Goal: Task Accomplishment & Management: Use online tool/utility

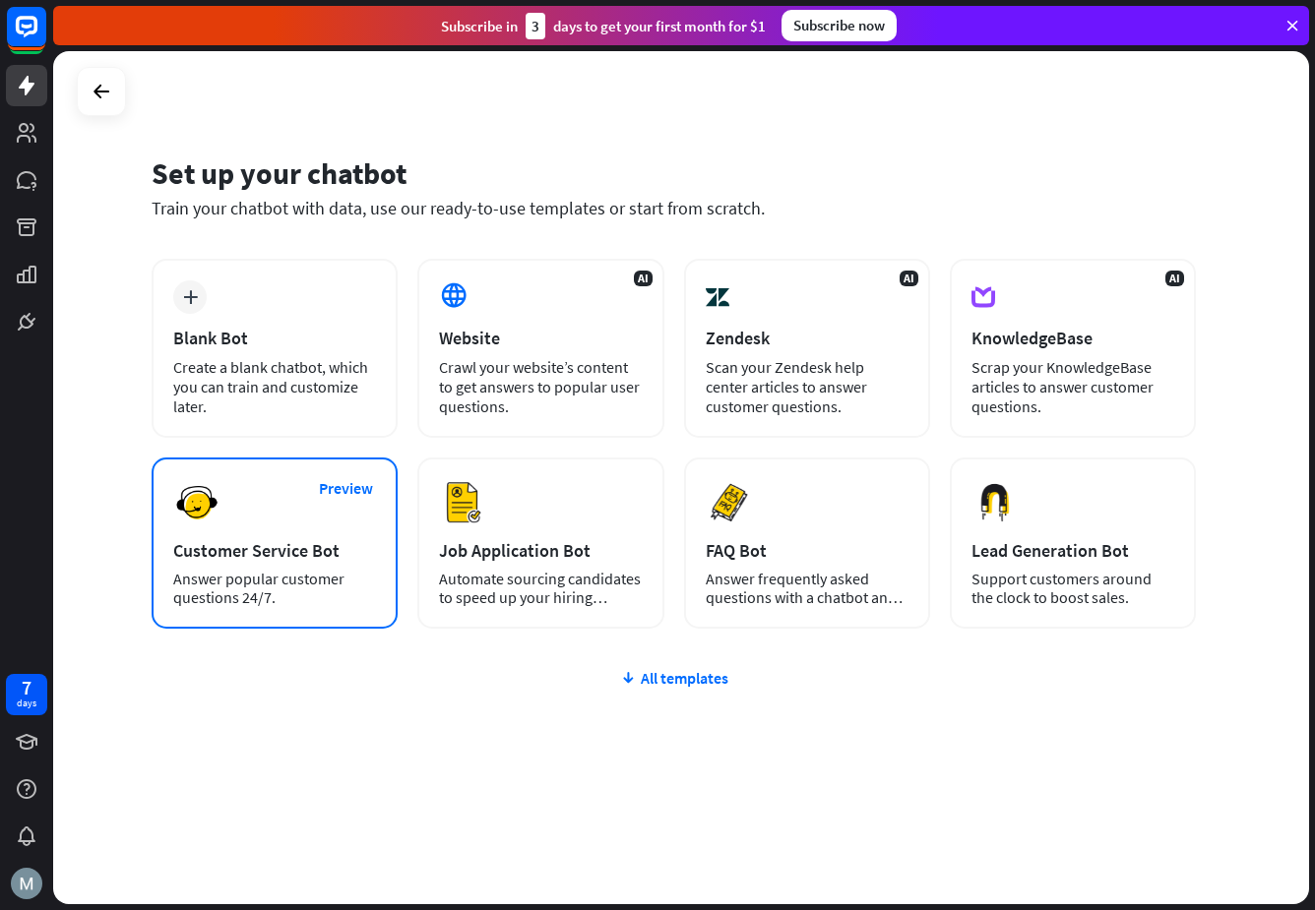
click at [273, 542] on div "Customer Service Bot" at bounding box center [274, 550] width 203 height 23
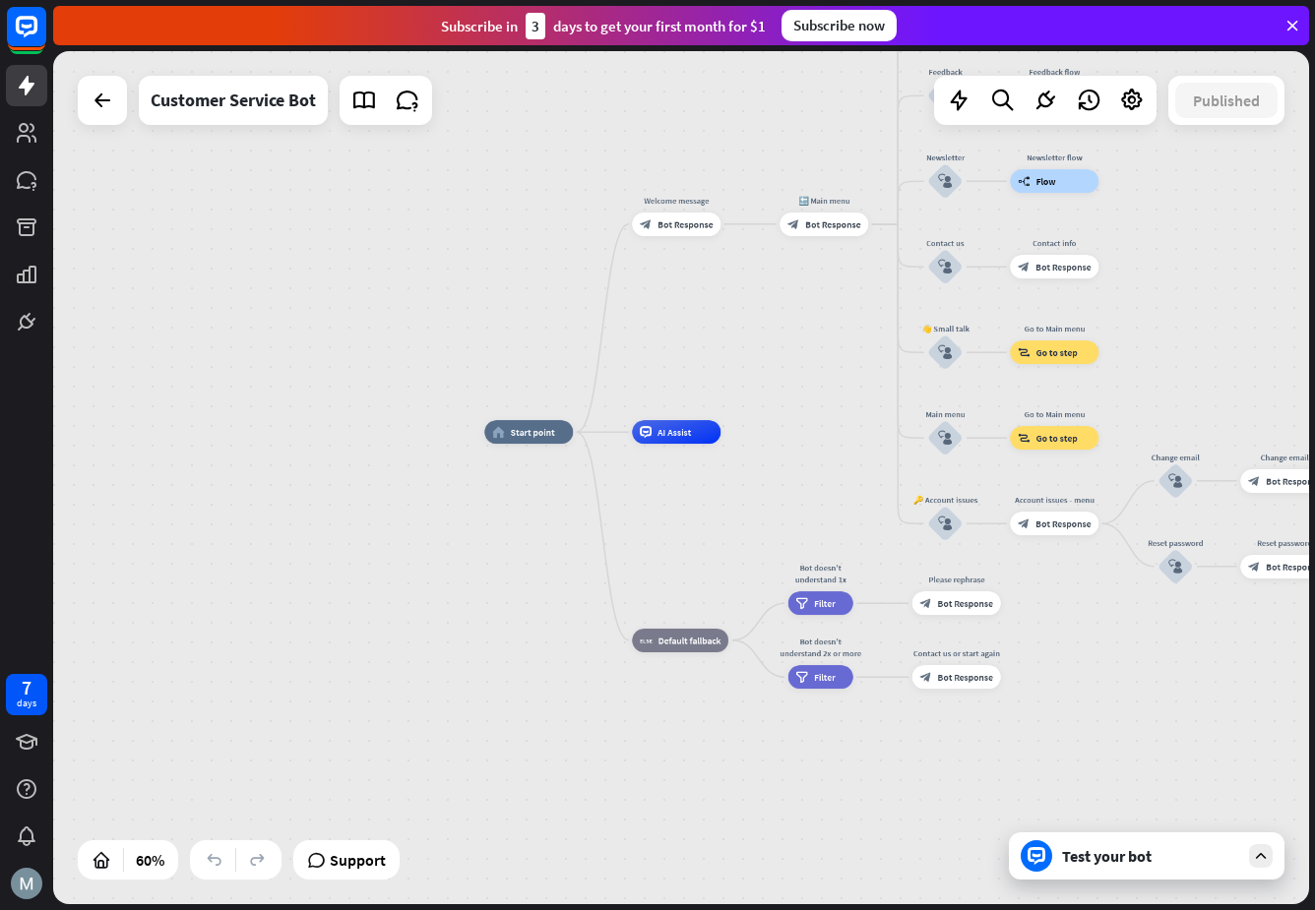
click at [380, 304] on div "home_2 Start point Welcome message block_bot_response Bot Response 🔙 Main menu …" at bounding box center [681, 477] width 1256 height 853
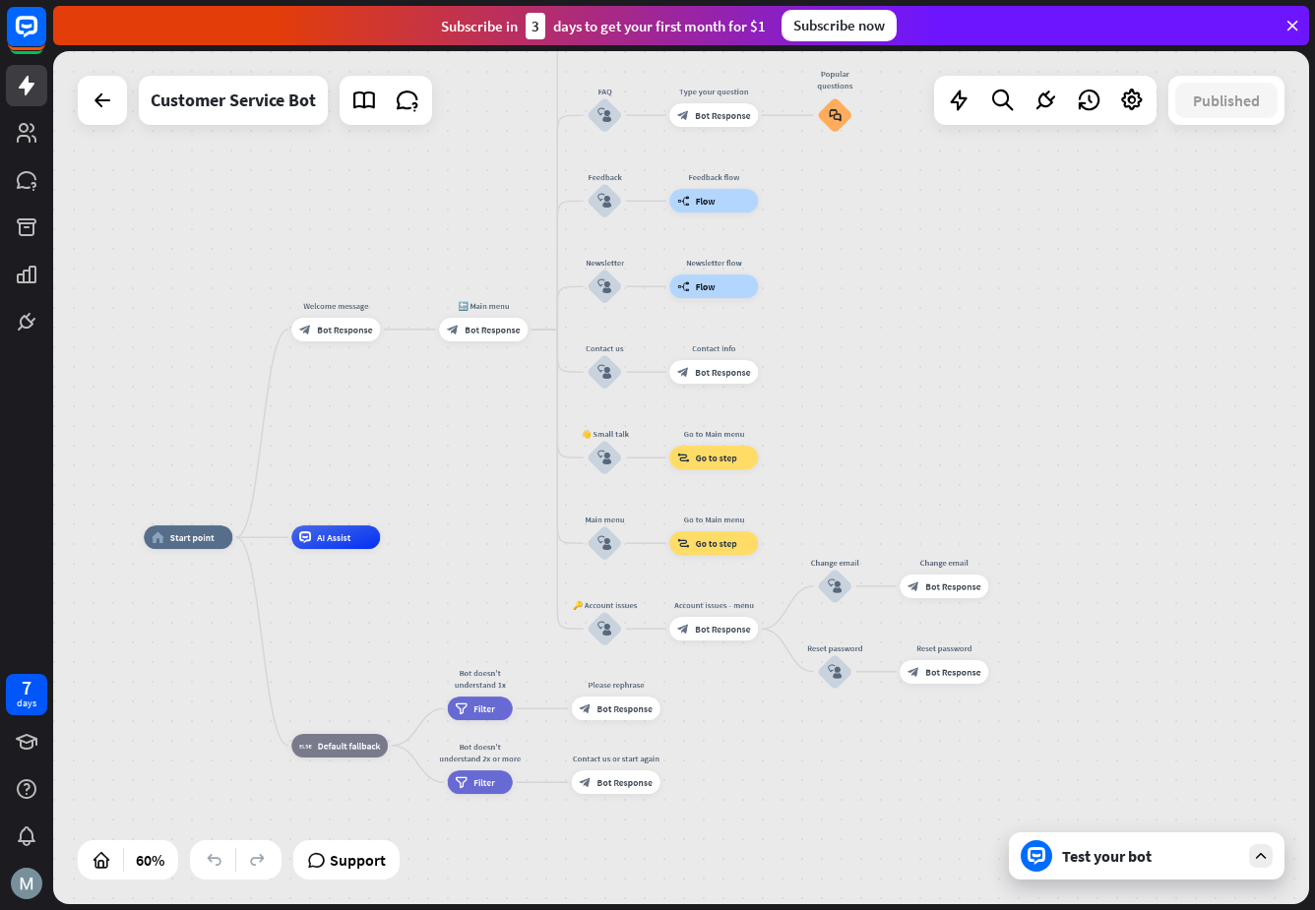
drag, startPoint x: 808, startPoint y: 346, endPoint x: 661, endPoint y: 376, distance: 149.6
click at [468, 448] on div "home_2 Start point Welcome message block_bot_response Bot Response 🔙 Main menu …" at bounding box center [681, 477] width 1256 height 853
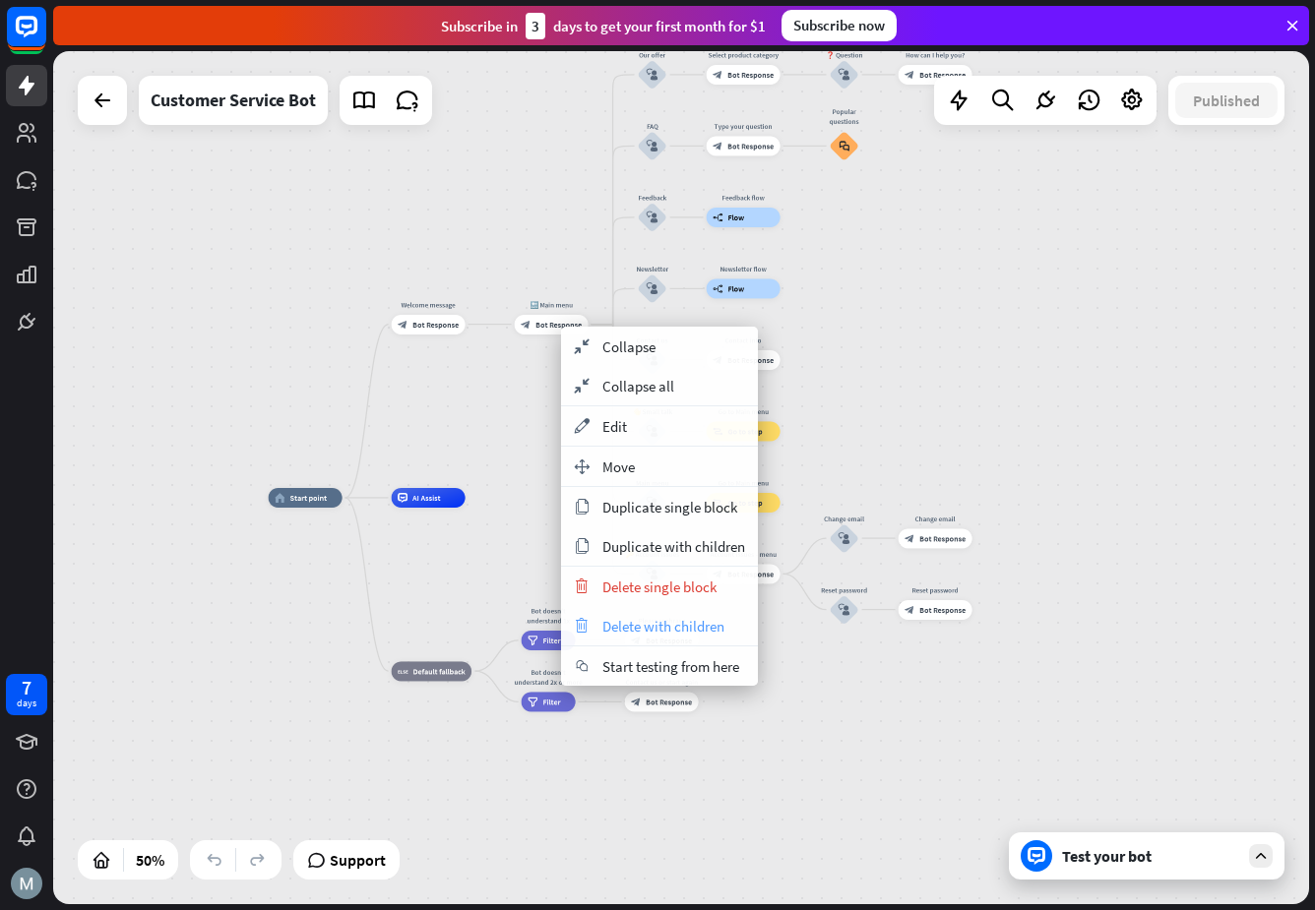
click at [666, 623] on span "Delete with children" at bounding box center [663, 626] width 122 height 19
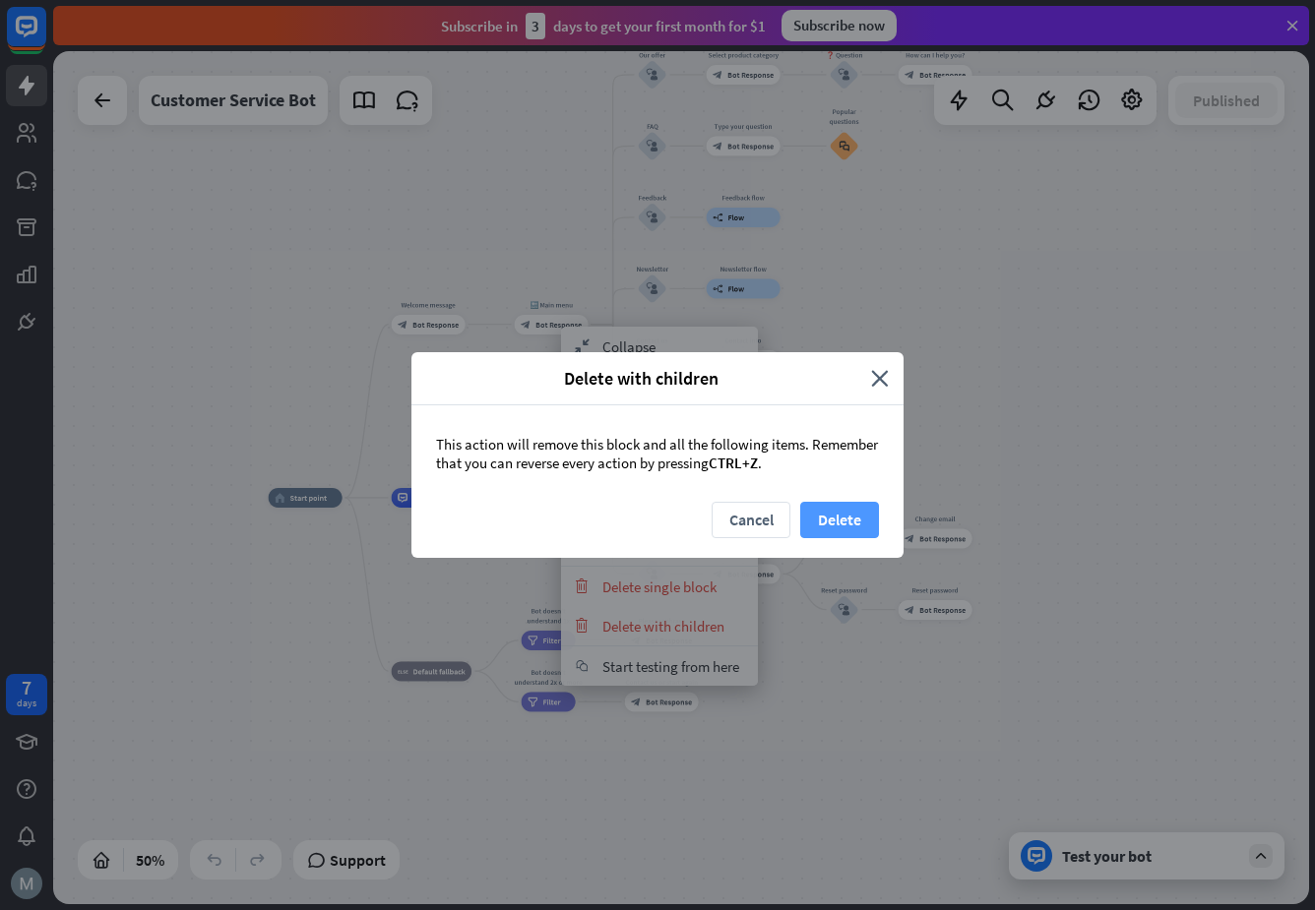
click at [841, 516] on button "Delete" at bounding box center [839, 520] width 79 height 36
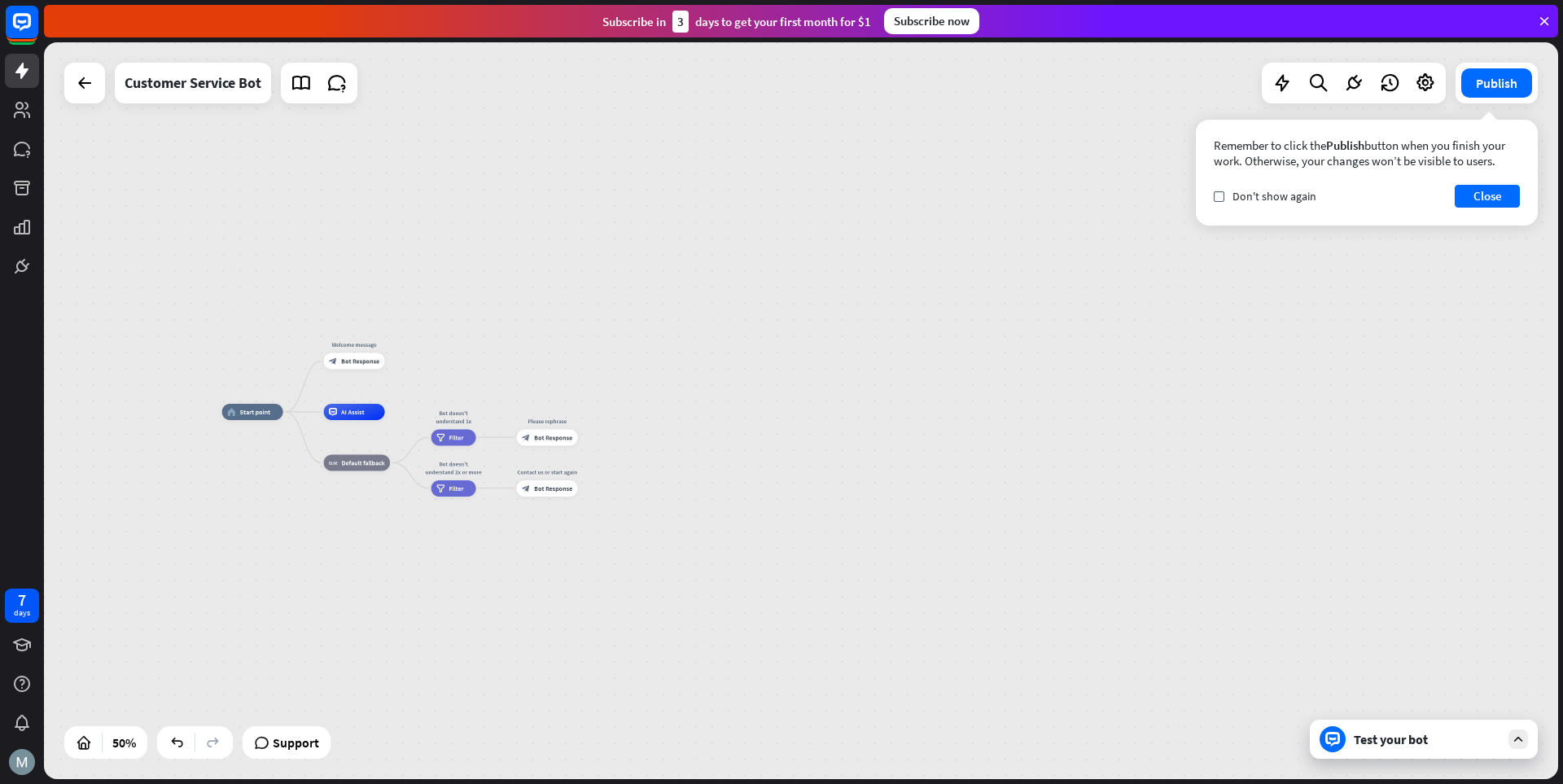
click at [441, 208] on div "home_2 Start point Welcome message block_bot_response Bot Response AI Assist bl…" at bounding box center [801, 410] width 1514 height 737
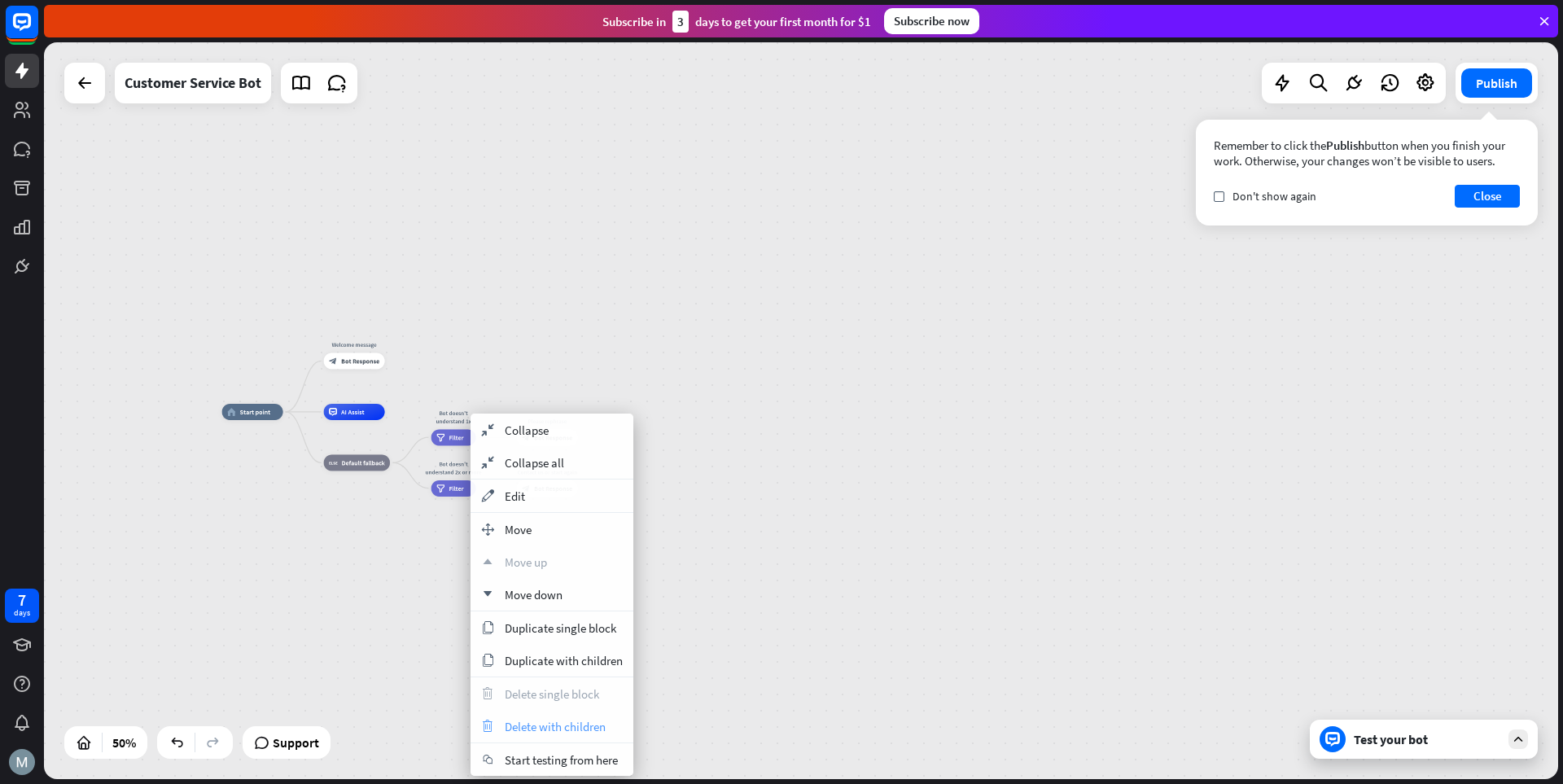
click at [552, 724] on span "Delete with children" at bounding box center [555, 726] width 101 height 16
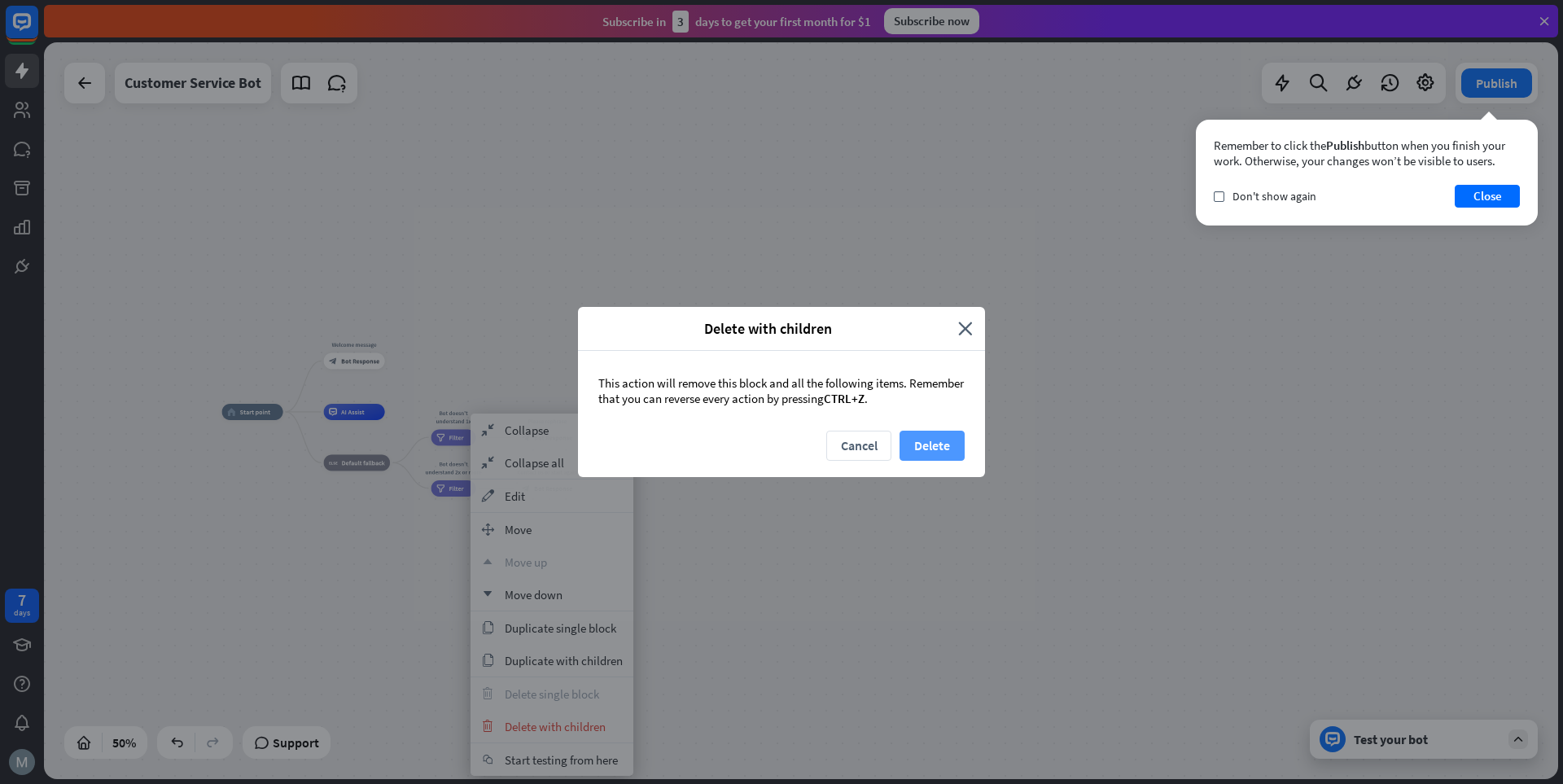
click at [942, 455] on button "Delete" at bounding box center [932, 446] width 65 height 30
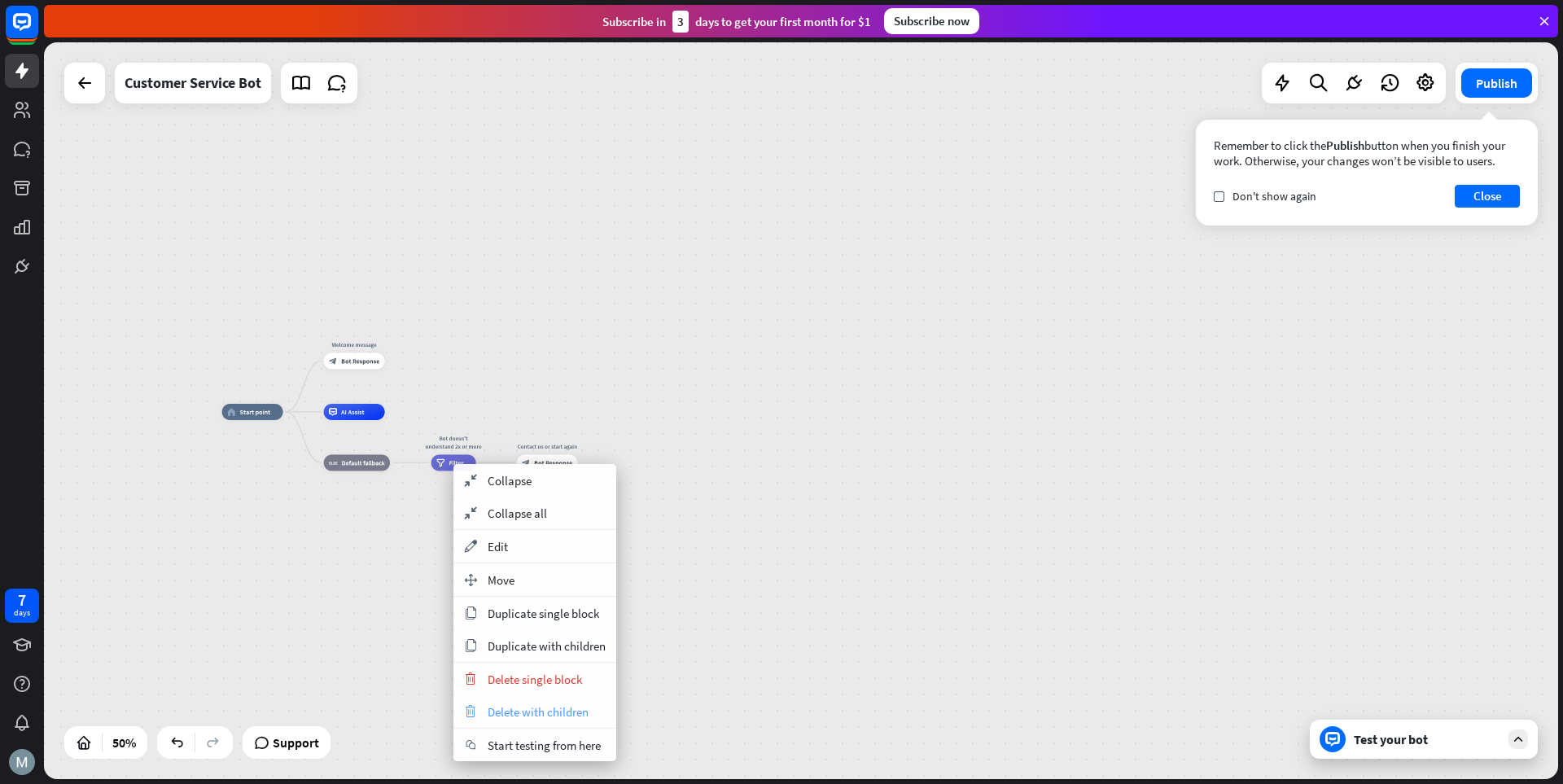
click at [561, 710] on span "Delete with children" at bounding box center [538, 711] width 101 height 16
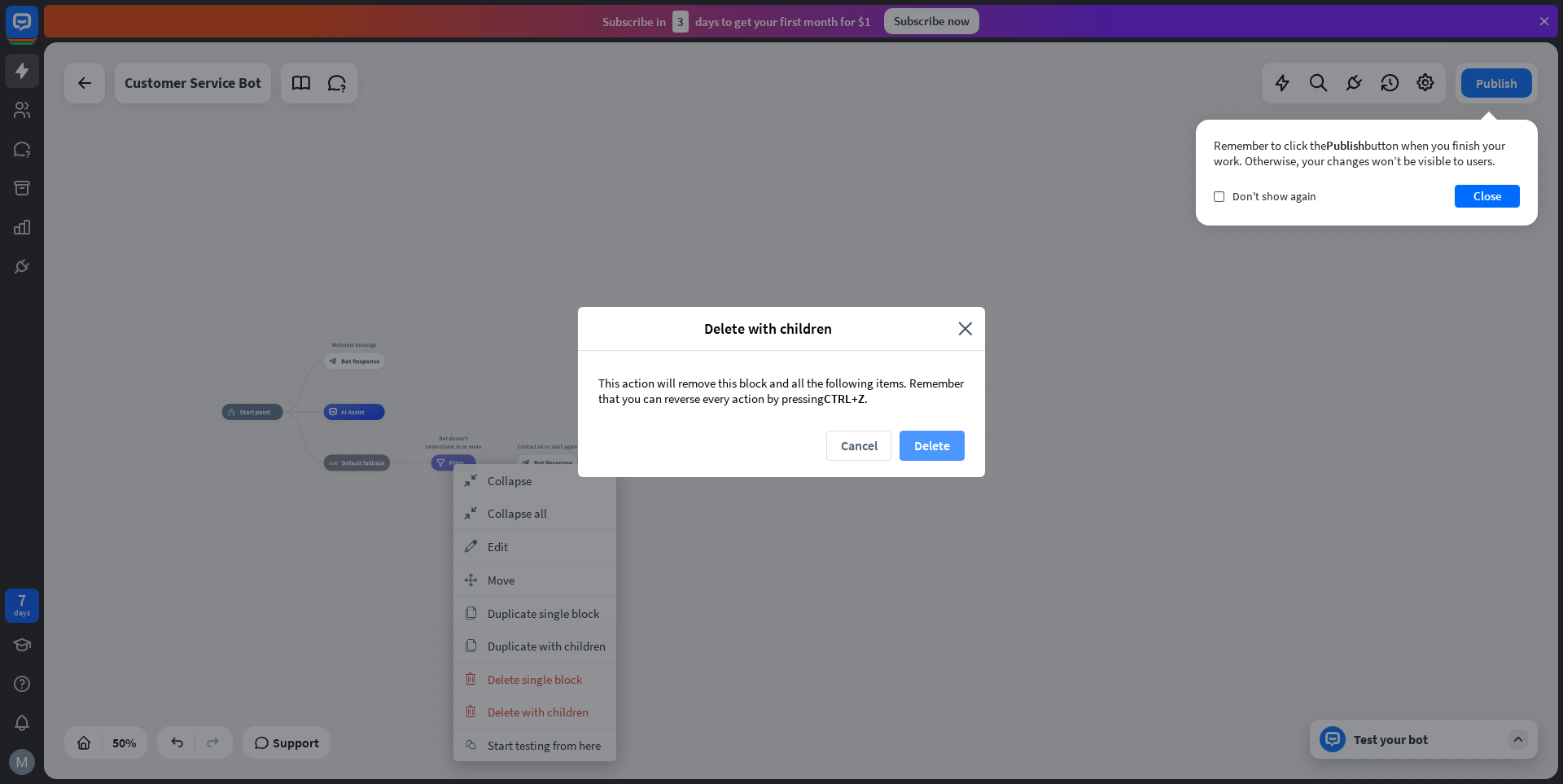
click at [954, 449] on button "Delete" at bounding box center [932, 446] width 65 height 30
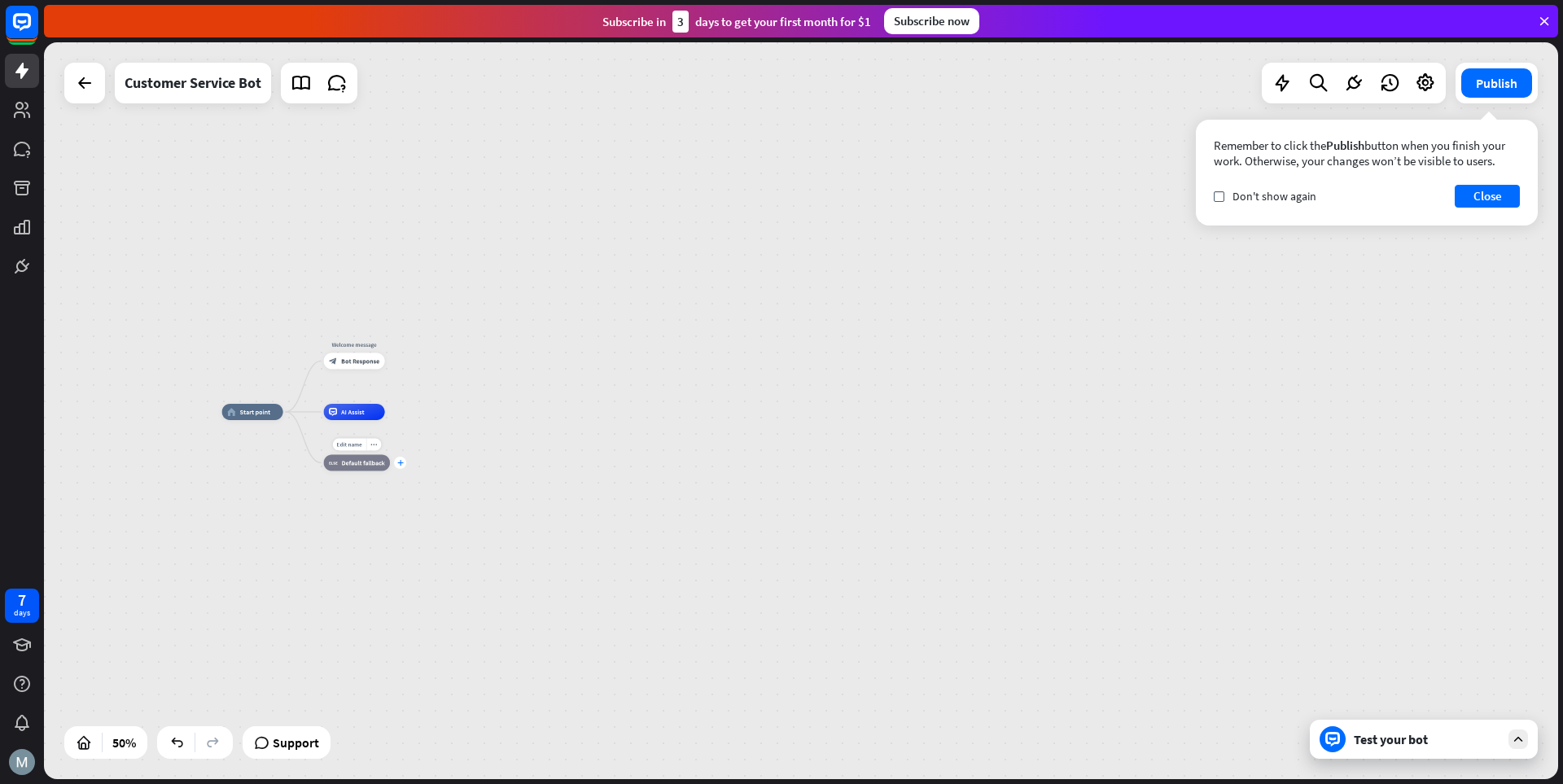
click at [399, 465] on icon "plus" at bounding box center [400, 462] width 7 height 6
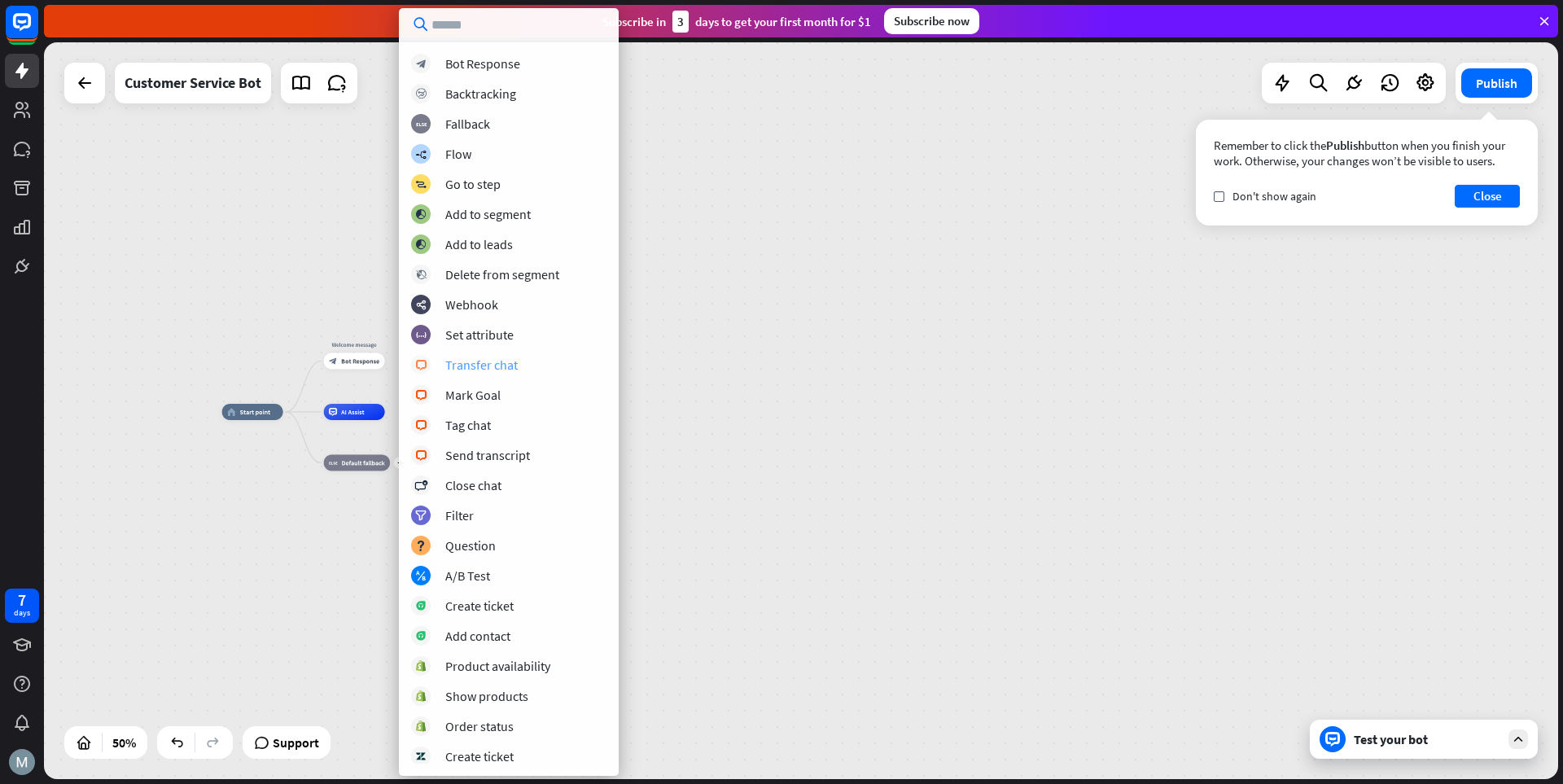
click at [495, 370] on div "Transfer chat" at bounding box center [482, 365] width 73 height 17
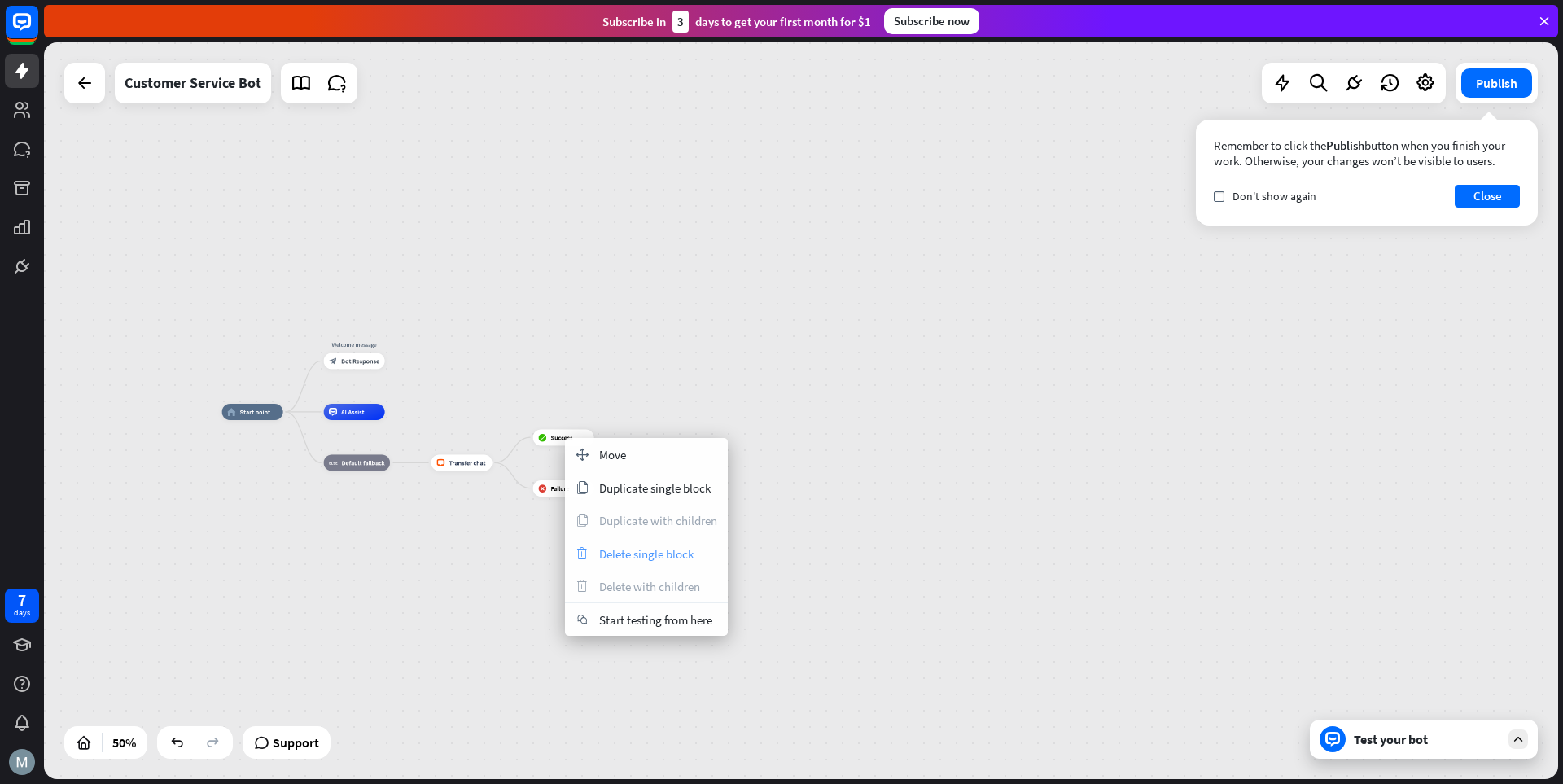
click at [616, 553] on span "Delete single block" at bounding box center [646, 553] width 94 height 16
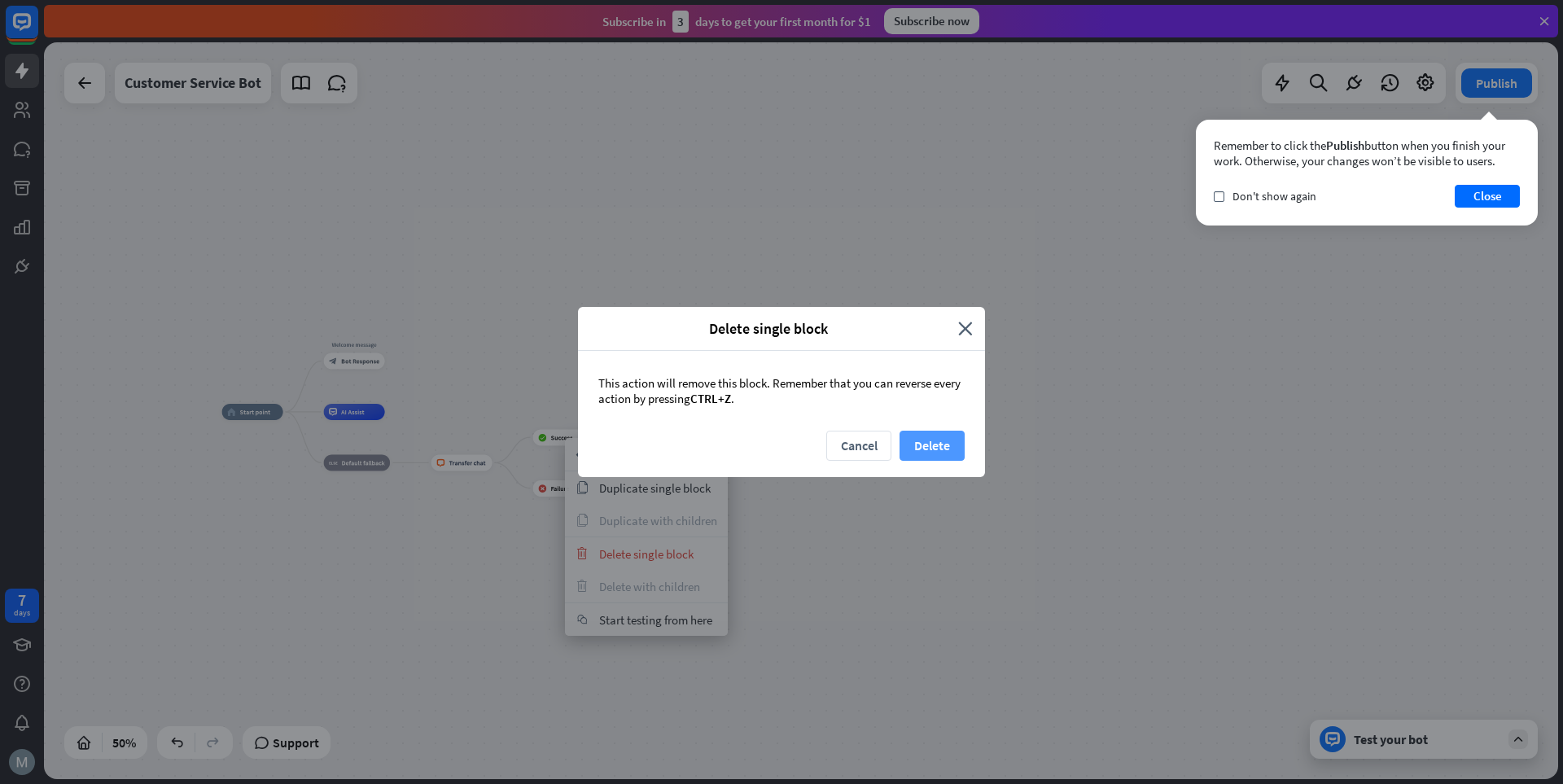
click at [947, 441] on button "Delete" at bounding box center [932, 446] width 65 height 30
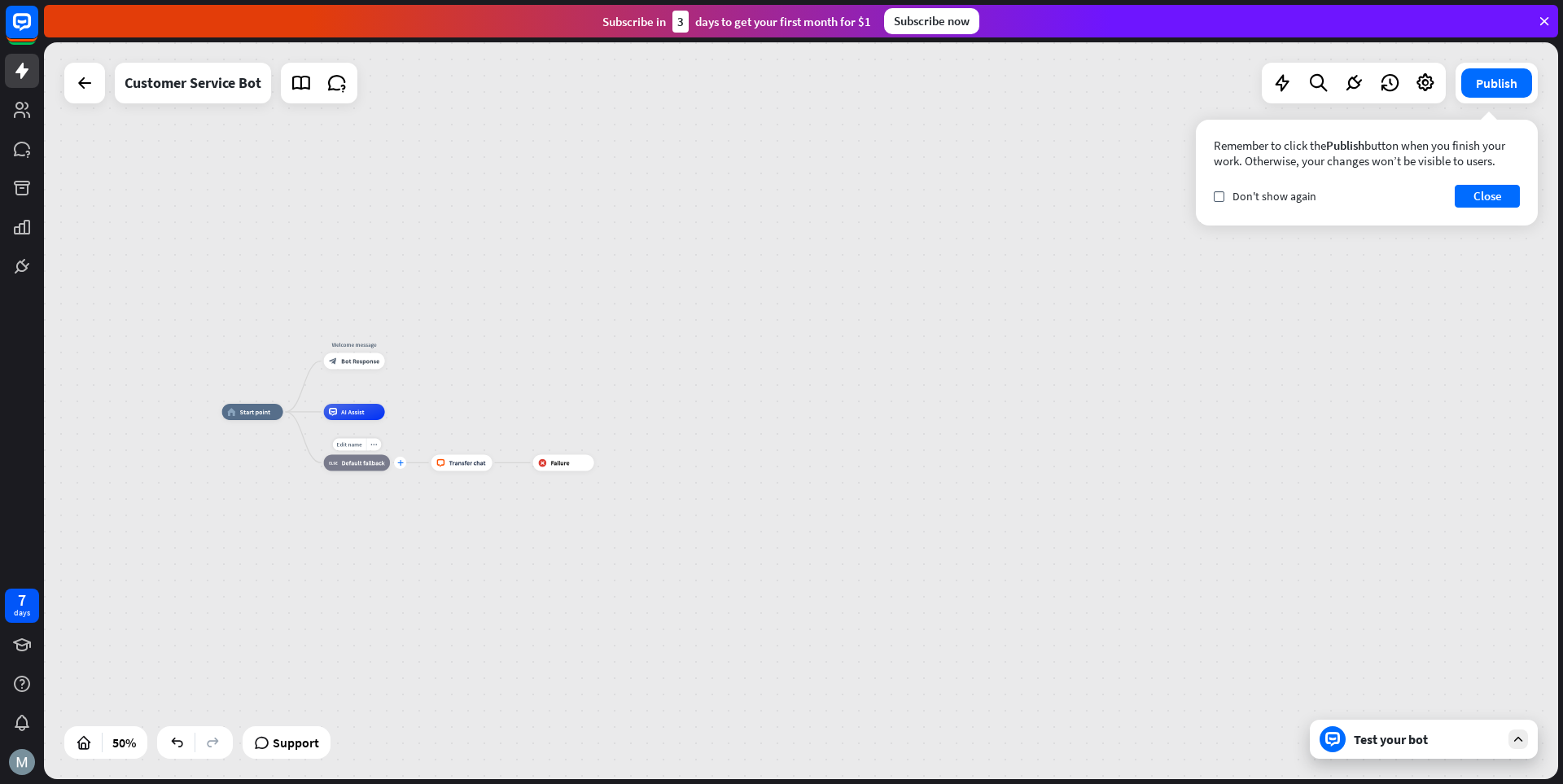
click at [404, 460] on div "plus" at bounding box center [400, 462] width 12 height 12
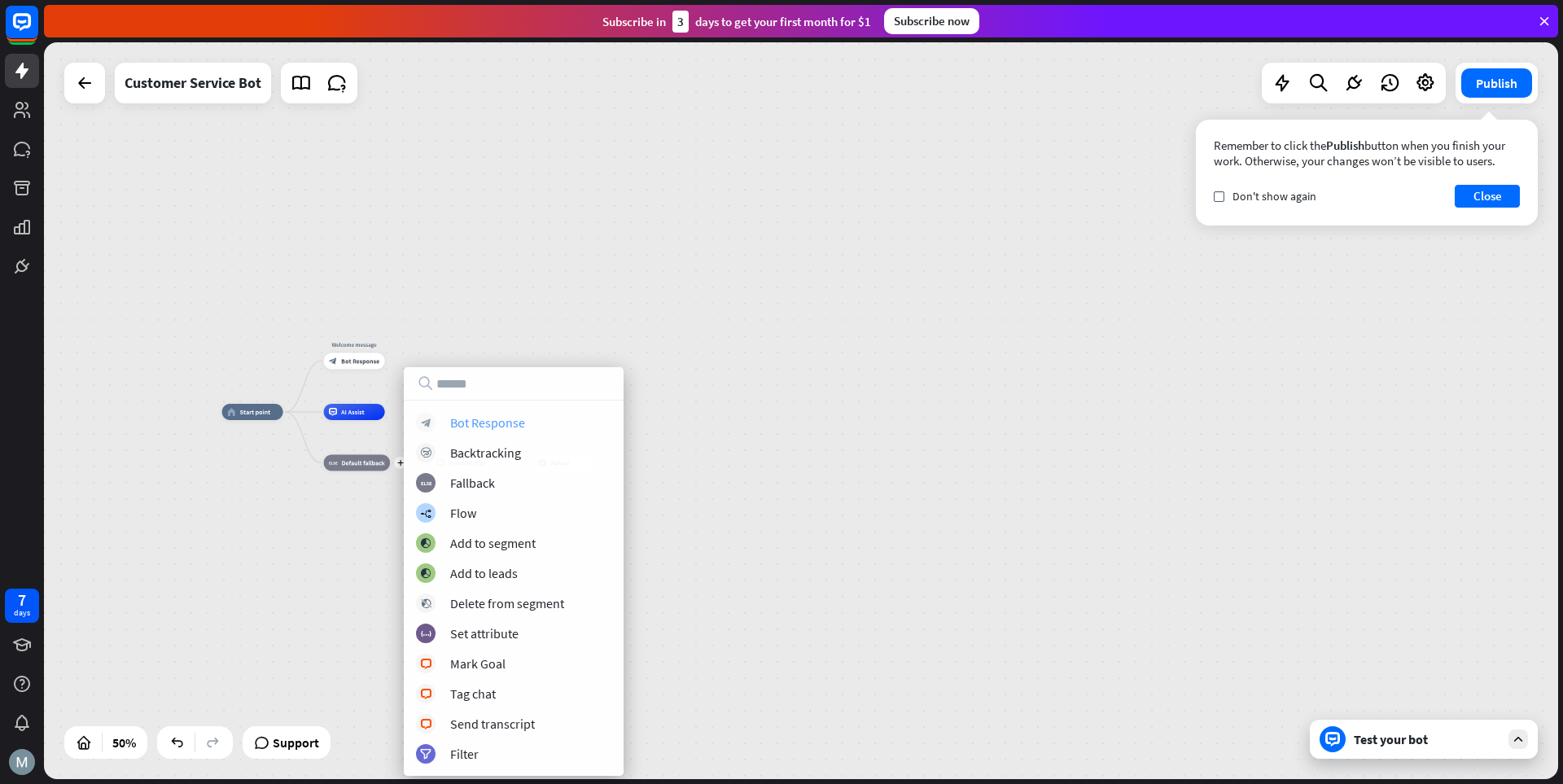
click at [488, 423] on div "Bot Response" at bounding box center [487, 423] width 75 height 17
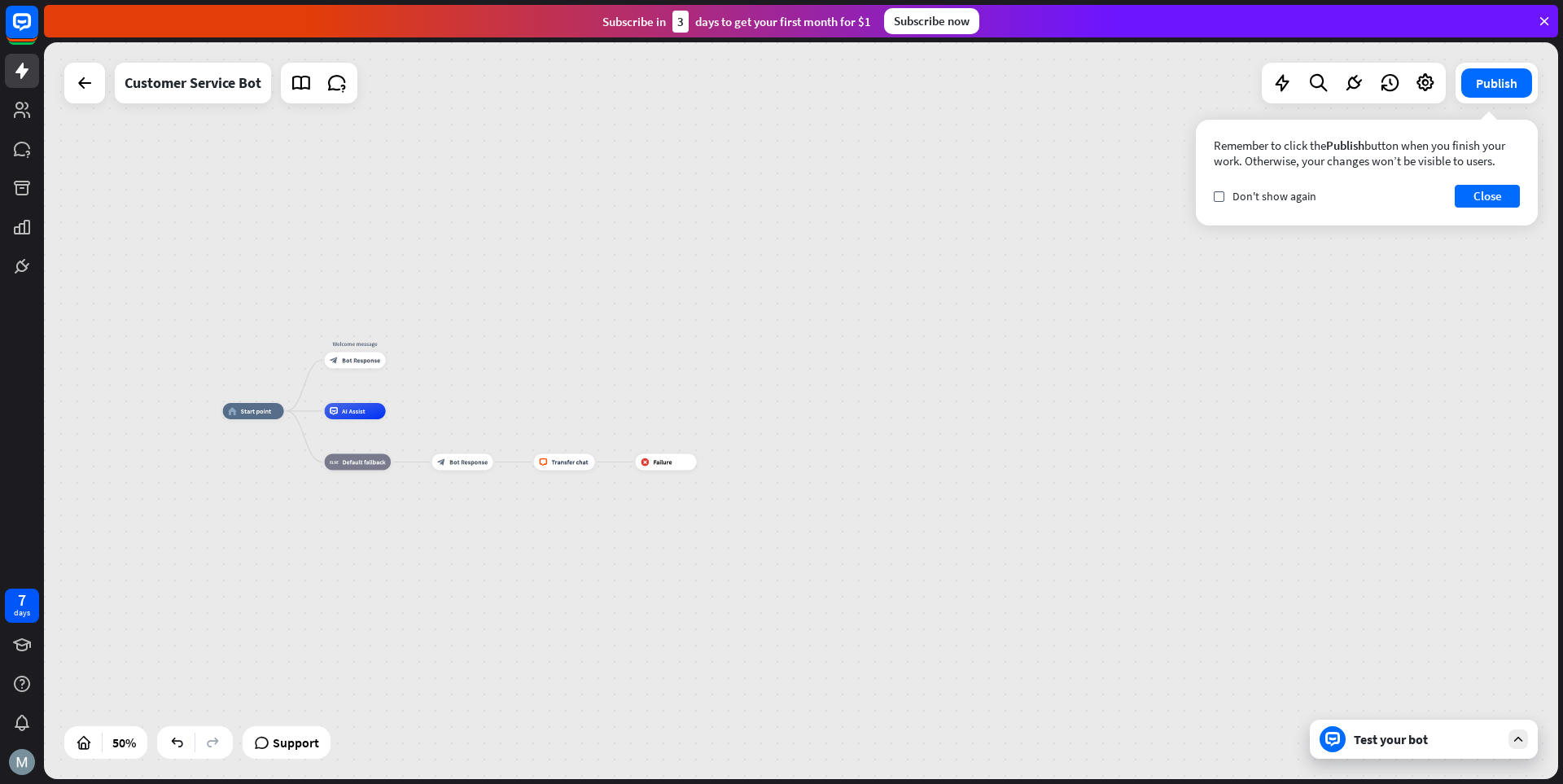
click at [394, 614] on div "home_2 Start point Welcome message block_bot_response Bot Response AI Assist bl…" at bounding box center [602, 595] width 757 height 369
click at [469, 469] on div "block_bot_response Bot Response" at bounding box center [464, 461] width 61 height 17
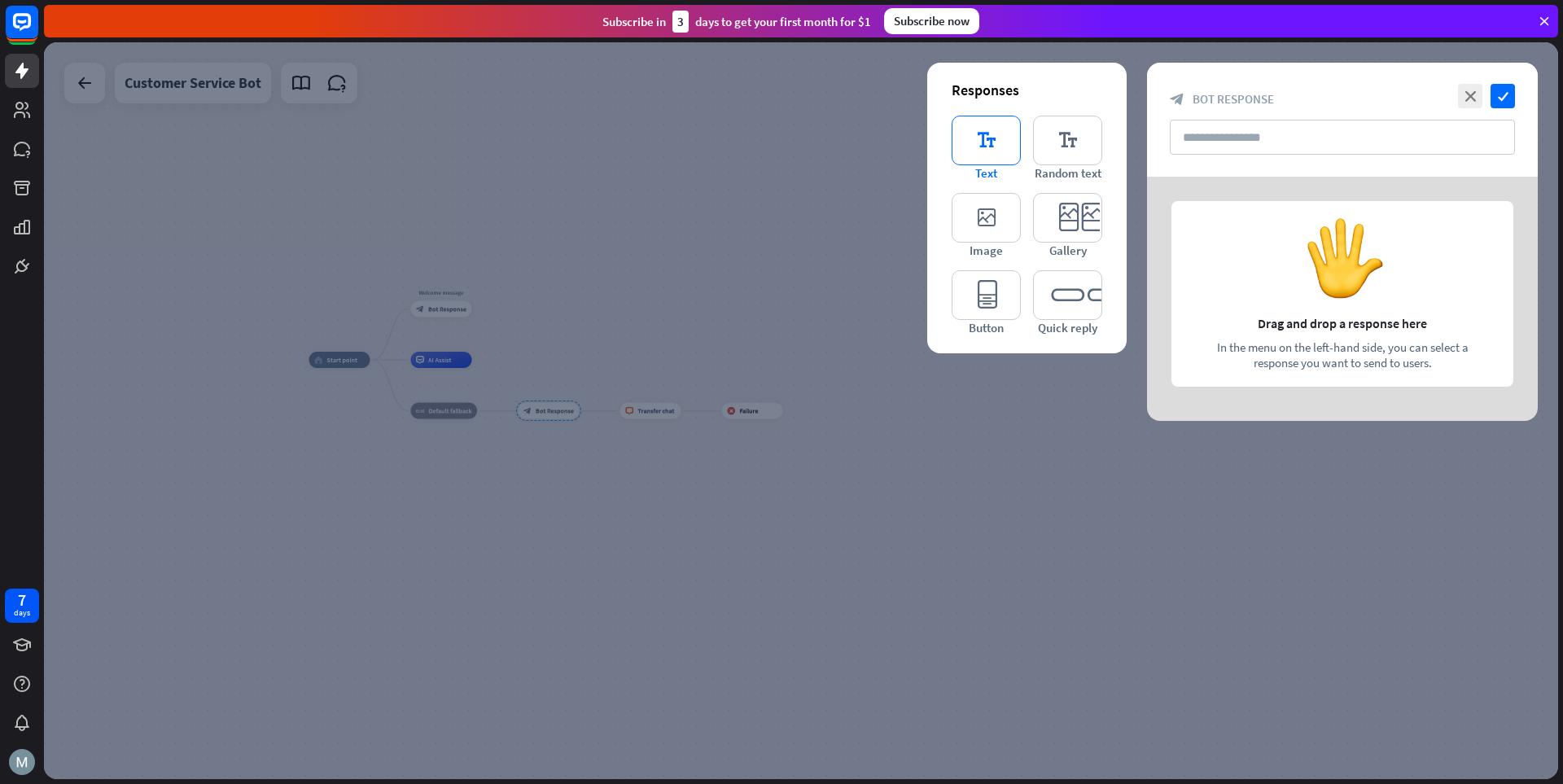
click at [980, 149] on icon "editor_text" at bounding box center [986, 141] width 70 height 50
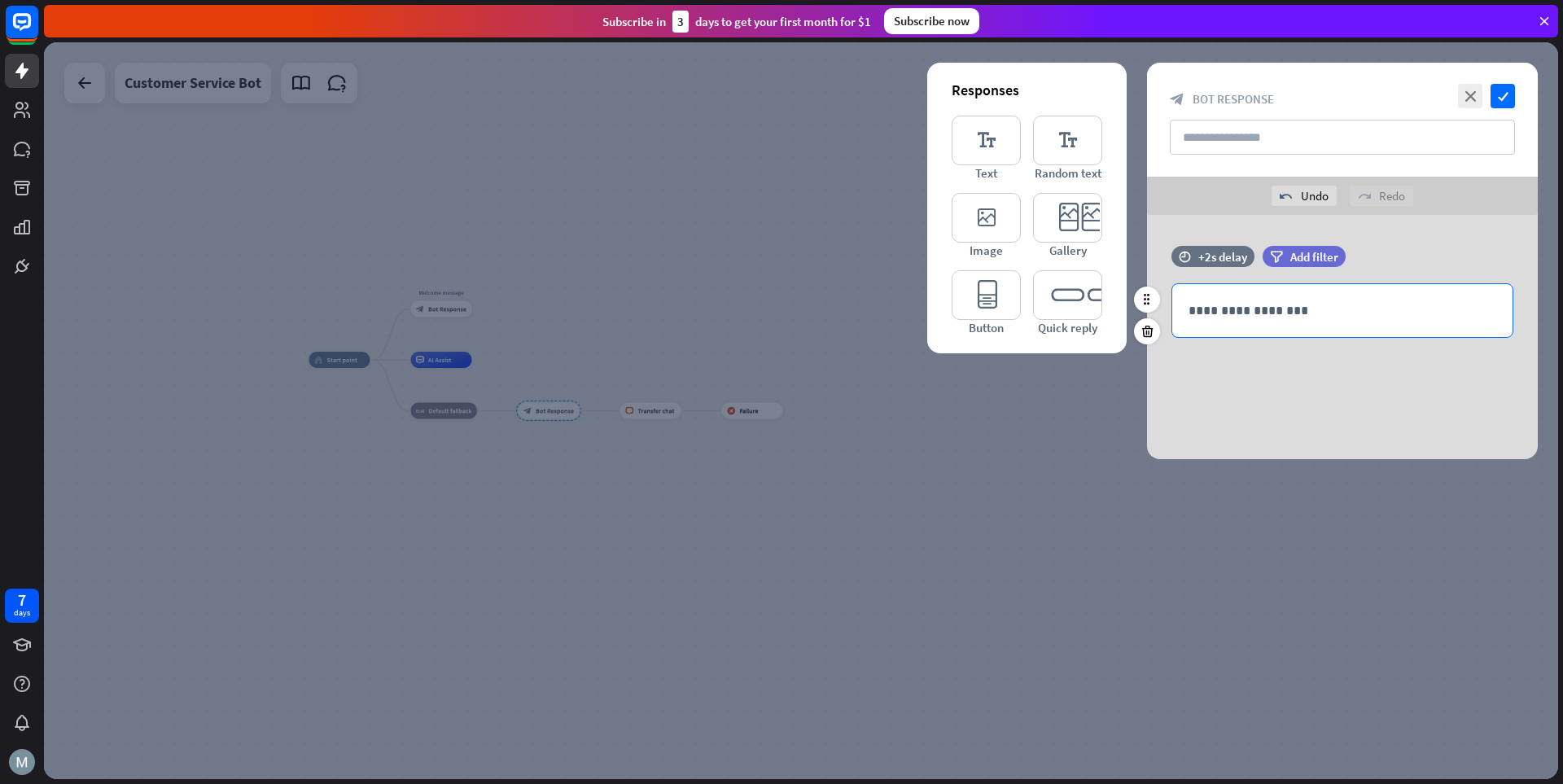
click at [1087, 307] on p "**********" at bounding box center [1343, 310] width 308 height 21
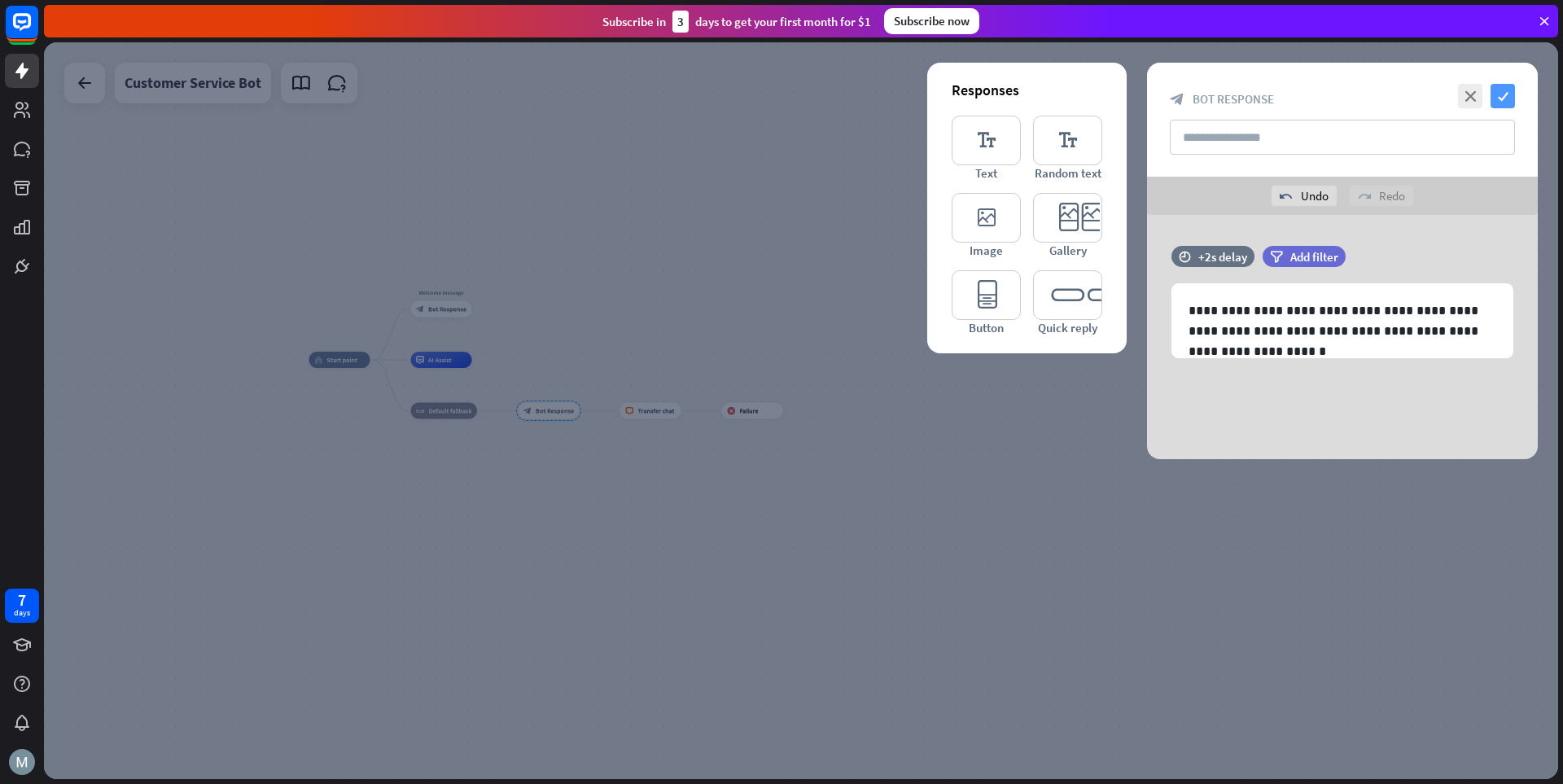
click at [1087, 98] on icon "check" at bounding box center [1503, 96] width 25 height 25
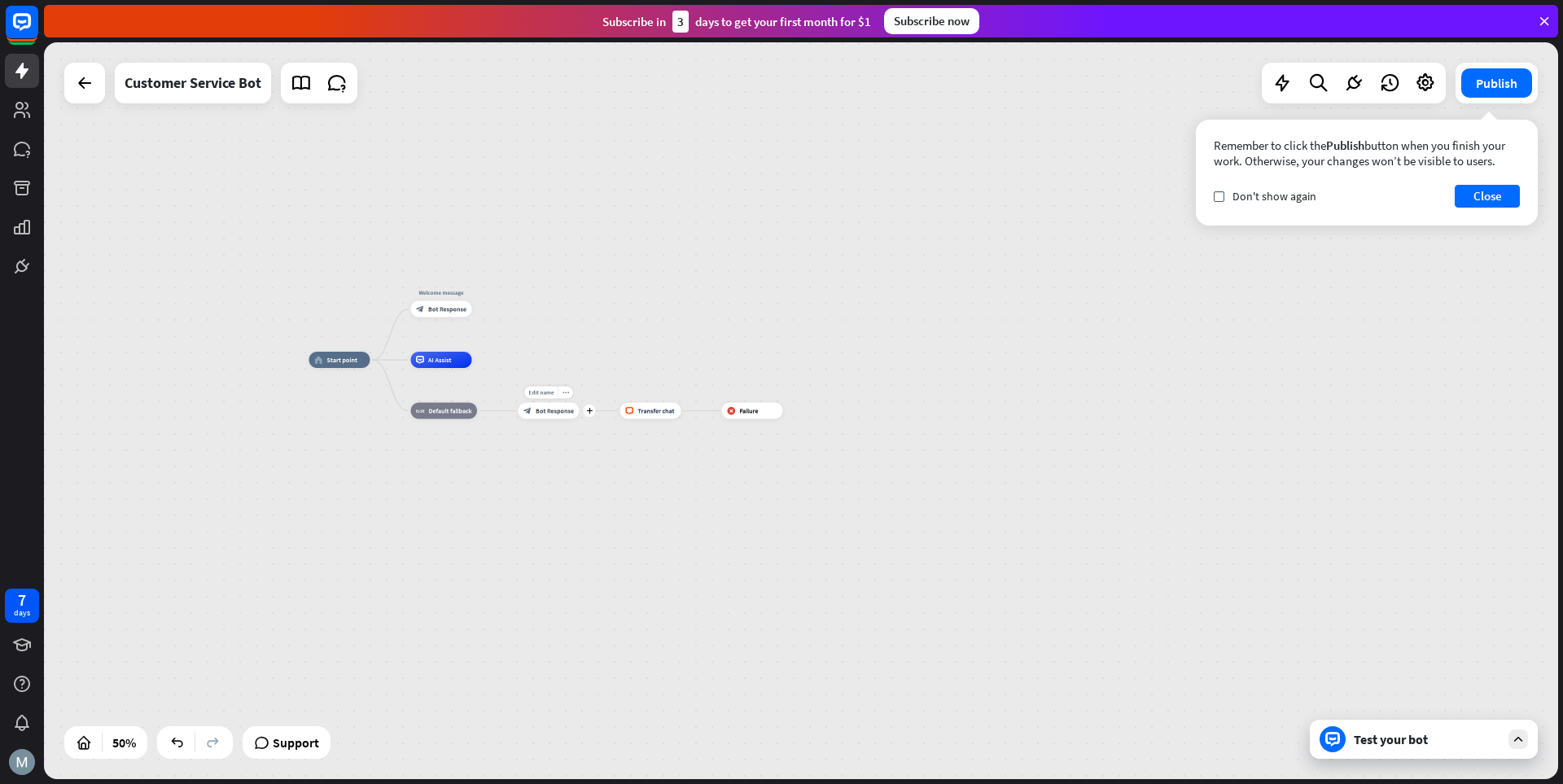
click at [549, 417] on div "block_bot_response Bot Response" at bounding box center [549, 411] width 61 height 17
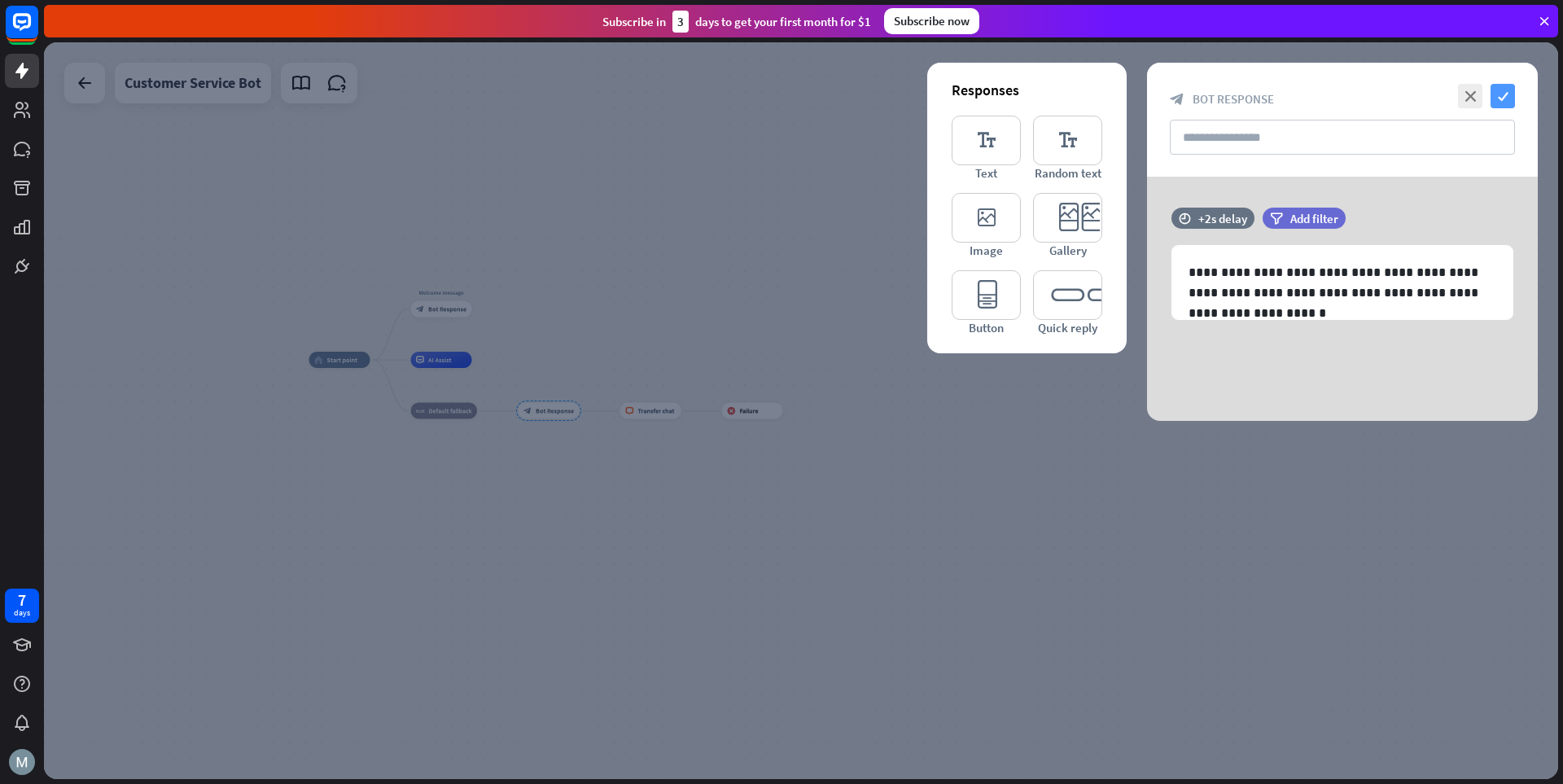
click at [1087, 97] on icon "check" at bounding box center [1503, 96] width 25 height 25
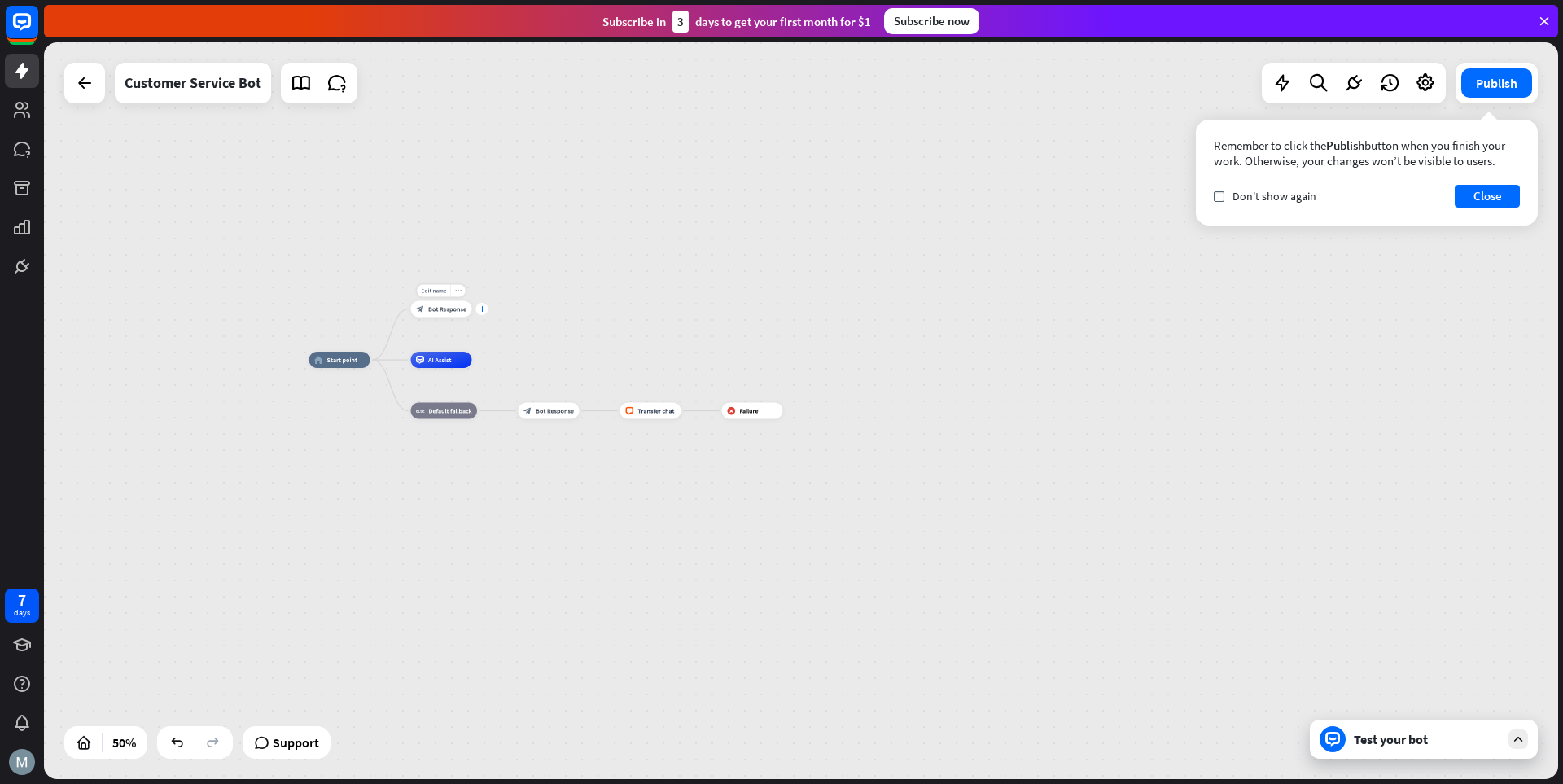
click at [484, 308] on icon "plus" at bounding box center [482, 308] width 7 height 6
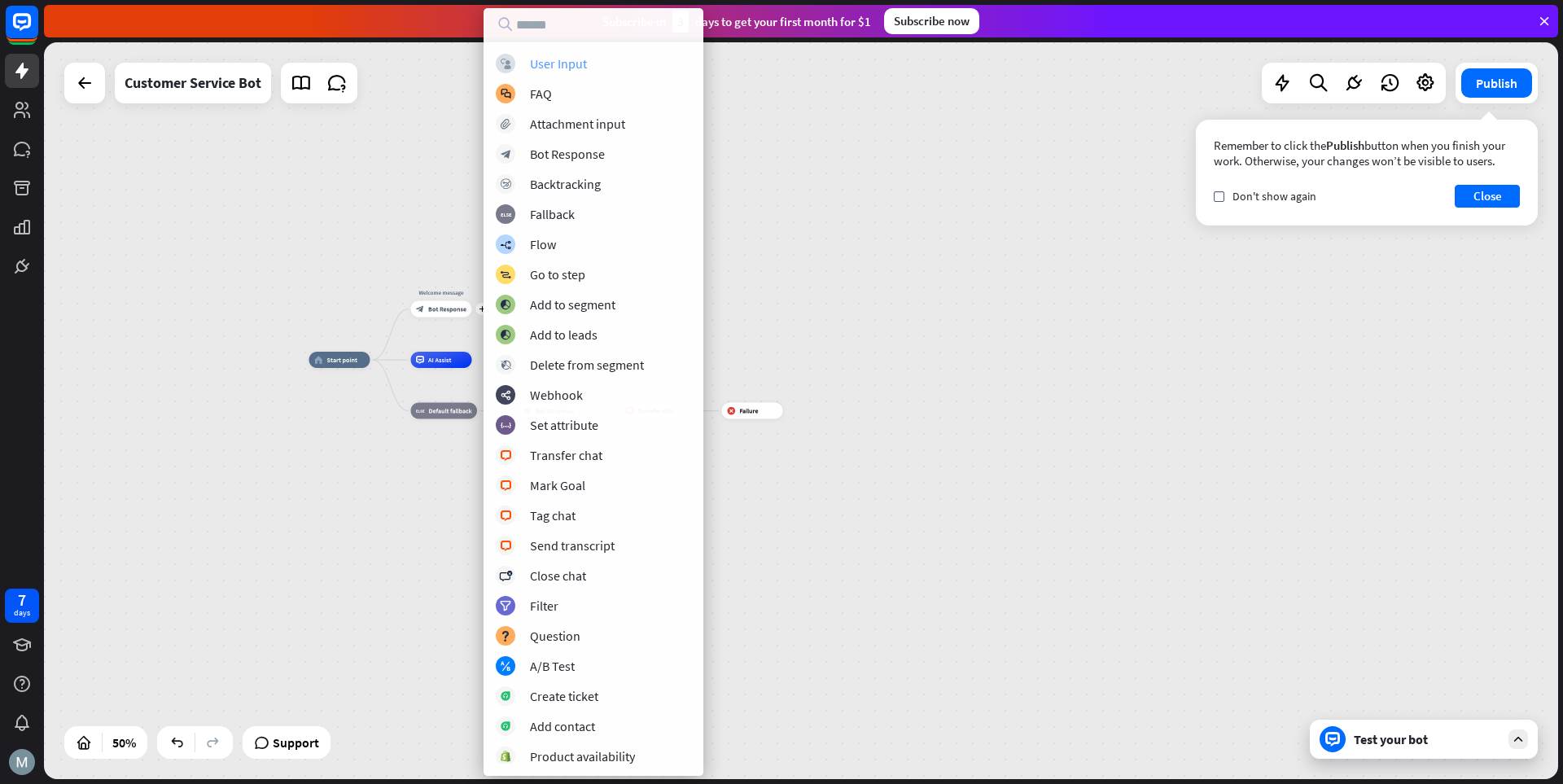
click at [571, 61] on div "User Input" at bounding box center [559, 64] width 57 height 17
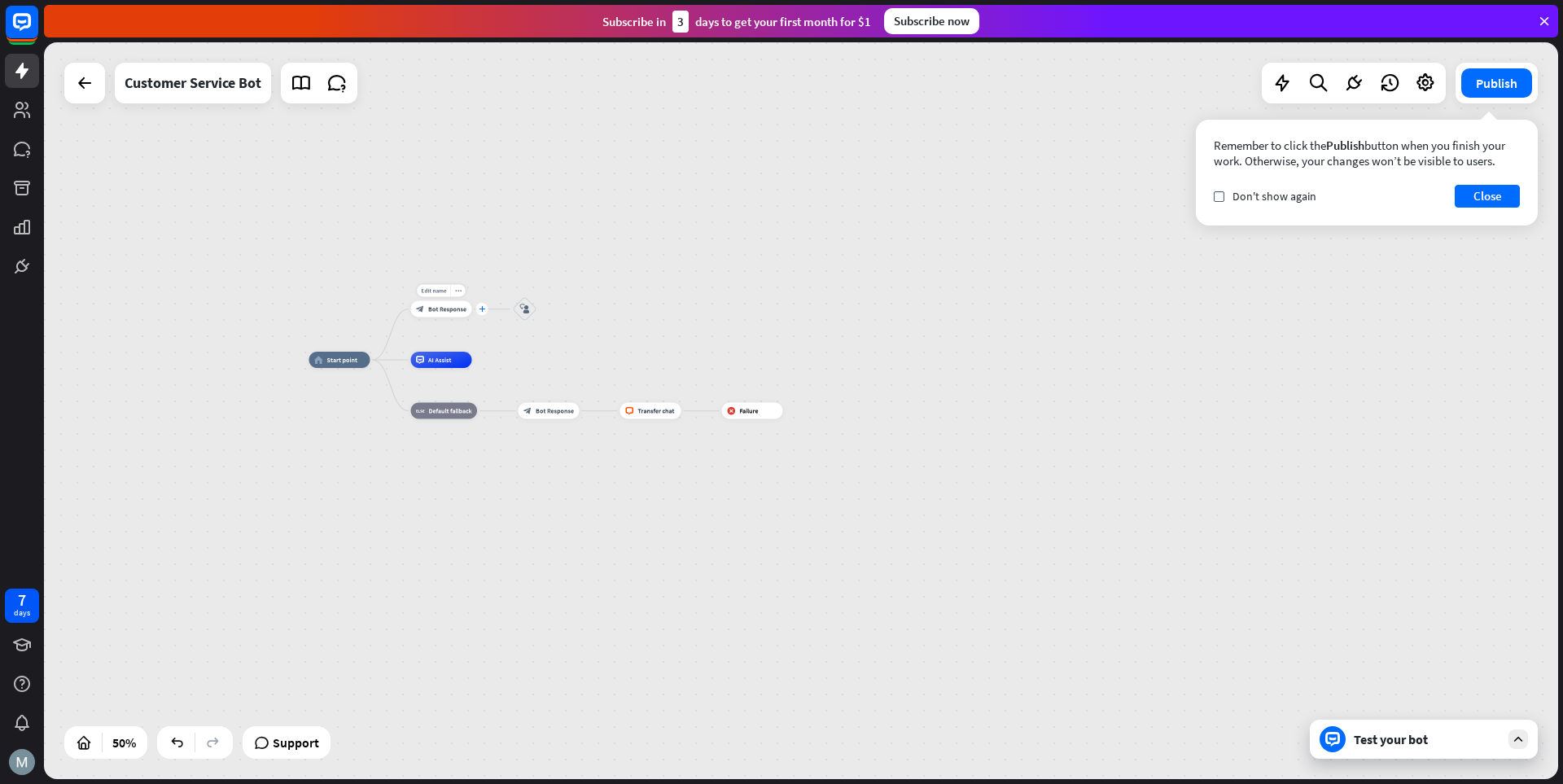
click at [484, 311] on icon "plus" at bounding box center [482, 308] width 7 height 6
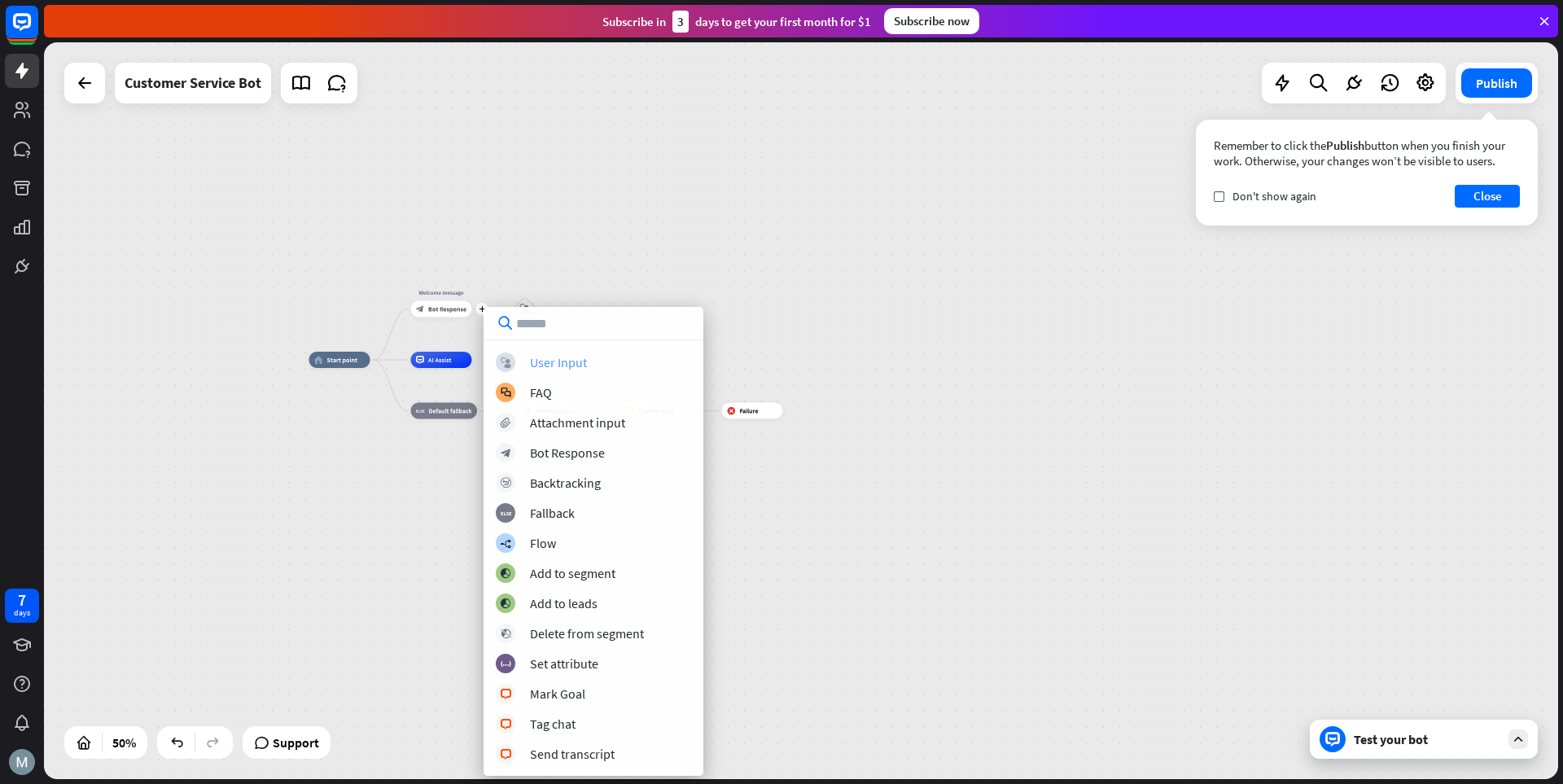
click at [568, 363] on div "User Input" at bounding box center [559, 362] width 57 height 17
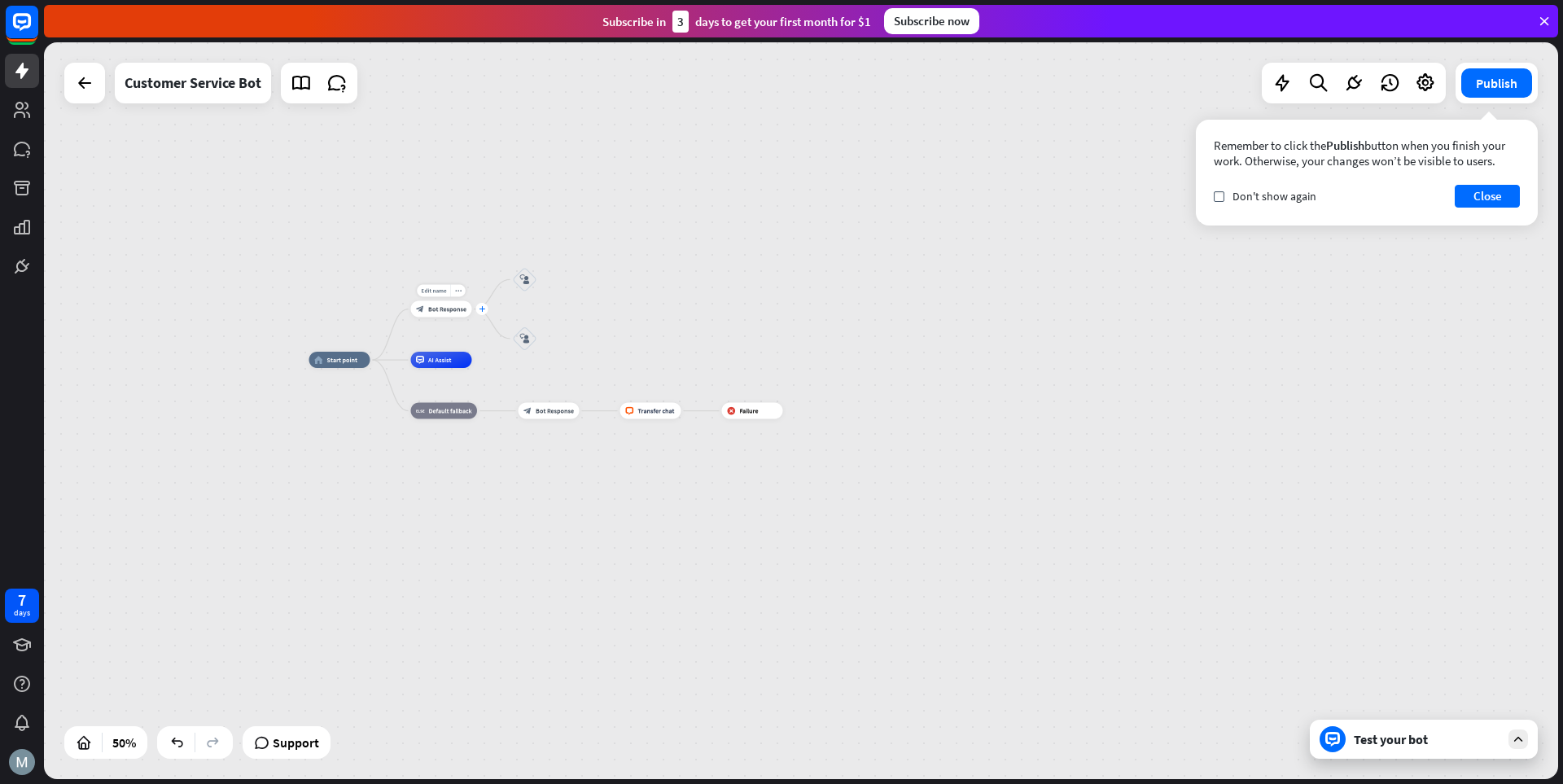
click at [485, 310] on icon "plus" at bounding box center [482, 308] width 7 height 6
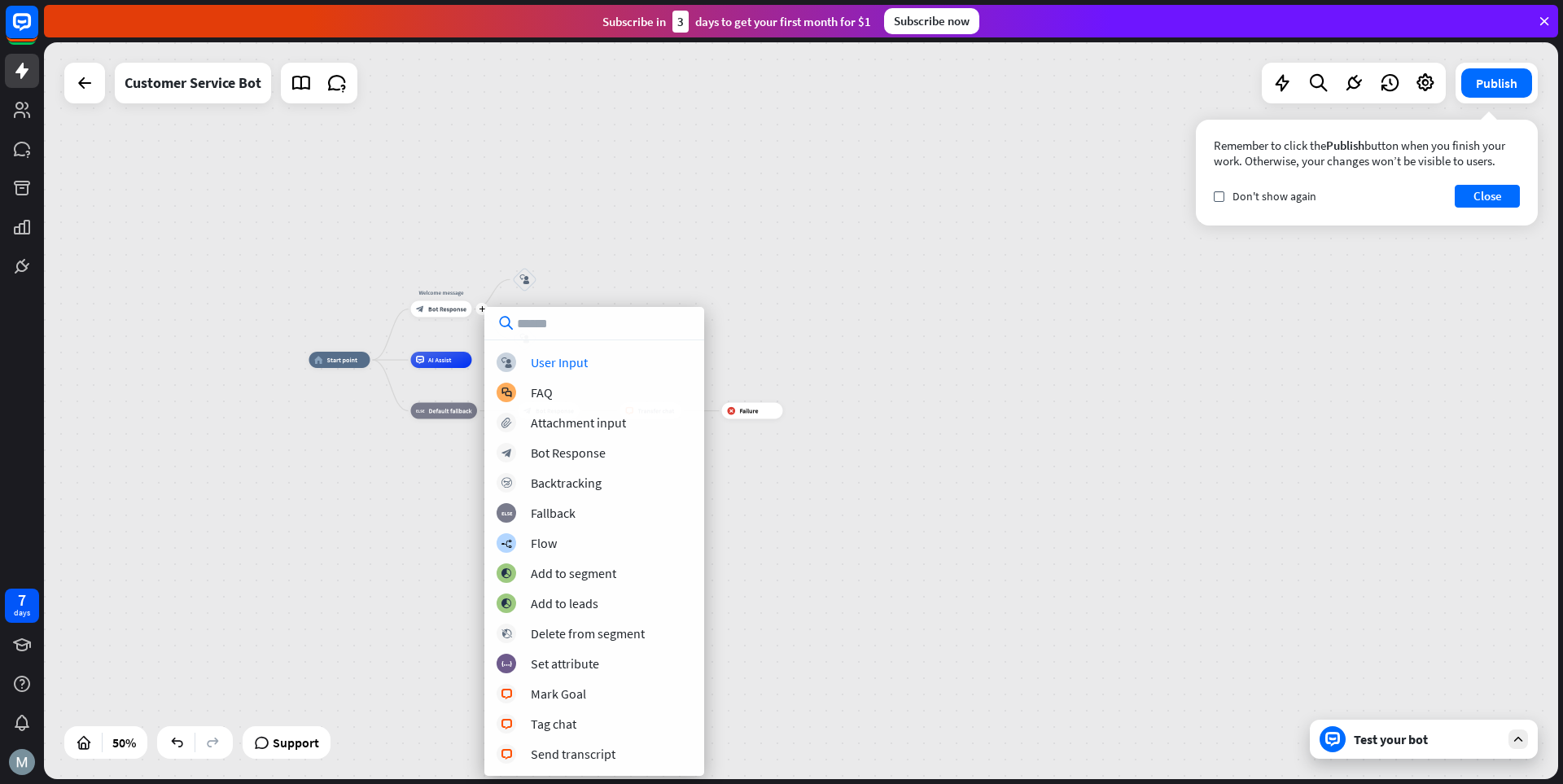
click at [520, 350] on div "block_user_input User Input block_faq FAQ block_attachment Attachment input blo…" at bounding box center [595, 541] width 220 height 469
click at [525, 363] on div "block_user_input User Input" at bounding box center [594, 362] width 195 height 20
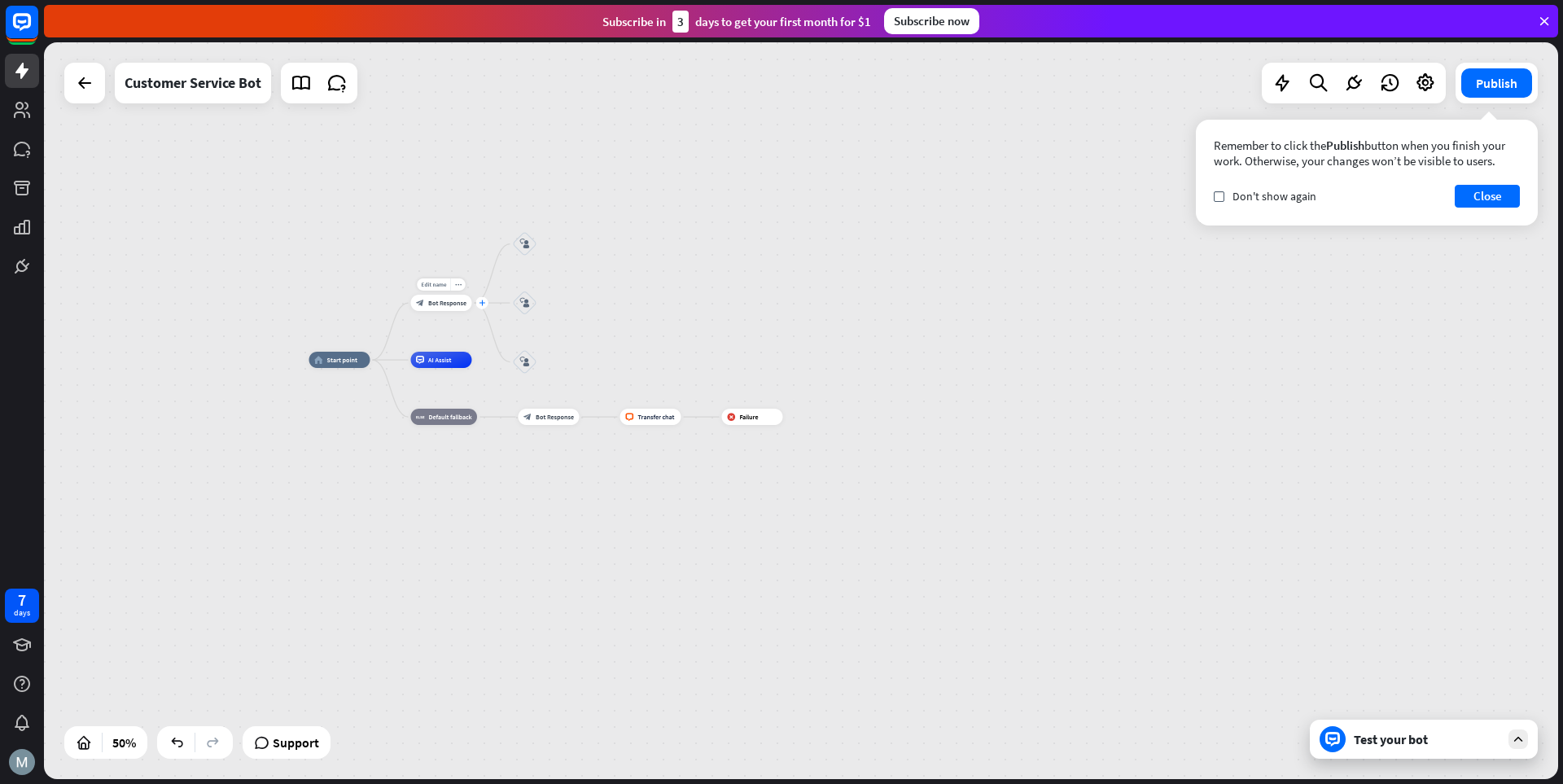
click at [482, 306] on div "plus" at bounding box center [482, 303] width 12 height 12
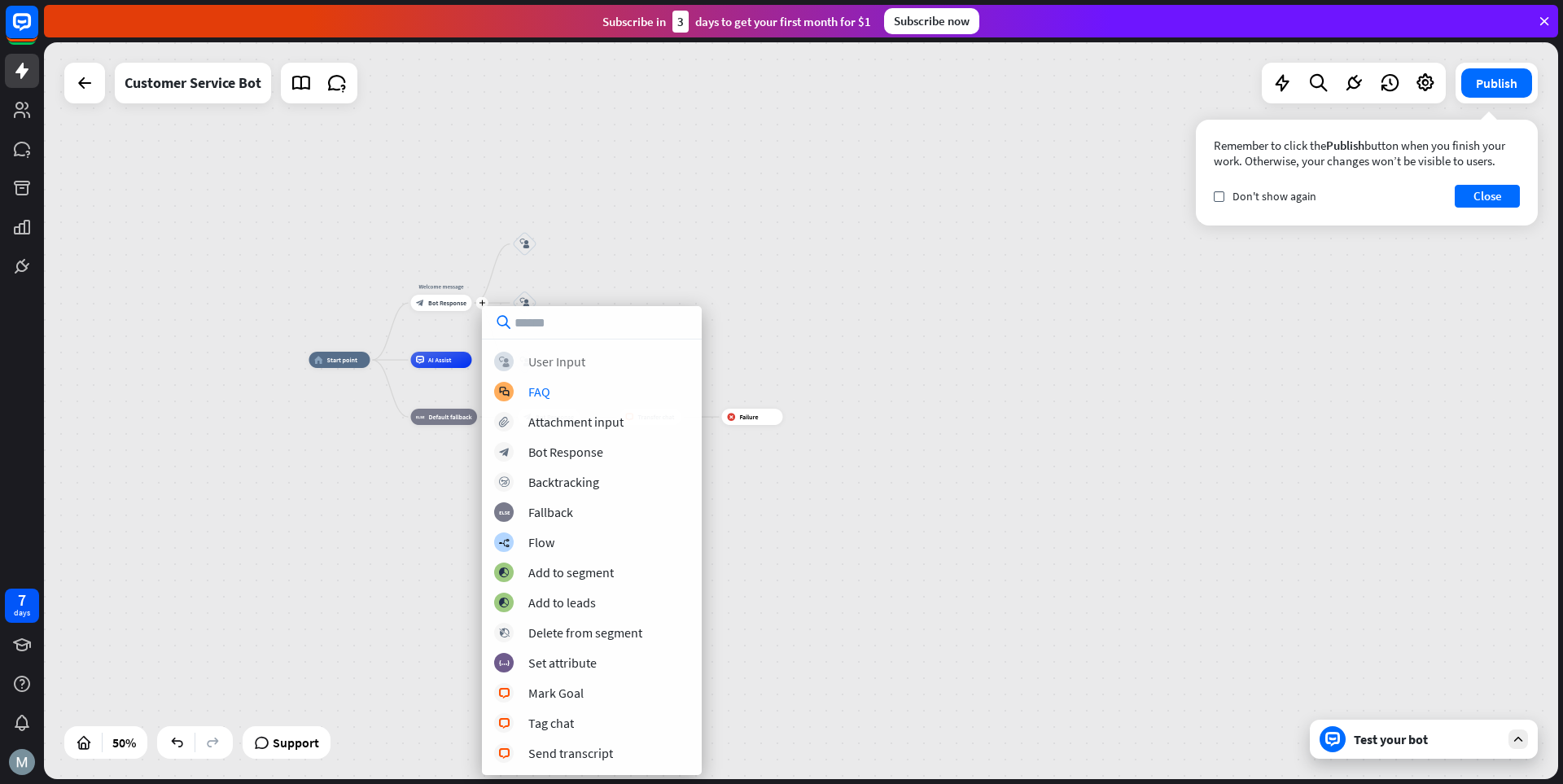
click at [569, 365] on div "User Input" at bounding box center [557, 361] width 57 height 17
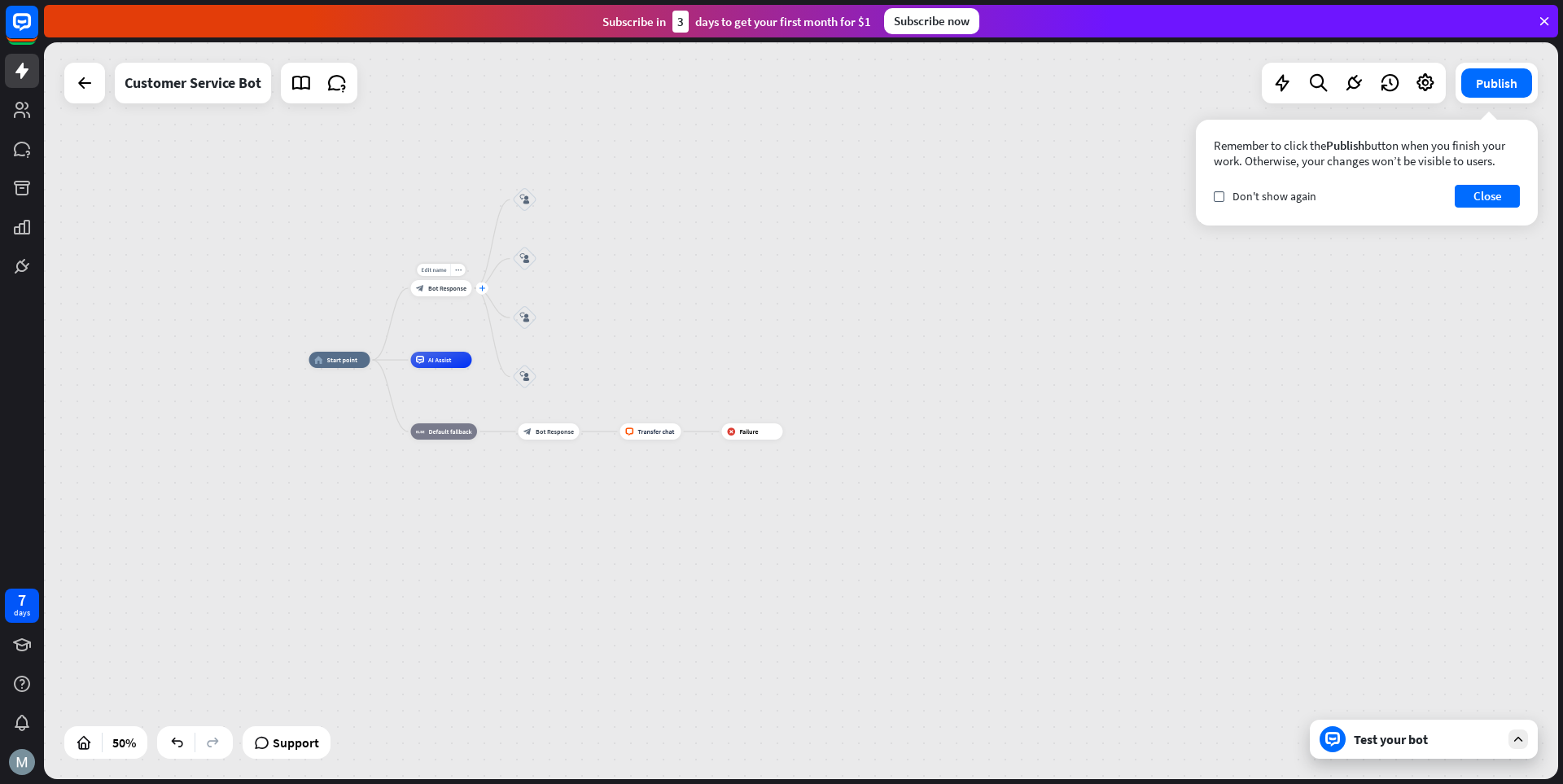
click at [483, 291] on div "plus" at bounding box center [482, 287] width 12 height 12
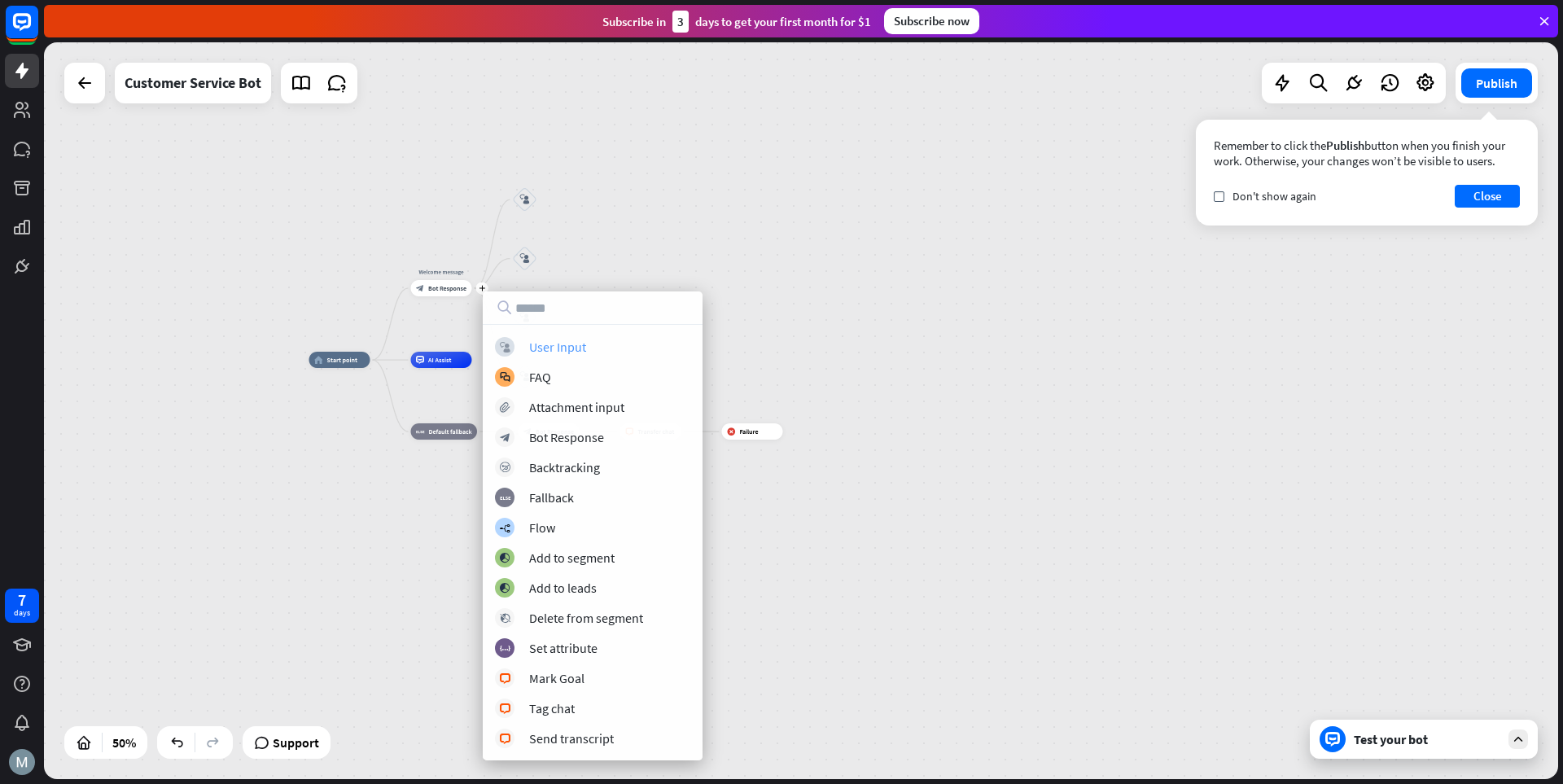
click at [563, 347] on div "User Input" at bounding box center [558, 347] width 57 height 17
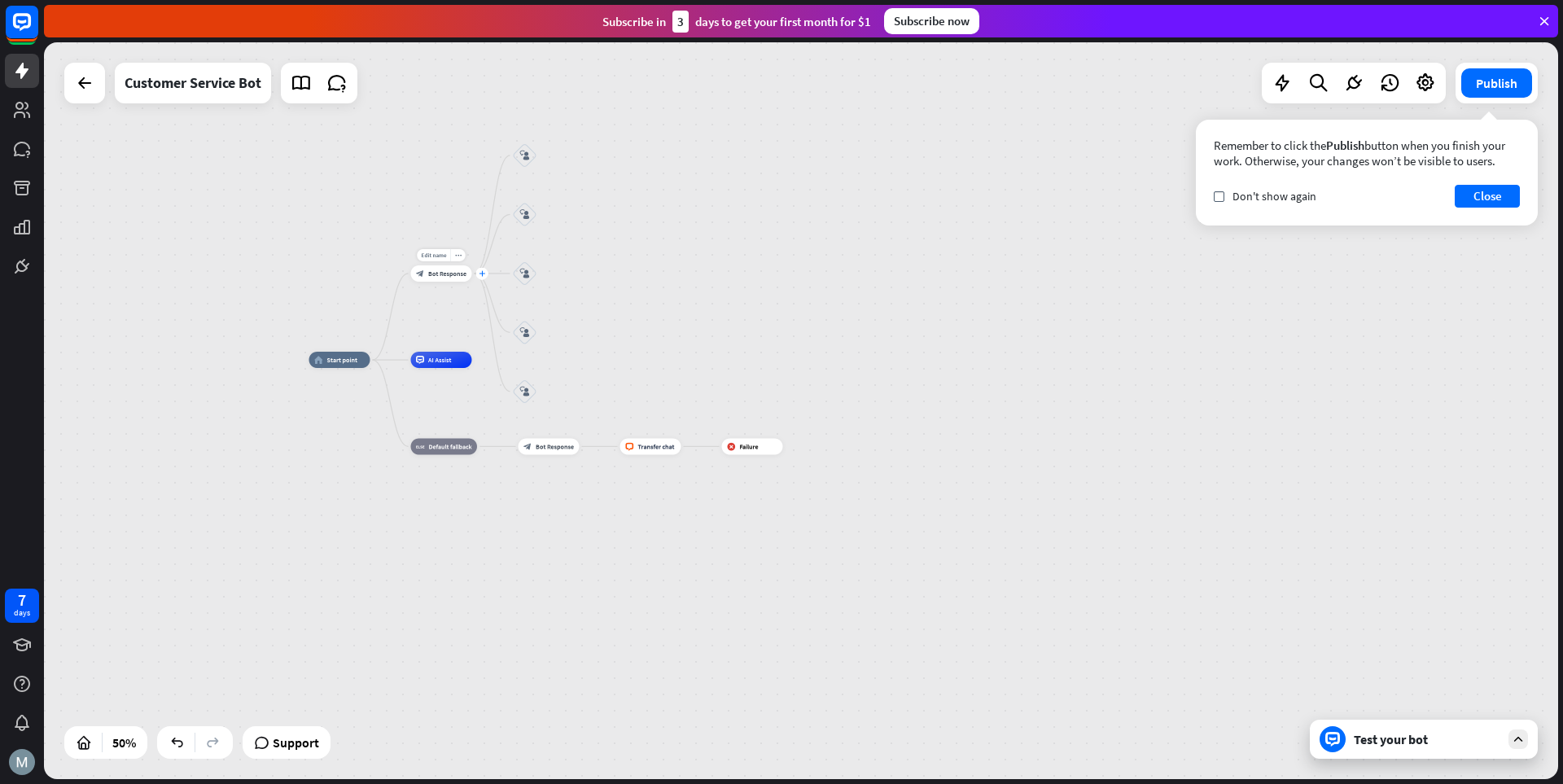
click at [484, 275] on icon "plus" at bounding box center [482, 273] width 7 height 6
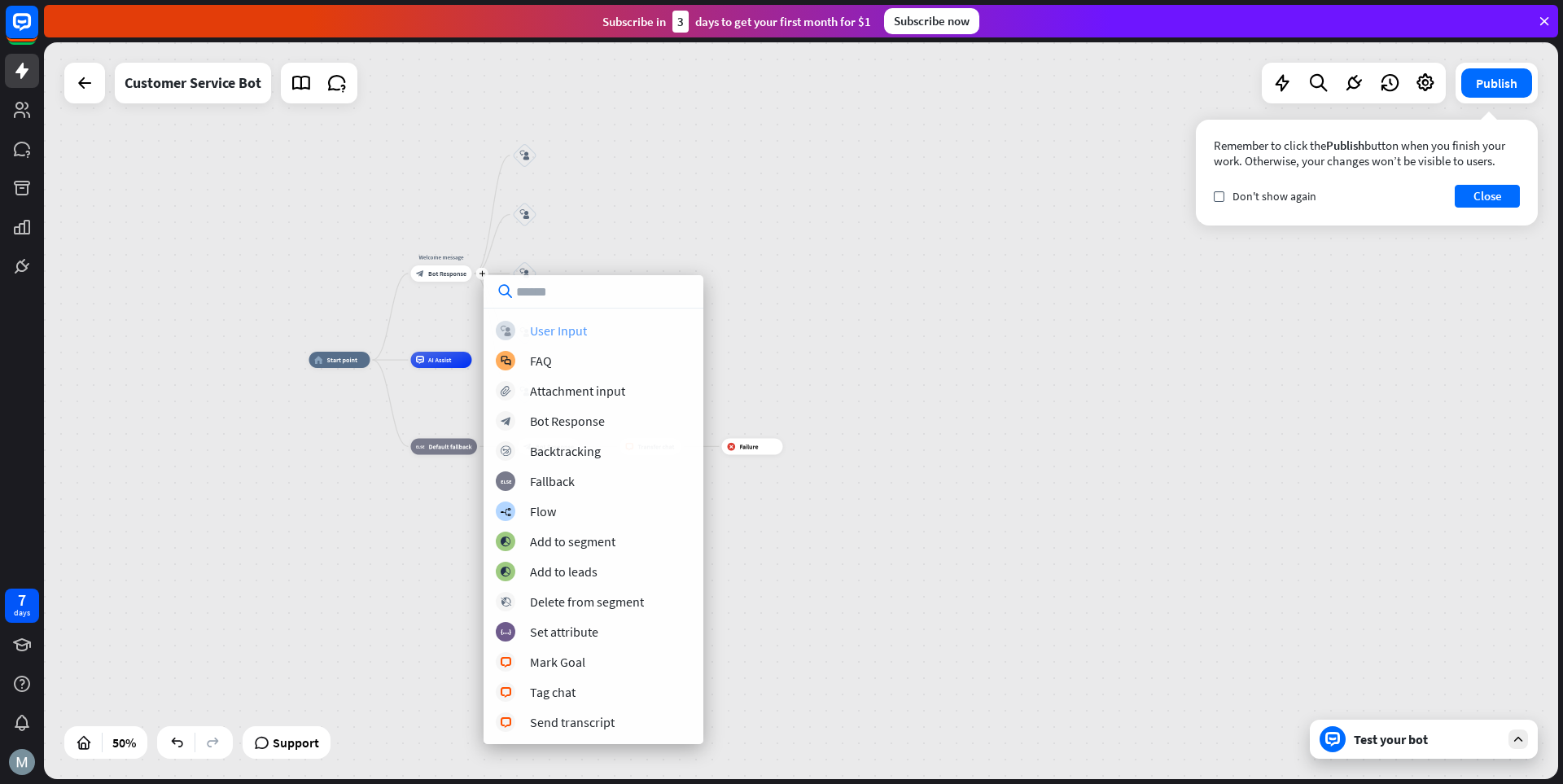
click at [580, 337] on div "User Input" at bounding box center [559, 331] width 57 height 17
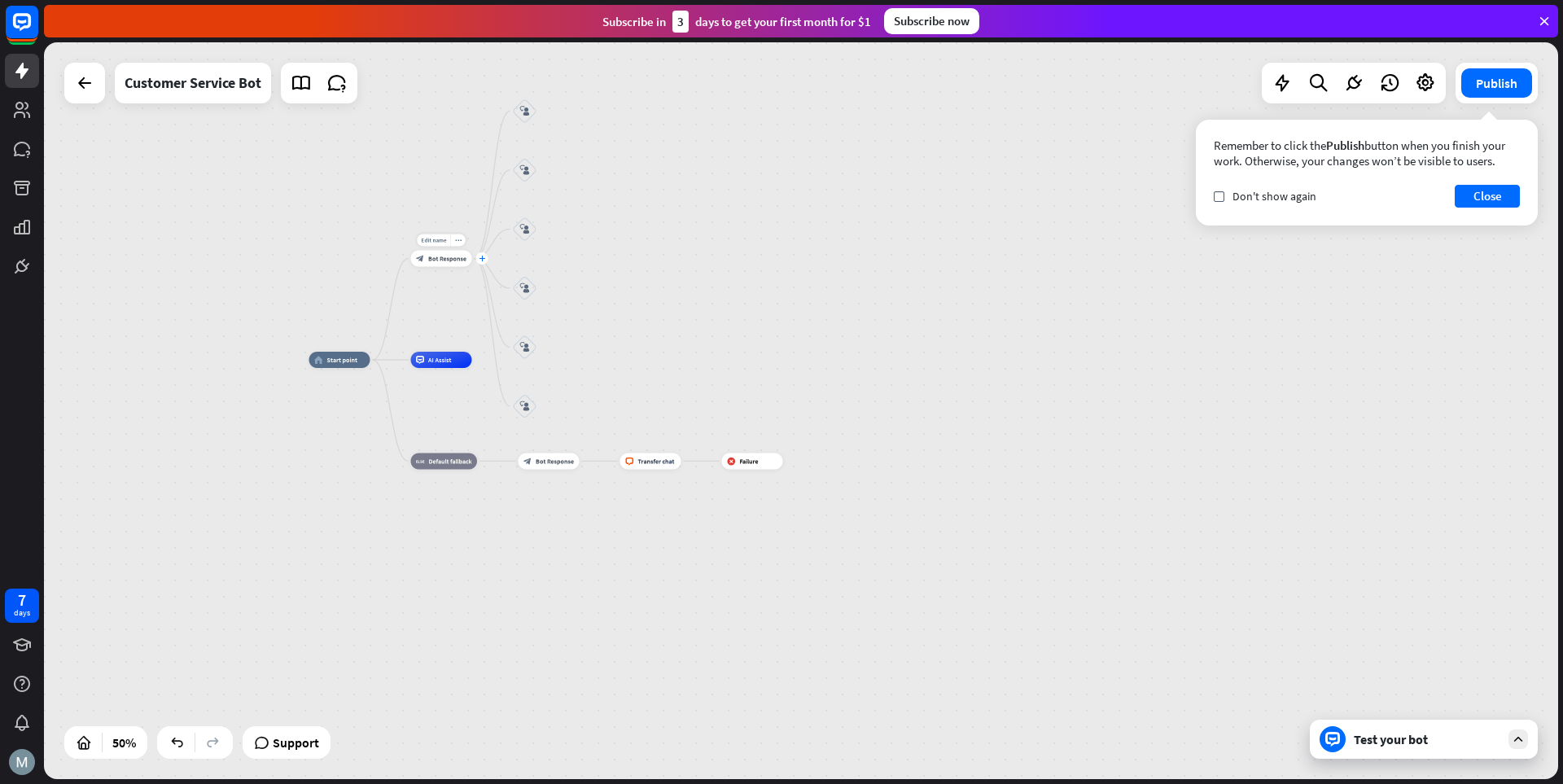
click at [485, 260] on icon "plus" at bounding box center [482, 258] width 7 height 6
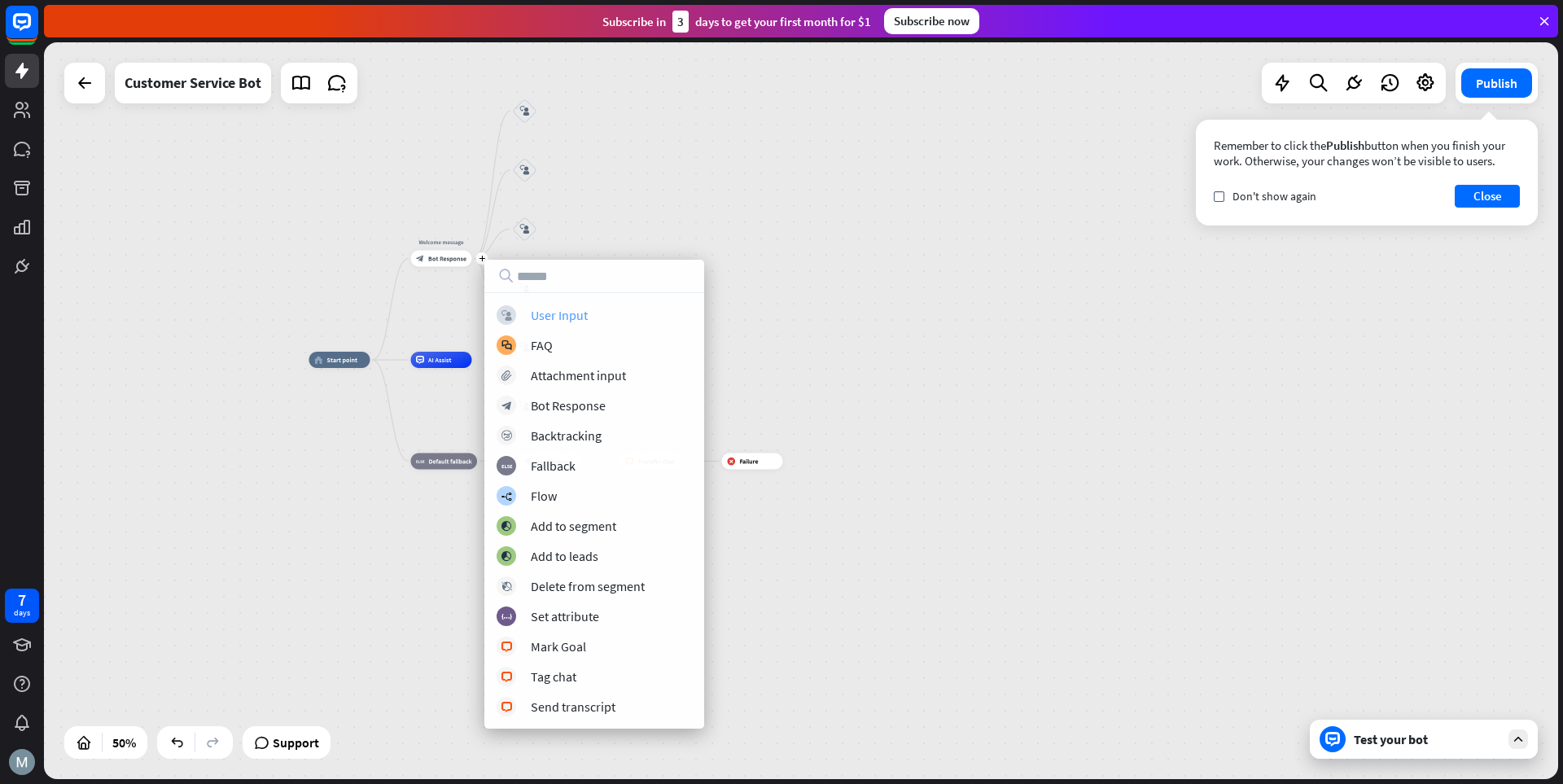
click at [567, 317] on div "User Input" at bounding box center [559, 315] width 57 height 17
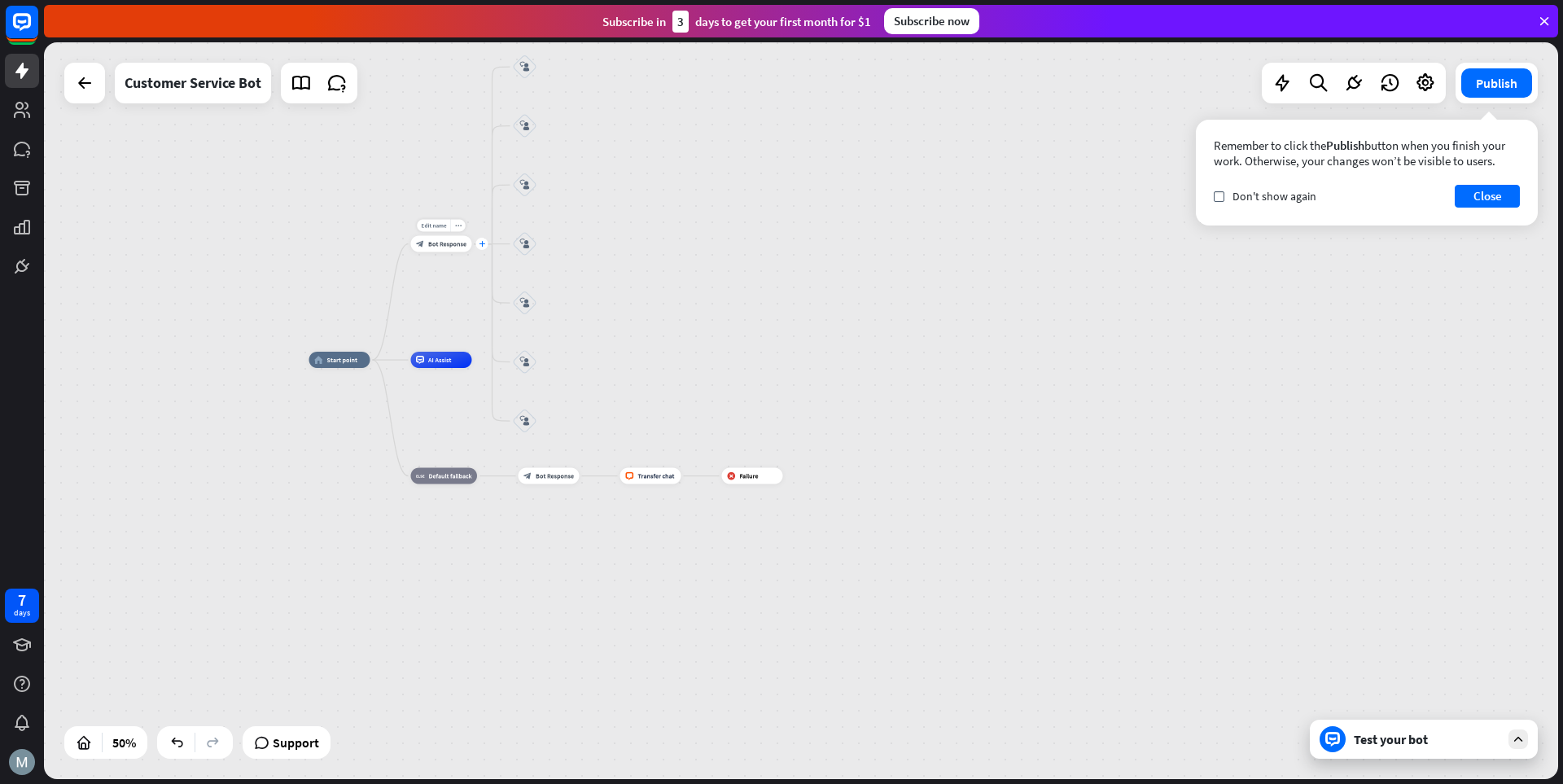
click at [482, 246] on icon "plus" at bounding box center [482, 243] width 7 height 6
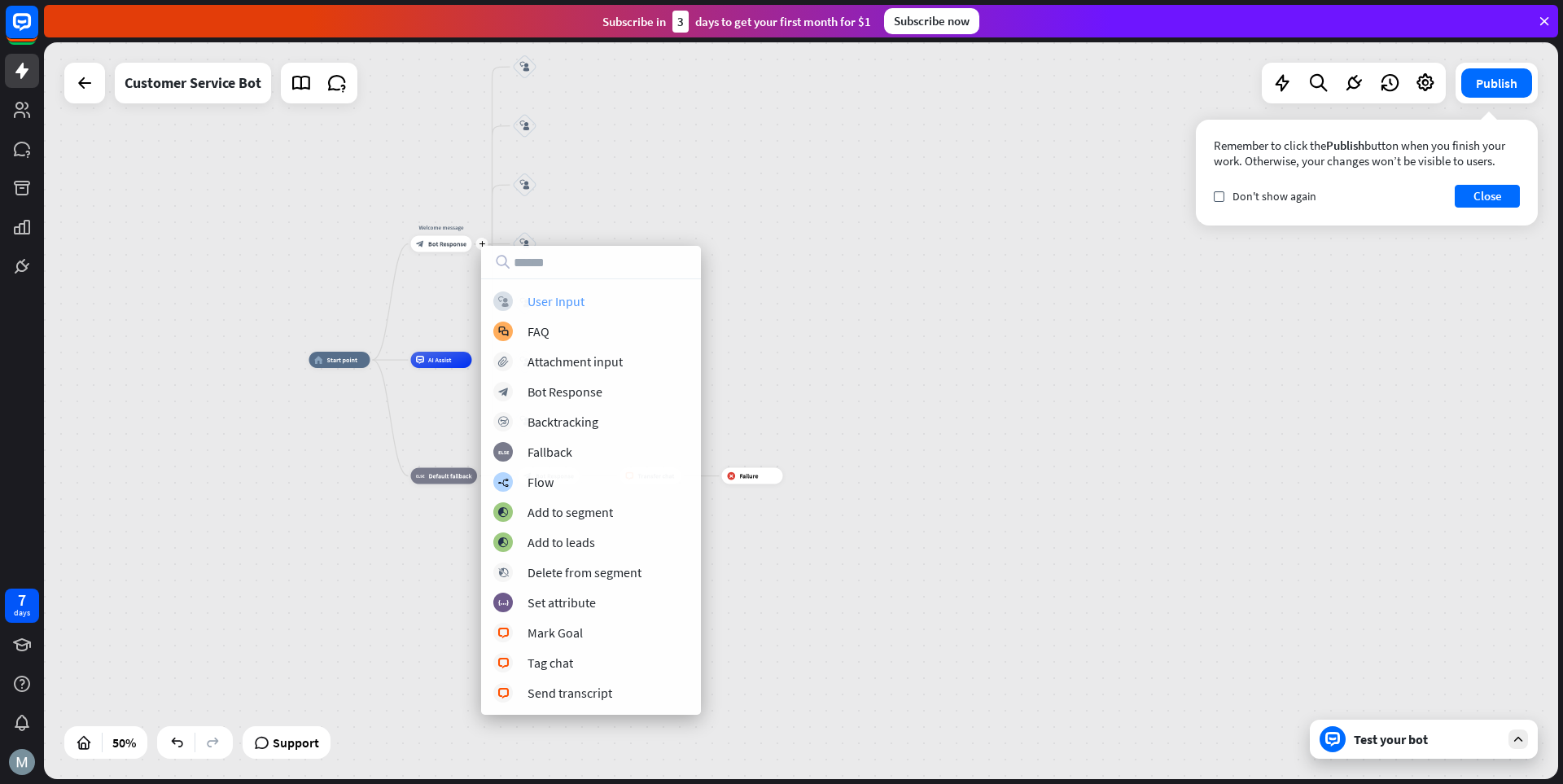
click at [542, 299] on div "User Input" at bounding box center [556, 301] width 57 height 17
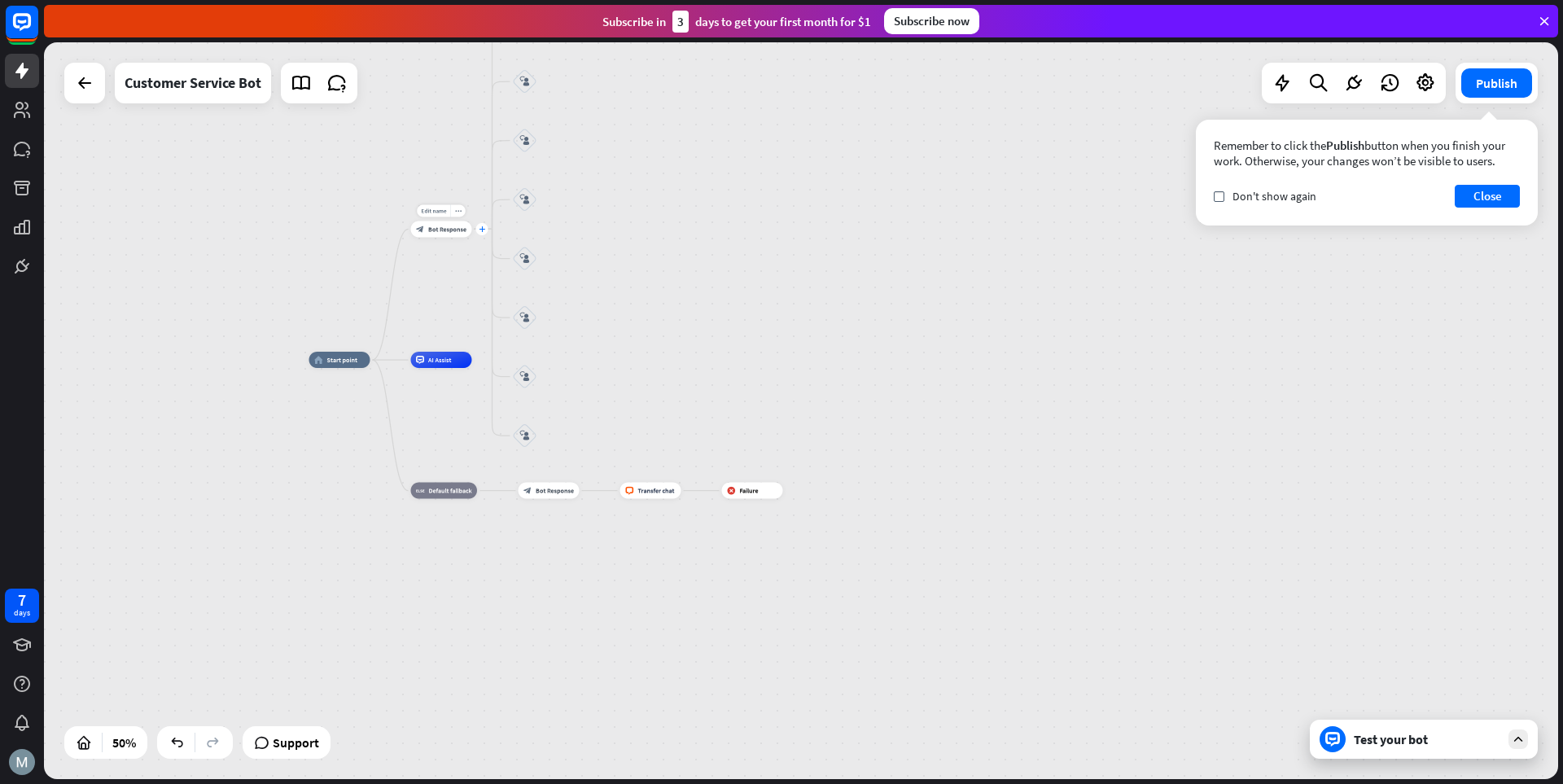
click at [483, 229] on icon "plus" at bounding box center [482, 229] width 7 height 6
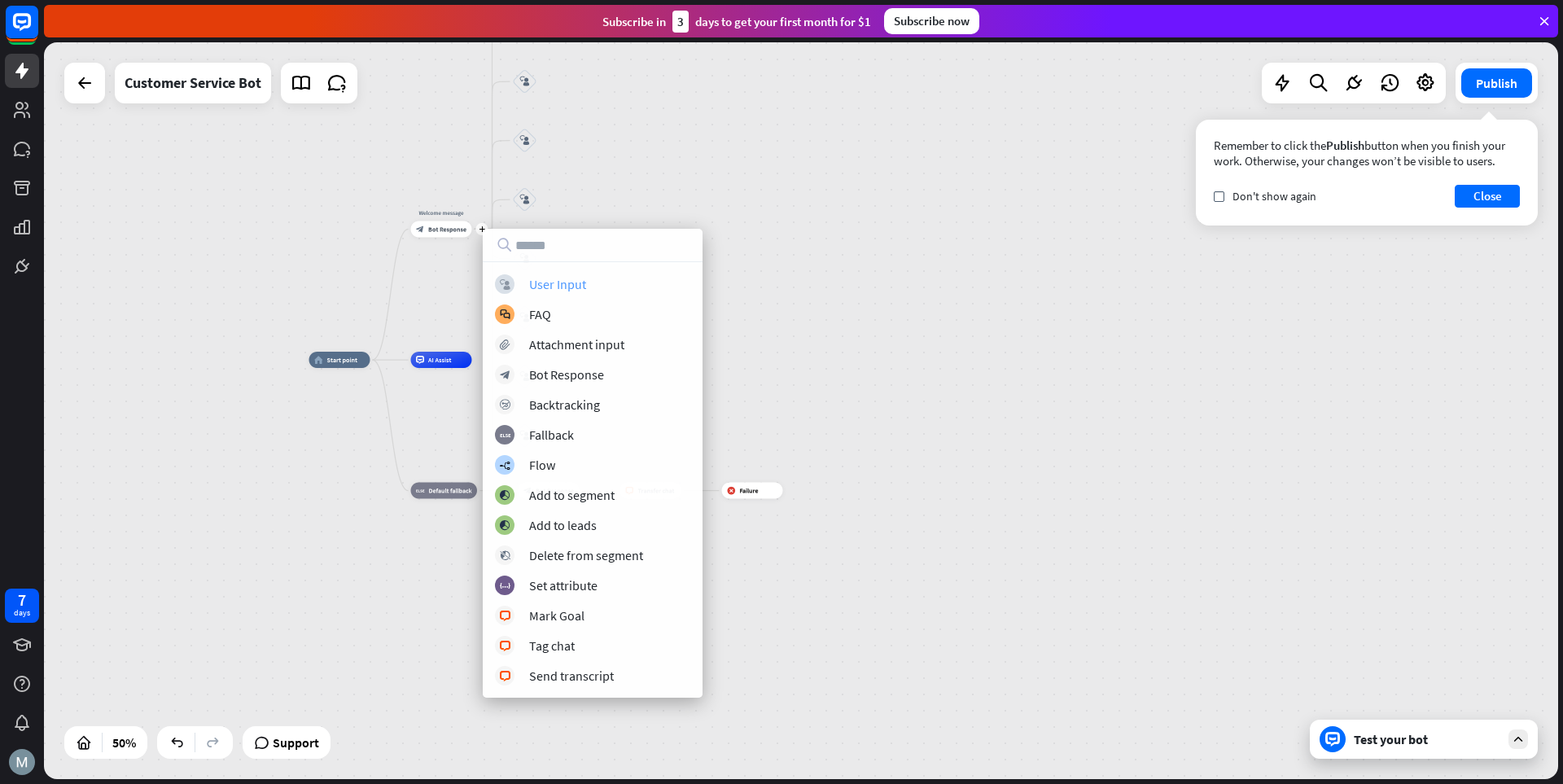
click at [548, 282] on div "User Input" at bounding box center [558, 284] width 57 height 17
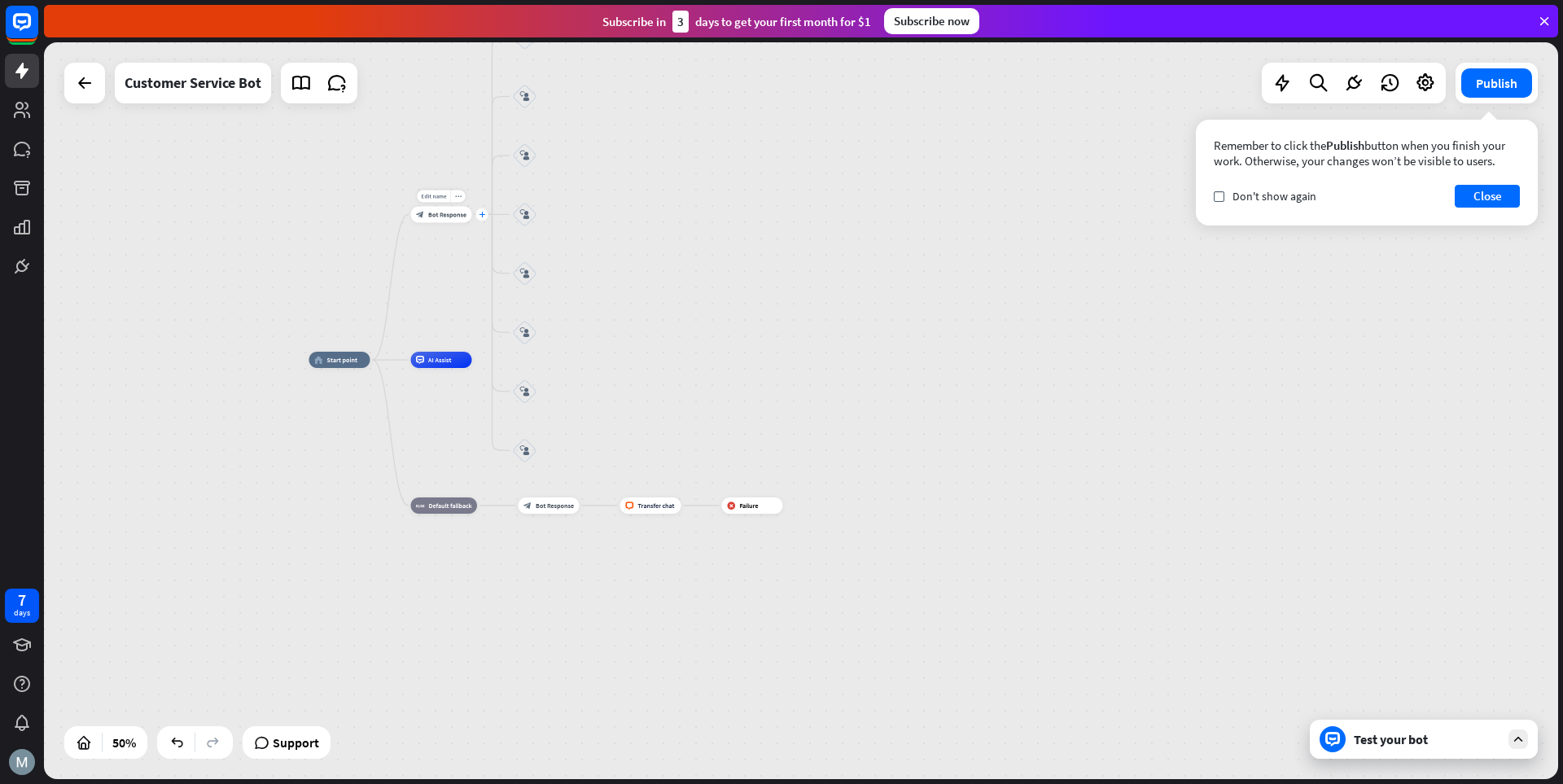
click at [482, 218] on div "plus" at bounding box center [482, 214] width 12 height 12
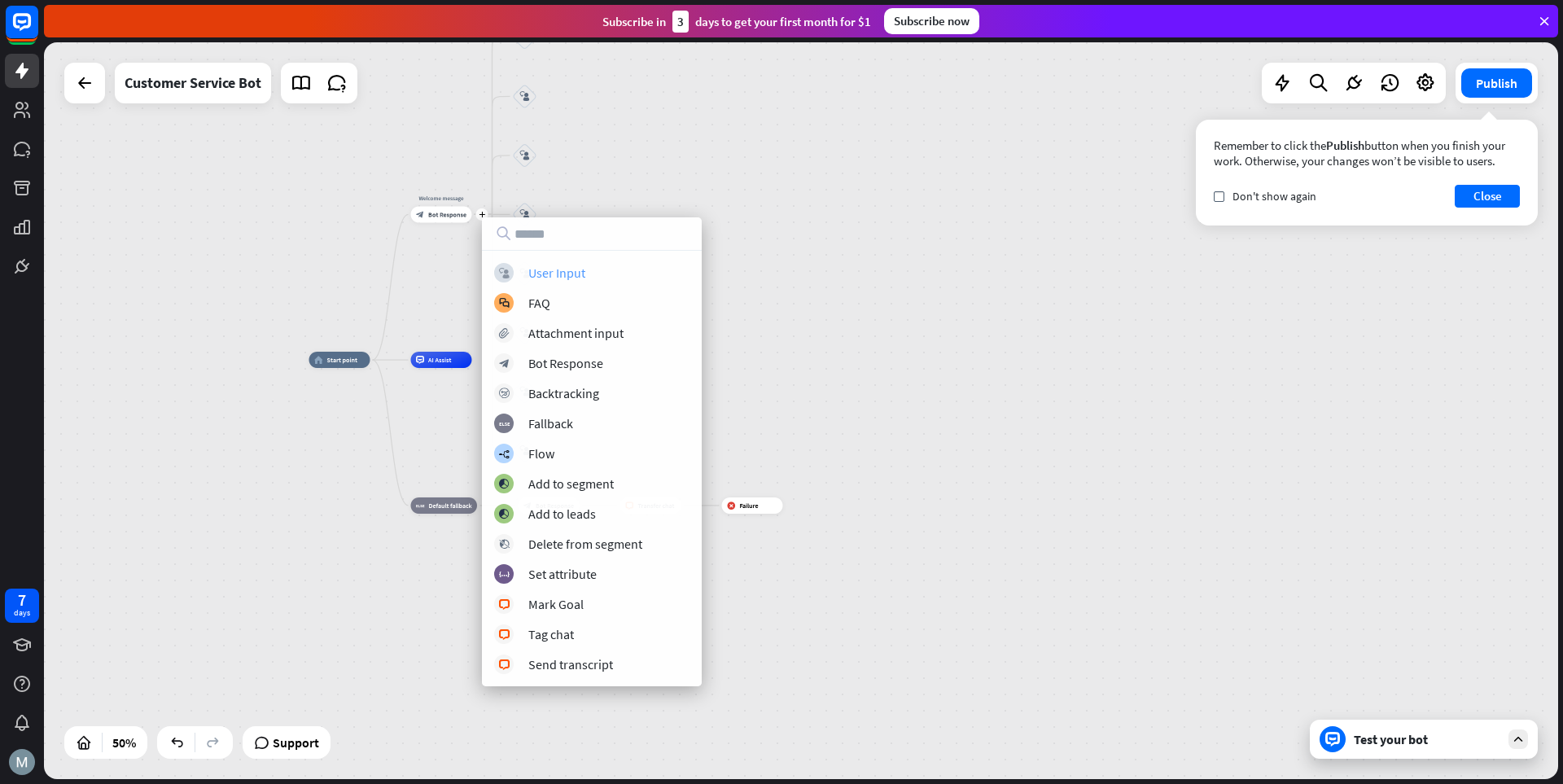
click at [579, 275] on div "User Input" at bounding box center [557, 273] width 57 height 17
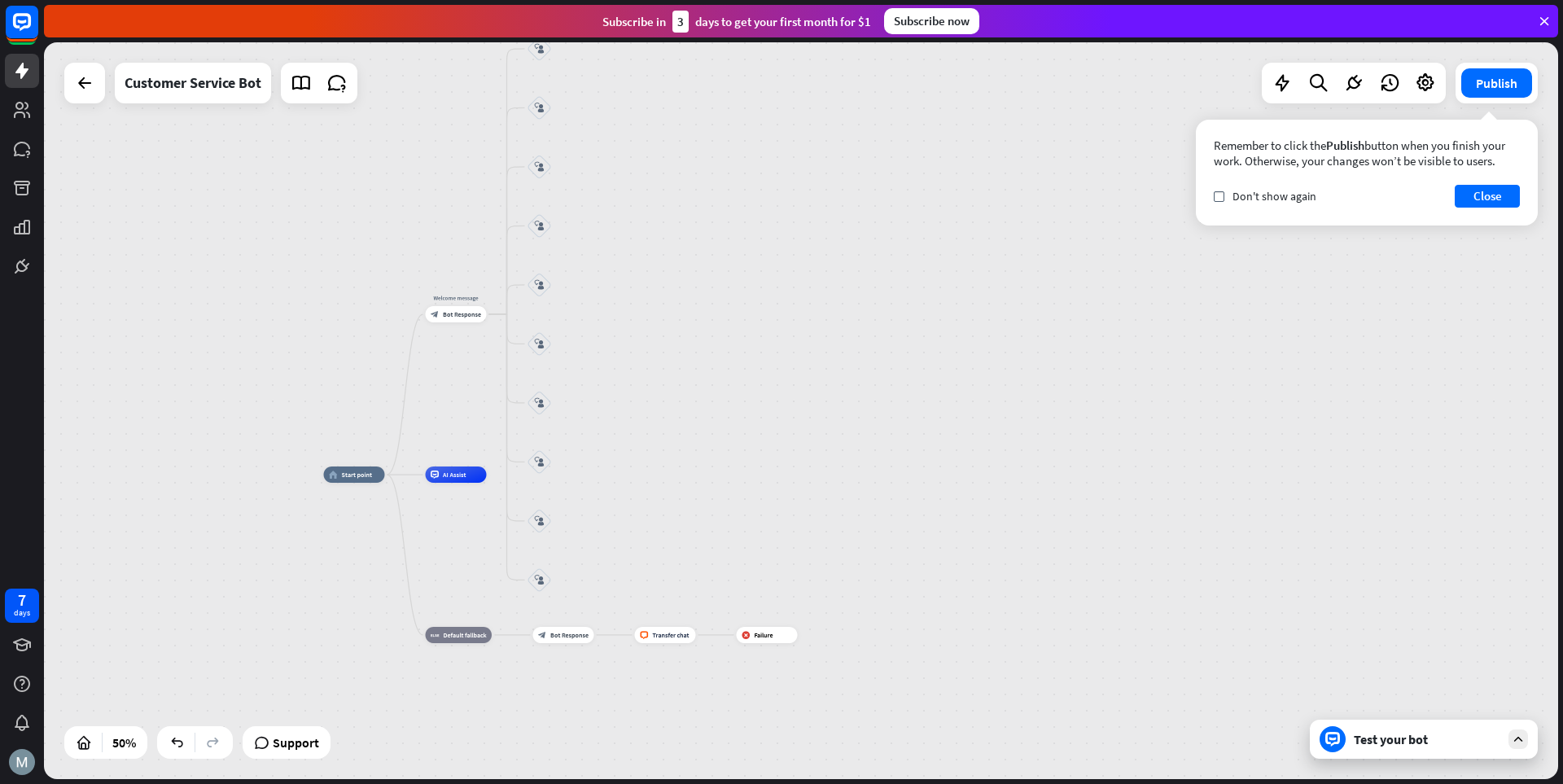
drag, startPoint x: 750, startPoint y: 233, endPoint x: 664, endPoint y: 262, distance: 90.8
click at [760, 337] on div "home_2 Start point Welcome message block_bot_response Bot Response block_user_i…" at bounding box center [801, 410] width 1514 height 737
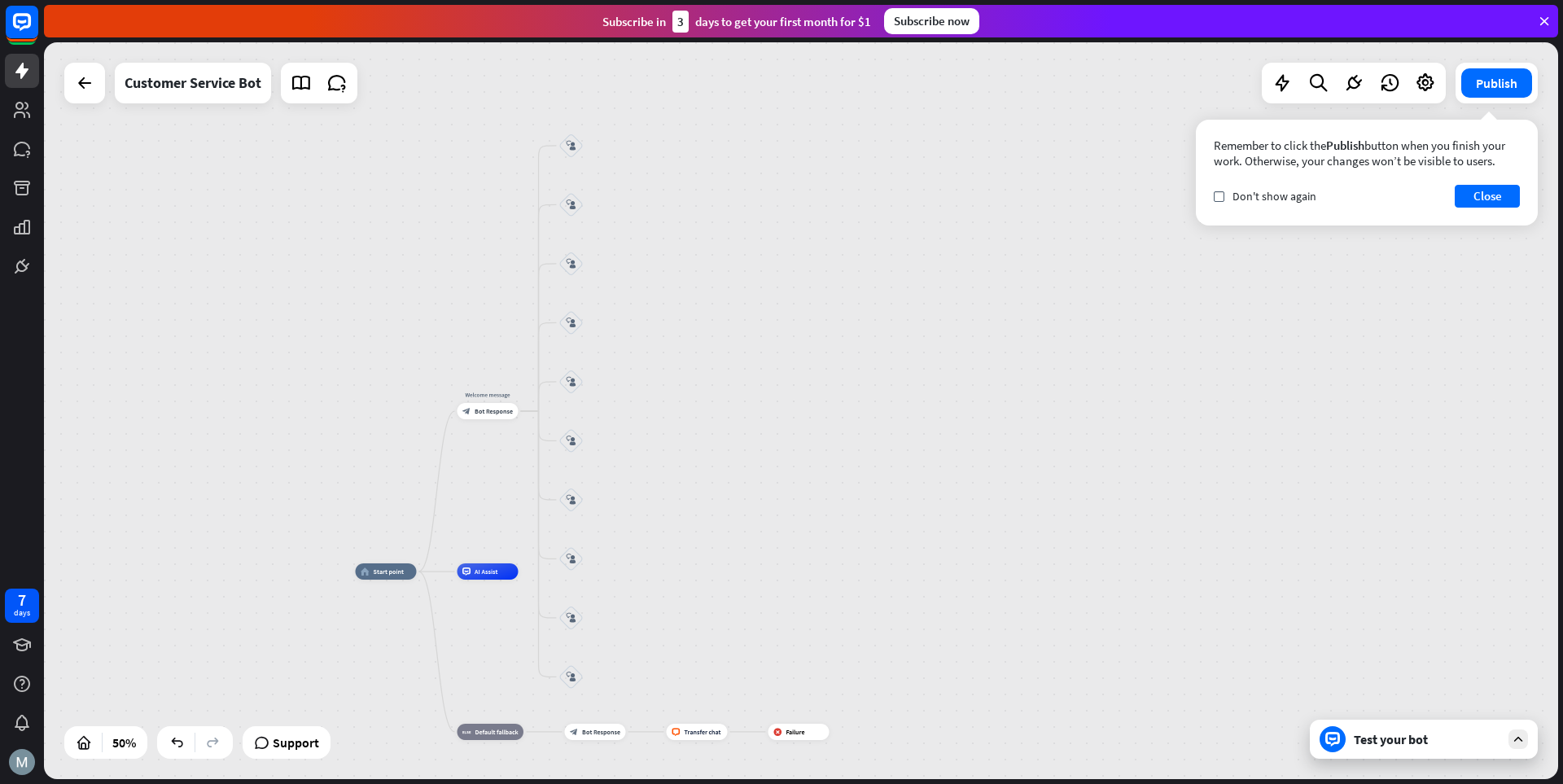
drag, startPoint x: 664, startPoint y: 243, endPoint x: 671, endPoint y: 274, distance: 31.8
click at [671, 274] on div "home_2 Start point Welcome message block_bot_response Bot Response block_user_i…" at bounding box center [801, 410] width 1514 height 737
click at [595, 147] on icon "plus" at bounding box center [594, 146] width 7 height 6
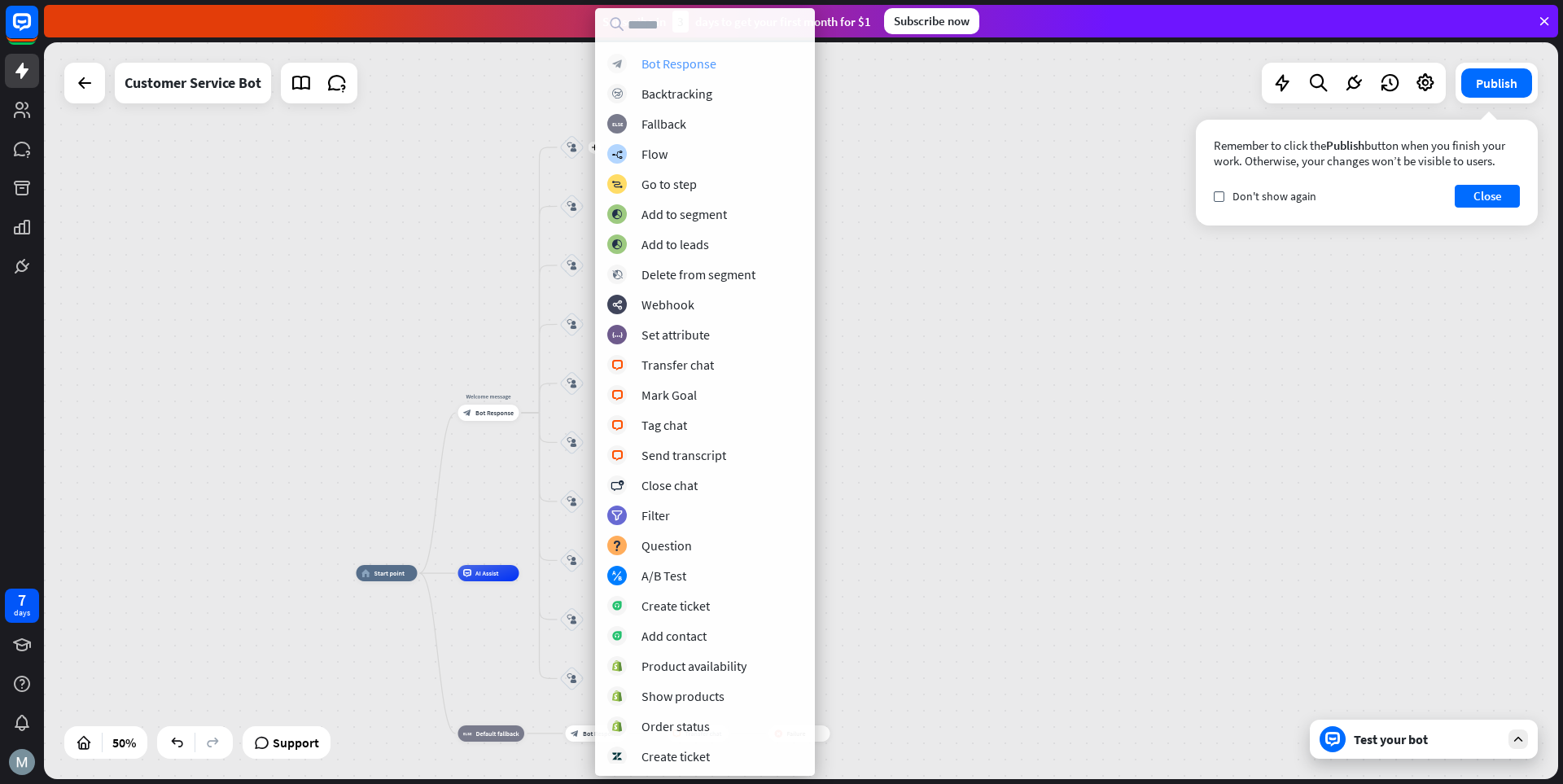
click at [664, 62] on div "Bot Response" at bounding box center [678, 64] width 75 height 17
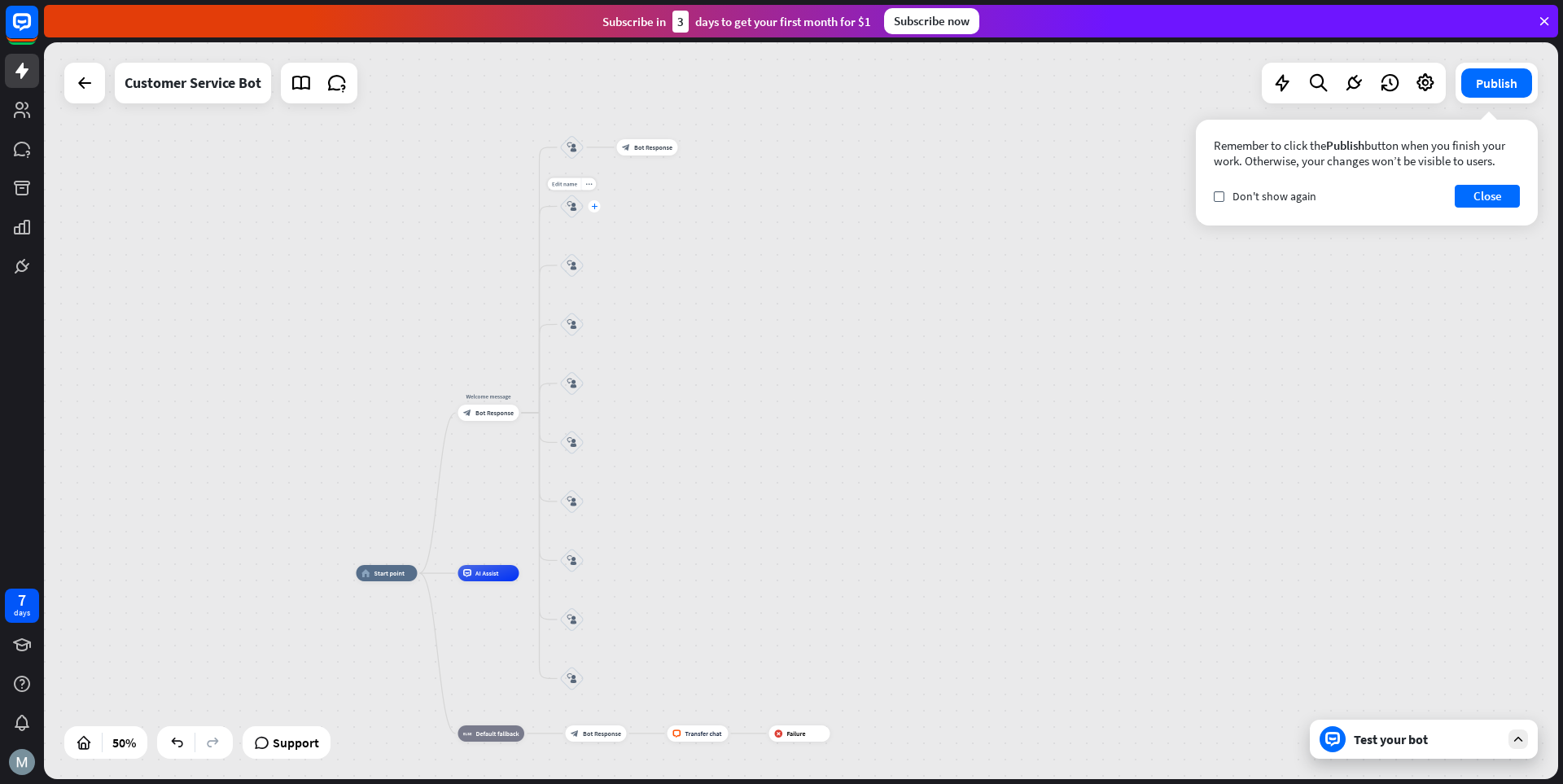
click at [592, 204] on icon "plus" at bounding box center [594, 206] width 7 height 6
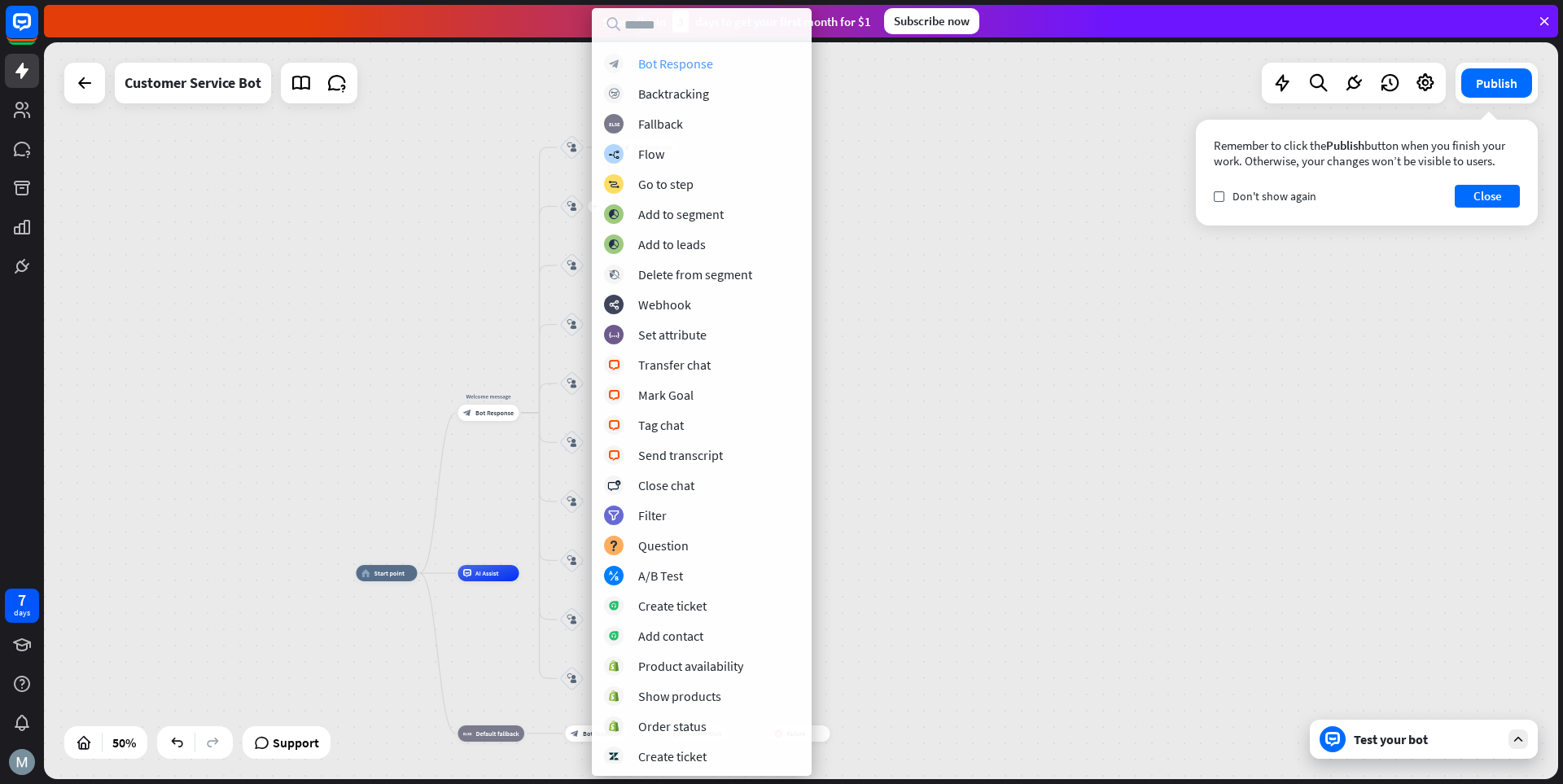
click at [653, 57] on div "Bot Response" at bounding box center [676, 64] width 75 height 17
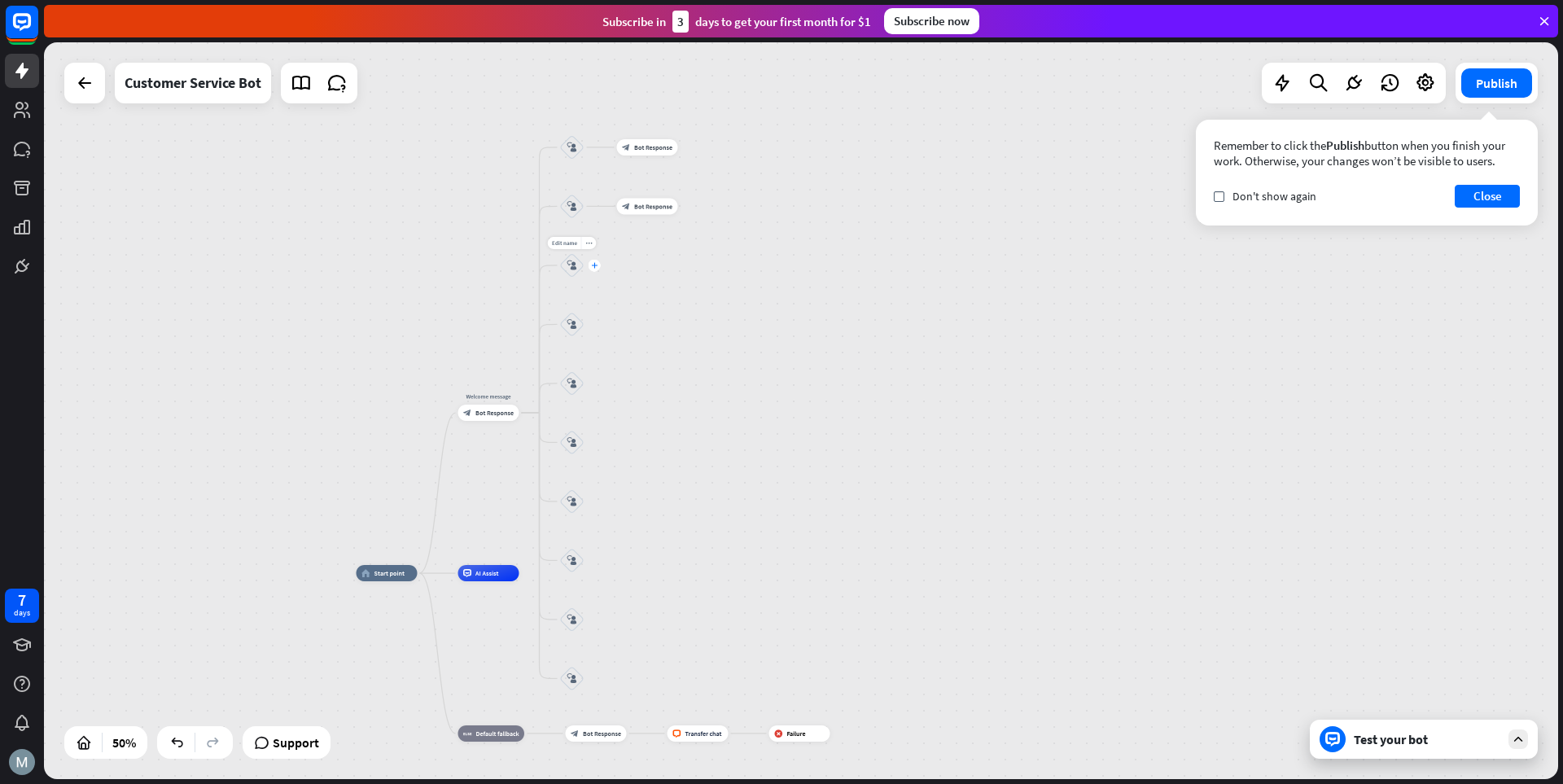
click at [596, 265] on icon "plus" at bounding box center [594, 265] width 7 height 6
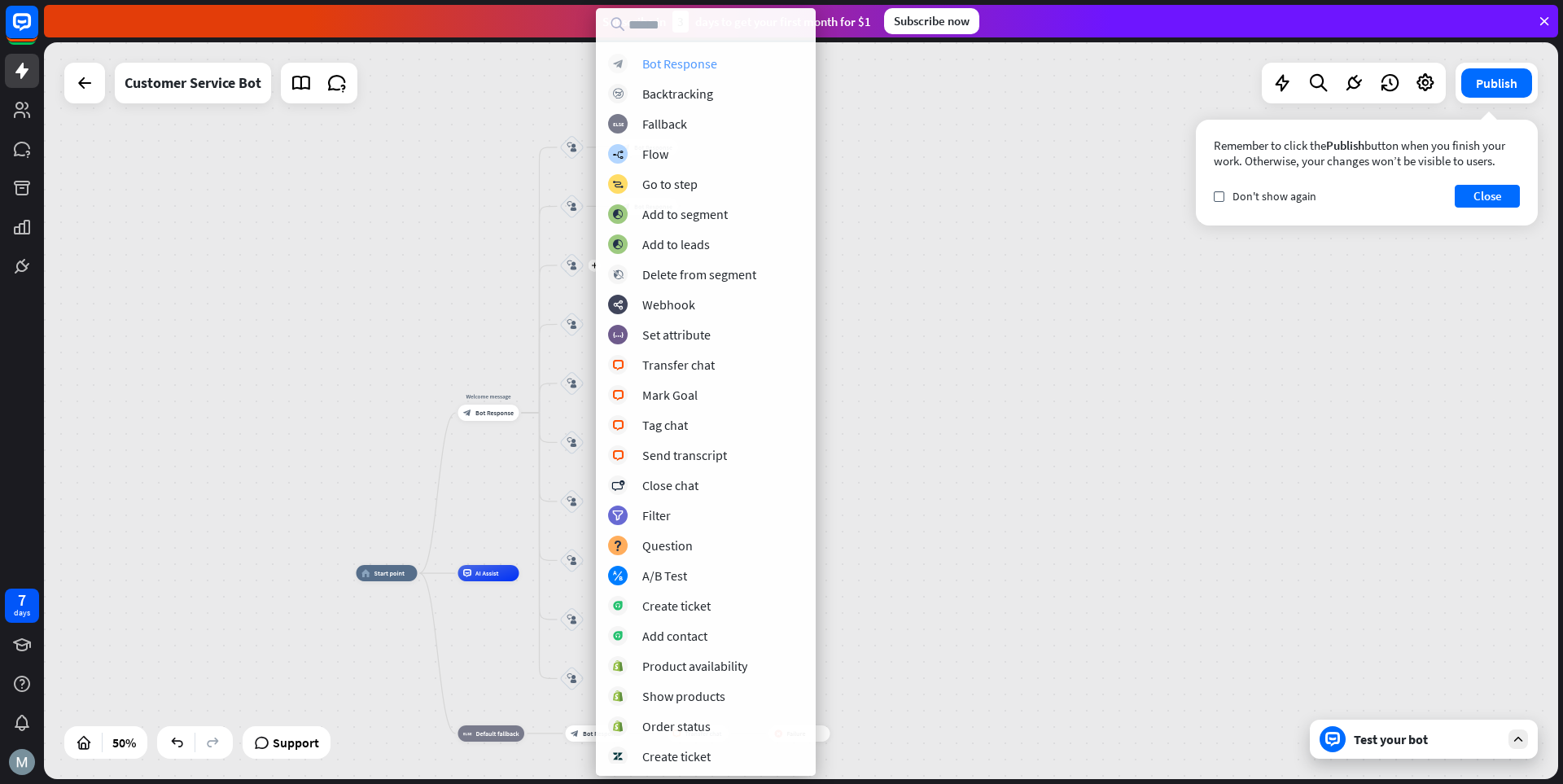
click at [699, 65] on div "Bot Response" at bounding box center [679, 64] width 75 height 17
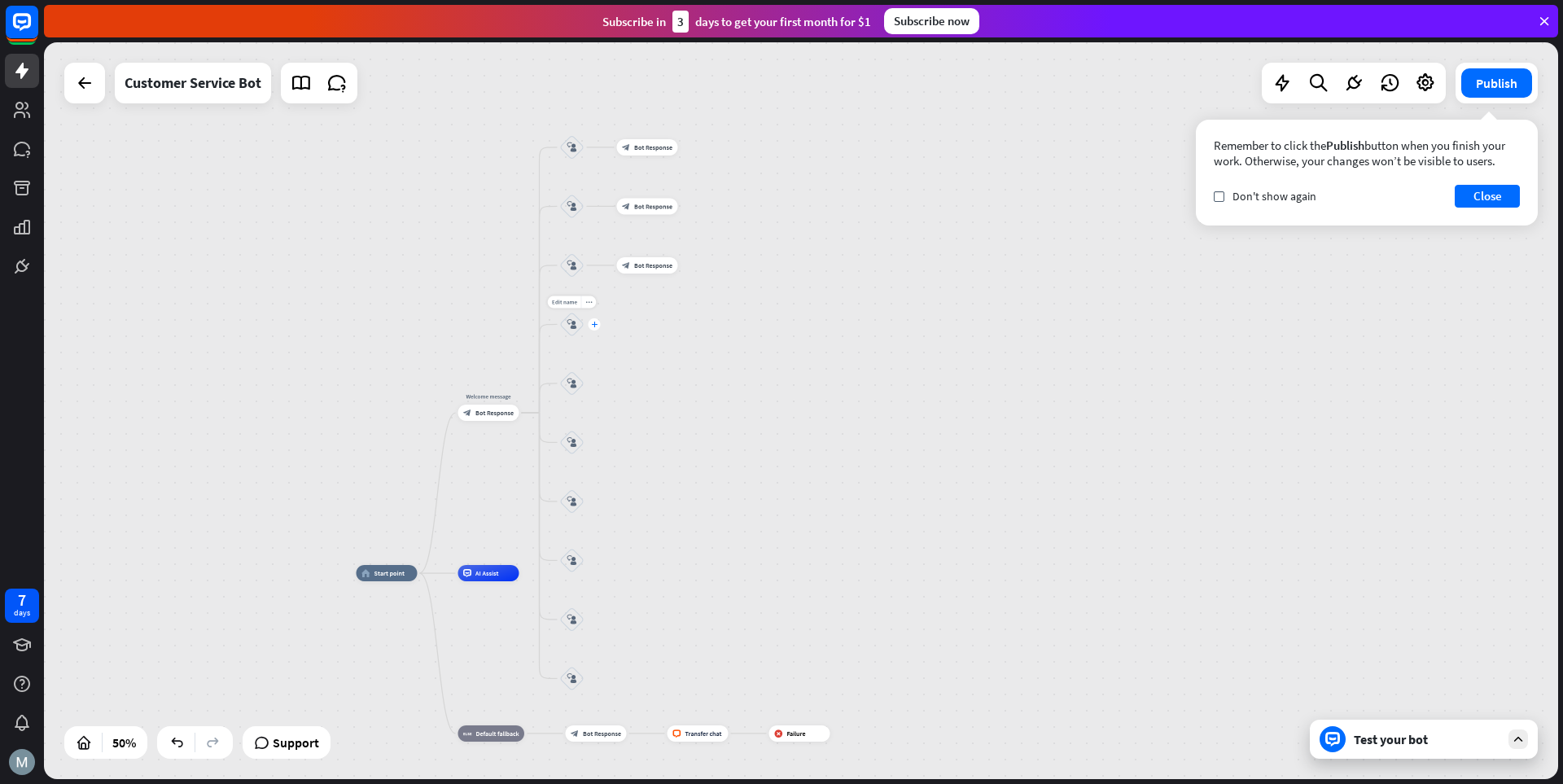
click at [595, 329] on div "plus" at bounding box center [594, 324] width 12 height 12
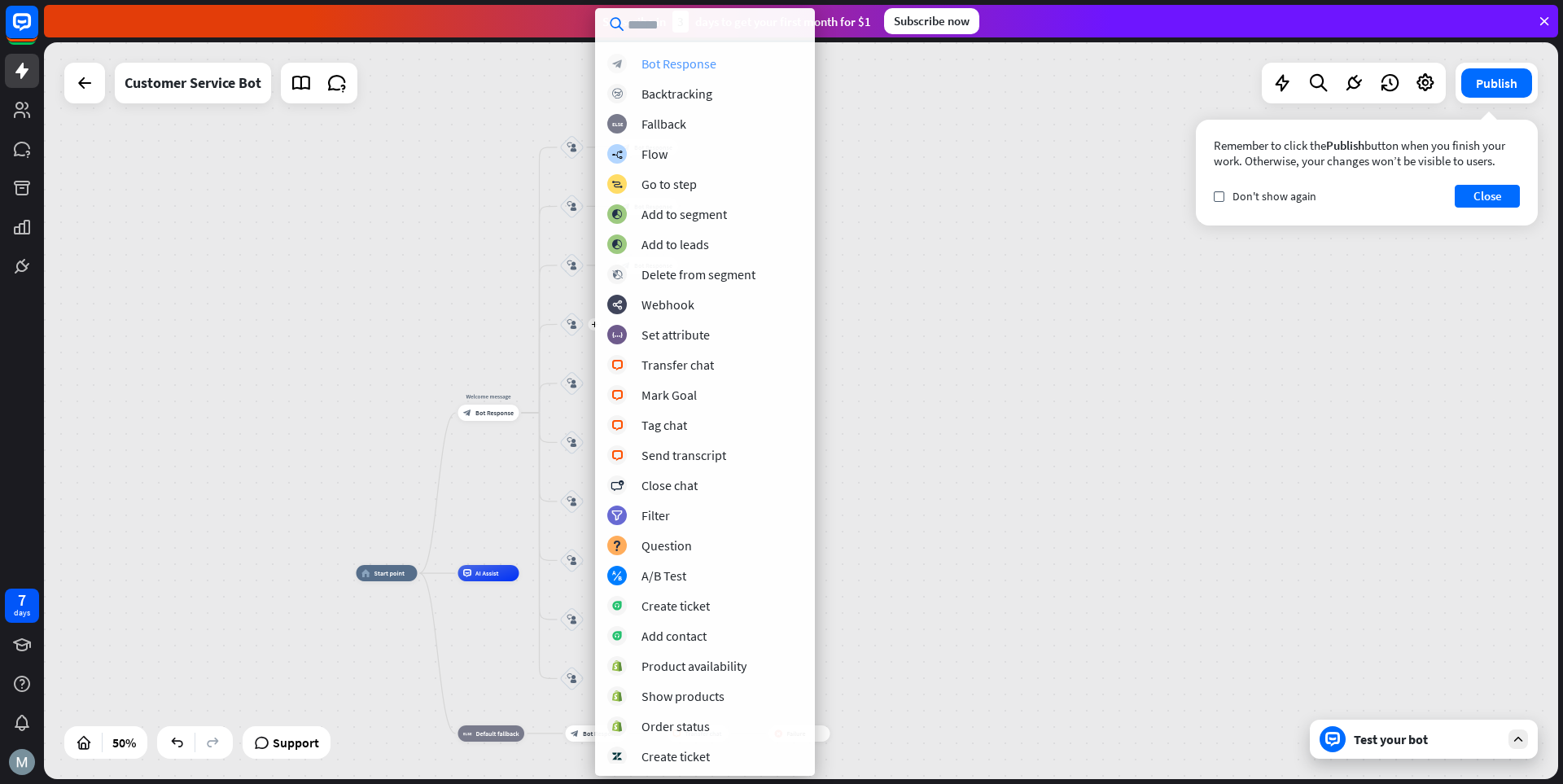
click at [666, 66] on div "Bot Response" at bounding box center [678, 64] width 75 height 17
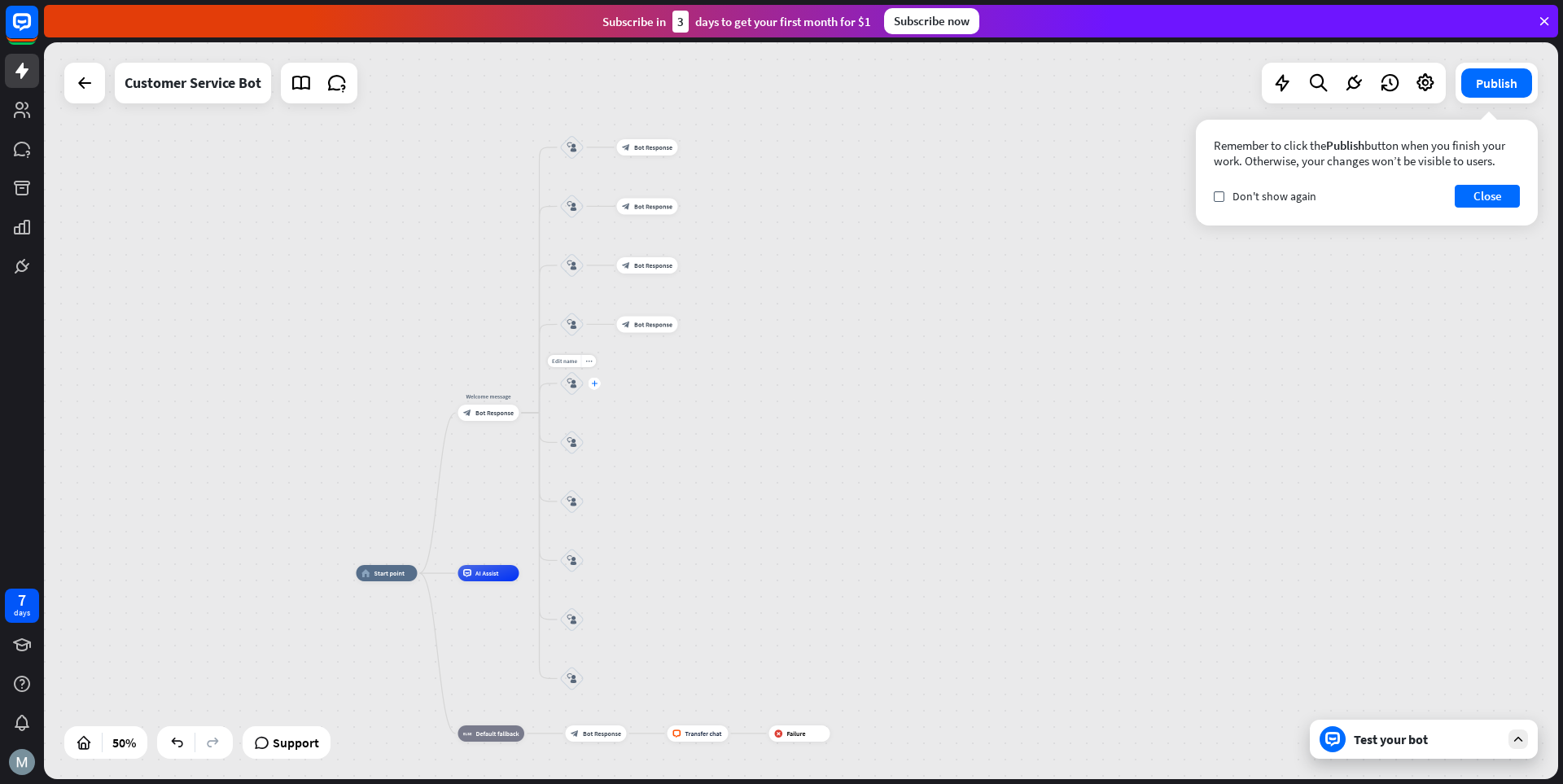
click at [593, 384] on icon "plus" at bounding box center [594, 383] width 7 height 6
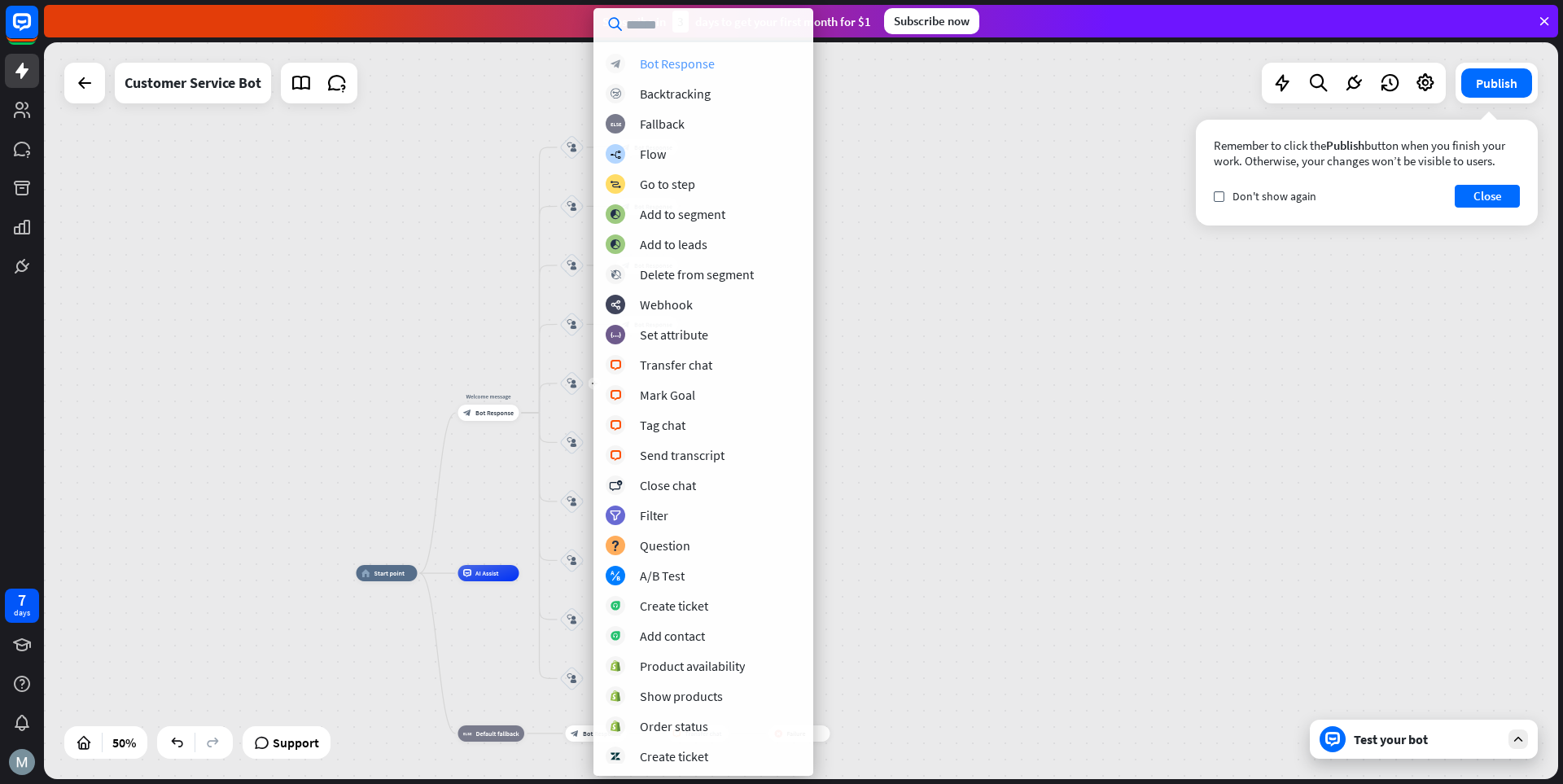
click at [678, 60] on div "Bot Response" at bounding box center [677, 64] width 75 height 17
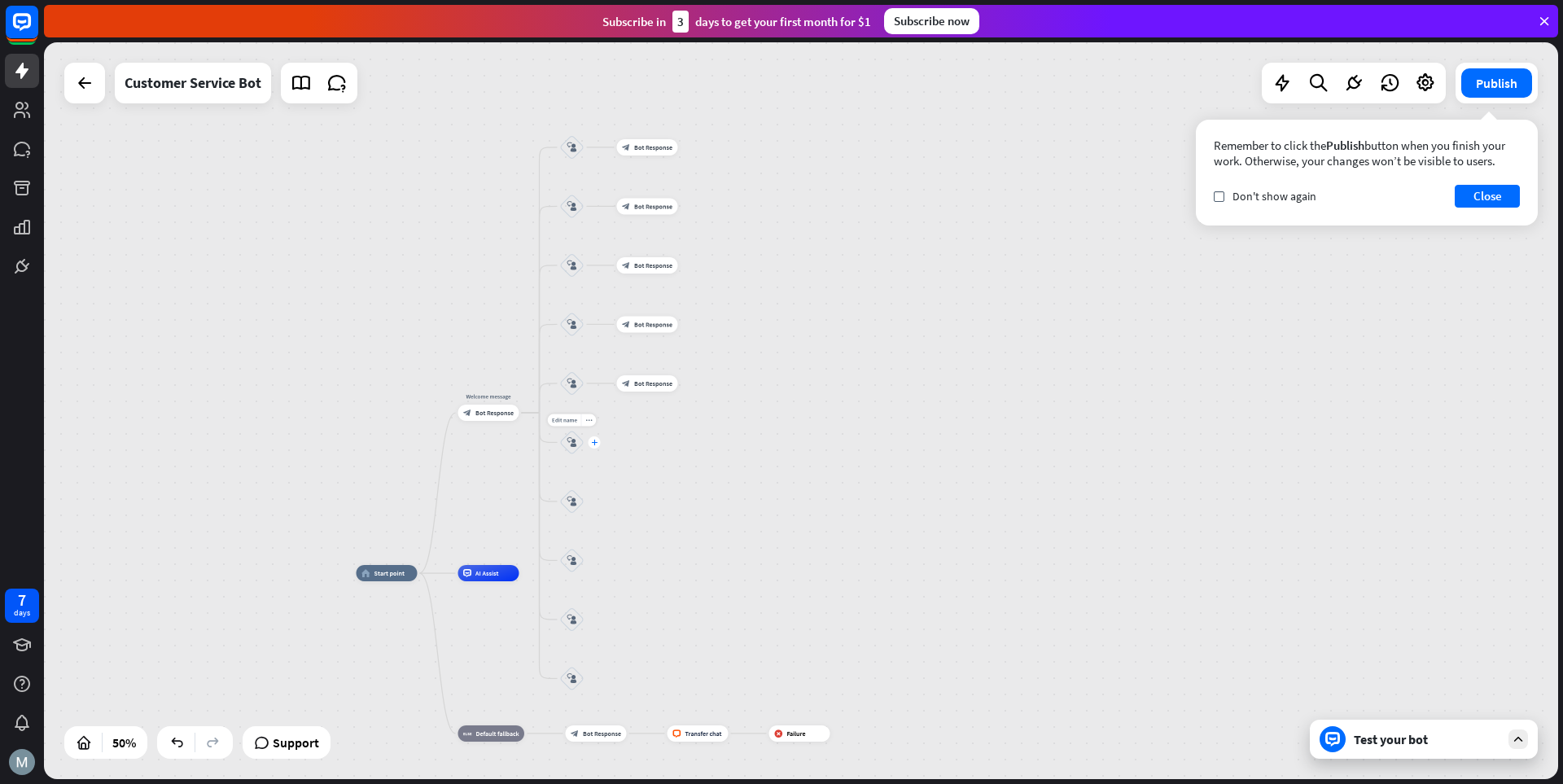
click at [595, 443] on icon "plus" at bounding box center [594, 442] width 7 height 6
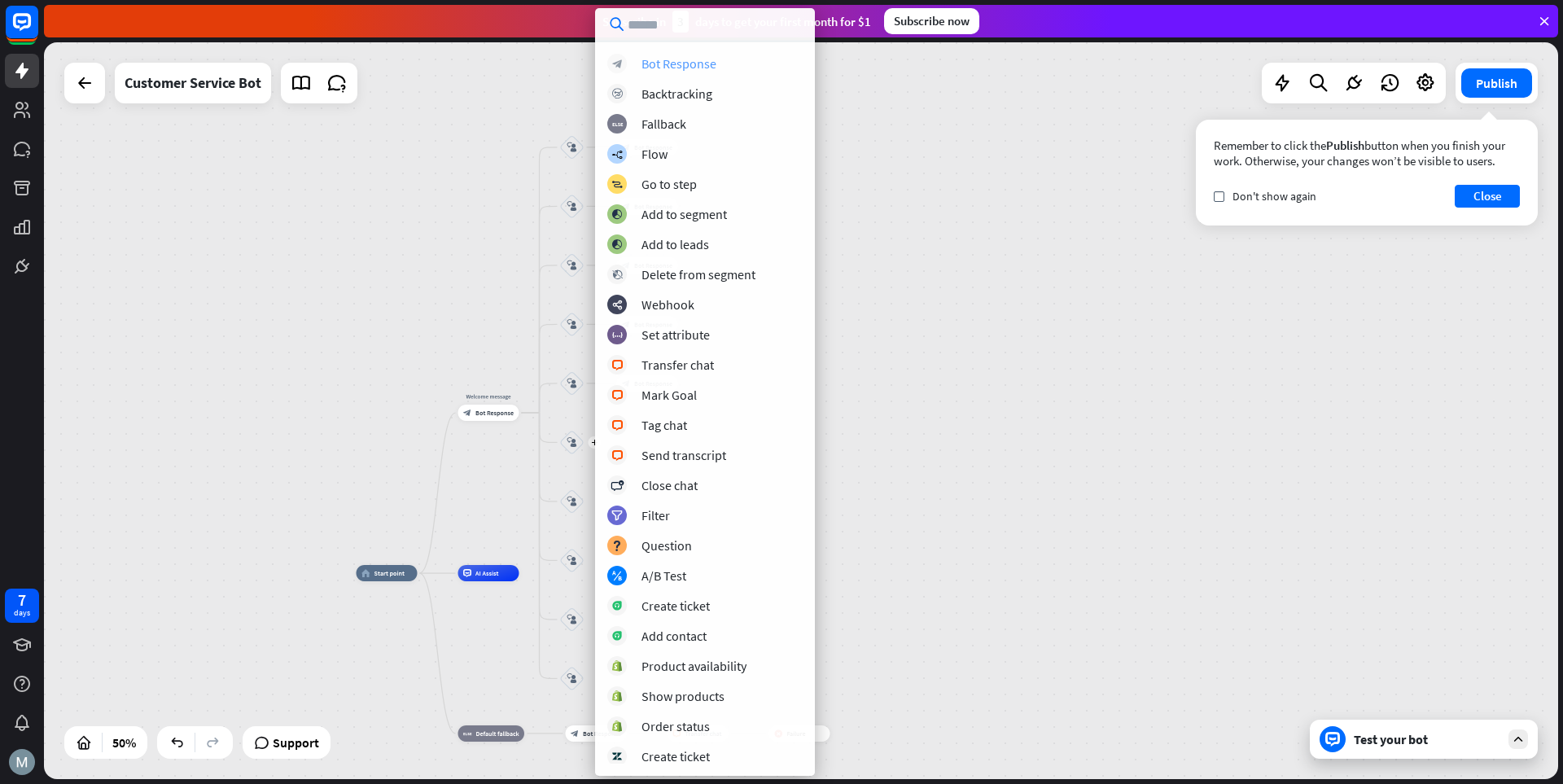
click at [696, 65] on div "Bot Response" at bounding box center [678, 64] width 75 height 17
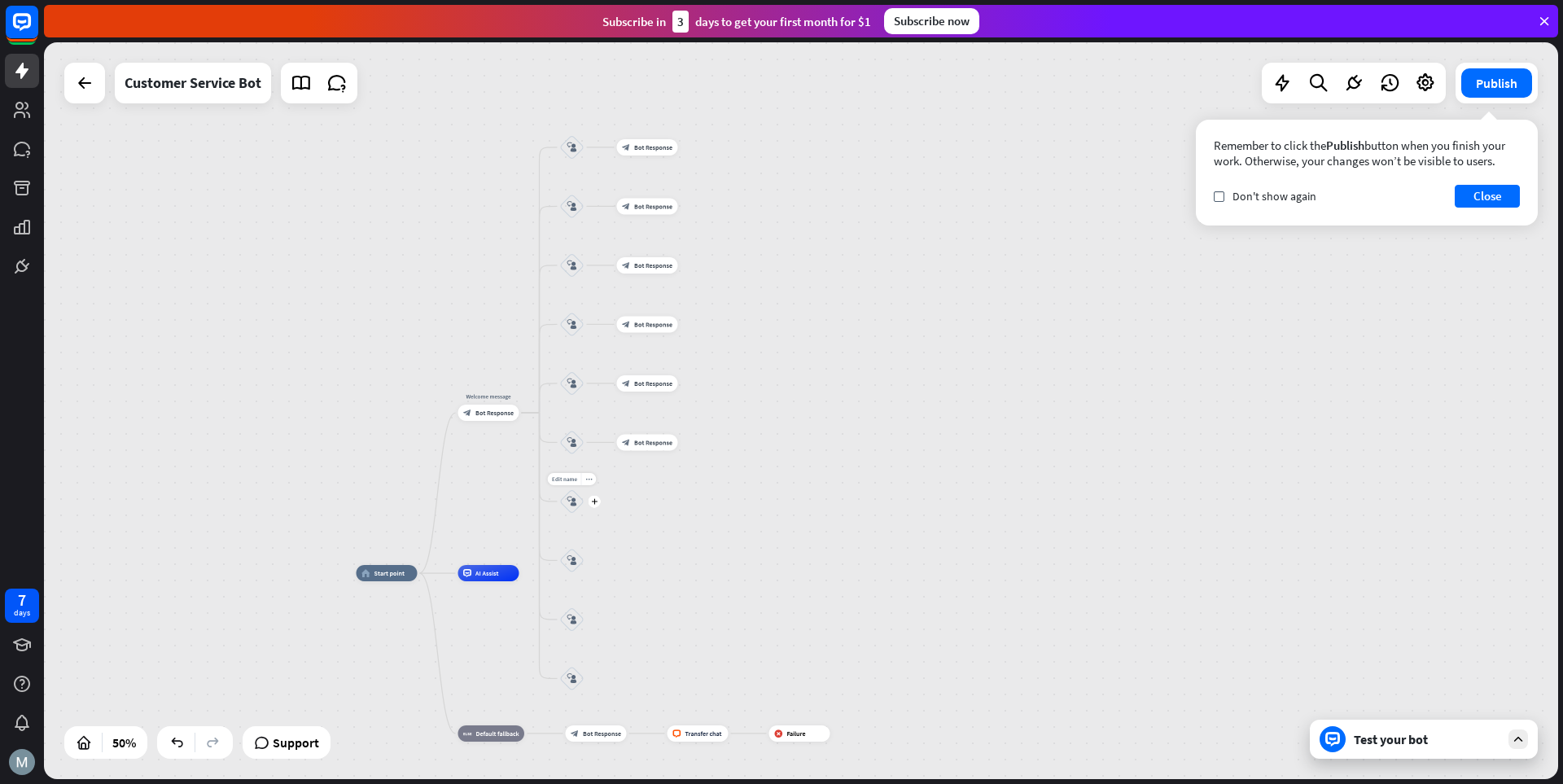
click at [585, 509] on div "Edit name more_horiz plus block_user_input" at bounding box center [573, 501] width 25 height 25
click at [593, 505] on div "plus" at bounding box center [594, 500] width 12 height 12
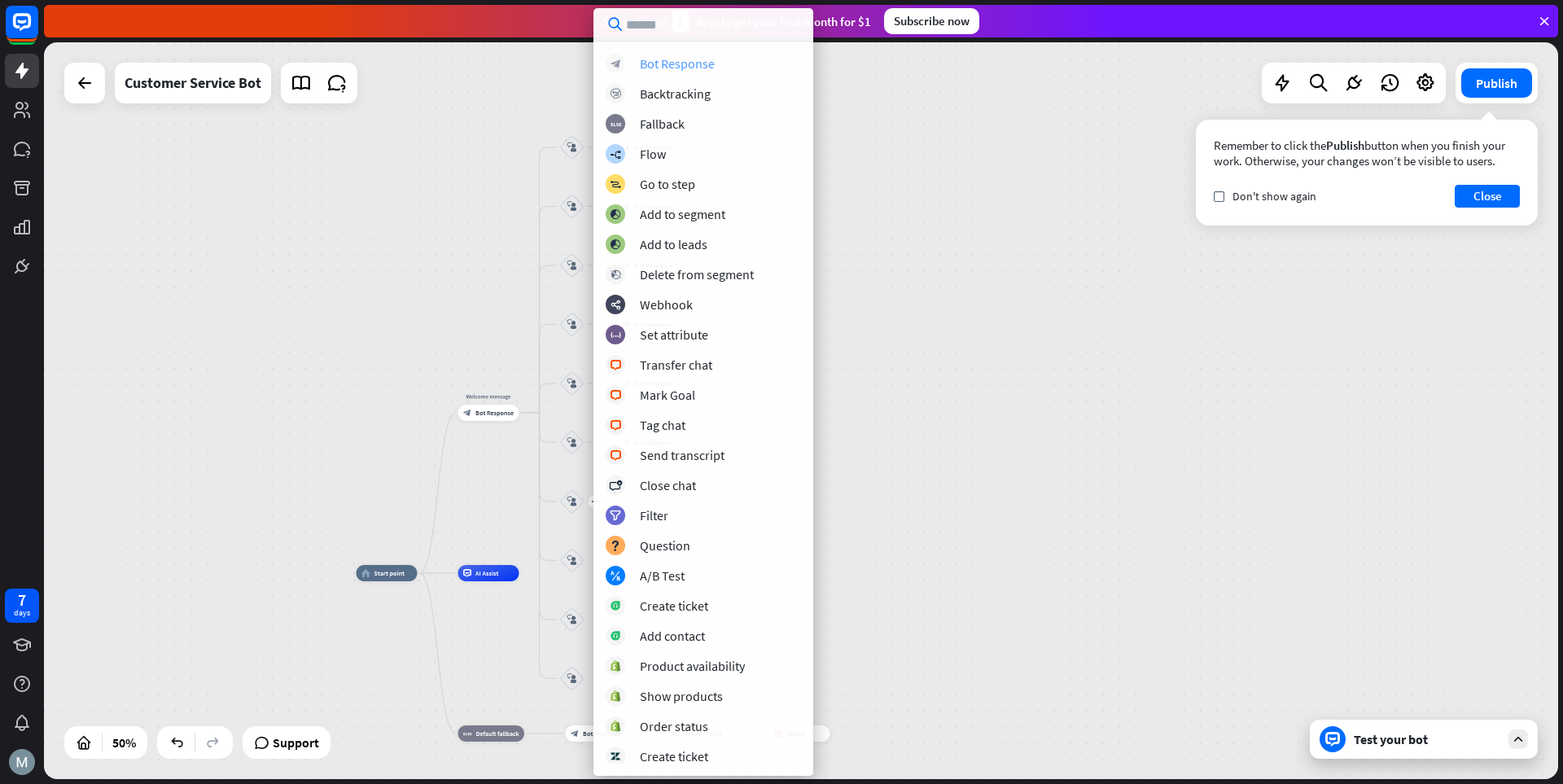
click at [651, 58] on div "Bot Response" at bounding box center [677, 64] width 75 height 17
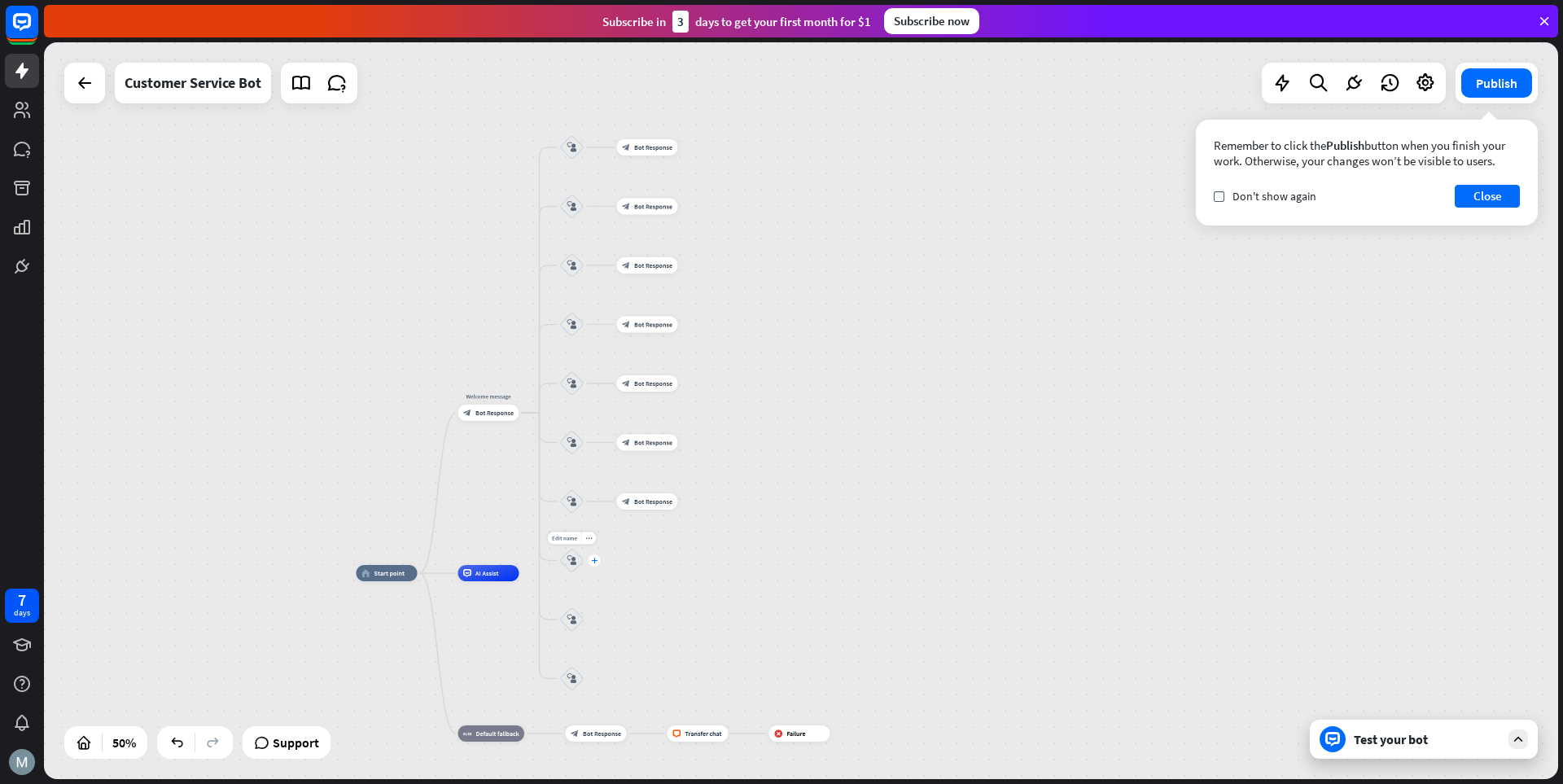
click at [595, 560] on icon "plus" at bounding box center [594, 560] width 7 height 6
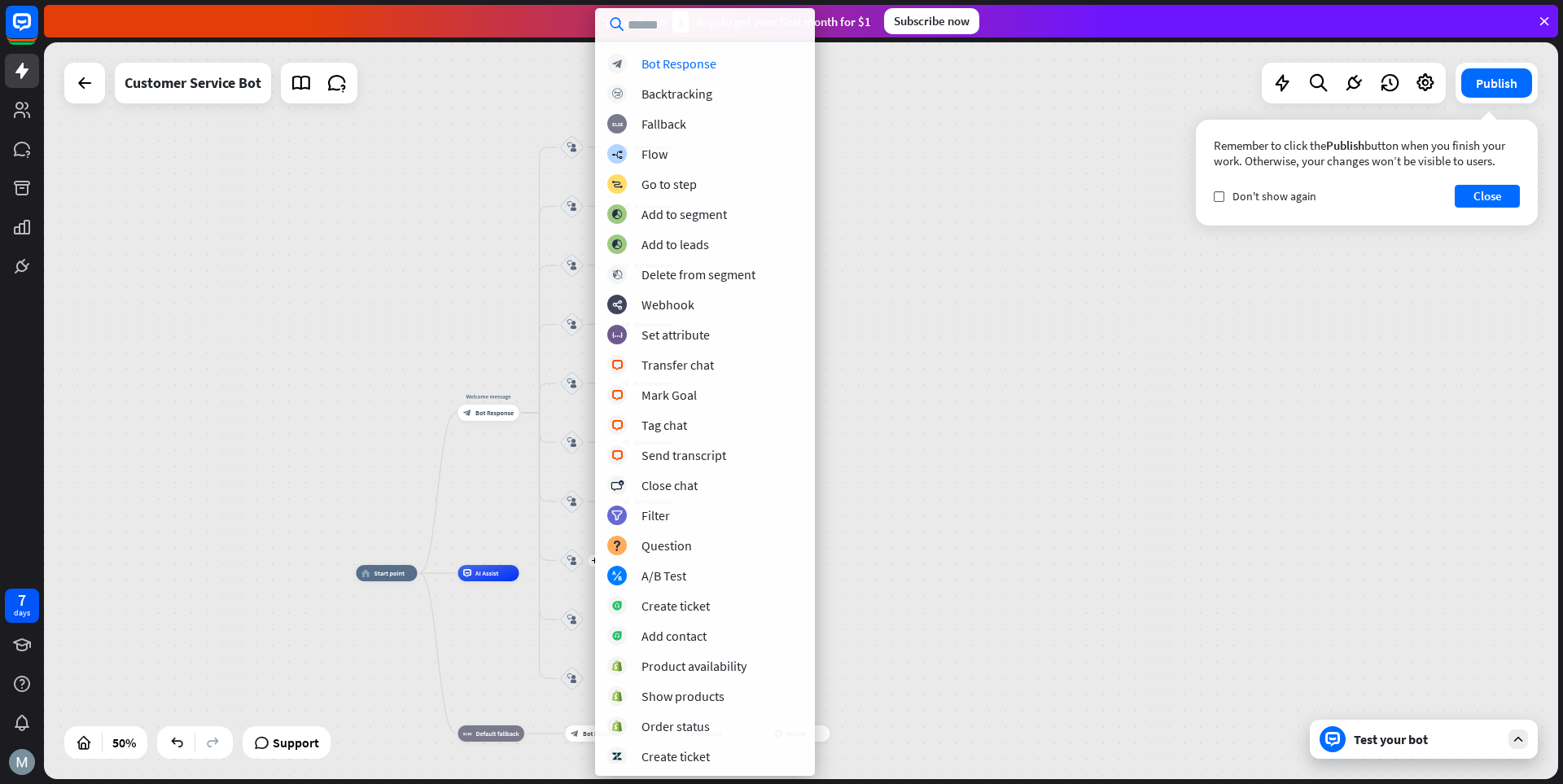
click at [683, 74] on div "block_bot_response Bot Response block_backtracking Backtracking block_fallback …" at bounding box center [705, 409] width 220 height 710
click at [714, 62] on div "Bot Response" at bounding box center [678, 64] width 75 height 17
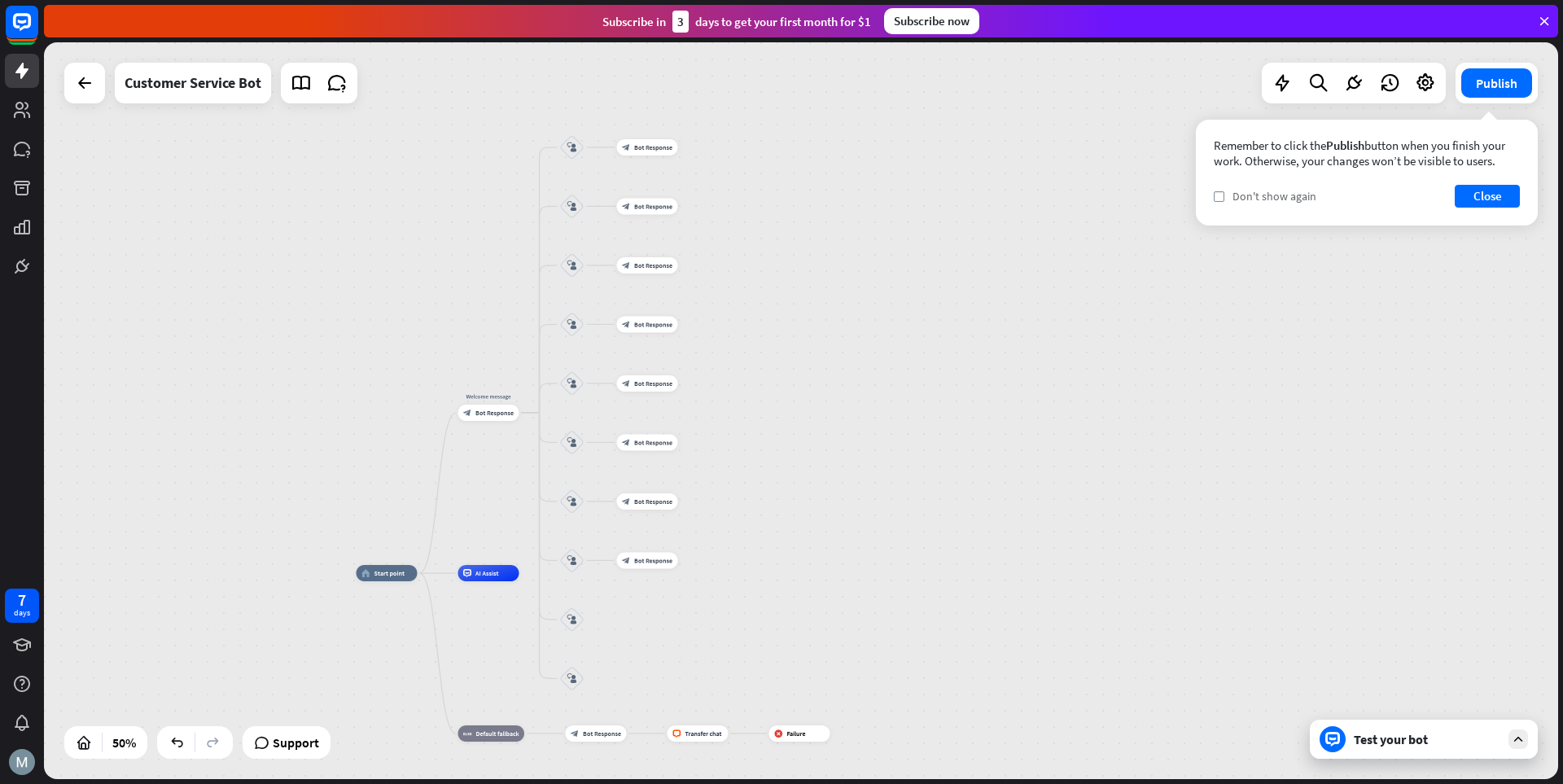
drag, startPoint x: 1220, startPoint y: 191, endPoint x: 1256, endPoint y: 192, distance: 36.0
click at [1087, 191] on label "check" at bounding box center [1219, 196] width 11 height 11
click at [1087, 192] on button "Close" at bounding box center [1488, 196] width 65 height 23
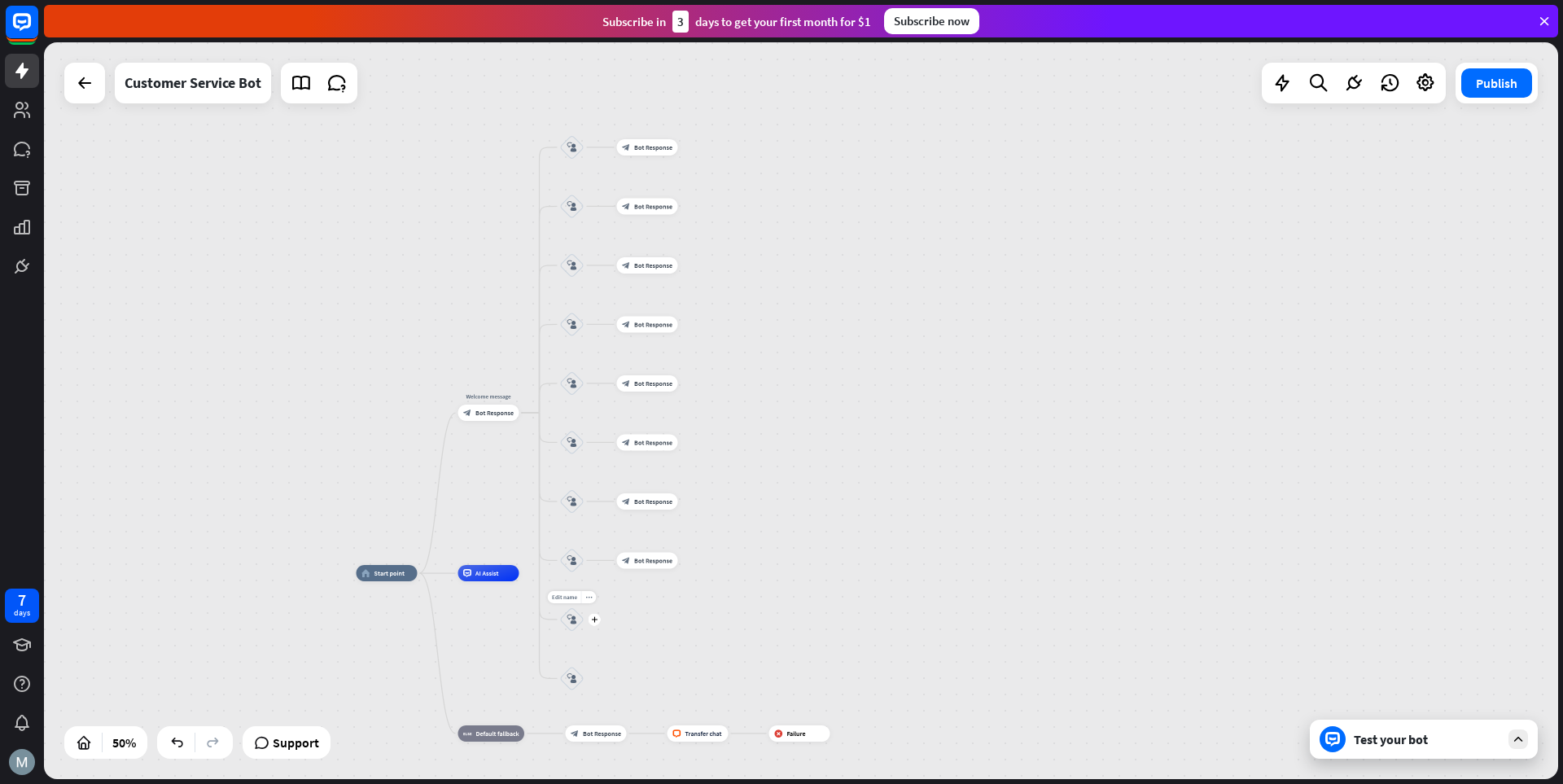
click at [596, 624] on div "plus" at bounding box center [594, 619] width 12 height 12
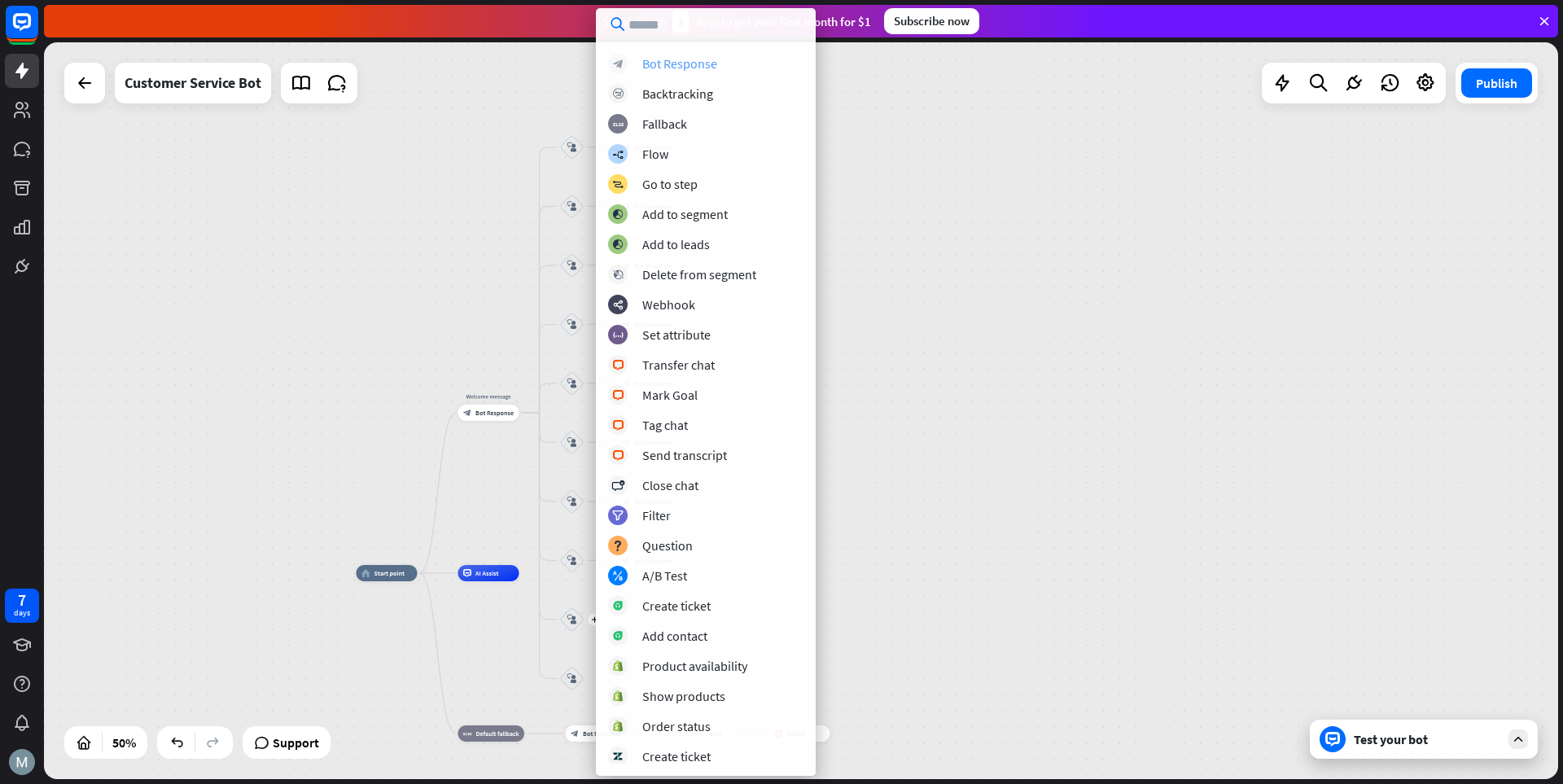
click at [702, 60] on div "Bot Response" at bounding box center [679, 64] width 75 height 17
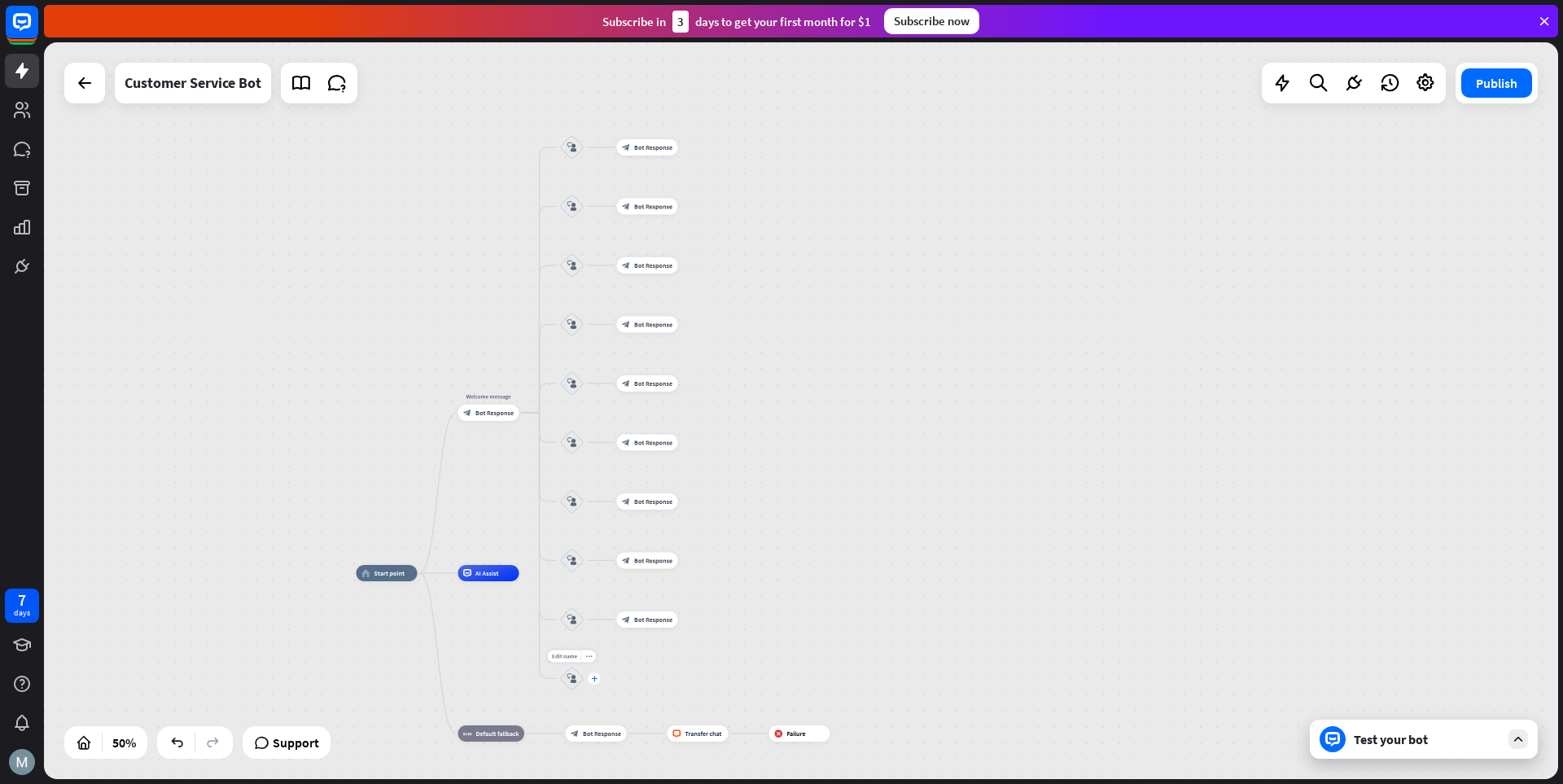
click at [595, 678] on icon "plus" at bounding box center [594, 678] width 7 height 6
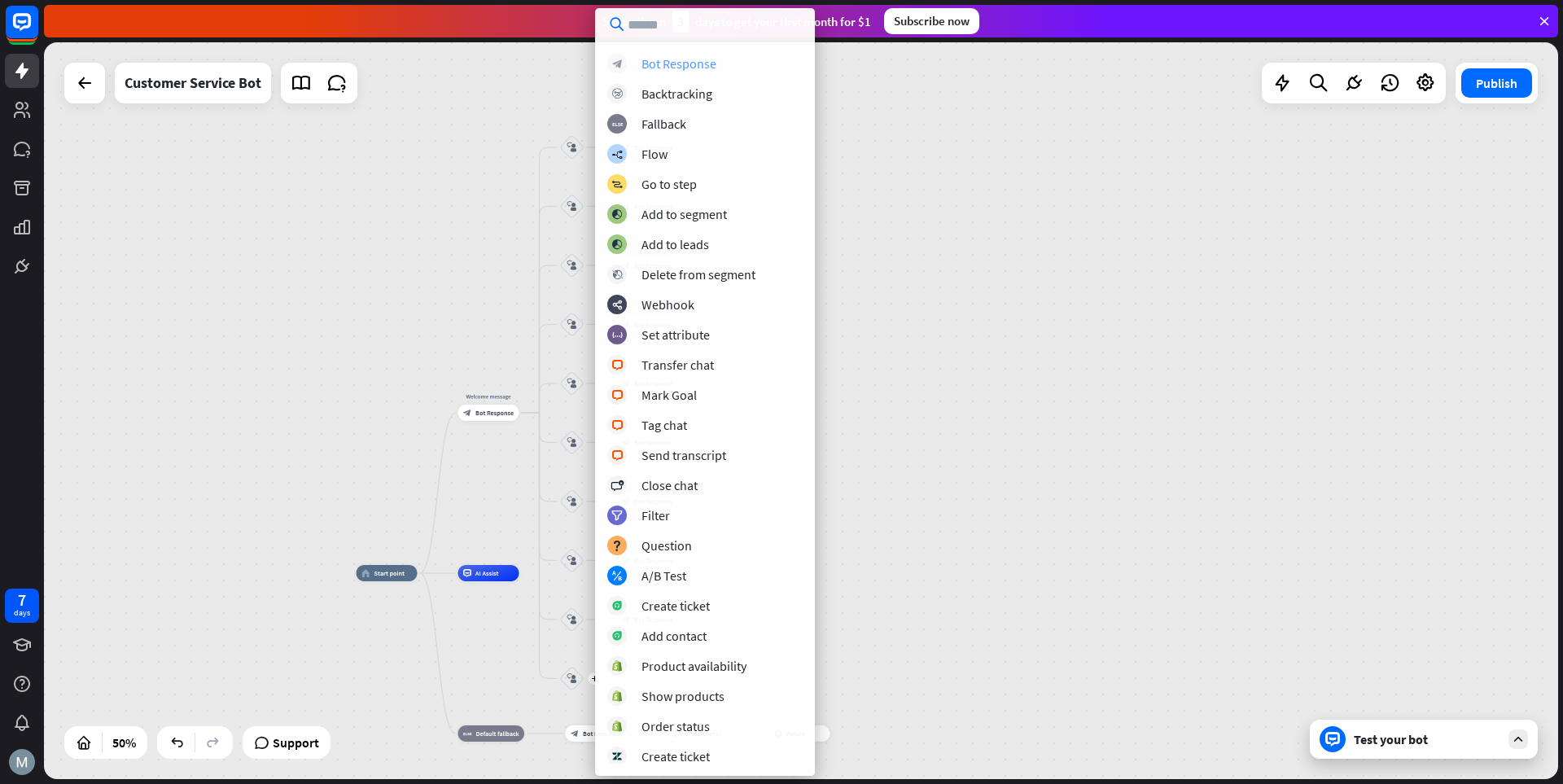
click at [659, 60] on div "Bot Response" at bounding box center [678, 64] width 75 height 17
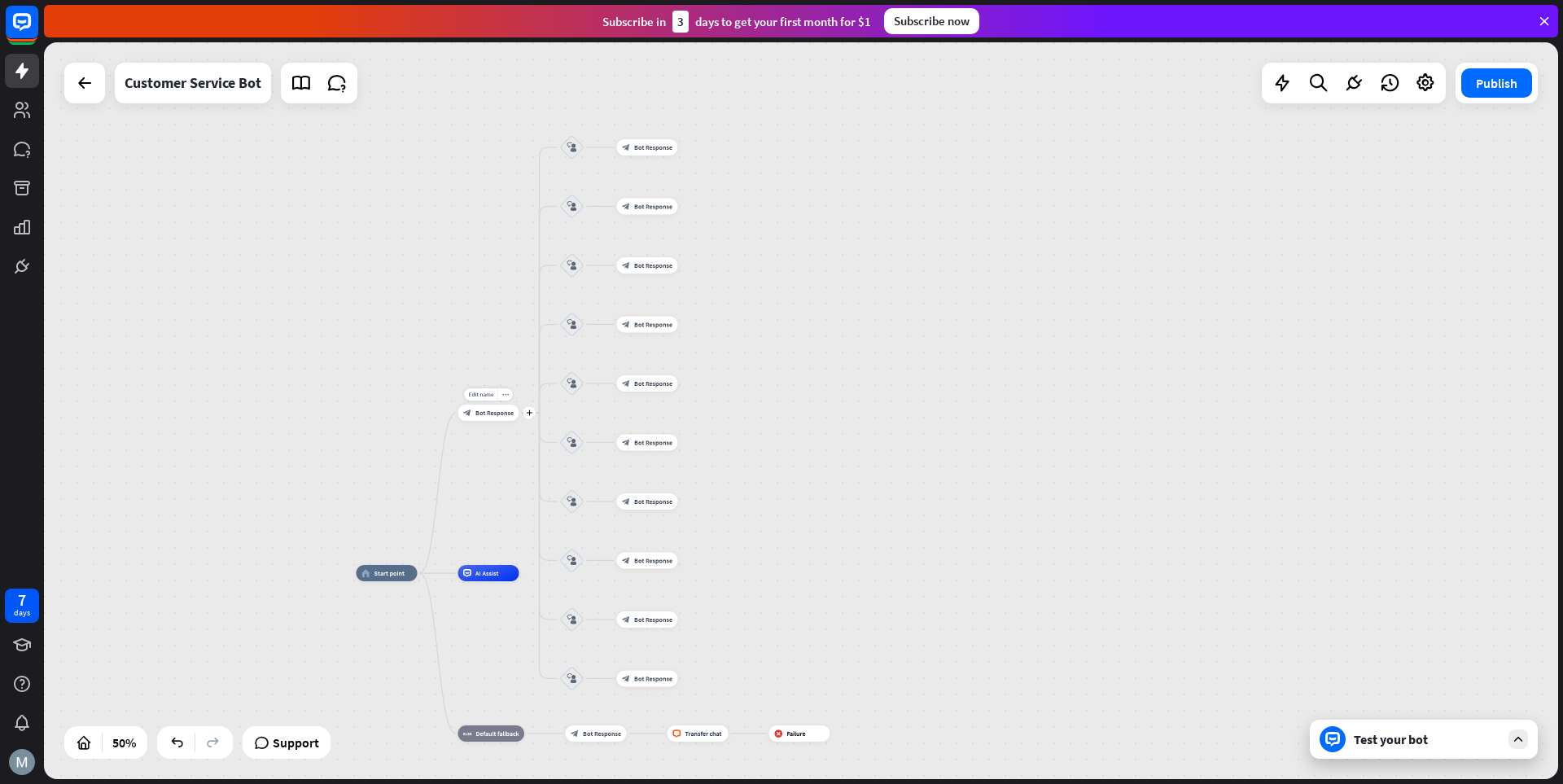
click at [487, 421] on div "Edit name more_horiz plus Welcome message block_bot_response Bot Response" at bounding box center [489, 413] width 61 height 17
click at [492, 411] on span "Bot Response" at bounding box center [495, 413] width 38 height 8
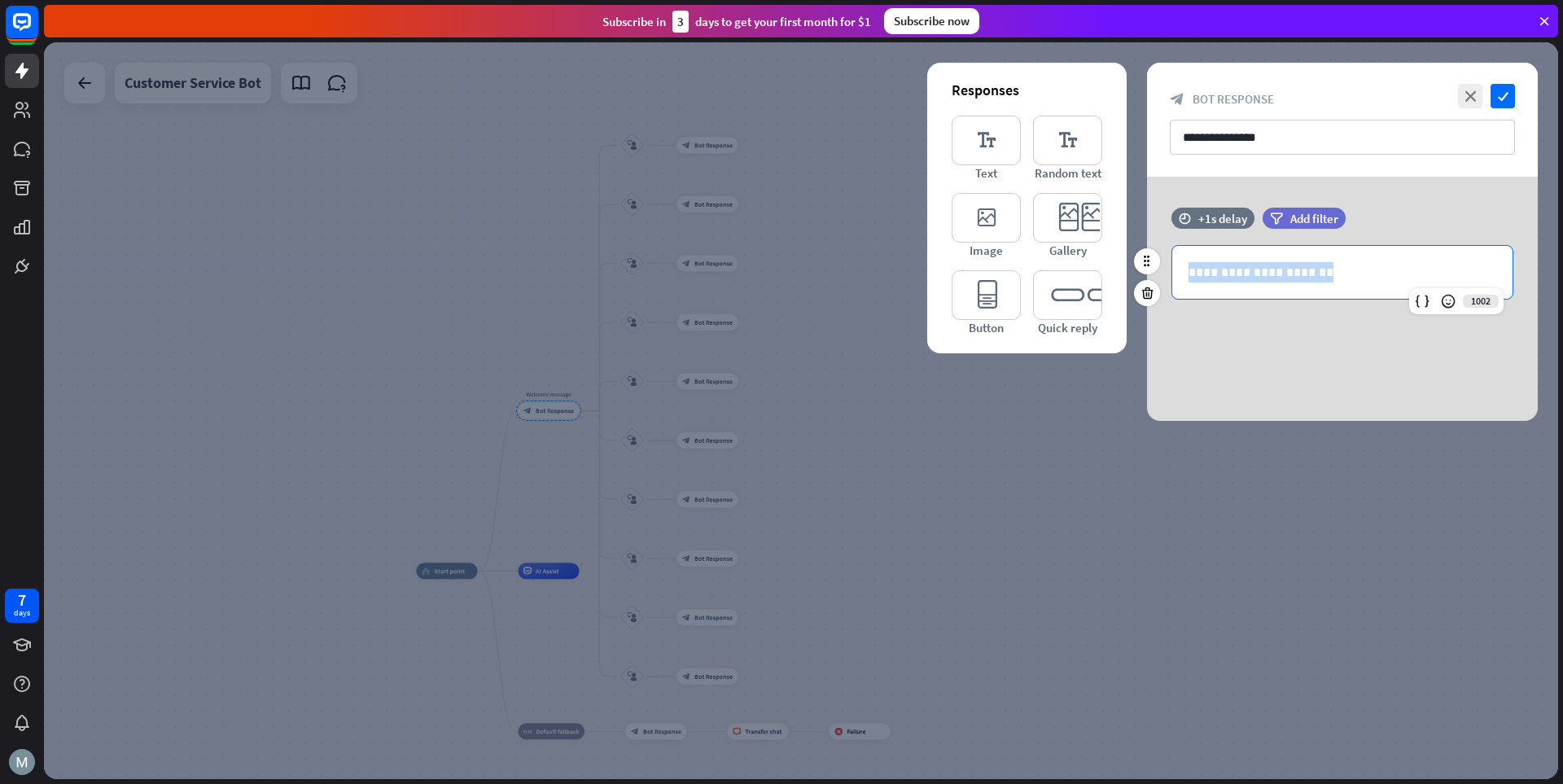
drag, startPoint x: 1352, startPoint y: 278, endPoint x: 1181, endPoint y: 275, distance: 171.0
click at [1087, 275] on div "**********" at bounding box center [1342, 272] width 340 height 53
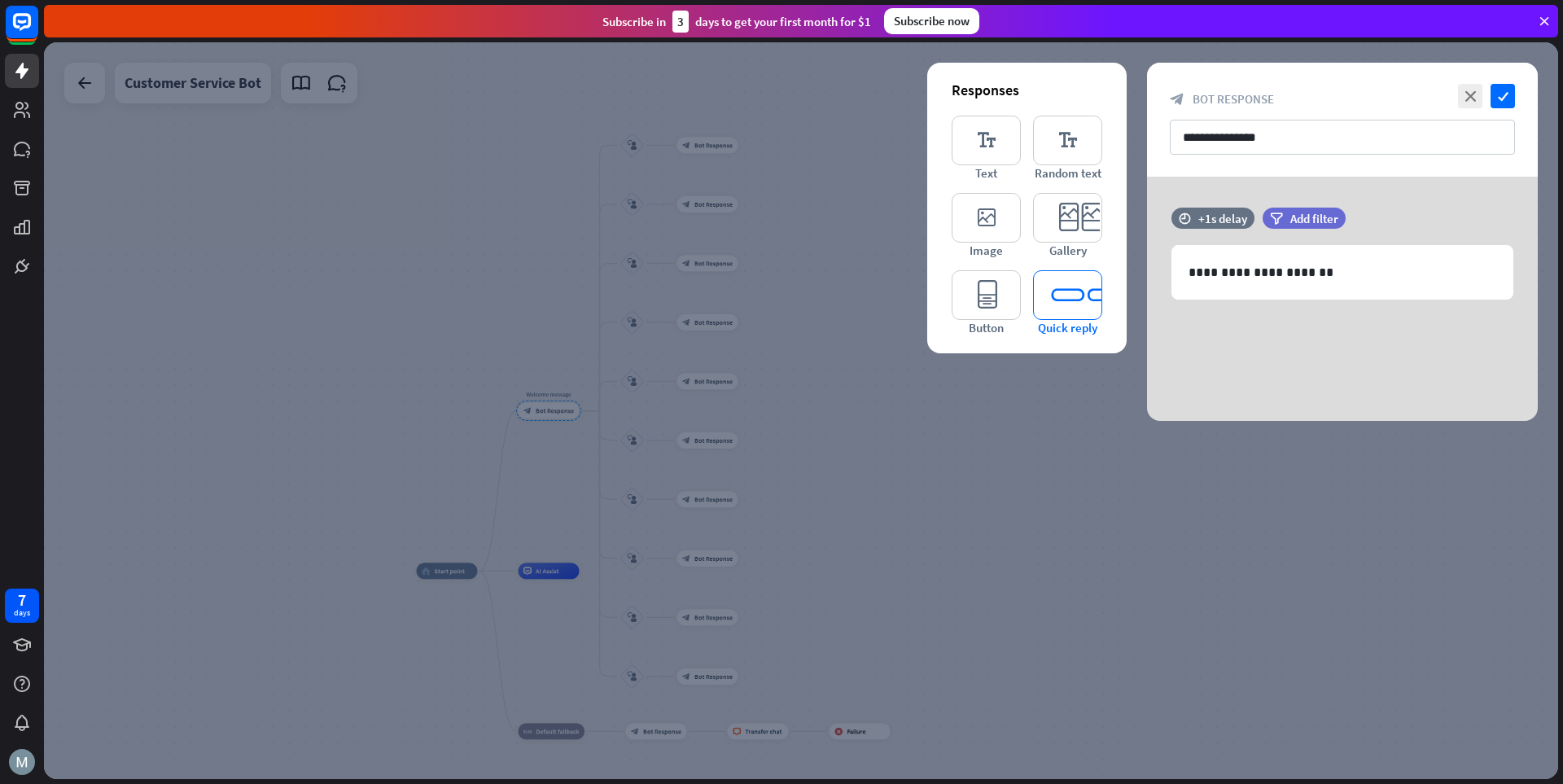
click at [1085, 307] on icon "editor_quick_replies" at bounding box center [1068, 295] width 70 height 50
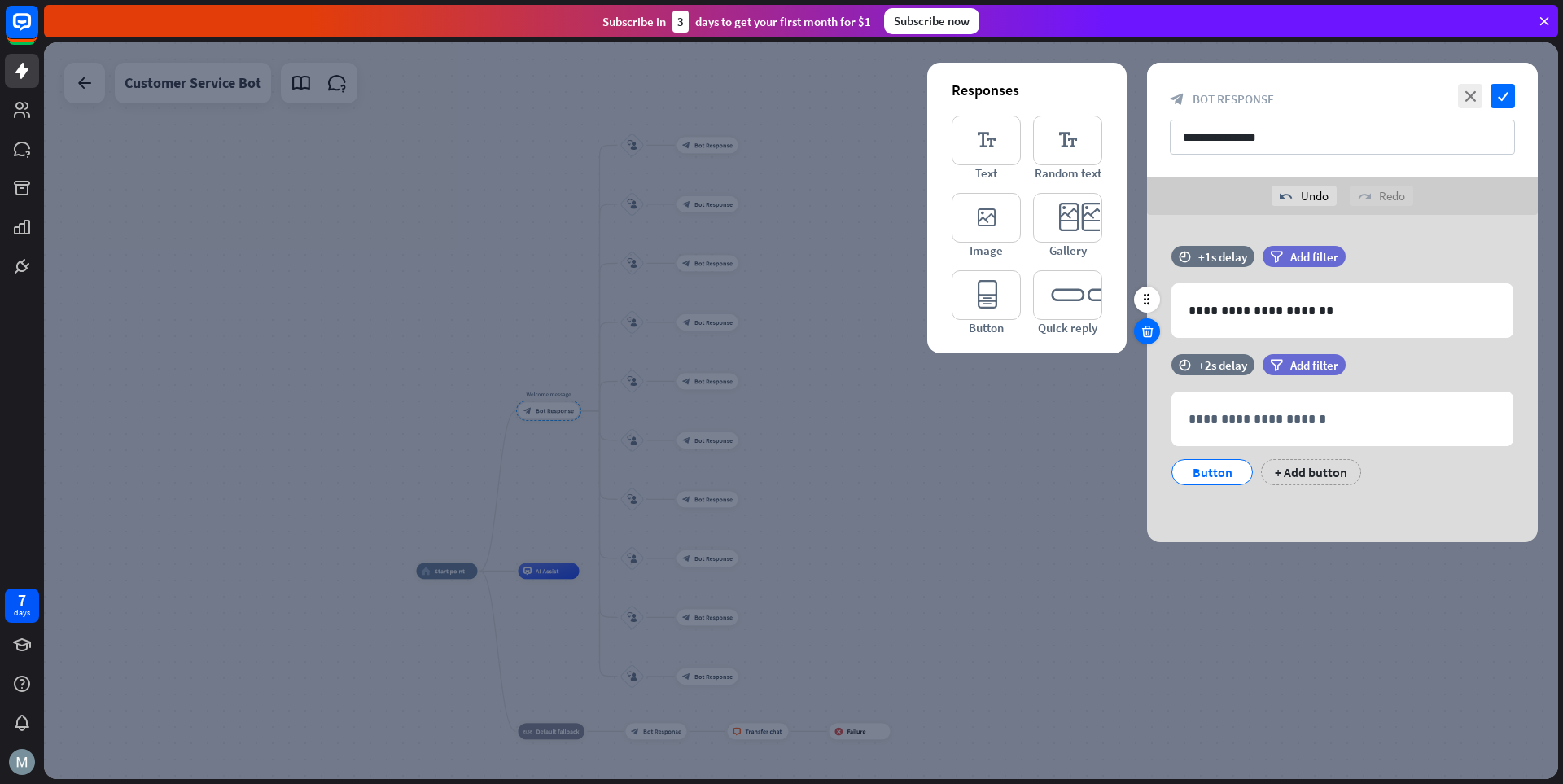
click at [1087, 331] on icon at bounding box center [1148, 332] width 16 height 15
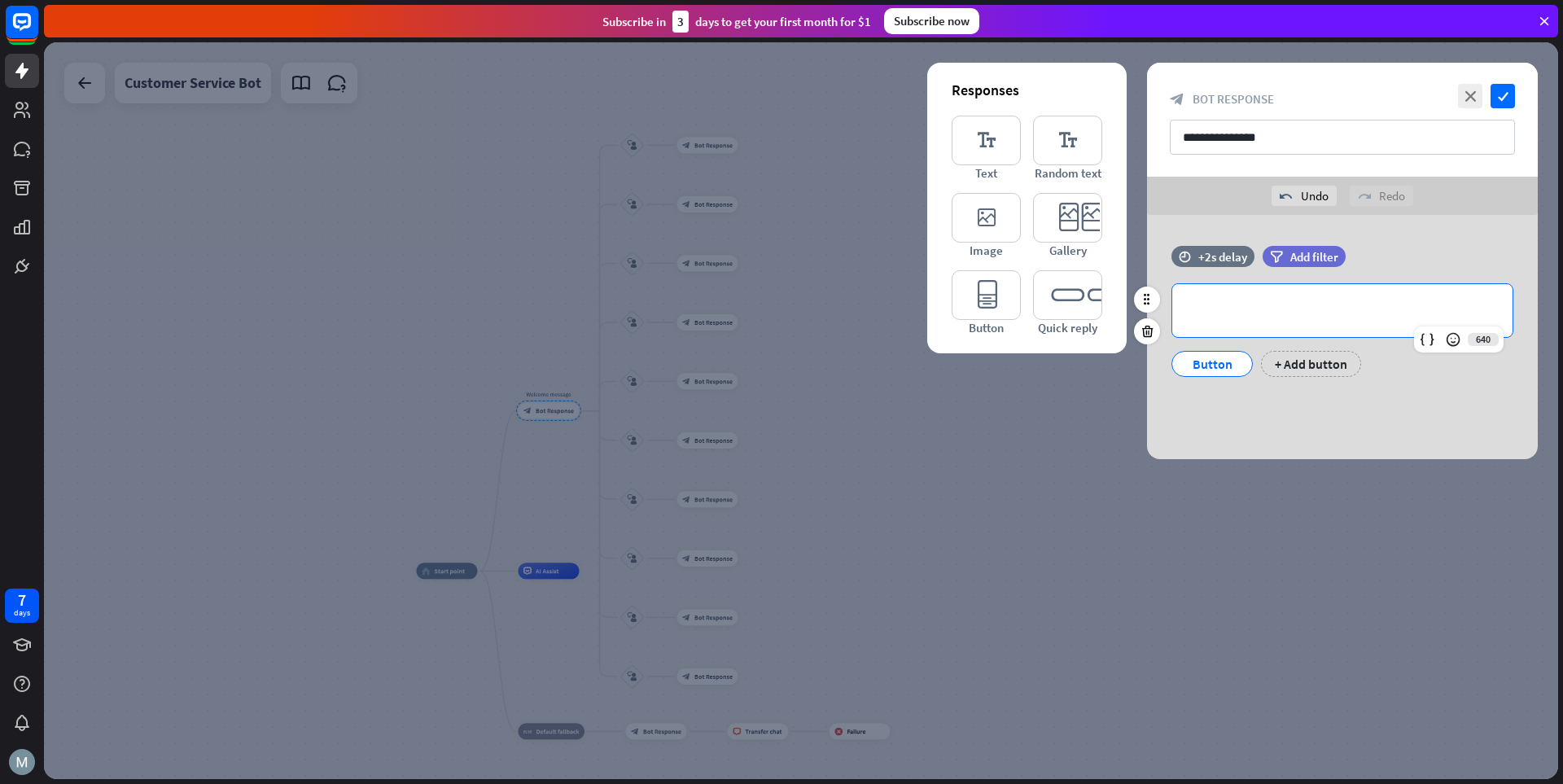
click at [1087, 315] on p "**********" at bounding box center [1343, 310] width 308 height 21
click at [1087, 320] on p "**********" at bounding box center [1343, 310] width 308 height 21
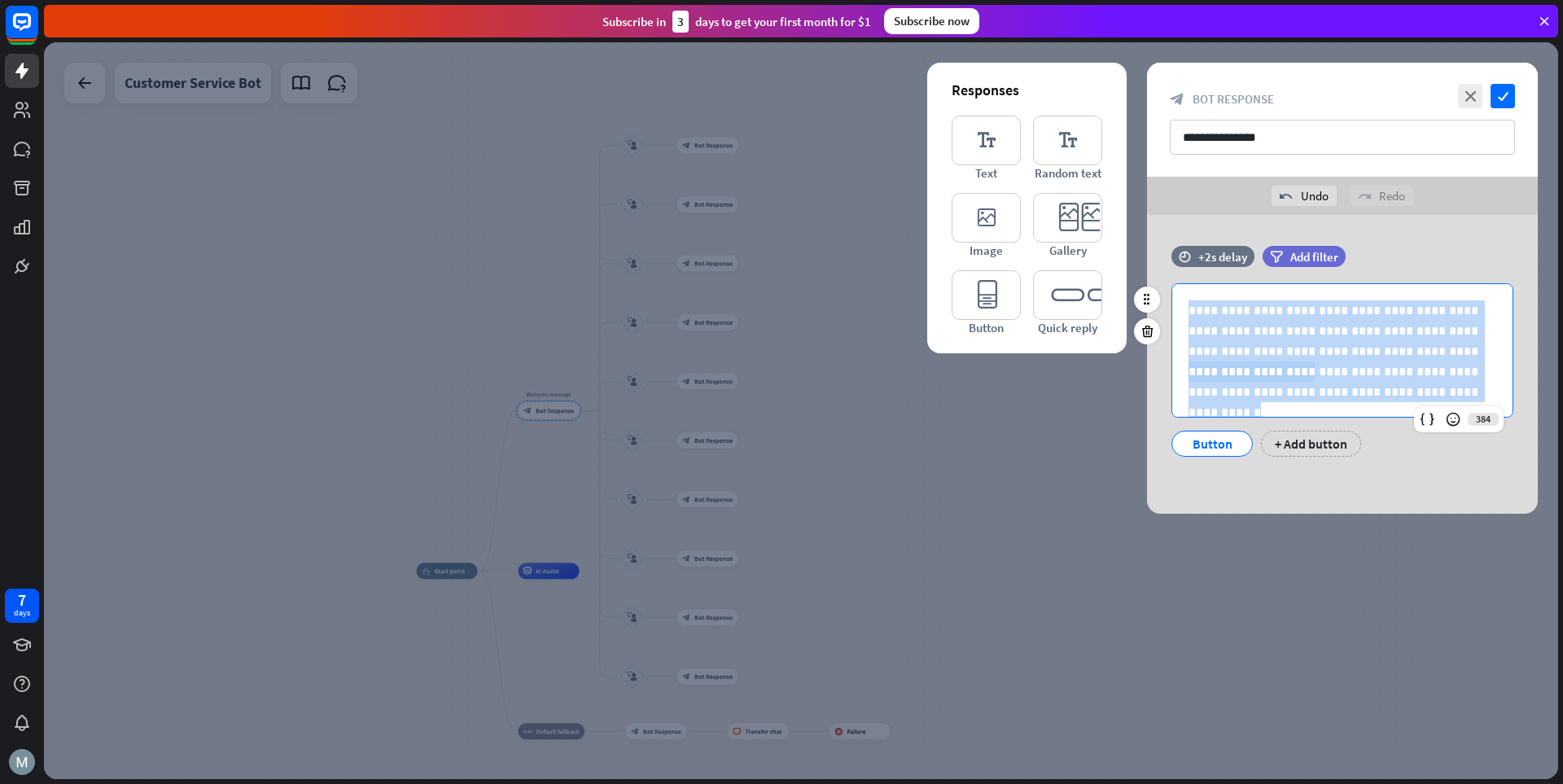
drag, startPoint x: 1478, startPoint y: 389, endPoint x: 1171, endPoint y: 289, distance: 322.9
click at [1087, 289] on div "**********" at bounding box center [1343, 370] width 391 height 174
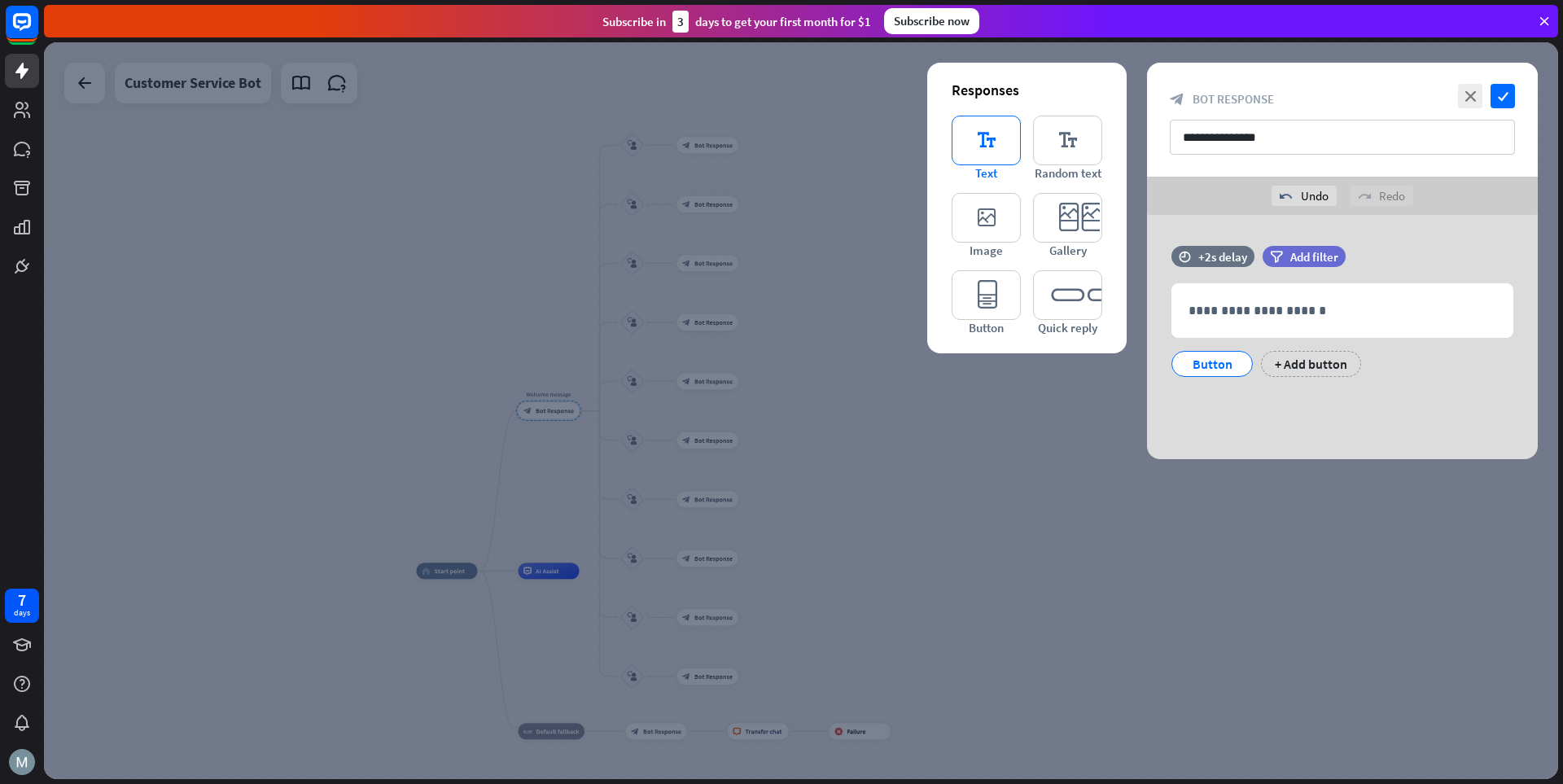
click at [980, 144] on icon "editor_text" at bounding box center [986, 141] width 70 height 50
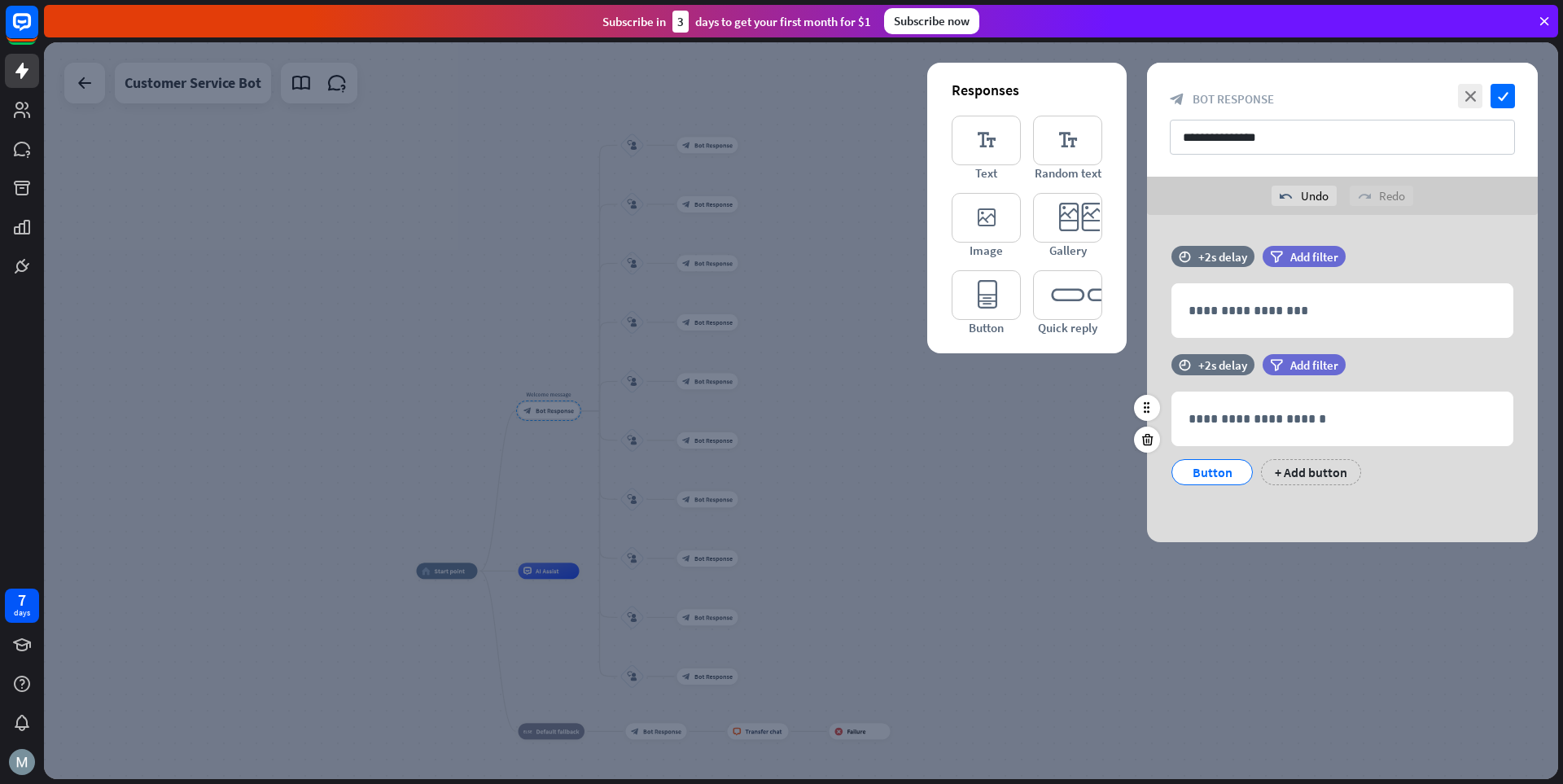
click at [1087, 471] on div "Button" at bounding box center [1212, 472] width 54 height 25
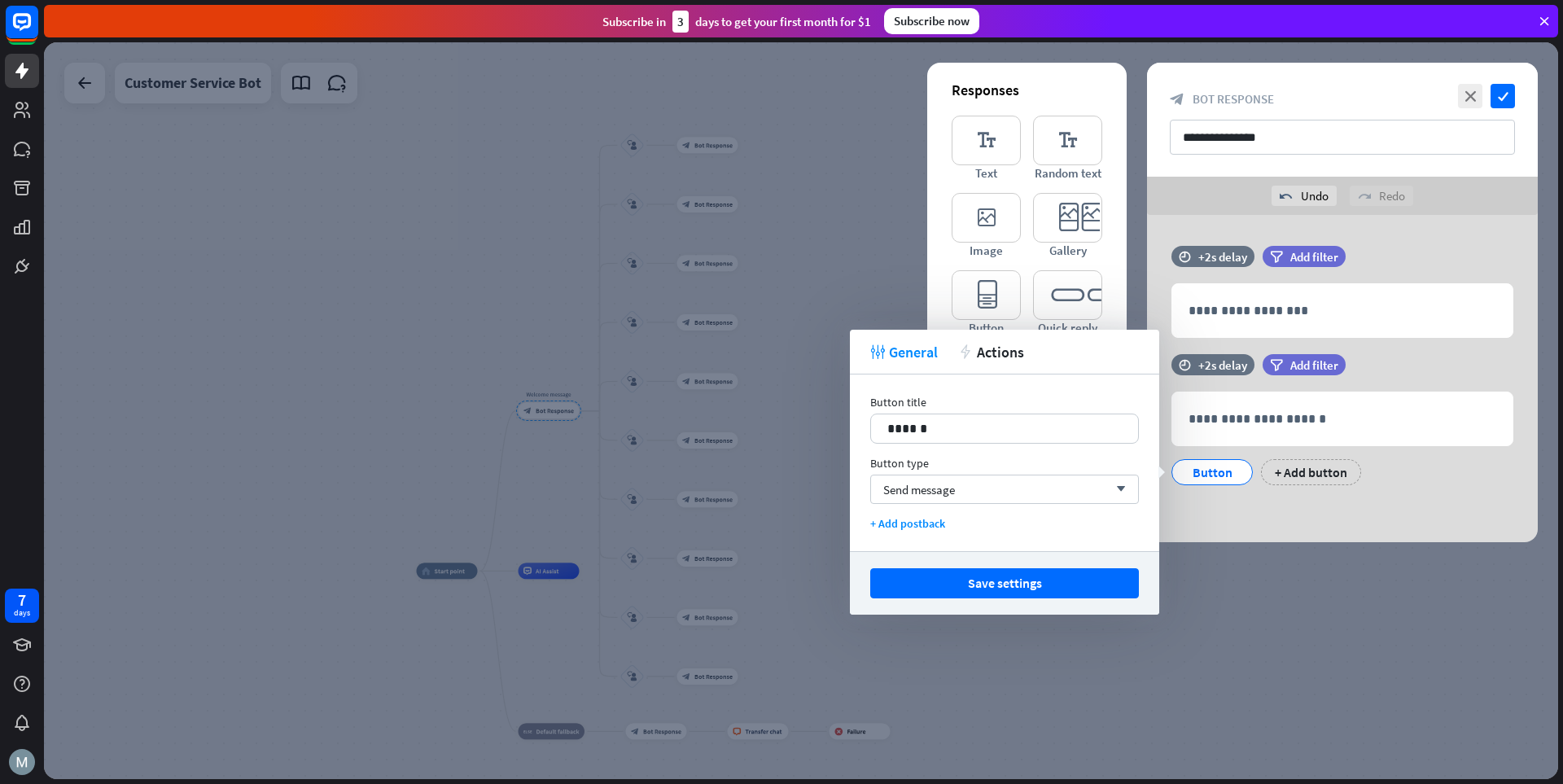
click at [1087, 510] on div "**********" at bounding box center [1343, 379] width 391 height 327
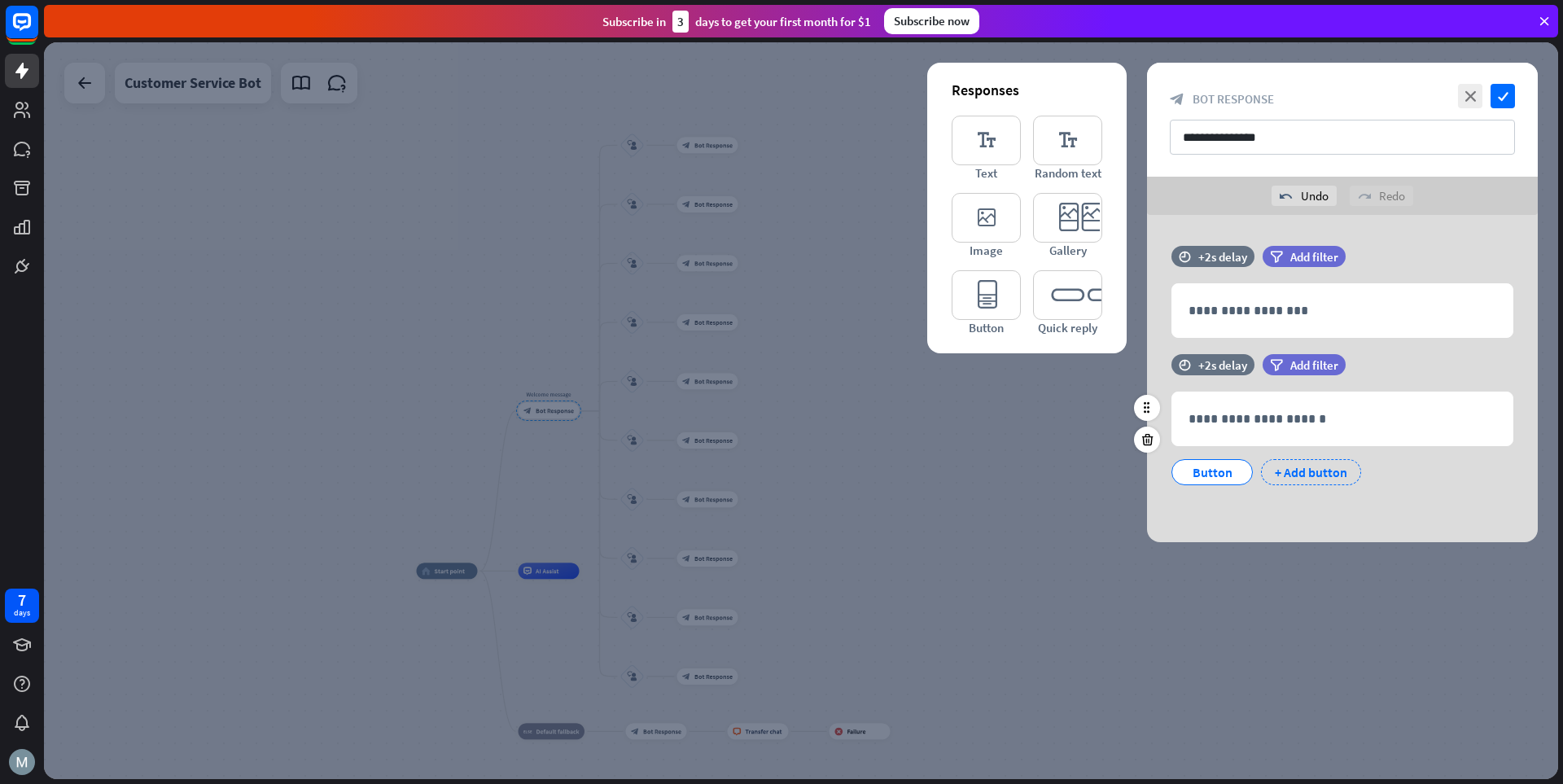
click at [1087, 472] on div "+ Add button" at bounding box center [1311, 471] width 100 height 26
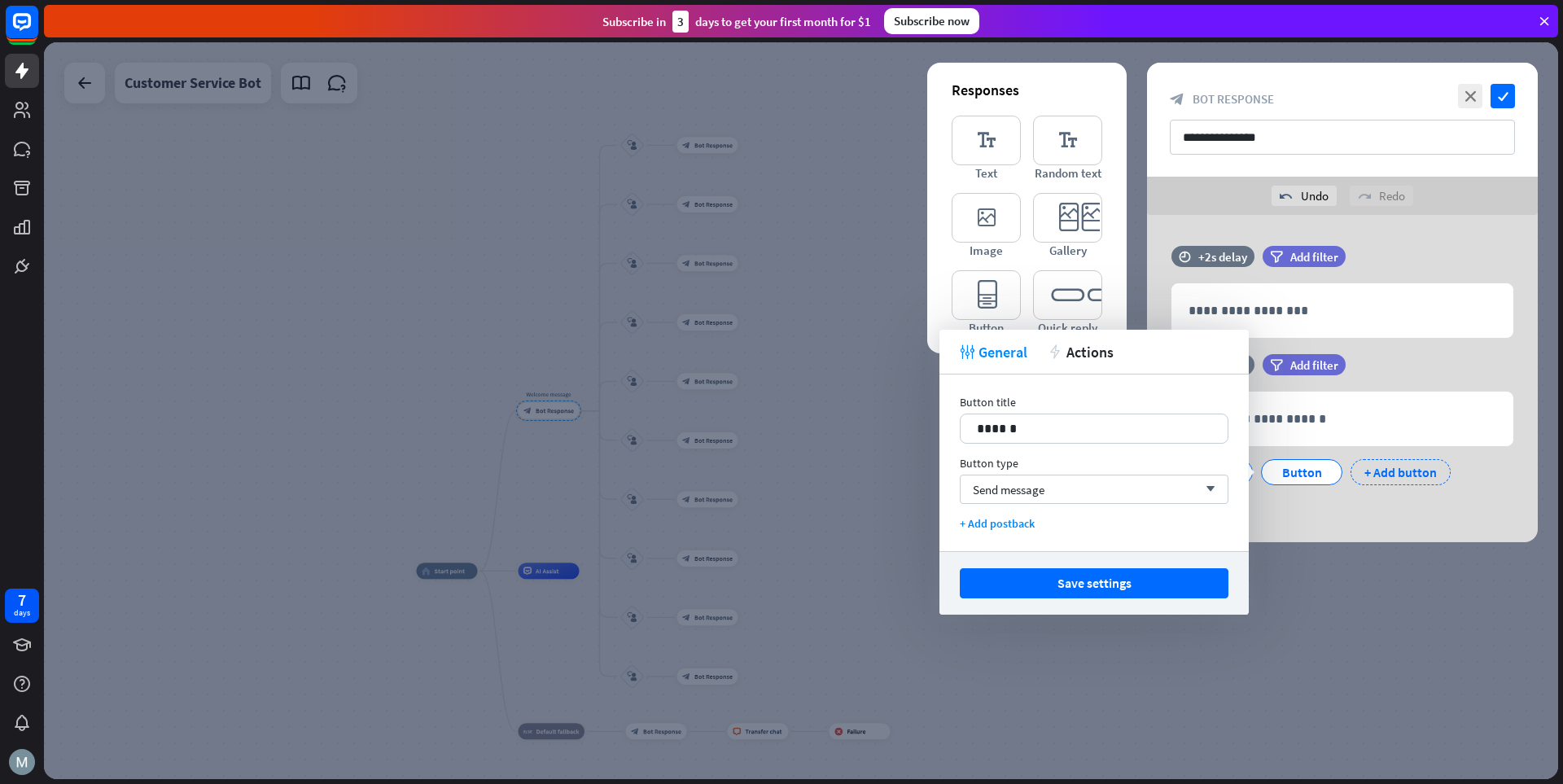
click at [1087, 468] on div "+ Add button" at bounding box center [1401, 471] width 100 height 26
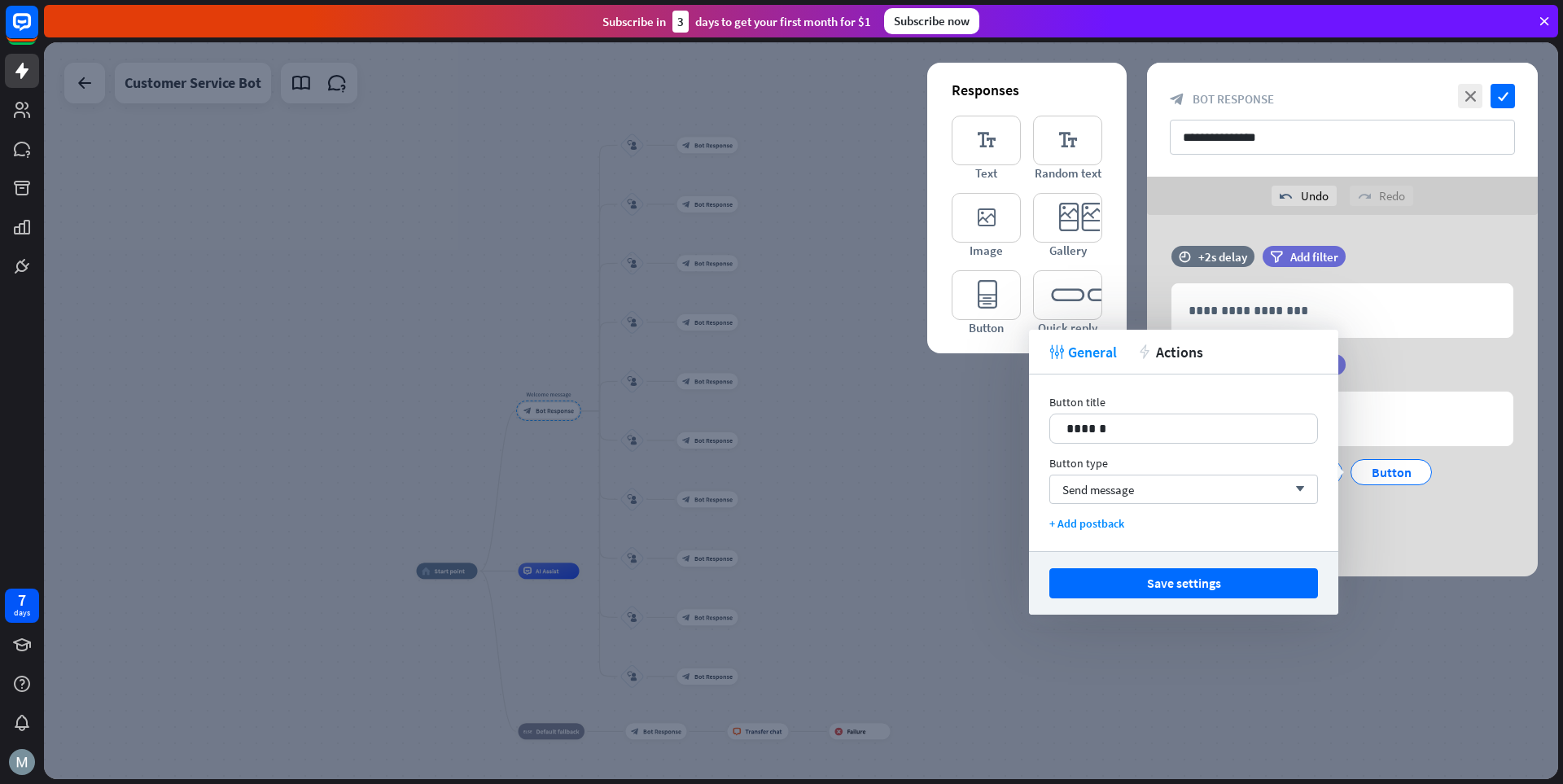
drag, startPoint x: 1463, startPoint y: 507, endPoint x: 1313, endPoint y: 519, distance: 150.5
click at [1087, 509] on div "Button Button Button + Add button" at bounding box center [1338, 485] width 342 height 69
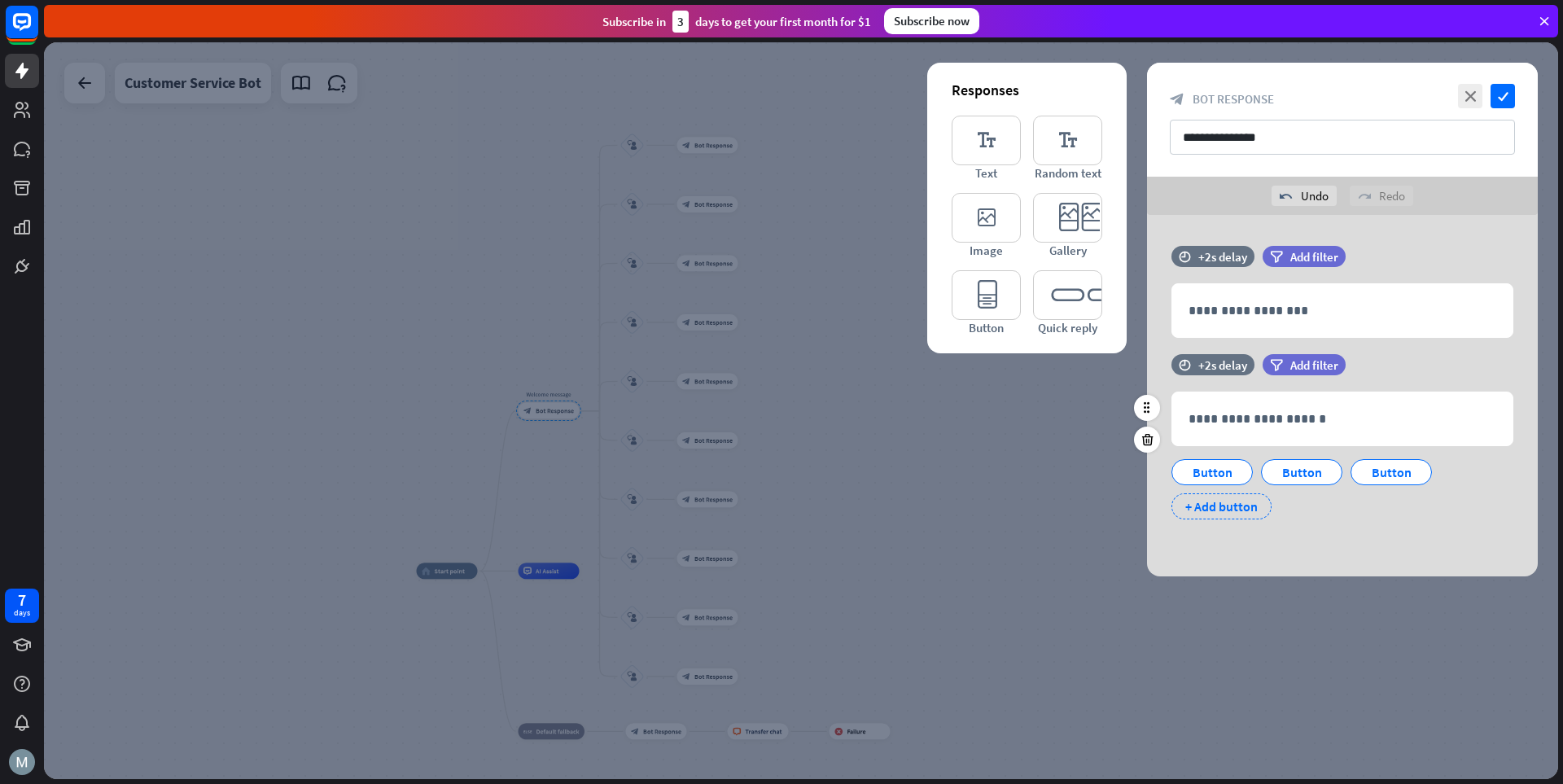
click at [1087, 509] on div "+ Add button" at bounding box center [1221, 505] width 100 height 26
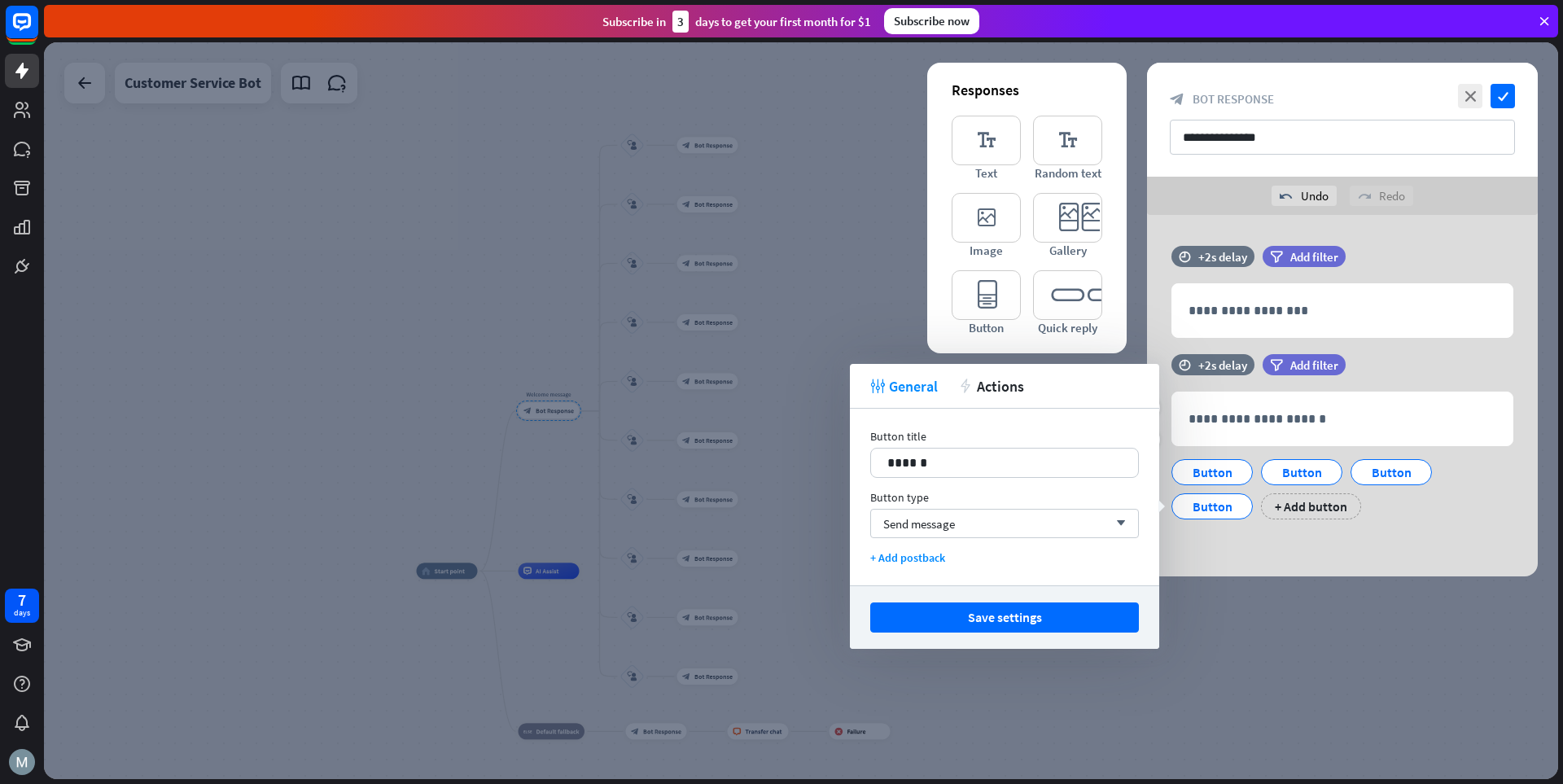
click at [1087, 527] on div "**********" at bounding box center [1343, 444] width 391 height 181
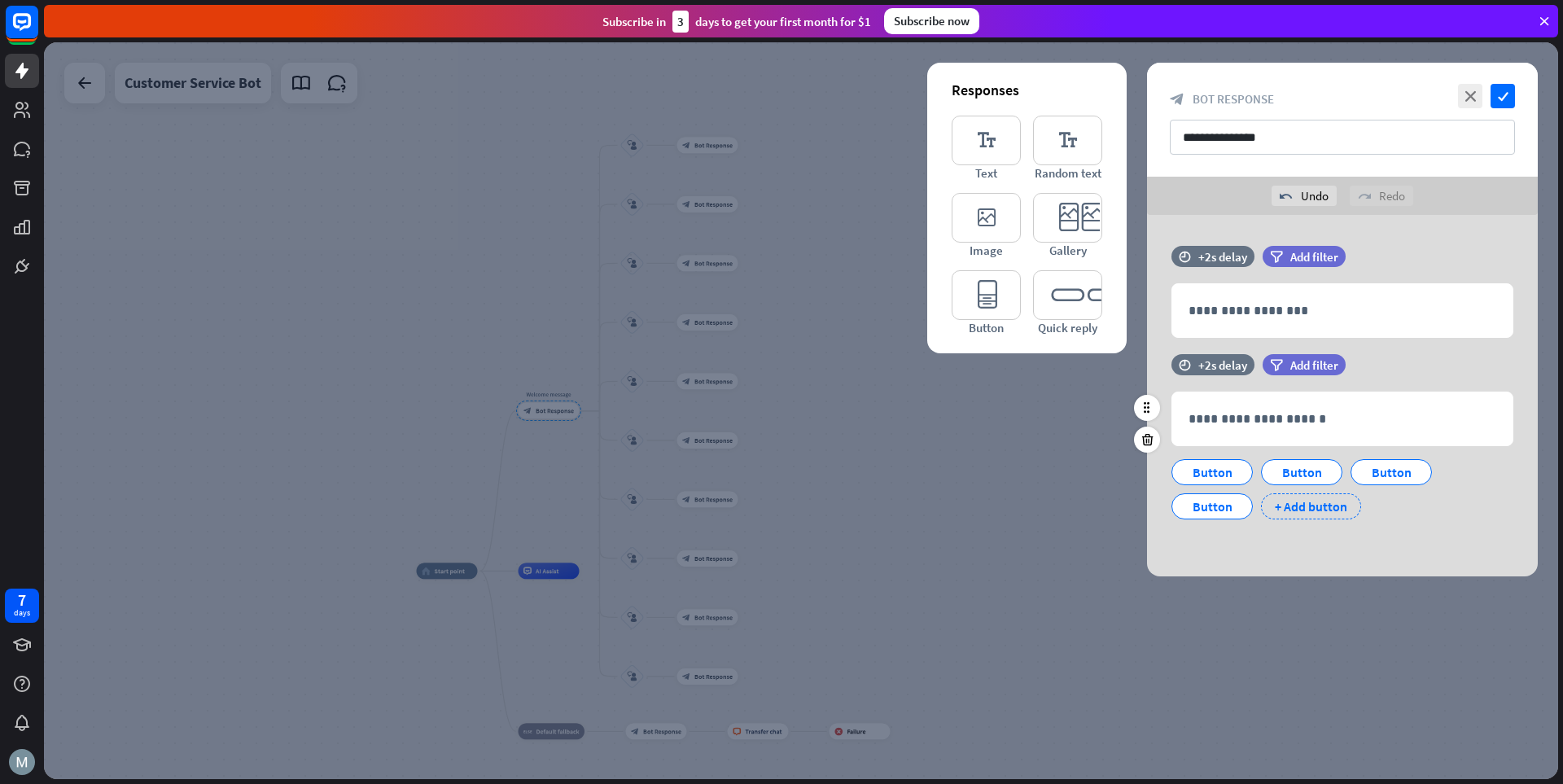
click at [1087, 512] on div "+ Add button" at bounding box center [1311, 505] width 100 height 26
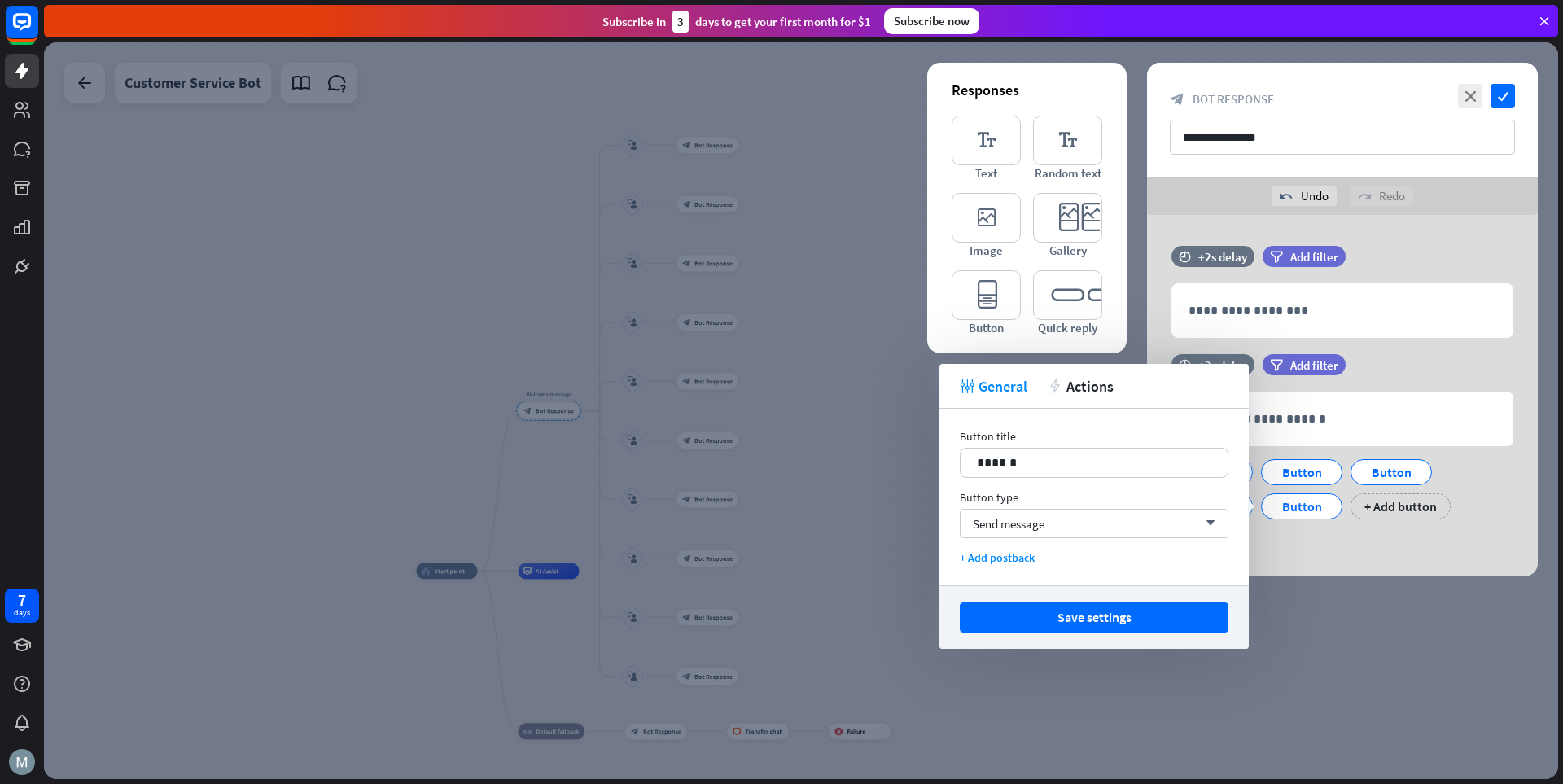
click at [1087, 528] on div "**********" at bounding box center [1343, 444] width 391 height 181
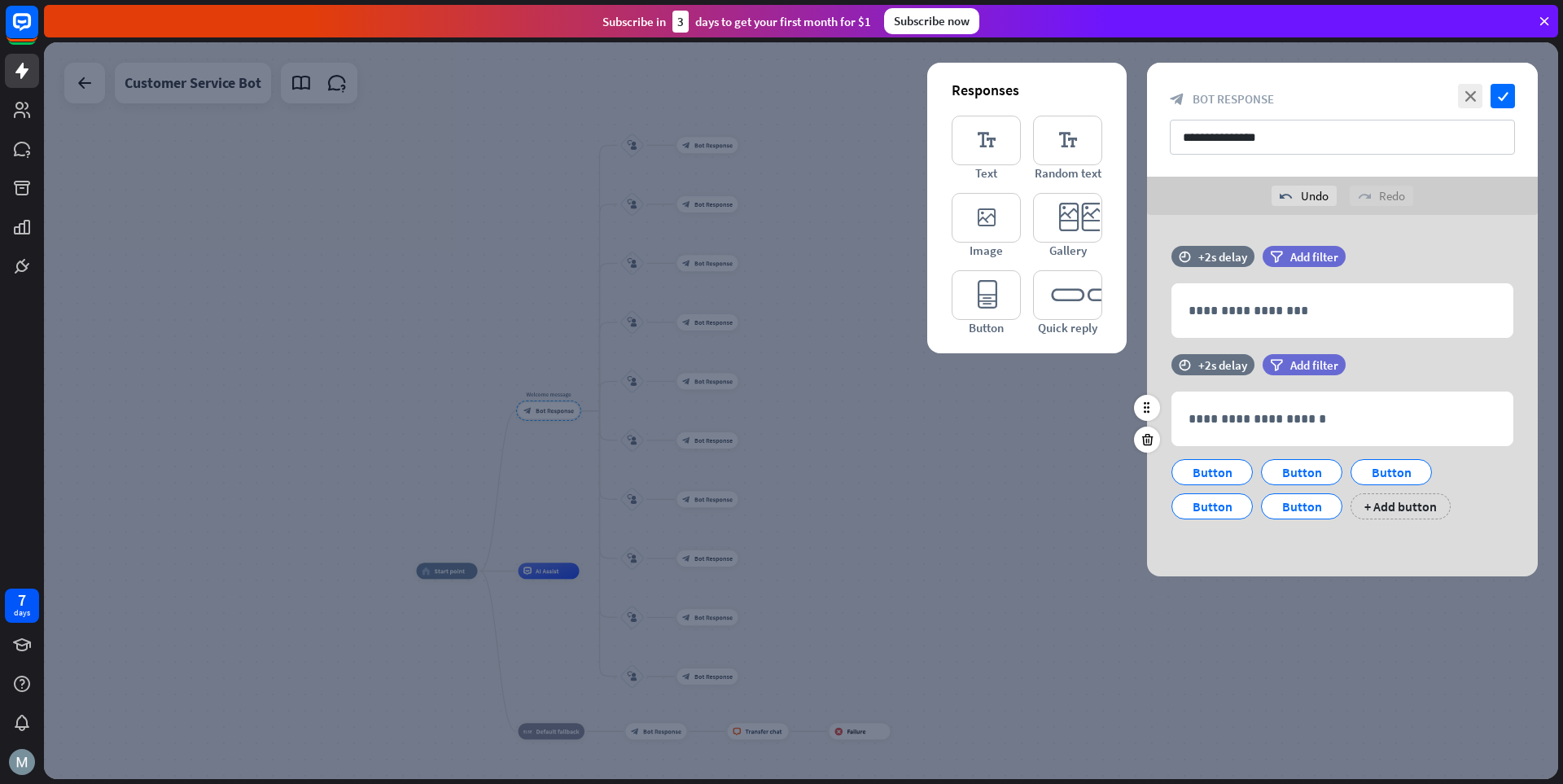
drag, startPoint x: 1406, startPoint y: 509, endPoint x: 1443, endPoint y: 543, distance: 50.2
click at [1087, 511] on div "+ Add button" at bounding box center [1401, 505] width 100 height 26
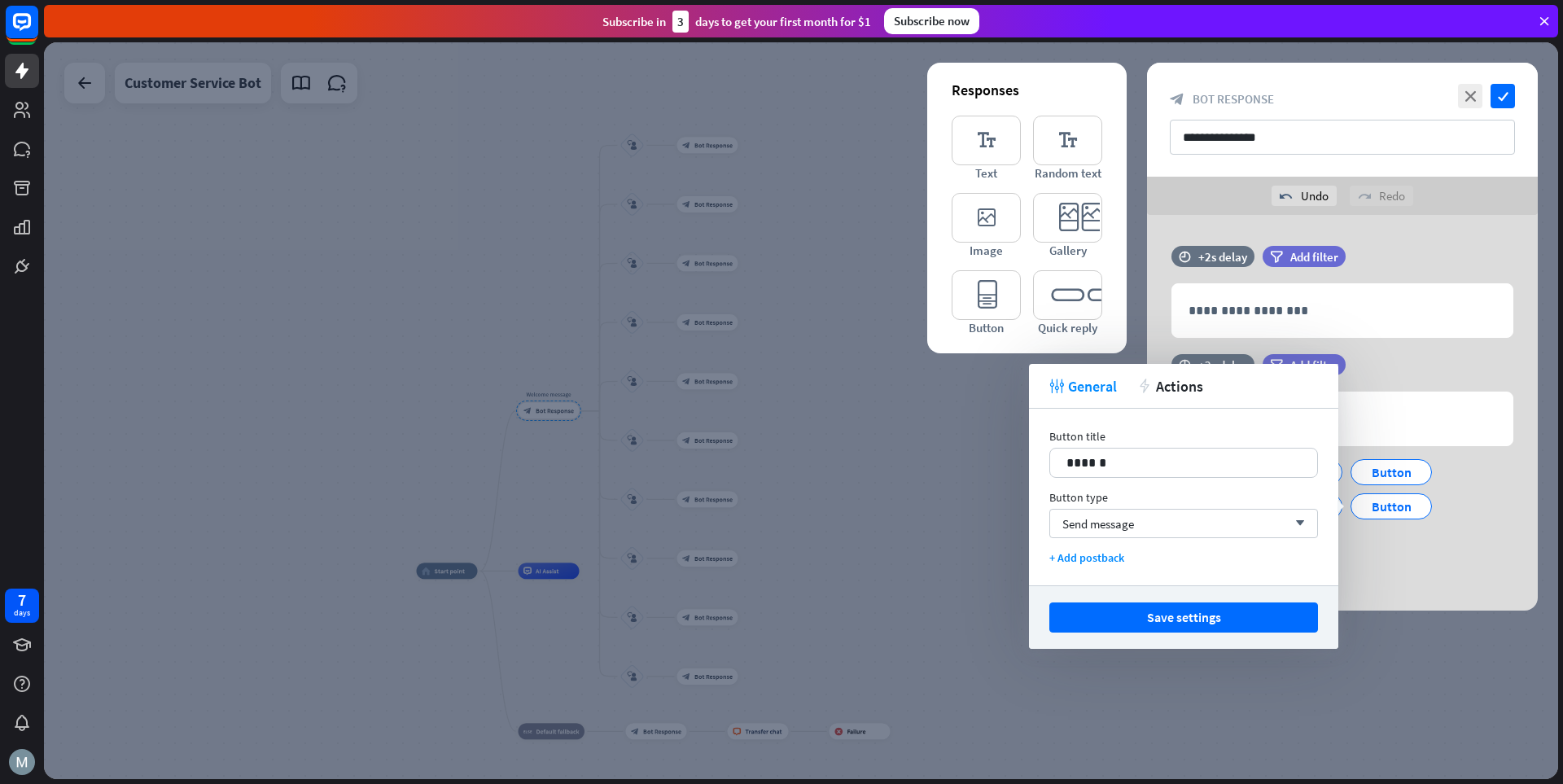
drag, startPoint x: 1446, startPoint y: 550, endPoint x: 1430, endPoint y: 552, distance: 16.1
click at [1087, 551] on div "Button Button Button Button Button Button + Add button" at bounding box center [1338, 502] width 342 height 103
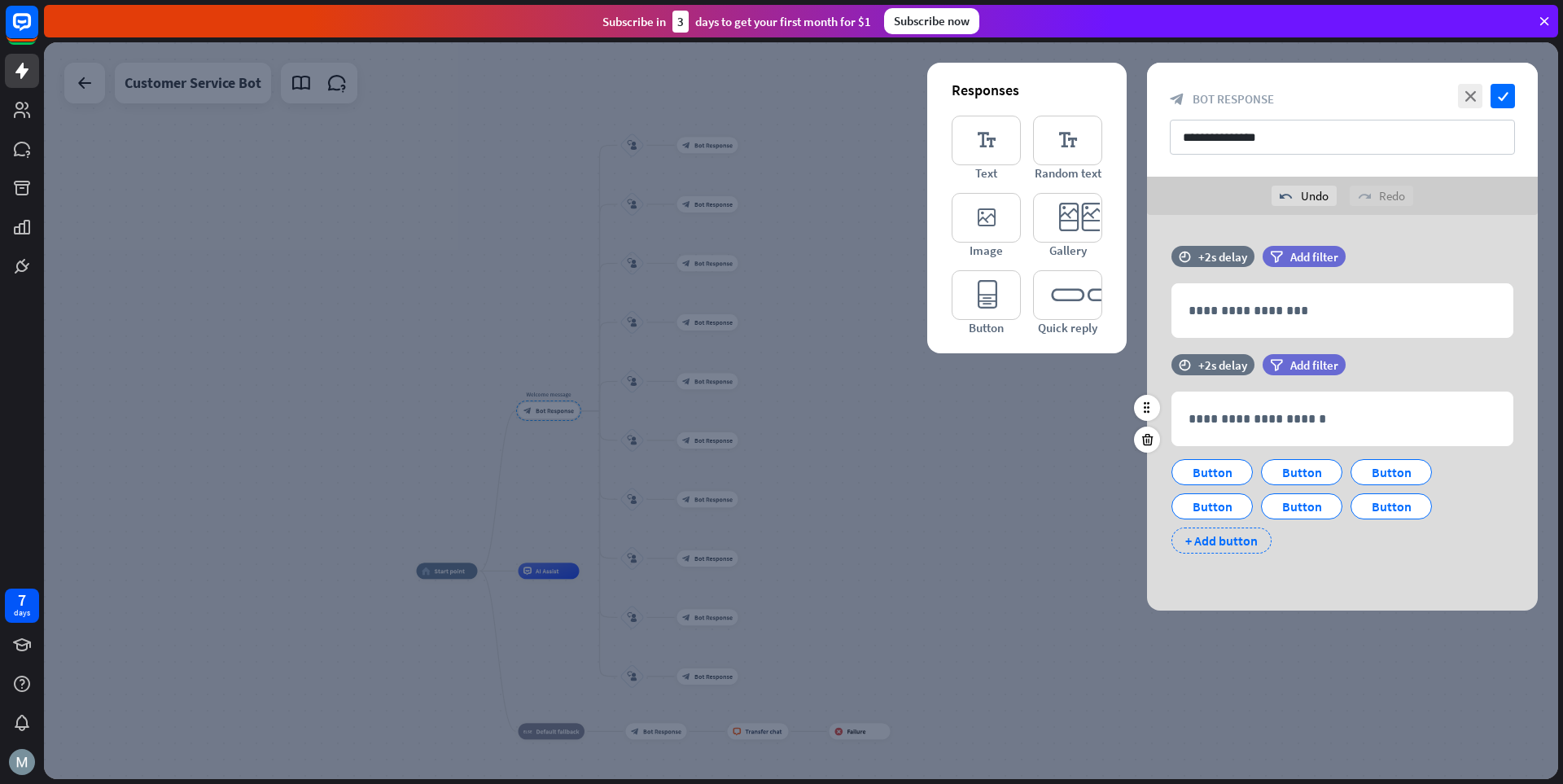
click at [1087, 537] on div "+ Add button" at bounding box center [1221, 540] width 100 height 26
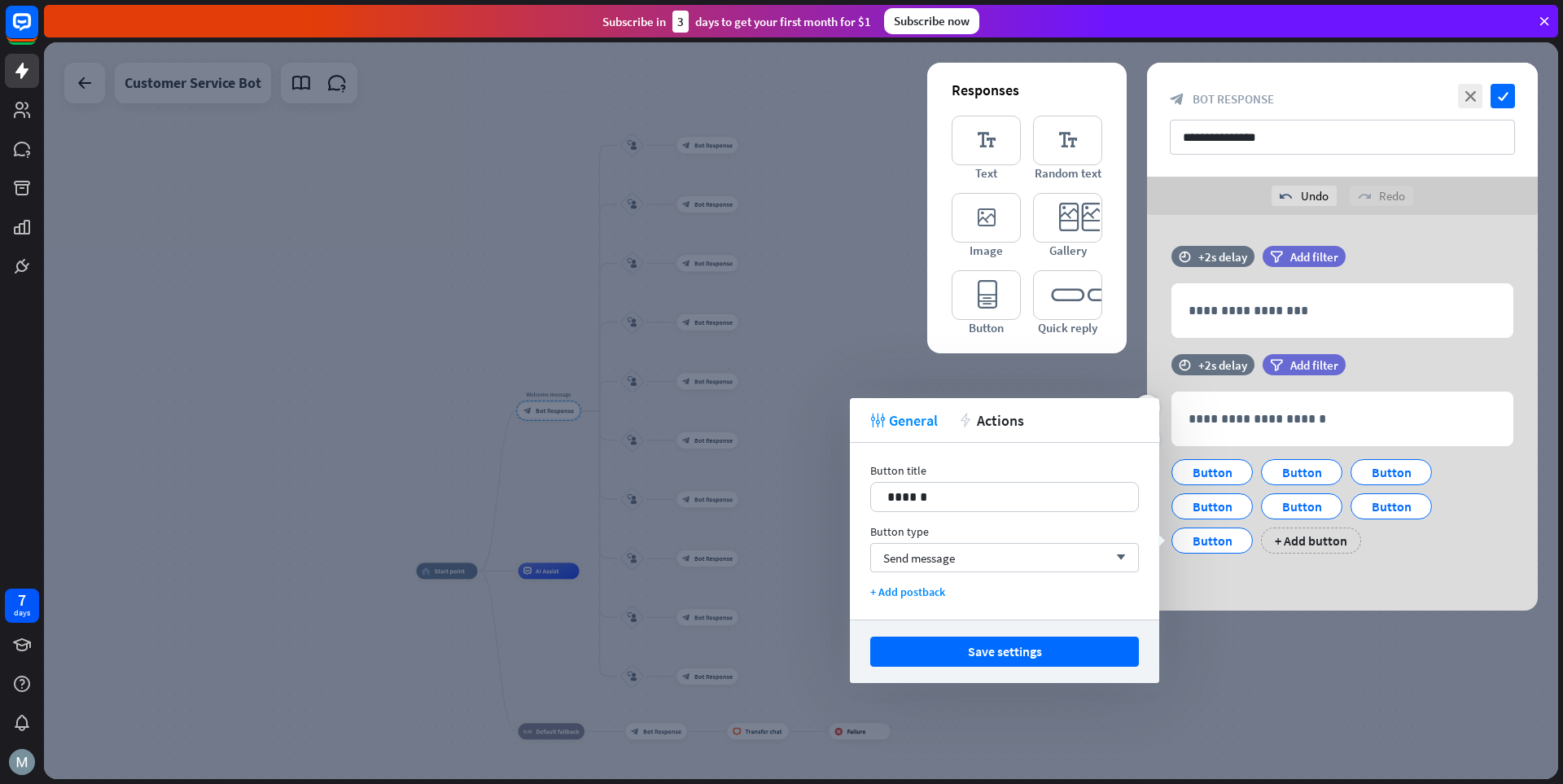
click at [1087, 560] on div "**********" at bounding box center [1343, 461] width 391 height 216
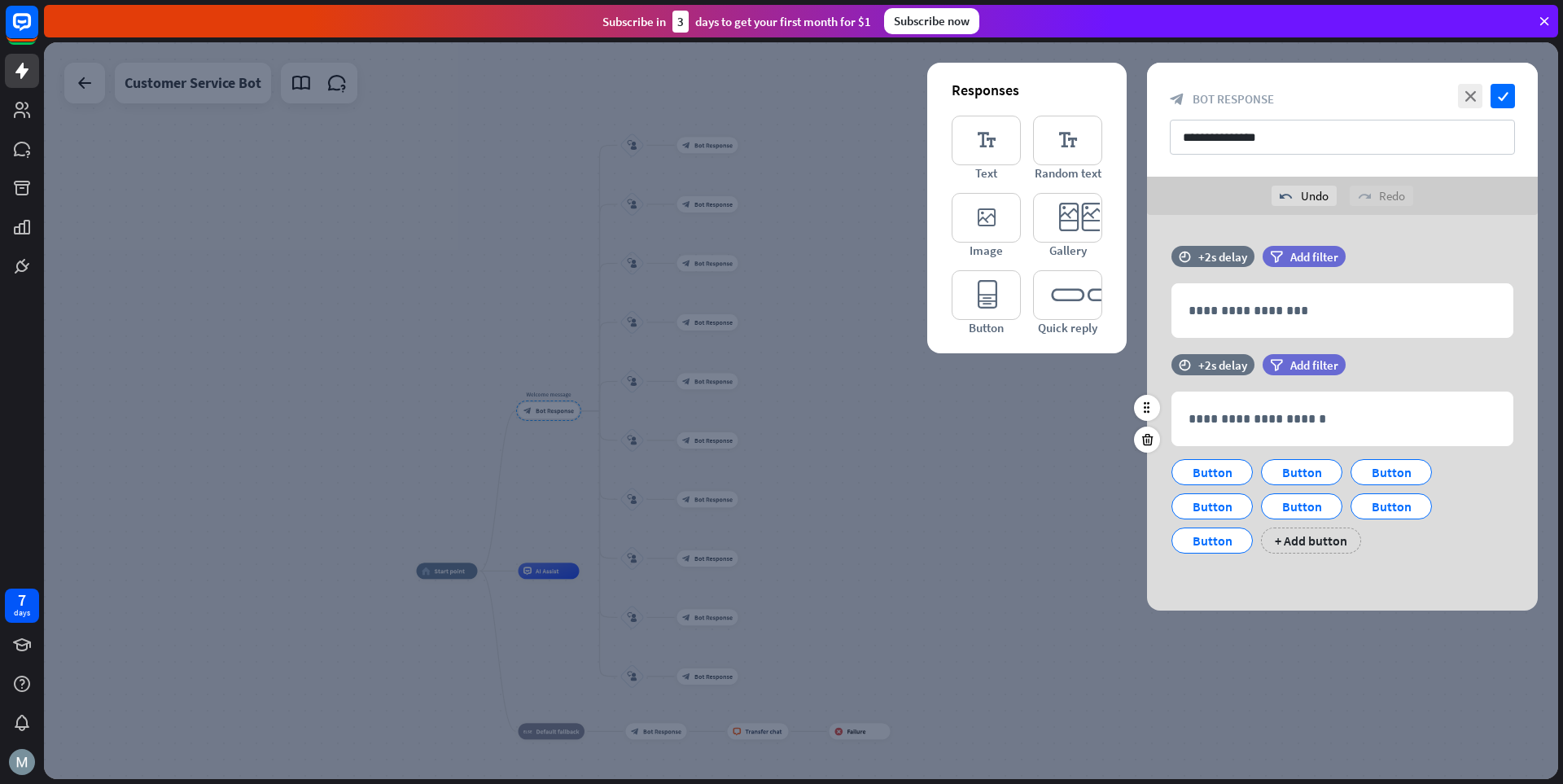
drag, startPoint x: 1316, startPoint y: 541, endPoint x: 1403, endPoint y: 554, distance: 88.0
click at [1087, 543] on div "+ Add button" at bounding box center [1311, 540] width 100 height 26
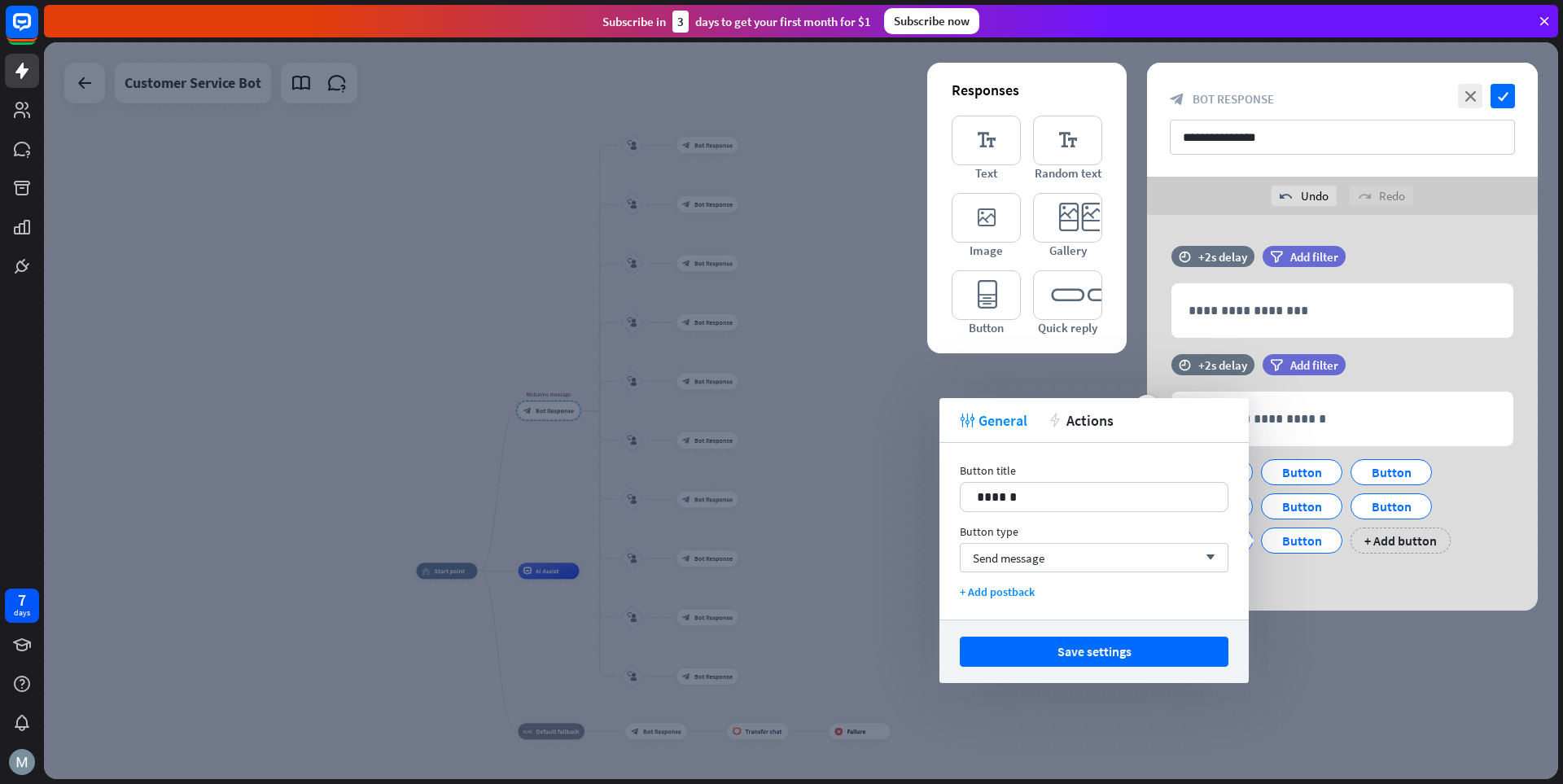
click at [1087, 560] on div "**********" at bounding box center [1343, 461] width 391 height 216
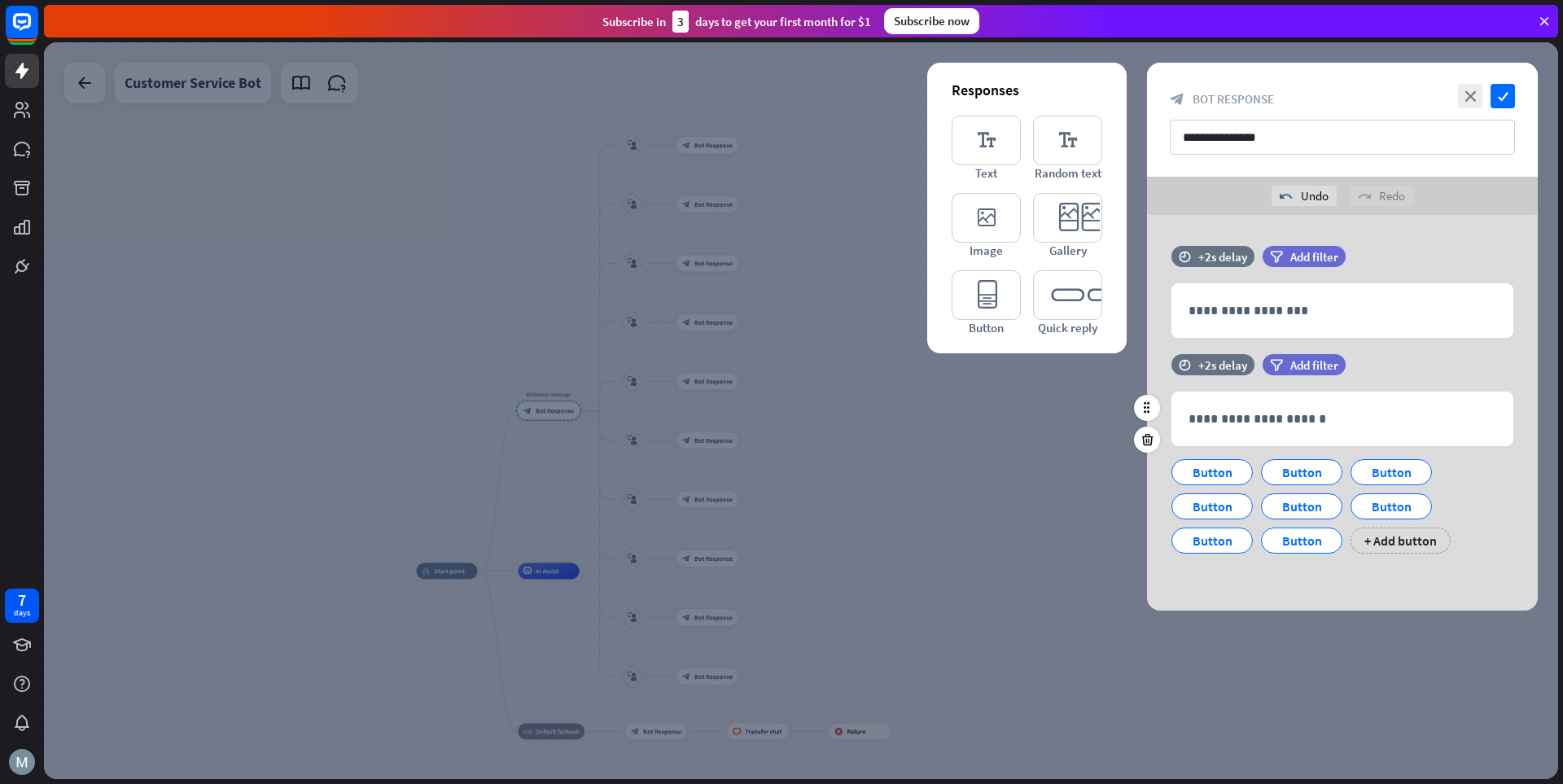
drag, startPoint x: 1405, startPoint y: 545, endPoint x: 1430, endPoint y: 562, distance: 30.2
click at [1087, 547] on div "+ Add button" at bounding box center [1401, 540] width 100 height 26
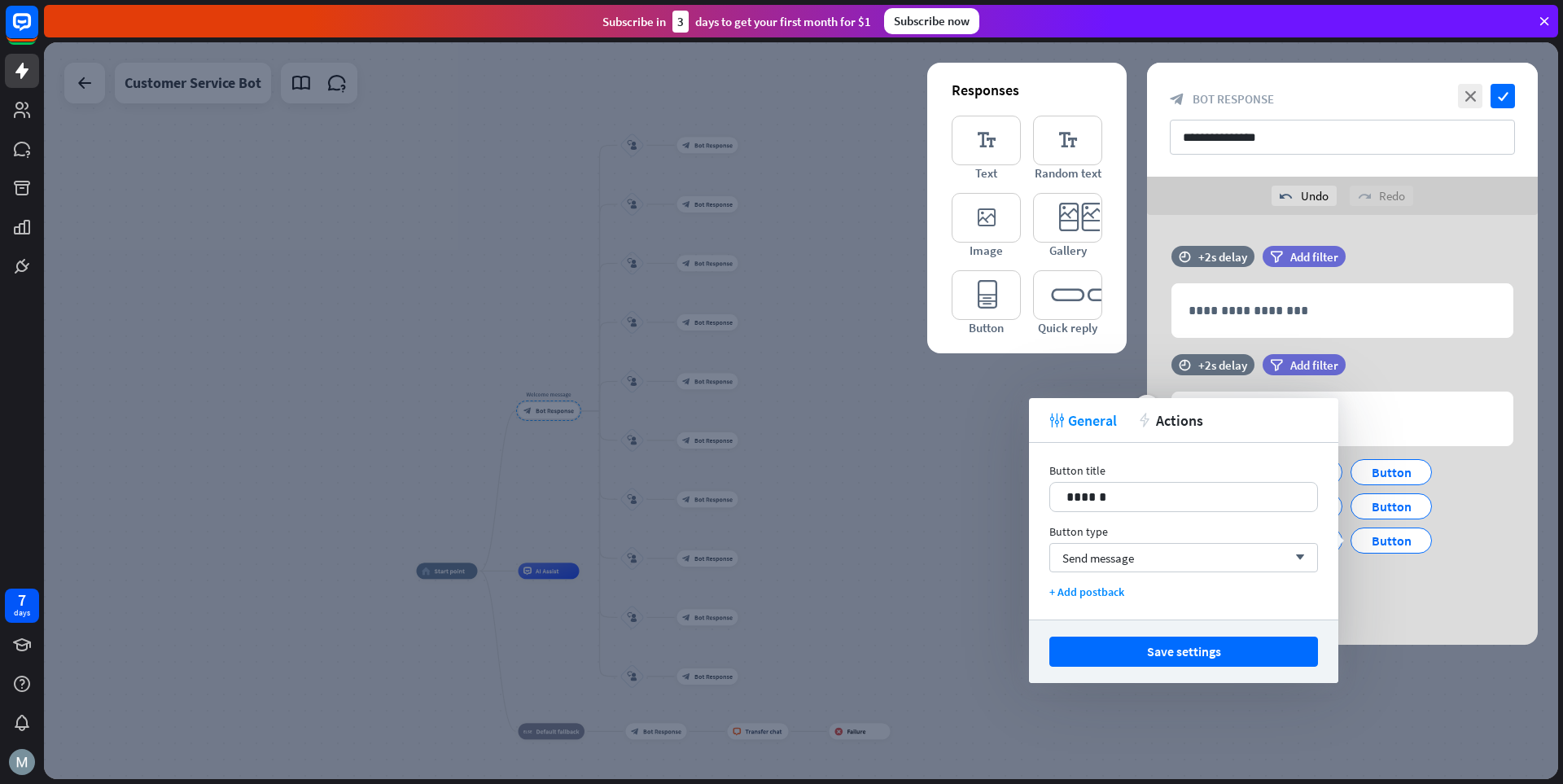
drag, startPoint x: 1443, startPoint y: 571, endPoint x: 1419, endPoint y: 574, distance: 24.2
click at [1087, 573] on div "Button Button Button Button Button Button Button Button Button + Add button" at bounding box center [1338, 519] width 342 height 136
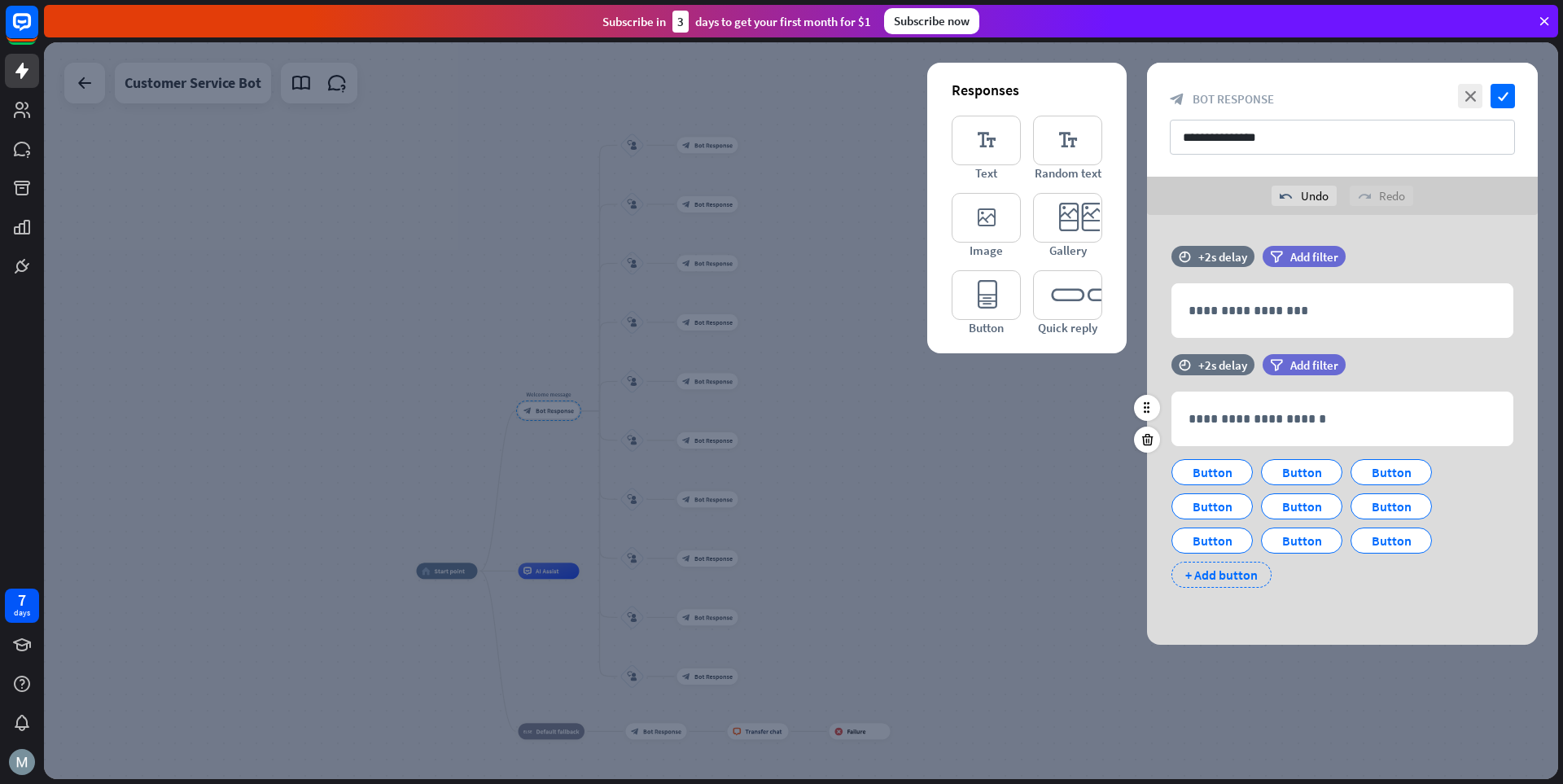
drag, startPoint x: 1246, startPoint y: 571, endPoint x: 1275, endPoint y: 570, distance: 29.0
click at [1087, 571] on div "+ Add button" at bounding box center [1221, 574] width 100 height 26
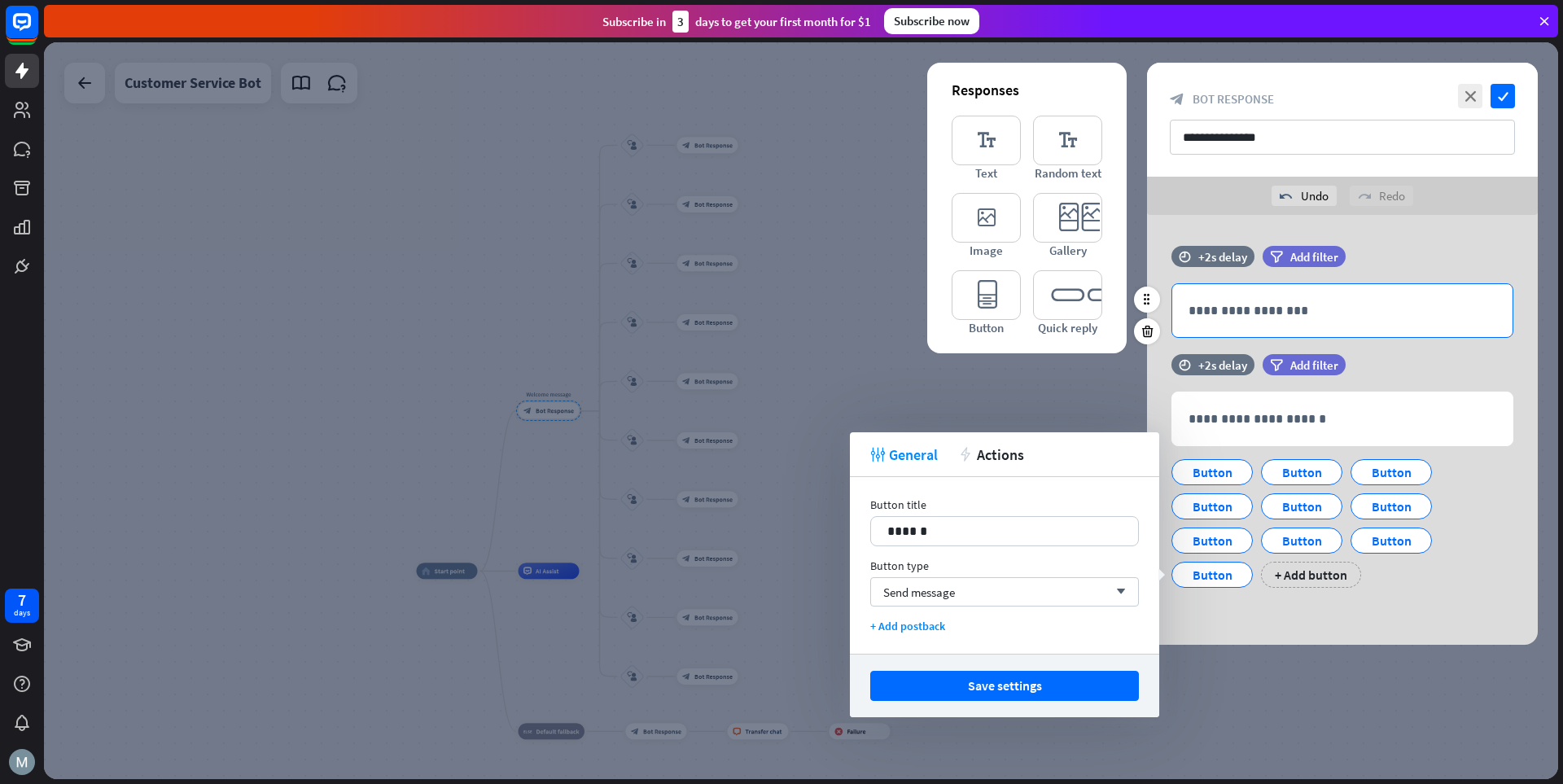
click at [1087, 302] on p "**********" at bounding box center [1343, 310] width 308 height 21
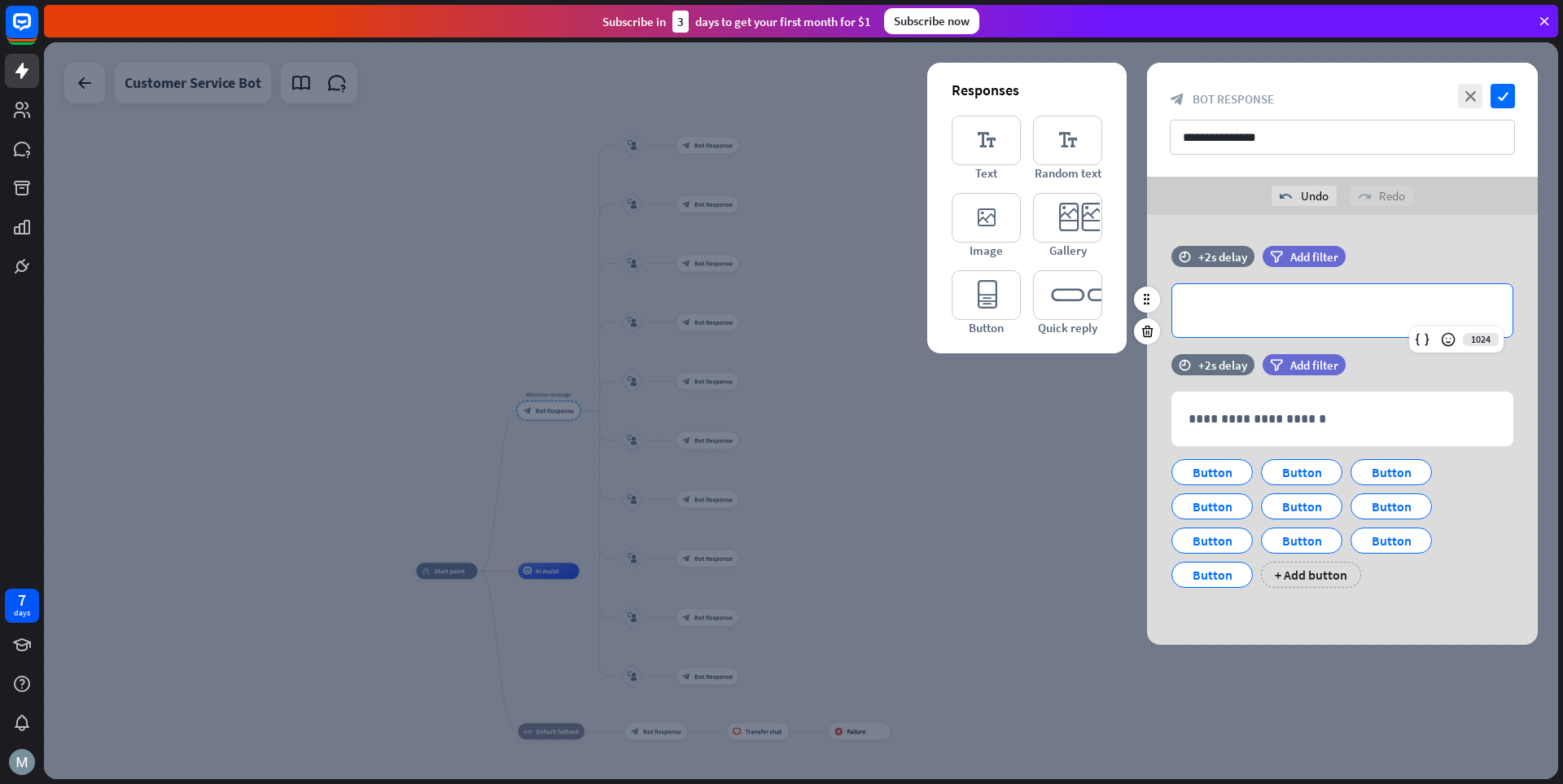
click at [1087, 302] on p "**********" at bounding box center [1343, 310] width 308 height 21
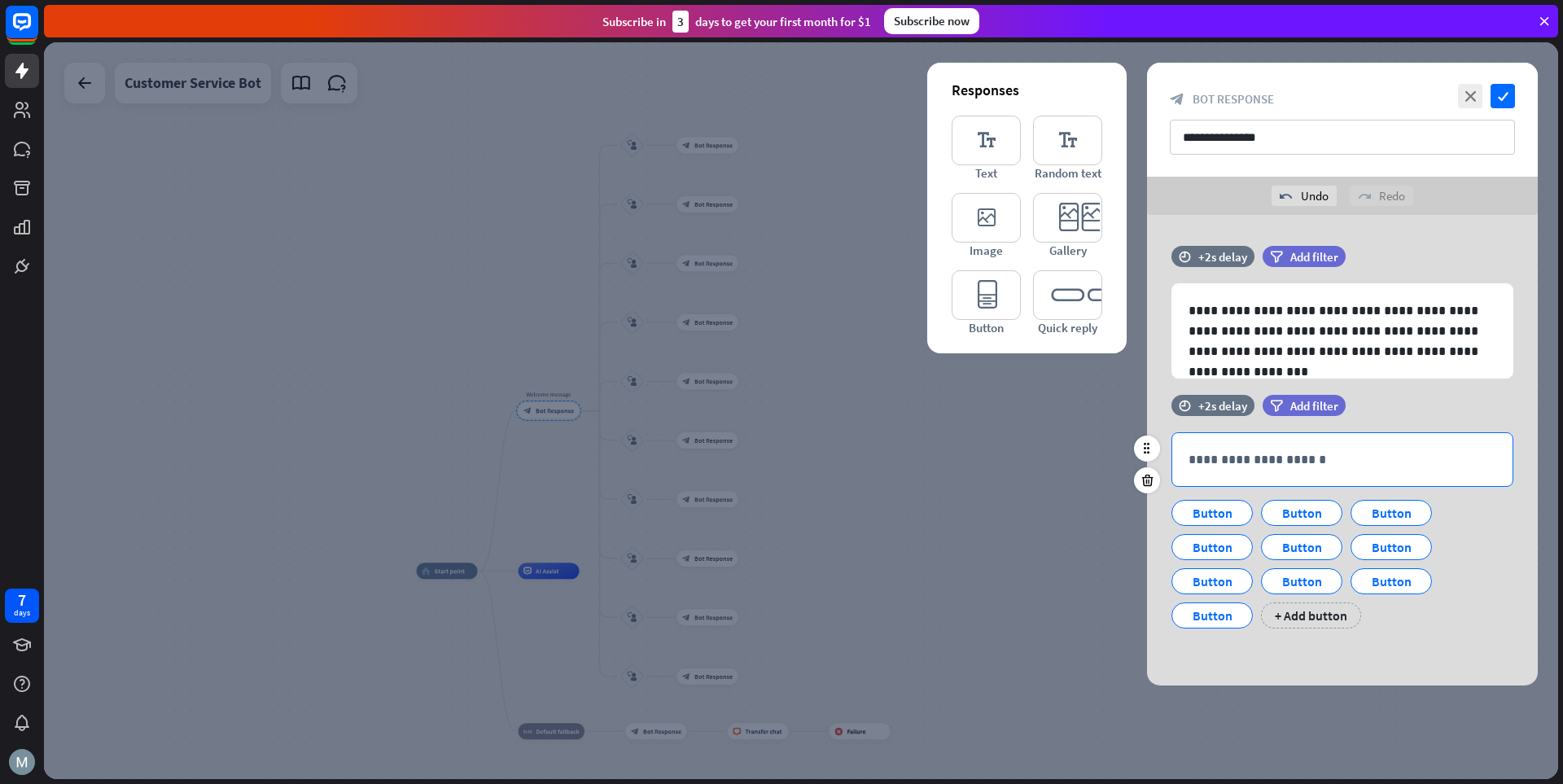
click at [1087, 465] on p "**********" at bounding box center [1343, 459] width 308 height 21
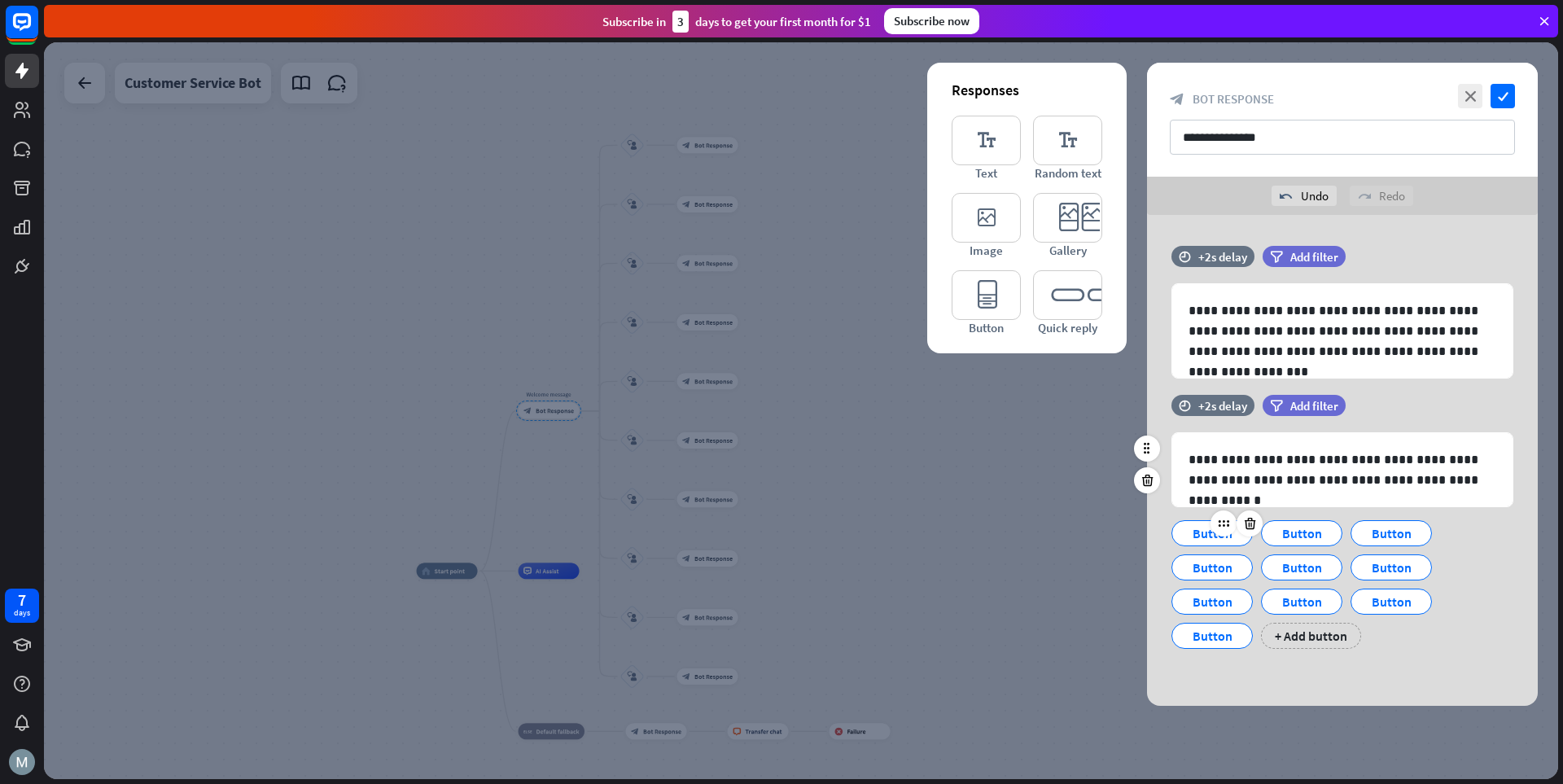
click at [1087, 539] on div "Button" at bounding box center [1212, 533] width 54 height 25
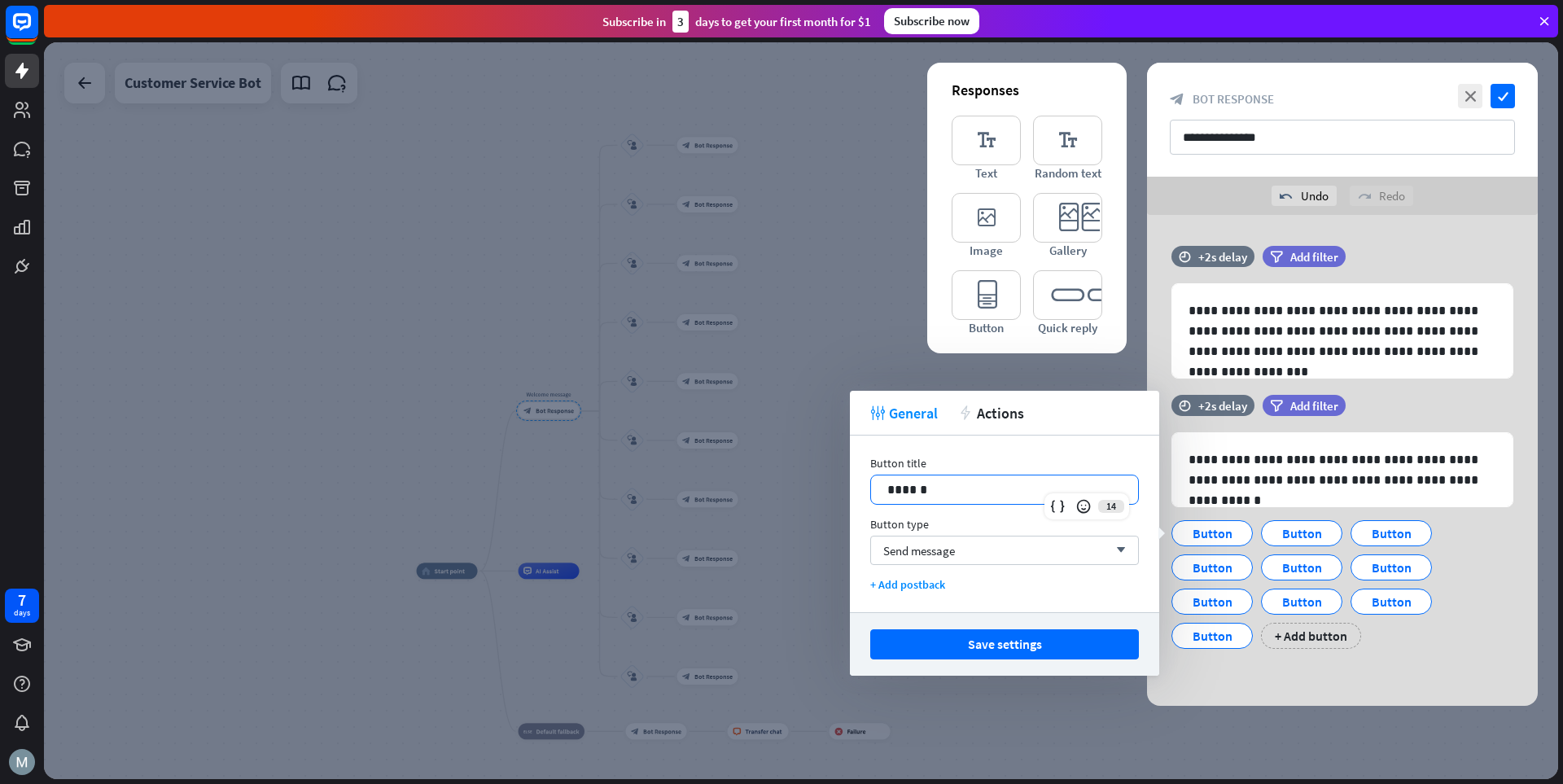
drag, startPoint x: 869, startPoint y: 483, endPoint x: 783, endPoint y: 476, distance: 86.3
click at [783, 476] on body "7 days close Product Help First steps Get started with ChatBot Help Center Foll…" at bounding box center [781, 392] width 1563 height 784
drag, startPoint x: 950, startPoint y: 486, endPoint x: 875, endPoint y: 487, distance: 75.0
click at [832, 480] on body "7 days close Product Help First steps Get started with ChatBot Help Center Foll…" at bounding box center [781, 392] width 1563 height 784
drag, startPoint x: 1033, startPoint y: 489, endPoint x: 887, endPoint y: 492, distance: 146.0
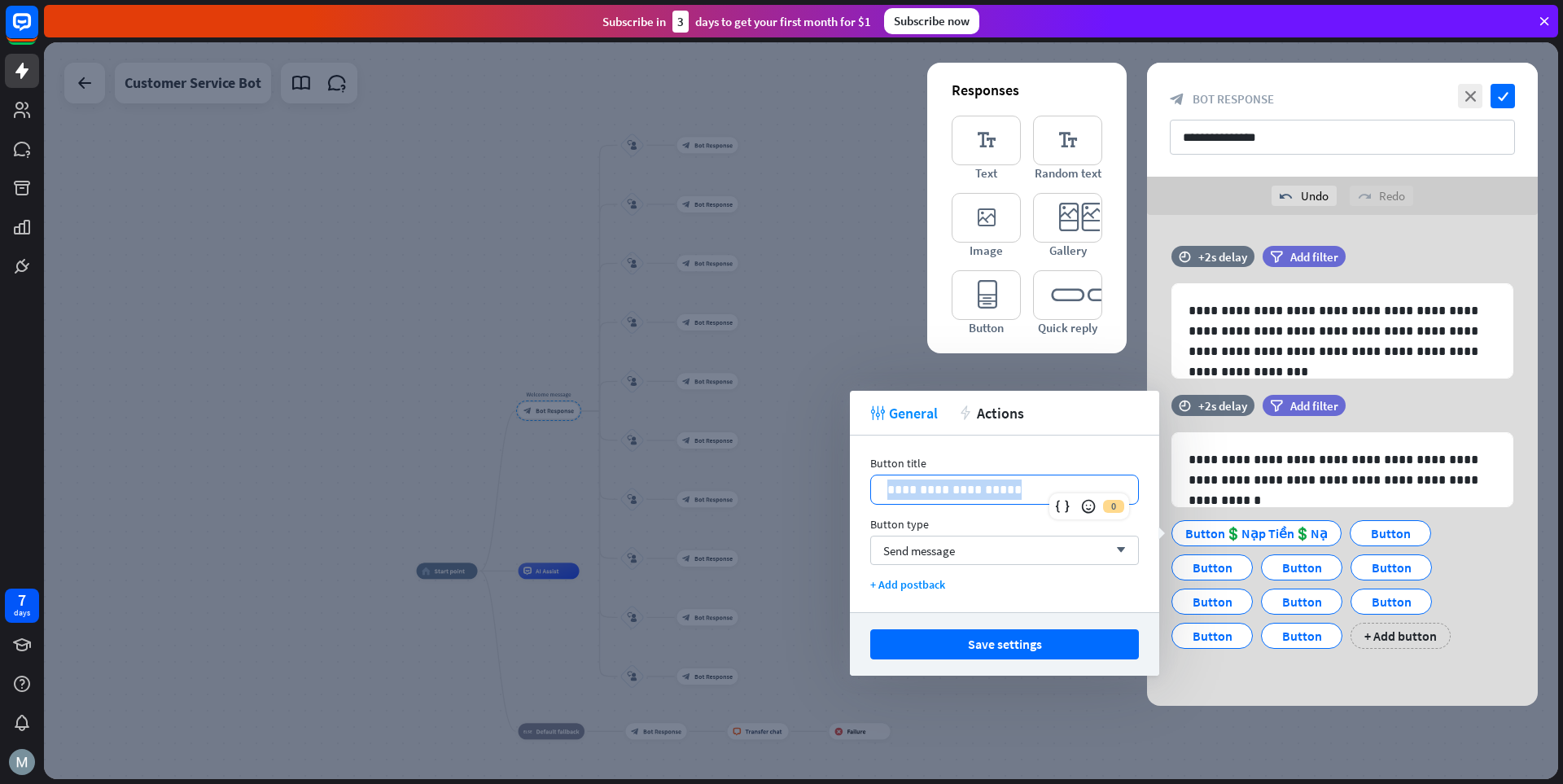
click at [887, 492] on div "**********" at bounding box center [1004, 490] width 267 height 28
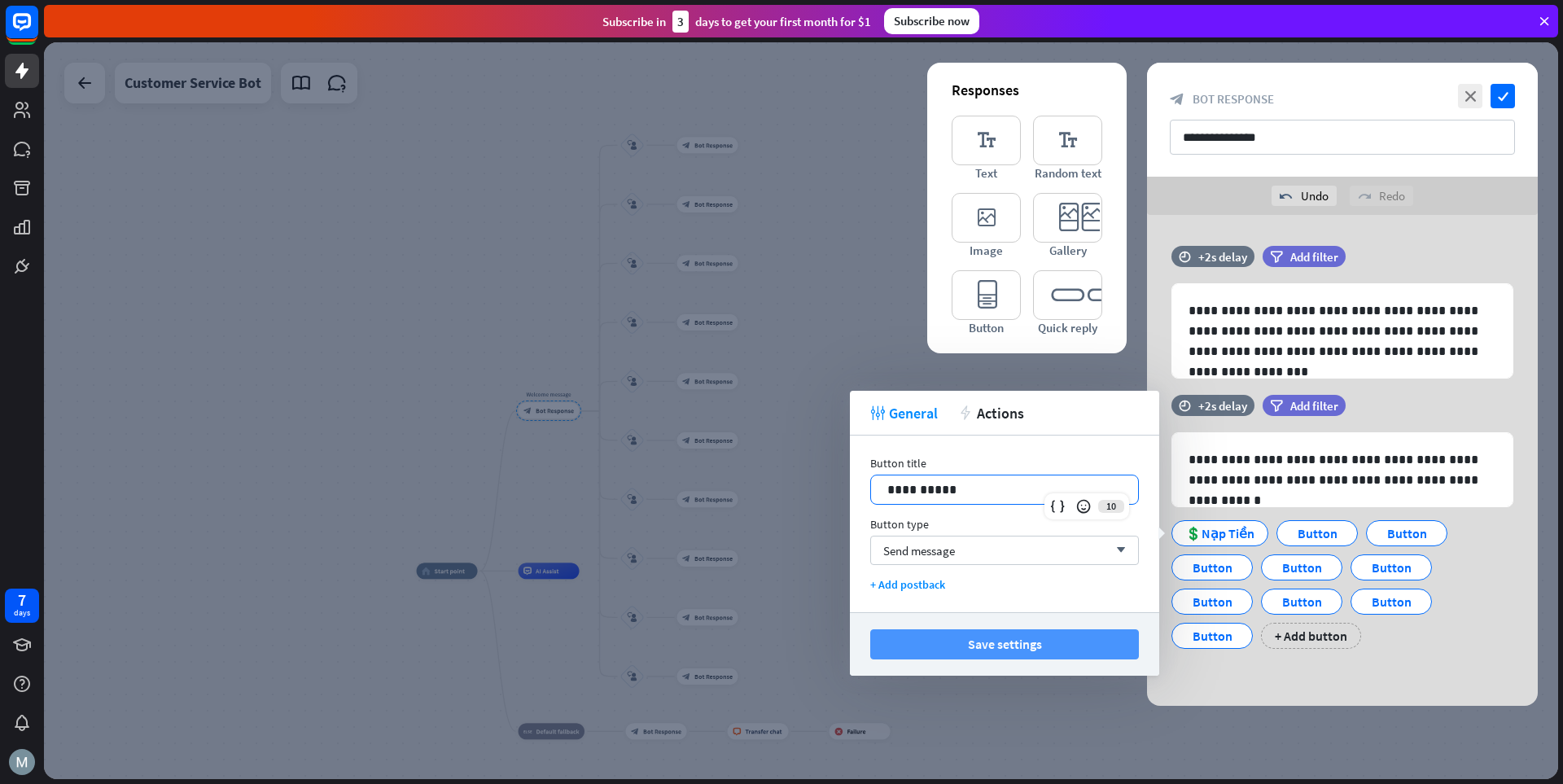
click at [1001, 639] on button "Save settings" at bounding box center [1004, 644] width 269 height 30
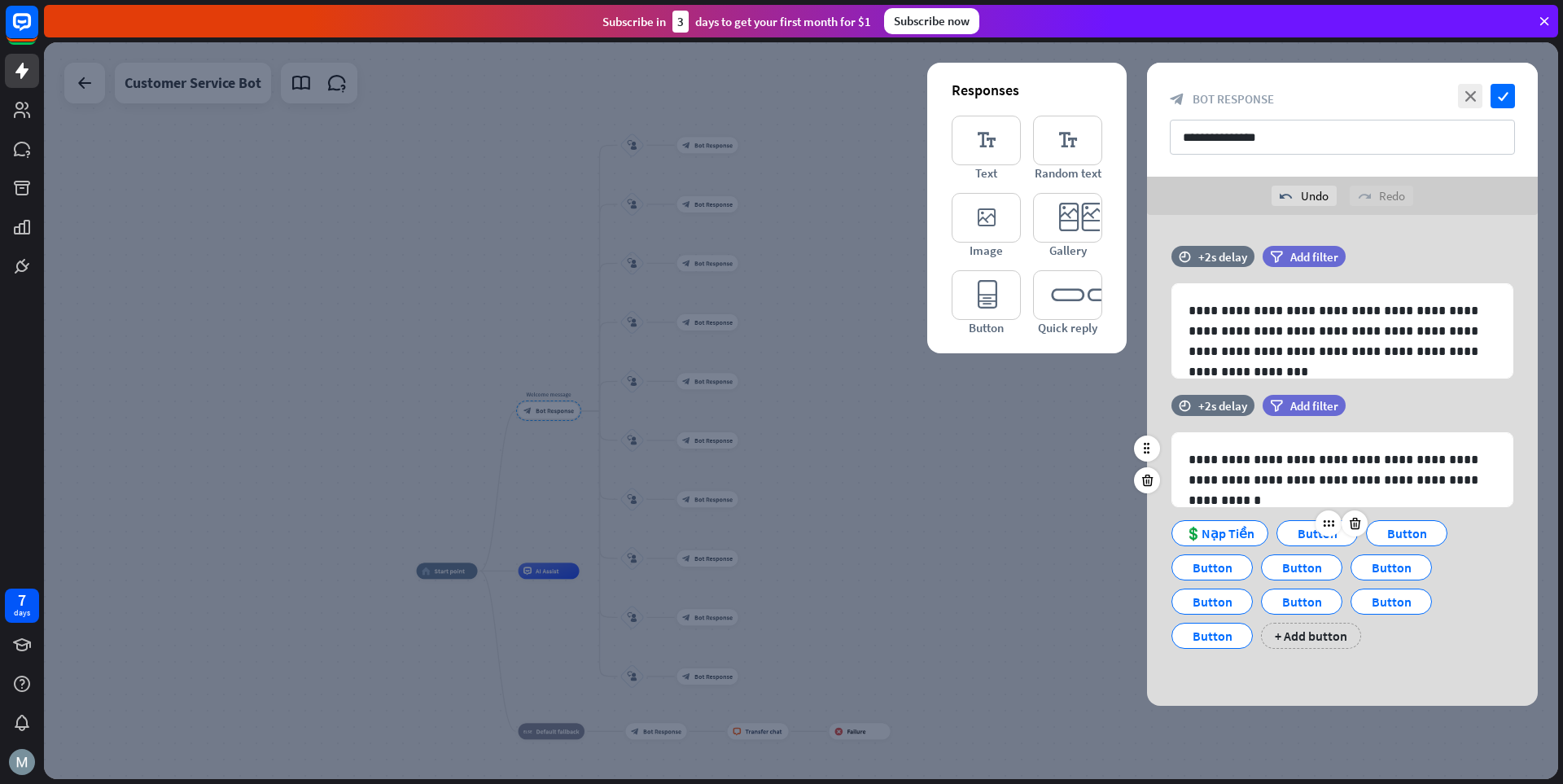
click at [1087, 532] on div "Button" at bounding box center [1317, 533] width 54 height 25
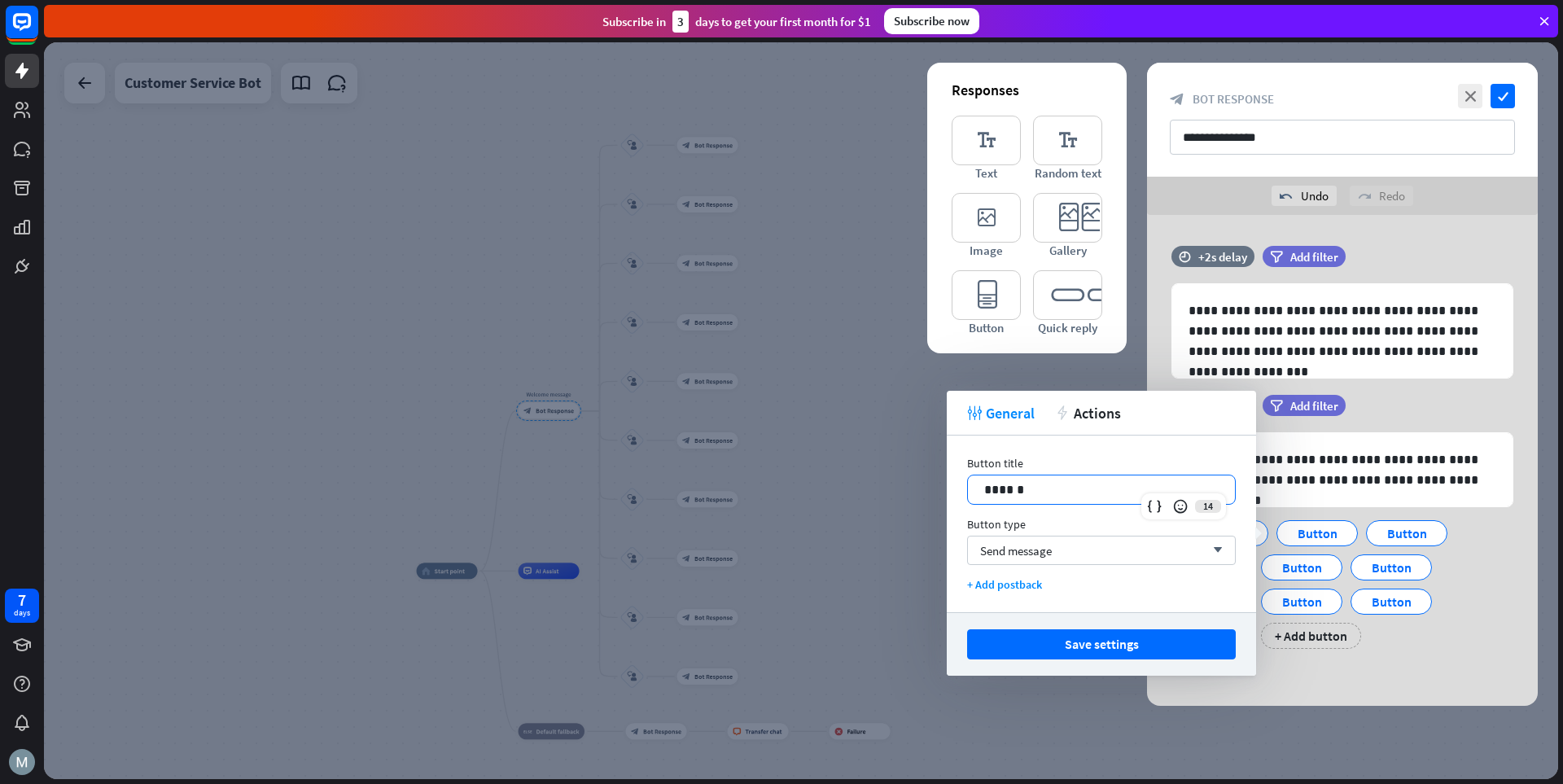
drag, startPoint x: 1047, startPoint y: 491, endPoint x: 928, endPoint y: 492, distance: 119.0
click at [928, 492] on body "7 days close Product Help First steps Get started with ChatBot Help Center Foll…" at bounding box center [781, 392] width 1563 height 784
drag, startPoint x: 1061, startPoint y: 491, endPoint x: 967, endPoint y: 485, distance: 94.2
click at [967, 485] on div "******" at bounding box center [1101, 490] width 269 height 30
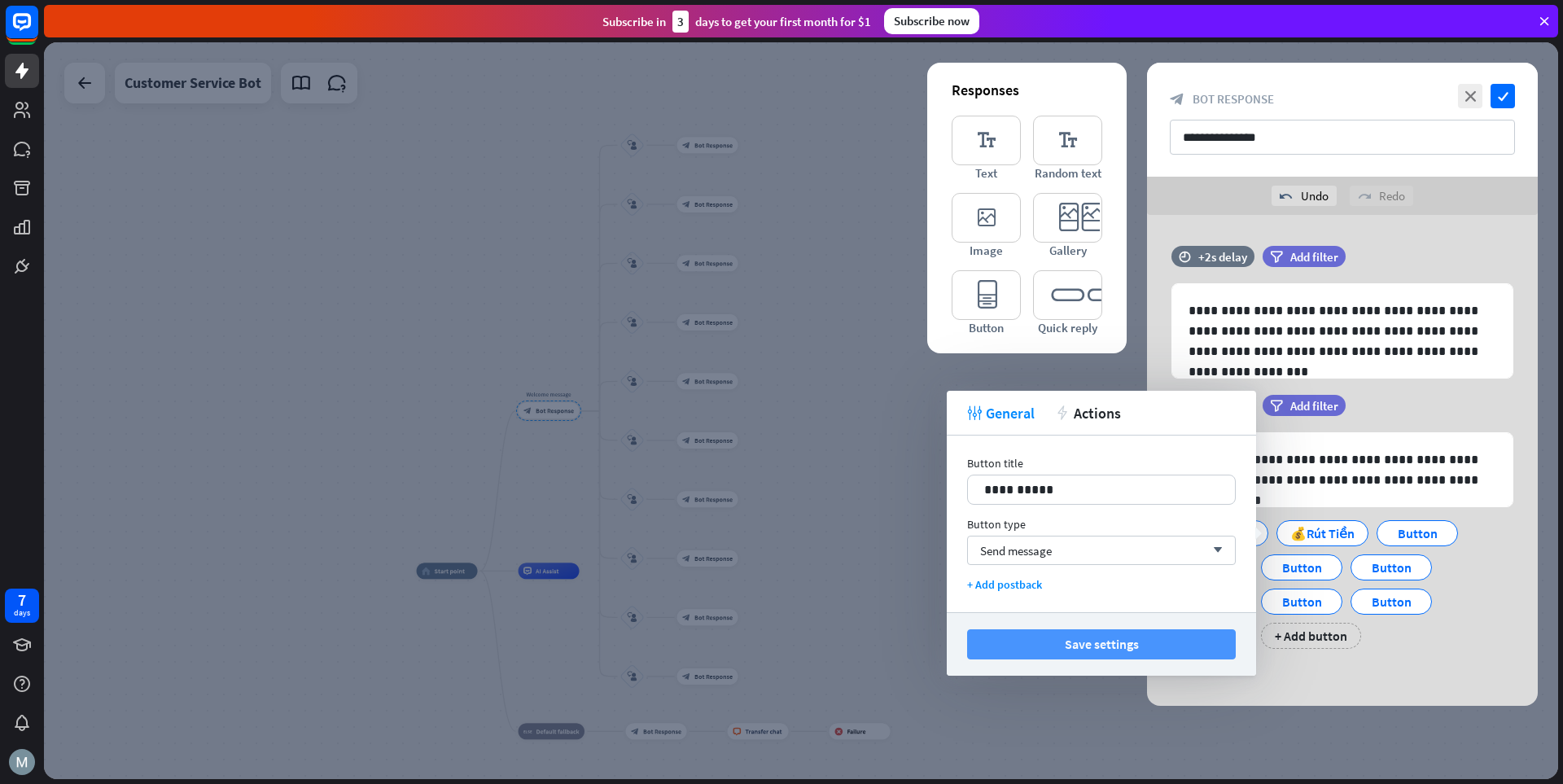
click at [1087, 638] on button "Save settings" at bounding box center [1101, 644] width 269 height 30
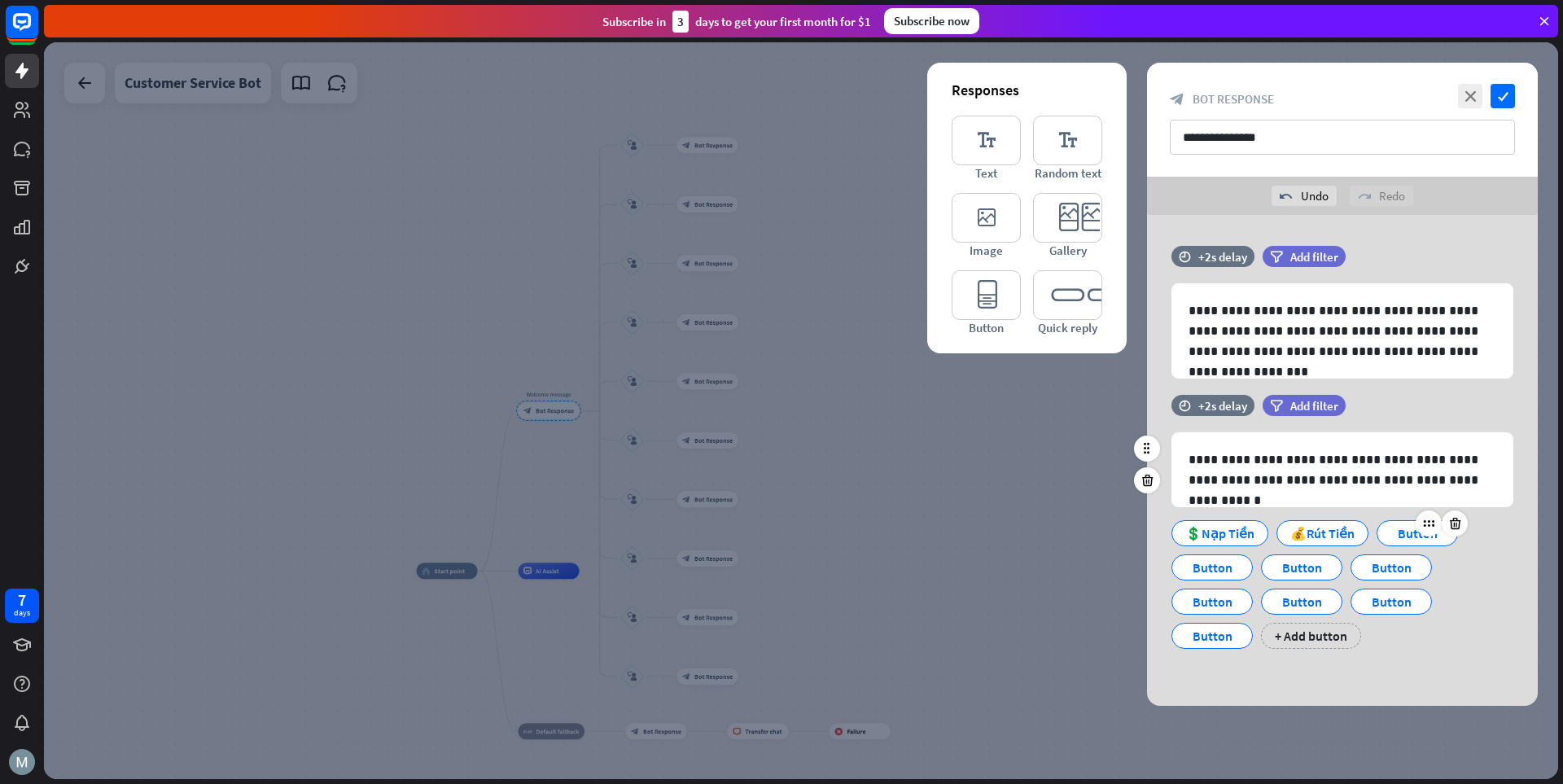
click at [1087, 535] on div "Button" at bounding box center [1417, 533] width 54 height 25
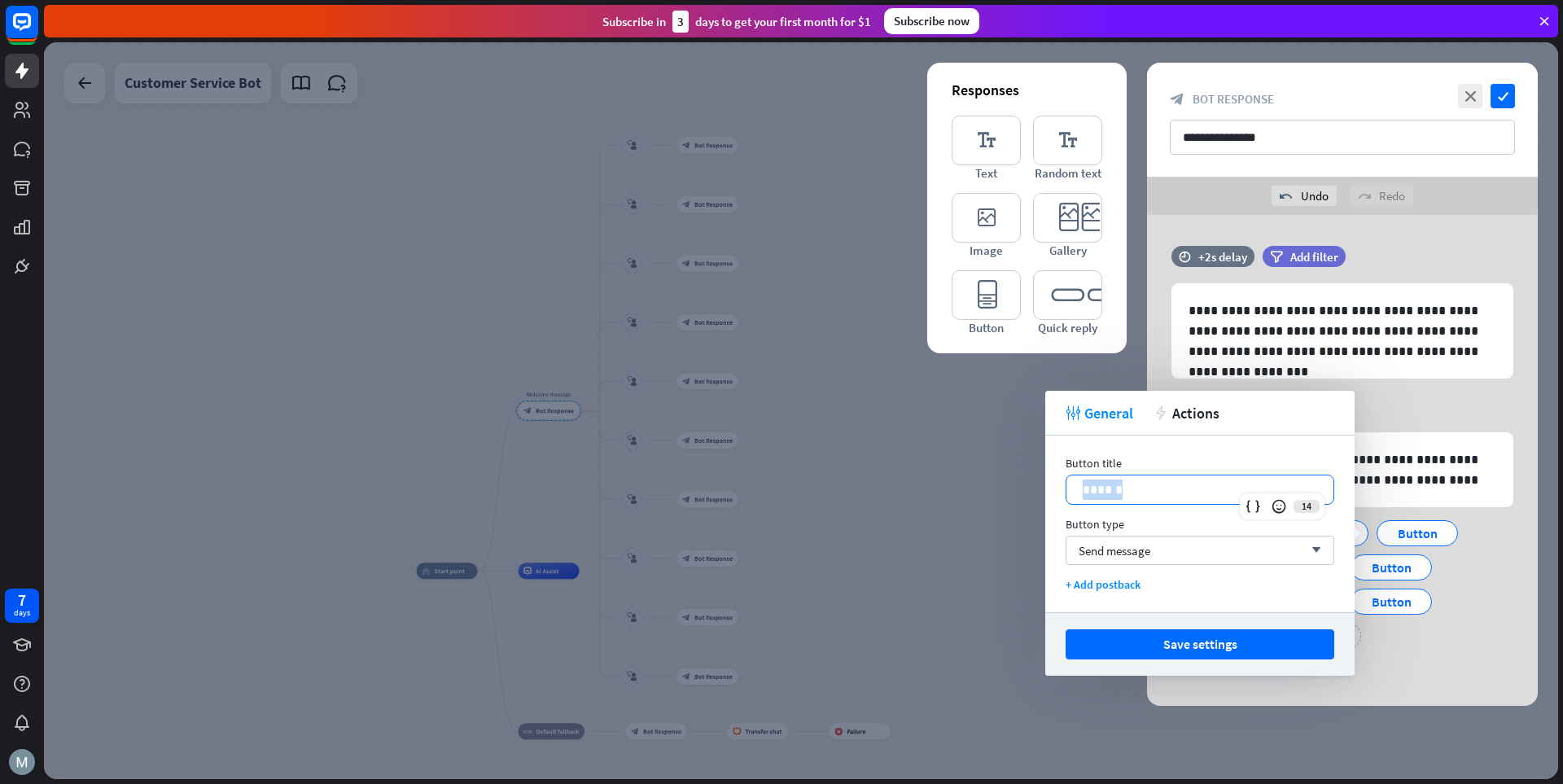
drag, startPoint x: 1165, startPoint y: 498, endPoint x: 1072, endPoint y: 490, distance: 93.3
click at [1072, 490] on div "******" at bounding box center [1200, 490] width 267 height 28
click at [1087, 646] on button "Save settings" at bounding box center [1200, 644] width 269 height 30
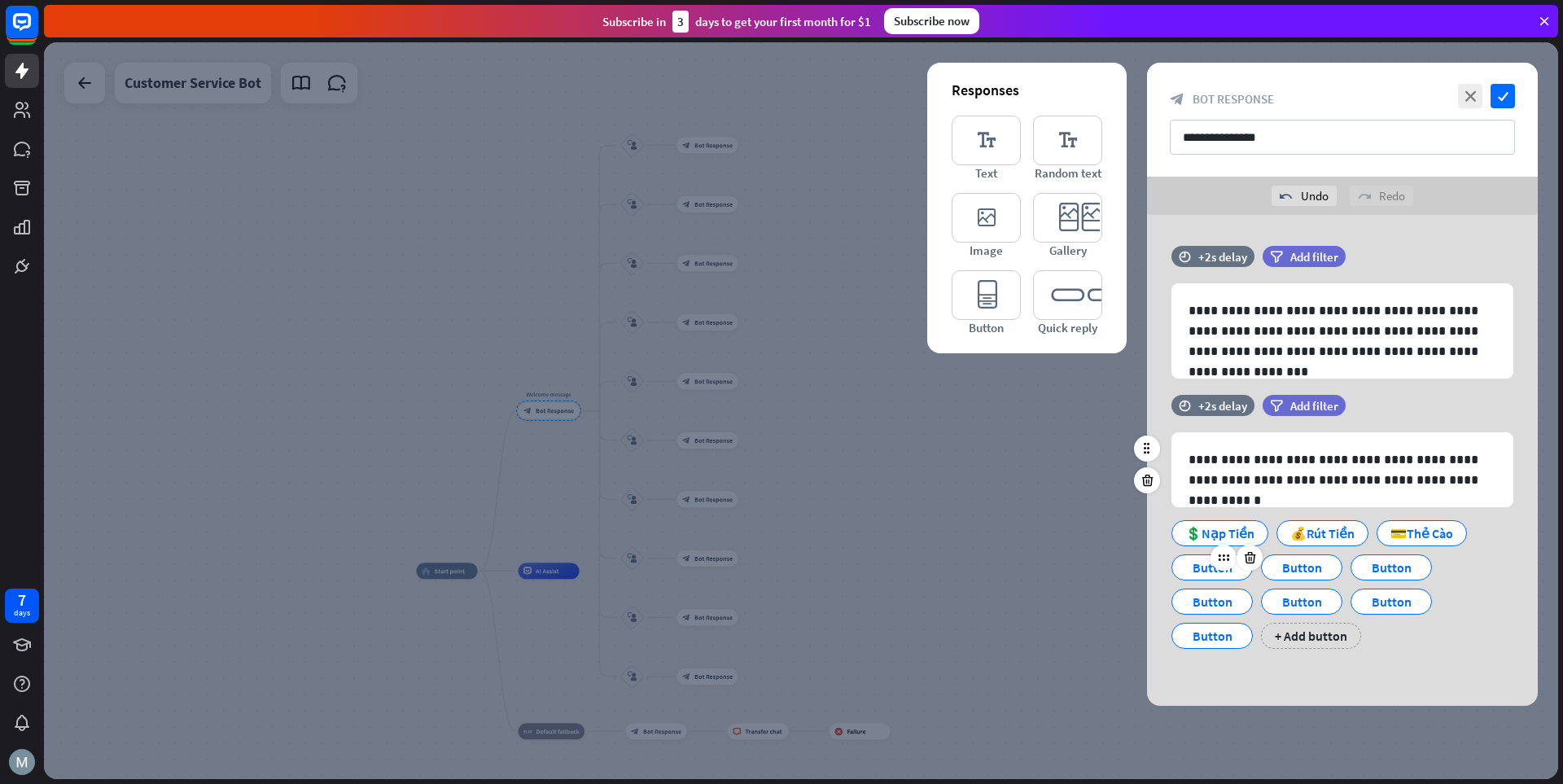
click at [1087, 573] on div "Button" at bounding box center [1212, 567] width 54 height 25
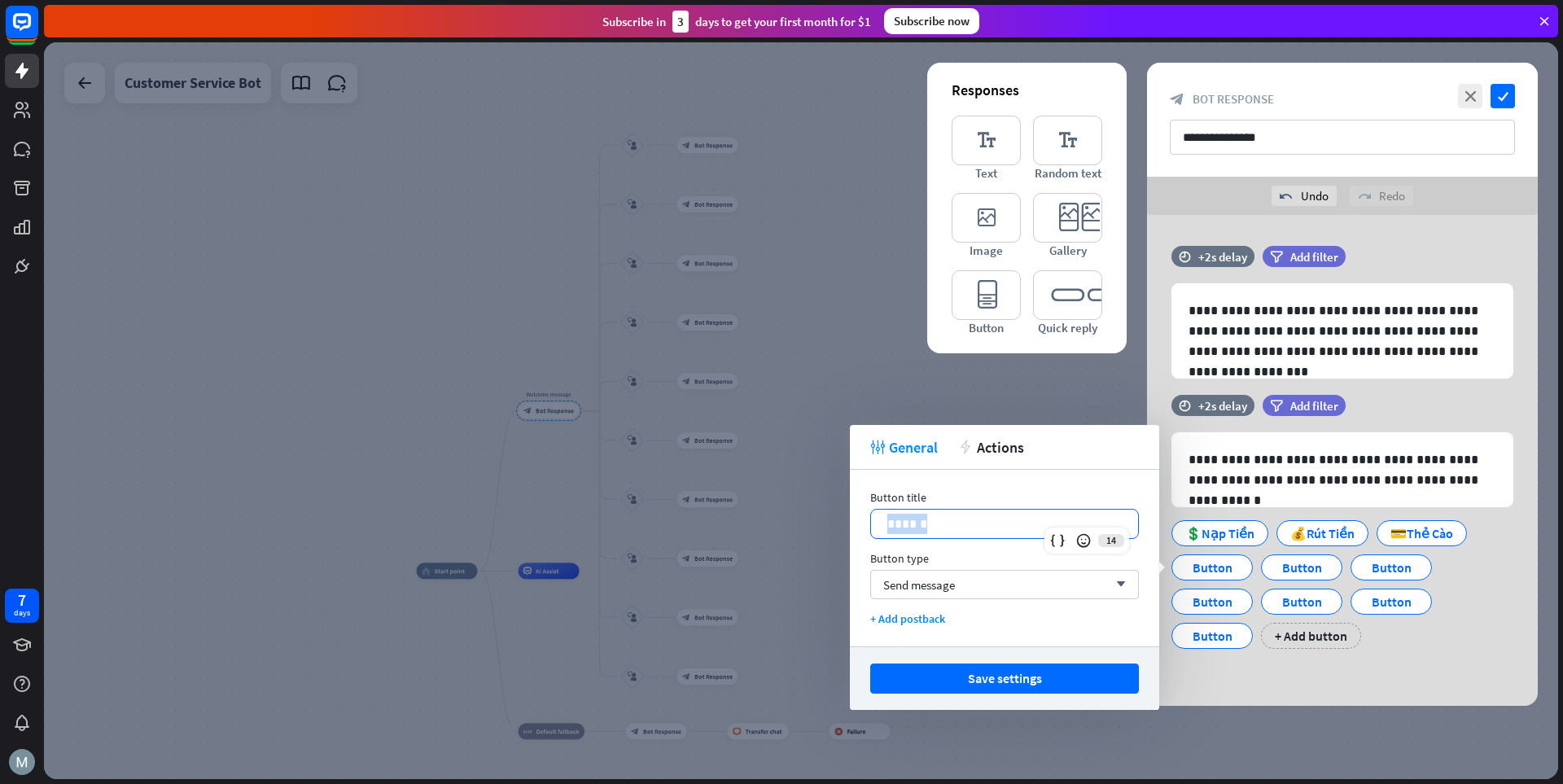
drag, startPoint x: 949, startPoint y: 524, endPoint x: 880, endPoint y: 527, distance: 69.1
click at [880, 527] on div "******" at bounding box center [1004, 523] width 267 height 28
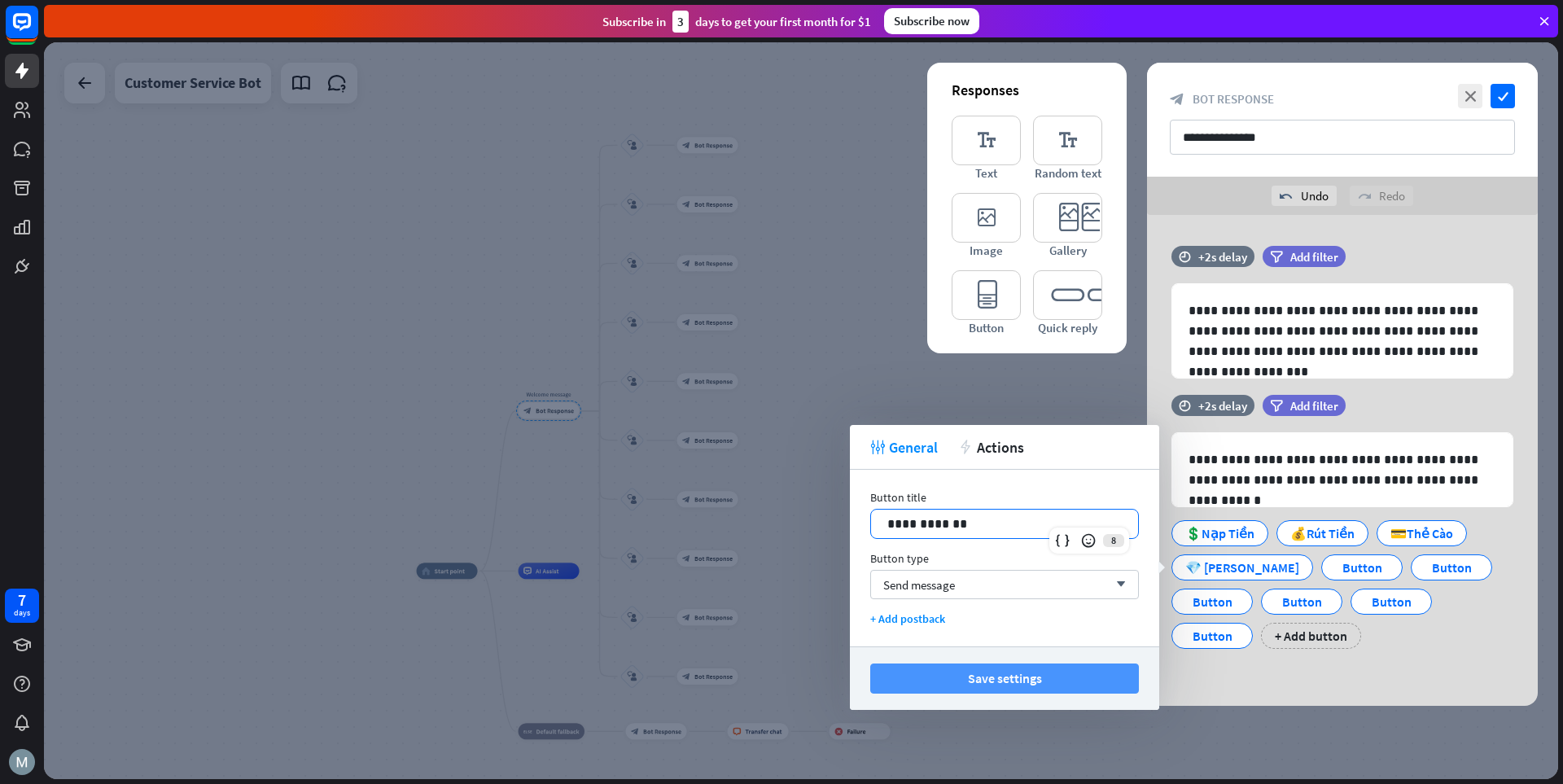
click at [1037, 682] on button "Save settings" at bounding box center [1004, 678] width 269 height 30
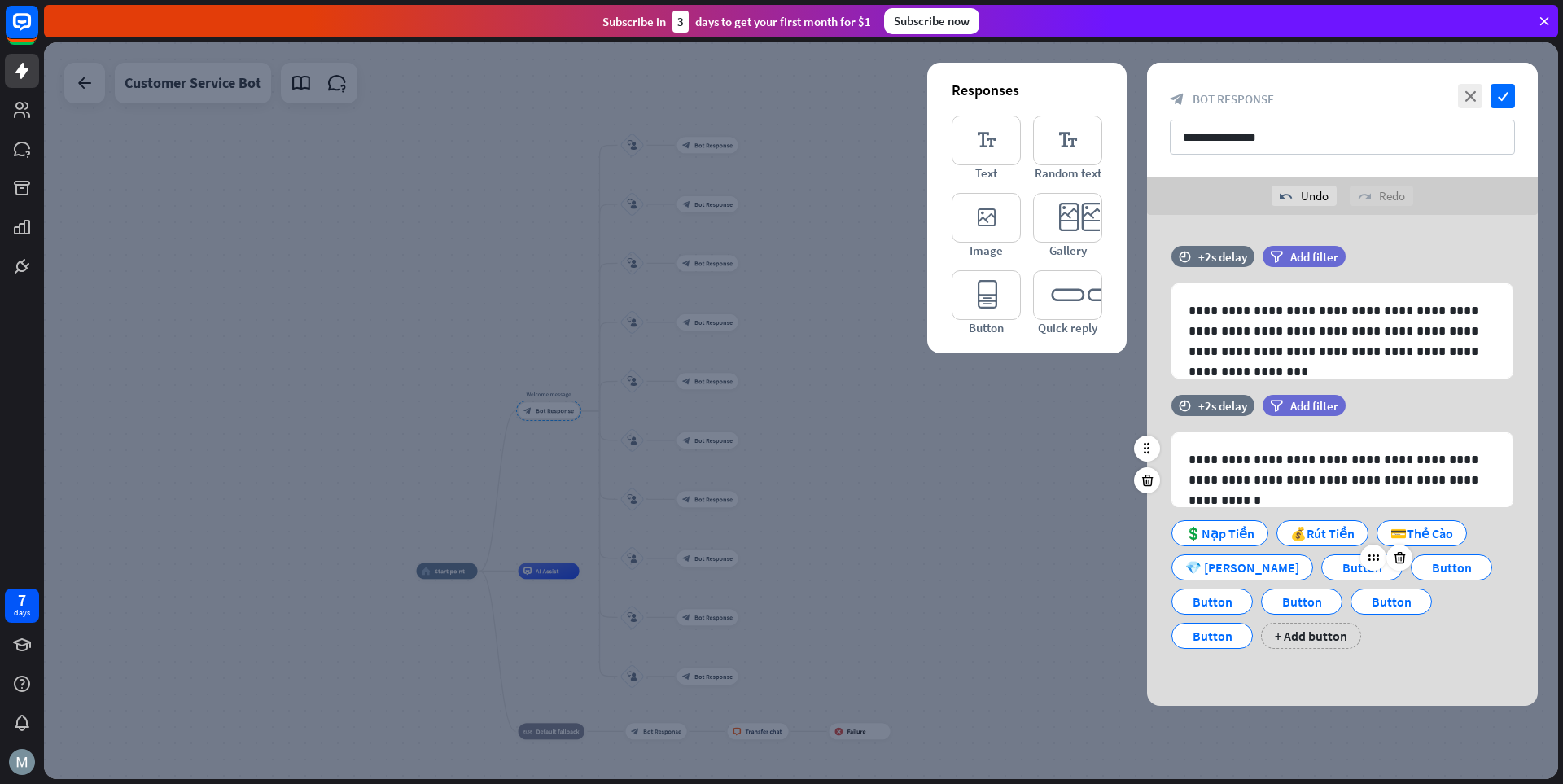
click at [1087, 567] on div "Button" at bounding box center [1362, 567] width 54 height 25
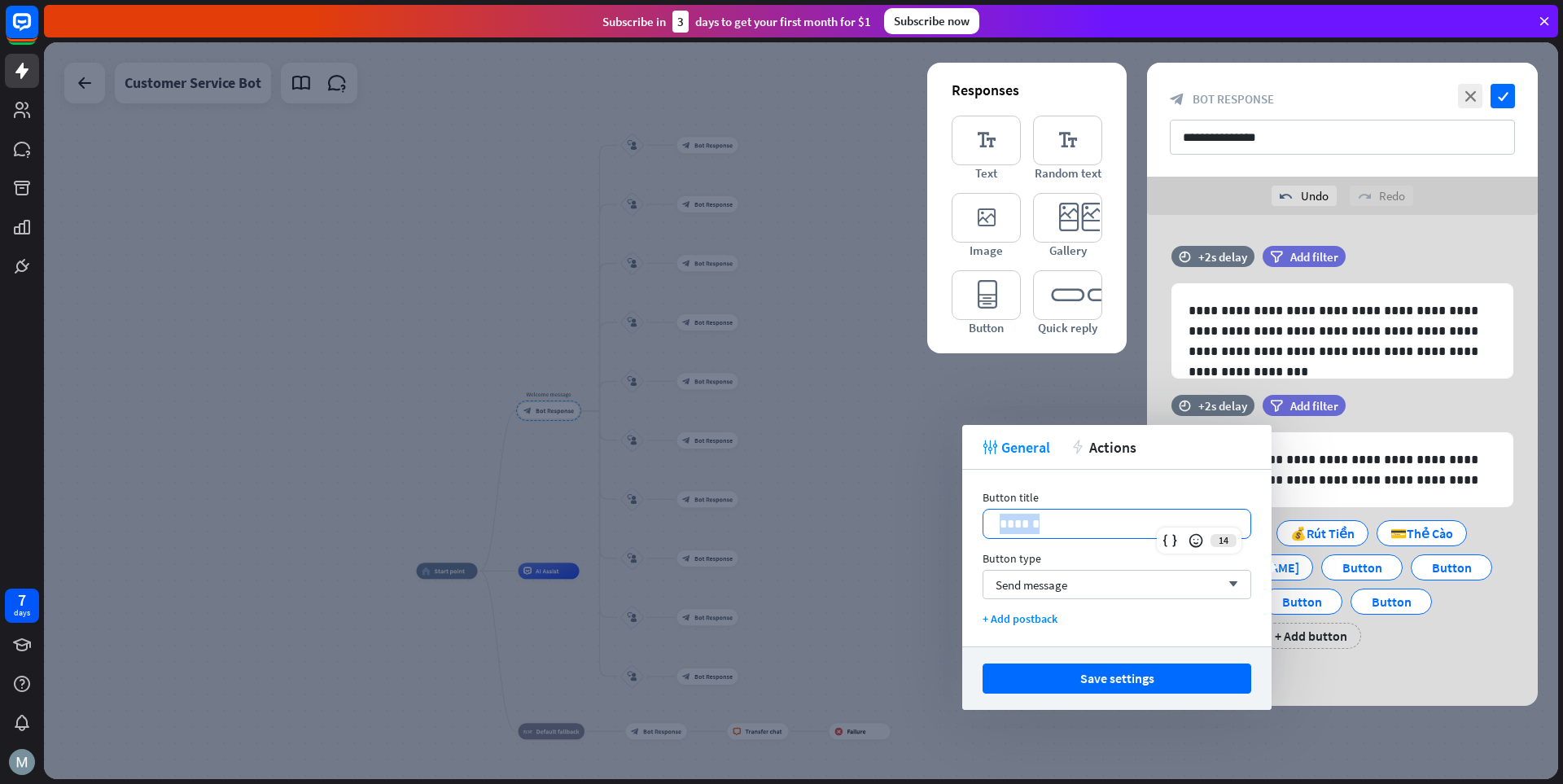
drag, startPoint x: 1049, startPoint y: 529, endPoint x: 1010, endPoint y: 551, distance: 44.8
click at [972, 529] on div "Button title 14 ****** Button type Send message arrow_down + Add postback" at bounding box center [1117, 558] width 309 height 177
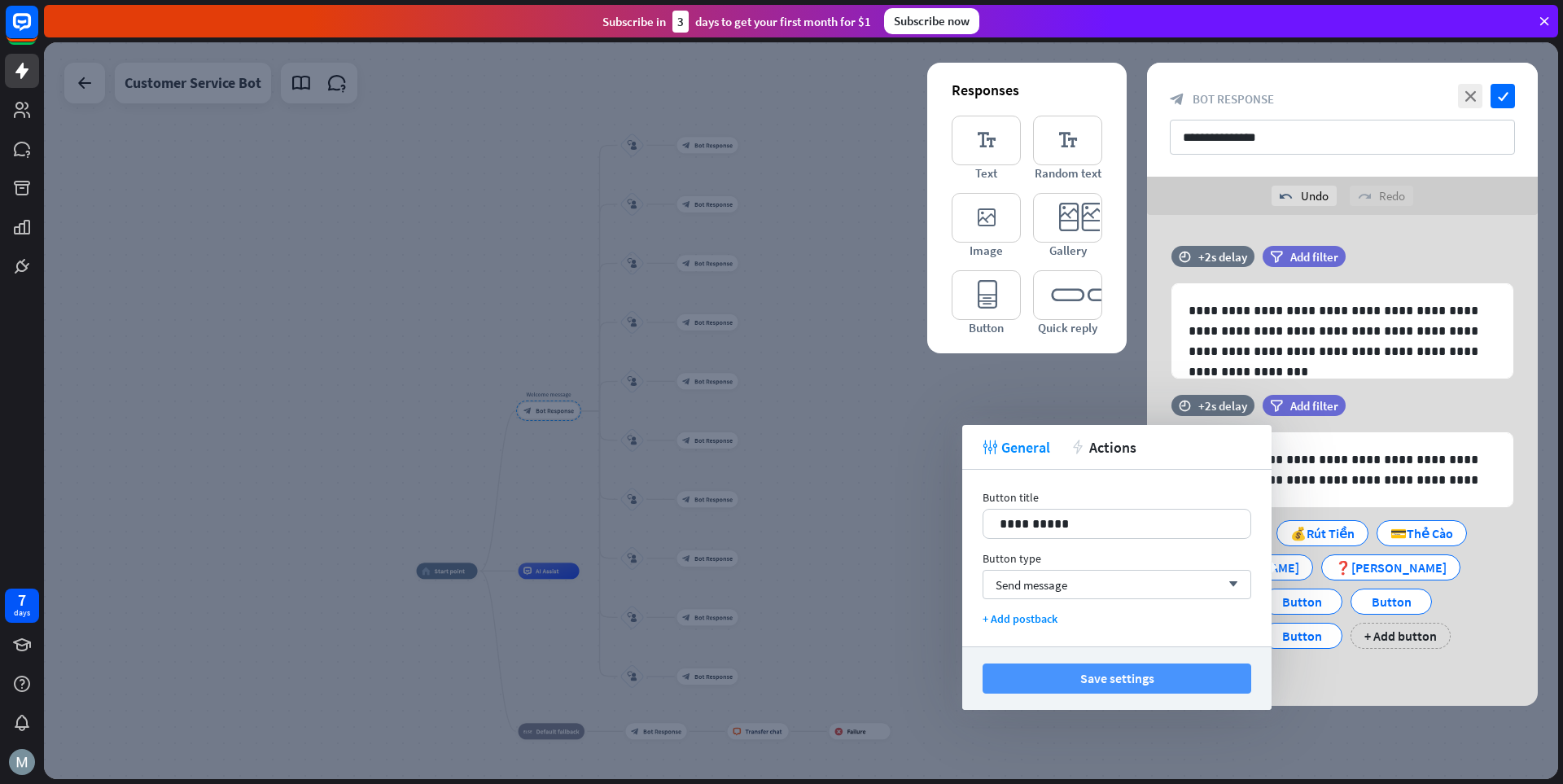
click at [1087, 674] on button "Save settings" at bounding box center [1117, 678] width 269 height 30
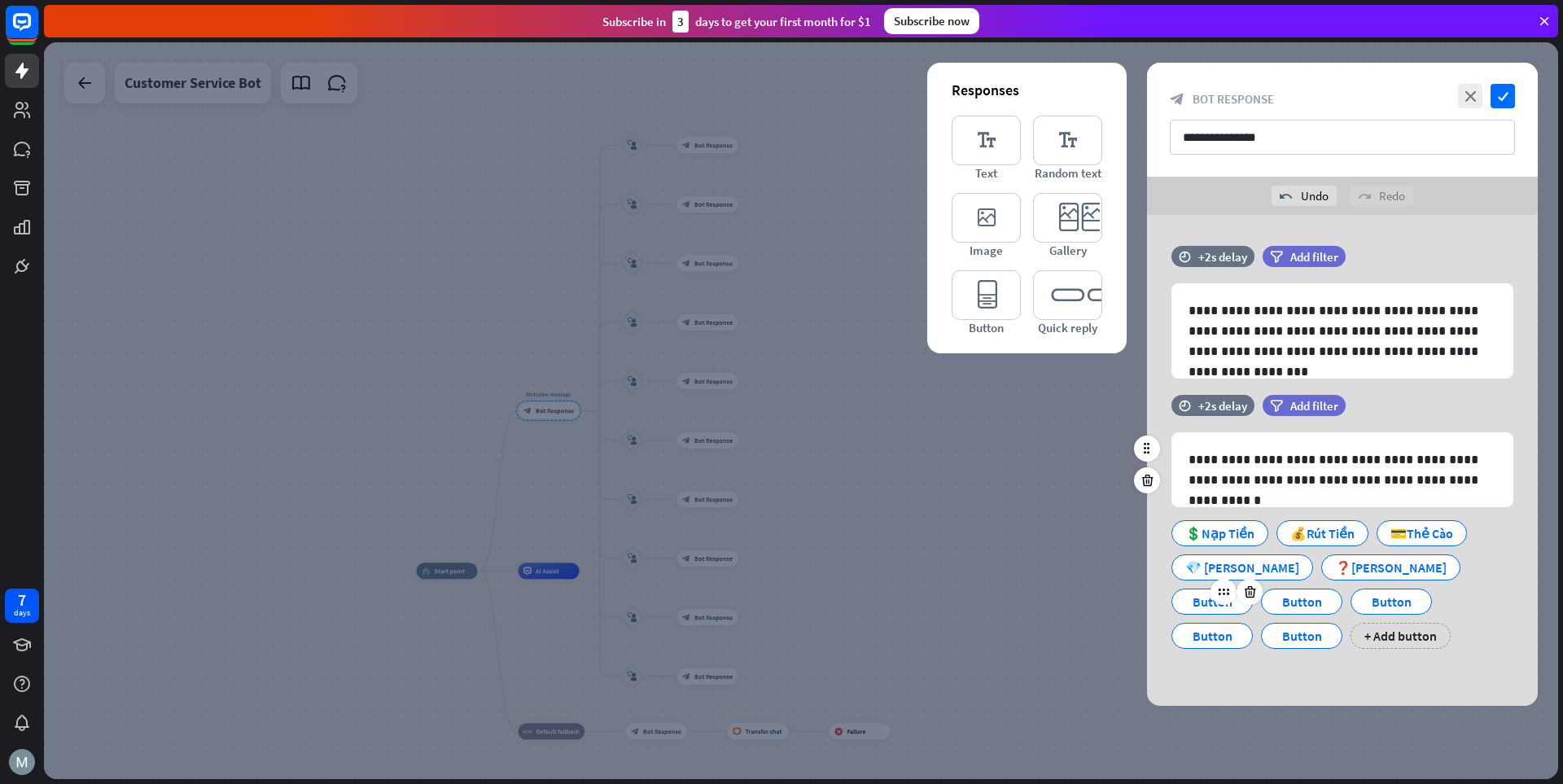
click at [1087, 589] on div "Button" at bounding box center [1212, 601] width 54 height 25
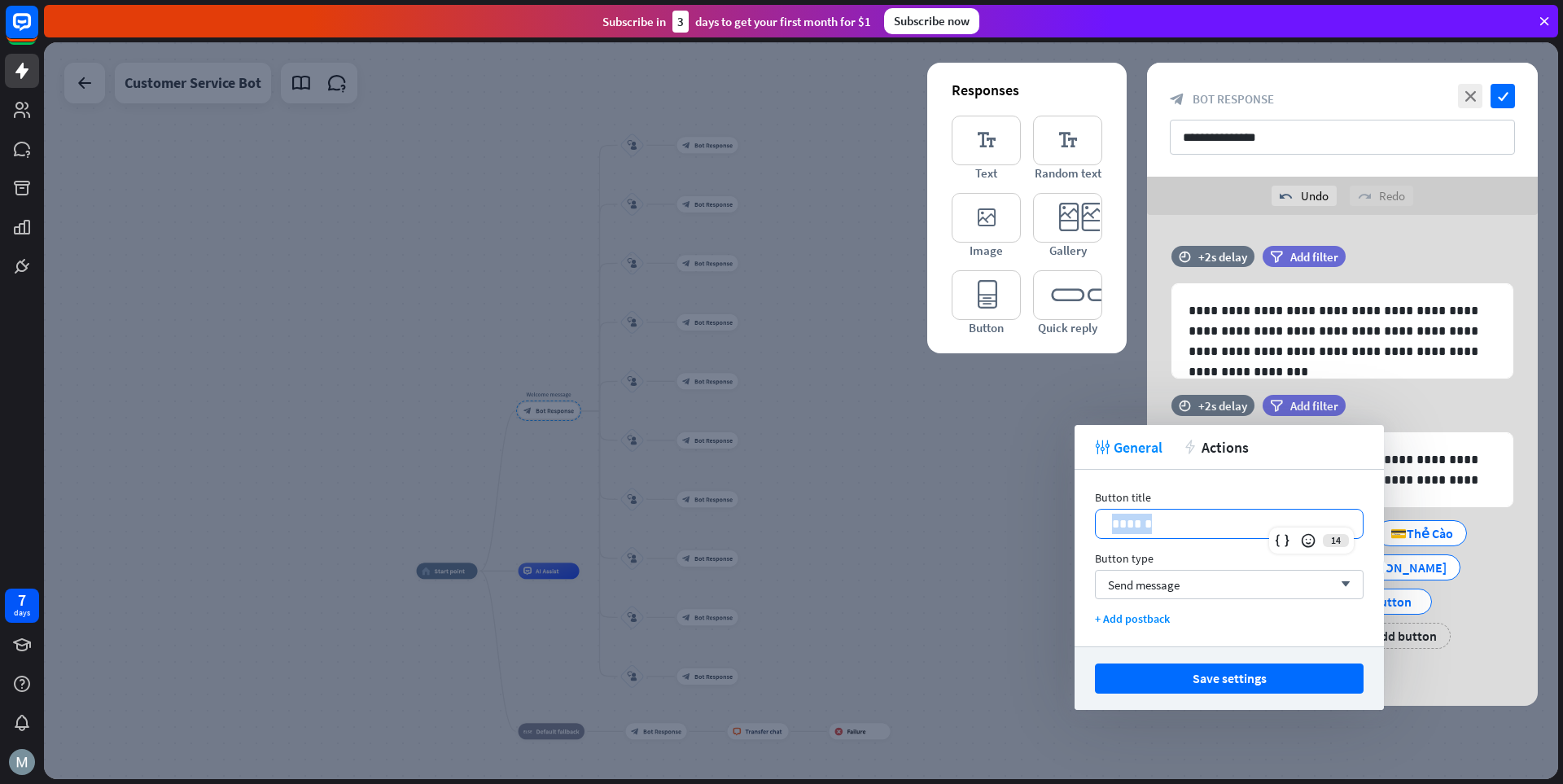
drag, startPoint x: 1202, startPoint y: 533, endPoint x: 1086, endPoint y: 530, distance: 116.0
click at [1086, 530] on div "Button title 14 ****** Button type Send message arrow_down + Add postback" at bounding box center [1230, 558] width 309 height 177
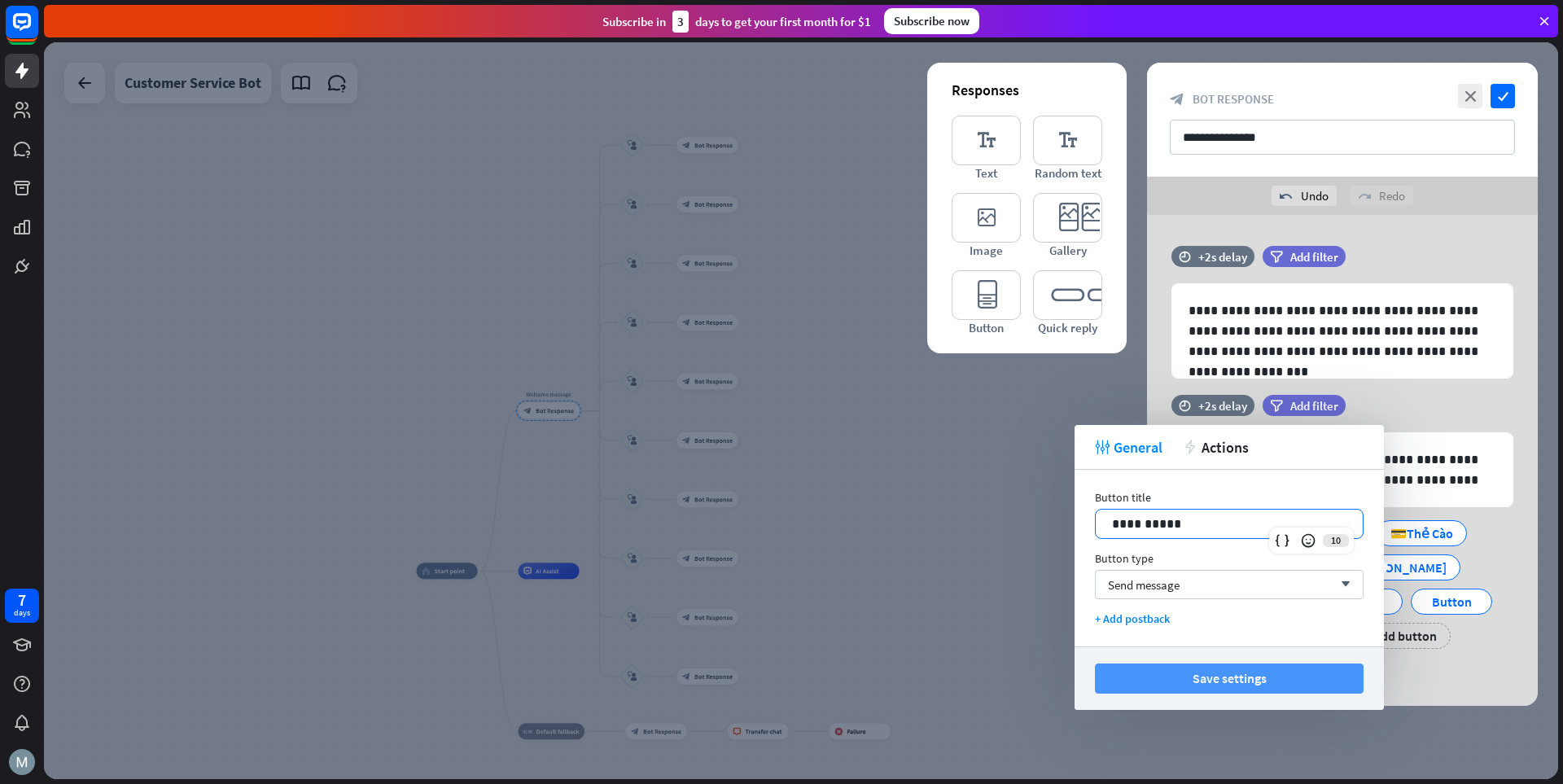
click at [1087, 675] on button "Save settings" at bounding box center [1230, 678] width 269 height 30
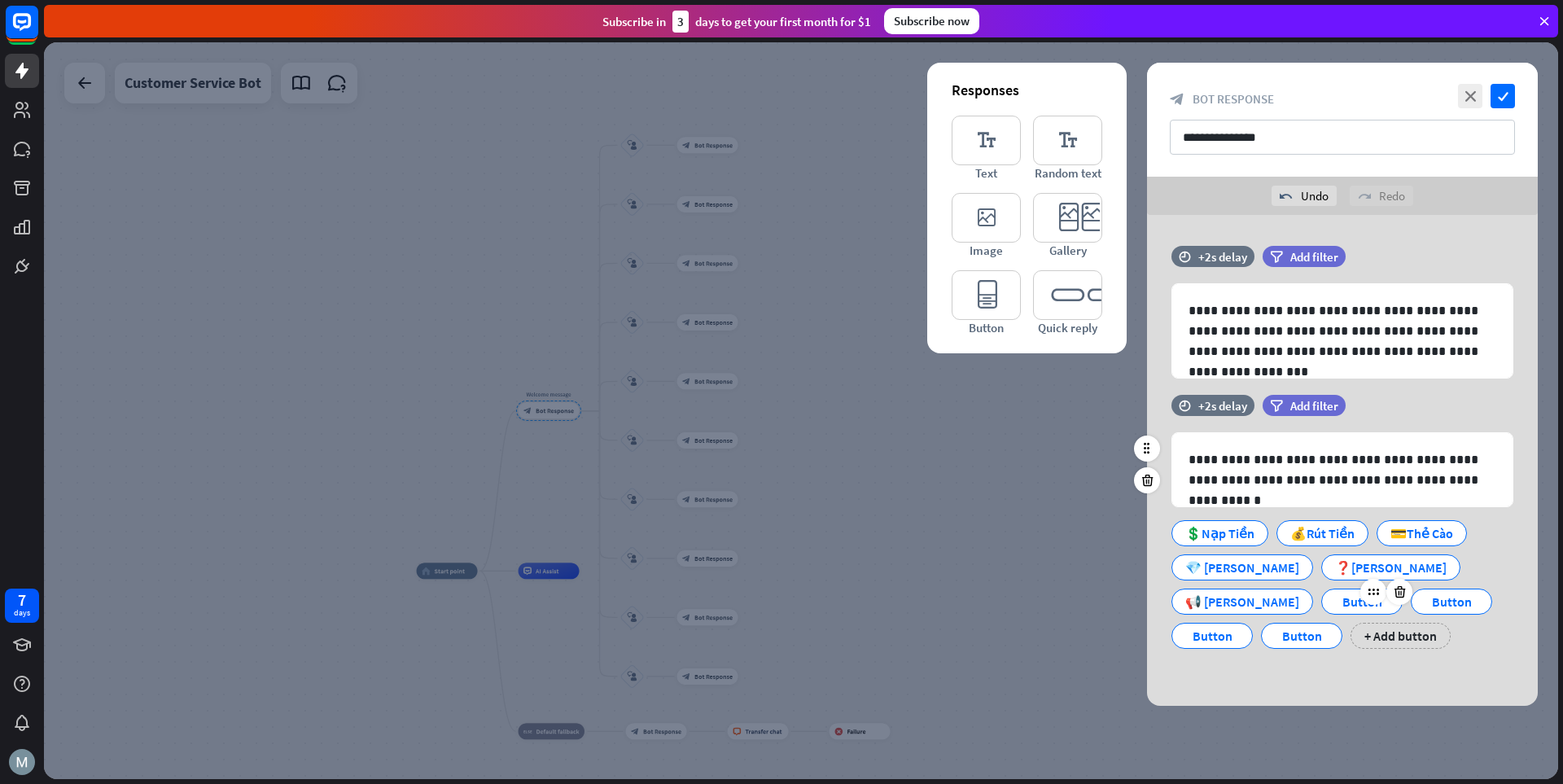
click at [1087, 605] on div "Button" at bounding box center [1362, 601] width 54 height 25
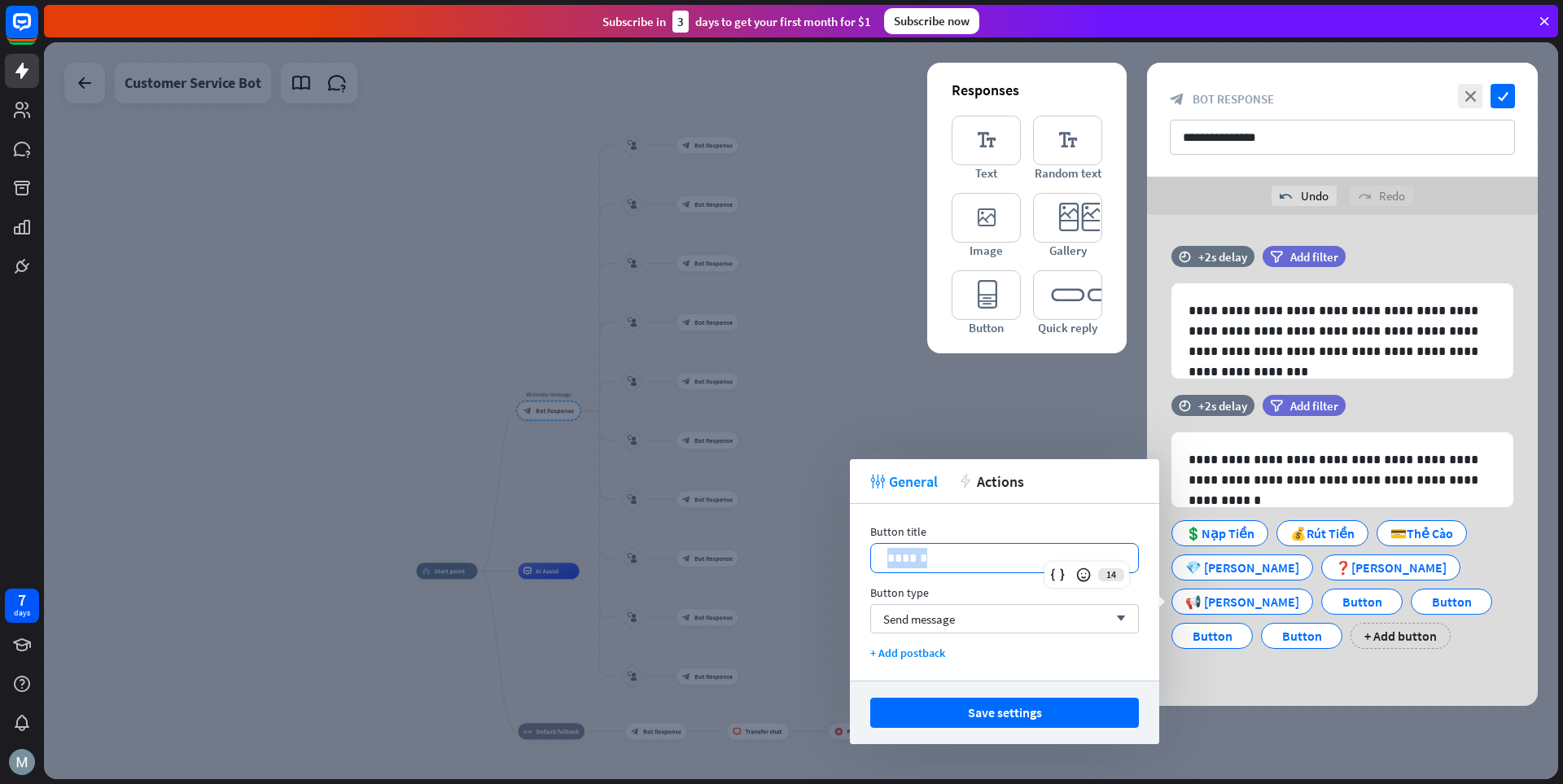
drag, startPoint x: 963, startPoint y: 563, endPoint x: 858, endPoint y: 559, distance: 105.1
click at [858, 559] on div "Button title 14 ****** Button type Send message arrow_down + Add postback" at bounding box center [1004, 592] width 309 height 177
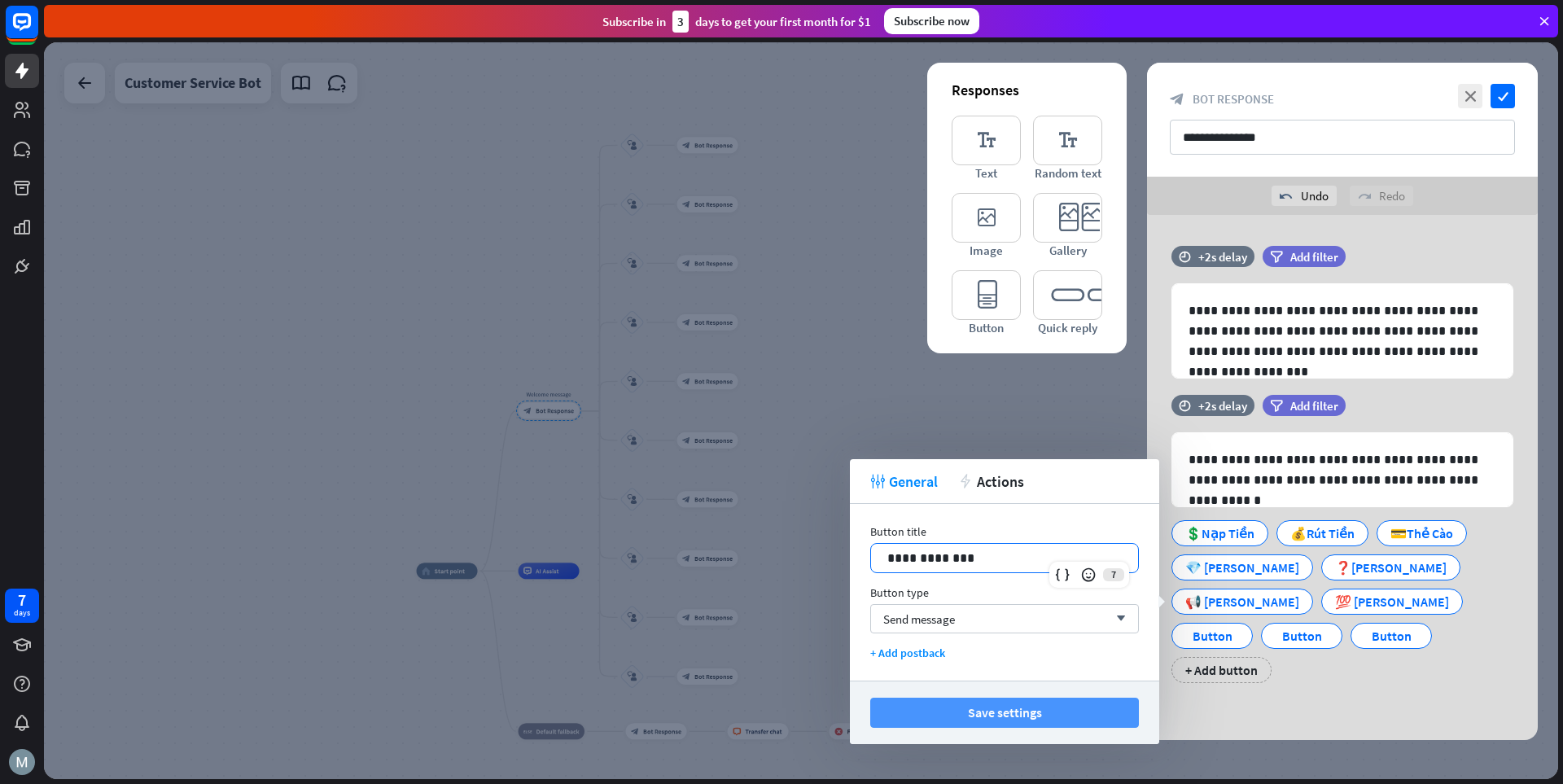
click at [1062, 709] on button "Save settings" at bounding box center [1004, 712] width 269 height 30
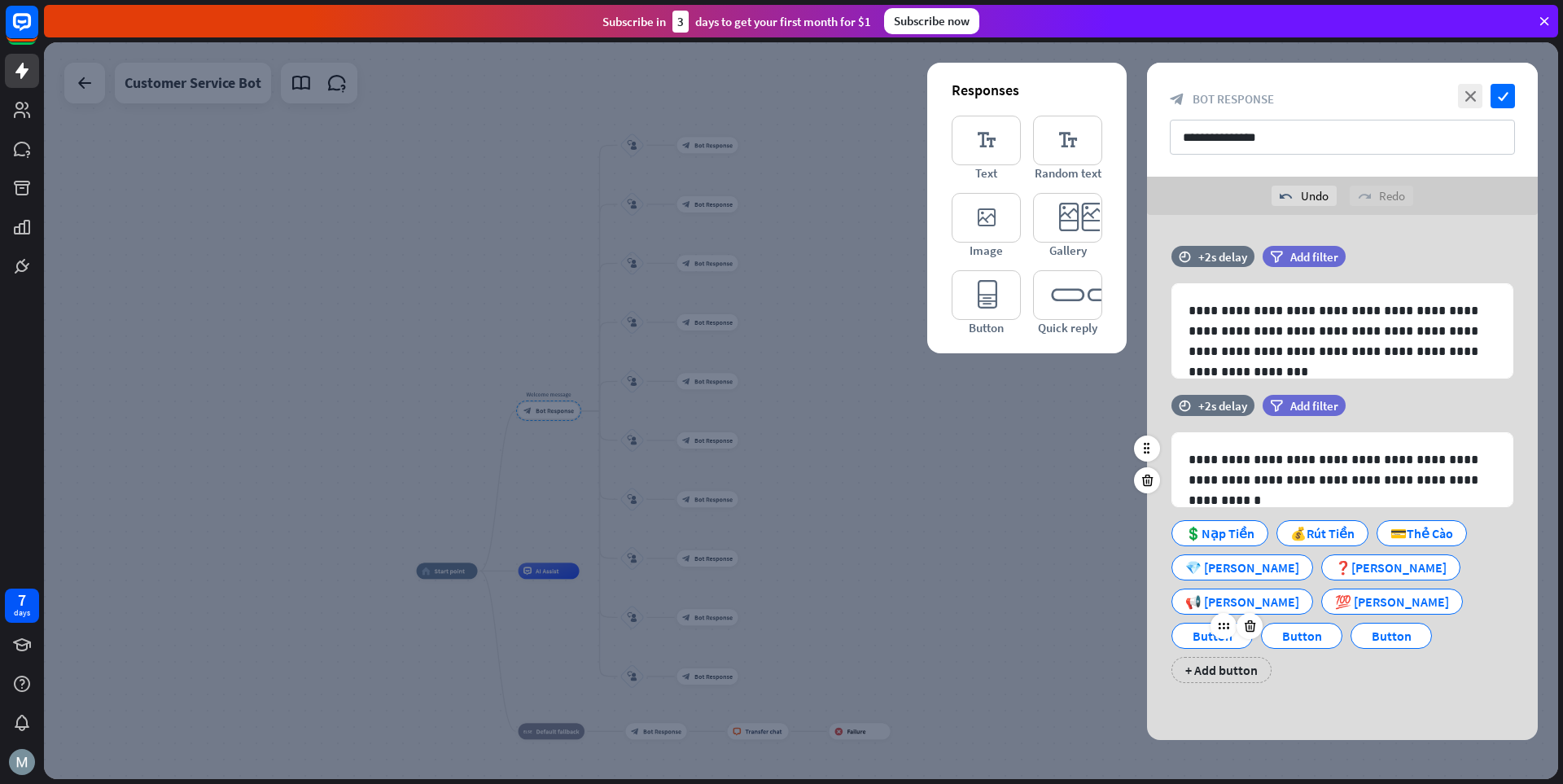
click at [1087, 624] on div "Button" at bounding box center [1212, 636] width 54 height 25
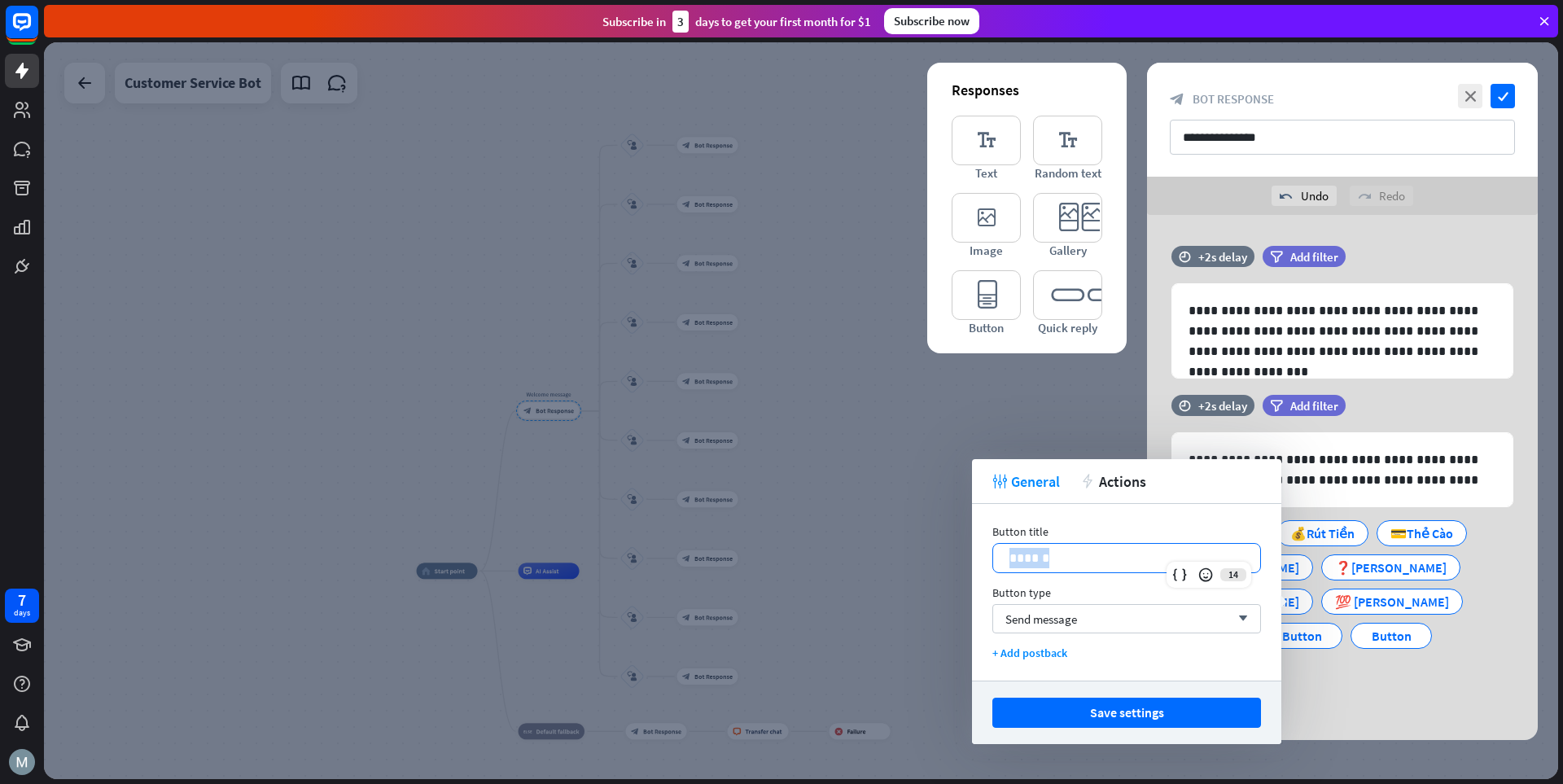
drag, startPoint x: 1077, startPoint y: 557, endPoint x: 998, endPoint y: 559, distance: 79.0
click at [998, 559] on div "******" at bounding box center [1127, 557] width 267 height 28
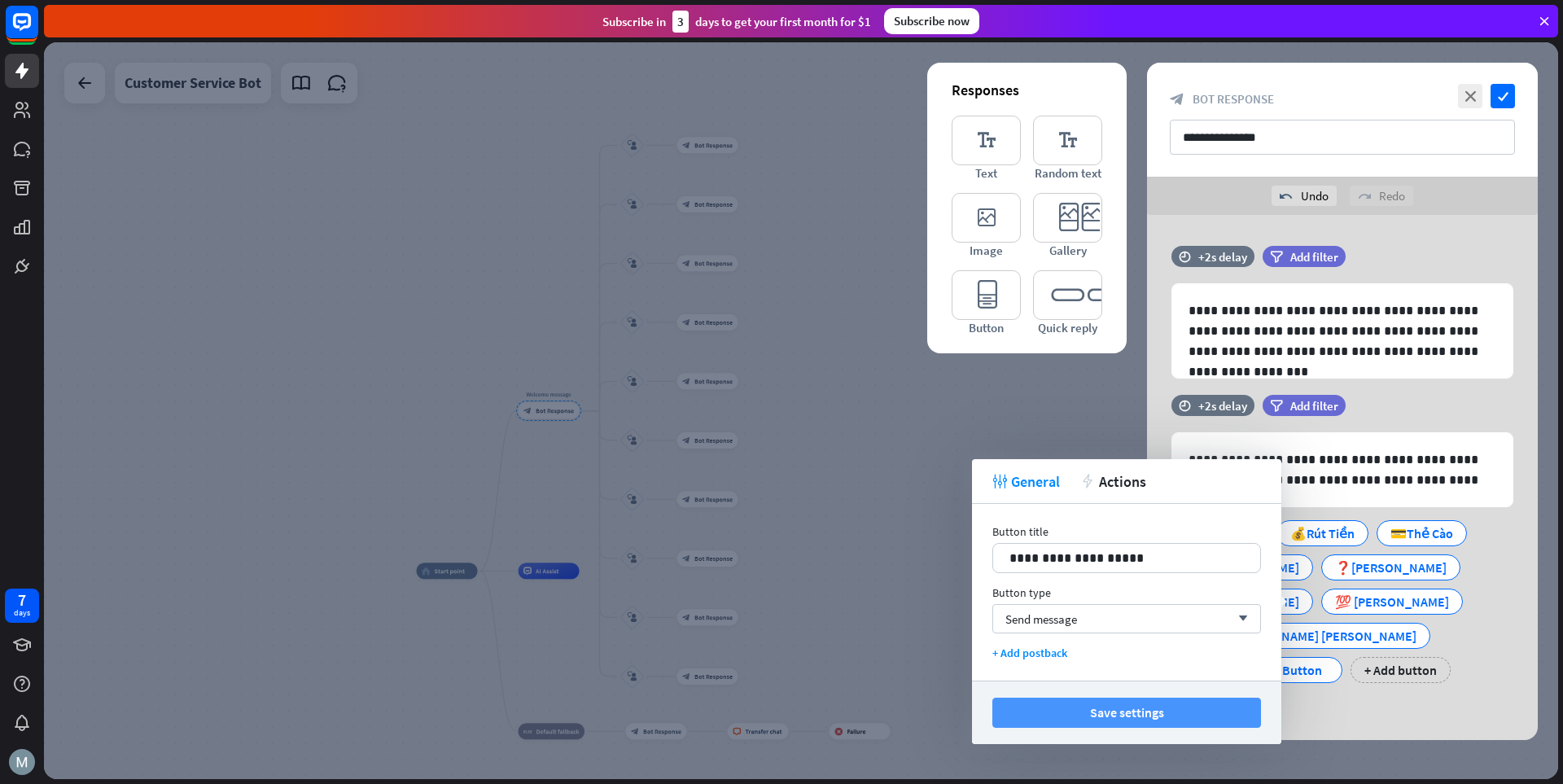
click at [1087, 708] on button "Save settings" at bounding box center [1127, 712] width 269 height 30
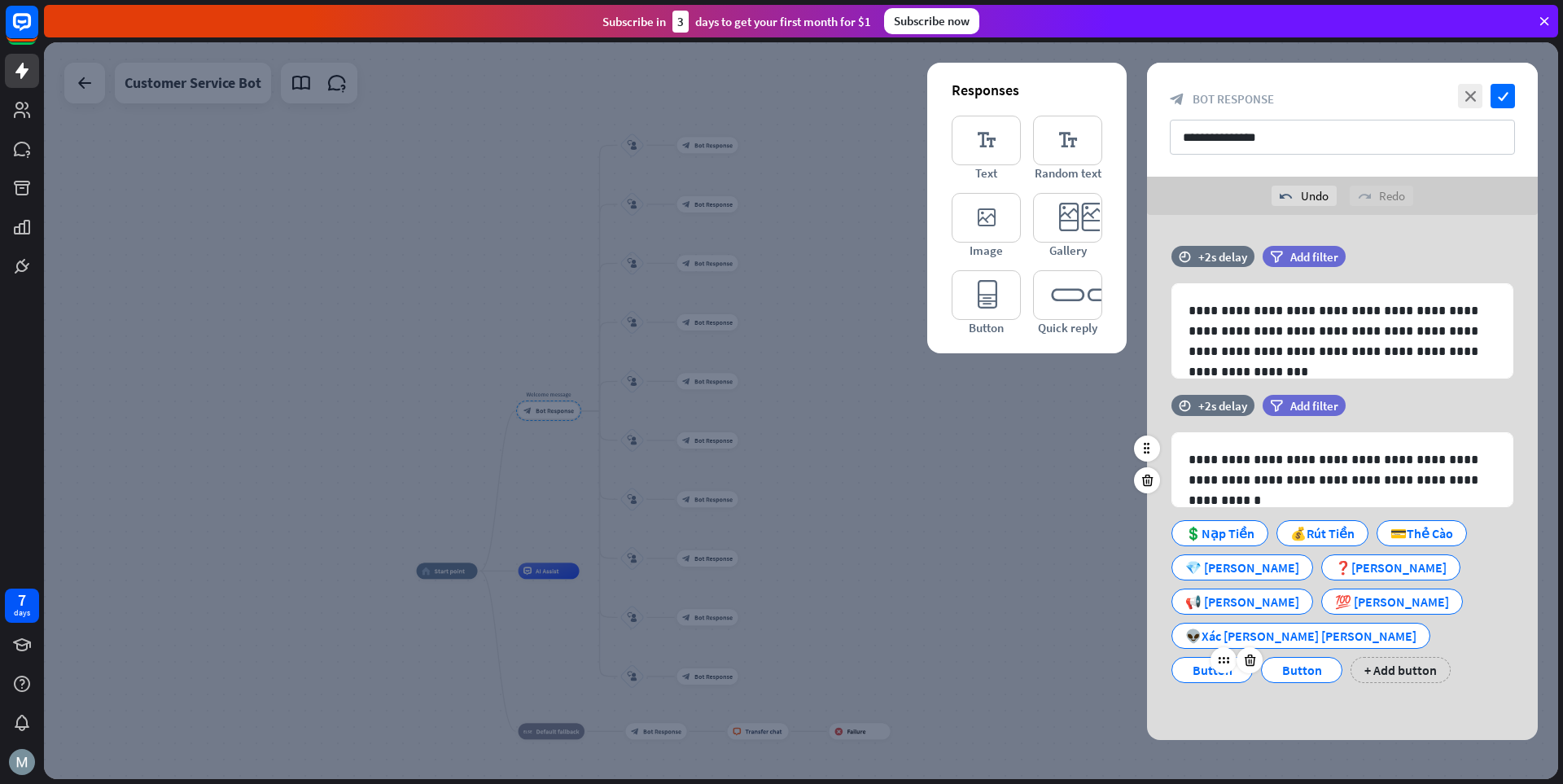
click at [1087, 657] on div "Button" at bounding box center [1212, 670] width 54 height 25
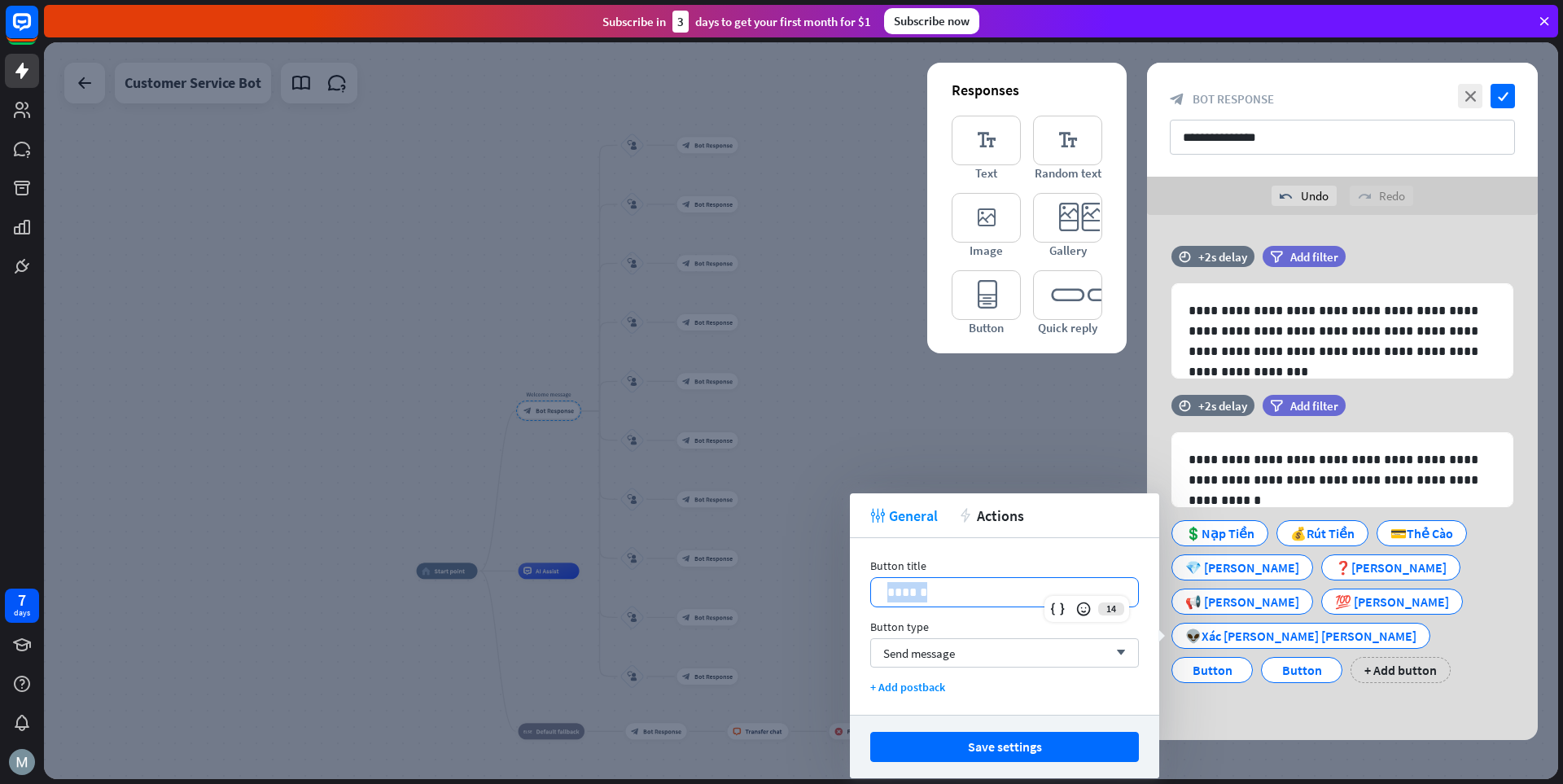
drag, startPoint x: 980, startPoint y: 596, endPoint x: 879, endPoint y: 598, distance: 101.0
click at [879, 598] on div "******" at bounding box center [1004, 592] width 267 height 28
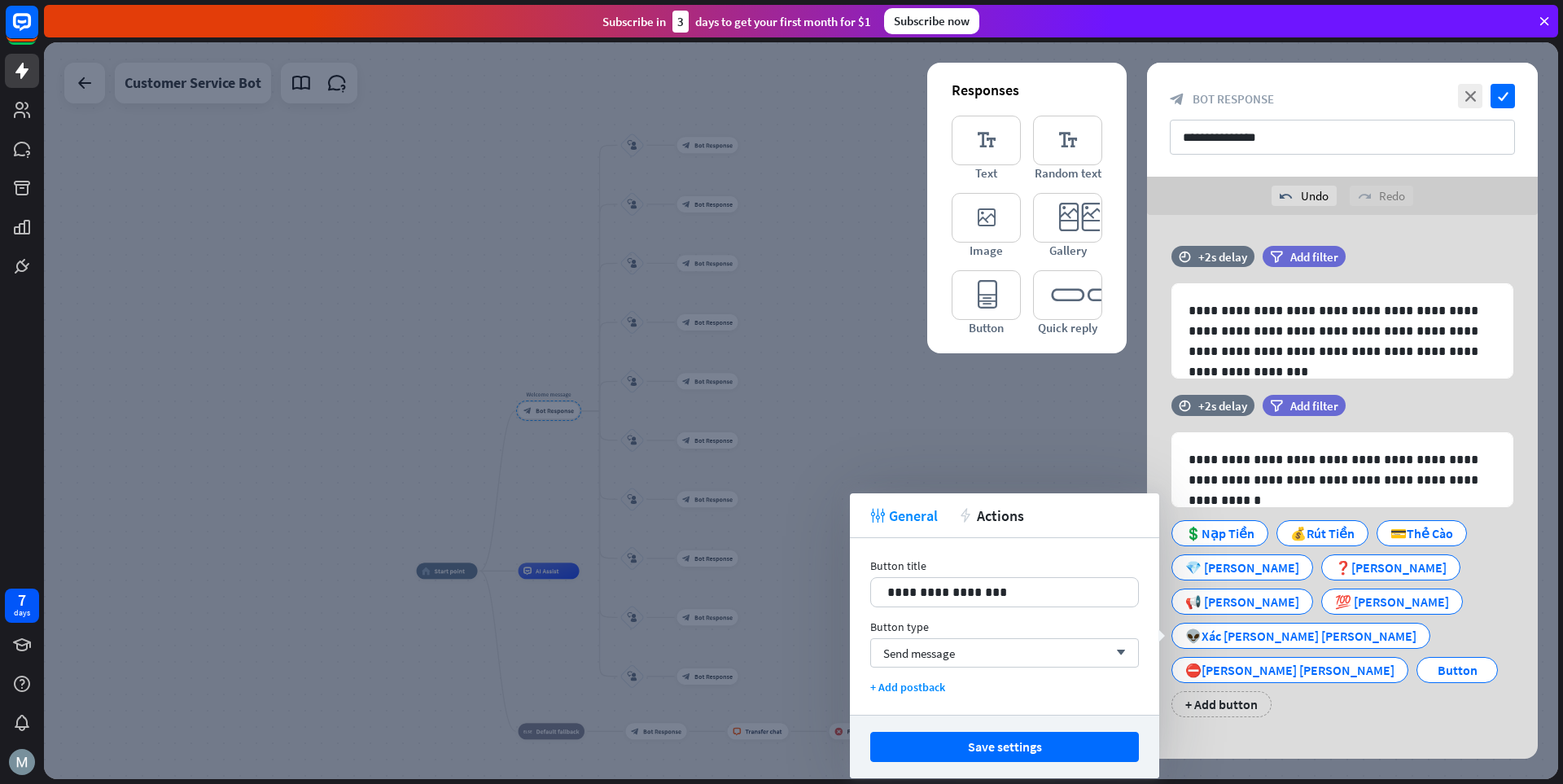
drag, startPoint x: 1062, startPoint y: 748, endPoint x: 1145, endPoint y: 733, distance: 84.3
click at [1067, 747] on button "Save settings" at bounding box center [1004, 747] width 269 height 30
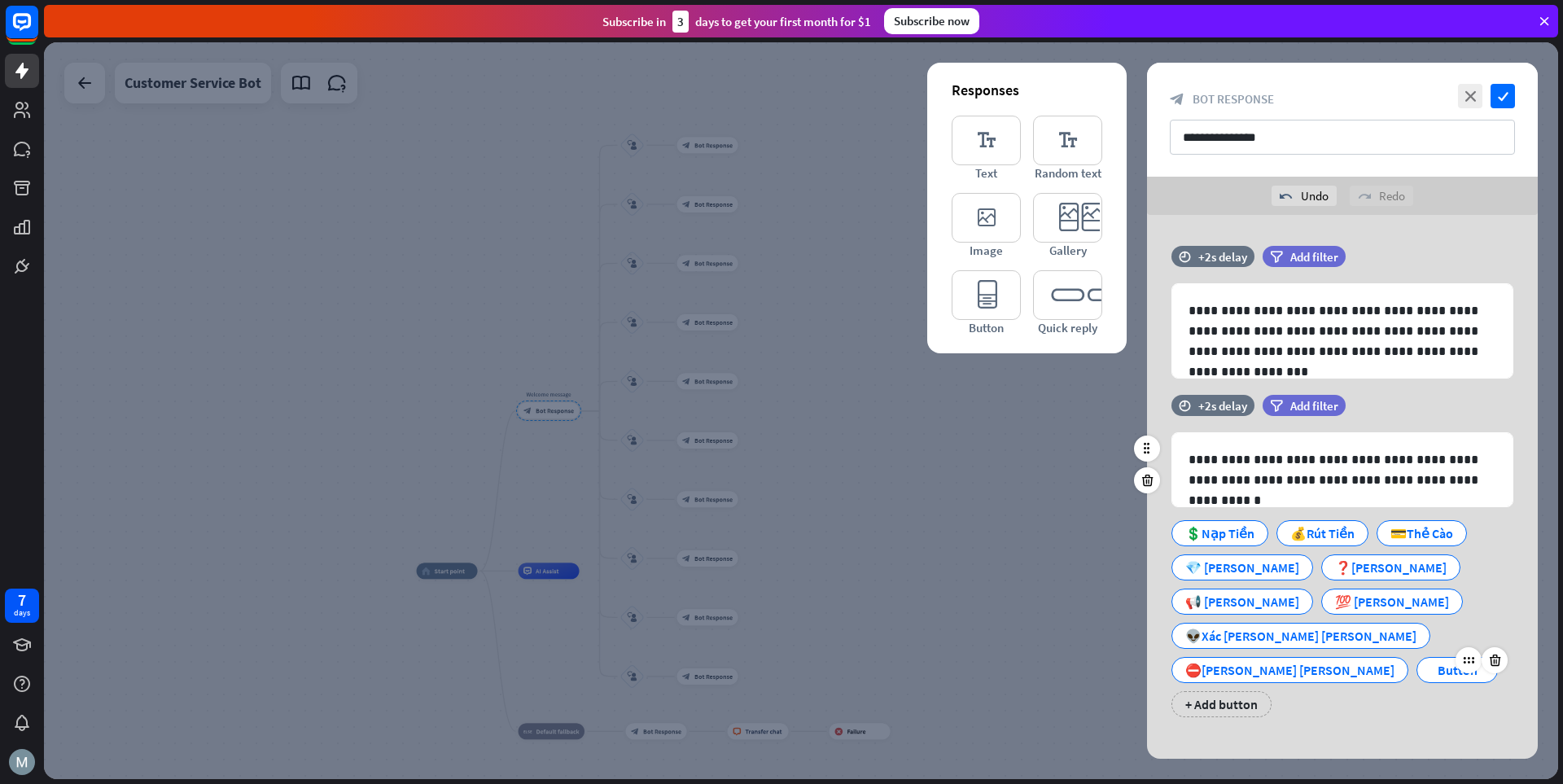
click at [1087, 657] on div "Button" at bounding box center [1457, 670] width 54 height 25
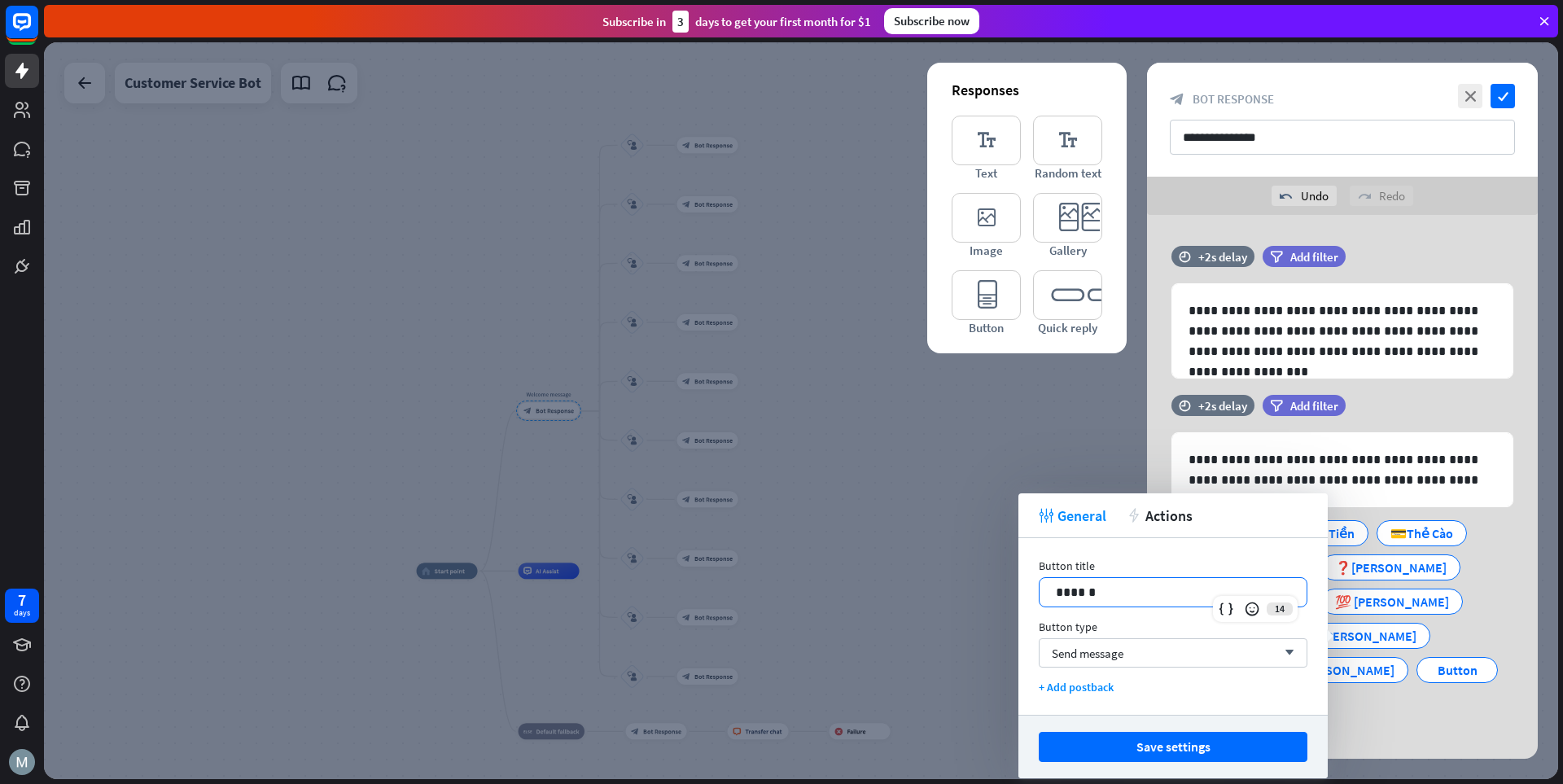
drag, startPoint x: 1076, startPoint y: 598, endPoint x: 1012, endPoint y: 599, distance: 64.0
click at [1012, 599] on body "7 days close Product Help First steps Get started with ChatBot Help Center Foll…" at bounding box center [781, 392] width 1563 height 784
drag, startPoint x: 1178, startPoint y: 595, endPoint x: 1036, endPoint y: 587, distance: 142.2
click at [1036, 587] on div "**********" at bounding box center [1173, 626] width 309 height 177
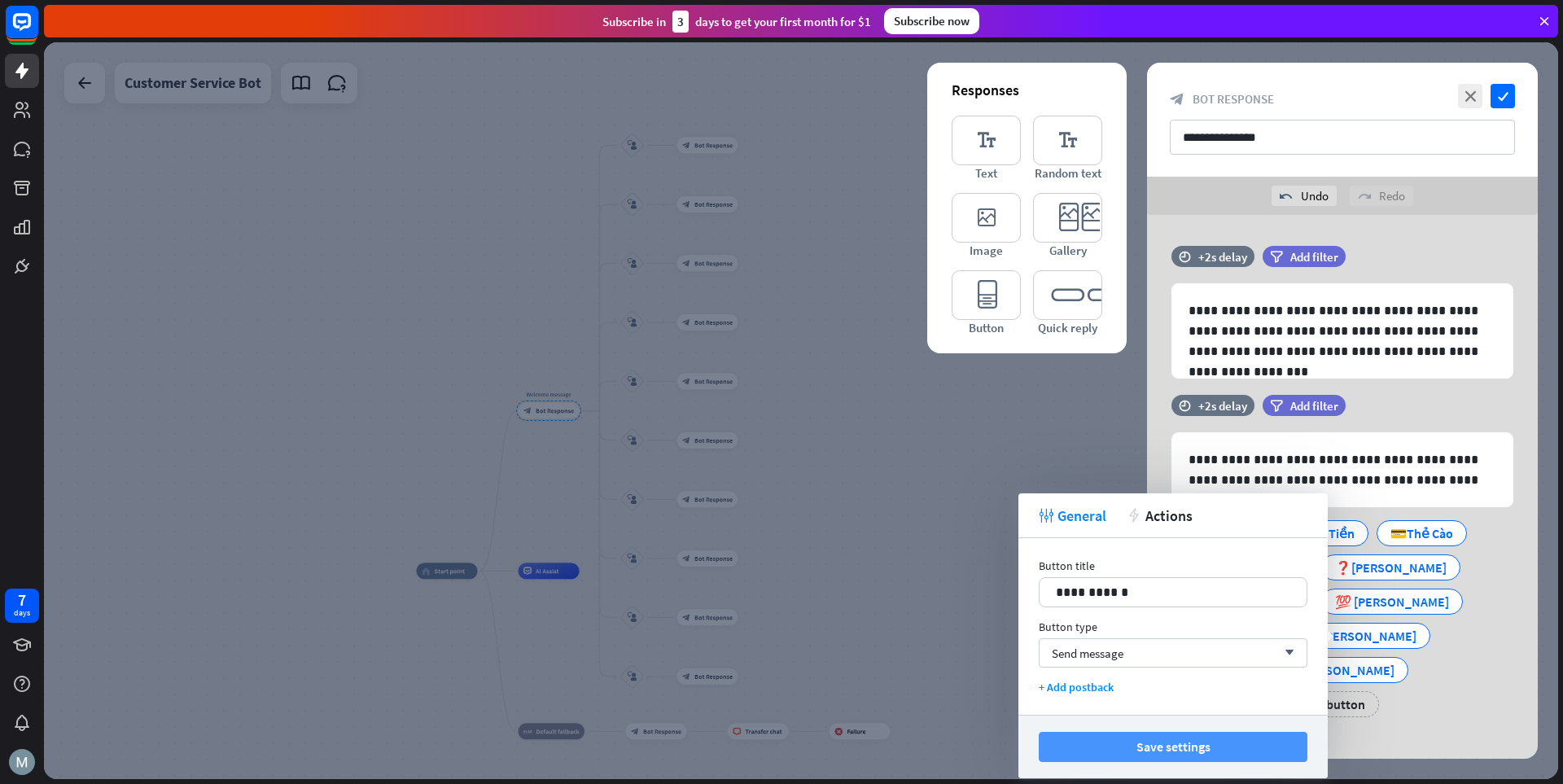
click at [1087, 746] on button "Save settings" at bounding box center [1173, 747] width 269 height 30
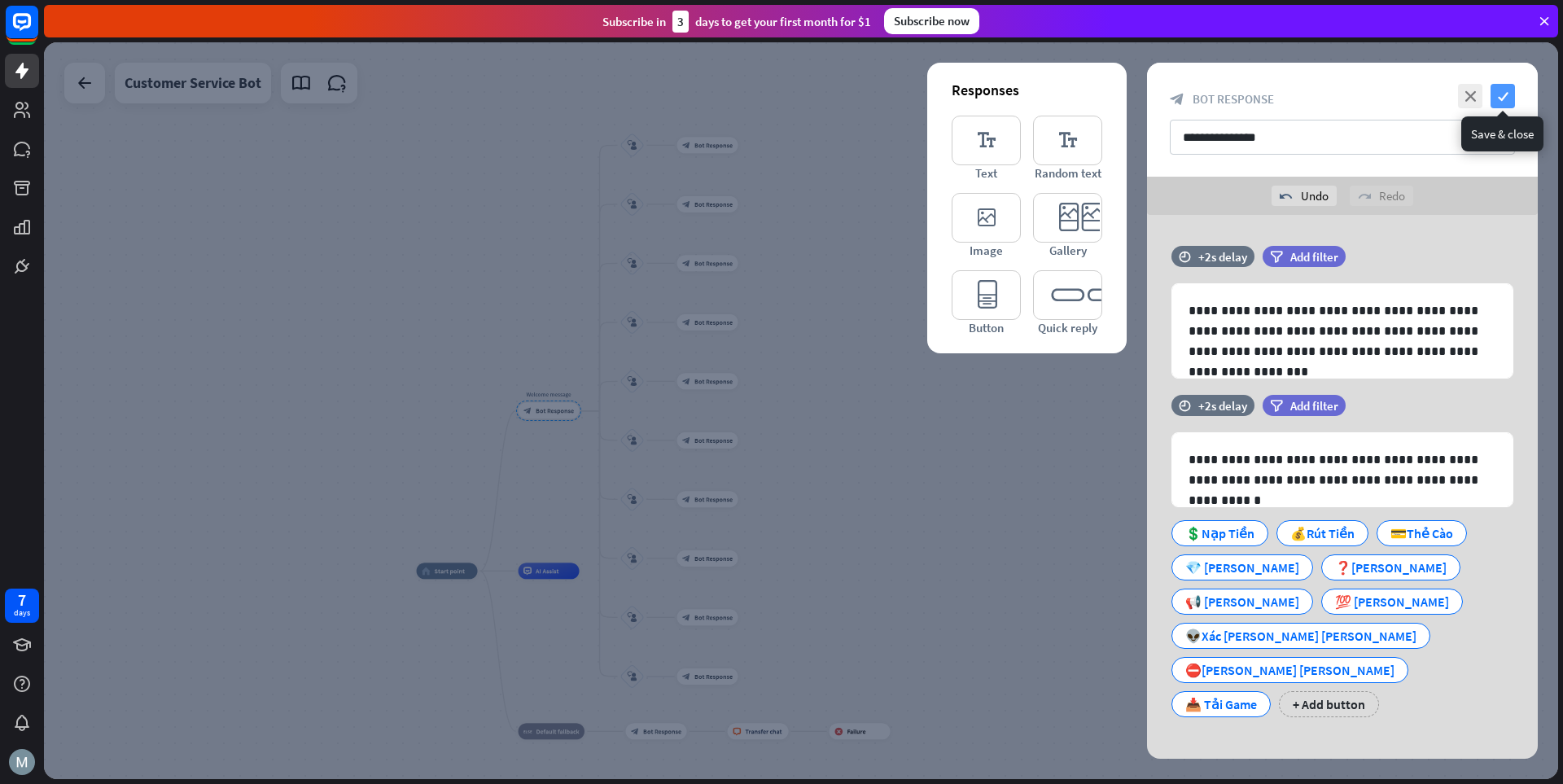
click at [1087, 89] on icon "check" at bounding box center [1503, 96] width 25 height 25
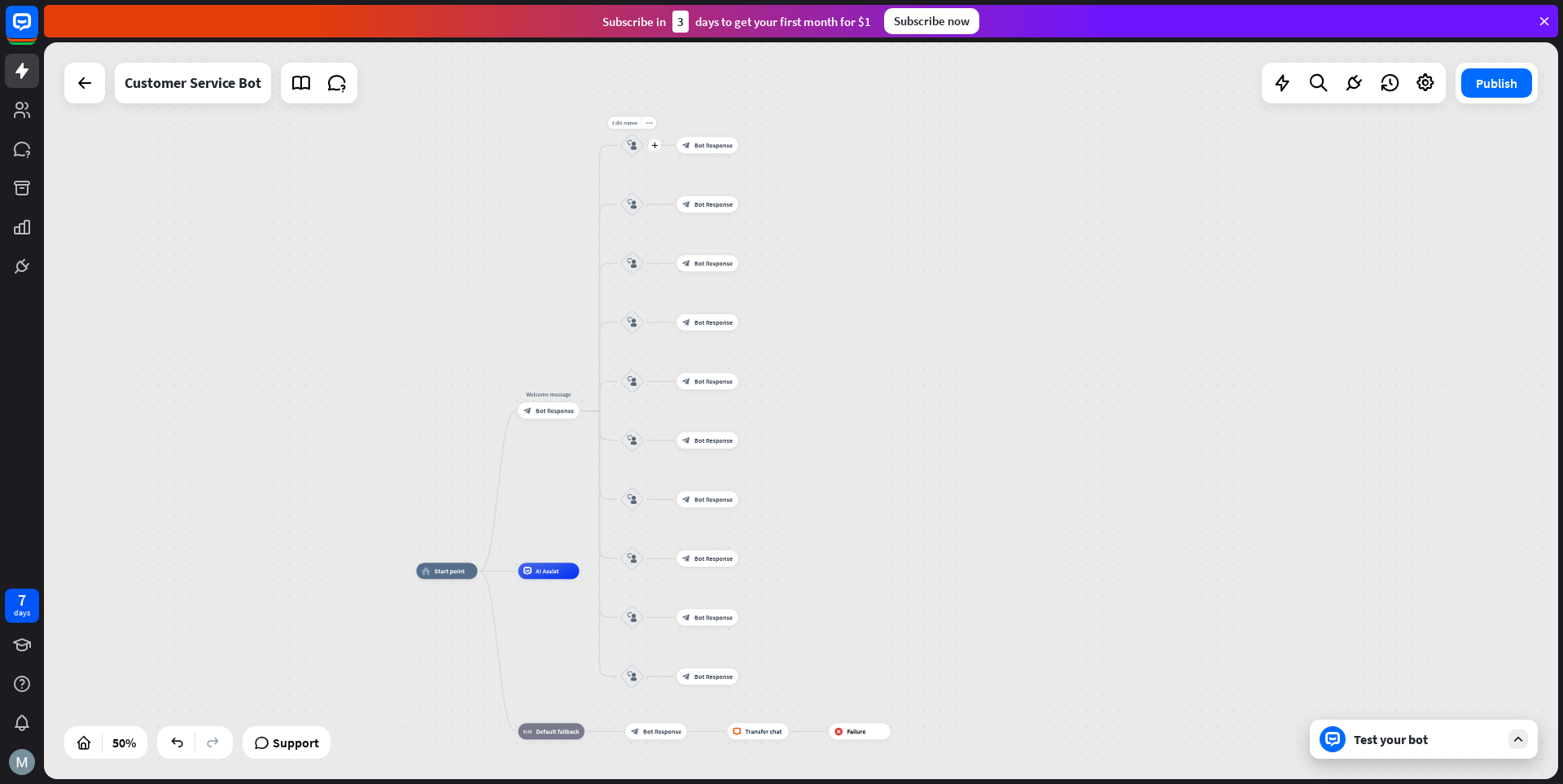
click at [626, 145] on div "block_user_input" at bounding box center [633, 145] width 25 height 25
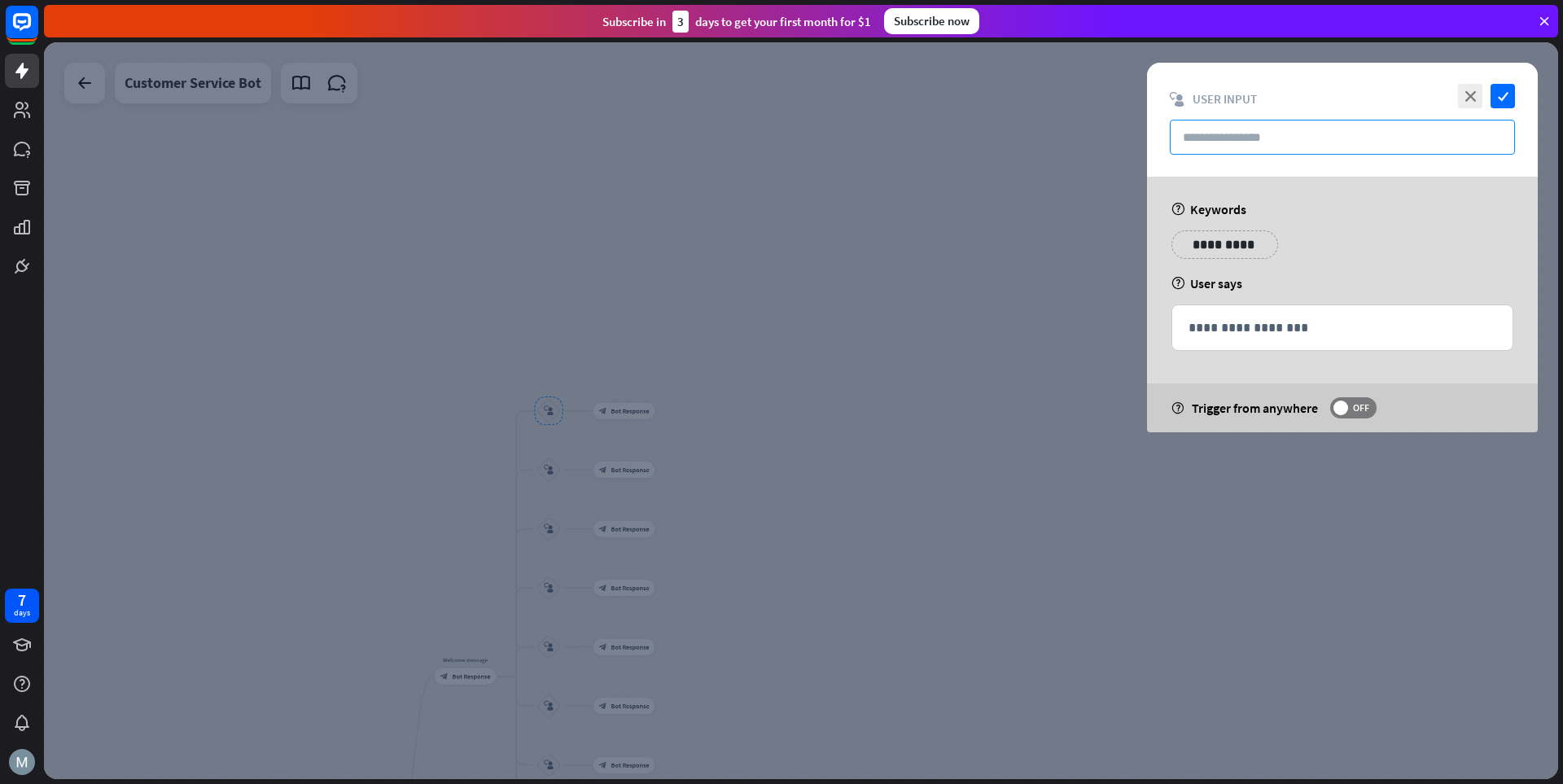
click at [1087, 138] on input "text" at bounding box center [1342, 137] width 345 height 35
click at [1087, 137] on input "text" at bounding box center [1342, 137] width 345 height 35
paste input "**********"
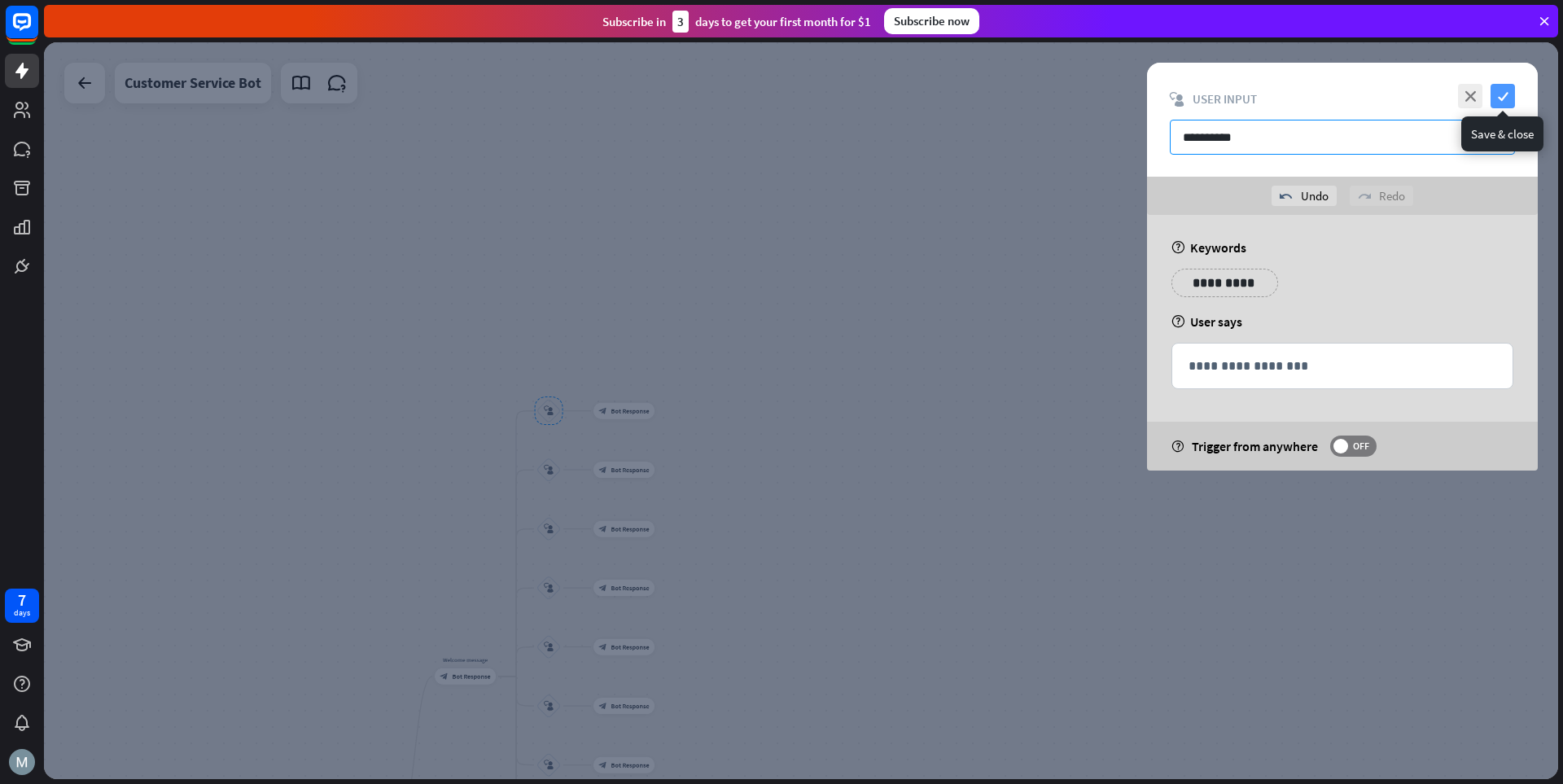
type input "**********"
click at [1087, 103] on icon "check" at bounding box center [1503, 96] width 25 height 25
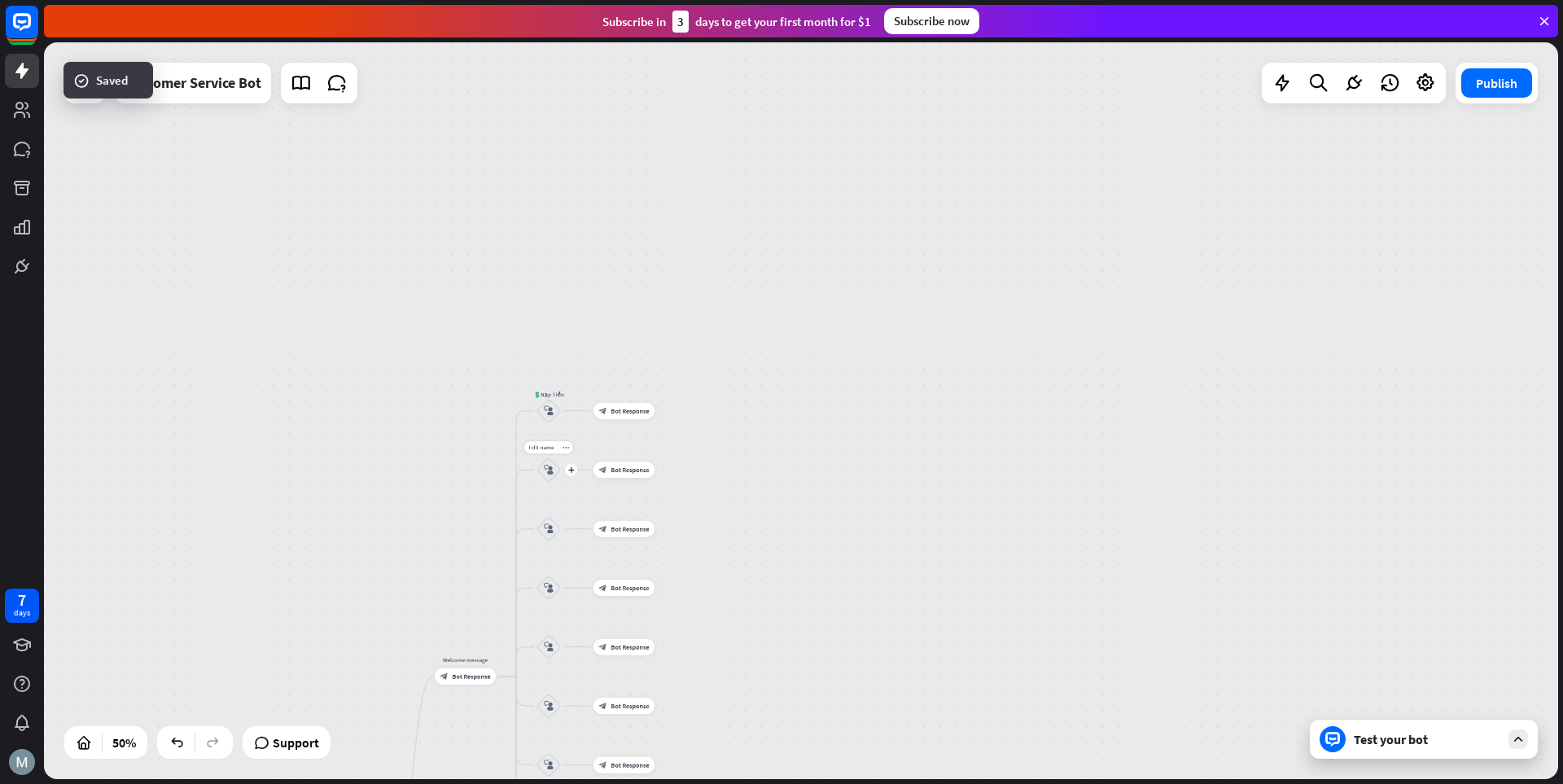
click at [544, 472] on icon "block_user_input" at bounding box center [549, 470] width 10 height 10
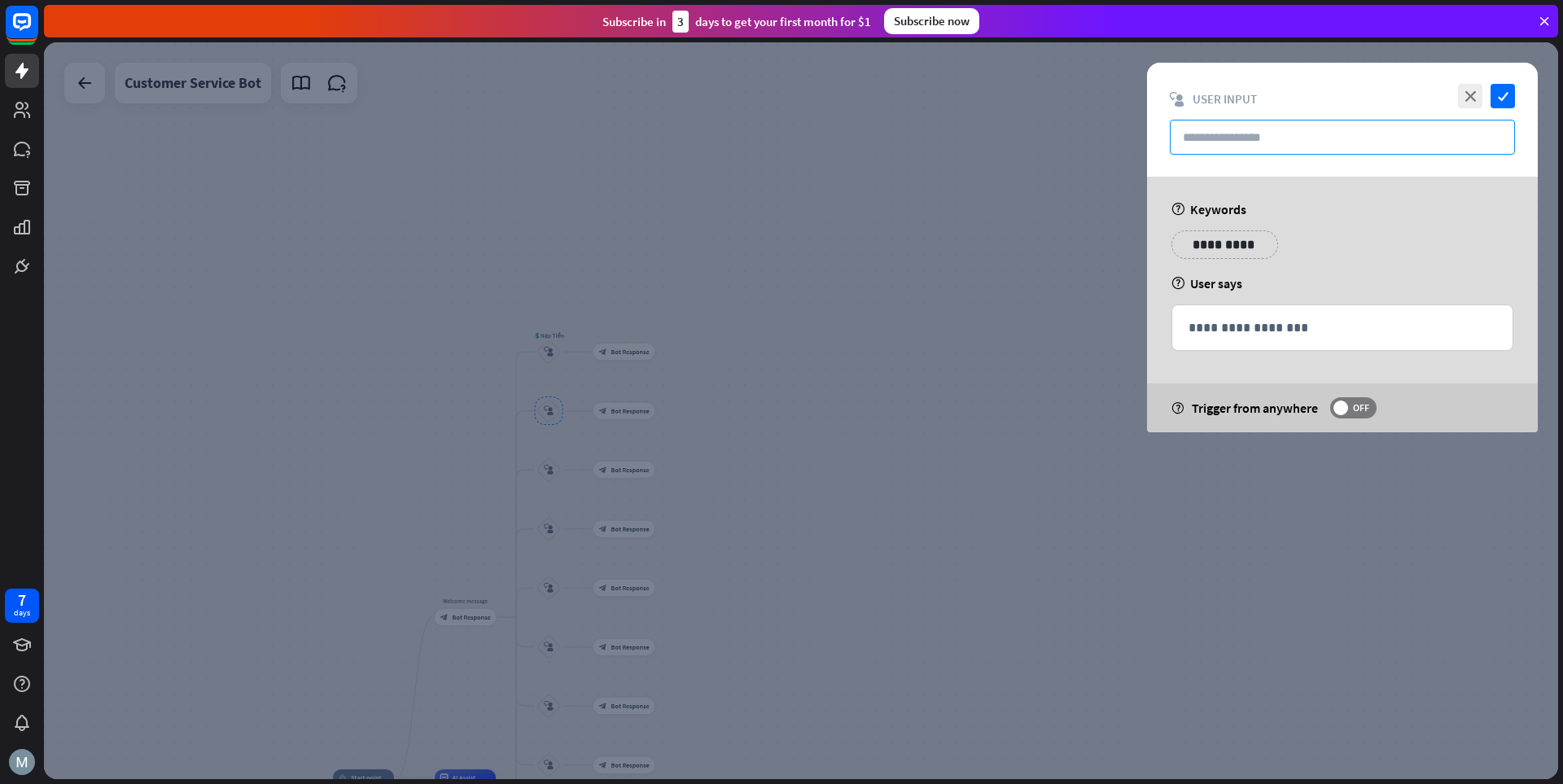
click at [1087, 154] on div "close check block_user_input User Input" at bounding box center [1343, 120] width 391 height 114
drag, startPoint x: 1354, startPoint y: 141, endPoint x: 1370, endPoint y: 133, distance: 17.9
click at [1087, 141] on input "text" at bounding box center [1342, 137] width 345 height 35
paste input "**********"
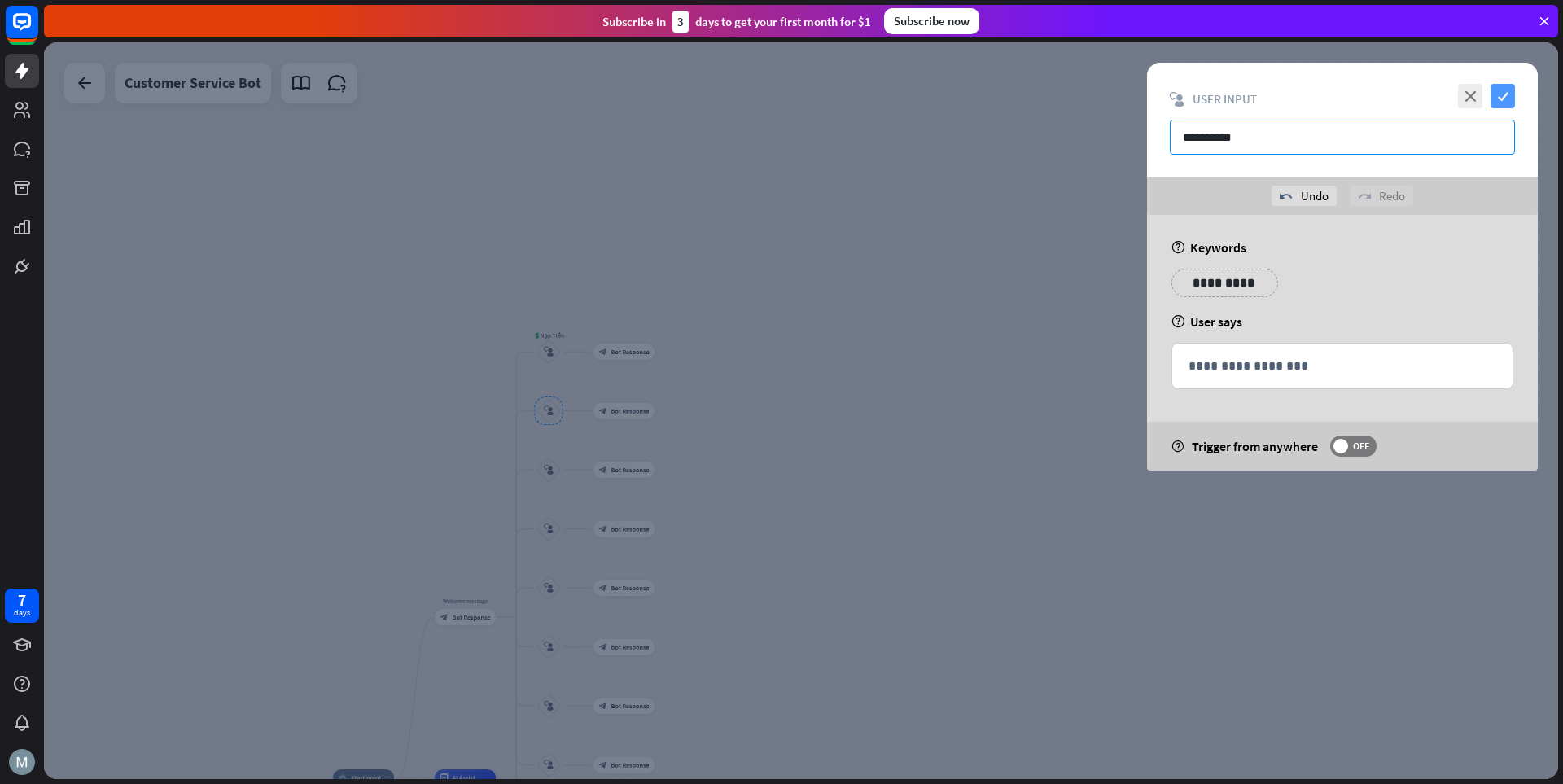
type input "**********"
click at [1087, 92] on icon "check" at bounding box center [1503, 96] width 25 height 25
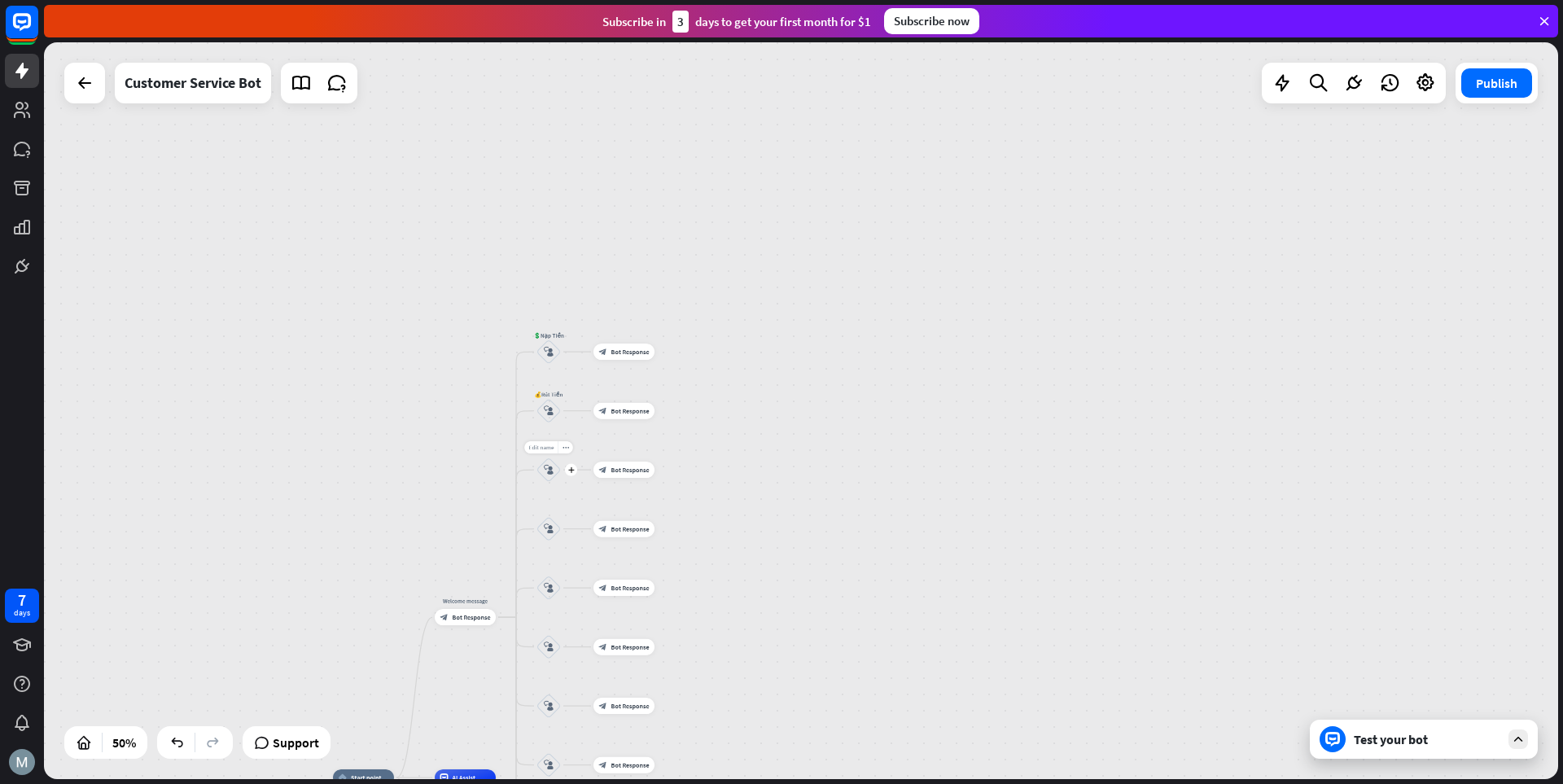
click at [542, 447] on span "Edit name" at bounding box center [541, 447] width 26 height 7
type input "*********"
click at [543, 504] on div "home_2 Start point Welcome message block_bot_response Bot Response 💲Nạp Tiền bl…" at bounding box center [801, 410] width 1514 height 737
click at [548, 504] on span "Edit name" at bounding box center [541, 506] width 26 height 7
type input "**********"
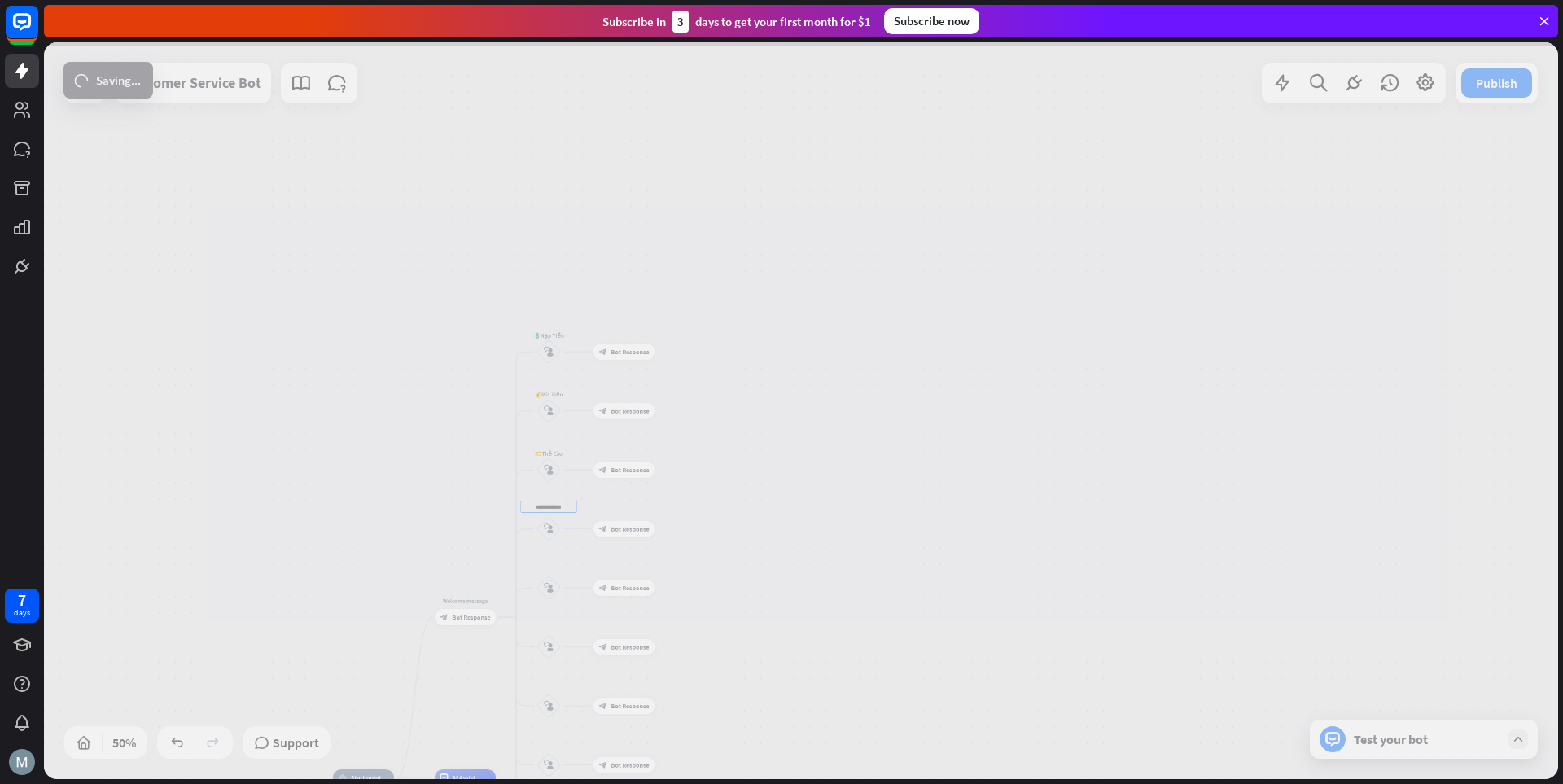
click at [543, 564] on div "**********" at bounding box center [801, 410] width 1514 height 737
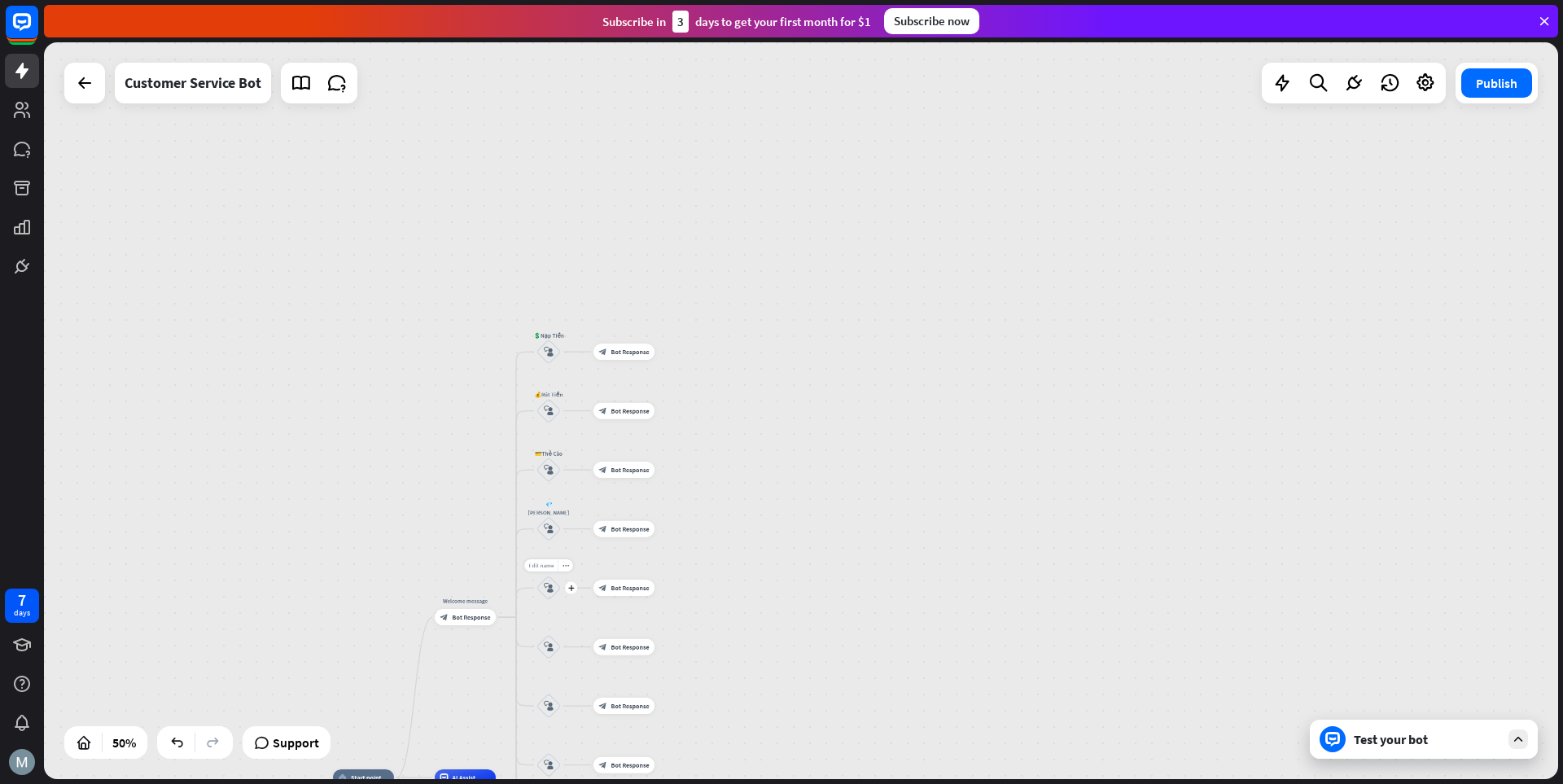
click at [543, 567] on span "Edit name" at bounding box center [541, 565] width 26 height 7
type input "**********"
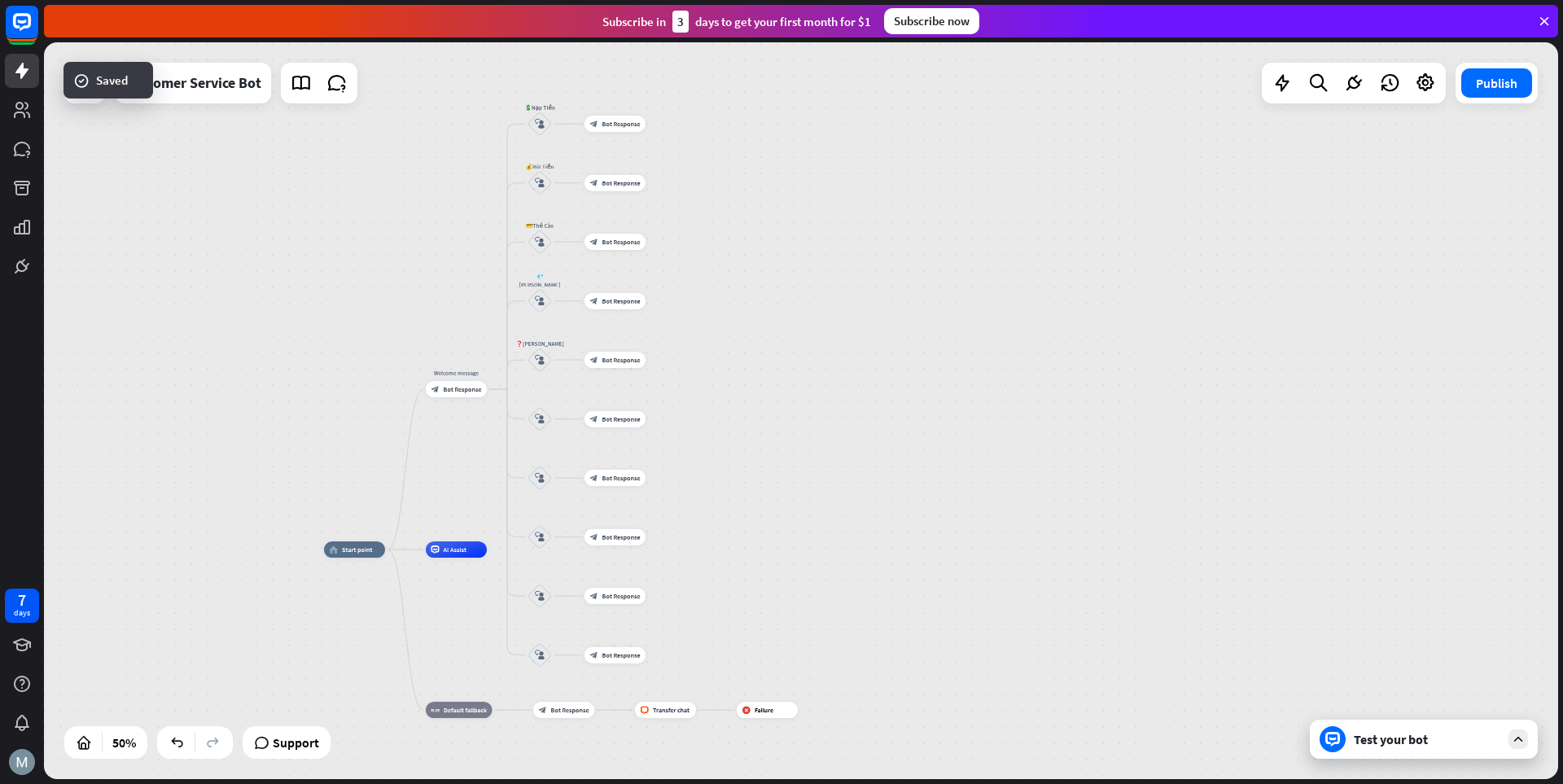
drag, startPoint x: 839, startPoint y: 588, endPoint x: 837, endPoint y: 334, distance: 254.0
click at [837, 334] on div "**********" at bounding box center [801, 410] width 1514 height 737
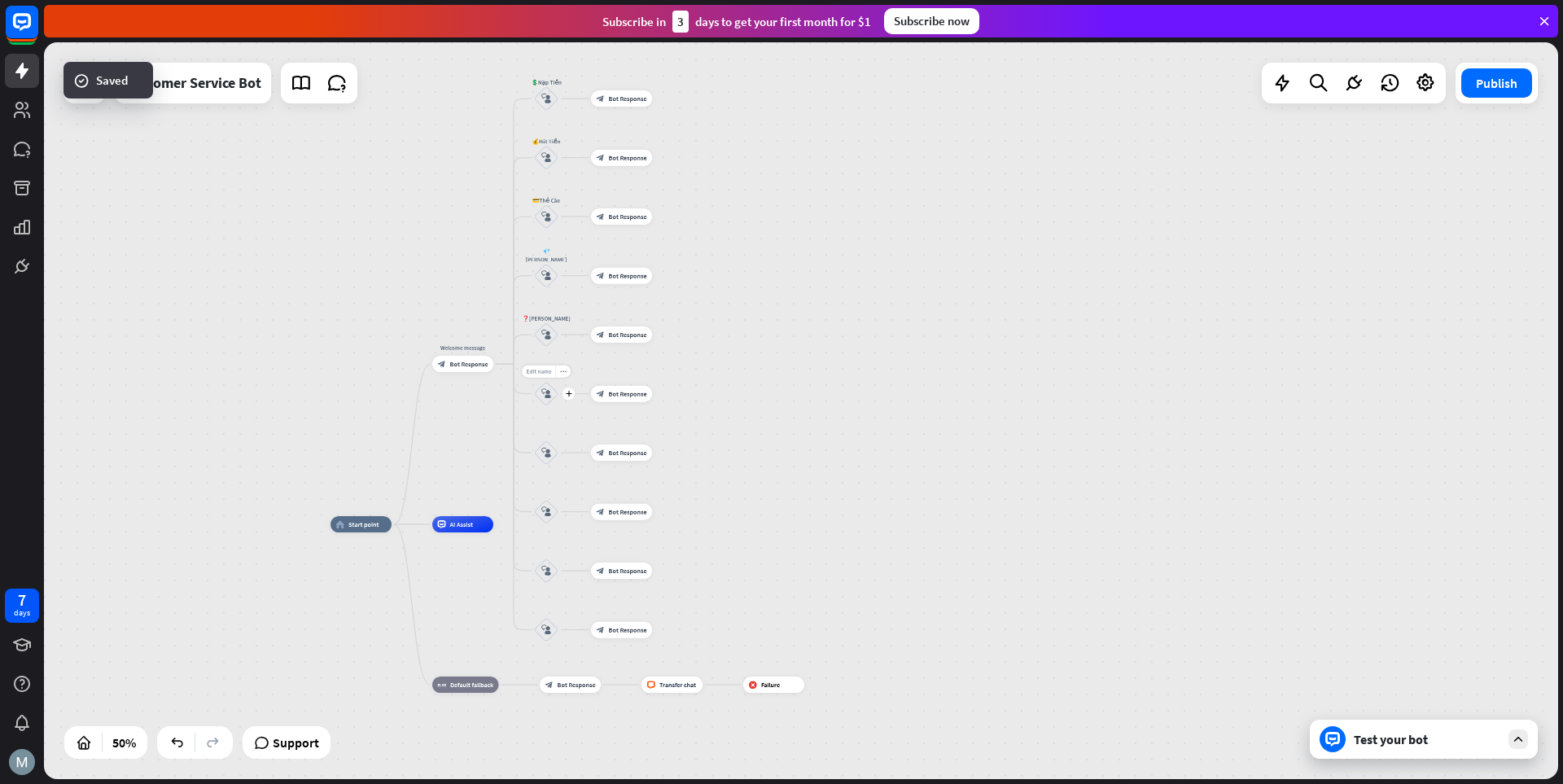
click at [544, 374] on span "Edit name" at bounding box center [539, 371] width 26 height 7
click at [544, 369] on span "Edit name" at bounding box center [539, 371] width 26 height 7
type input "**********"
click at [540, 429] on span "Edit name" at bounding box center [539, 430] width 26 height 7
click at [557, 428] on input "text" at bounding box center [546, 431] width 57 height 12
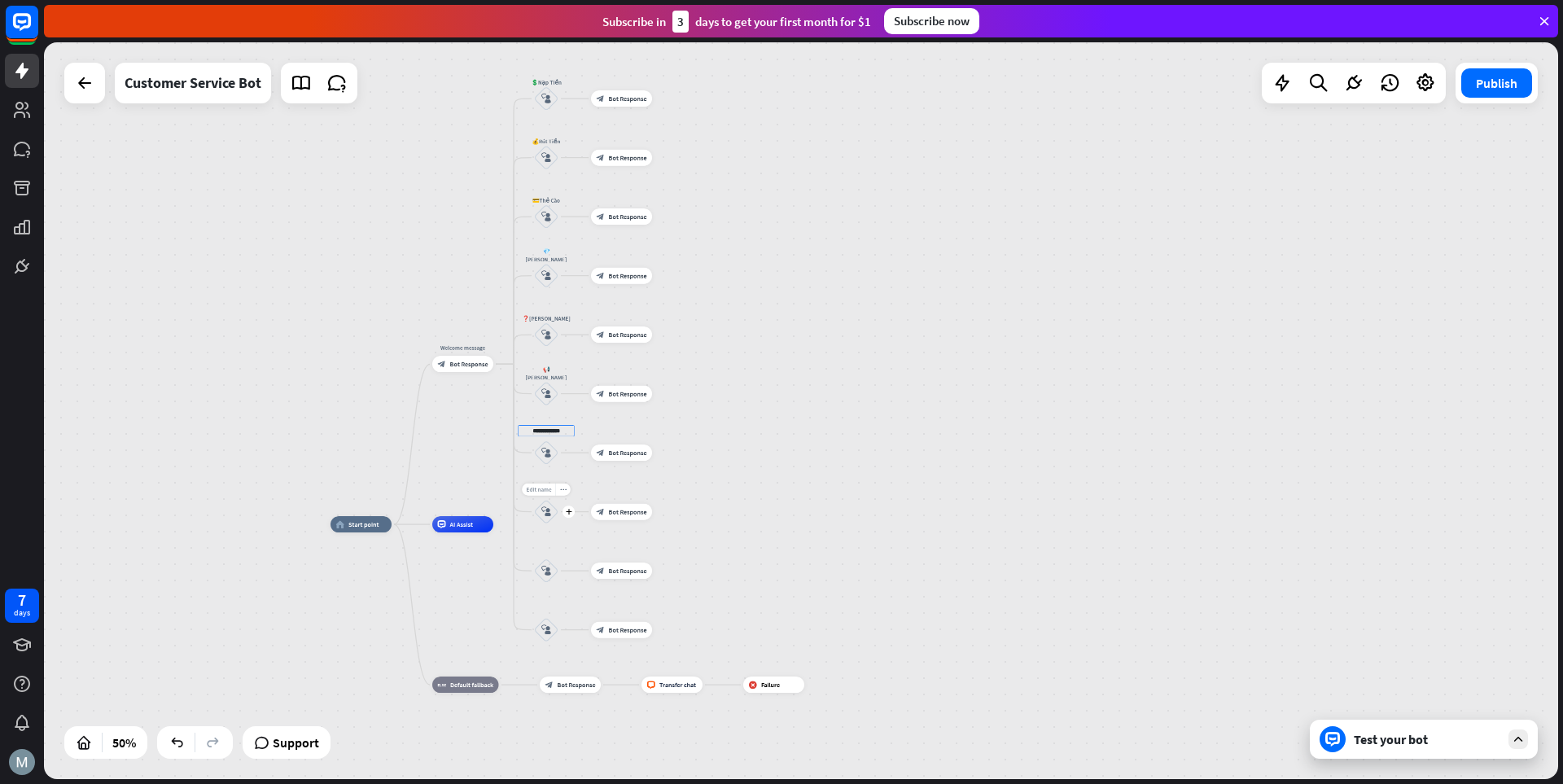
type input "**********"
click at [540, 488] on div "**********" at bounding box center [801, 410] width 1514 height 737
click at [536, 490] on span "Edit name" at bounding box center [539, 489] width 26 height 7
click at [539, 490] on span "Edit name" at bounding box center [539, 489] width 26 height 7
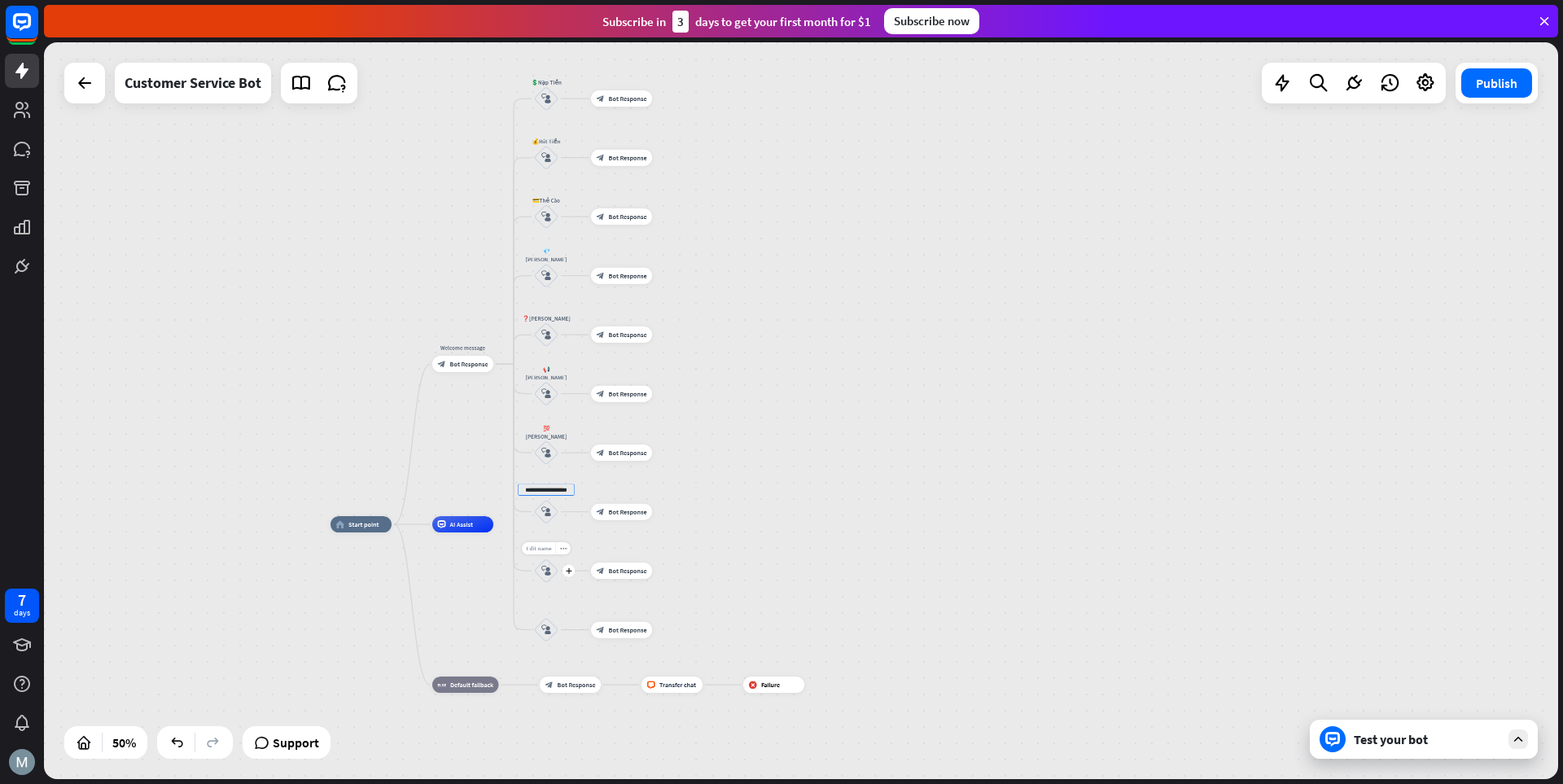
type input "**********"
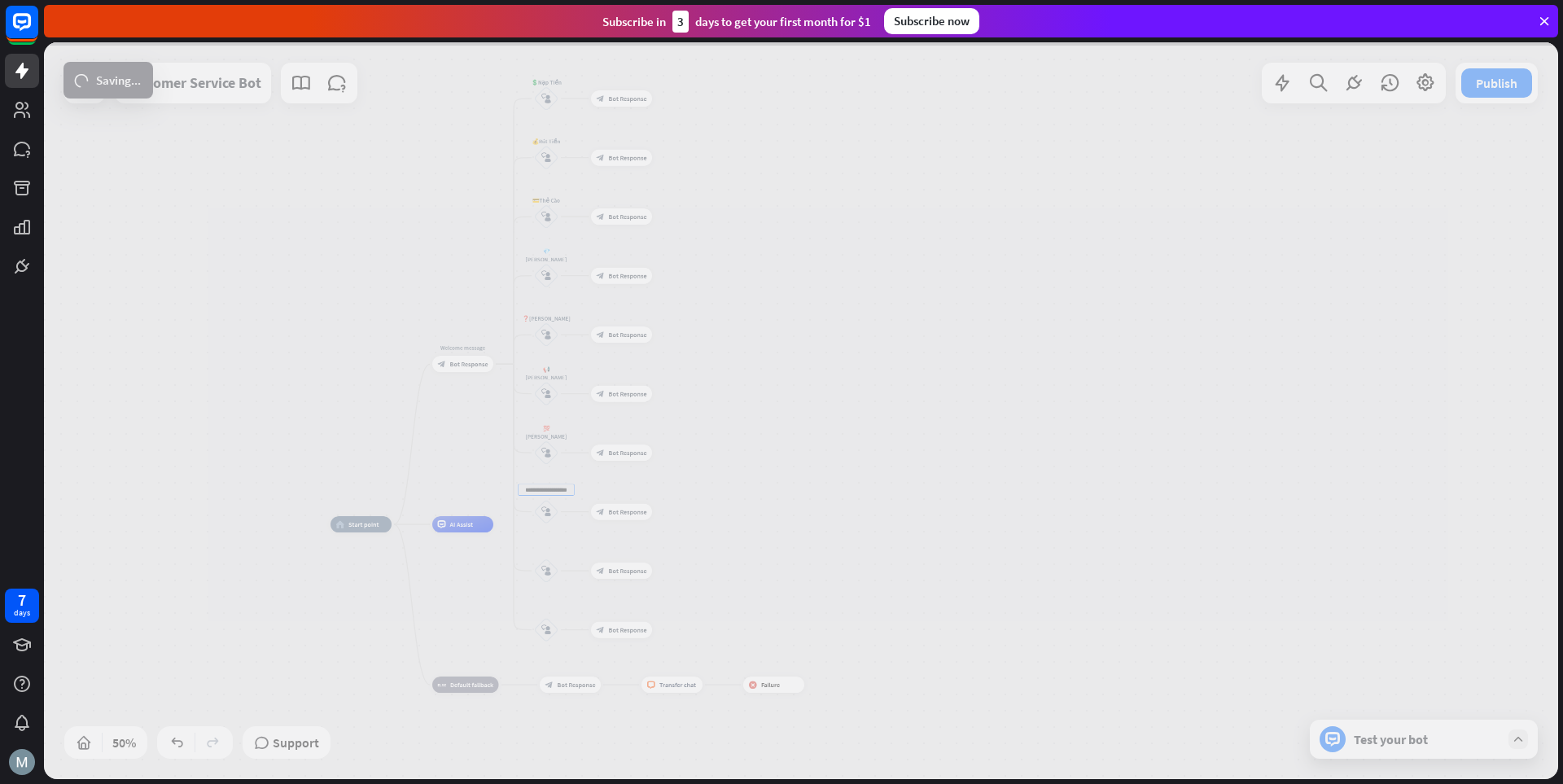
scroll to position [0, 0]
click at [544, 547] on div "**********" at bounding box center [801, 410] width 1514 height 737
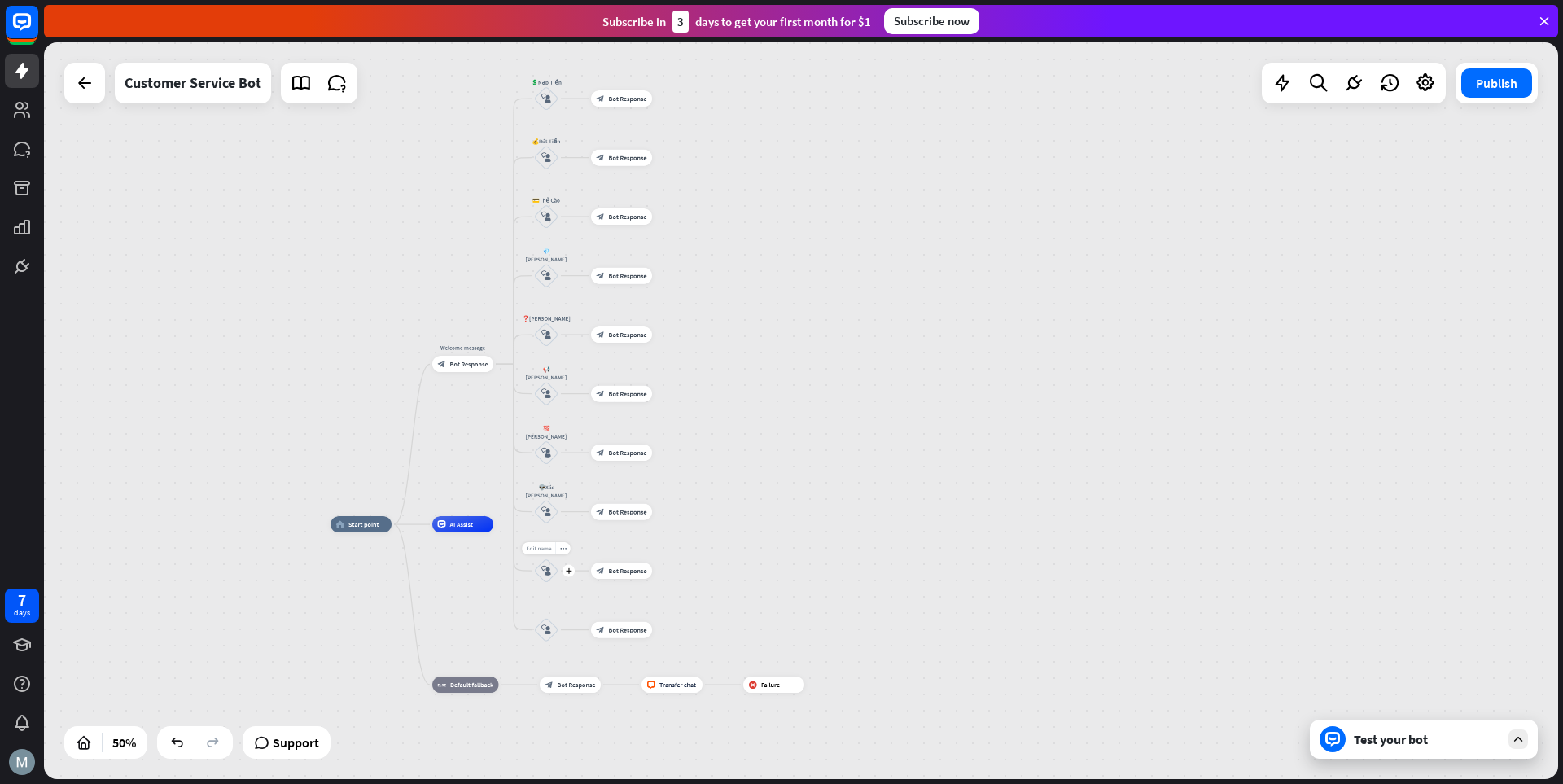
click at [541, 545] on span "Edit name" at bounding box center [539, 547] width 26 height 7
type input "**********"
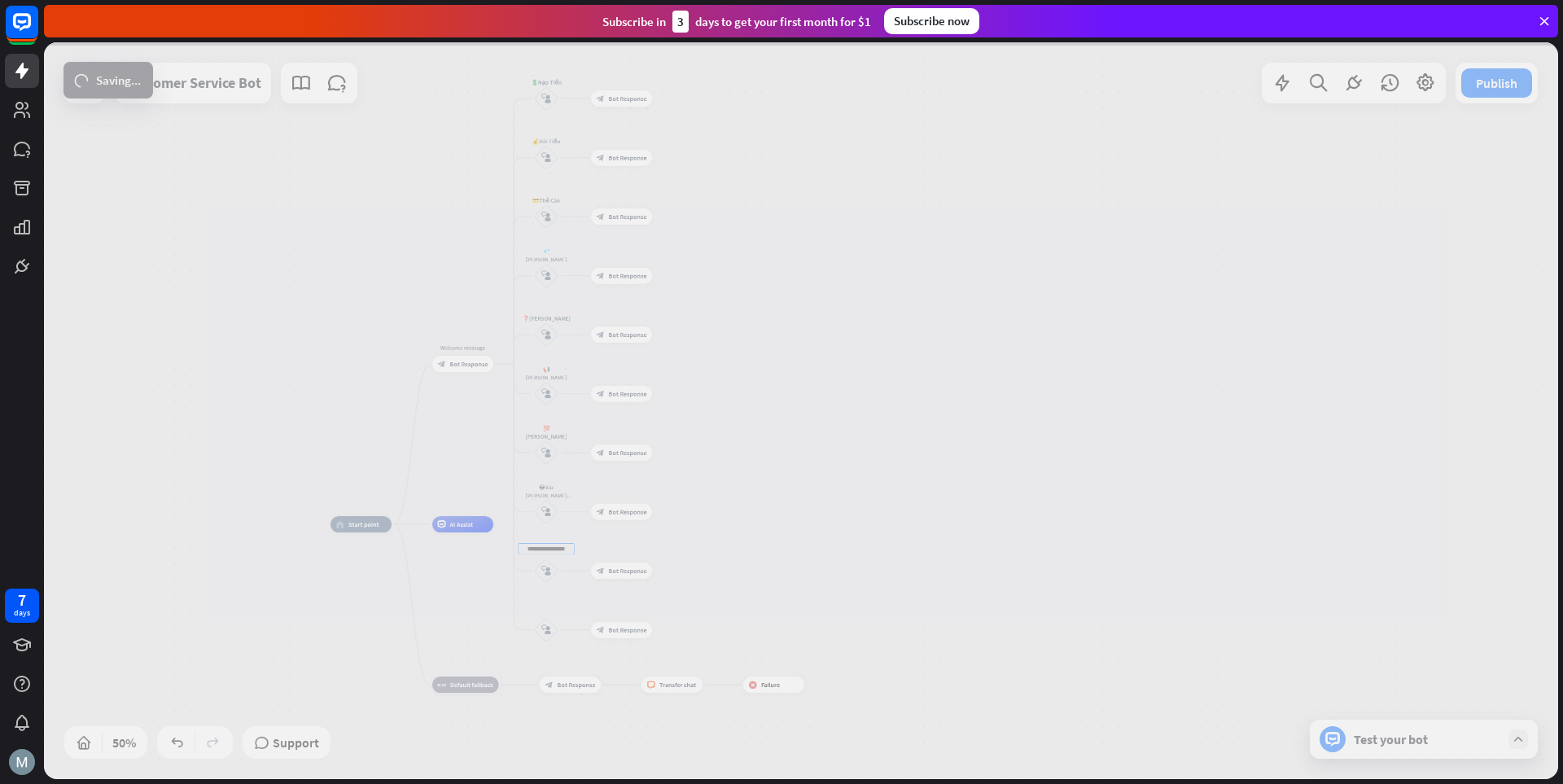
scroll to position [0, 0]
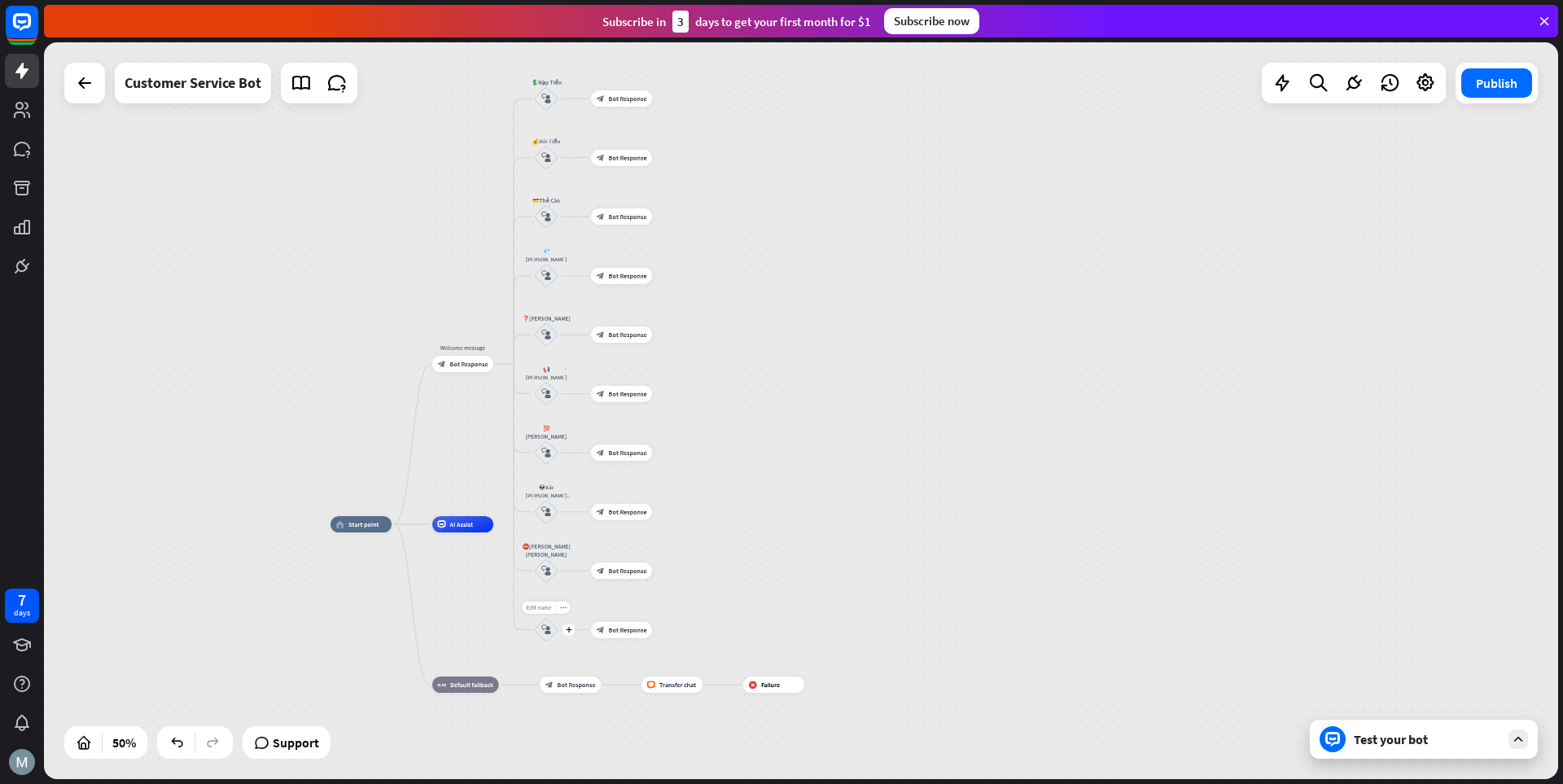
click at [544, 605] on span "Edit name" at bounding box center [539, 607] width 26 height 7
type input "**********"
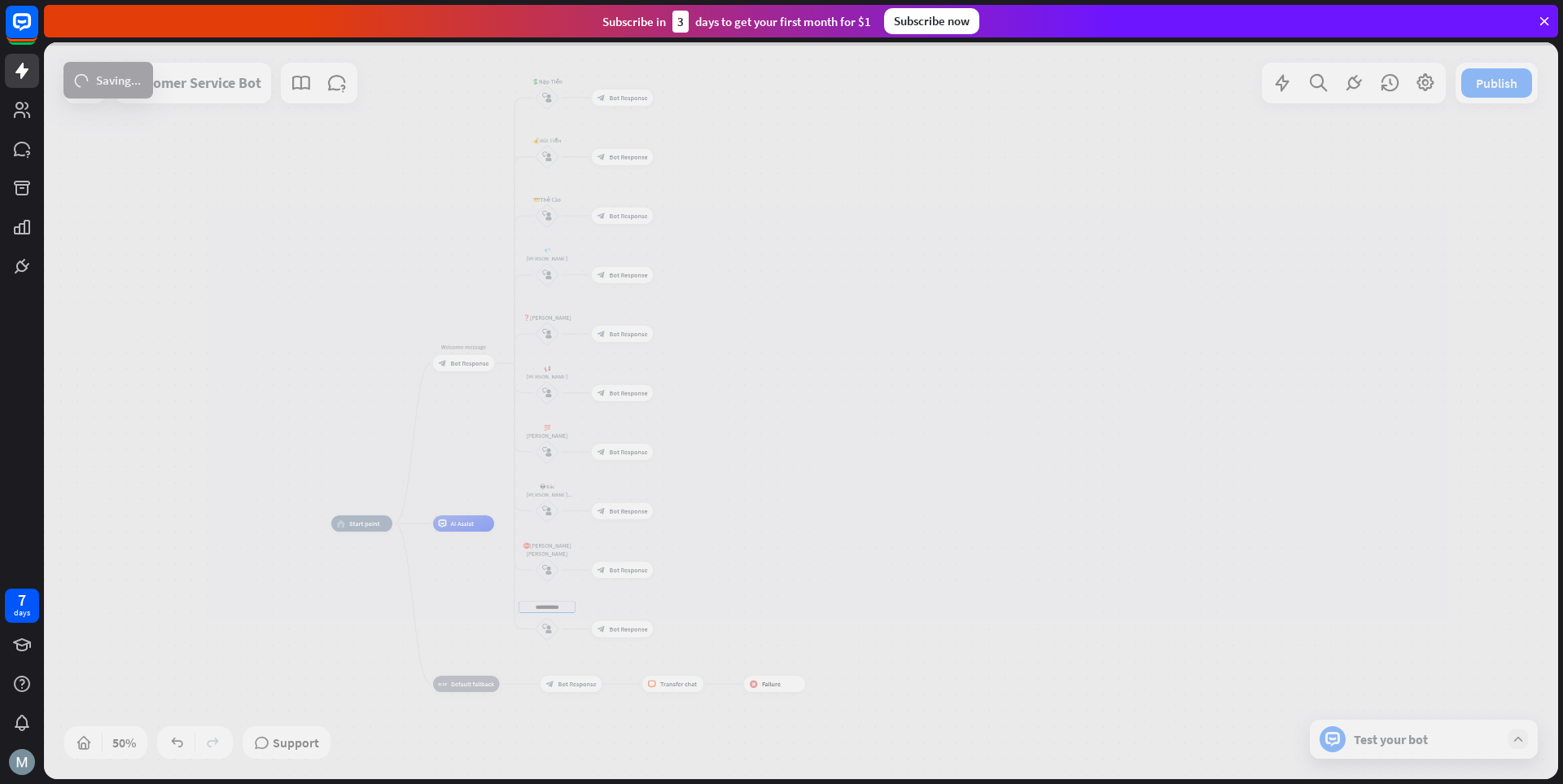
click at [831, 549] on div "home_2 Start point Welcome message block_bot_response Bot Response 💲Nạp Tiền bl…" at bounding box center [801, 410] width 1514 height 737
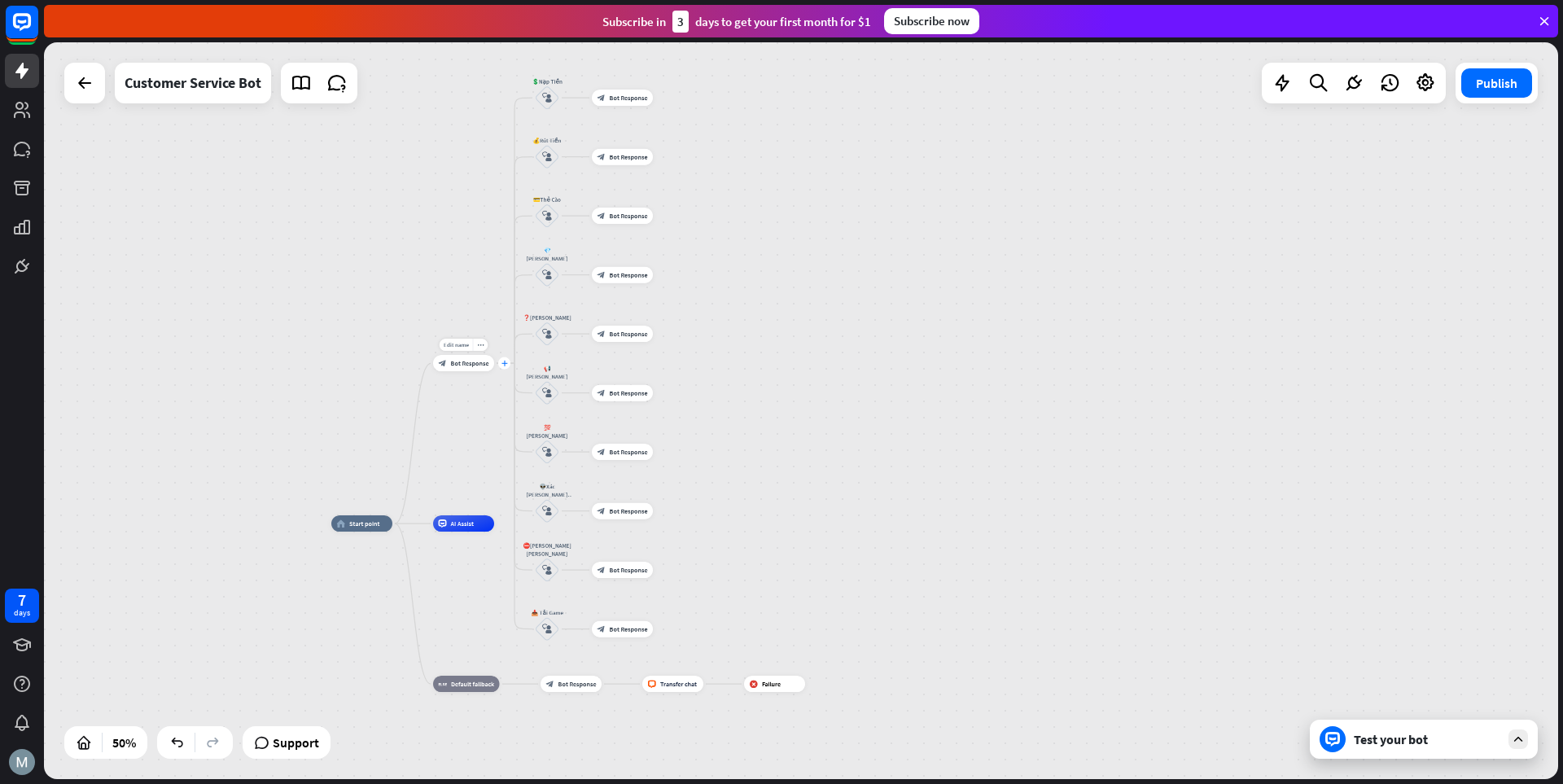
click at [504, 364] on icon "plus" at bounding box center [505, 363] width 7 height 6
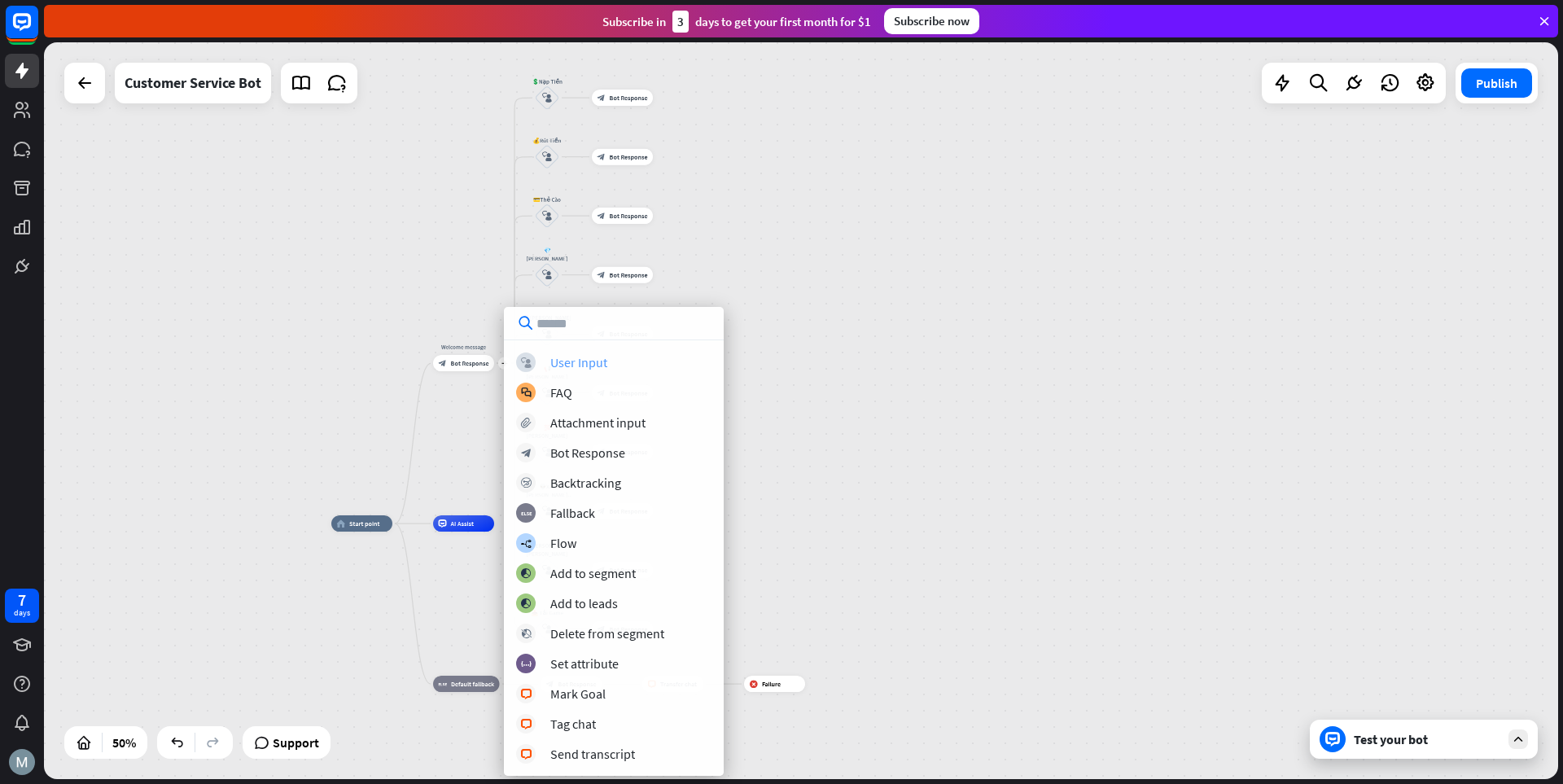
click at [578, 355] on div "User Input" at bounding box center [578, 362] width 57 height 17
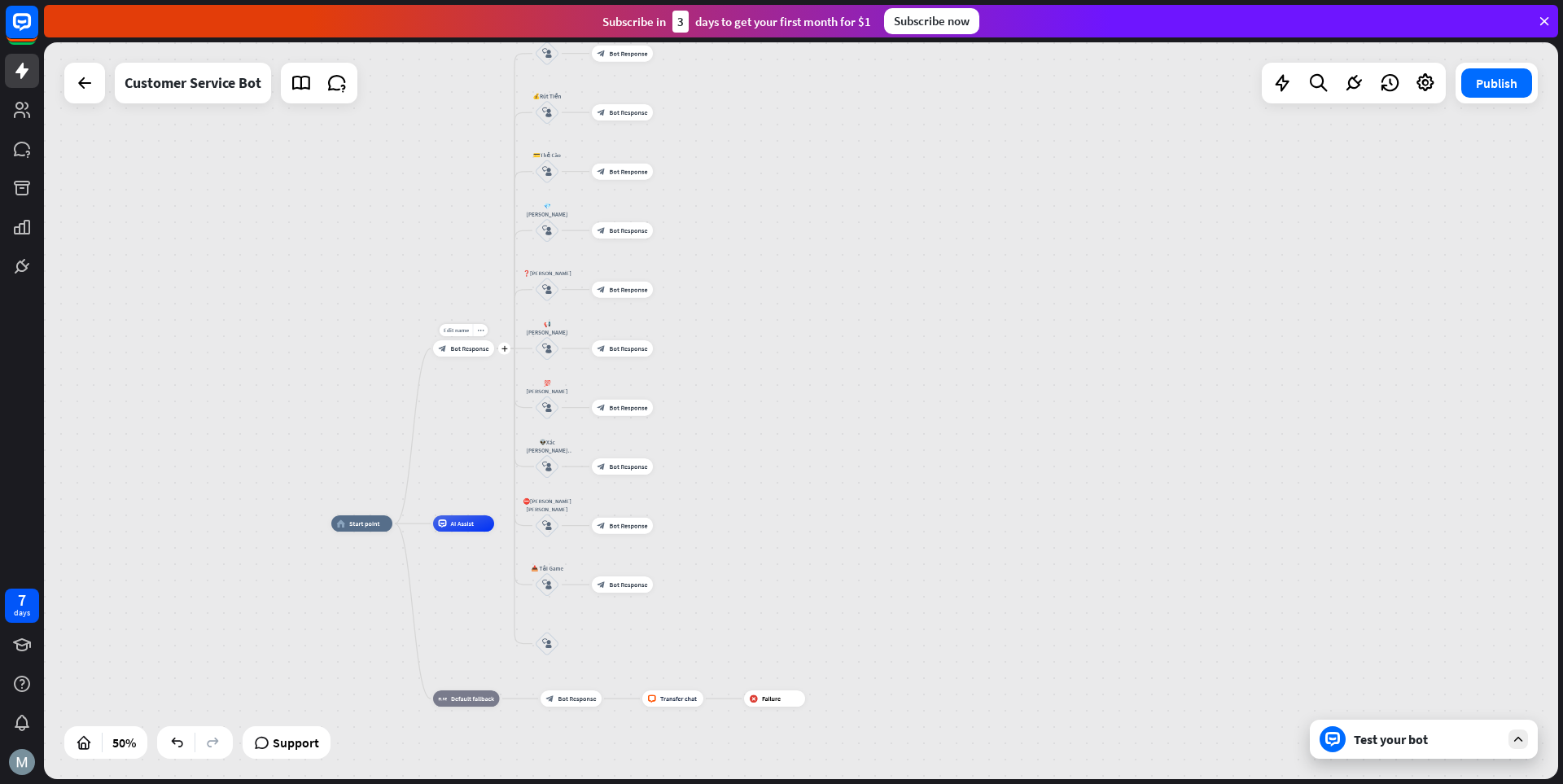
click at [504, 346] on icon "plus" at bounding box center [505, 348] width 7 height 6
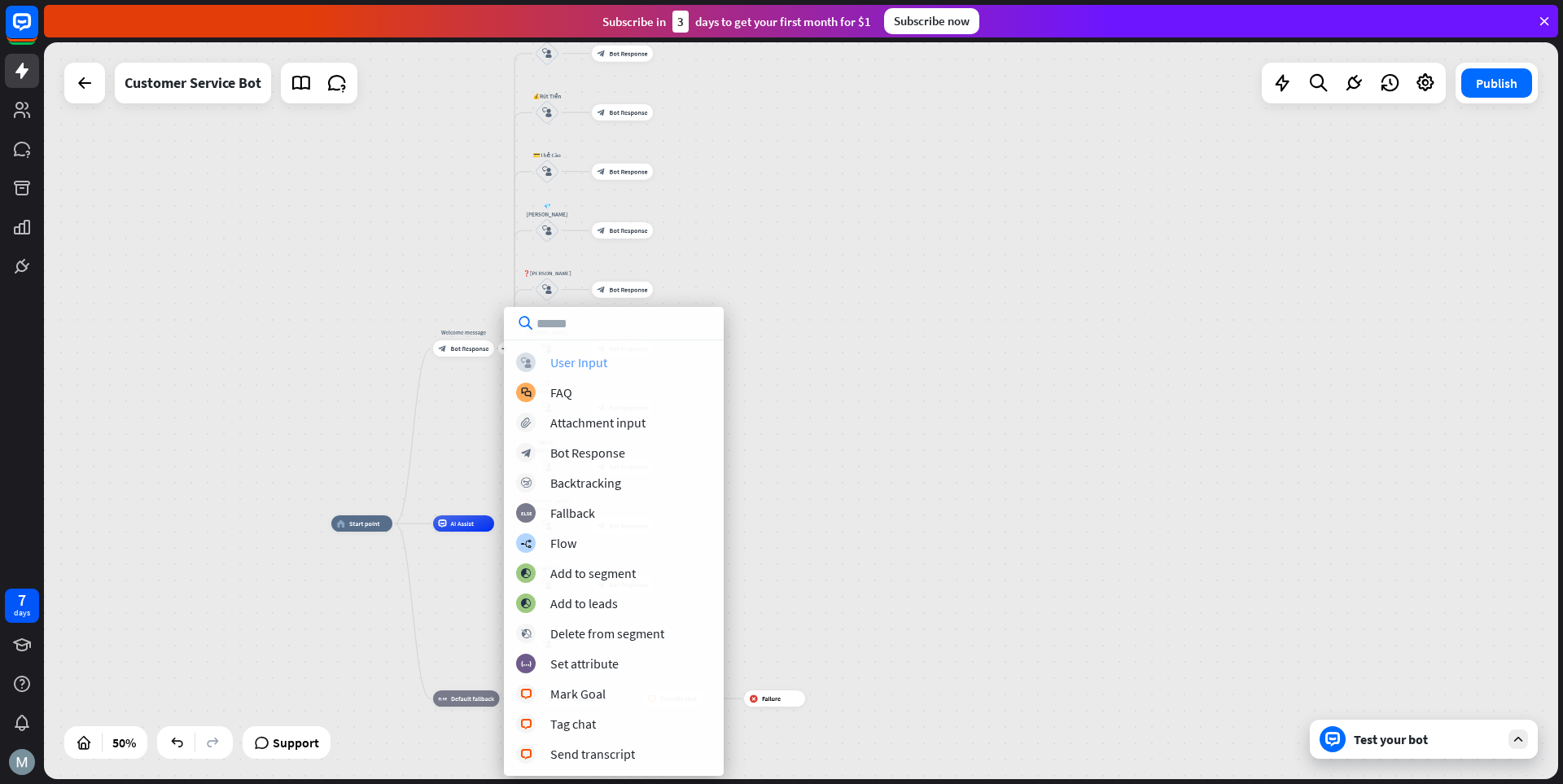
click at [554, 357] on div "User Input" at bounding box center [578, 362] width 57 height 17
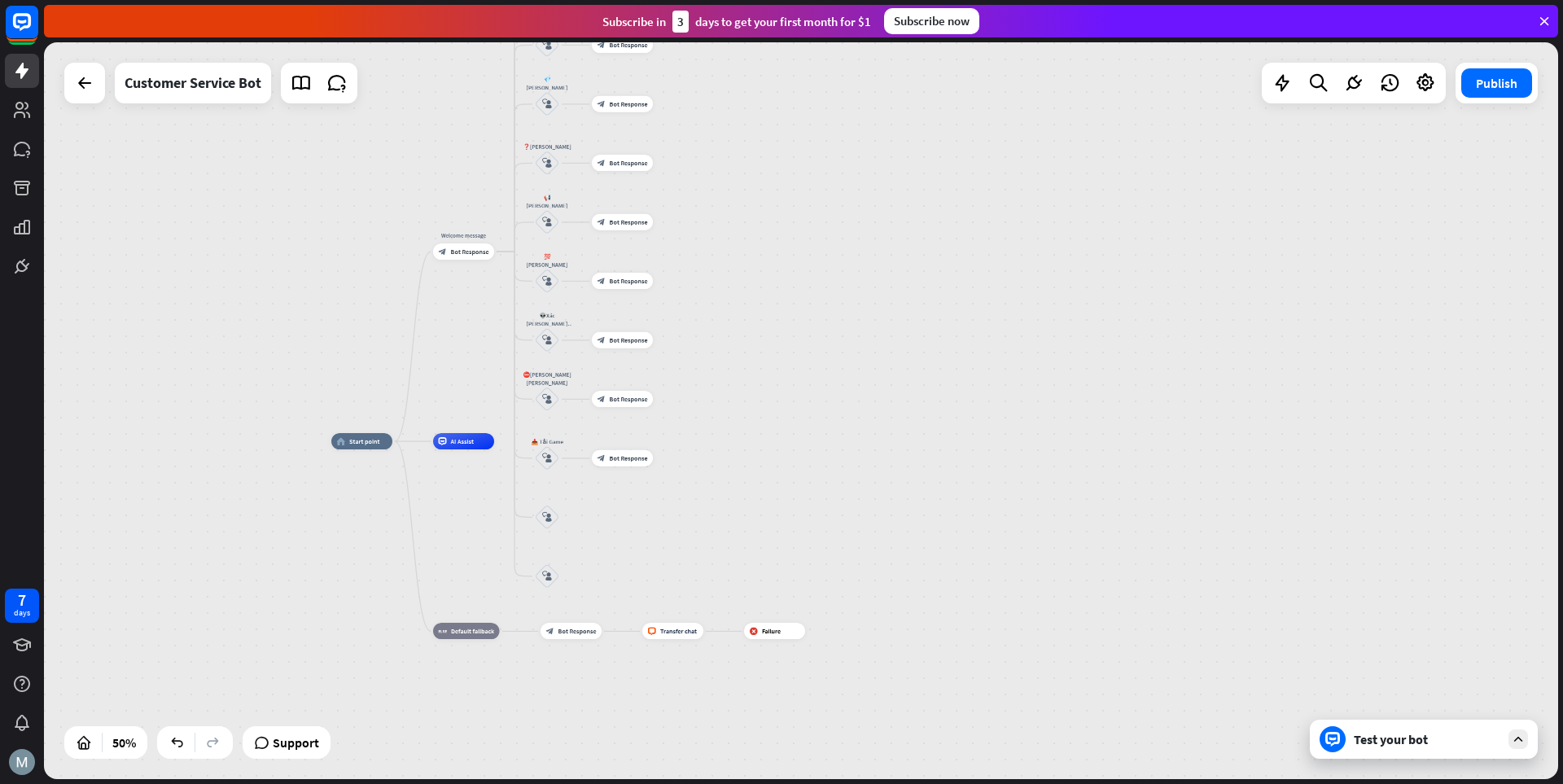
drag, startPoint x: 877, startPoint y: 568, endPoint x: 877, endPoint y: 475, distance: 93.0
click at [877, 475] on div "home_2 Start point Welcome message block_bot_response Bot Response 💲Nạp Tiền bl…" at bounding box center [710, 625] width 757 height 369
click at [535, 476] on div "Edit name" at bounding box center [539, 481] width 33 height 12
type input "***"
click at [548, 539] on div "home_2 Start point Welcome message block_bot_response Bot Response 💲Nạp Tiền bl…" at bounding box center [801, 410] width 1514 height 737
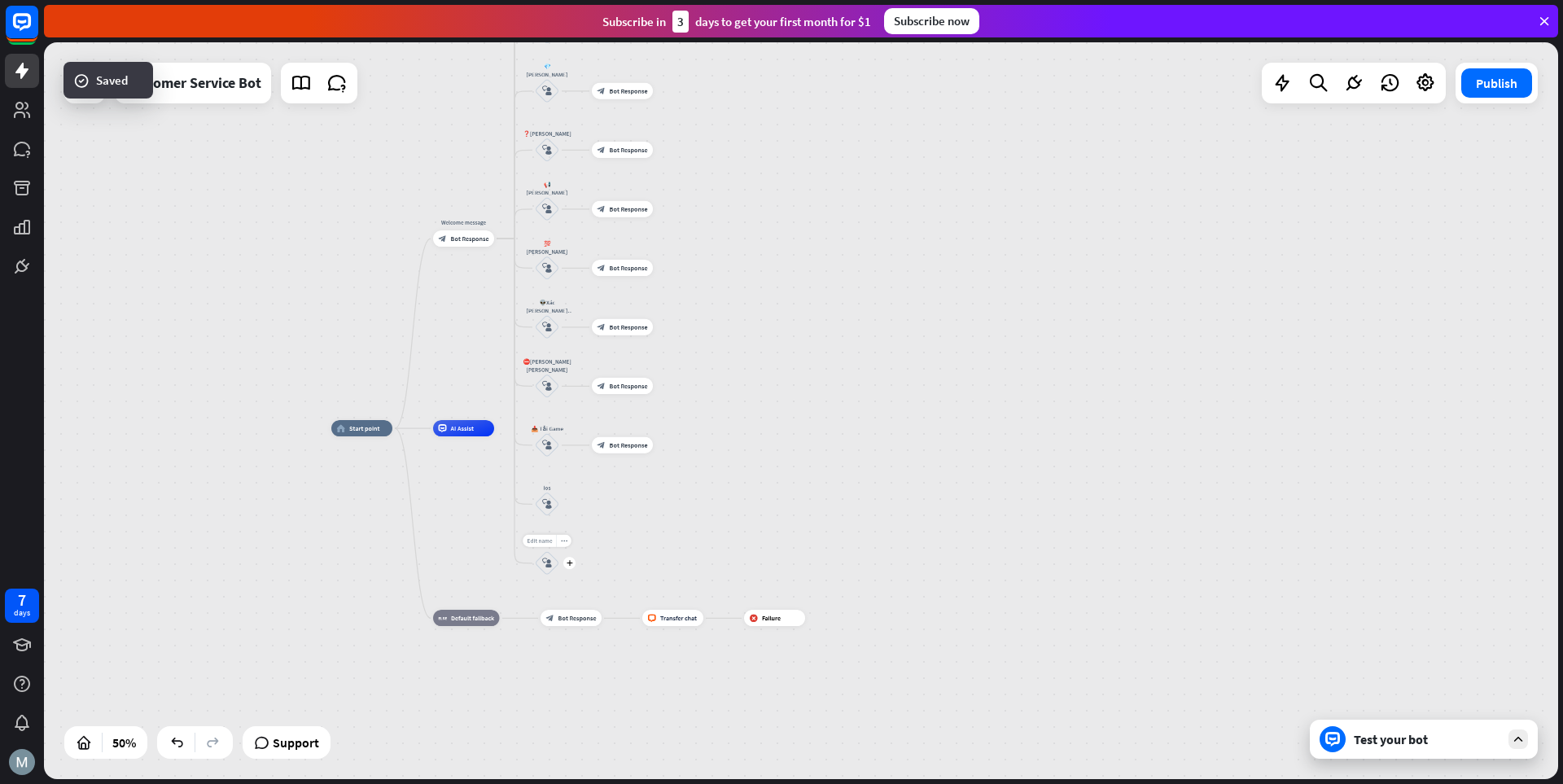
click at [544, 538] on span "Edit name" at bounding box center [539, 540] width 26 height 7
type input "***"
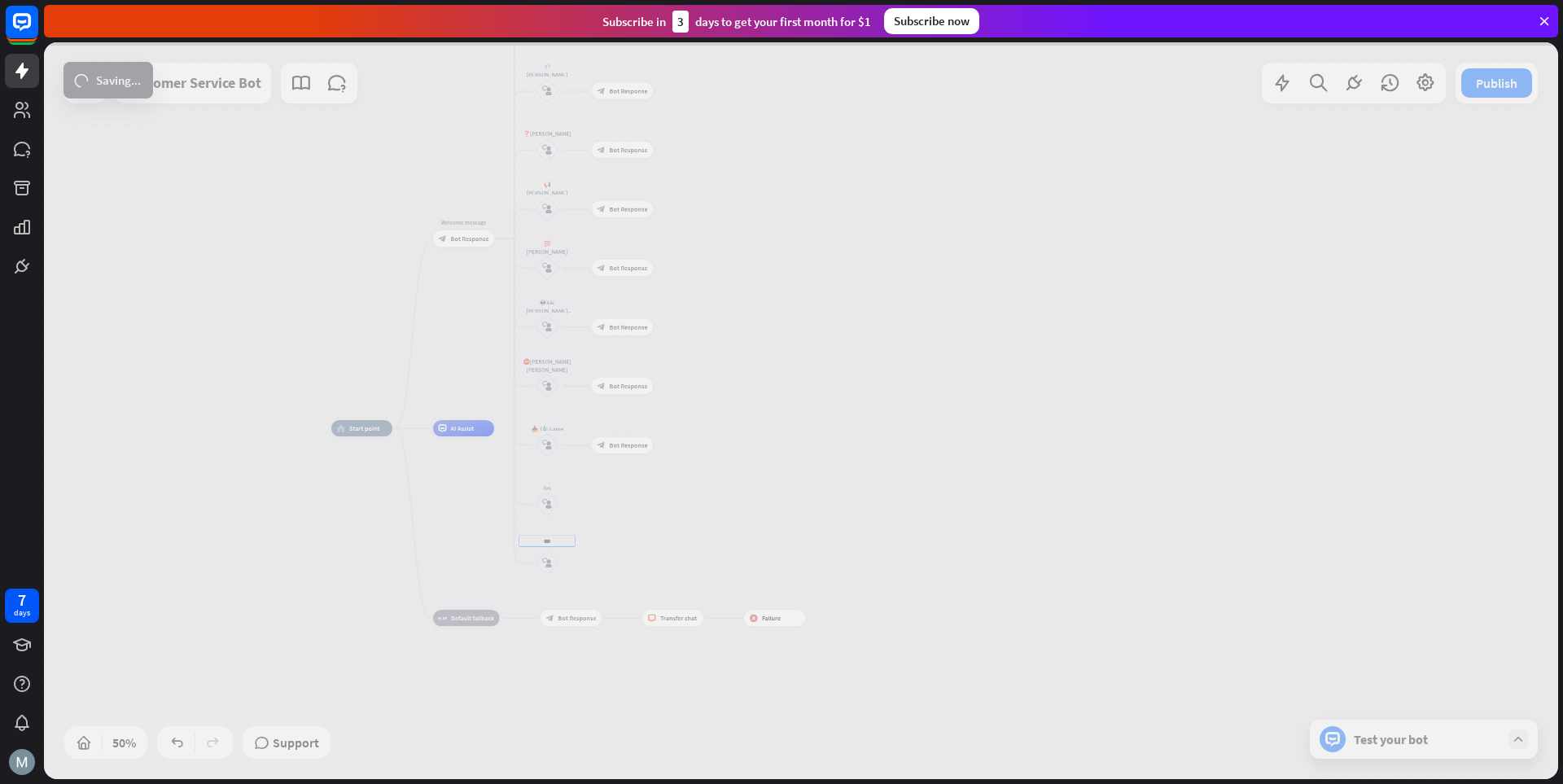
click at [576, 569] on div "home_2 Start point Welcome message block_bot_response Bot Response 💲Nạp Tiền bl…" at bounding box center [801, 410] width 1514 height 737
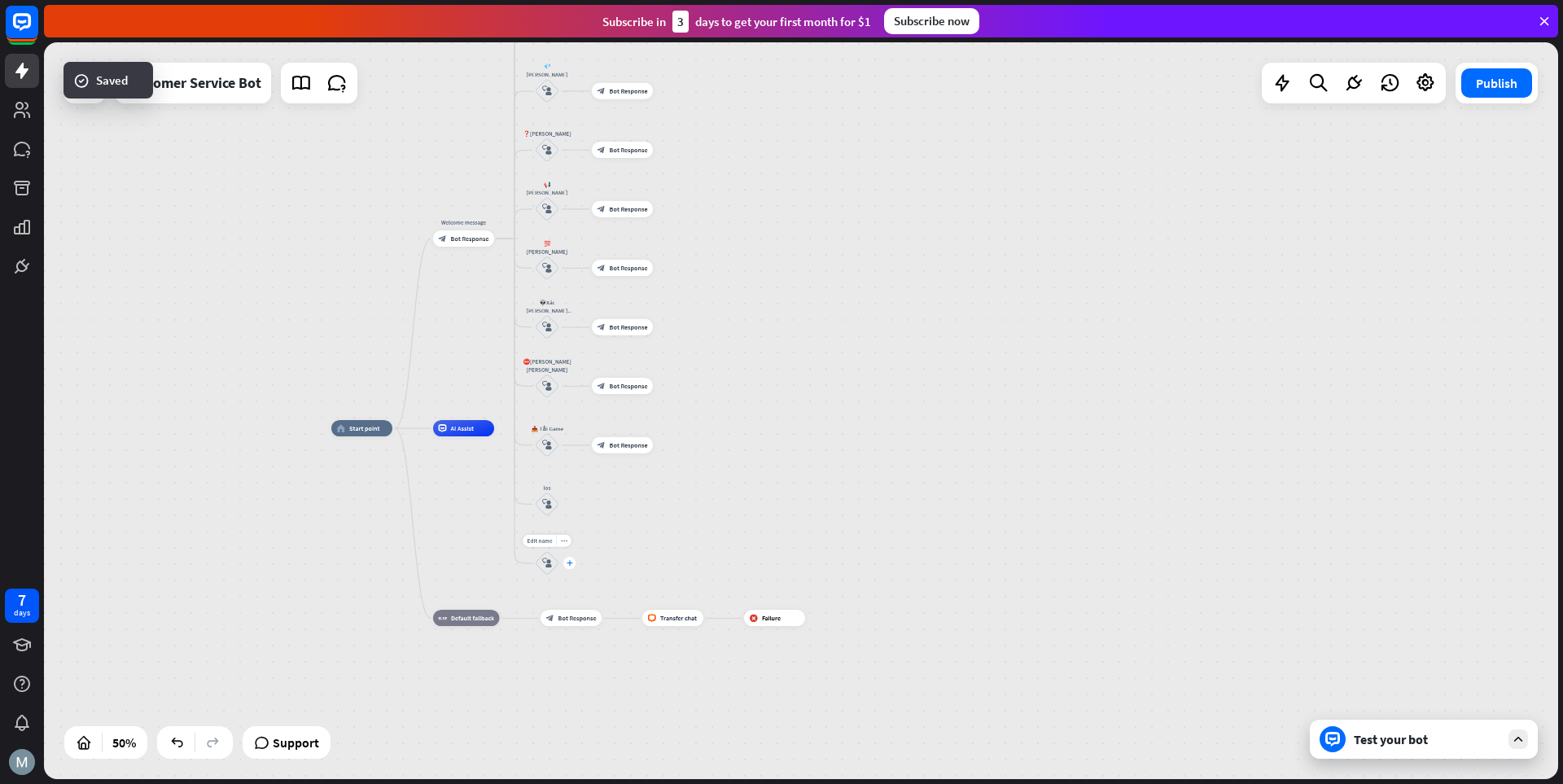
click at [564, 559] on div "plus" at bounding box center [569, 562] width 12 height 12
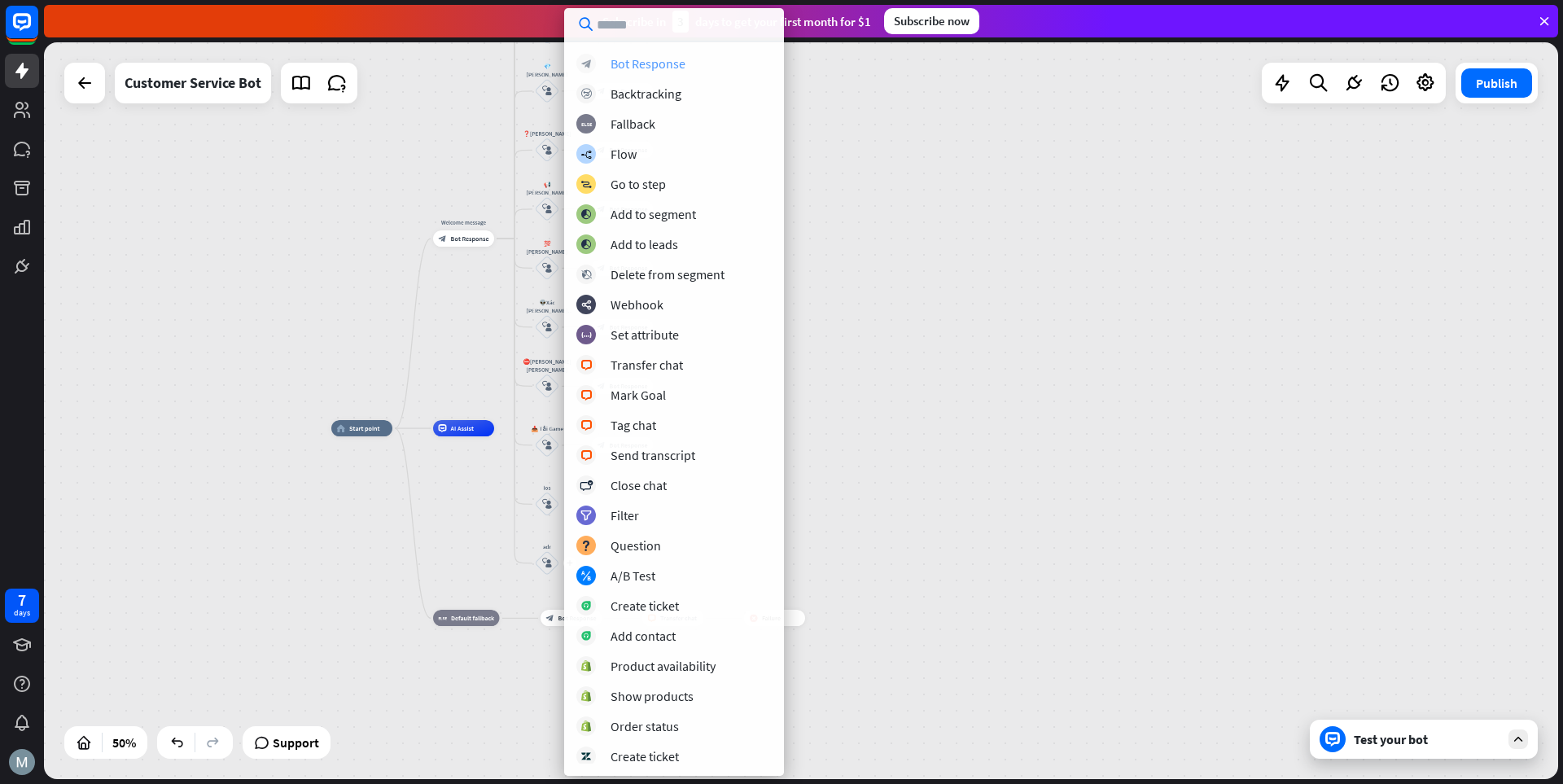
click at [629, 56] on div "Bot Response" at bounding box center [648, 64] width 75 height 17
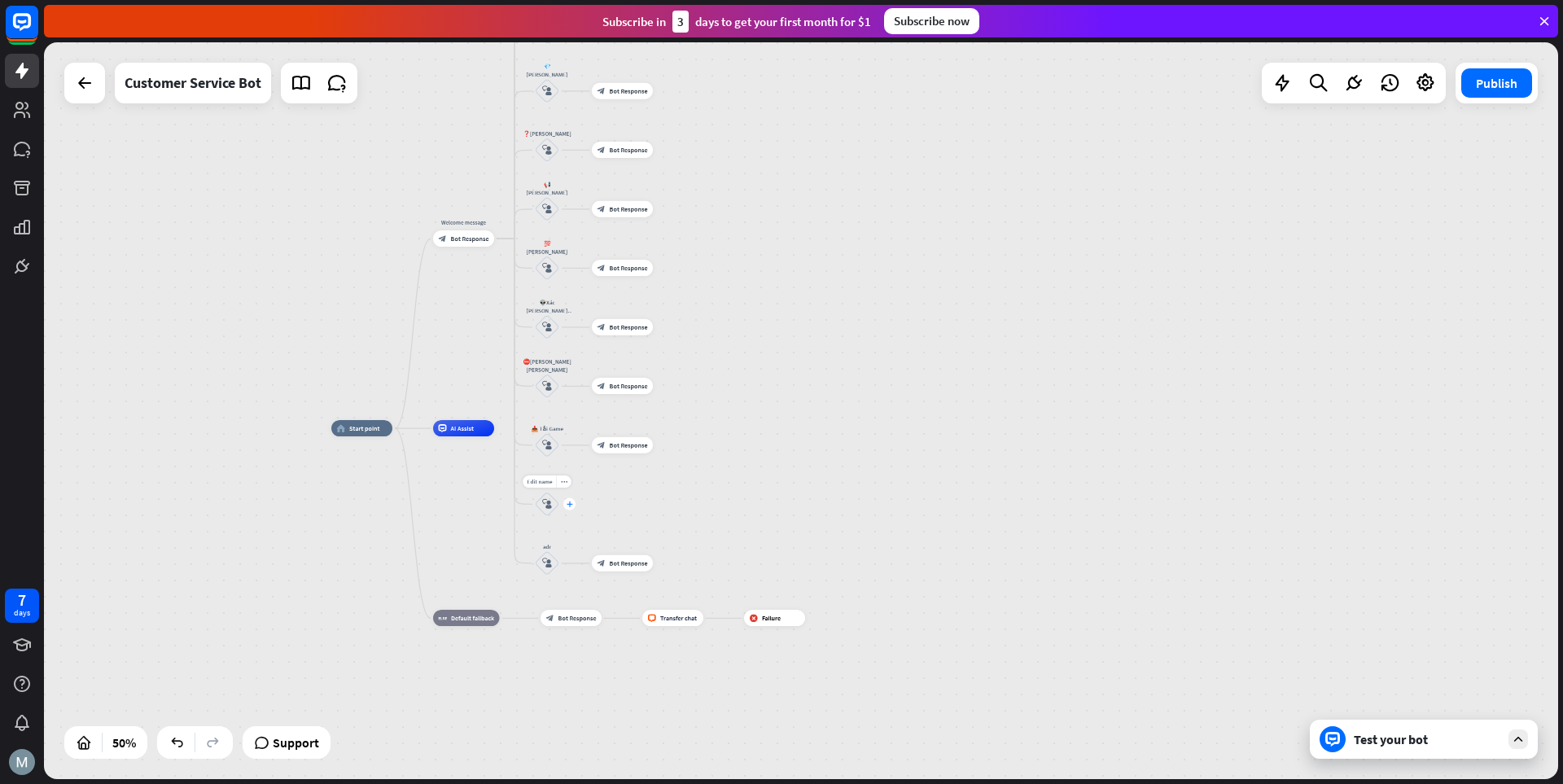
click at [573, 505] on div "plus" at bounding box center [569, 504] width 12 height 12
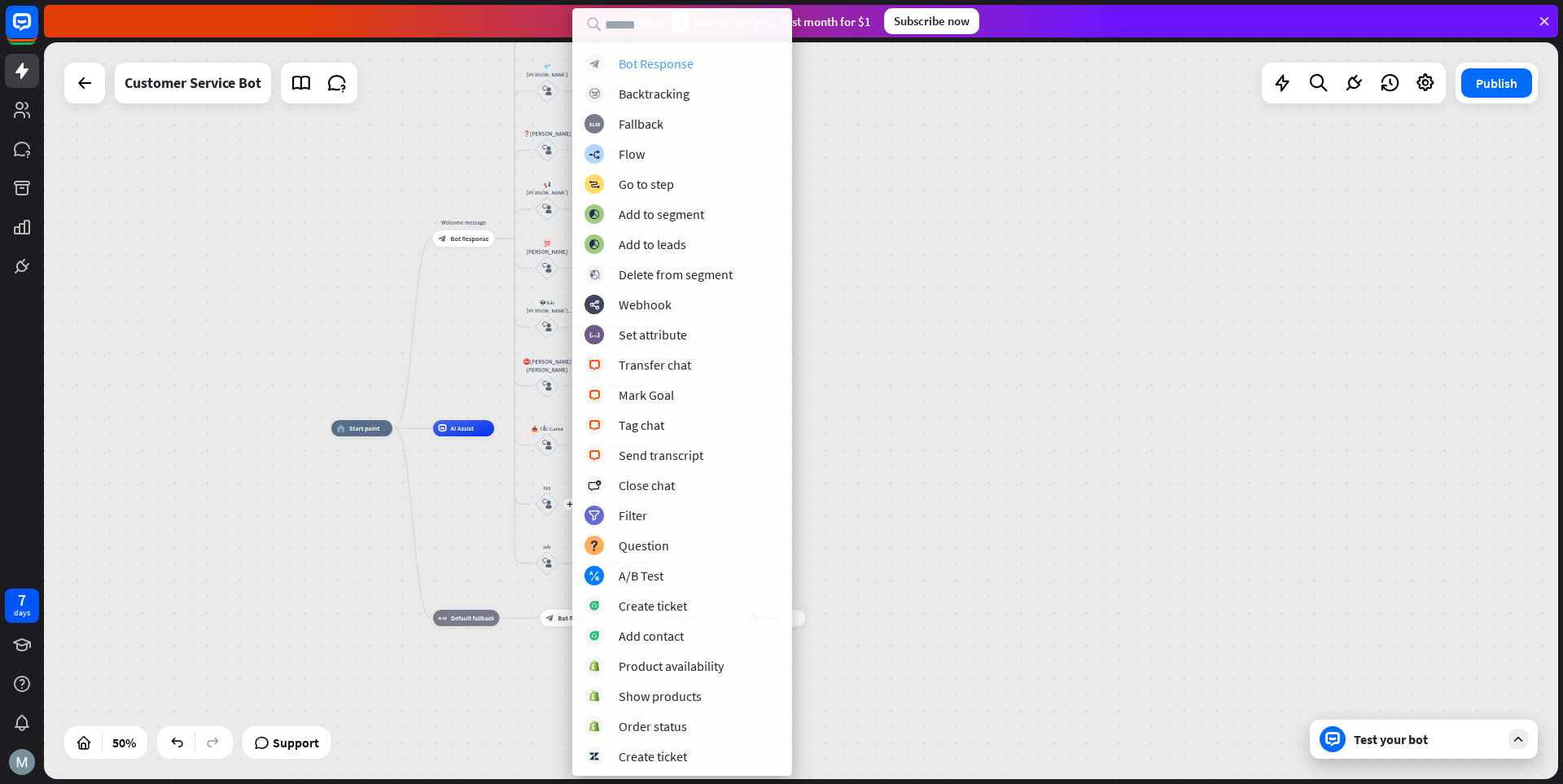
click at [626, 60] on div "Bot Response" at bounding box center [656, 64] width 75 height 17
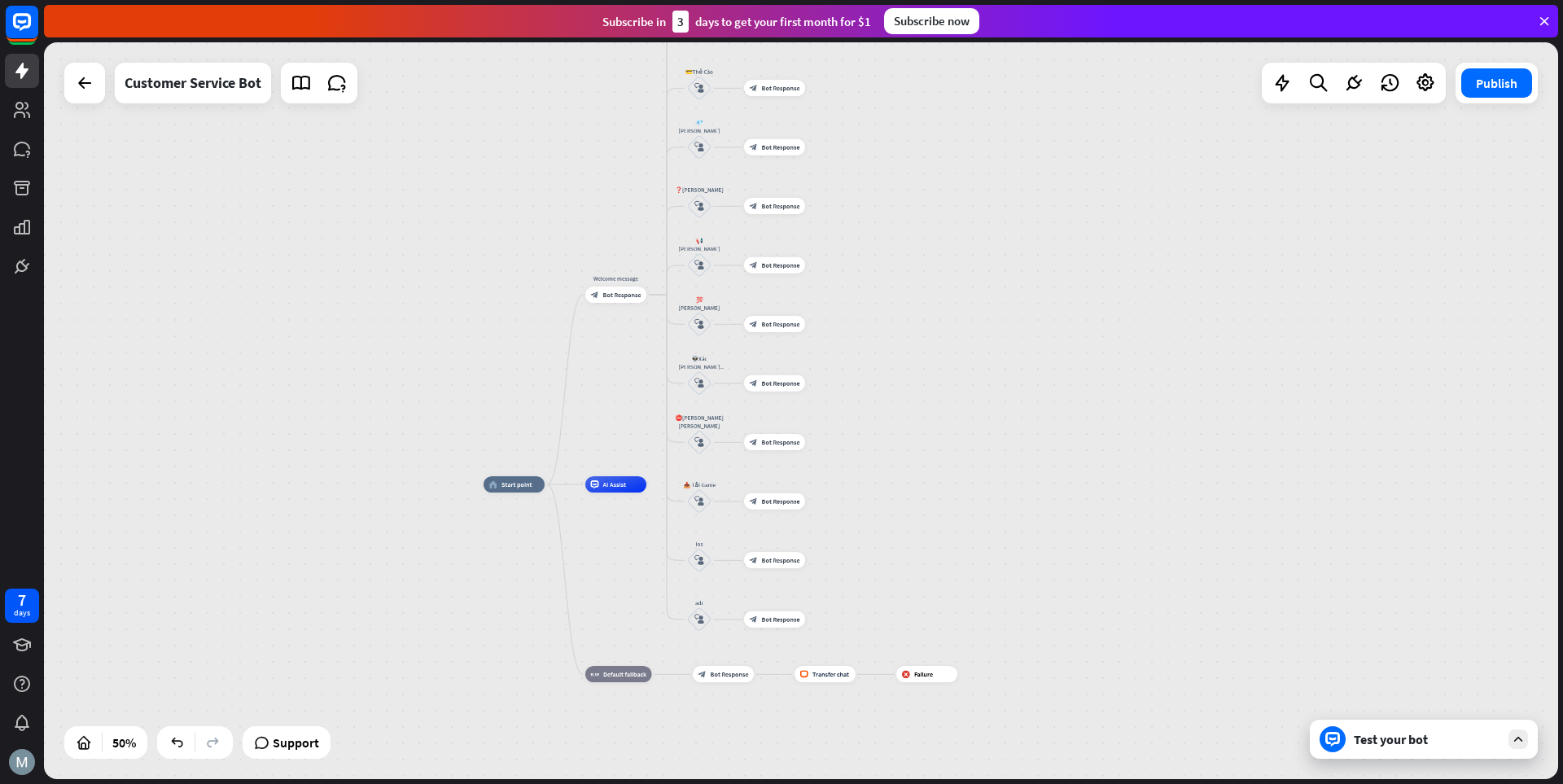
drag, startPoint x: 963, startPoint y: 385, endPoint x: 1114, endPoint y: 442, distance: 161.4
click at [1087, 442] on div "home_2 Start point Welcome message block_bot_response Bot Response 💲Nạp Tiền bl…" at bounding box center [801, 410] width 1514 height 737
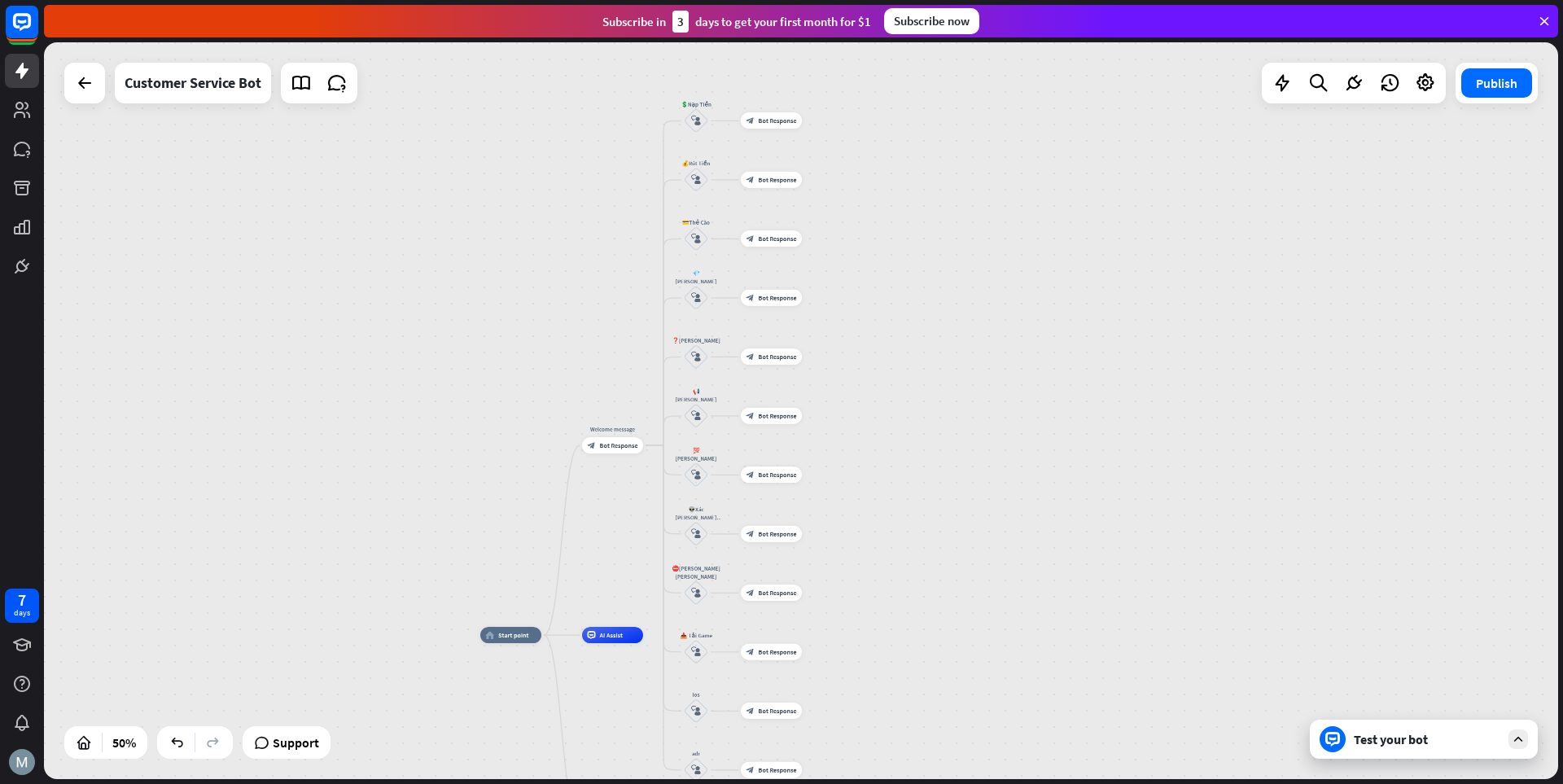
drag, startPoint x: 982, startPoint y: 305, endPoint x: 977, endPoint y: 456, distance: 151.1
click at [977, 456] on div "home_2 Start point Welcome message block_bot_response Bot Response 💲Nạp Tiền bl…" at bounding box center [801, 410] width 1514 height 737
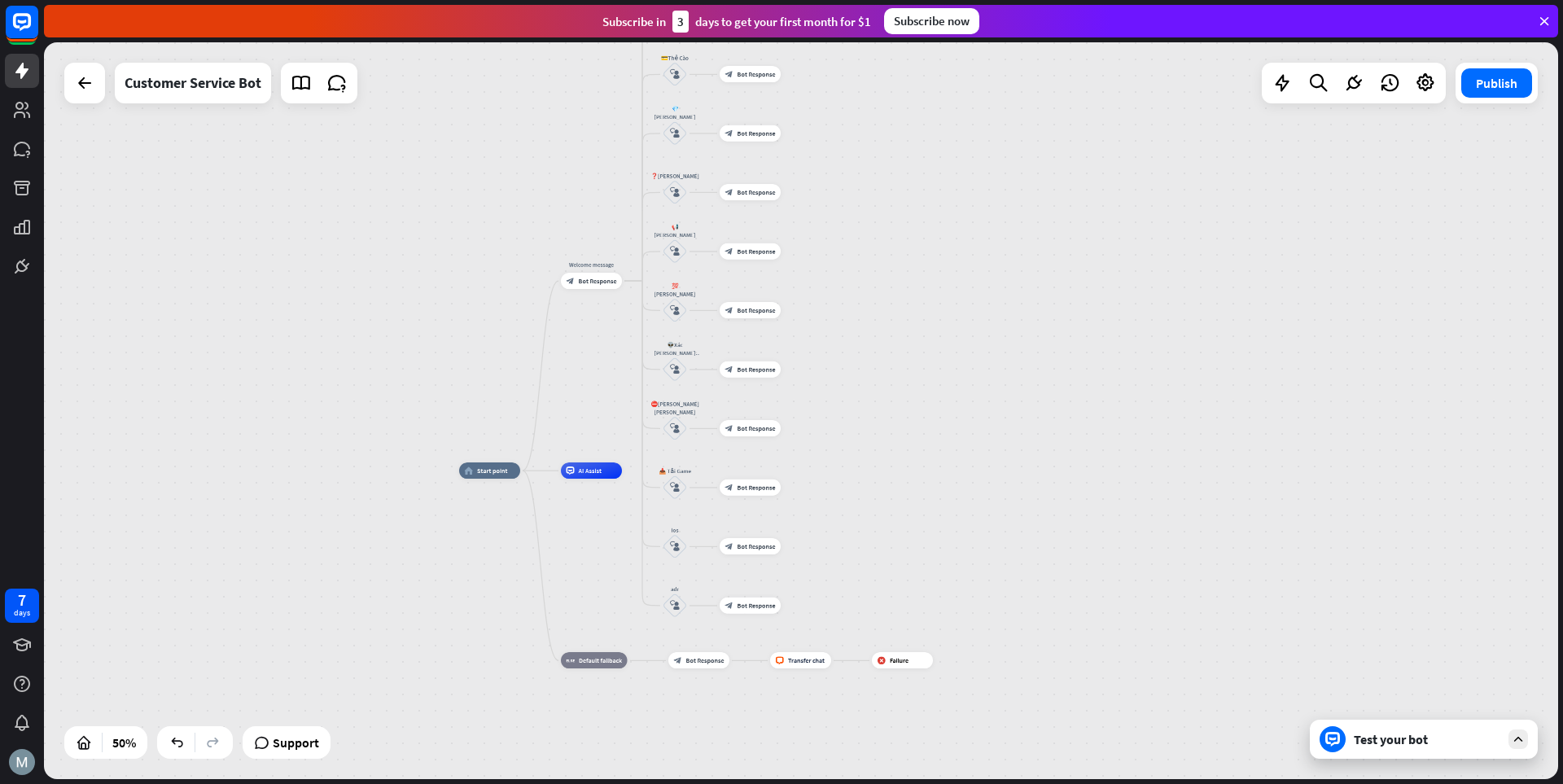
drag, startPoint x: 1024, startPoint y: 528, endPoint x: 1003, endPoint y: 363, distance: 166.3
click at [1003, 363] on div "home_2 Start point Welcome message block_bot_response Bot Response 💲Nạp Tiền bl…" at bounding box center [801, 410] width 1514 height 737
click at [746, 604] on span "Bot Response" at bounding box center [757, 605] width 38 height 8
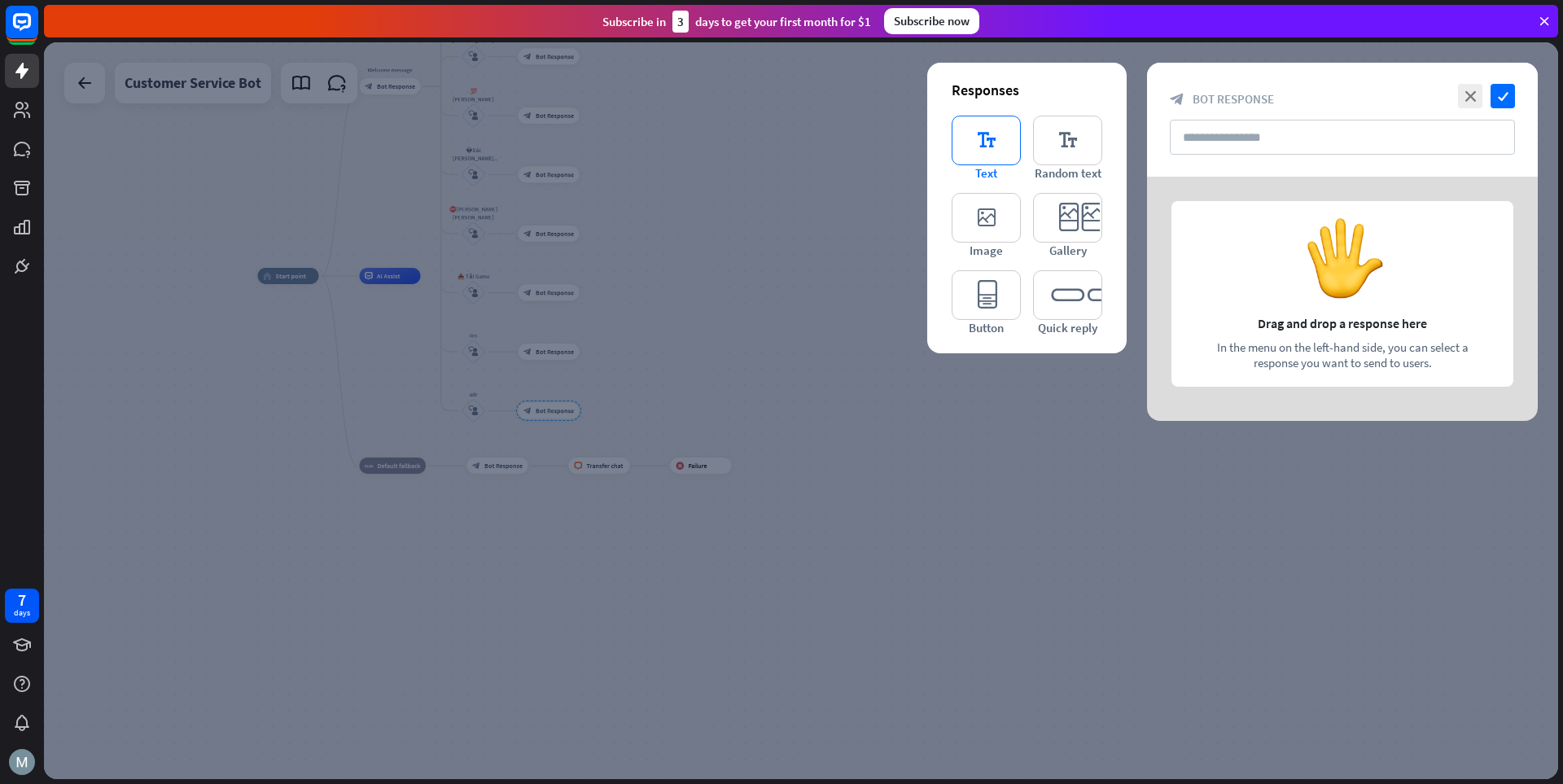
click at [984, 147] on icon "editor_text" at bounding box center [986, 141] width 70 height 50
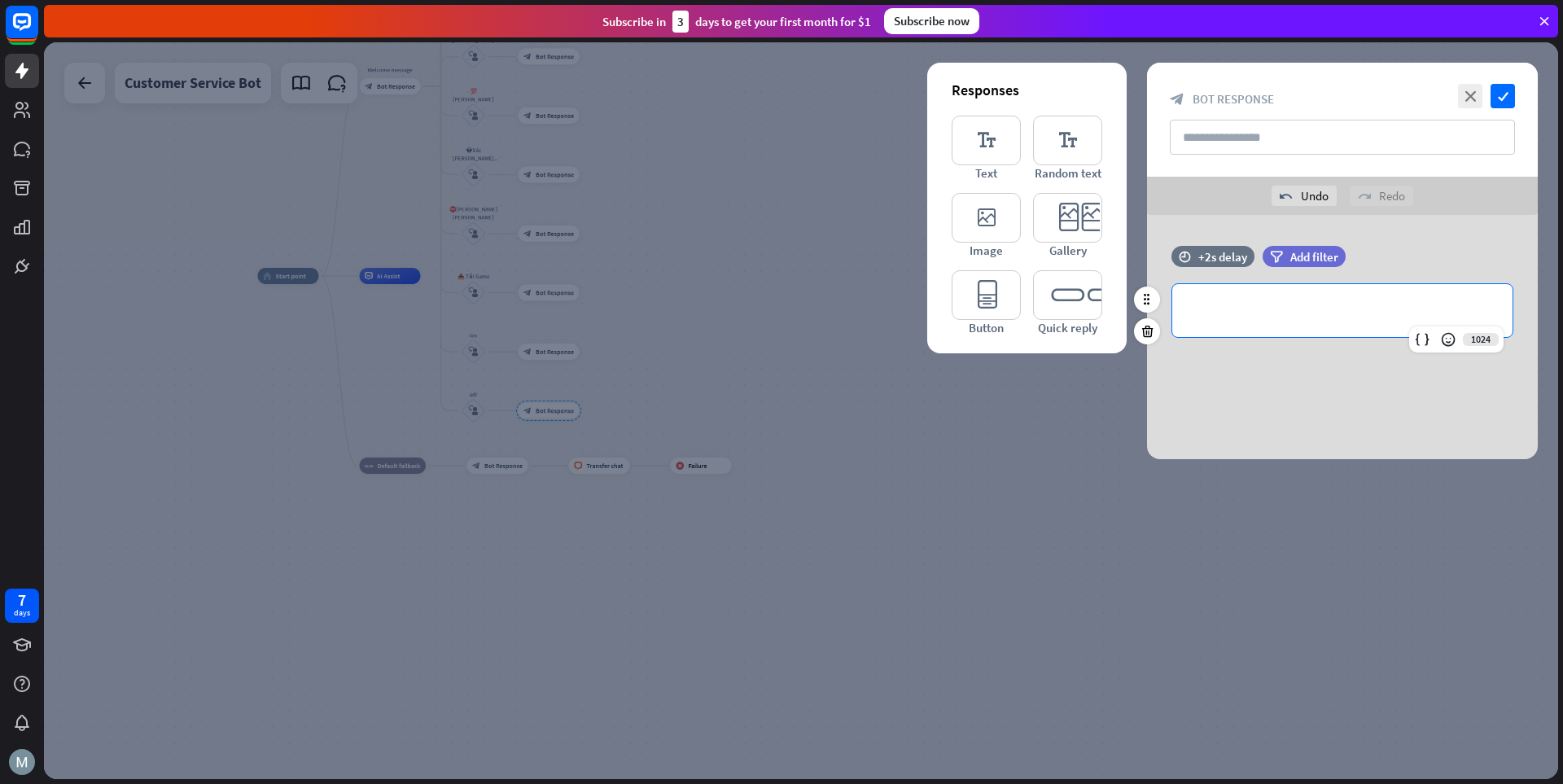
click at [1087, 295] on div "**********" at bounding box center [1342, 310] width 340 height 53
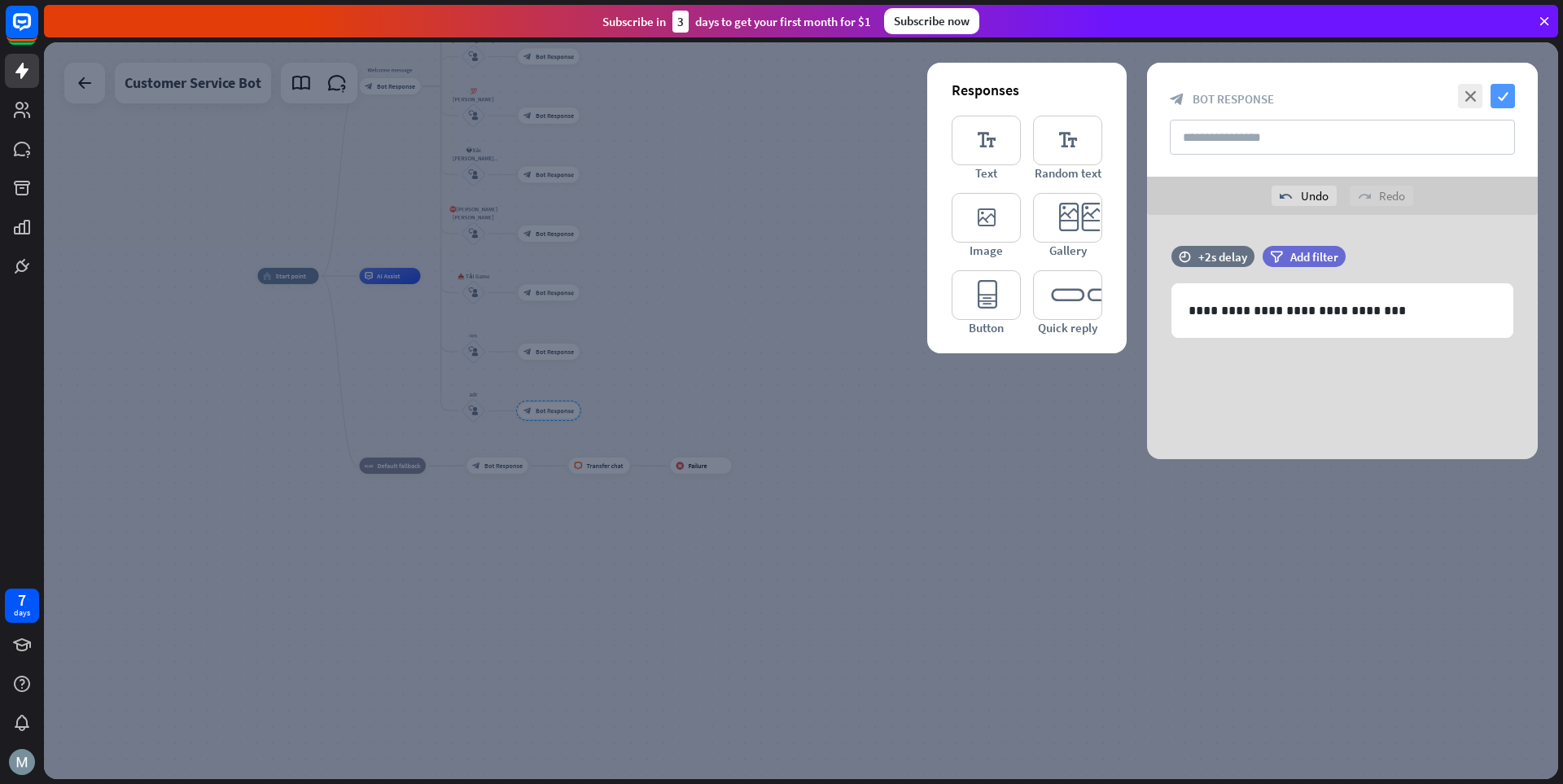
click at [1087, 98] on icon "check" at bounding box center [1503, 96] width 25 height 25
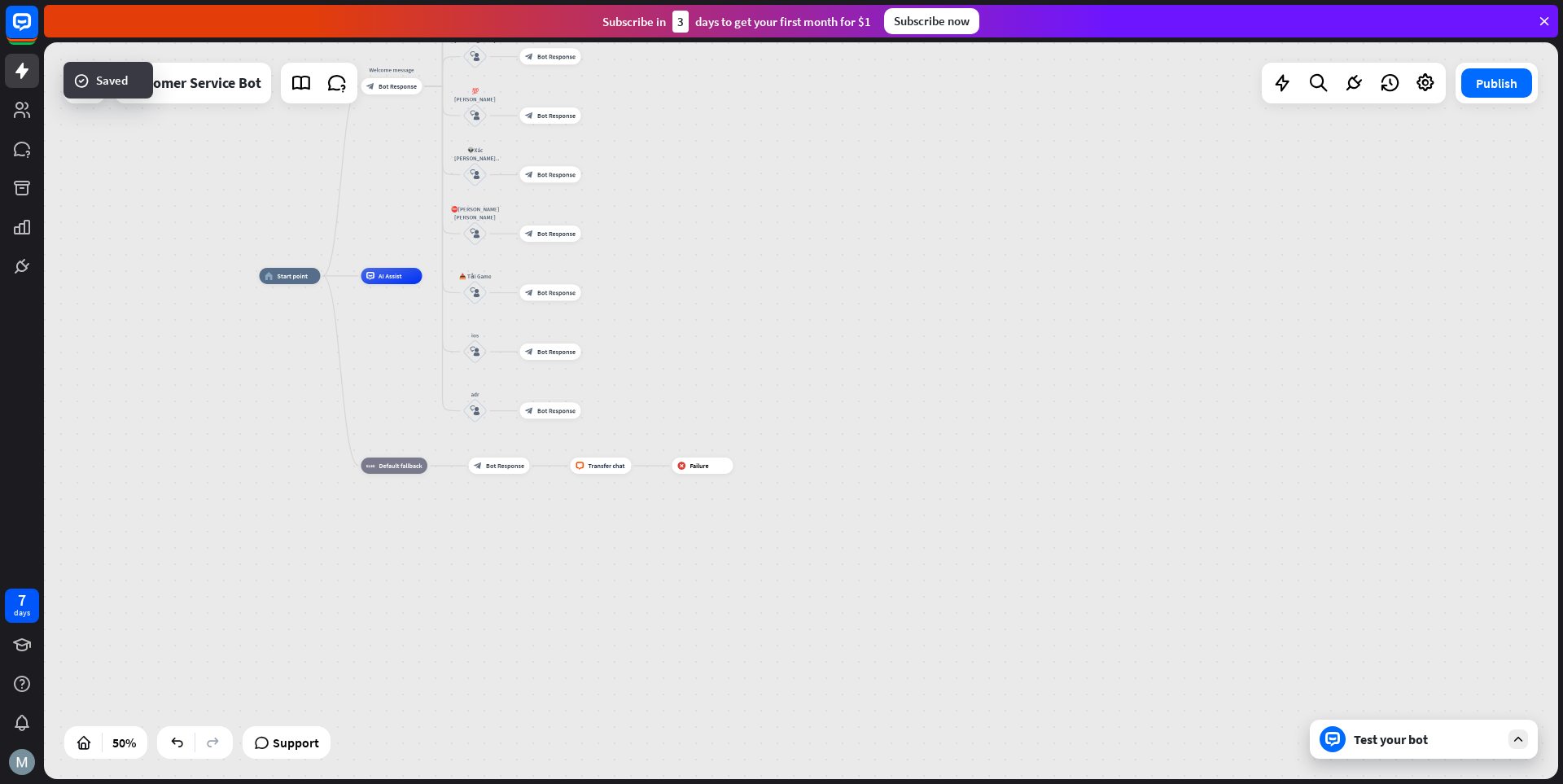
drag, startPoint x: 714, startPoint y: 378, endPoint x: 733, endPoint y: 409, distance: 36.4
click at [733, 409] on div "home_2 Start point Welcome message block_bot_response Bot Response 💲Nạp Tiền bl…" at bounding box center [638, 461] width 757 height 369
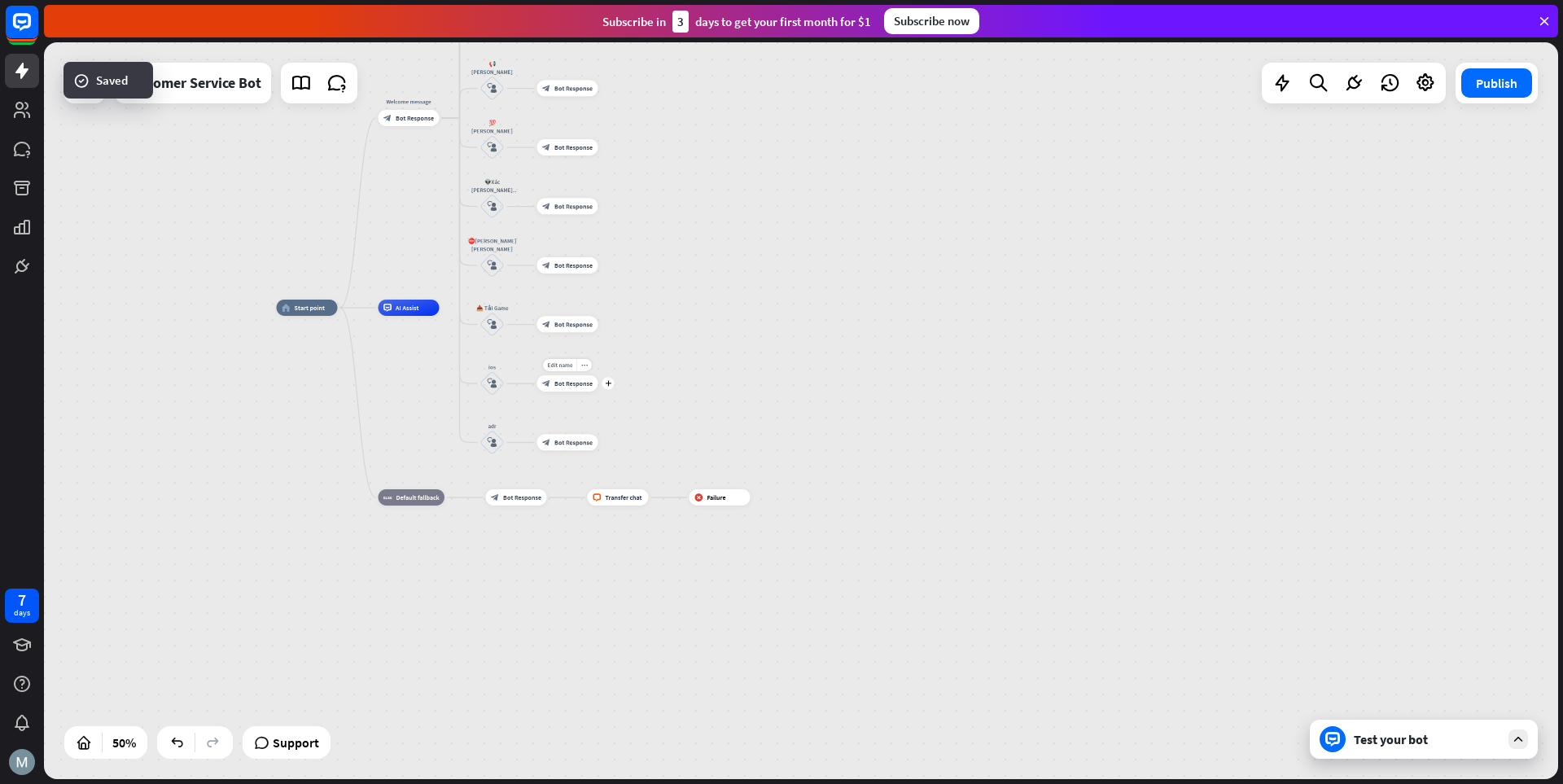
click at [555, 391] on div "Edit name more_horiz plus block_bot_response Bot Response" at bounding box center [568, 384] width 61 height 17
click at [558, 378] on div "block_bot_response Bot Response" at bounding box center [568, 384] width 61 height 17
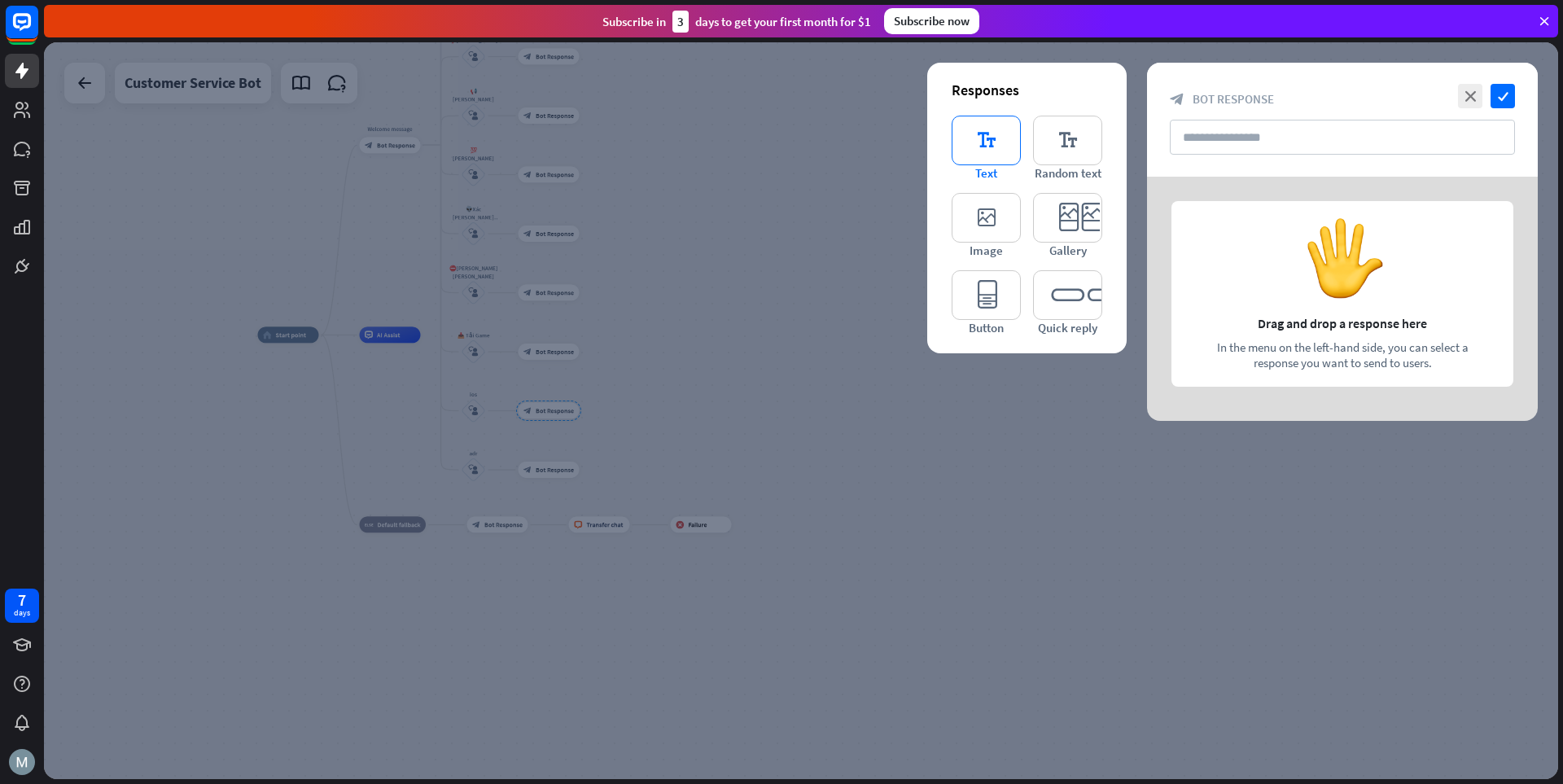
click at [969, 150] on icon "editor_text" at bounding box center [986, 141] width 70 height 50
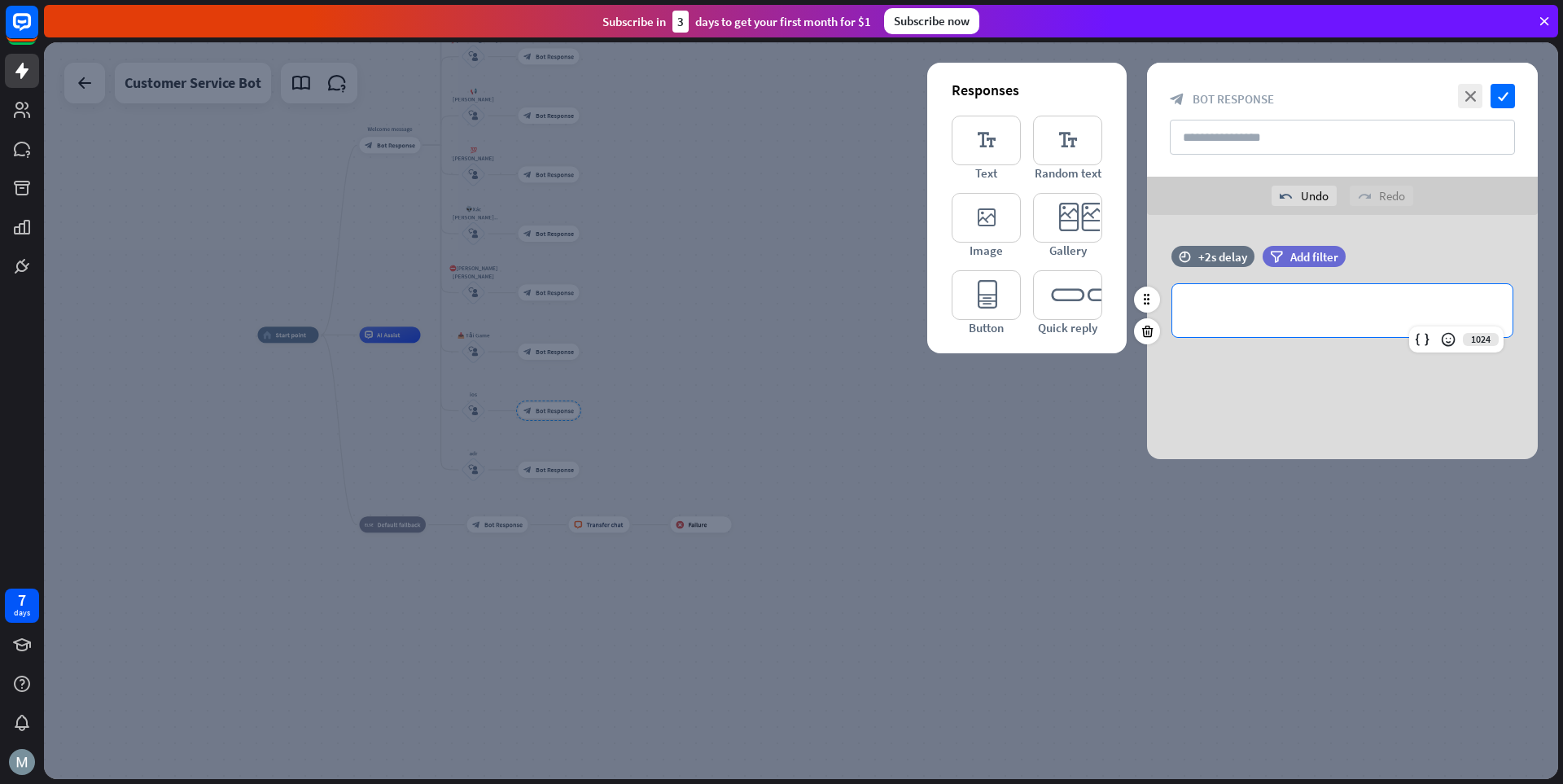
click at [1087, 309] on p "**********" at bounding box center [1343, 310] width 308 height 21
click at [1087, 88] on icon "check" at bounding box center [1503, 96] width 25 height 25
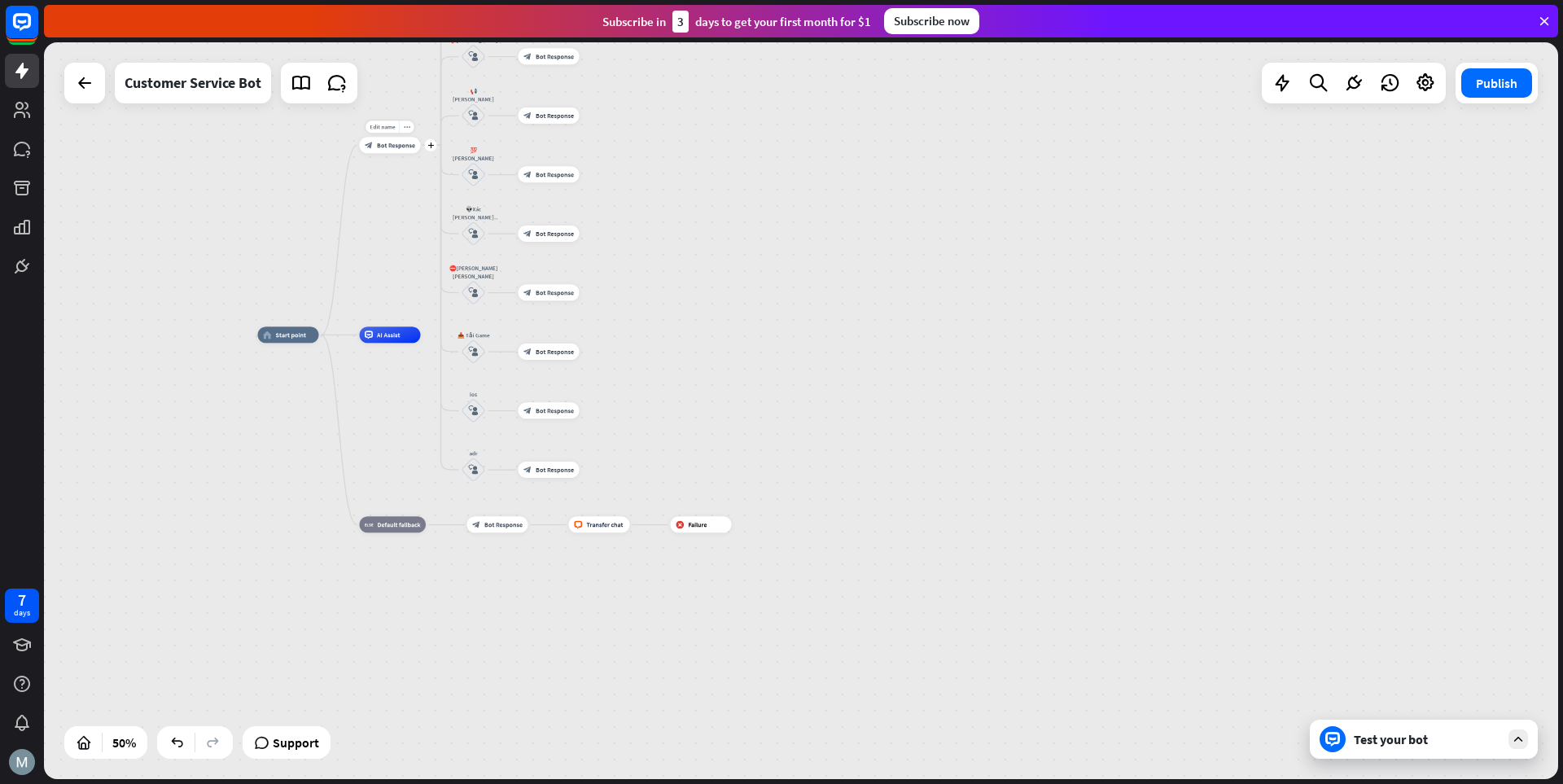
click at [398, 143] on span "Bot Response" at bounding box center [396, 145] width 38 height 8
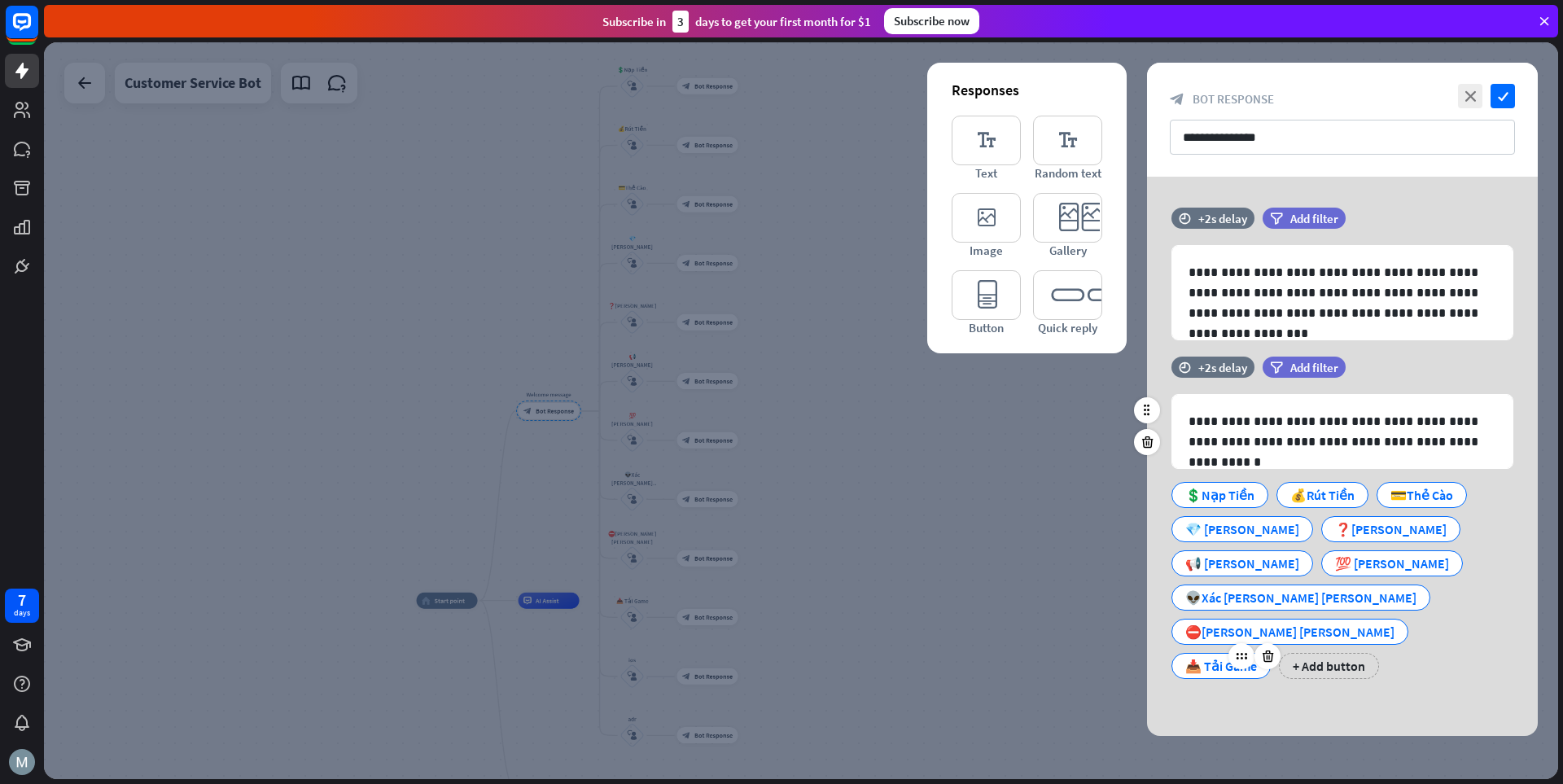
click at [1087, 653] on div "📥 Tải Game" at bounding box center [1221, 666] width 72 height 25
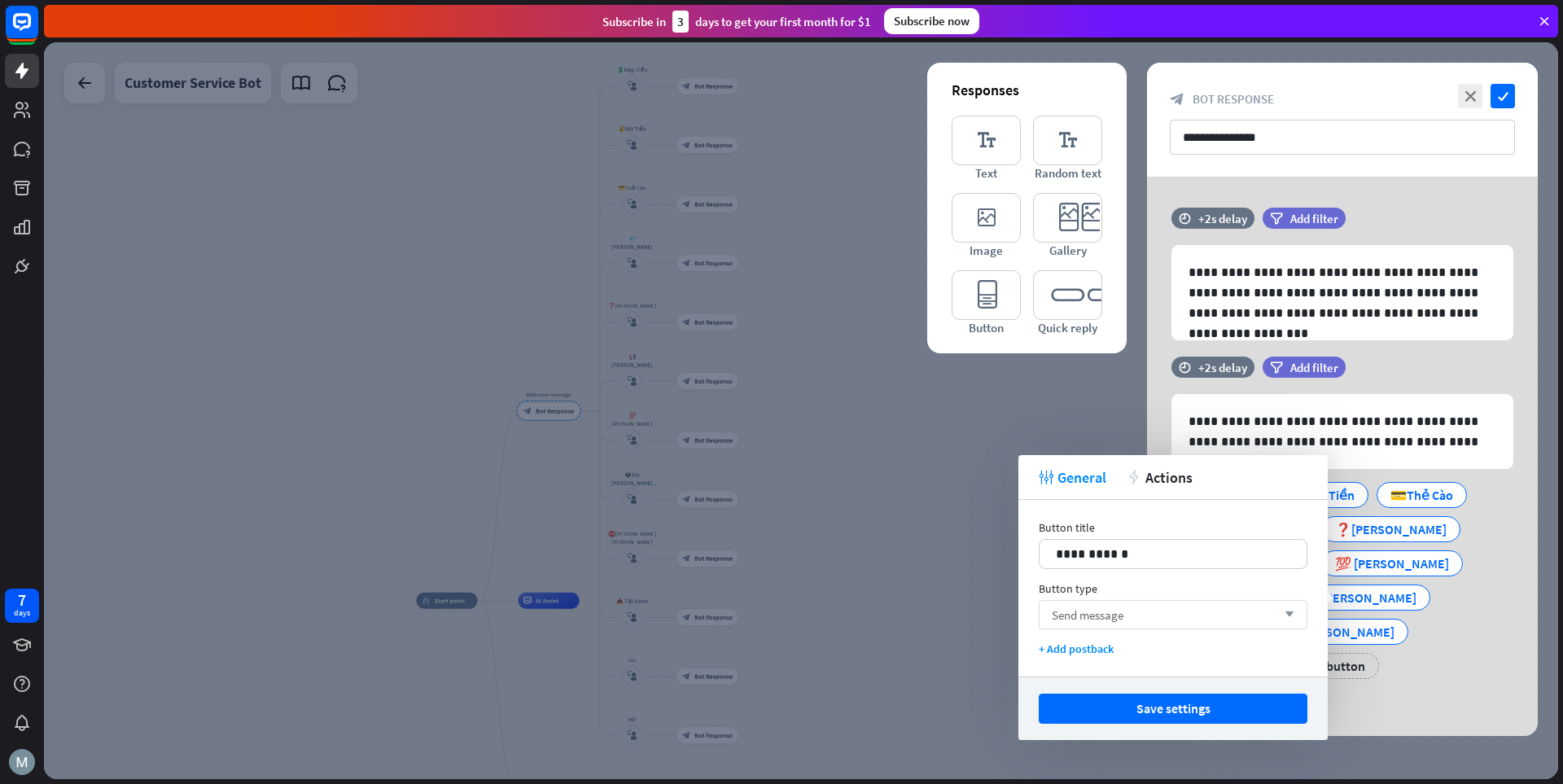
click at [1087, 610] on div "Send message arrow_down" at bounding box center [1173, 614] width 269 height 29
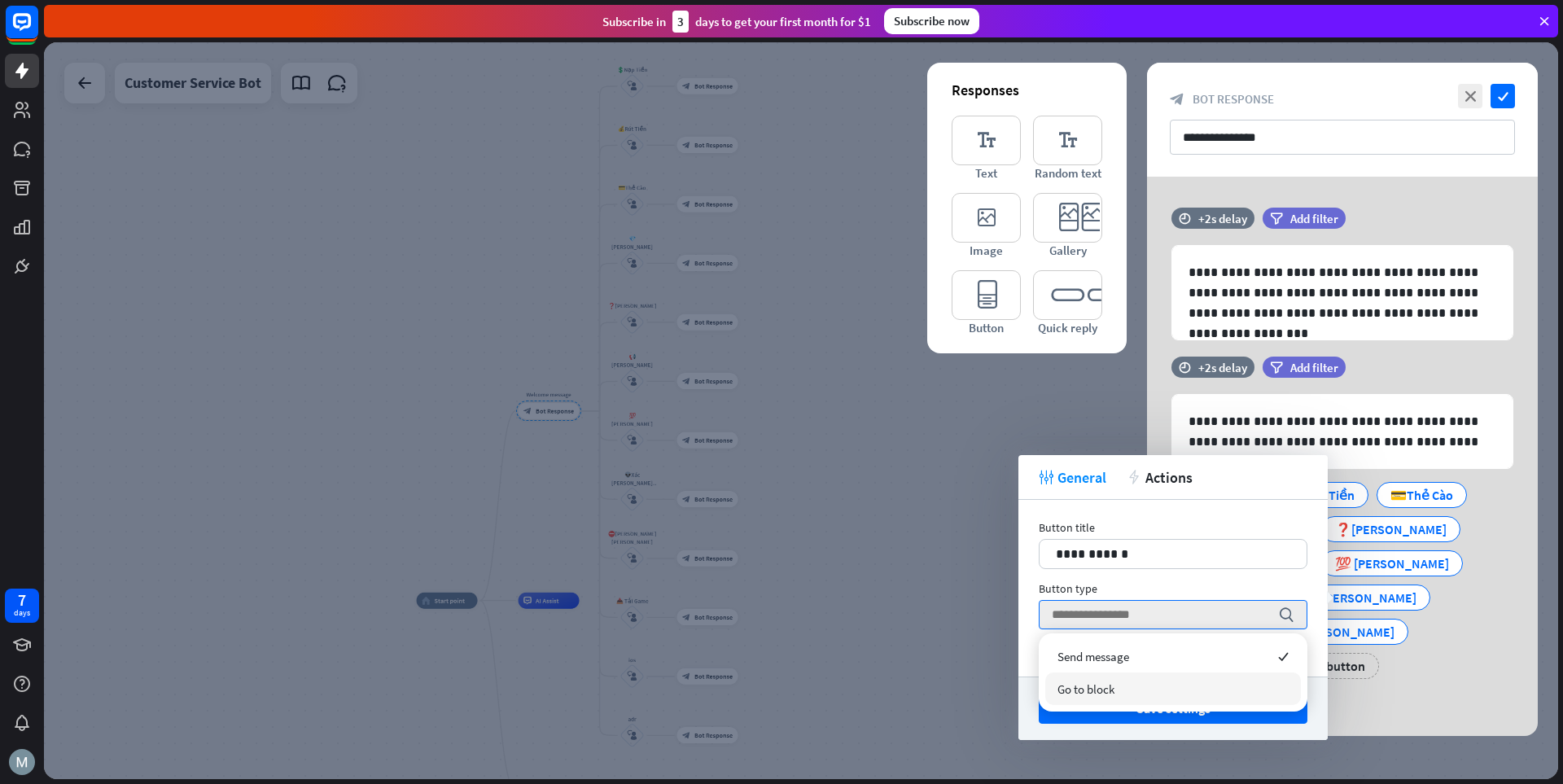
click at [1087, 695] on div "Go to block" at bounding box center [1173, 688] width 256 height 32
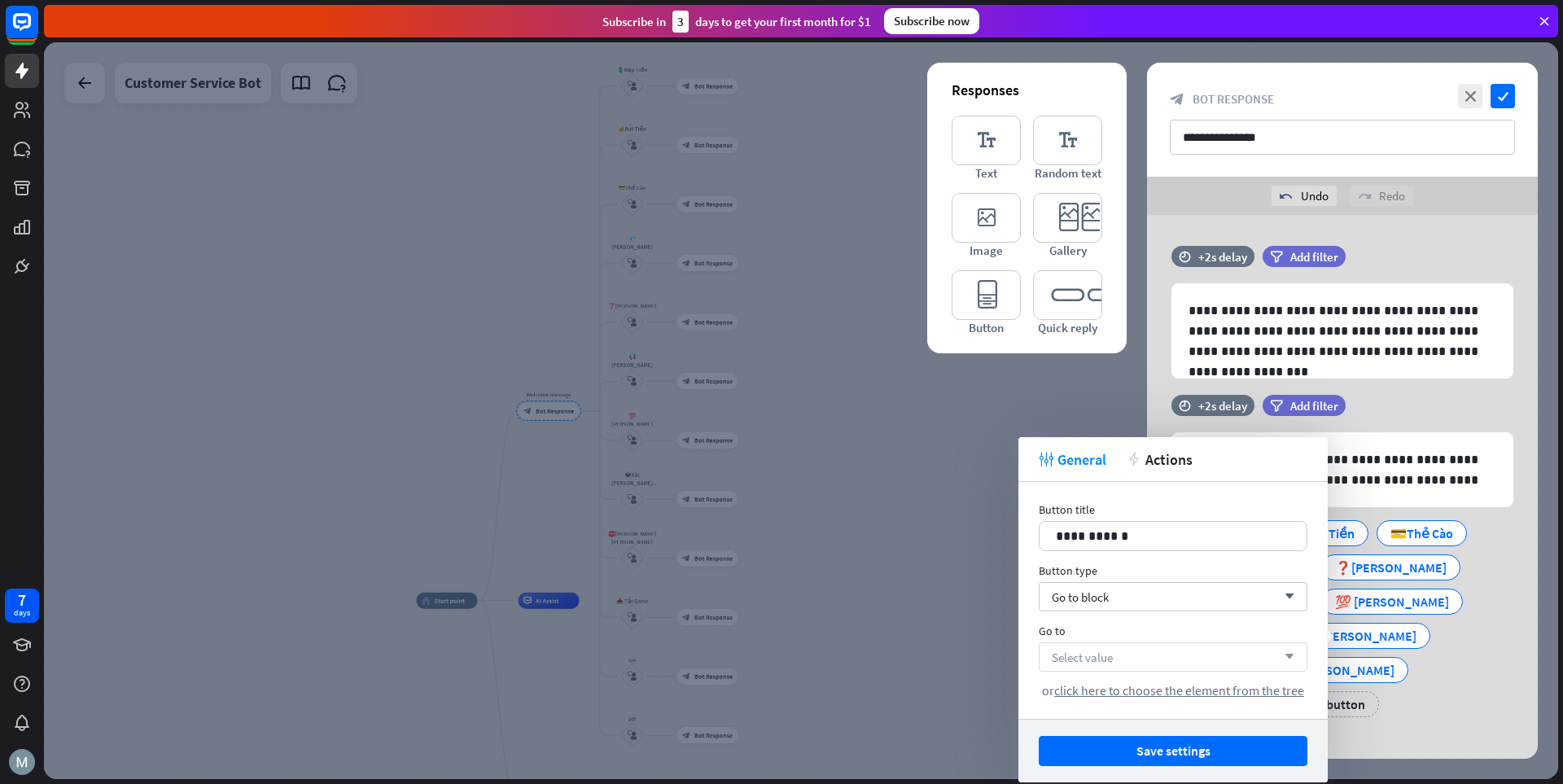
click at [1087, 660] on div "Select value arrow_down" at bounding box center [1173, 656] width 269 height 29
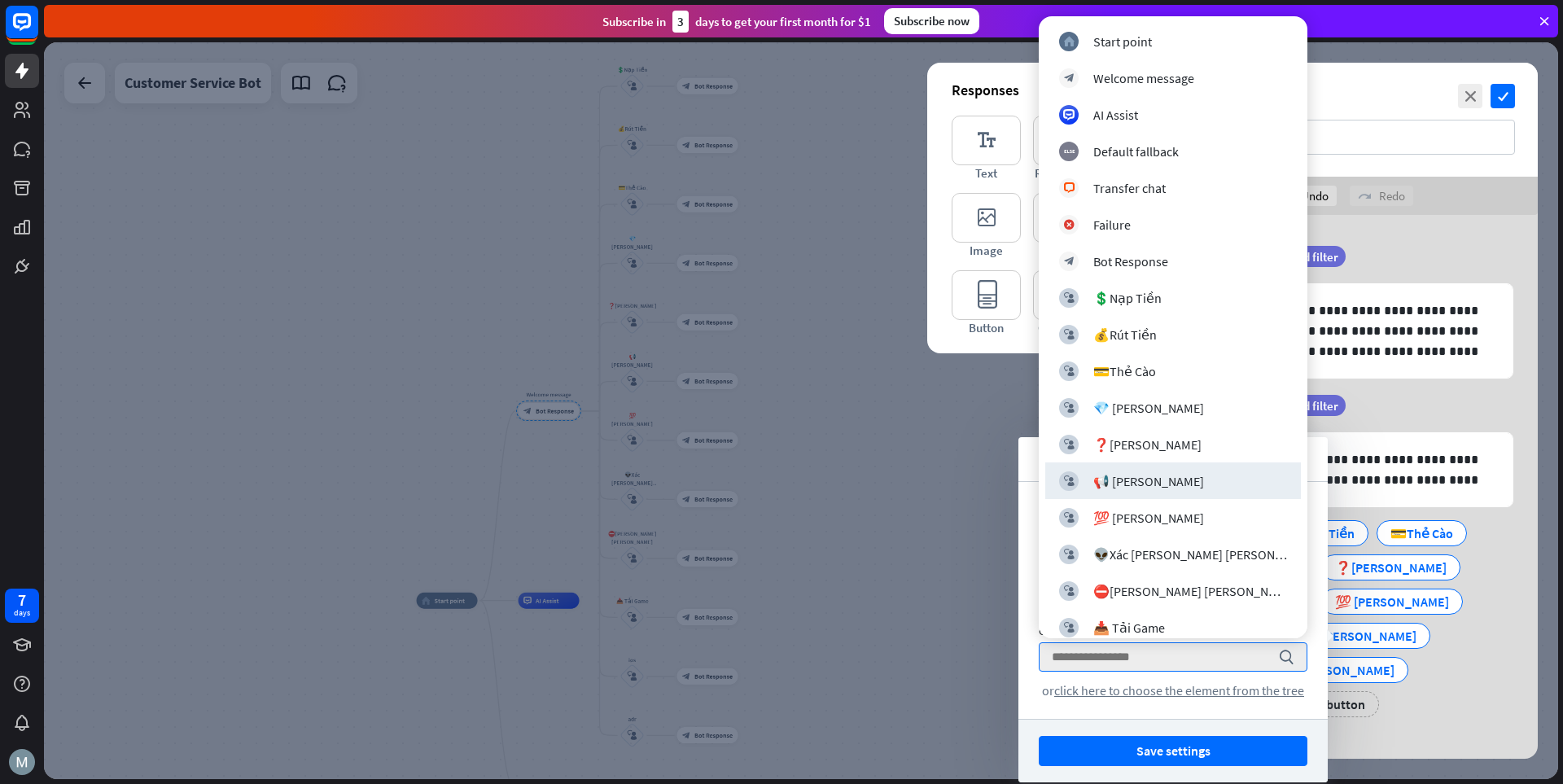
click at [847, 545] on div at bounding box center [801, 410] width 1514 height 737
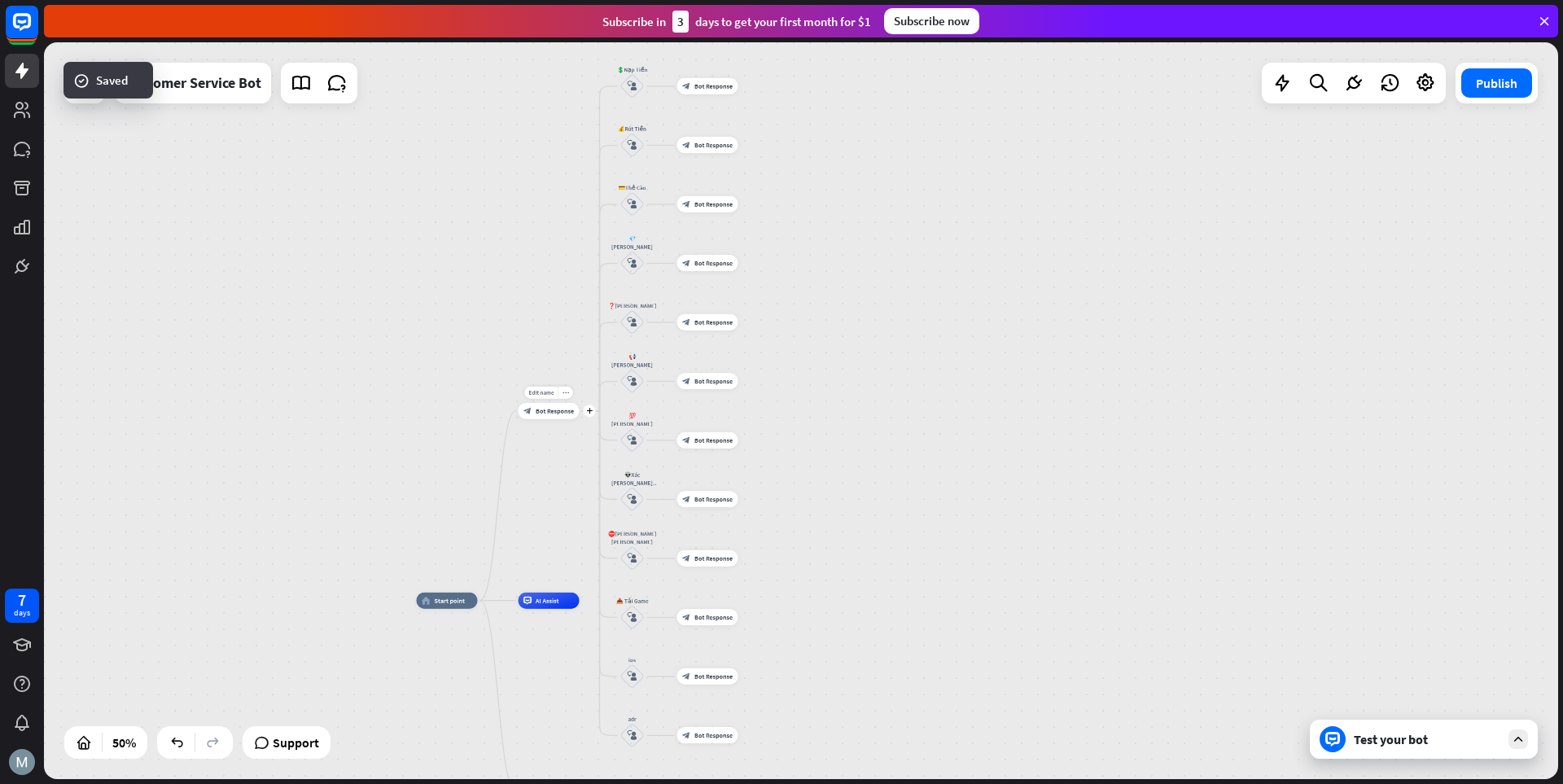
click at [547, 409] on span "Bot Response" at bounding box center [555, 411] width 38 height 8
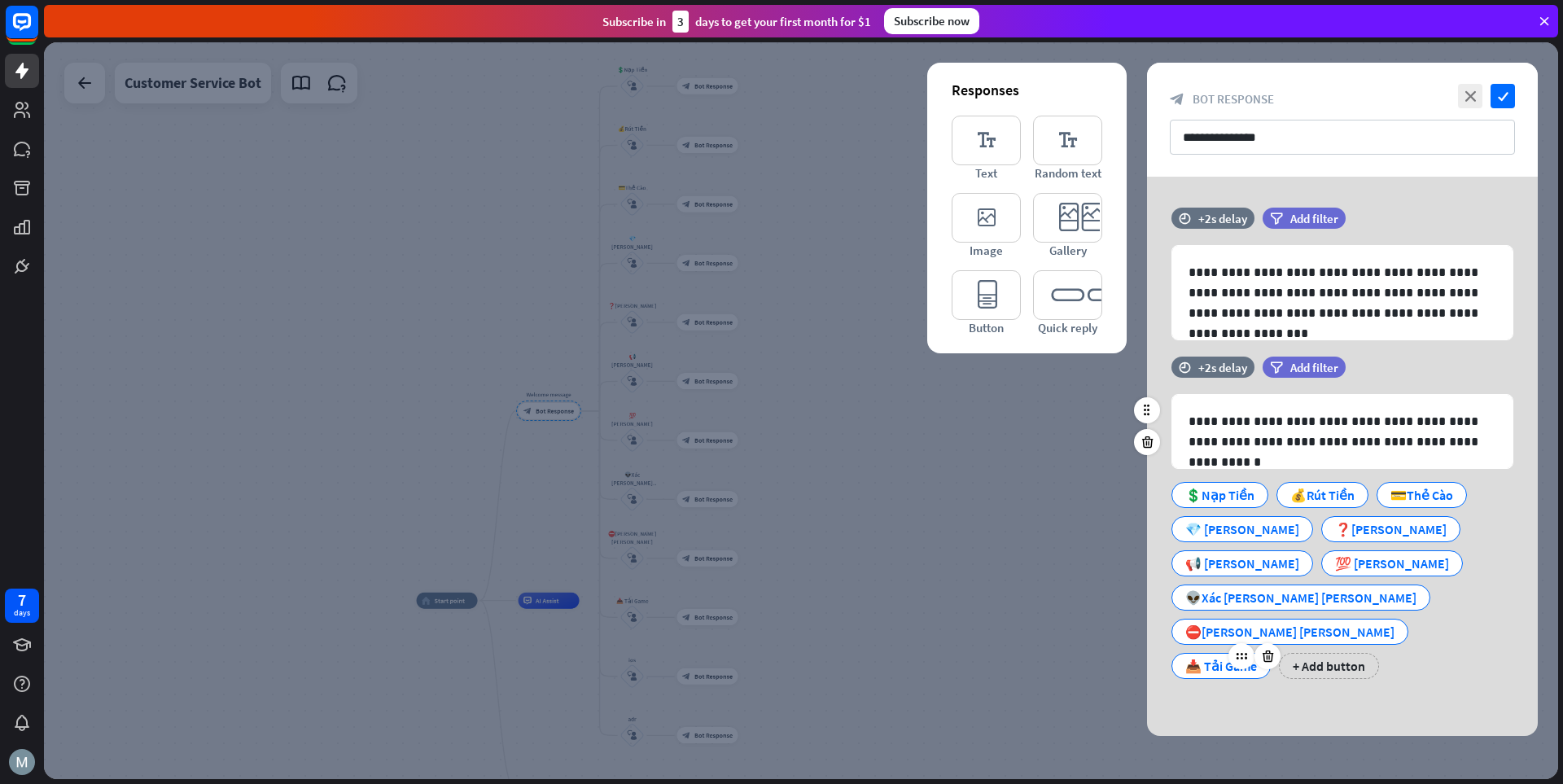
click at [1087, 653] on div "📥 Tải Game" at bounding box center [1221, 666] width 72 height 25
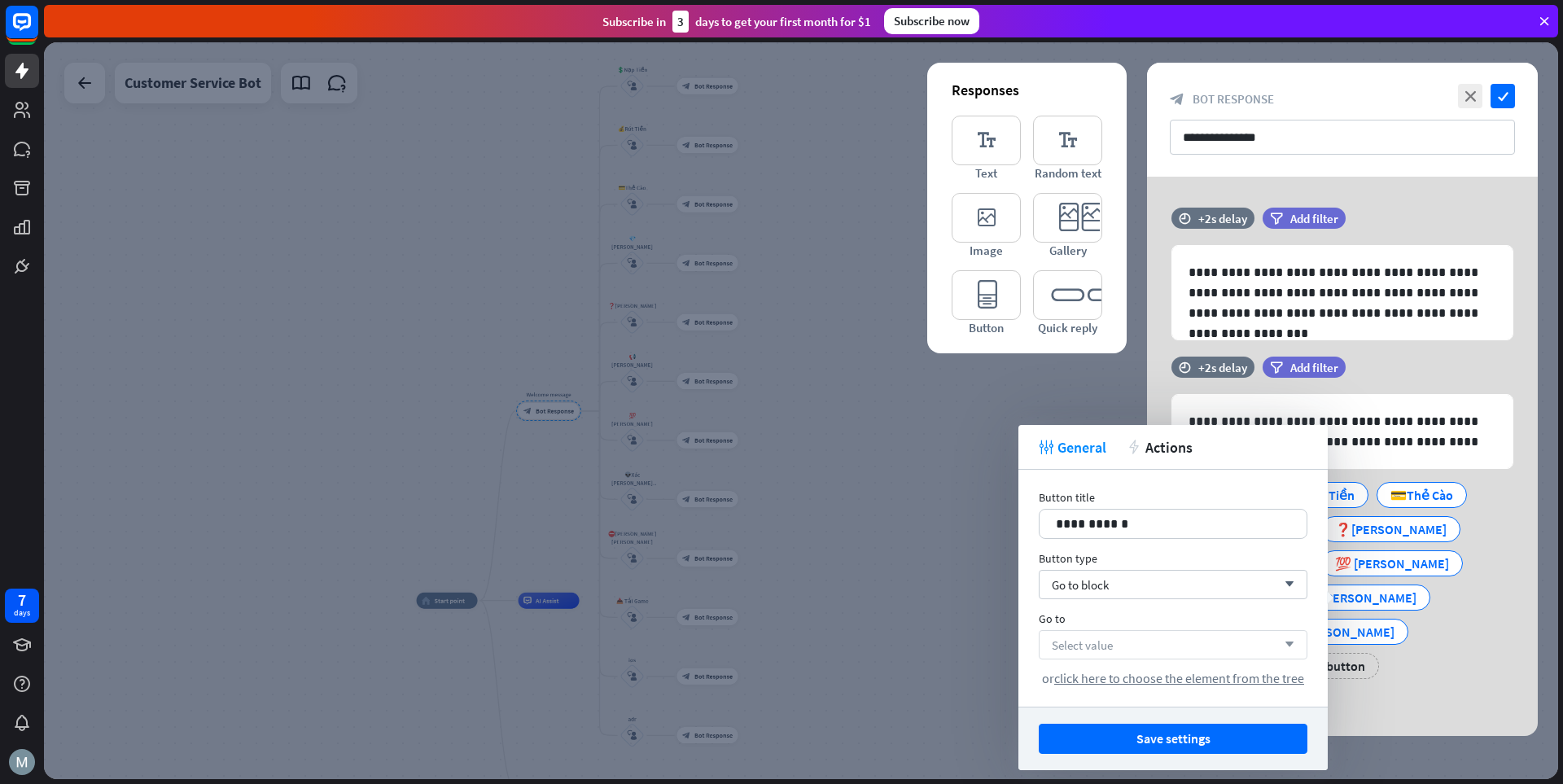
click at [1087, 643] on div "Select value arrow_down" at bounding box center [1173, 644] width 269 height 29
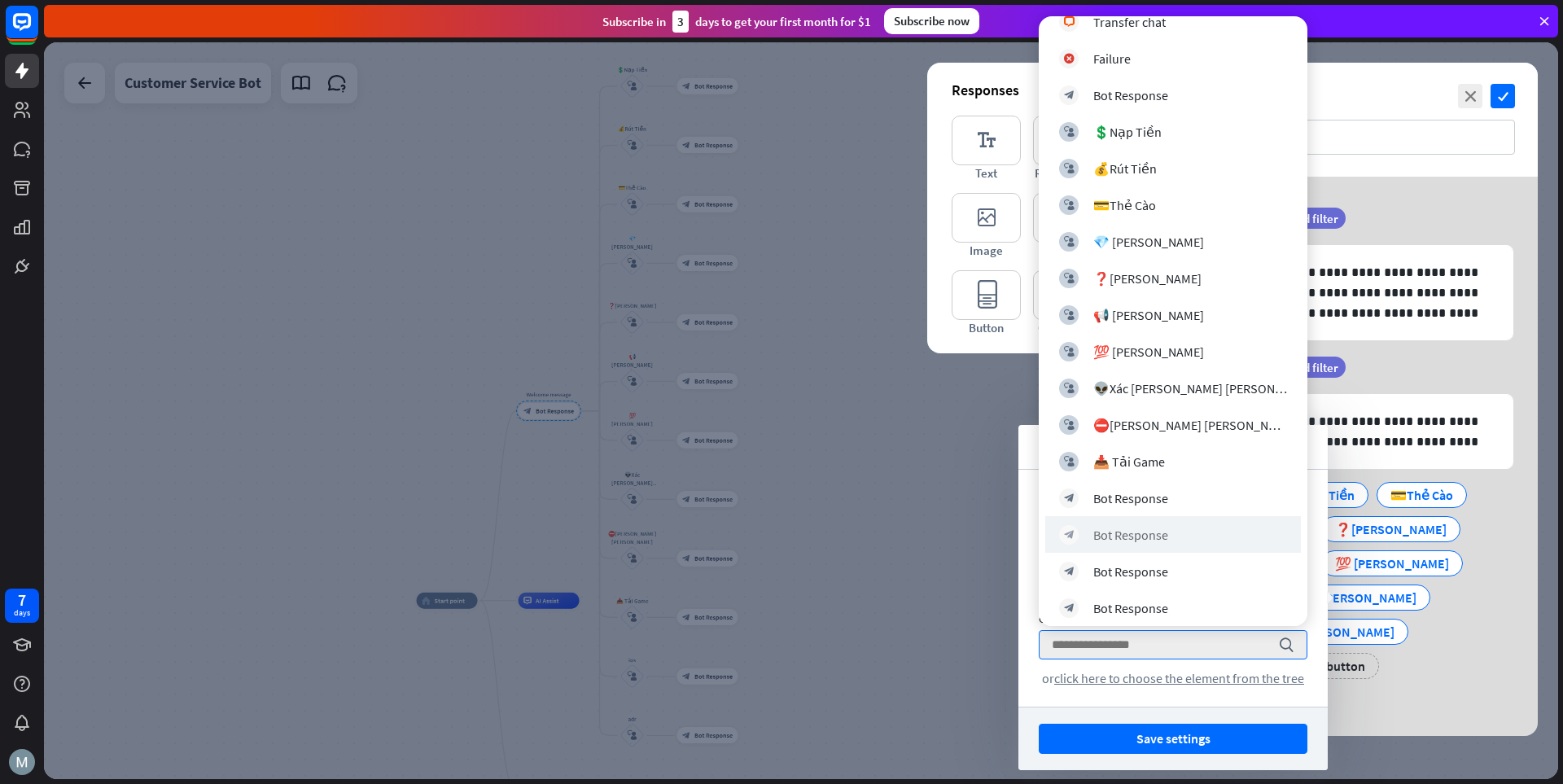
scroll to position [244, 0]
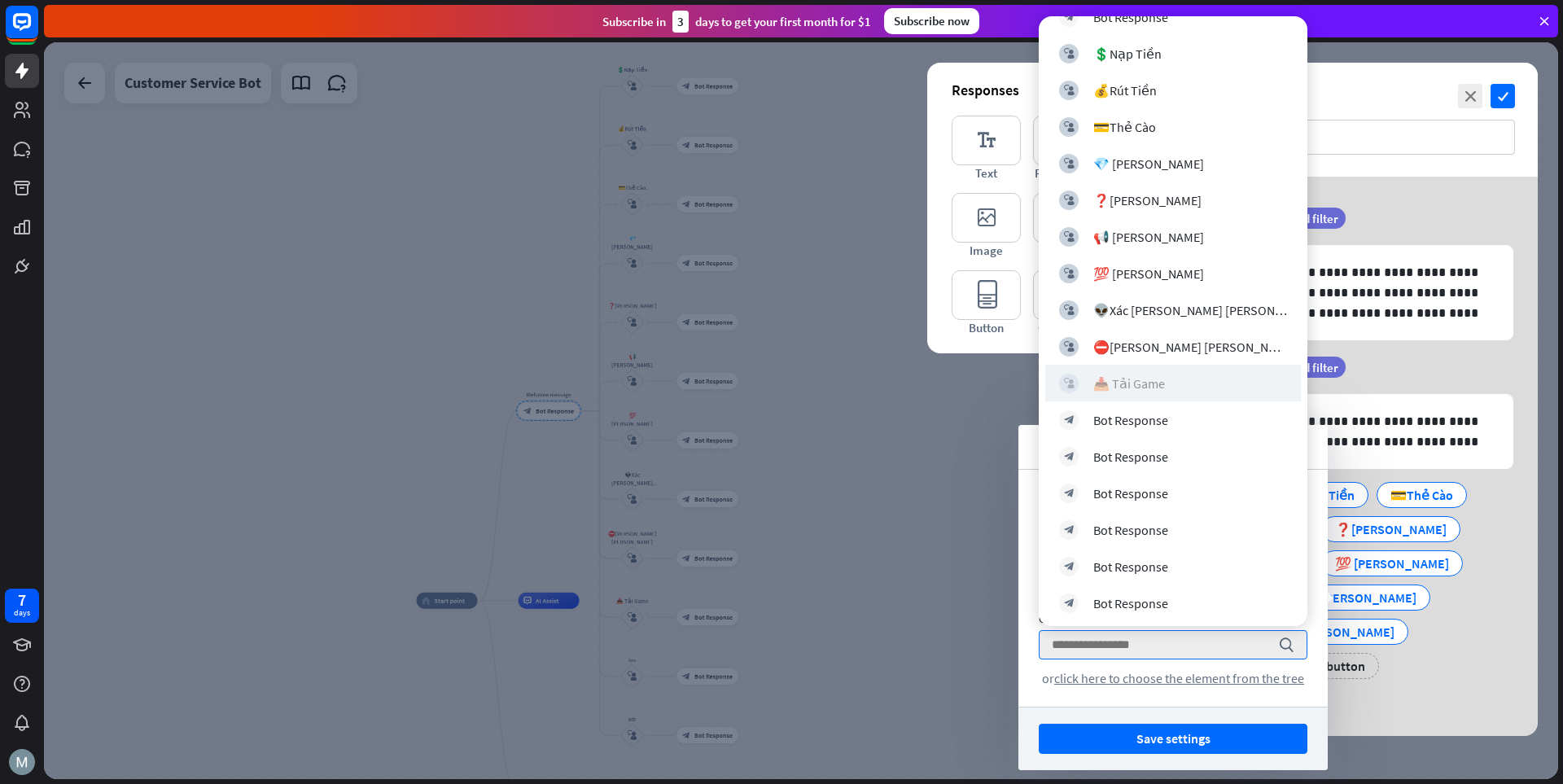
click at [1087, 379] on div "📥 Tải Game" at bounding box center [1129, 384] width 72 height 17
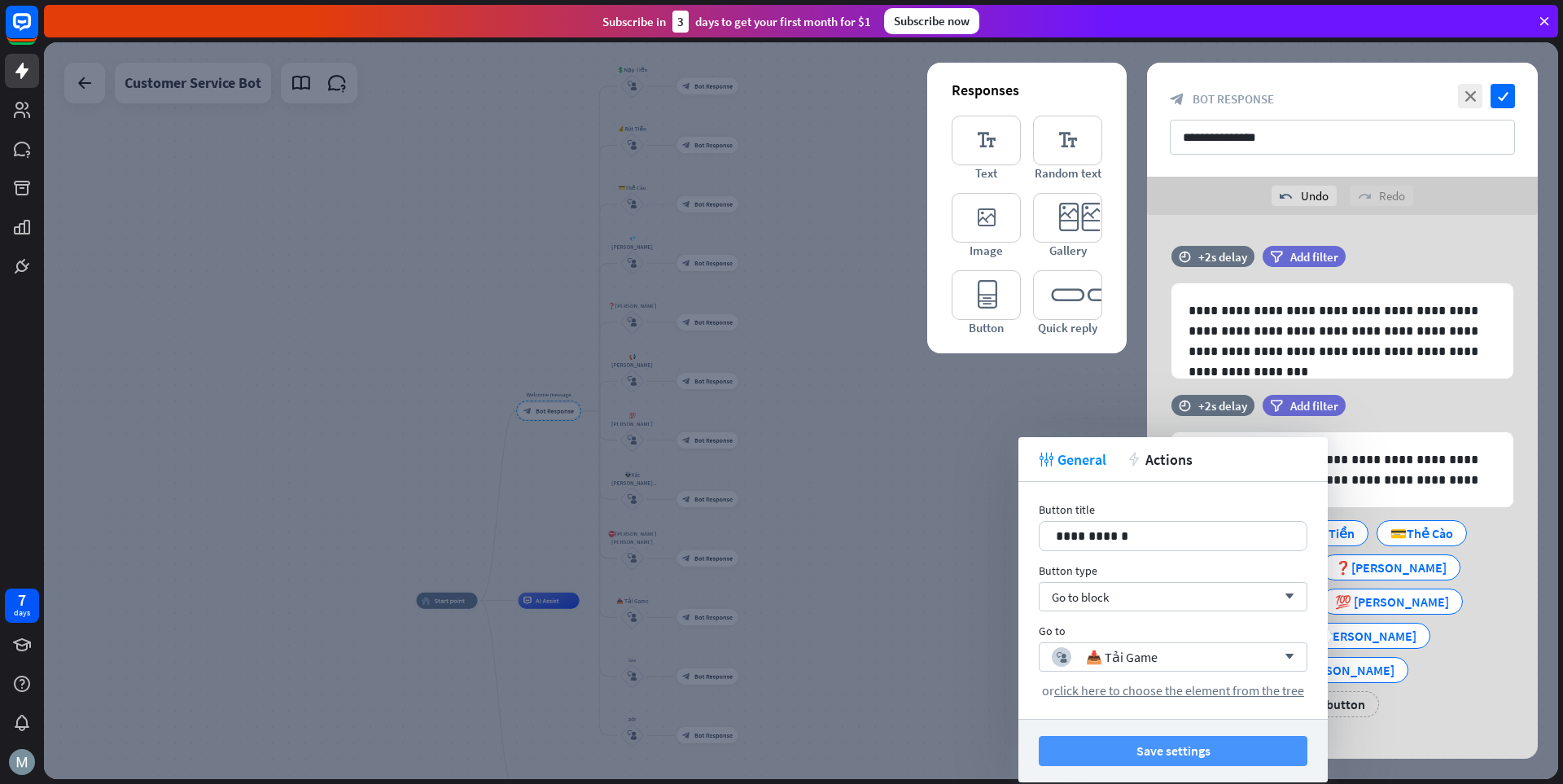
click at [1087, 748] on button "Save settings" at bounding box center [1173, 751] width 269 height 30
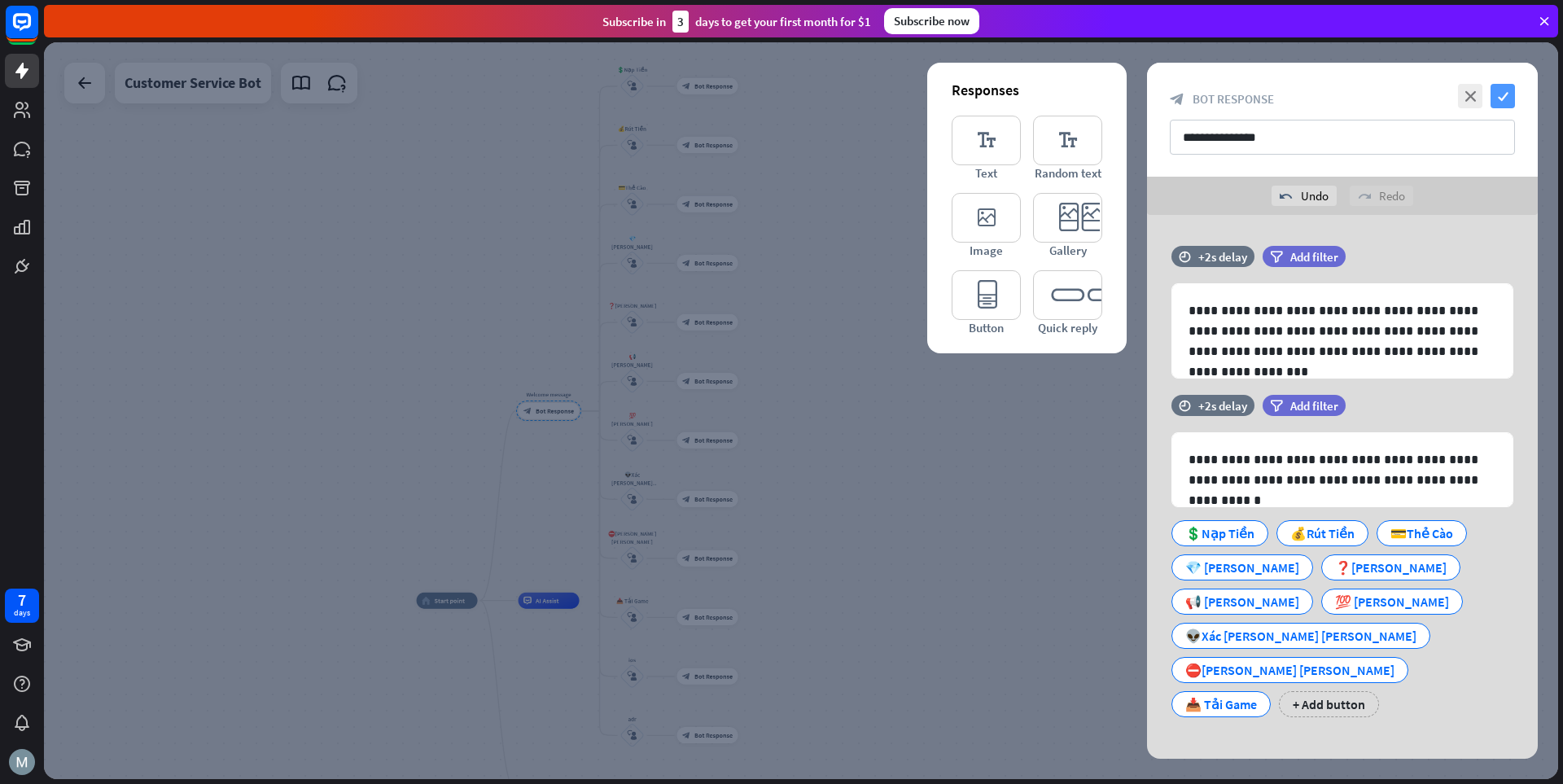
click at [1087, 90] on icon "check" at bounding box center [1503, 96] width 25 height 25
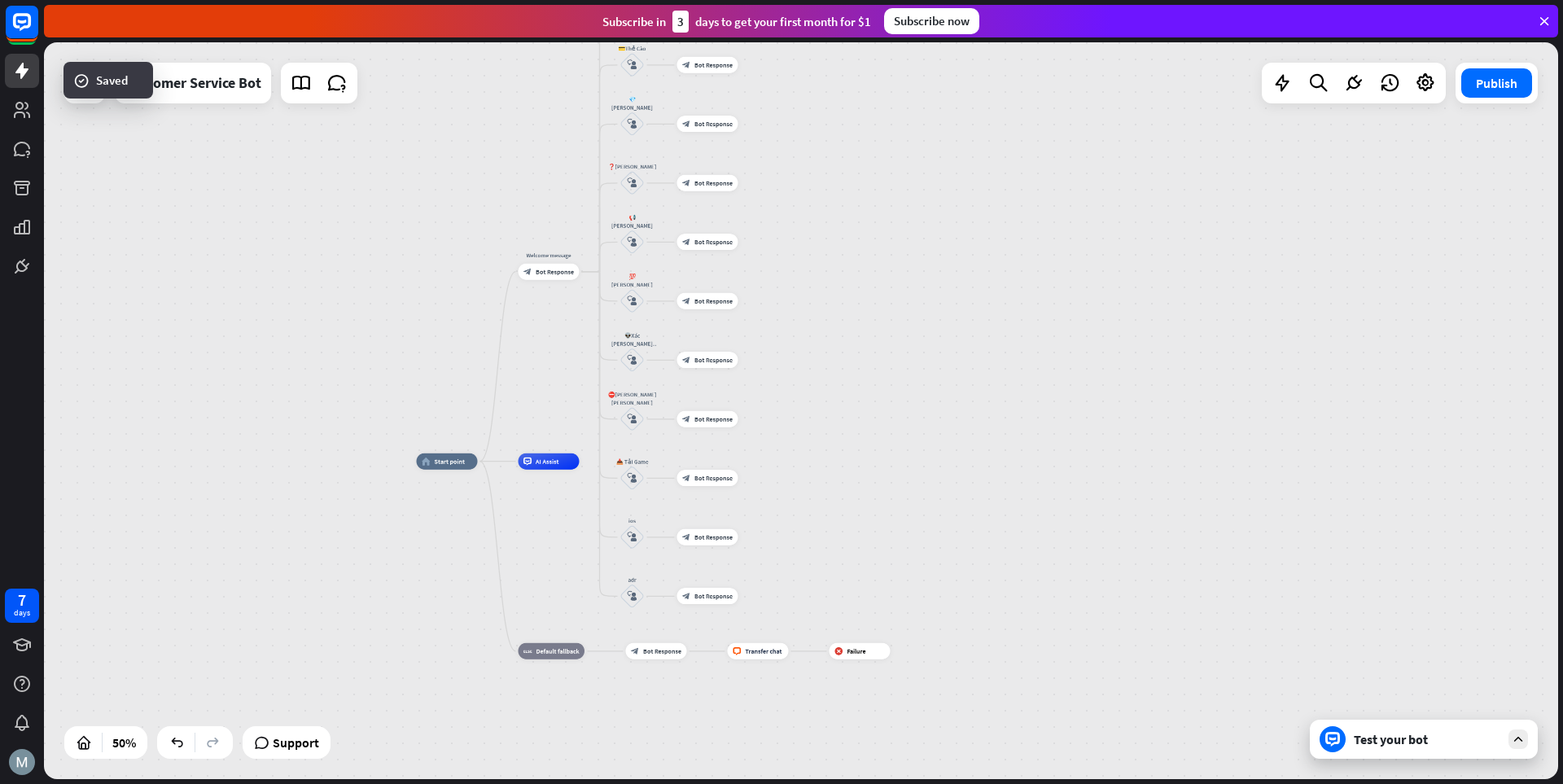
drag, startPoint x: 962, startPoint y: 544, endPoint x: 966, endPoint y: 435, distance: 109.1
click at [966, 436] on div "home_2 Start point Welcome message block_bot_response Bot Response 💲Nạp Tiền bl…" at bounding box center [801, 410] width 1514 height 737
click at [750, 480] on icon "plus" at bounding box center [749, 477] width 7 height 6
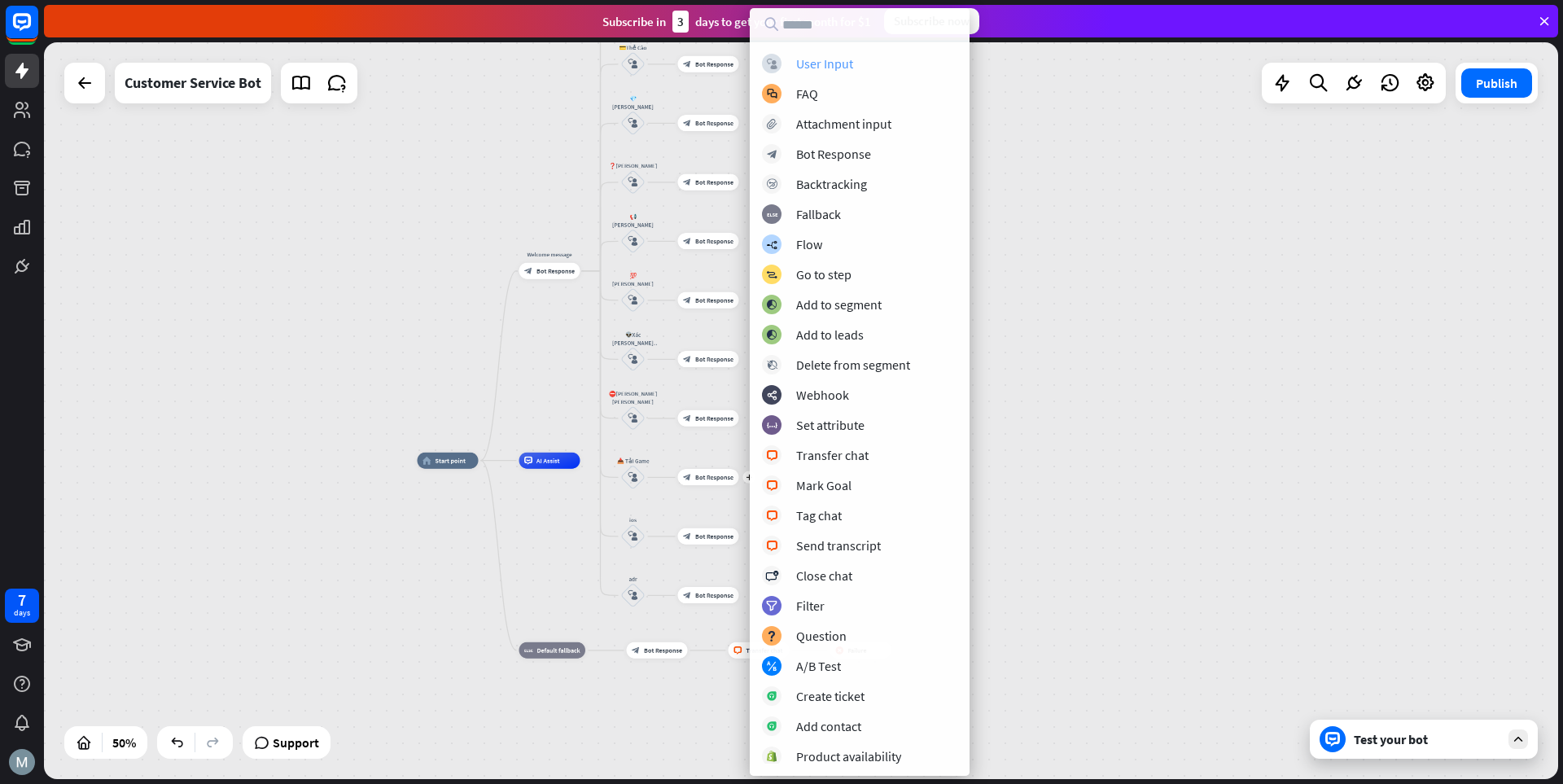
click at [827, 64] on div "User Input" at bounding box center [824, 64] width 57 height 17
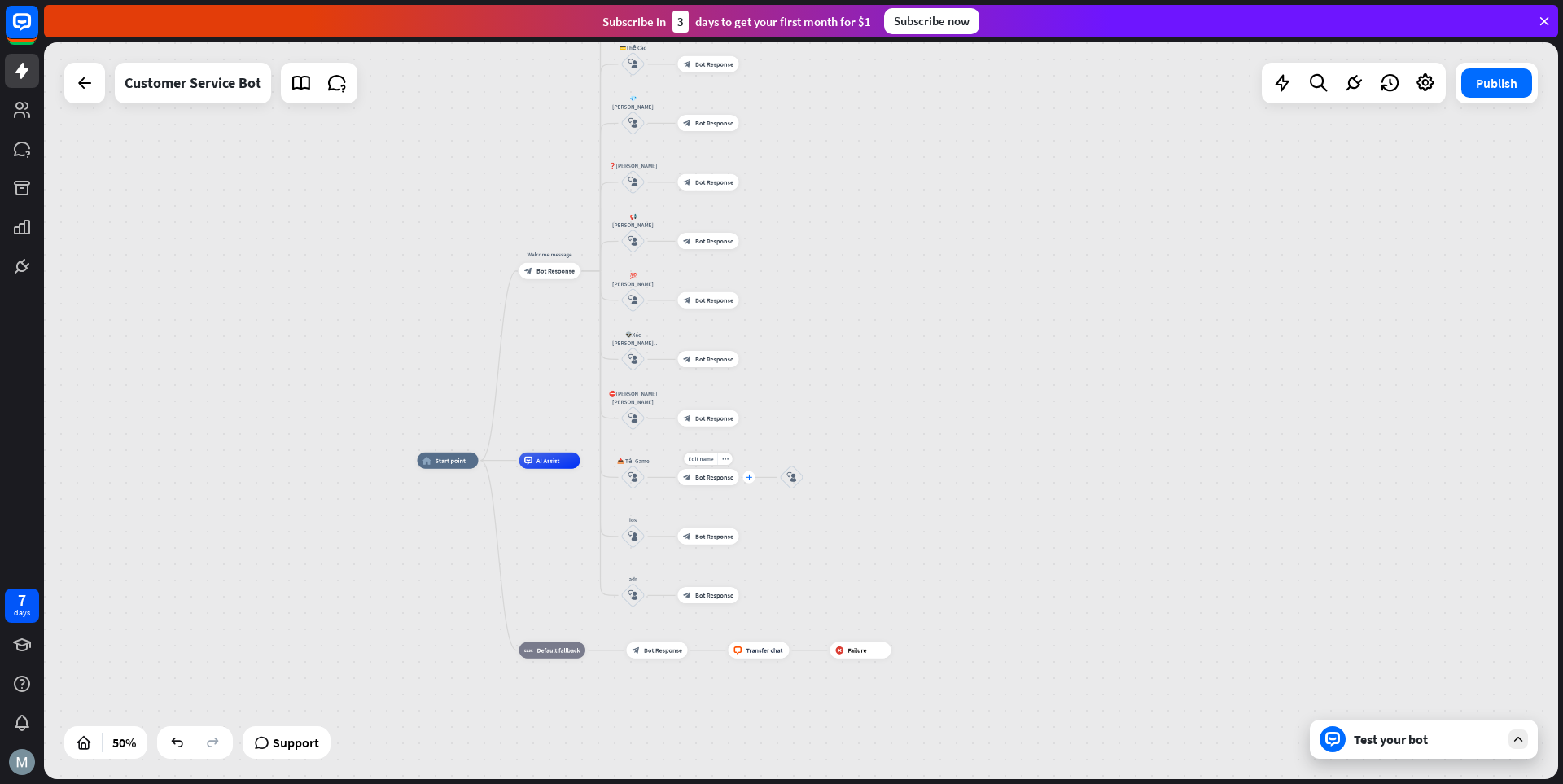
click at [748, 476] on icon "plus" at bounding box center [749, 477] width 7 height 6
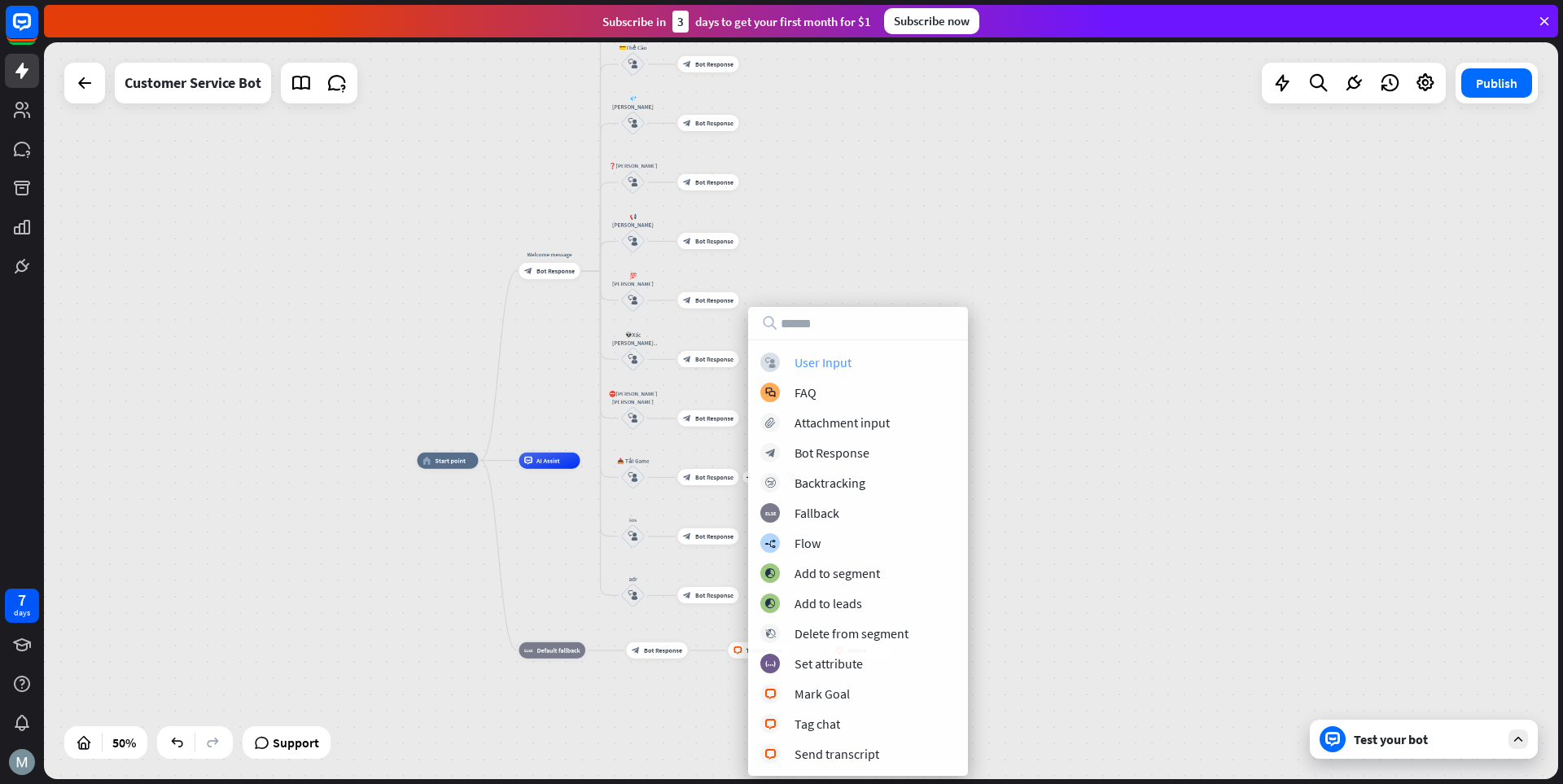
click at [804, 358] on div "User Input" at bounding box center [822, 362] width 57 height 17
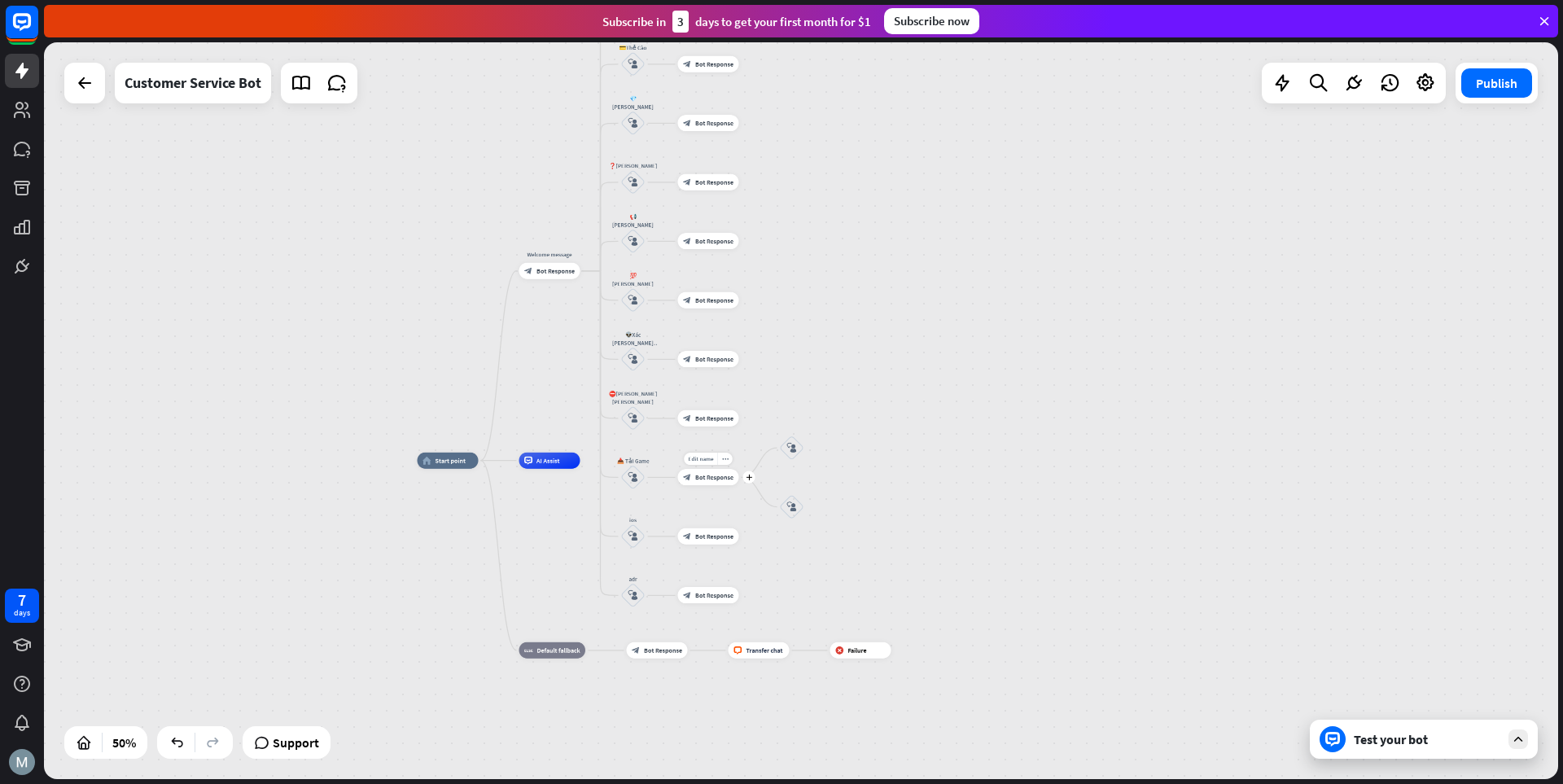
click at [717, 478] on span "Bot Response" at bounding box center [714, 477] width 38 height 8
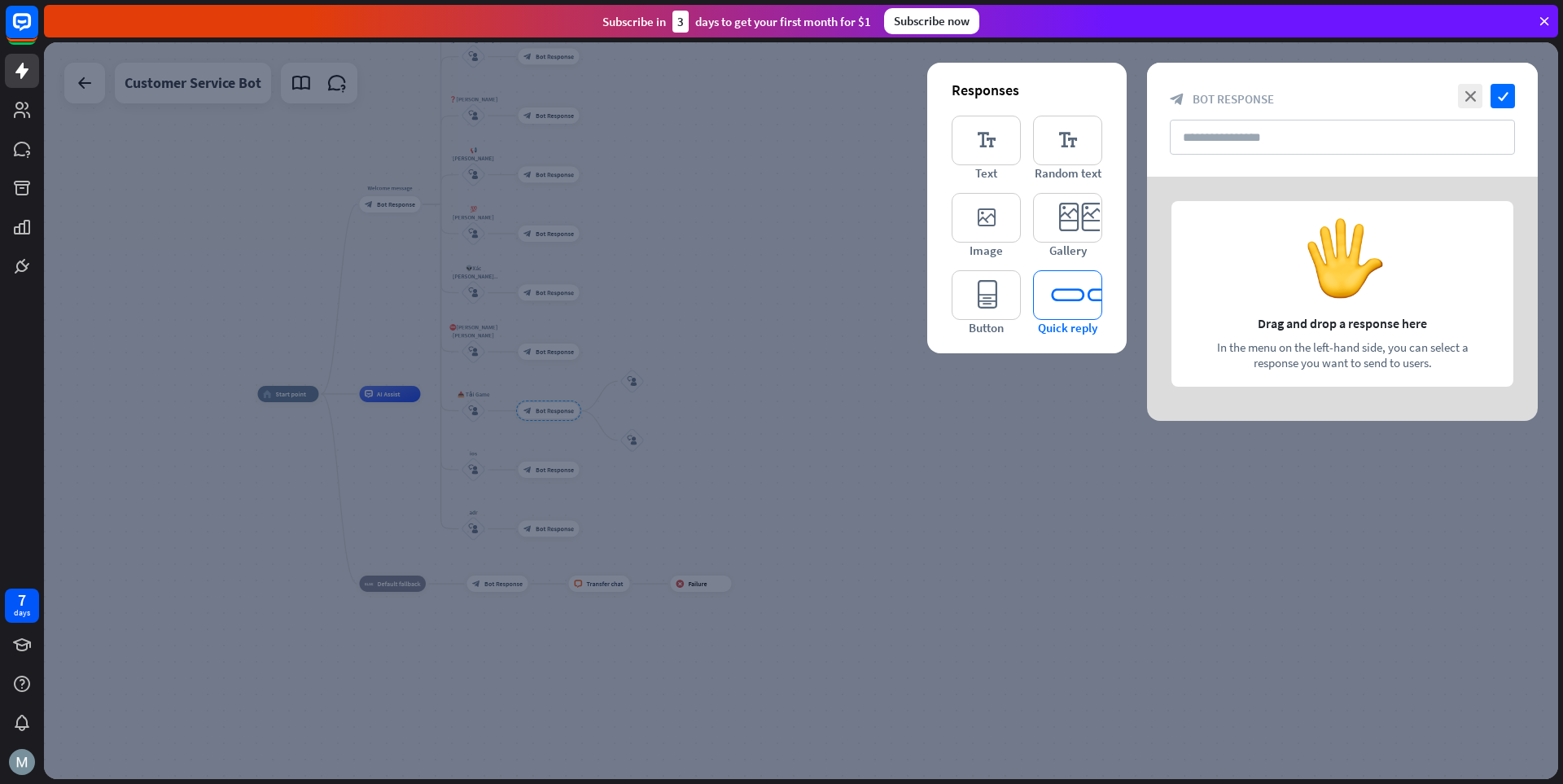
click at [1072, 297] on icon "editor_quick_replies" at bounding box center [1068, 295] width 70 height 50
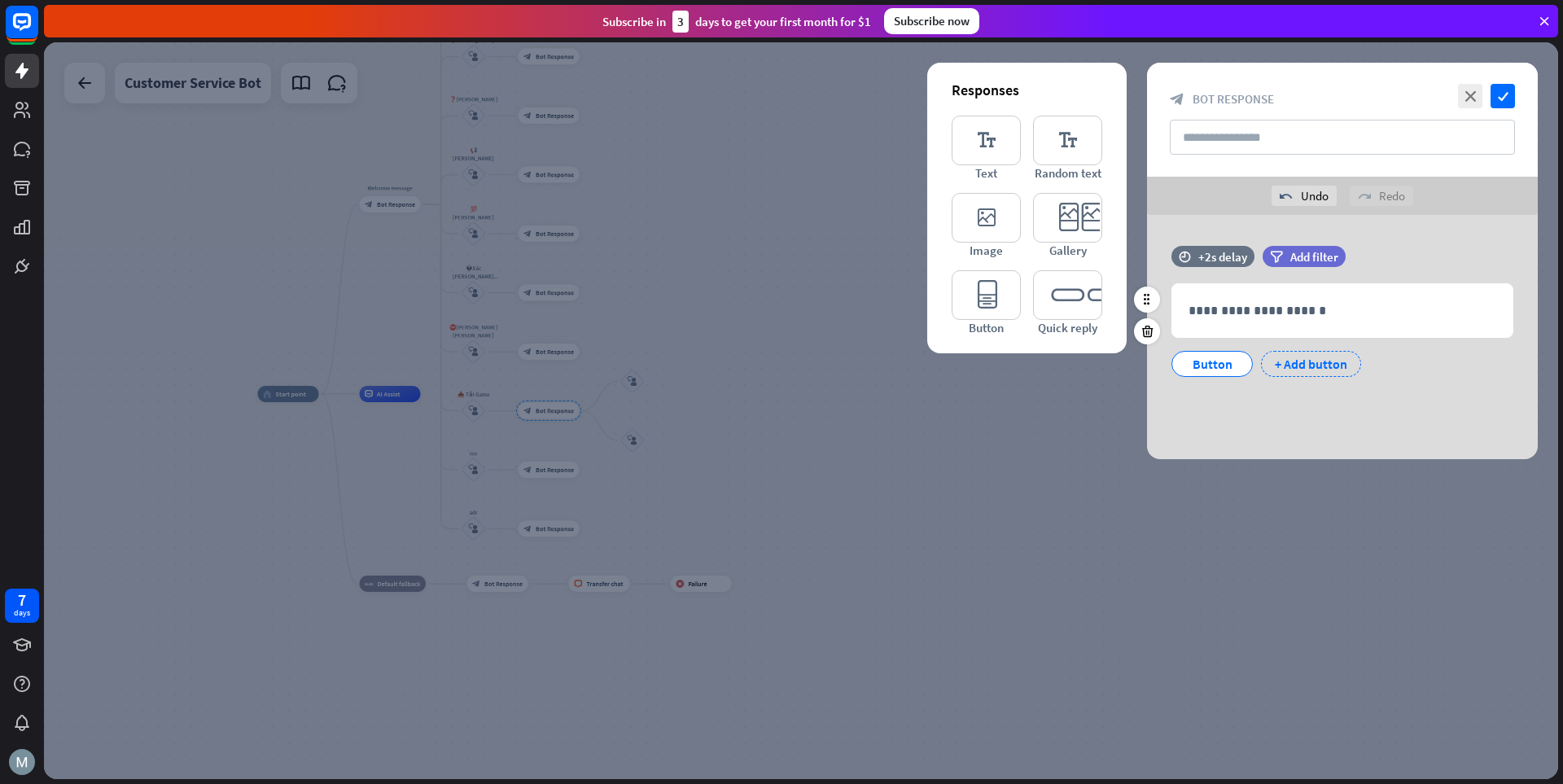
click at [1087, 358] on div "+ Add button" at bounding box center [1311, 363] width 100 height 26
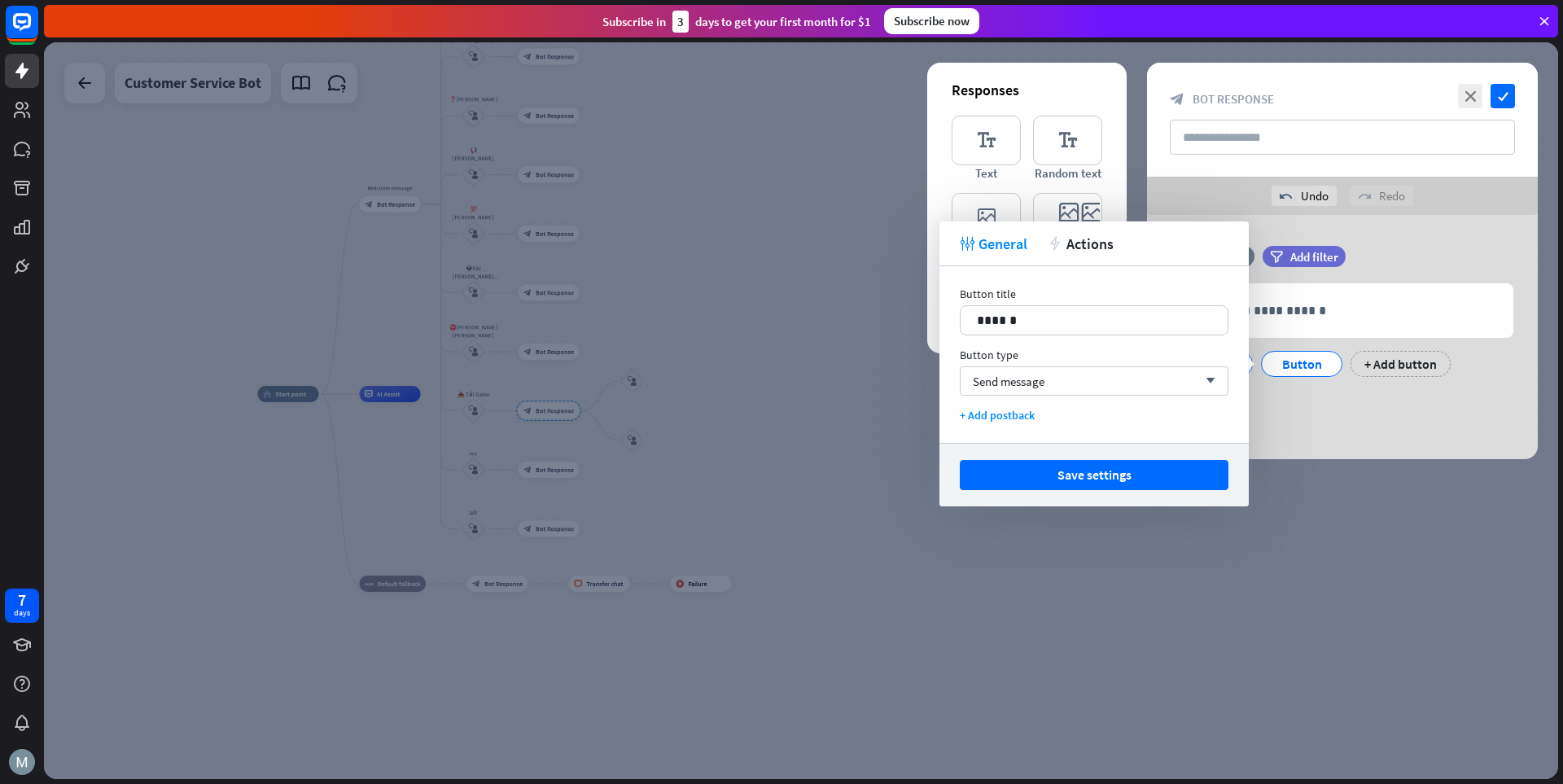
drag, startPoint x: 1356, startPoint y: 423, endPoint x: 1349, endPoint y: 423, distance: 7.0
click at [1087, 423] on div "**********" at bounding box center [1343, 337] width 391 height 244
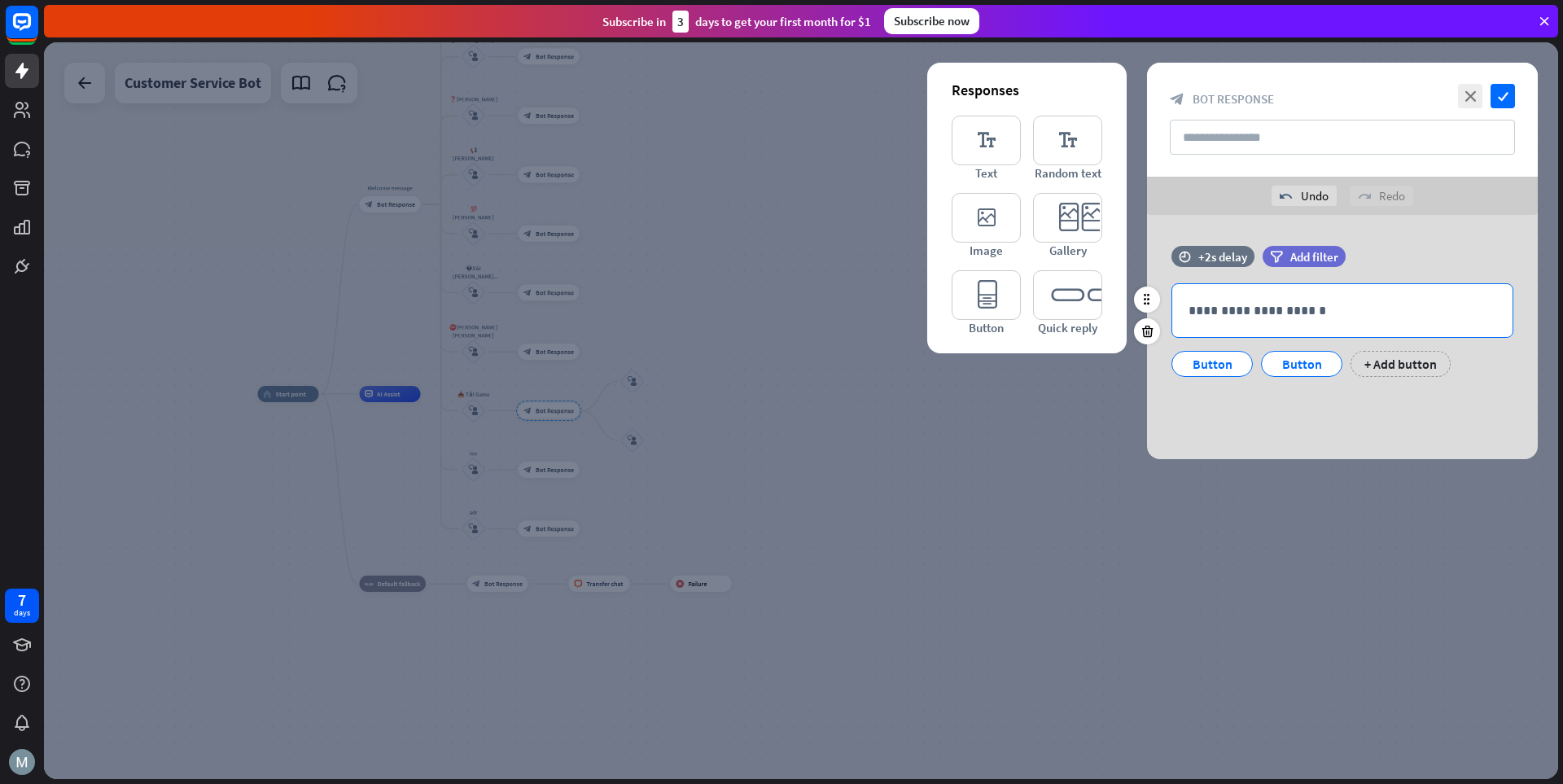
click at [1087, 310] on p "**********" at bounding box center [1343, 310] width 308 height 21
click at [1087, 366] on div "Button" at bounding box center [1212, 364] width 54 height 25
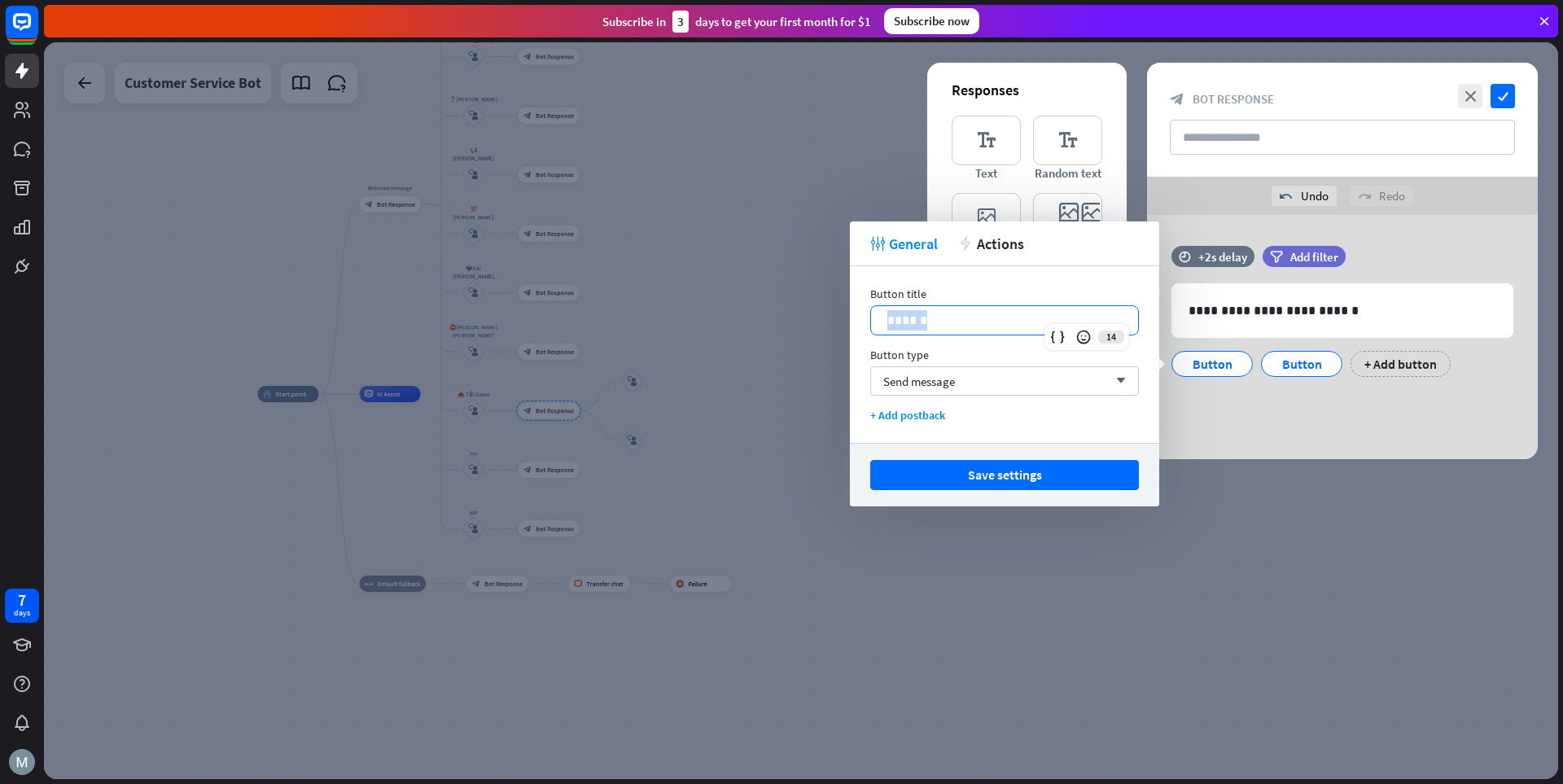
drag, startPoint x: 981, startPoint y: 323, endPoint x: 891, endPoint y: 318, distance: 90.1
click at [891, 318] on p "******" at bounding box center [1004, 320] width 234 height 21
click at [968, 377] on div "Send message arrow_down" at bounding box center [1004, 380] width 269 height 29
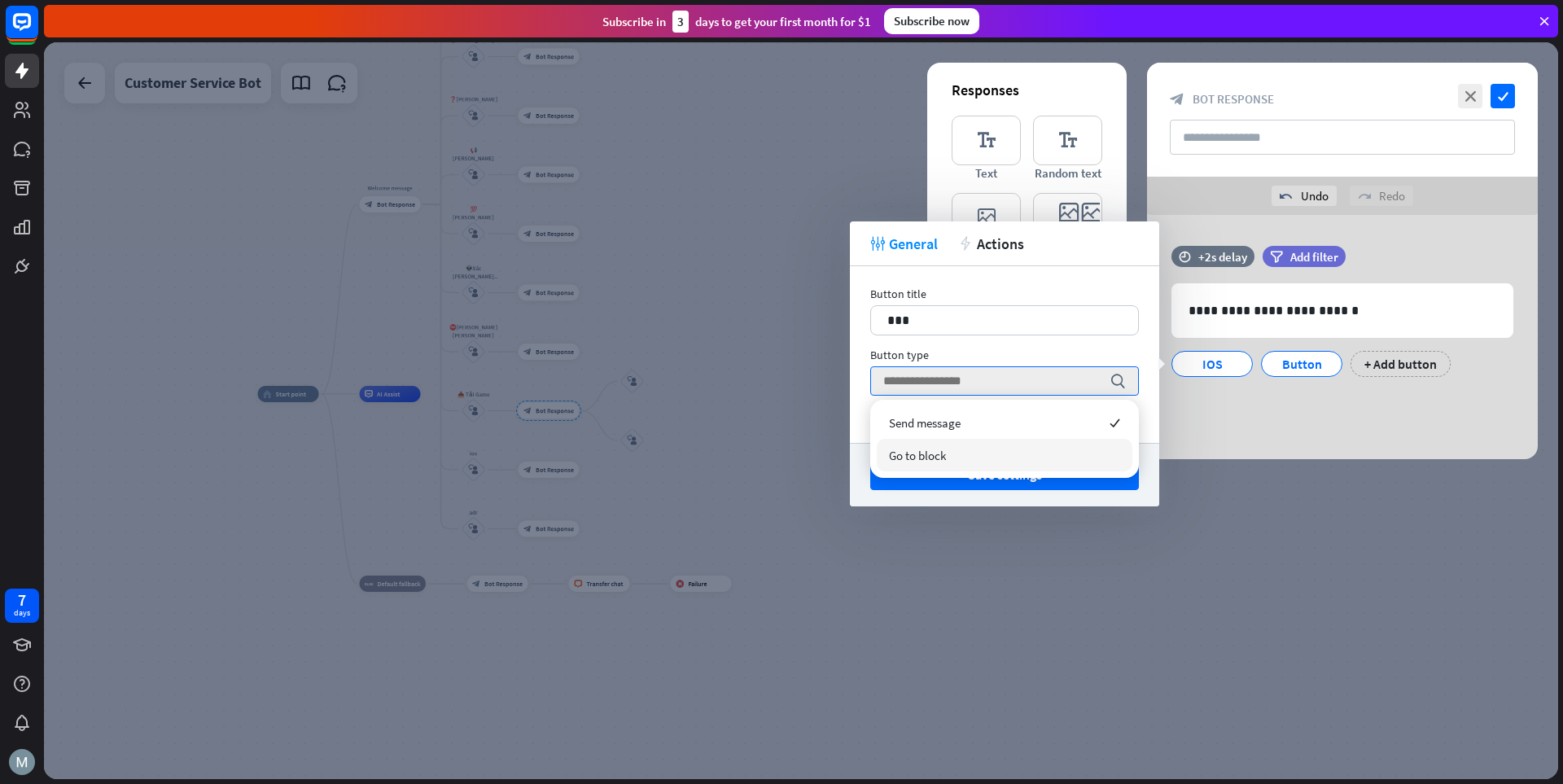
click at [964, 453] on div "Go to block" at bounding box center [1004, 454] width 256 height 32
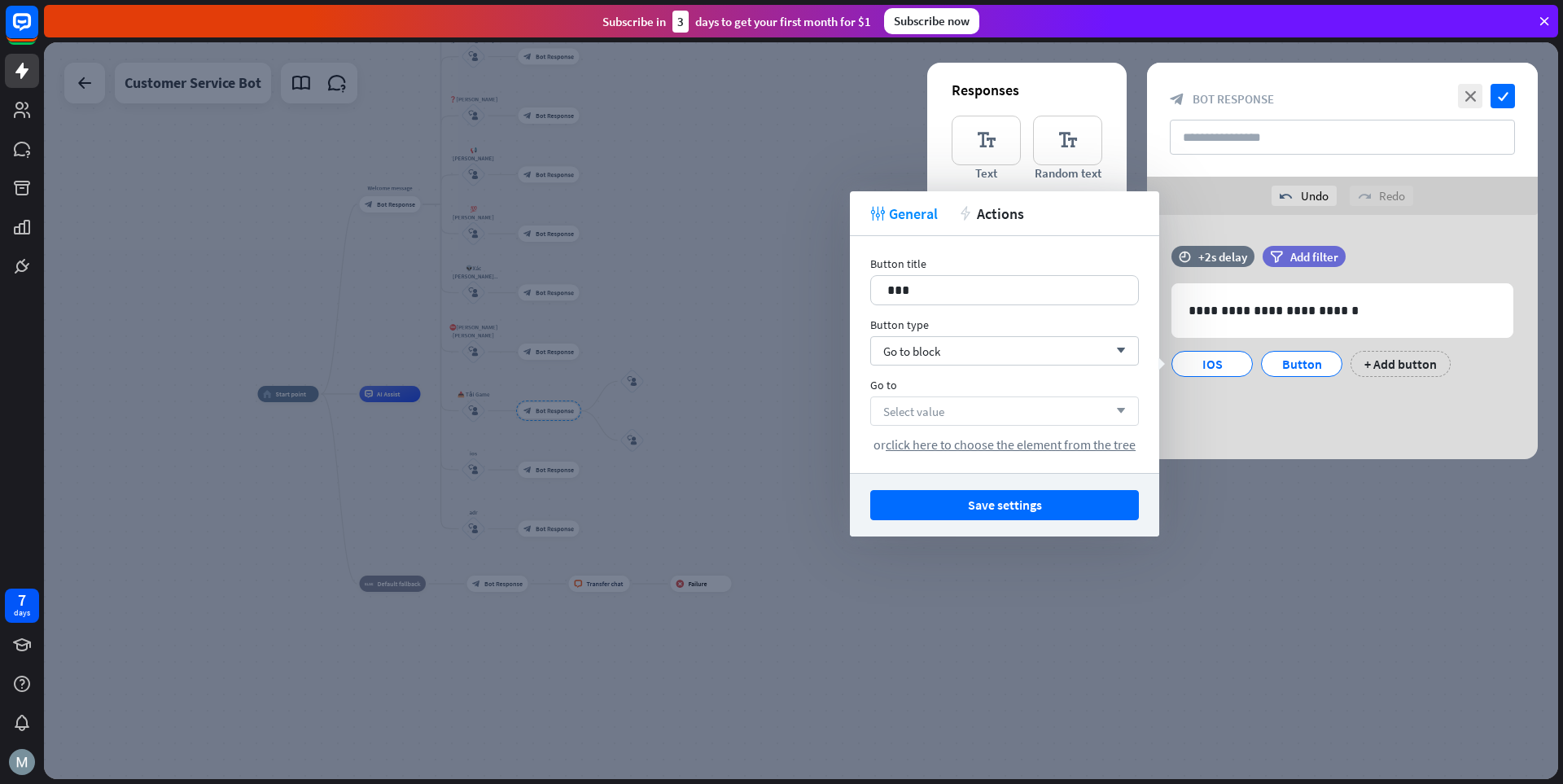
click at [998, 409] on div "Select value arrow_down" at bounding box center [1004, 410] width 269 height 29
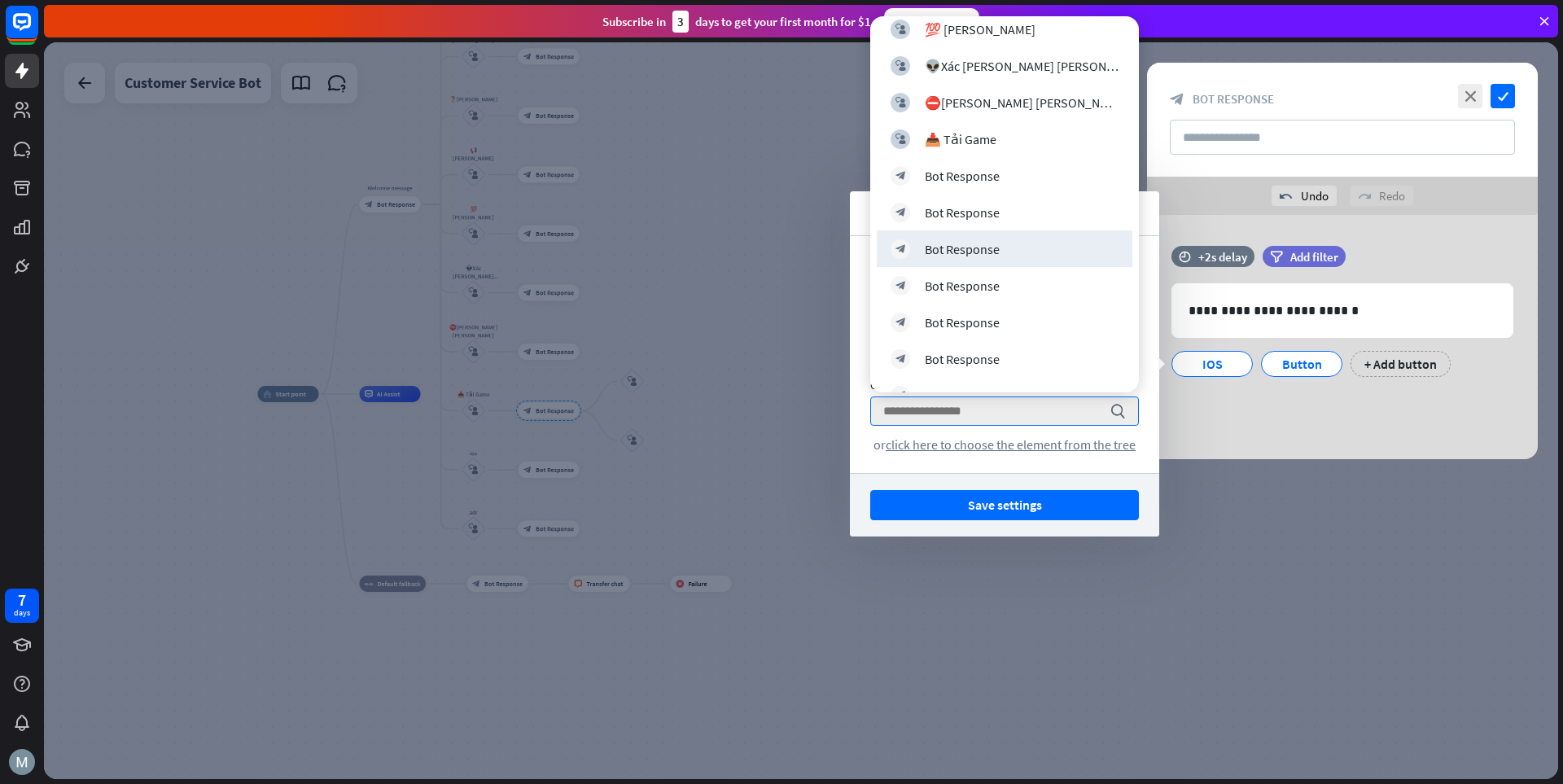
scroll to position [845, 0]
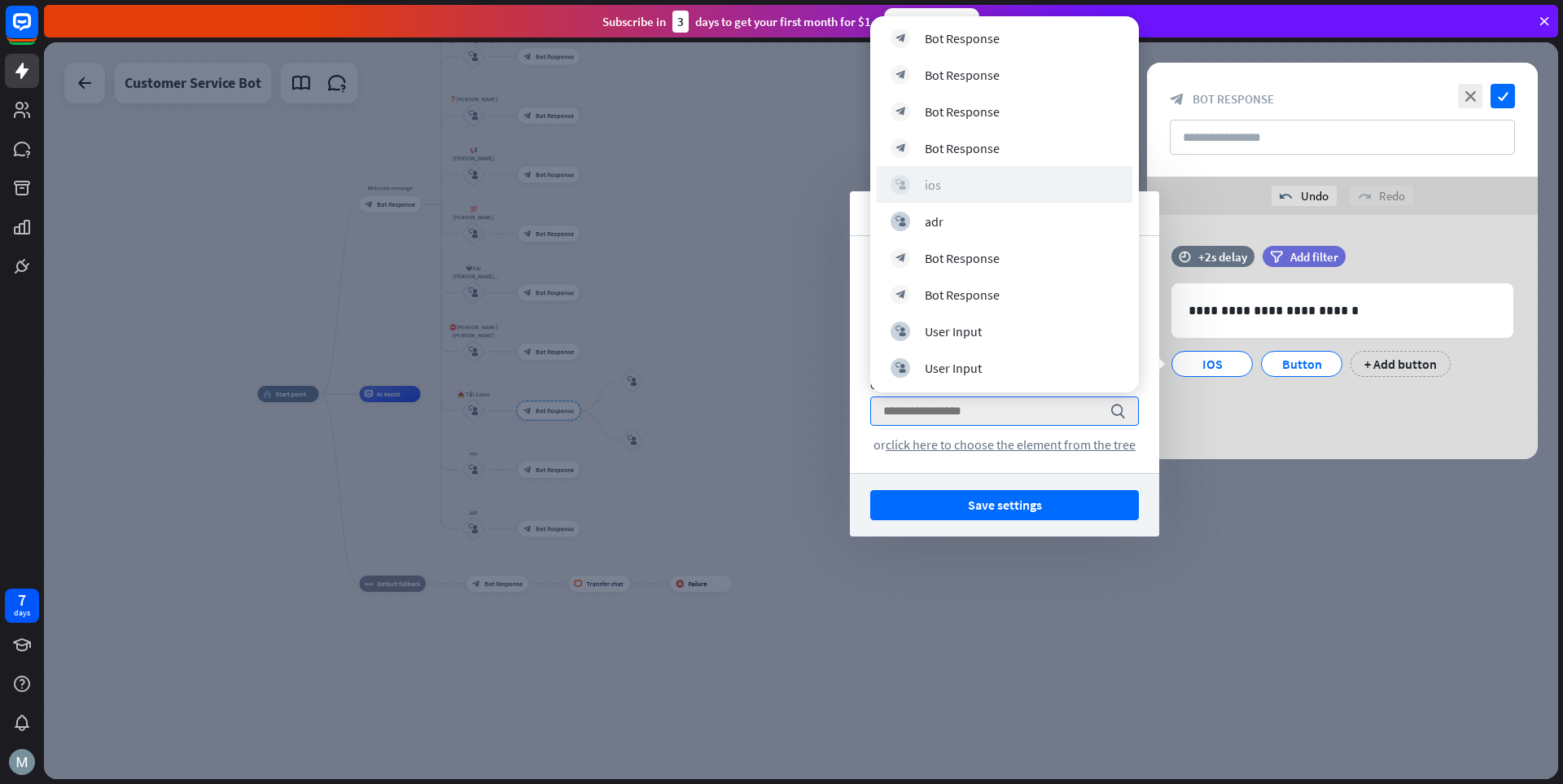
click at [987, 182] on div "block_user_input ios" at bounding box center [1005, 185] width 228 height 20
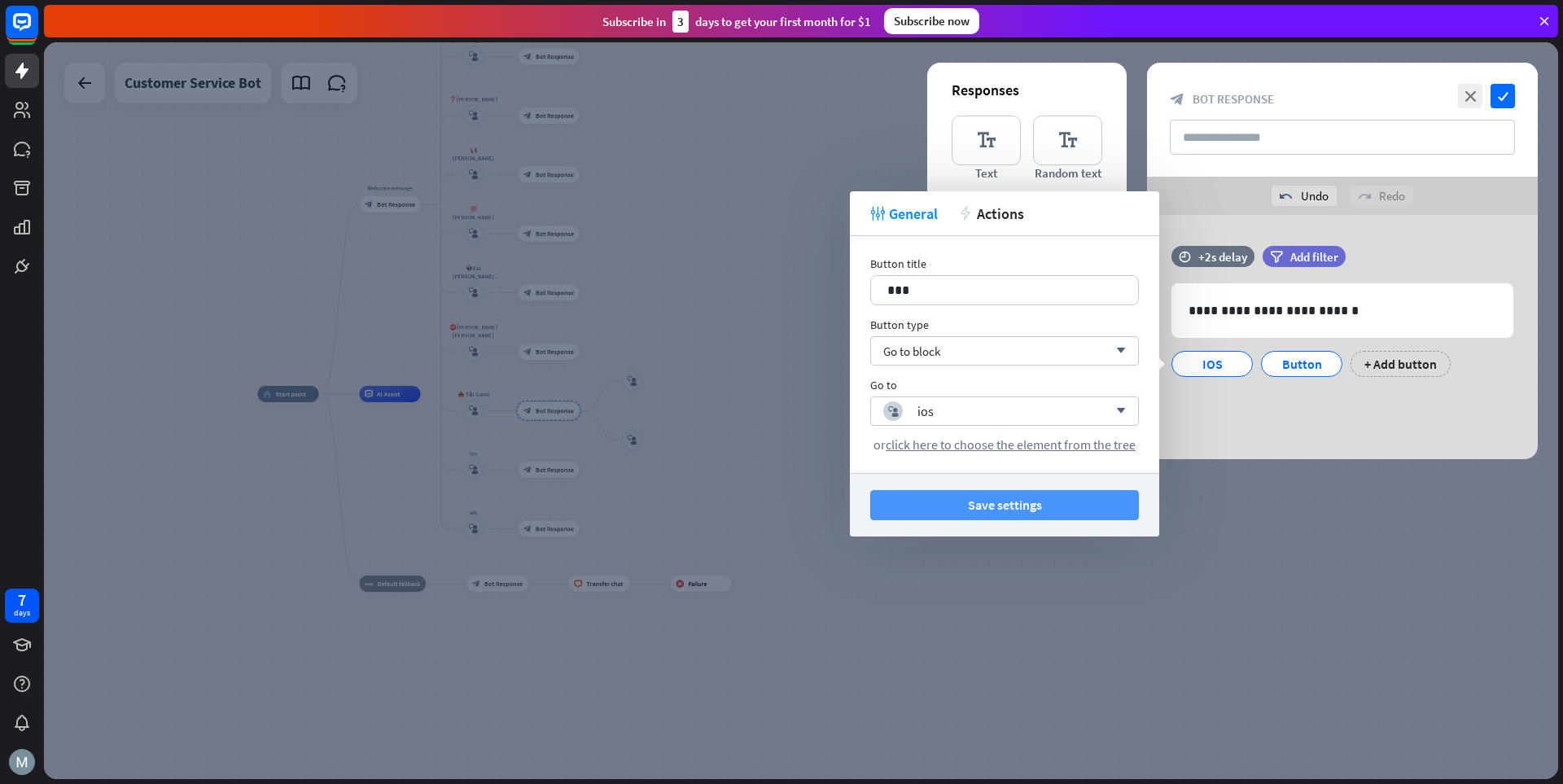
click at [1011, 499] on button "Save settings" at bounding box center [1004, 504] width 269 height 30
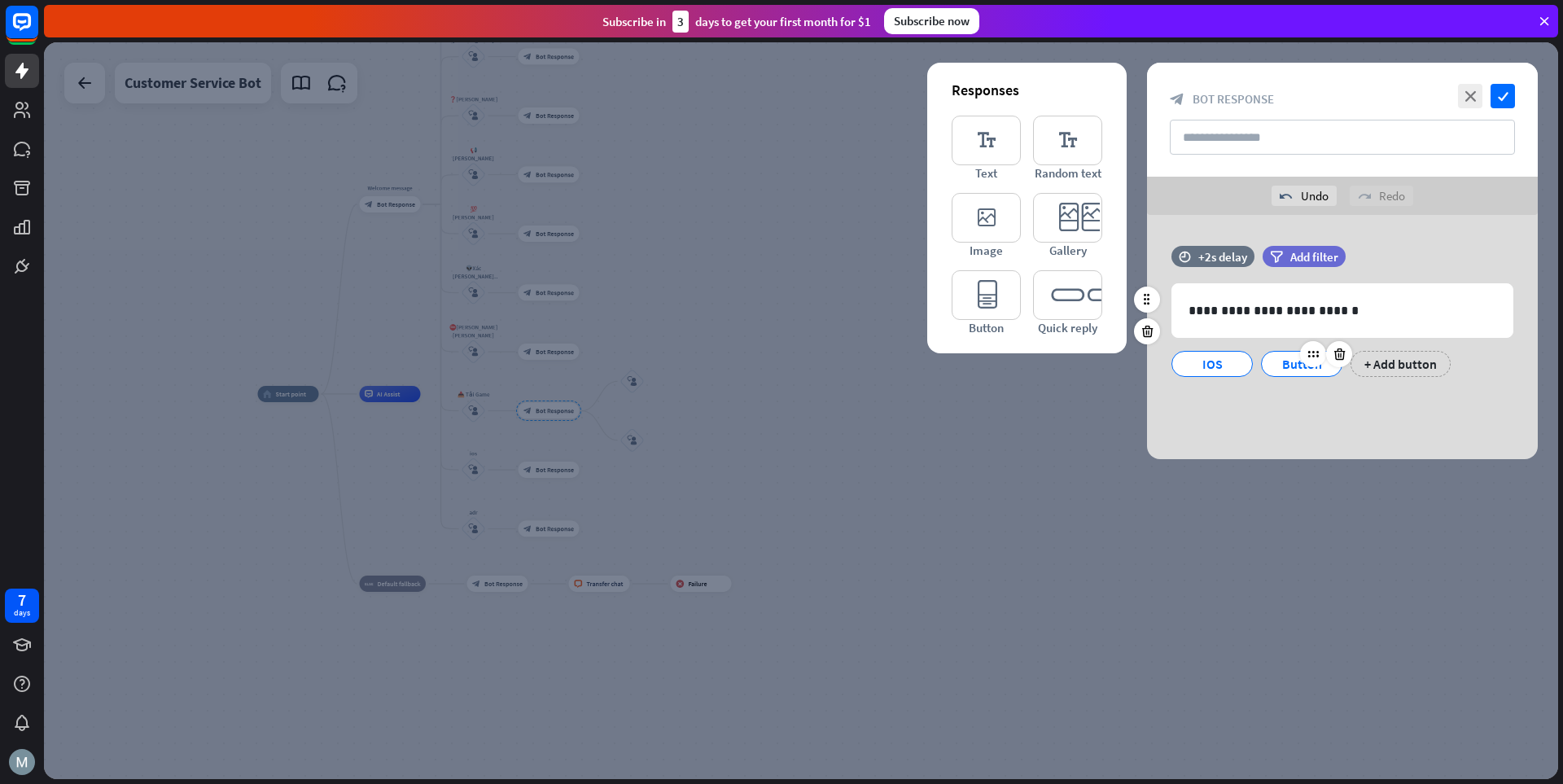
click at [1087, 363] on div "Button" at bounding box center [1302, 364] width 54 height 25
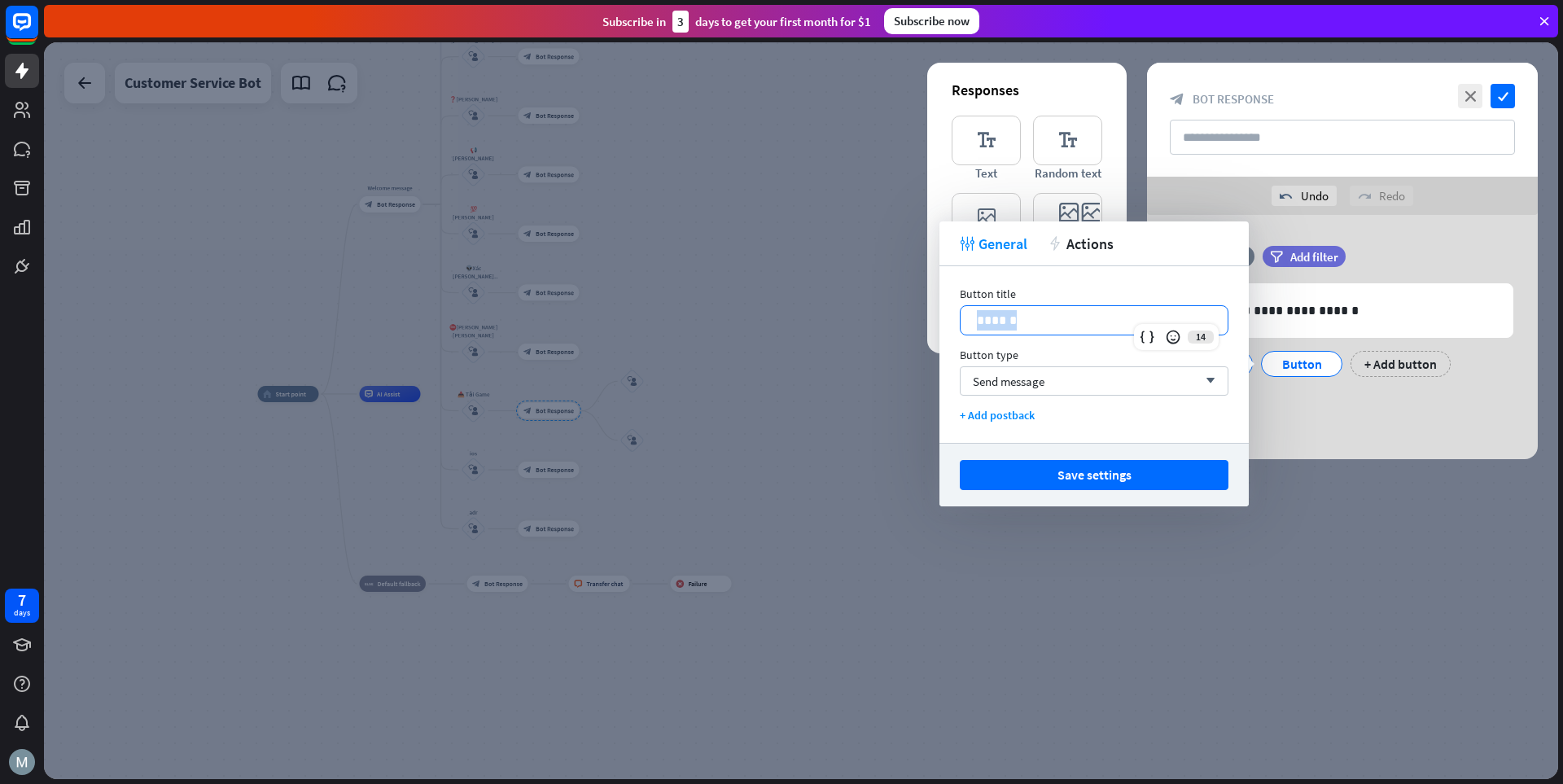
drag, startPoint x: 1031, startPoint y: 322, endPoint x: 941, endPoint y: 316, distance: 90.2
click at [941, 316] on div "Button title 14 ****** Button type Send message arrow_down + Add postback" at bounding box center [1095, 355] width 309 height 177
drag, startPoint x: 1045, startPoint y: 318, endPoint x: 947, endPoint y: 318, distance: 98.0
click at [947, 318] on div "Button title 13 ******* Button type Send message arrow_down + Add postback" at bounding box center [1095, 355] width 309 height 177
click at [1068, 376] on div "Send message arrow_down" at bounding box center [1094, 380] width 269 height 29
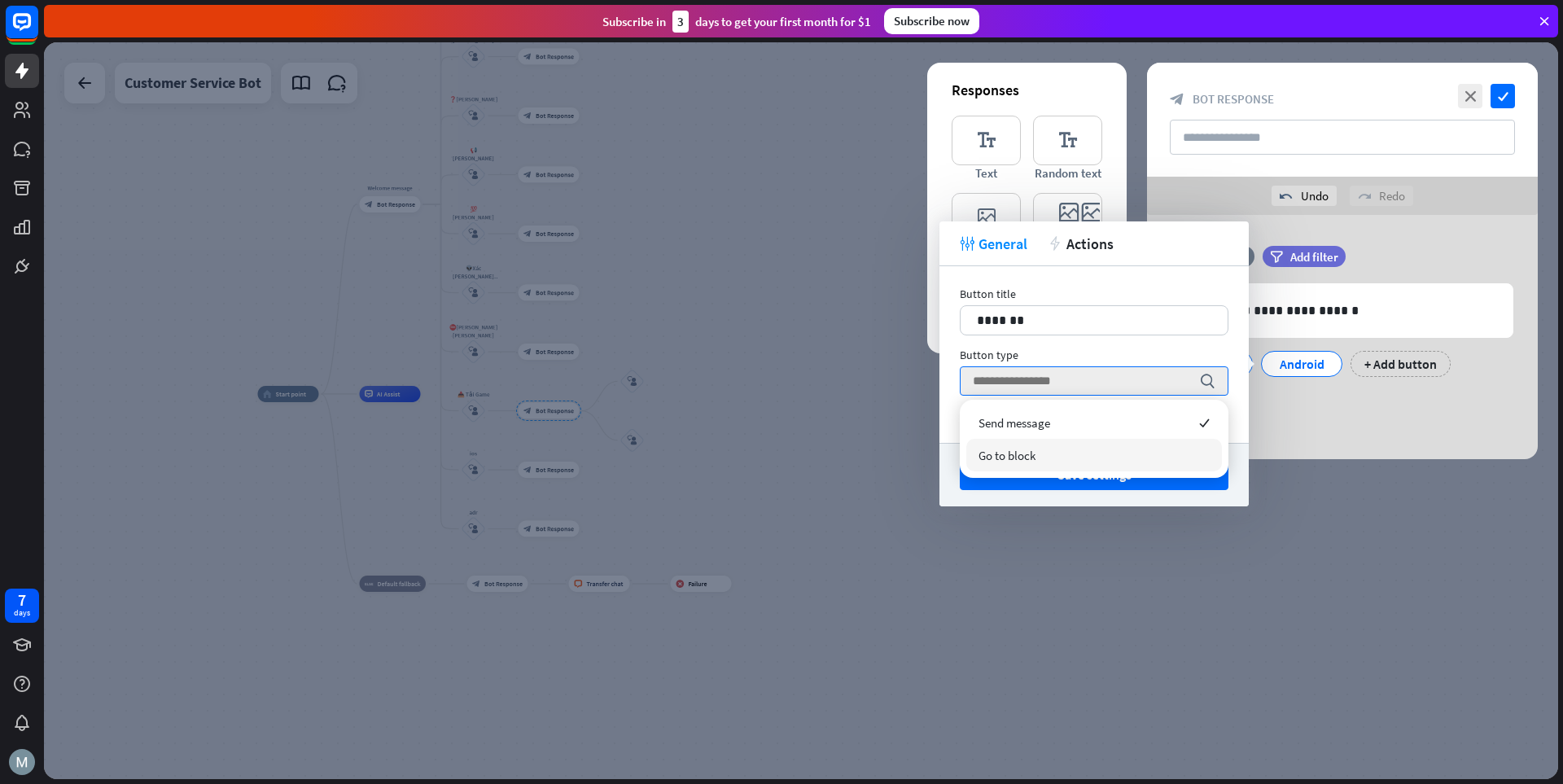
click at [1050, 454] on div "Go to block" at bounding box center [1094, 454] width 256 height 32
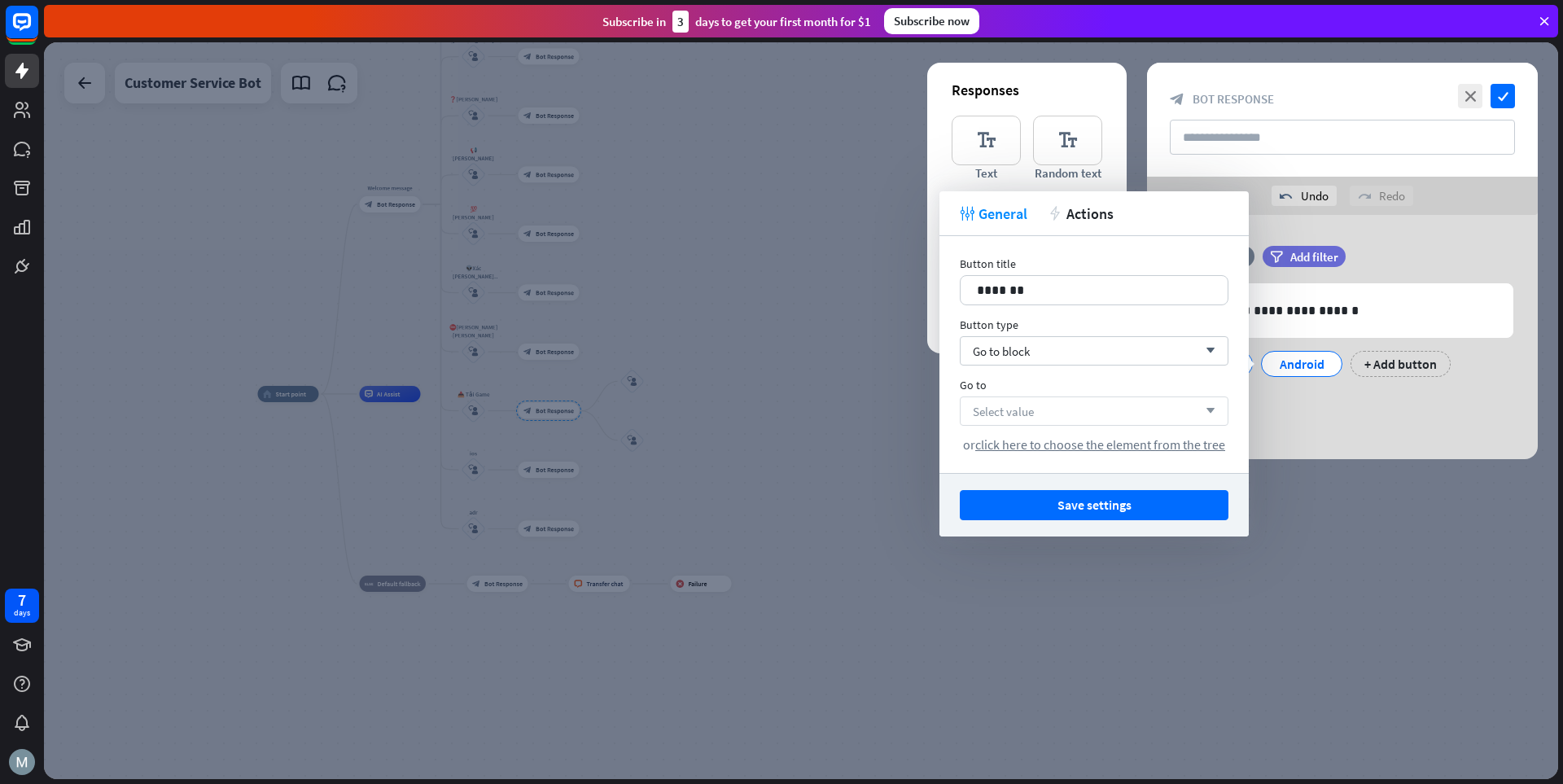
click at [1087, 410] on div "Select value arrow_down" at bounding box center [1094, 410] width 269 height 29
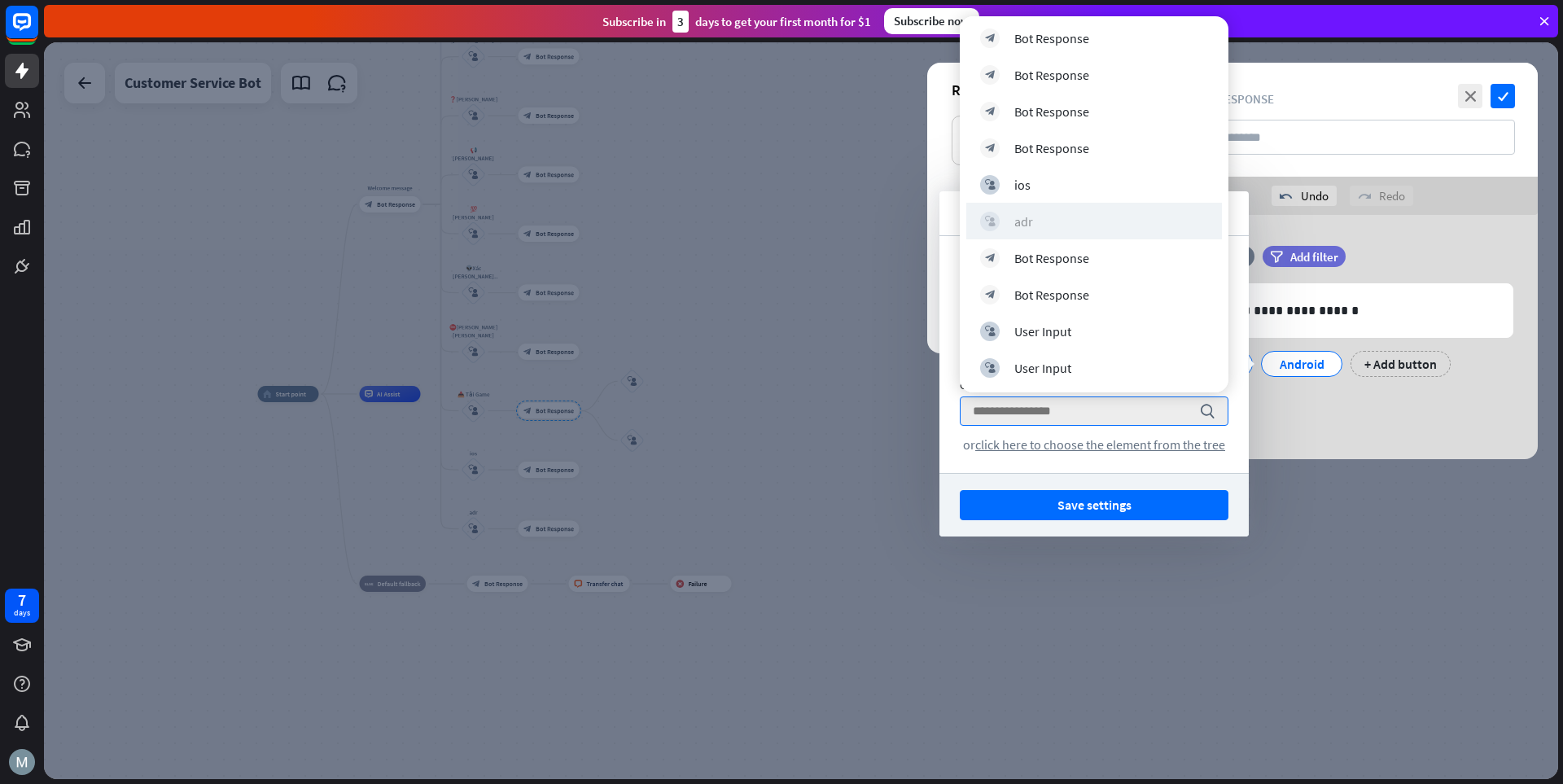
click at [1074, 224] on div "block_user_input adr" at bounding box center [1095, 222] width 228 height 20
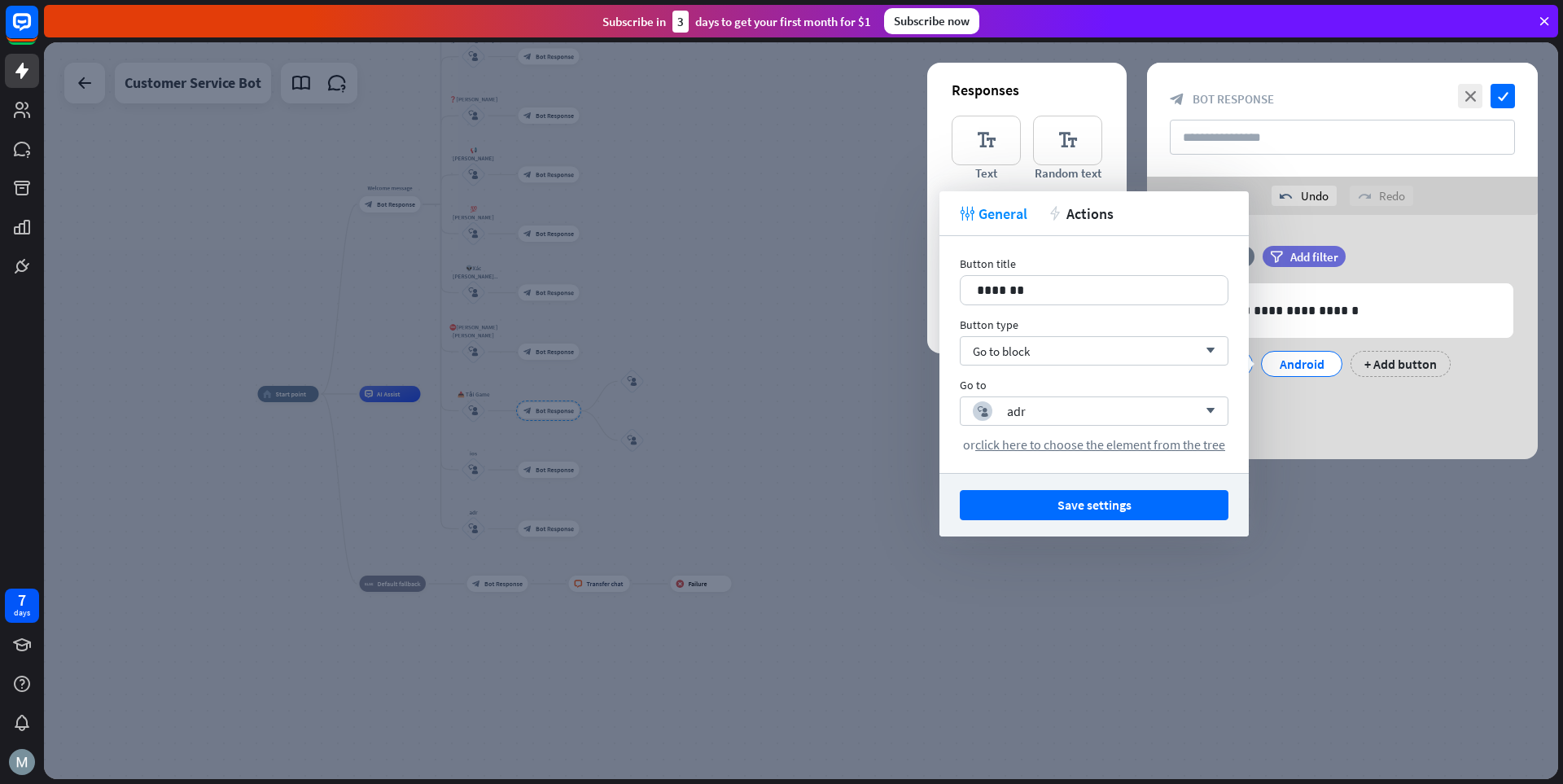
click at [1087, 510] on button "Save settings" at bounding box center [1094, 504] width 269 height 30
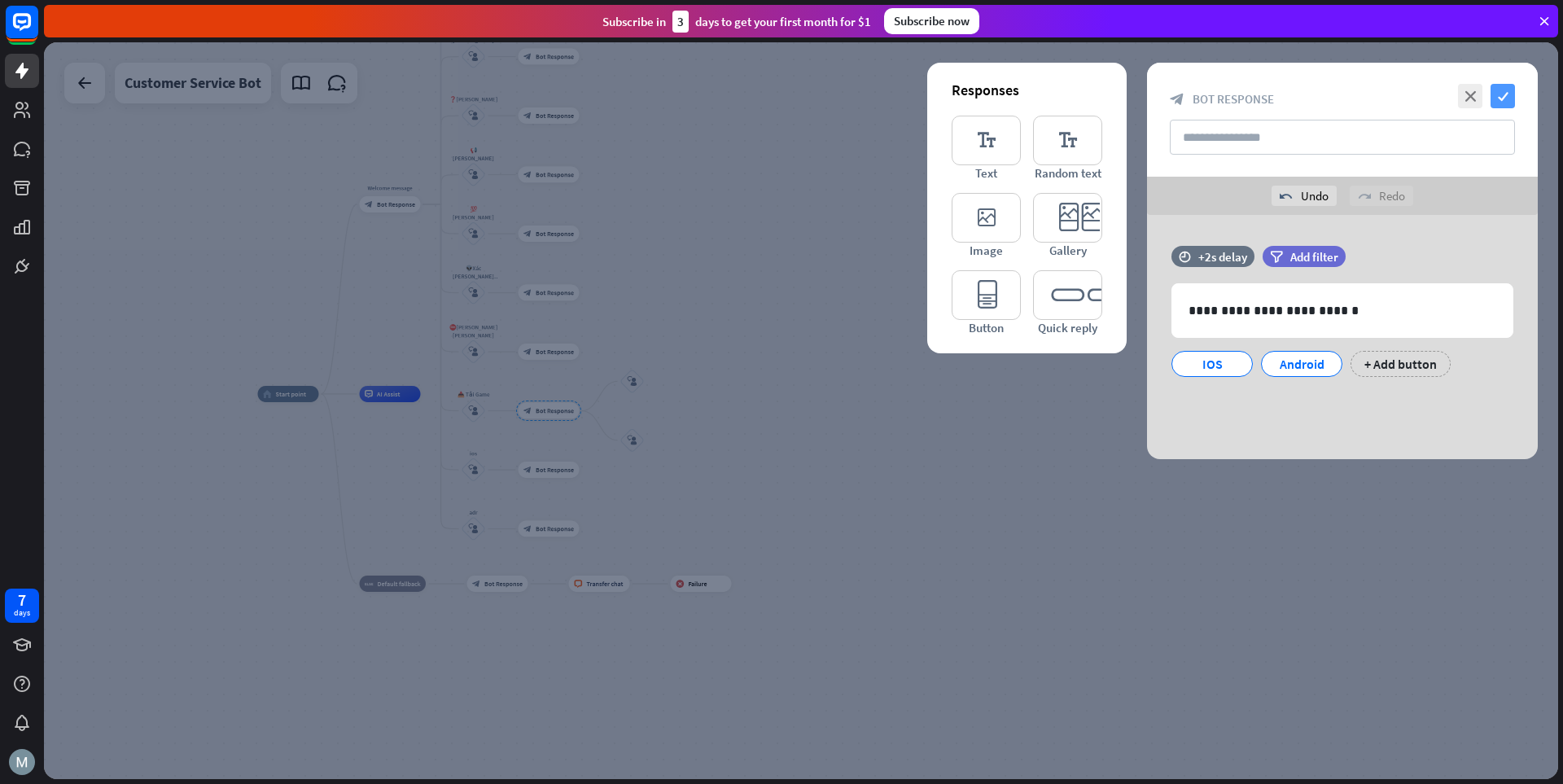
click at [1087, 94] on icon "check" at bounding box center [1503, 96] width 25 height 25
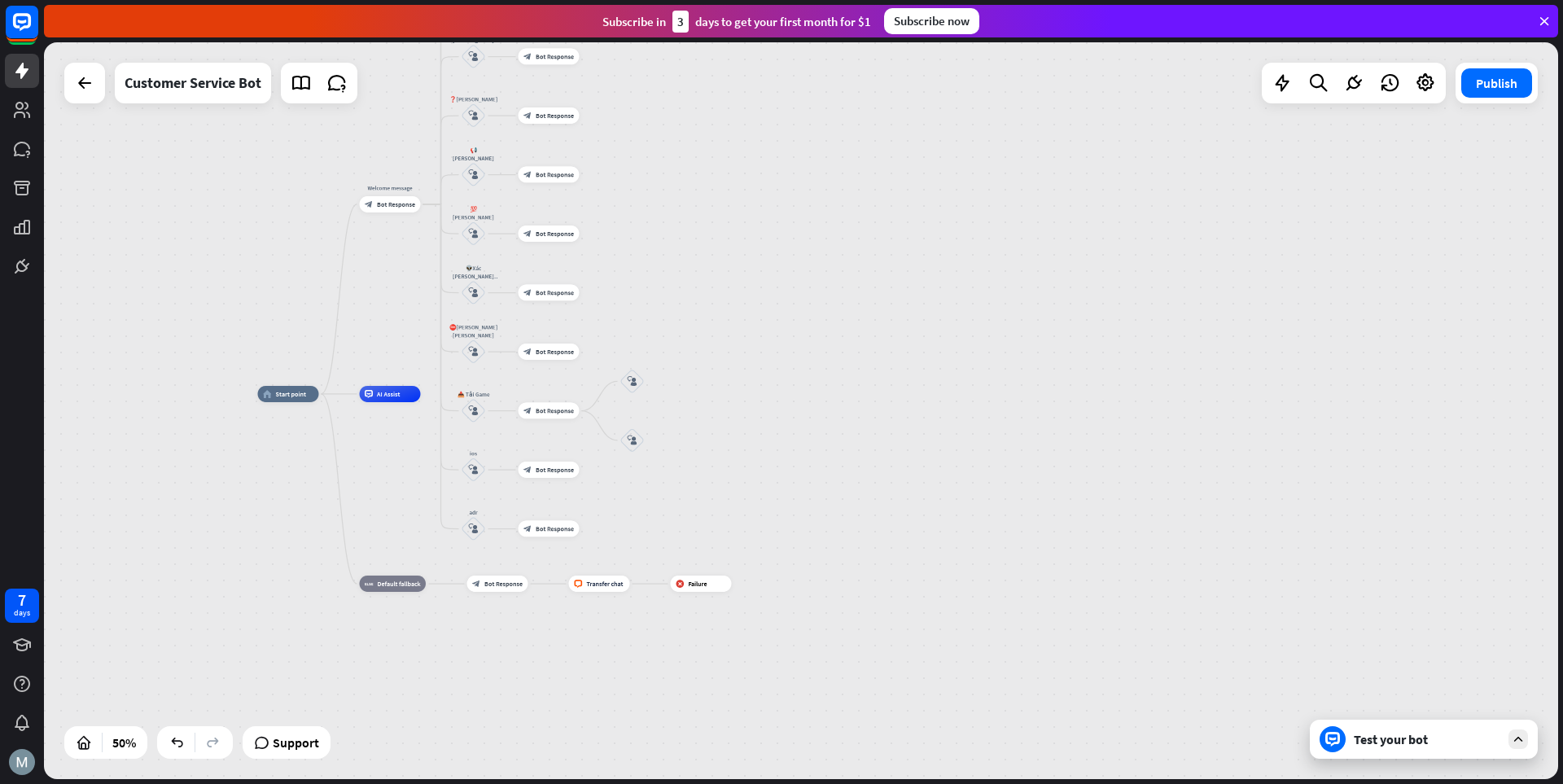
click at [1087, 750] on div "Test your bot" at bounding box center [1424, 739] width 228 height 39
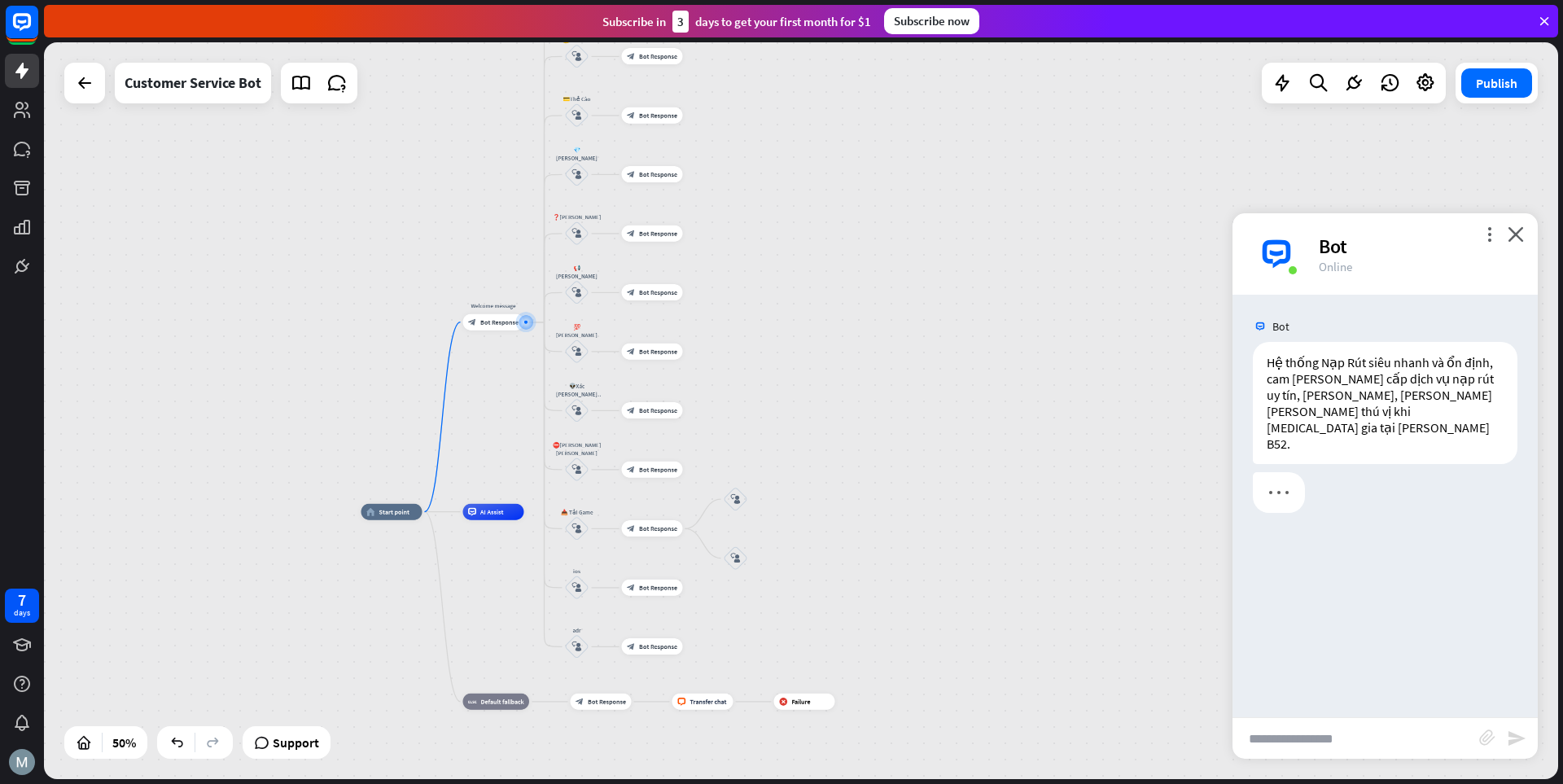
drag, startPoint x: 1038, startPoint y: 584, endPoint x: 949, endPoint y: 462, distance: 151.0
click at [949, 462] on div "home_2 Start point Welcome message block_bot_response Bot Response 💲Nạp Tiền bl…" at bounding box center [801, 410] width 1514 height 737
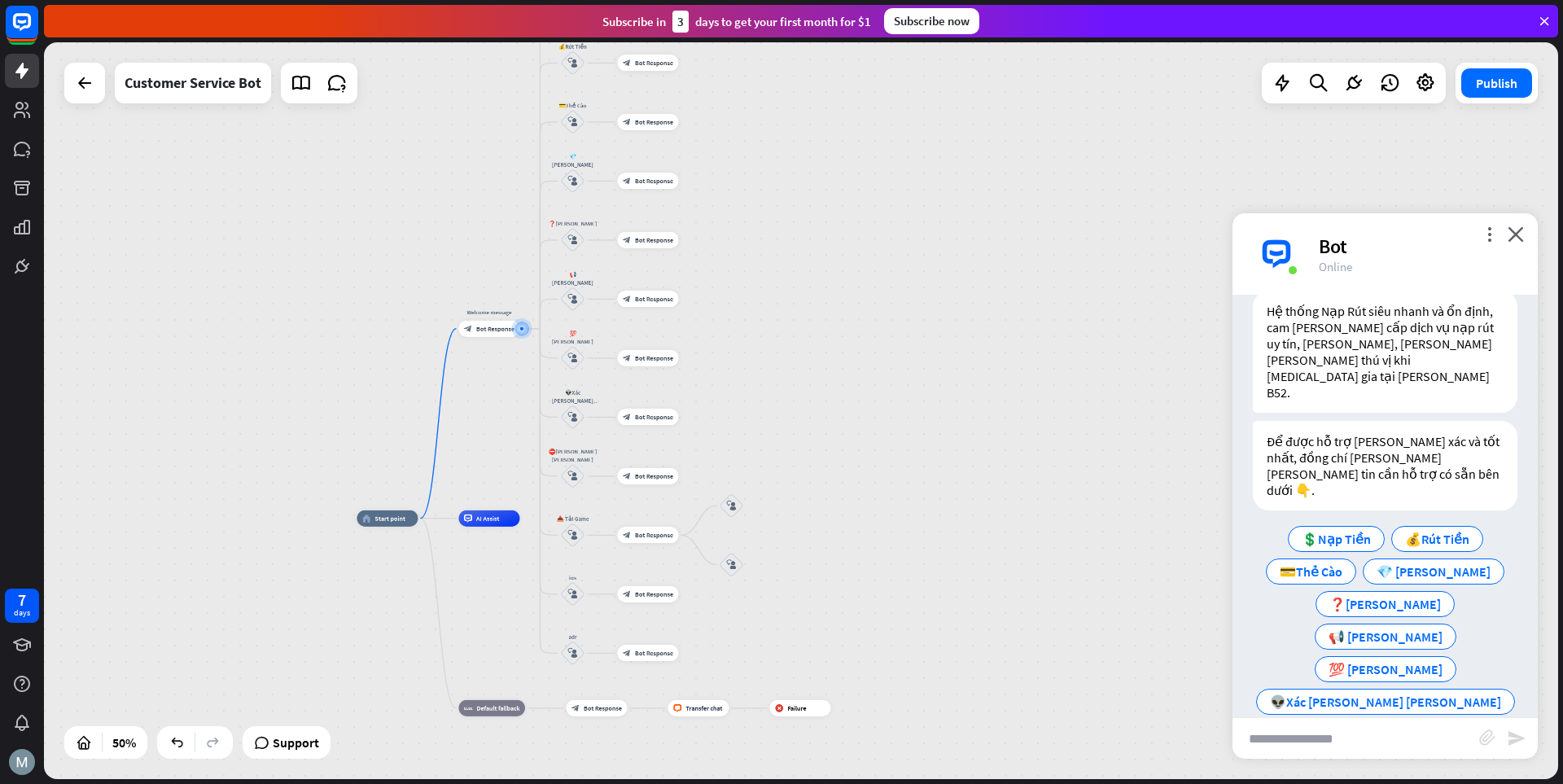
scroll to position [60, 0]
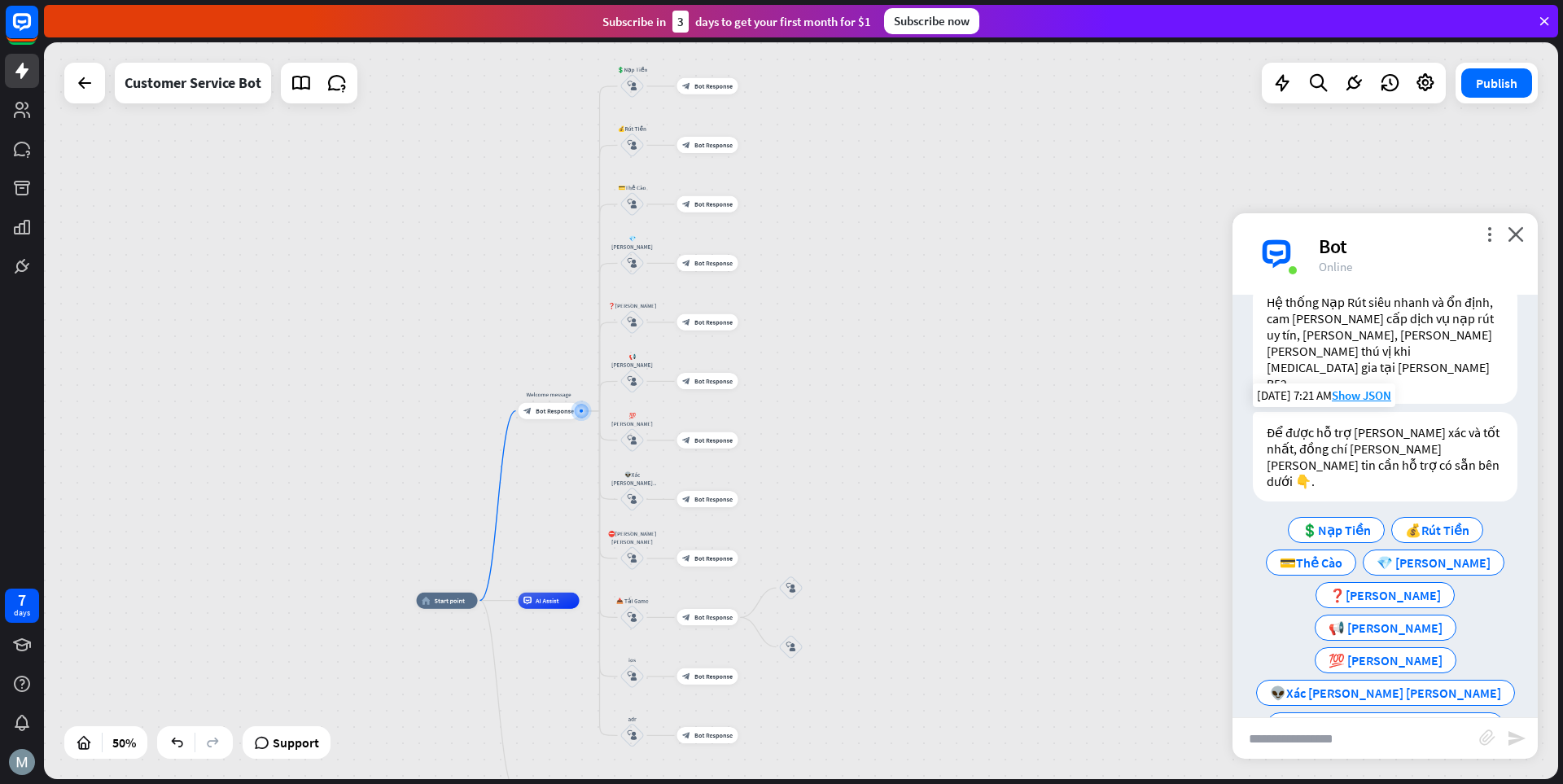
click at [1087, 749] on span "📥 Tải Game" at bounding box center [1386, 758] width 72 height 17
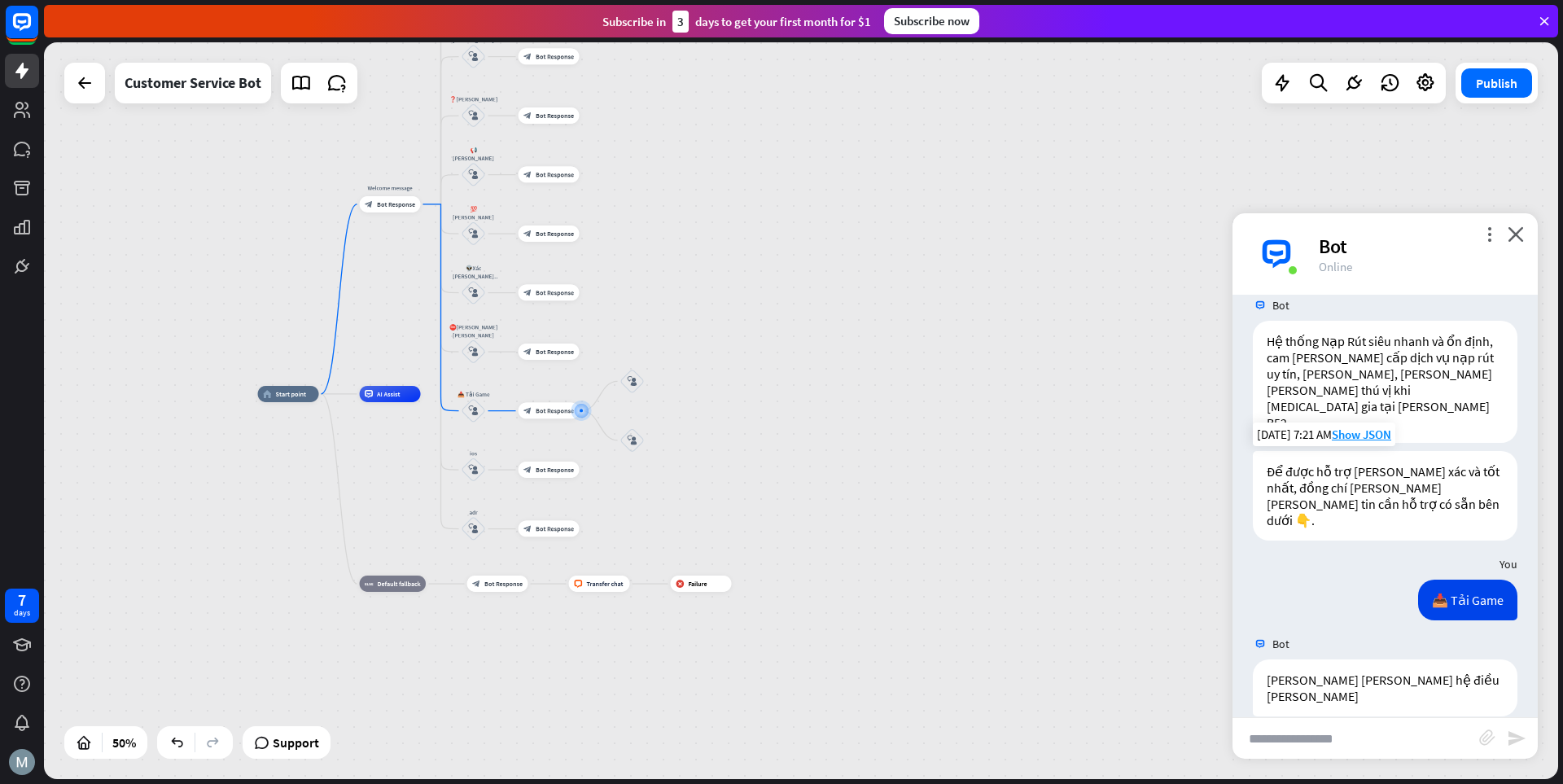
scroll to position [25, 0]
click at [1087, 734] on span "IOS" at bounding box center [1346, 742] width 21 height 17
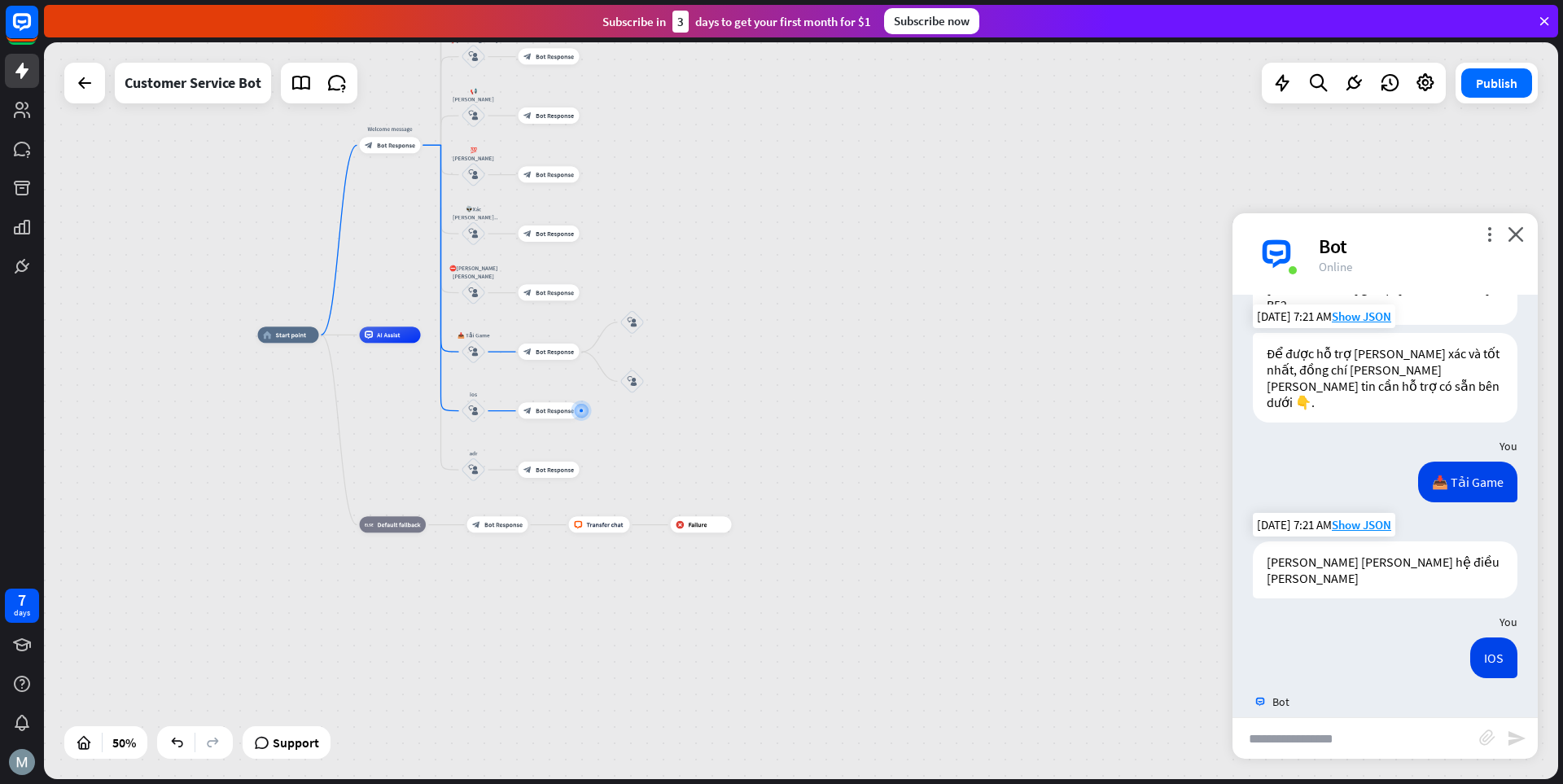
scroll to position [155, 0]
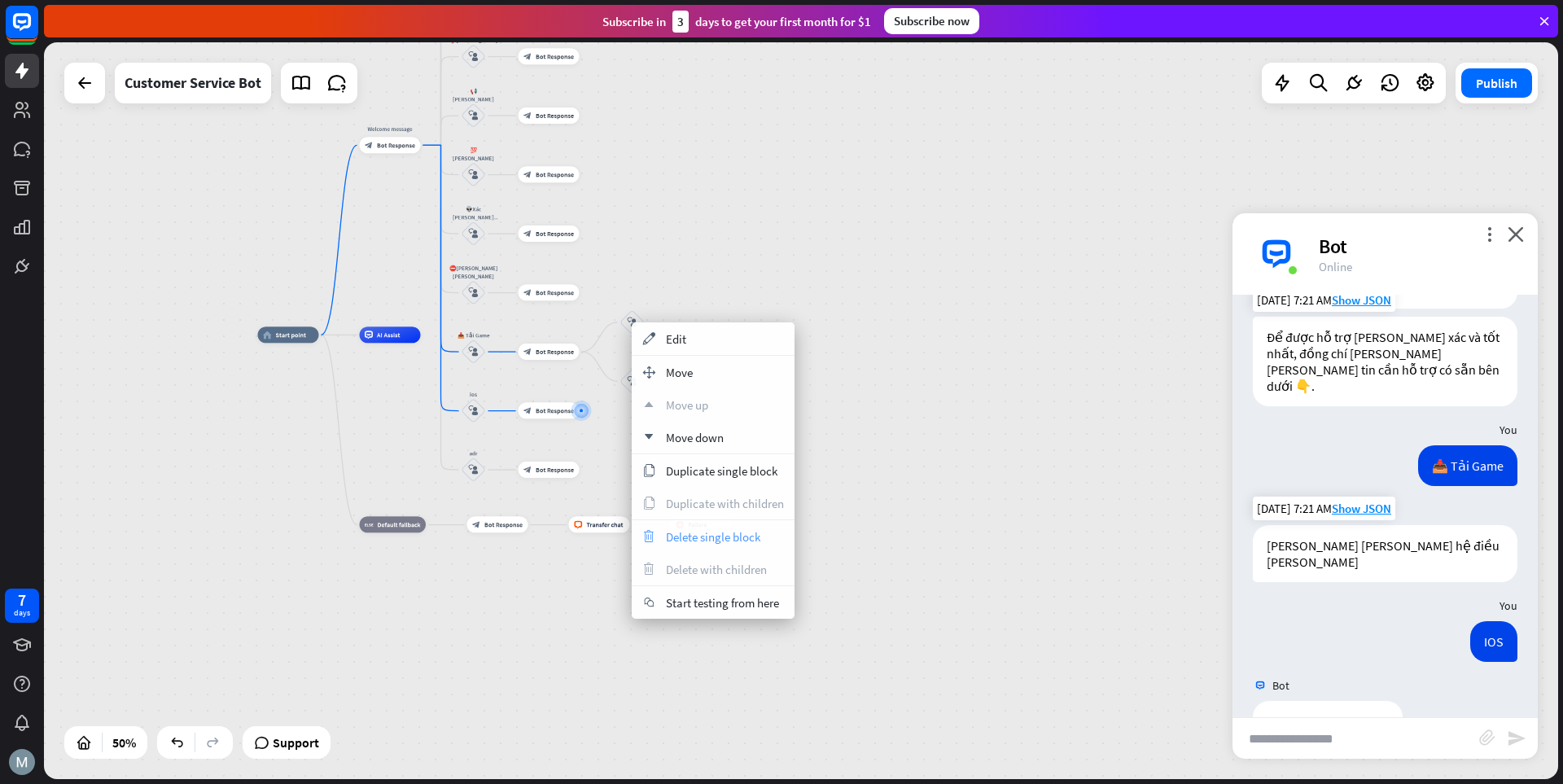
click at [711, 544] on div "trash Delete single block" at bounding box center [713, 536] width 163 height 32
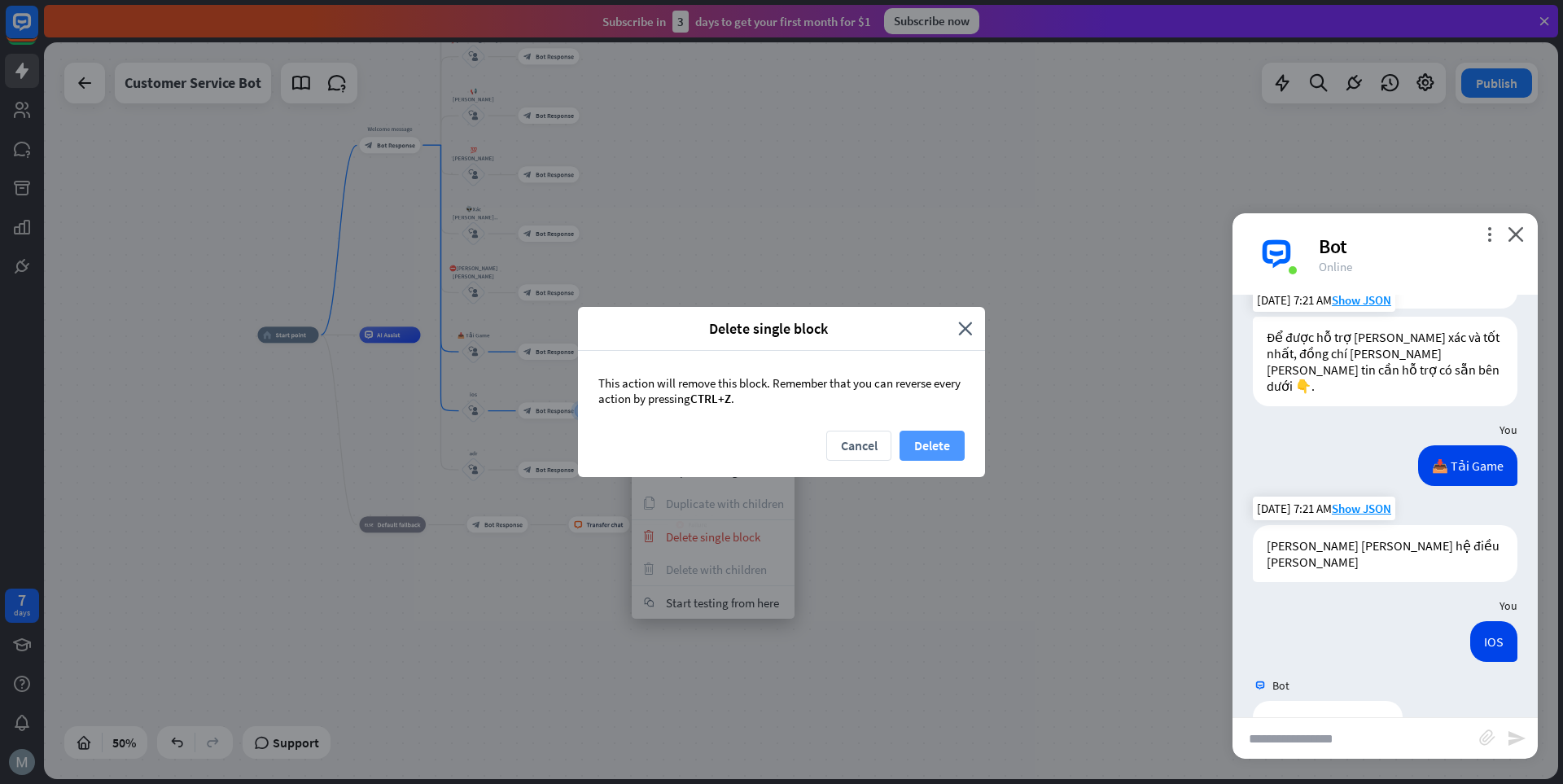
click at [931, 438] on button "Delete" at bounding box center [932, 446] width 65 height 30
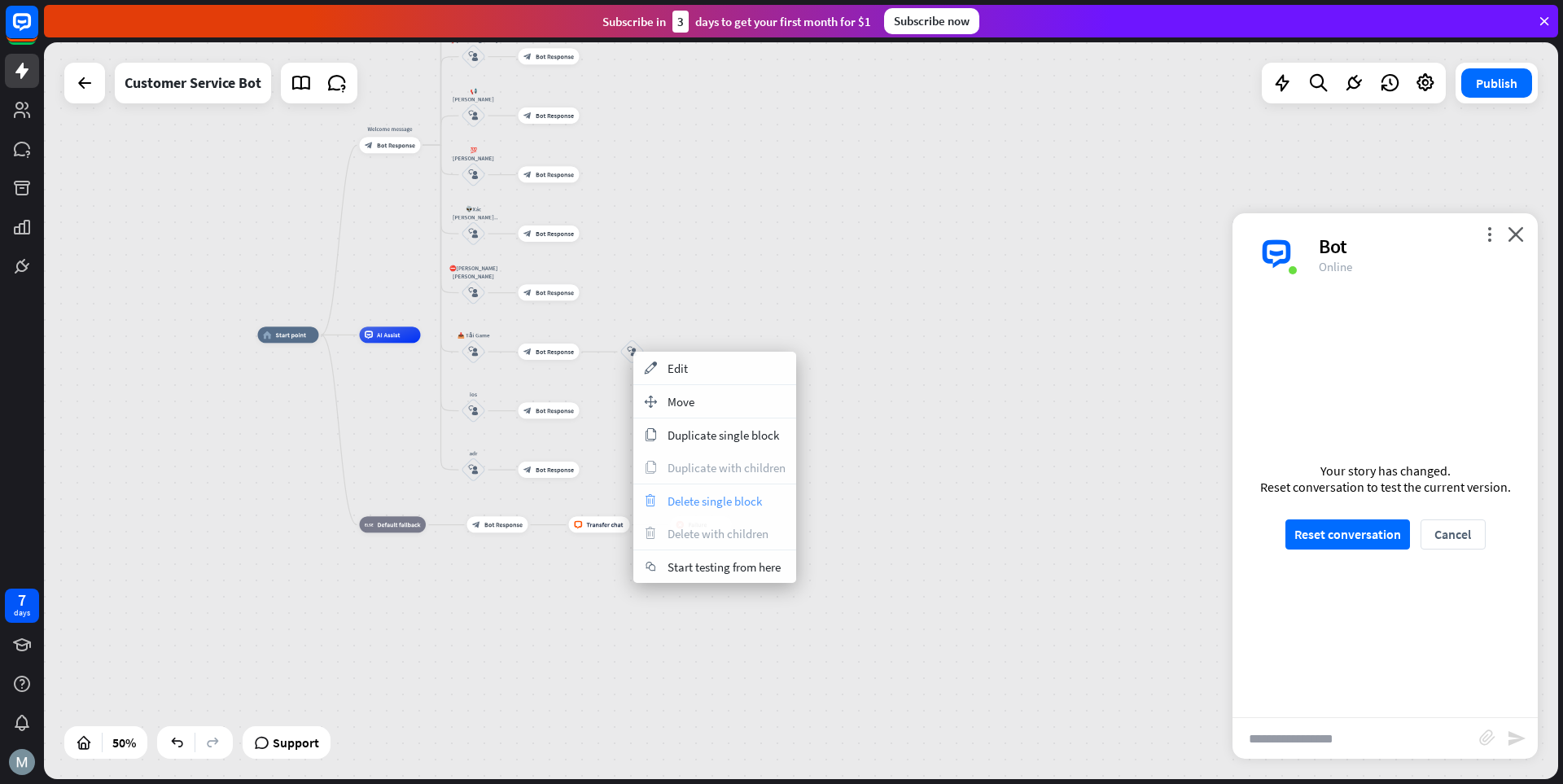
click at [714, 497] on span "Delete single block" at bounding box center [715, 500] width 94 height 16
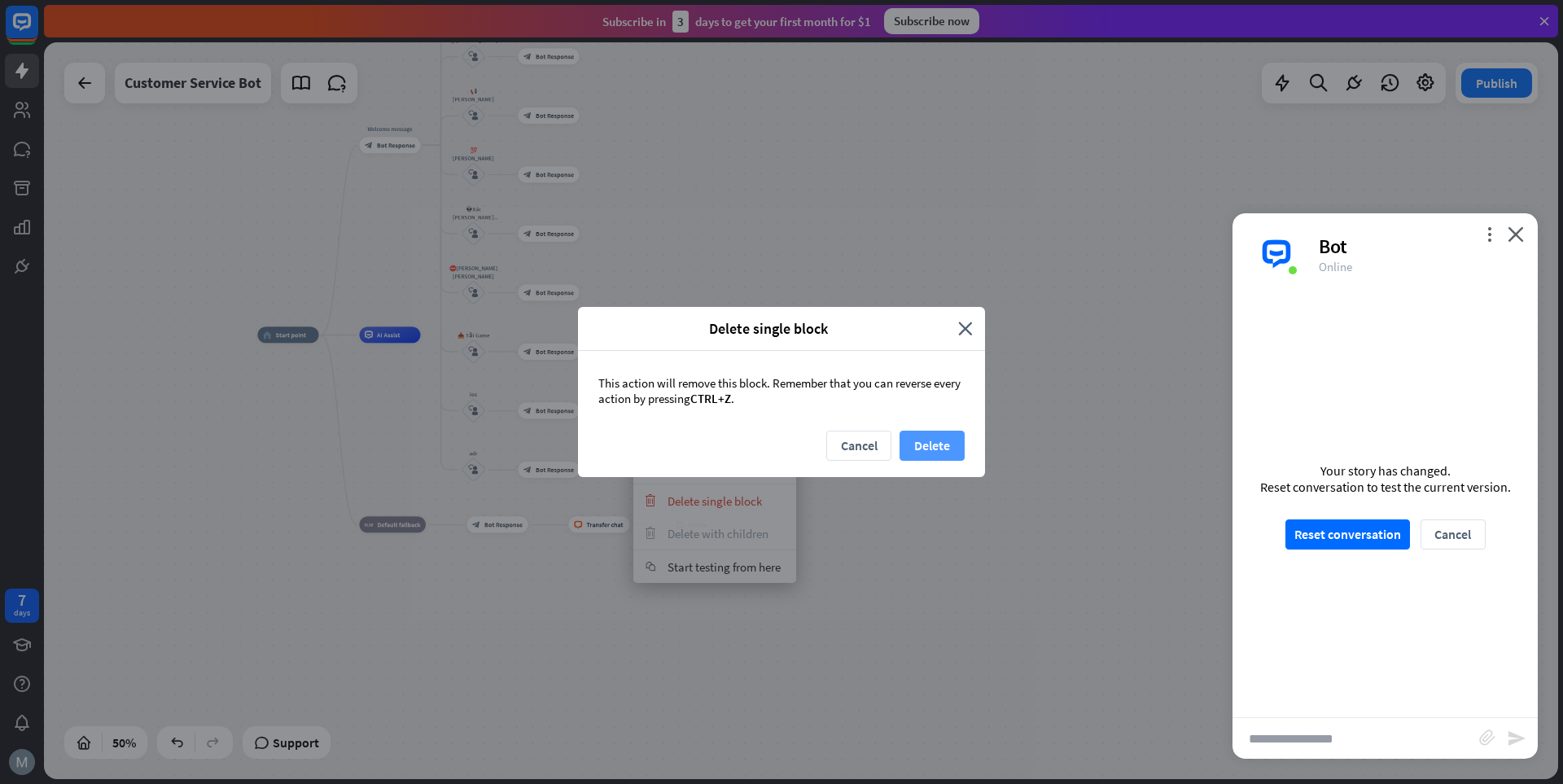
click at [932, 439] on button "Delete" at bounding box center [932, 446] width 65 height 30
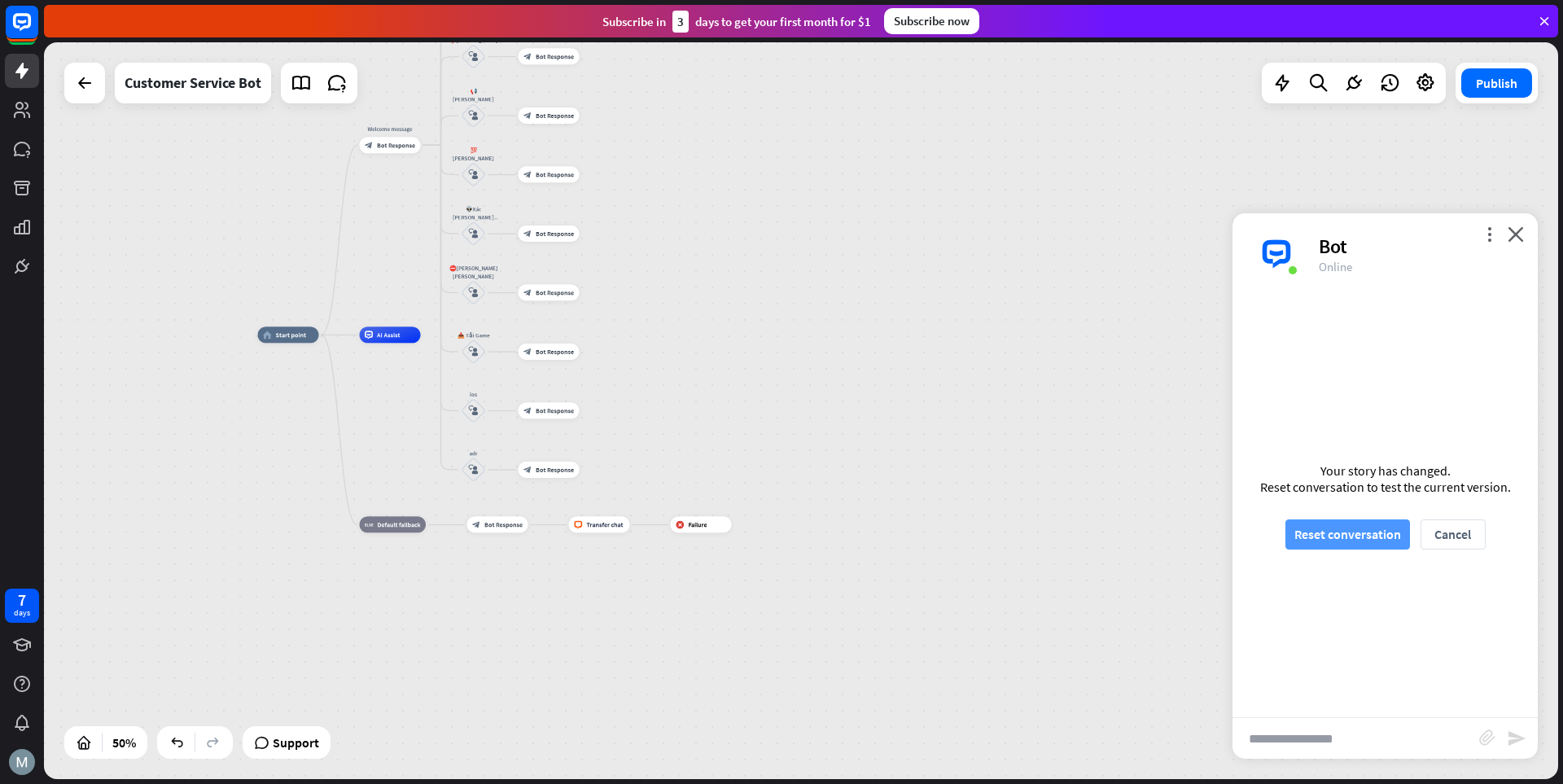
click at [1087, 526] on button "Reset conversation" at bounding box center [1348, 534] width 125 height 30
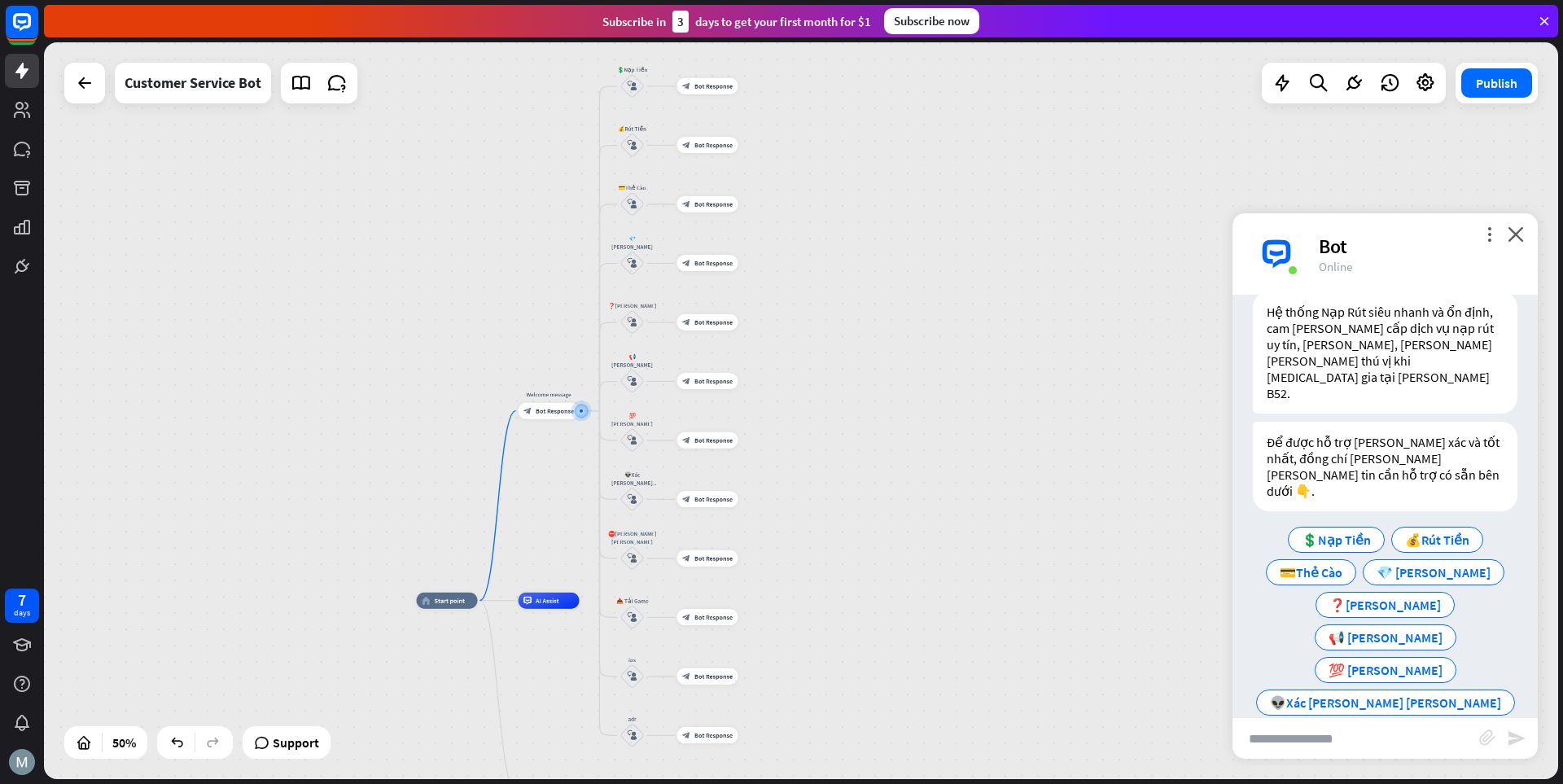
scroll to position [60, 0]
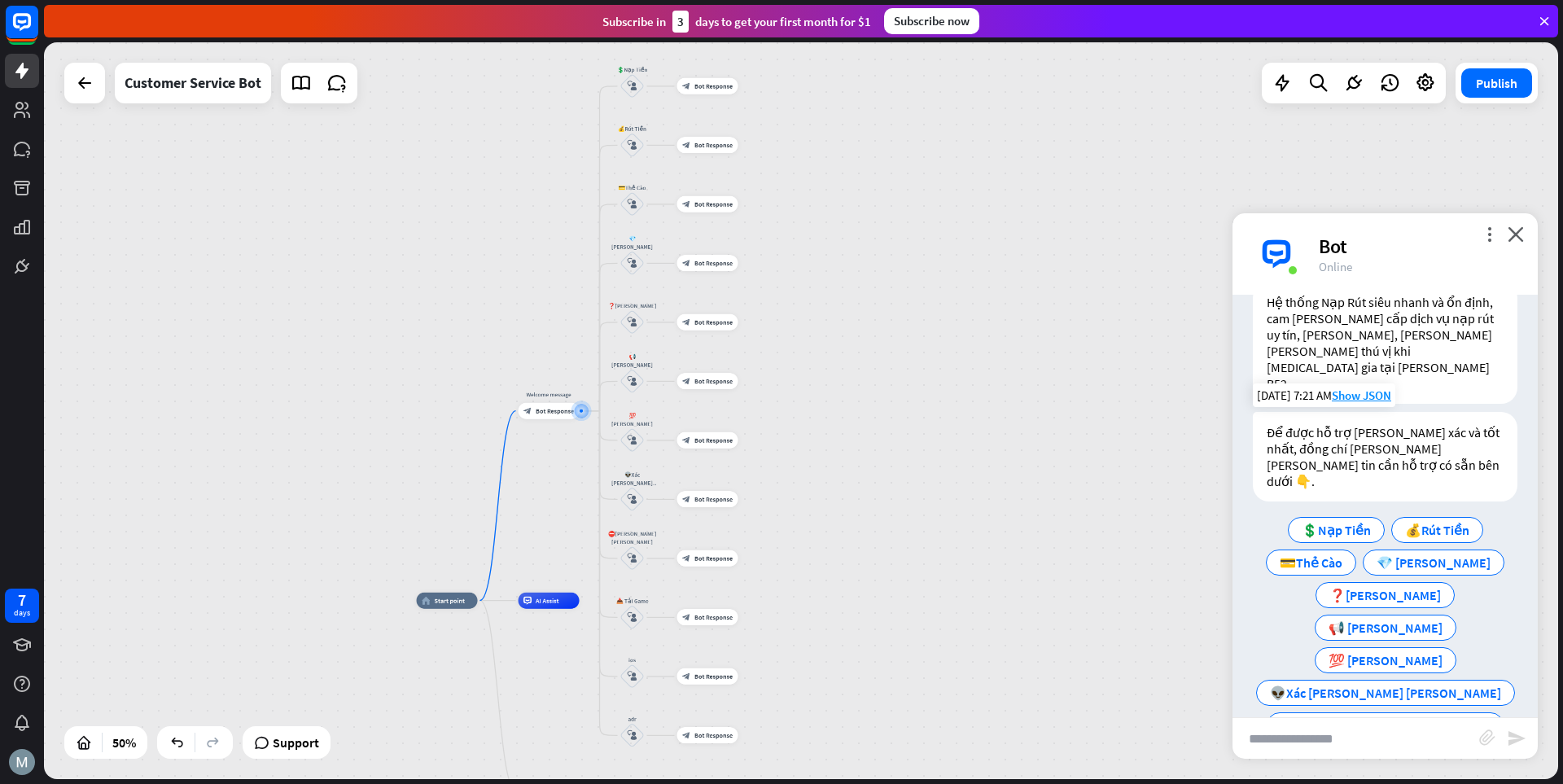
click at [1087, 749] on span "📥 Tải Game" at bounding box center [1386, 758] width 72 height 17
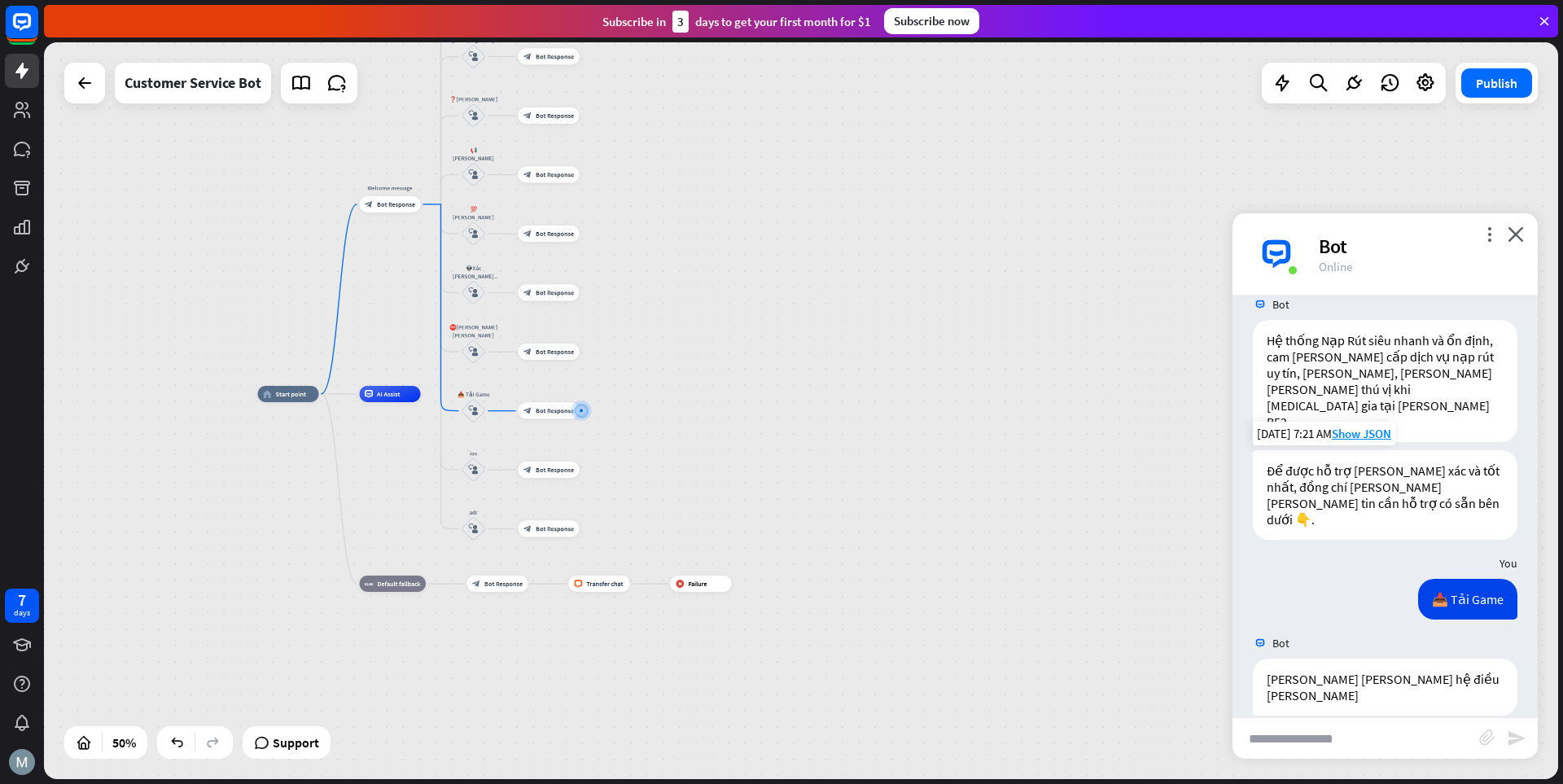
scroll to position [25, 0]
click at [1087, 734] on span "Android" at bounding box center [1413, 742] width 45 height 17
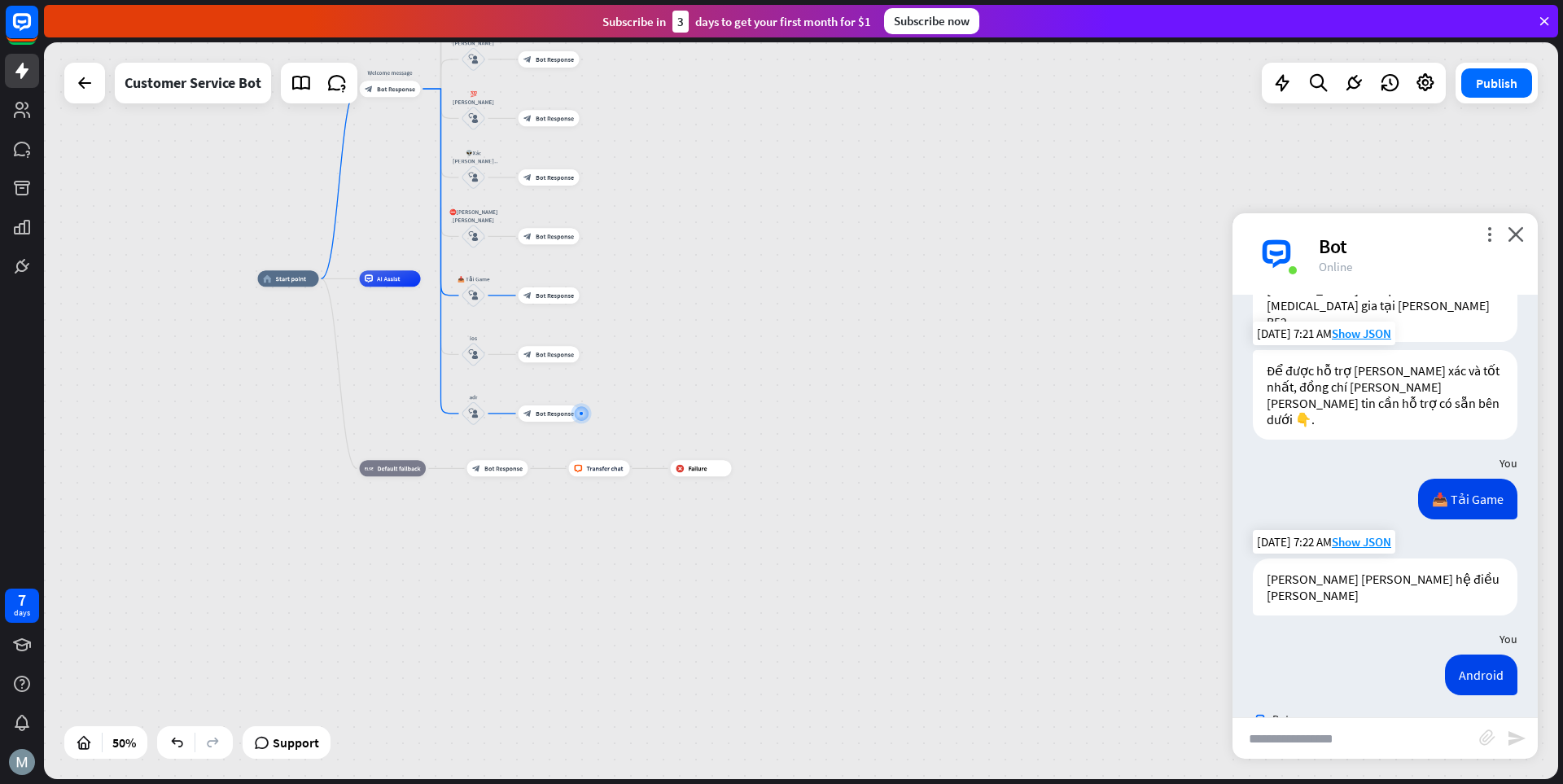
scroll to position [139, 0]
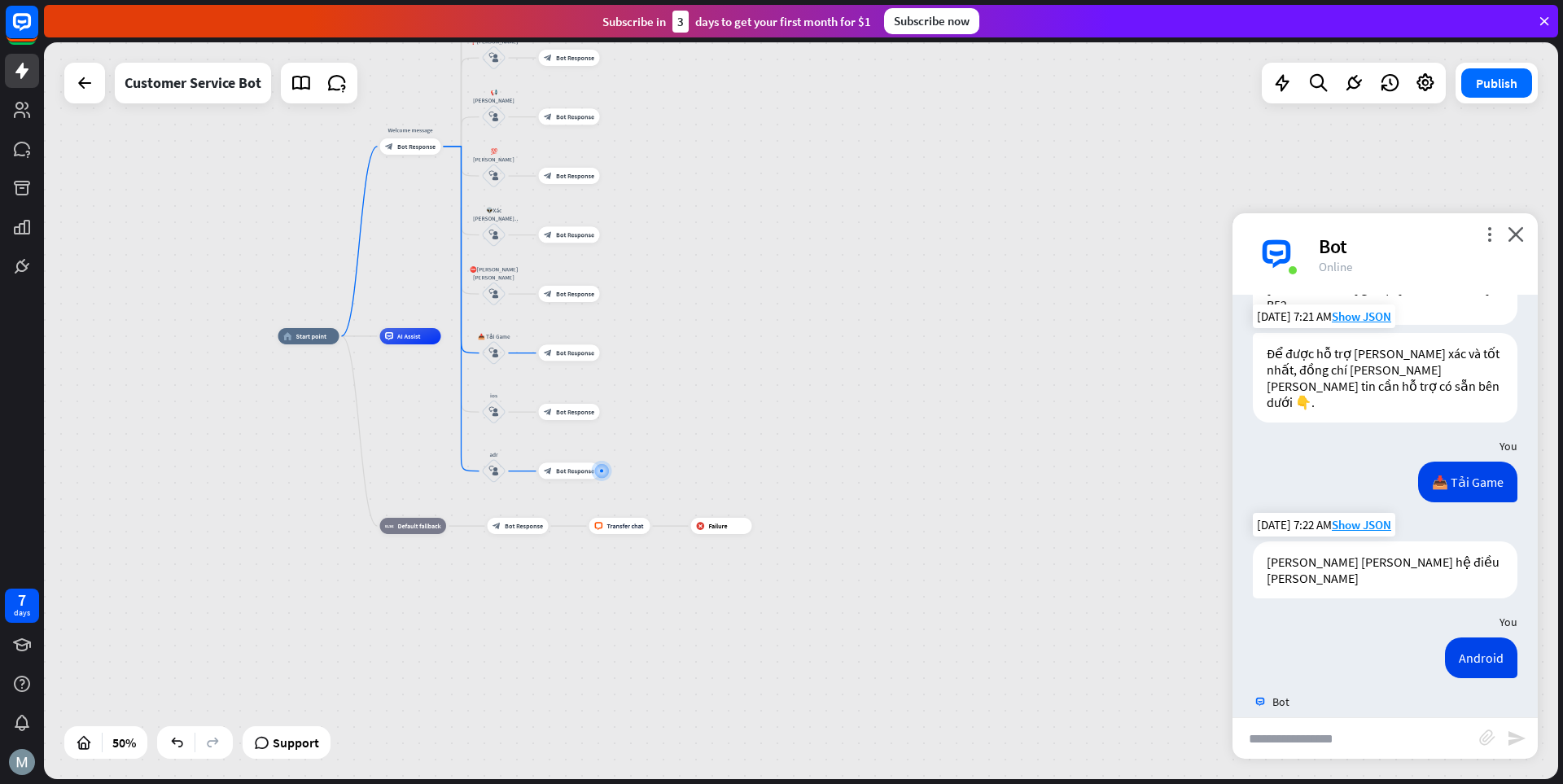
drag, startPoint x: 875, startPoint y: 335, endPoint x: 896, endPoint y: 401, distance: 69.3
click at [898, 401] on div "home_2 Start point Welcome message block_bot_response Bot Response 💲Nạp Tiền bl…" at bounding box center [657, 520] width 757 height 369
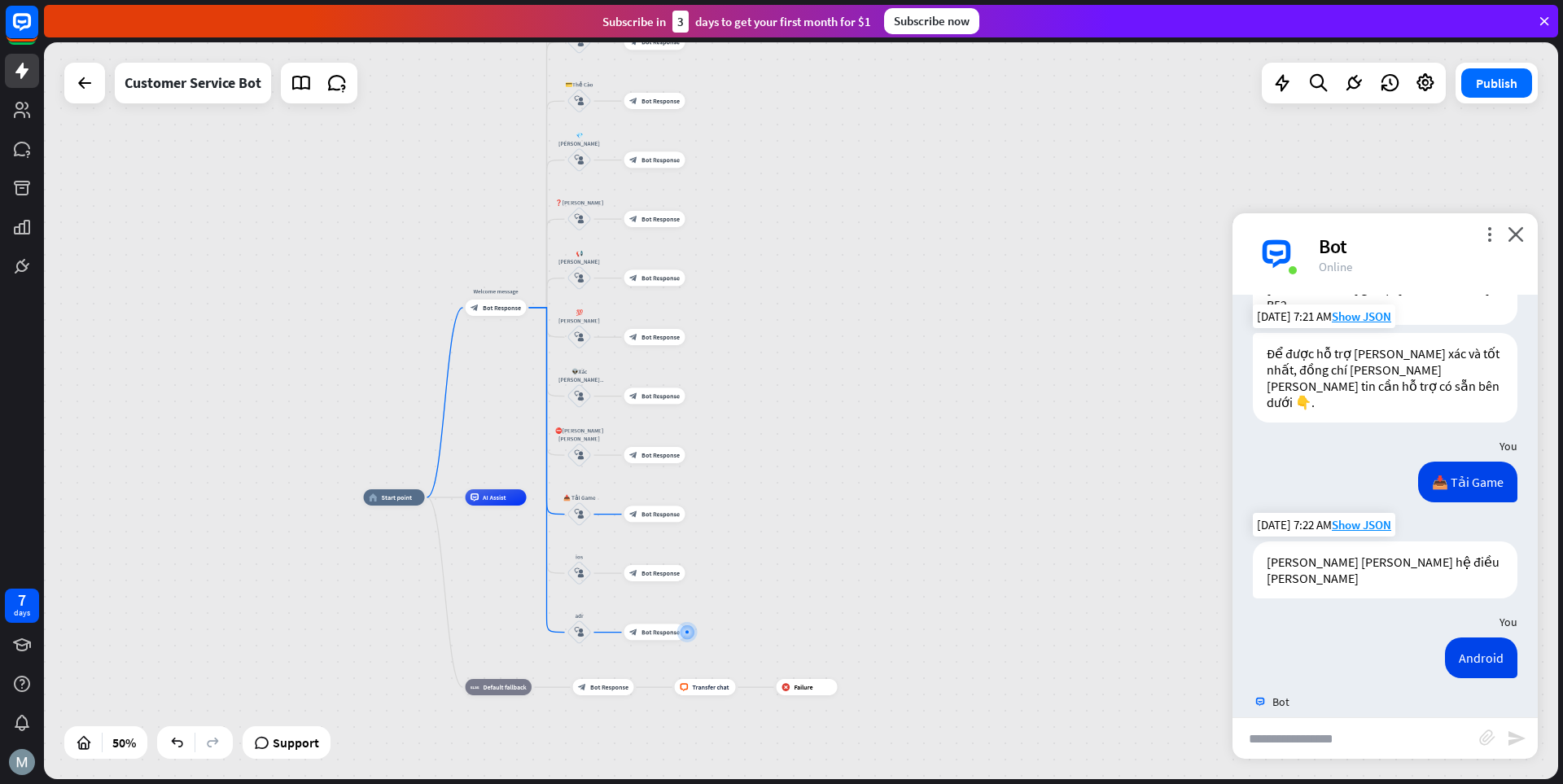
drag, startPoint x: 808, startPoint y: 318, endPoint x: 923, endPoint y: 492, distance: 208.6
click at [896, 480] on div "home_2 Start point Welcome message block_bot_response Bot Response 💲Nạp Tiền bl…" at bounding box center [801, 410] width 1514 height 737
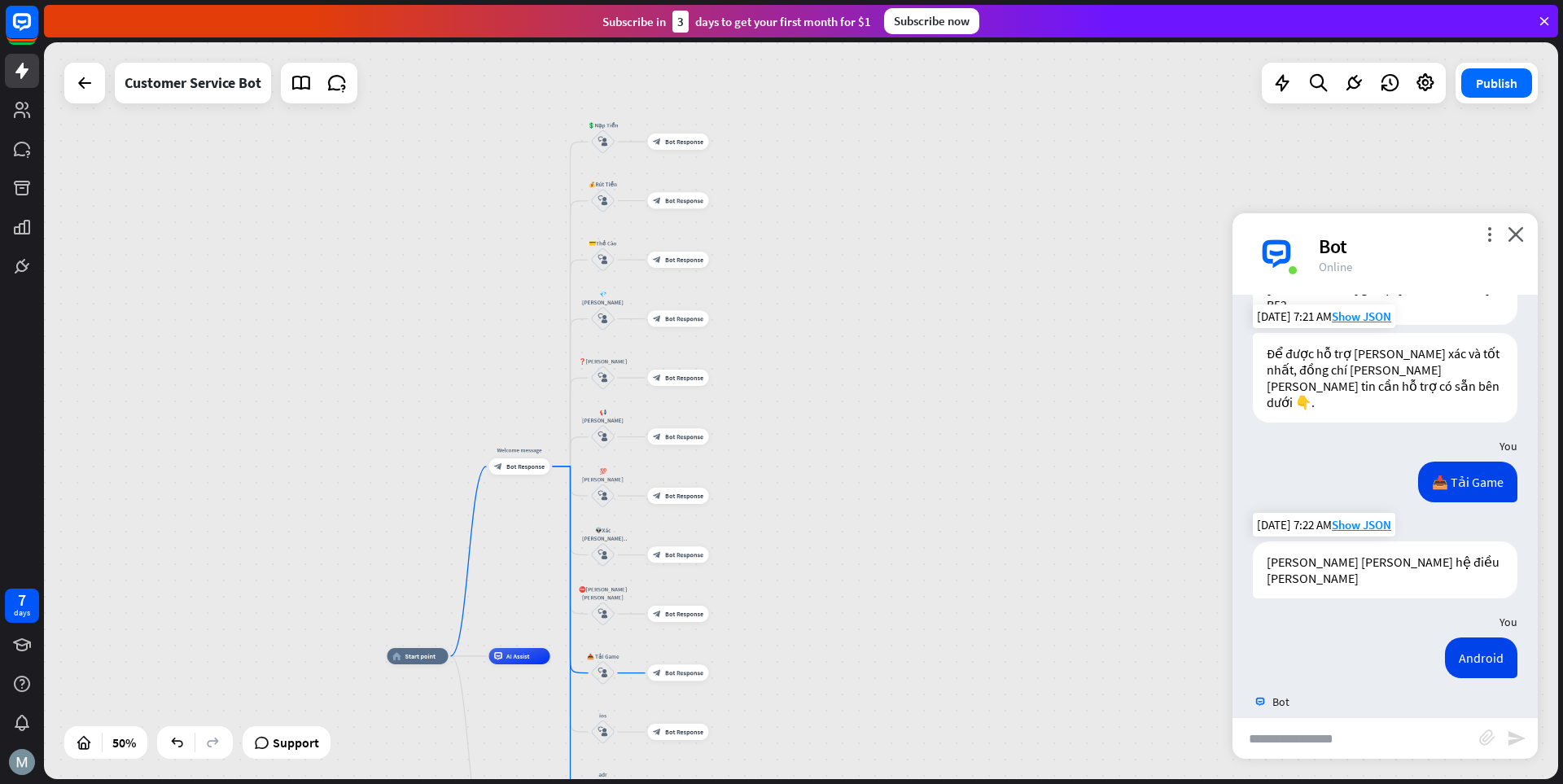
drag, startPoint x: 793, startPoint y: 247, endPoint x: 810, endPoint y: 389, distance: 143.0
click at [812, 389] on div "home_2 Start point Welcome message block_bot_response Bot Response 💲Nạp Tiền bl…" at bounding box center [801, 410] width 1514 height 737
click at [679, 140] on span "Bot Response" at bounding box center [683, 143] width 38 height 8
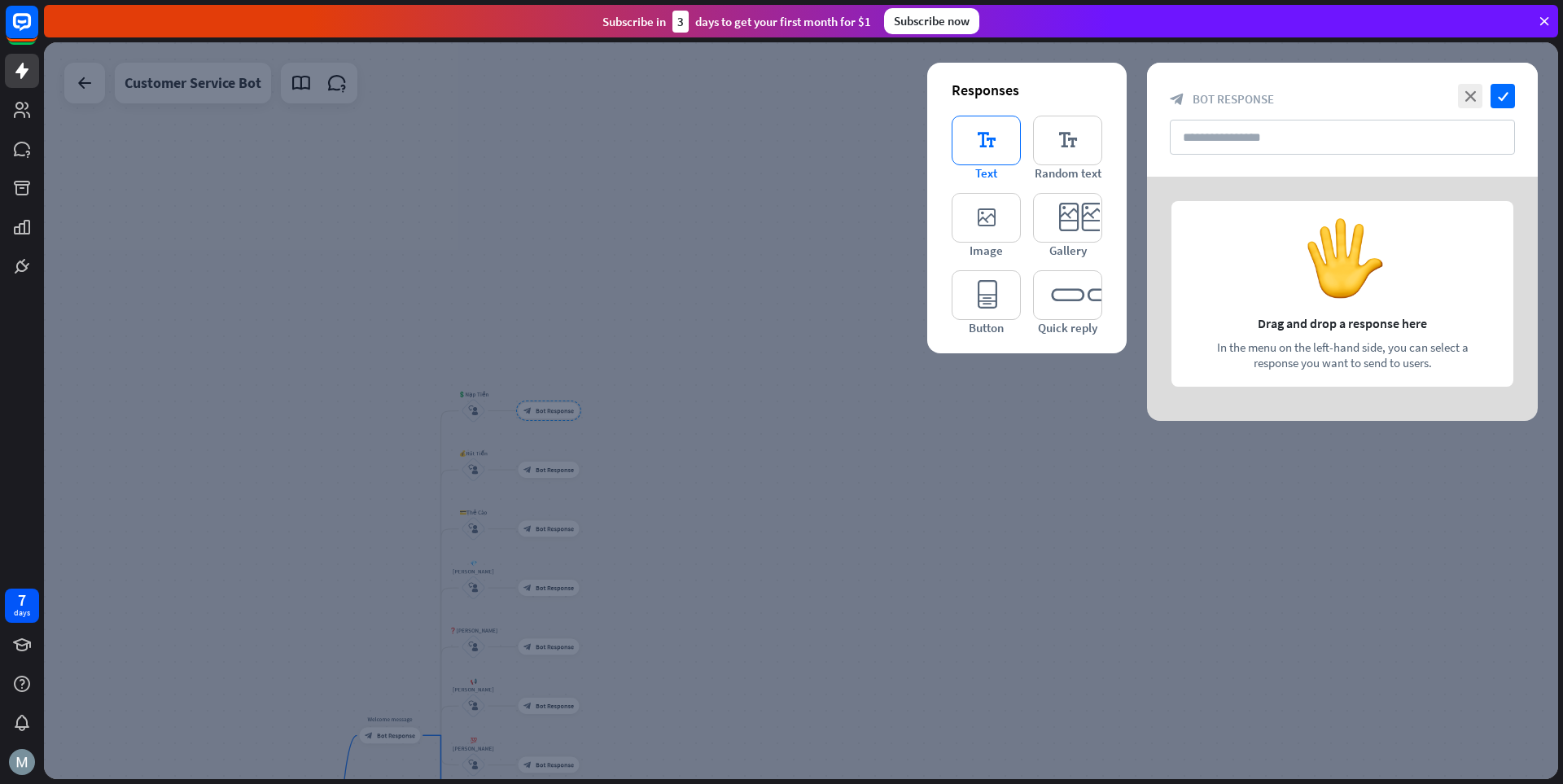
click at [996, 135] on icon "editor_text" at bounding box center [986, 141] width 70 height 50
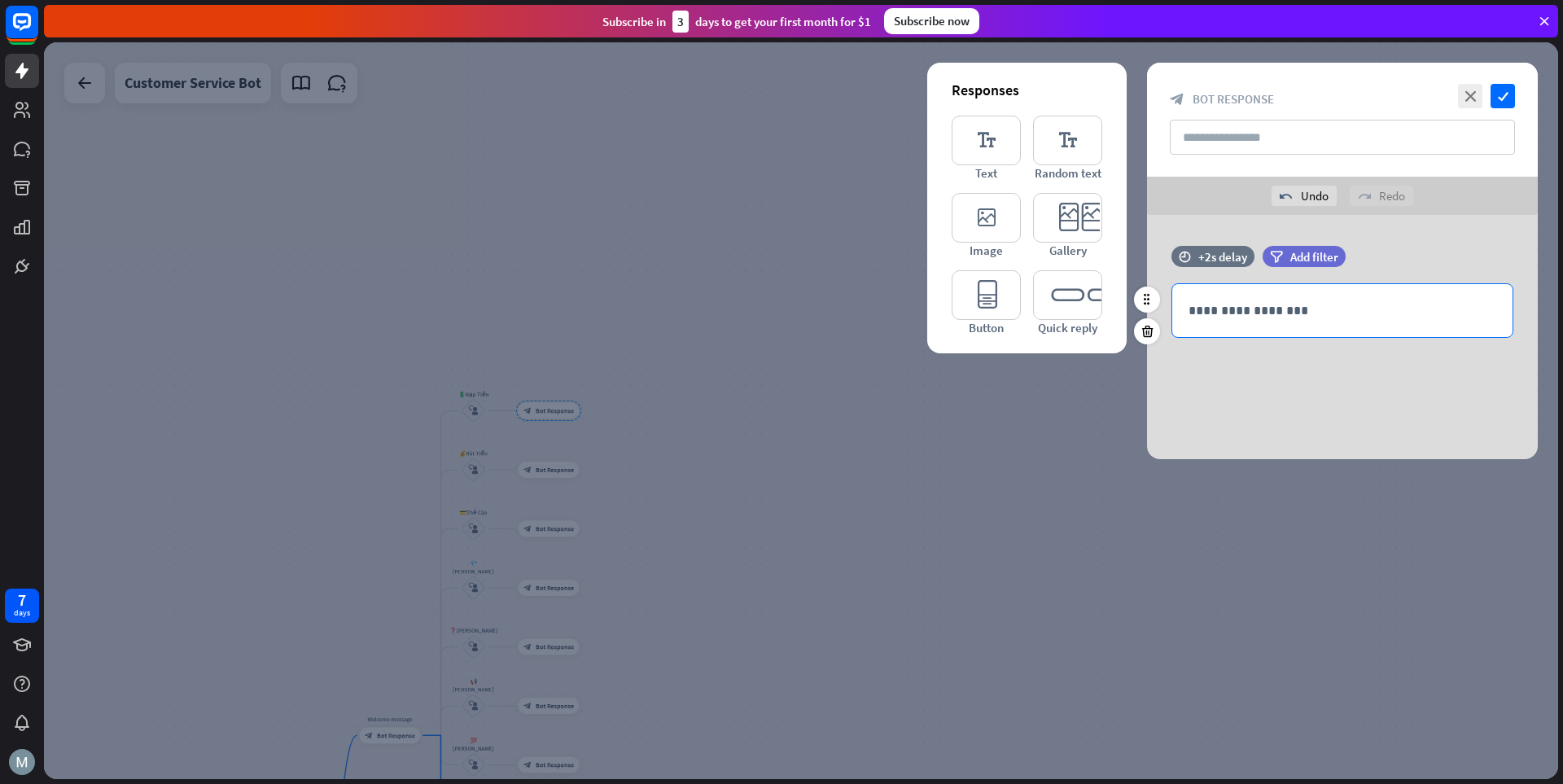
click at [1087, 314] on p "**********" at bounding box center [1343, 310] width 308 height 21
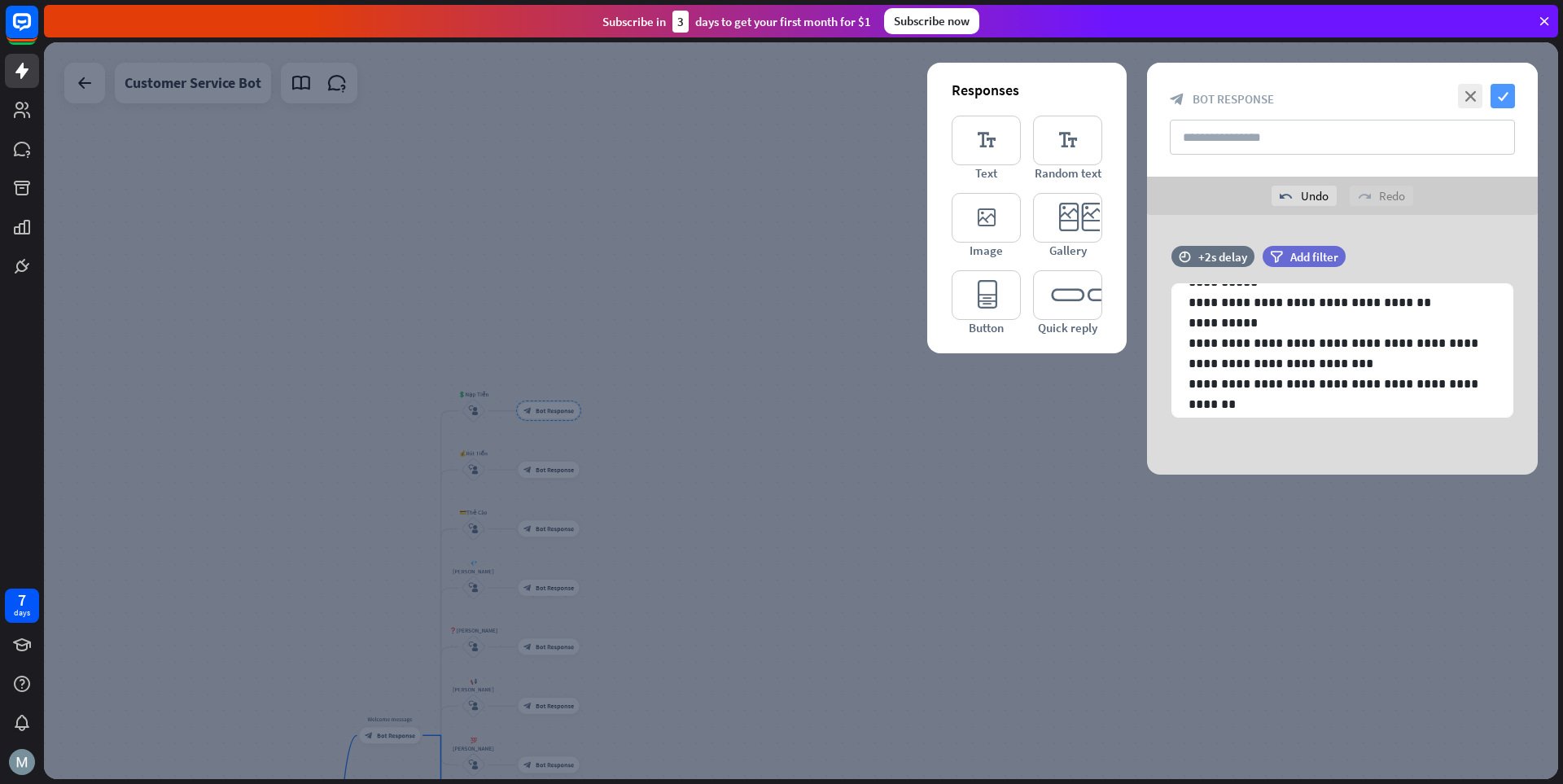
click at [1087, 95] on icon "check" at bounding box center [1503, 96] width 25 height 25
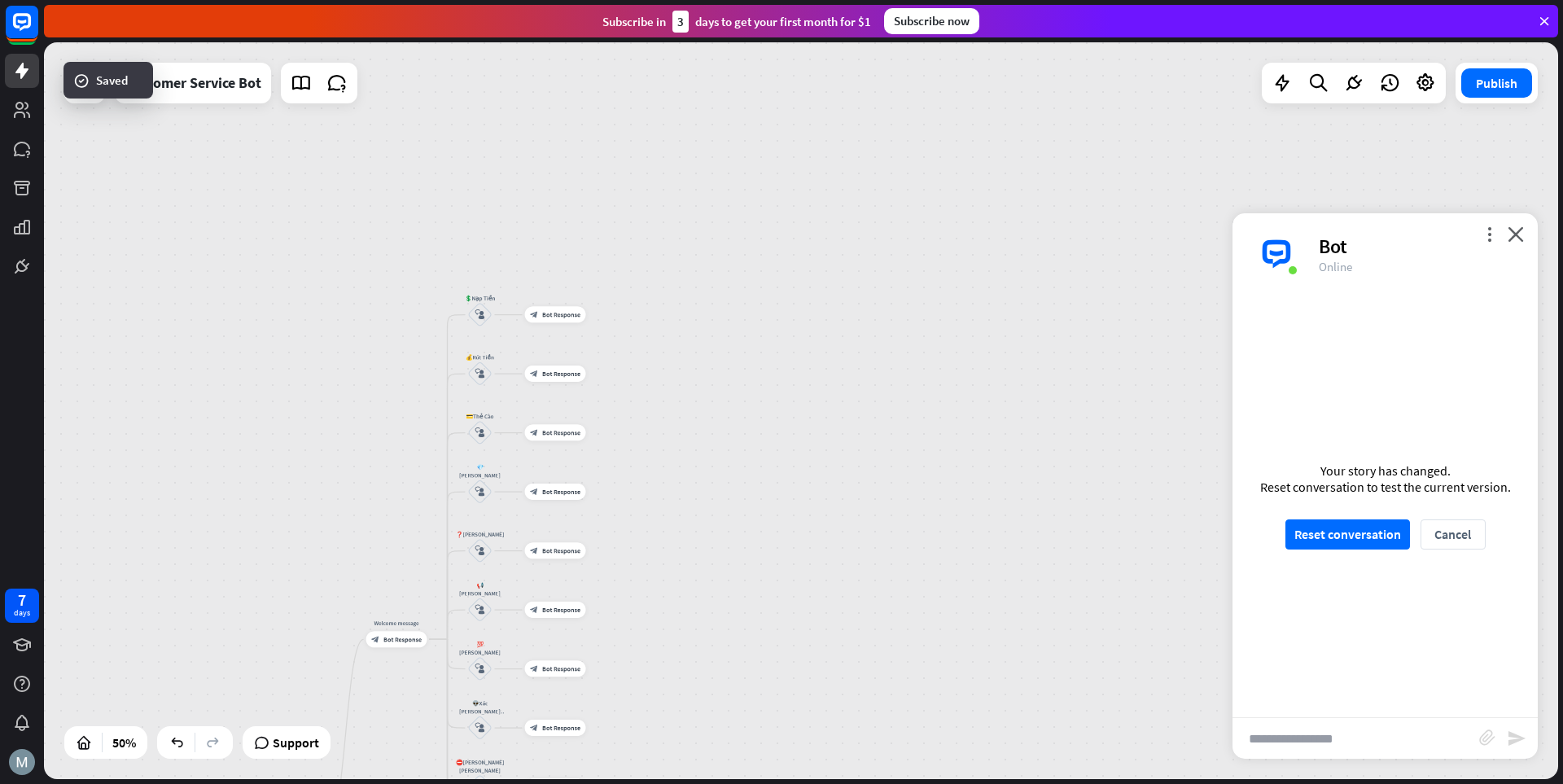
drag, startPoint x: 905, startPoint y: 528, endPoint x: 912, endPoint y: 414, distance: 114.2
click at [912, 414] on div "home_2 Start point Welcome message block_bot_response Bot Response 💲Nạp Tiền bl…" at bounding box center [801, 410] width 1514 height 737
click at [554, 361] on div "Edit name more_horiz plus block_bot_response Bot Response" at bounding box center [556, 353] width 61 height 17
click at [539, 349] on div "block_bot_response Bot Response" at bounding box center [556, 353] width 61 height 17
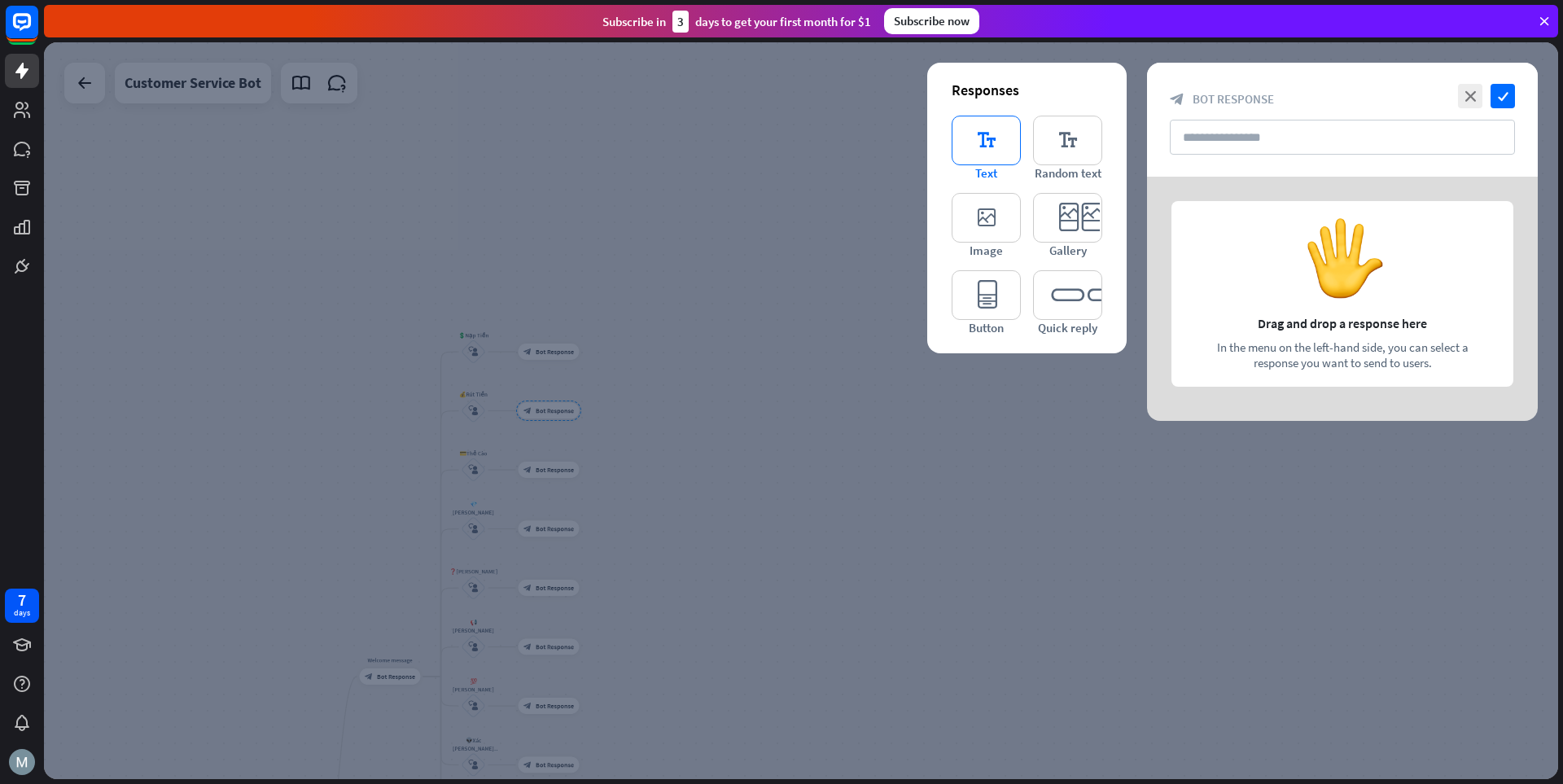
click at [982, 139] on icon "editor_text" at bounding box center [986, 141] width 70 height 50
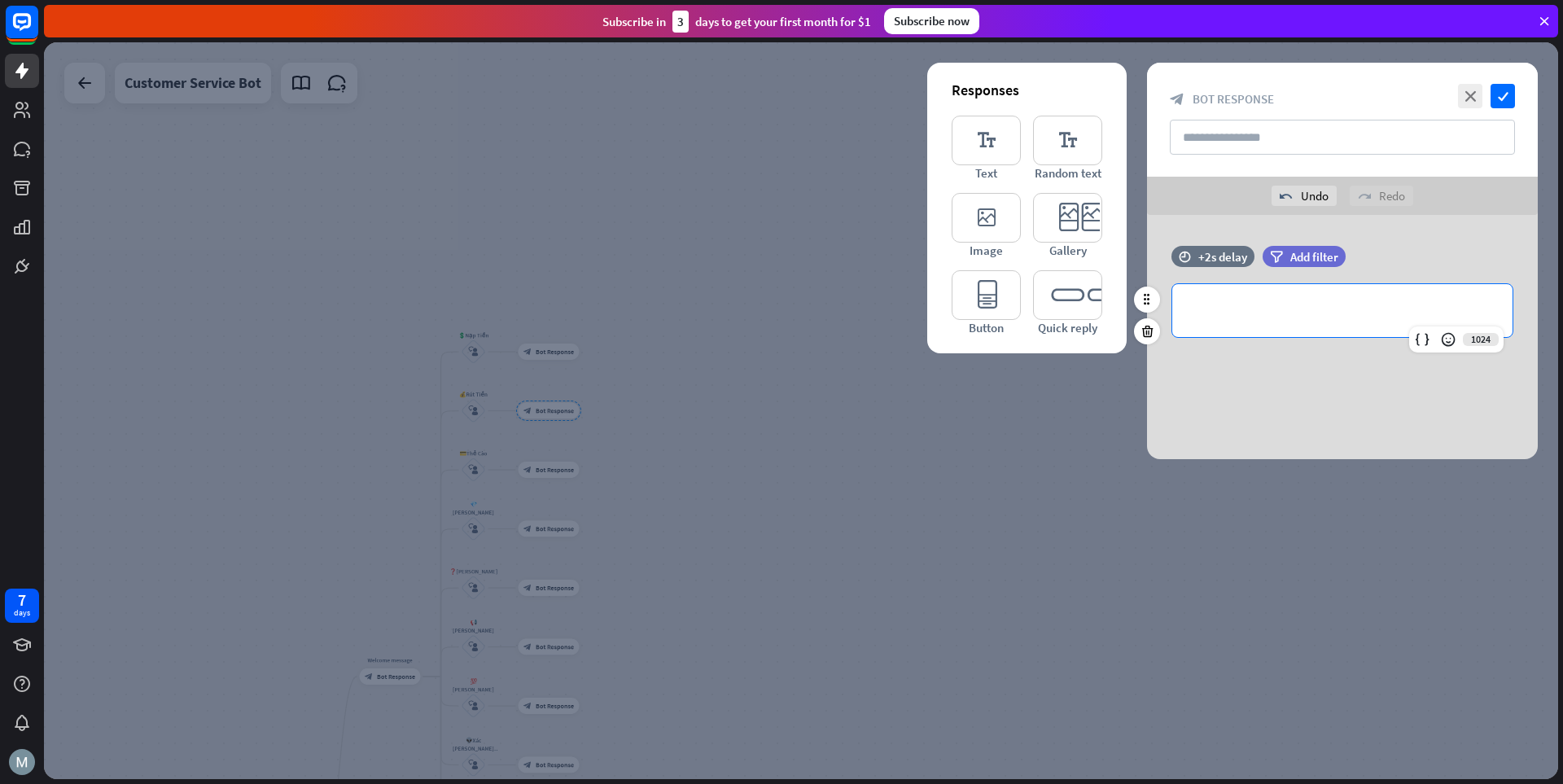
click at [1087, 299] on div "**********" at bounding box center [1342, 310] width 340 height 53
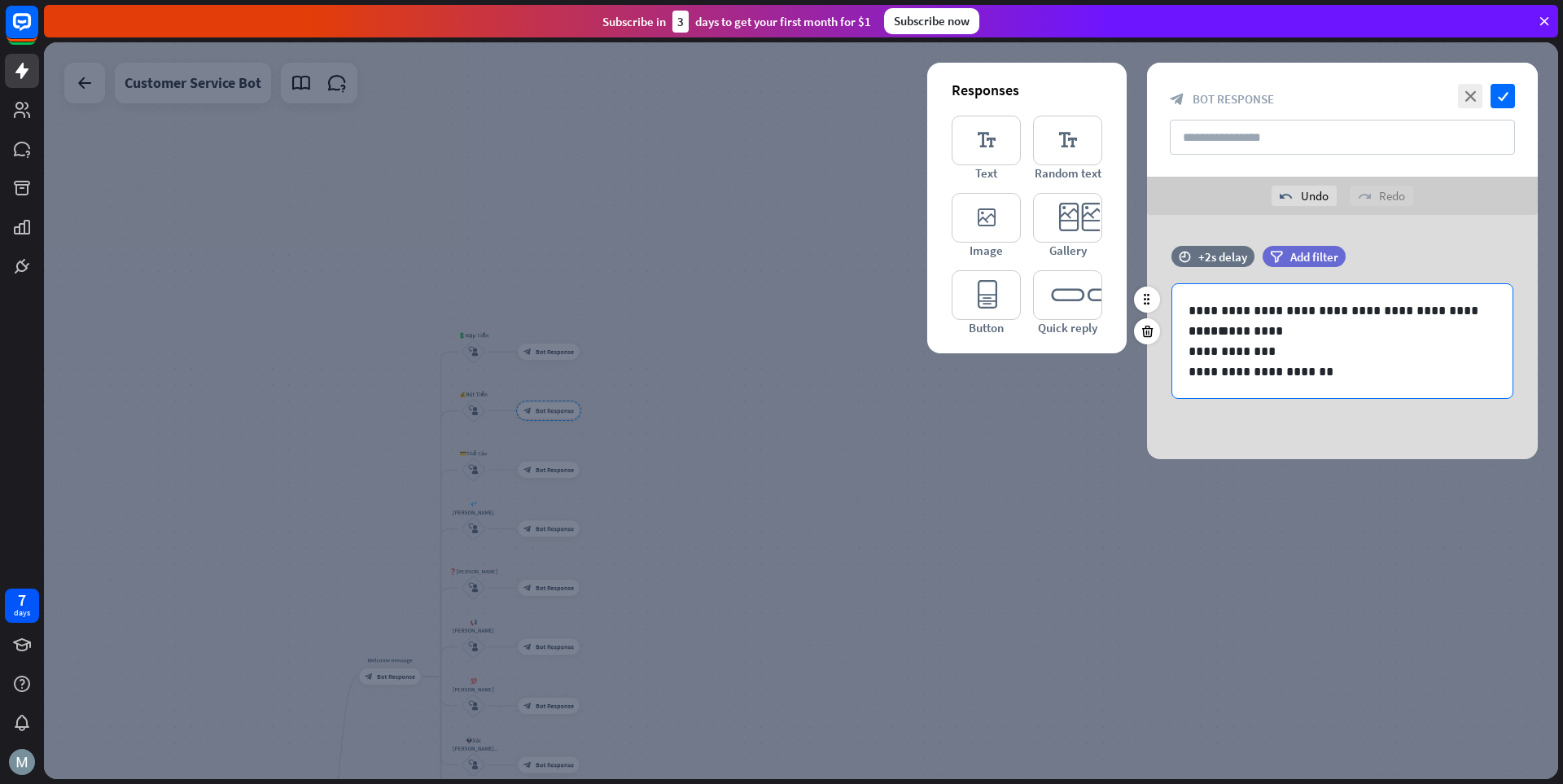
drag, startPoint x: 1503, startPoint y: 96, endPoint x: 1494, endPoint y: 289, distance: 193.2
click at [1087, 288] on div "**********" at bounding box center [1343, 261] width 391 height 396
click at [1087, 372] on p "**********" at bounding box center [1343, 371] width 308 height 21
drag, startPoint x: 1343, startPoint y: 310, endPoint x: 1383, endPoint y: 310, distance: 40.0
click at [1087, 310] on p "**********" at bounding box center [1343, 310] width 308 height 21
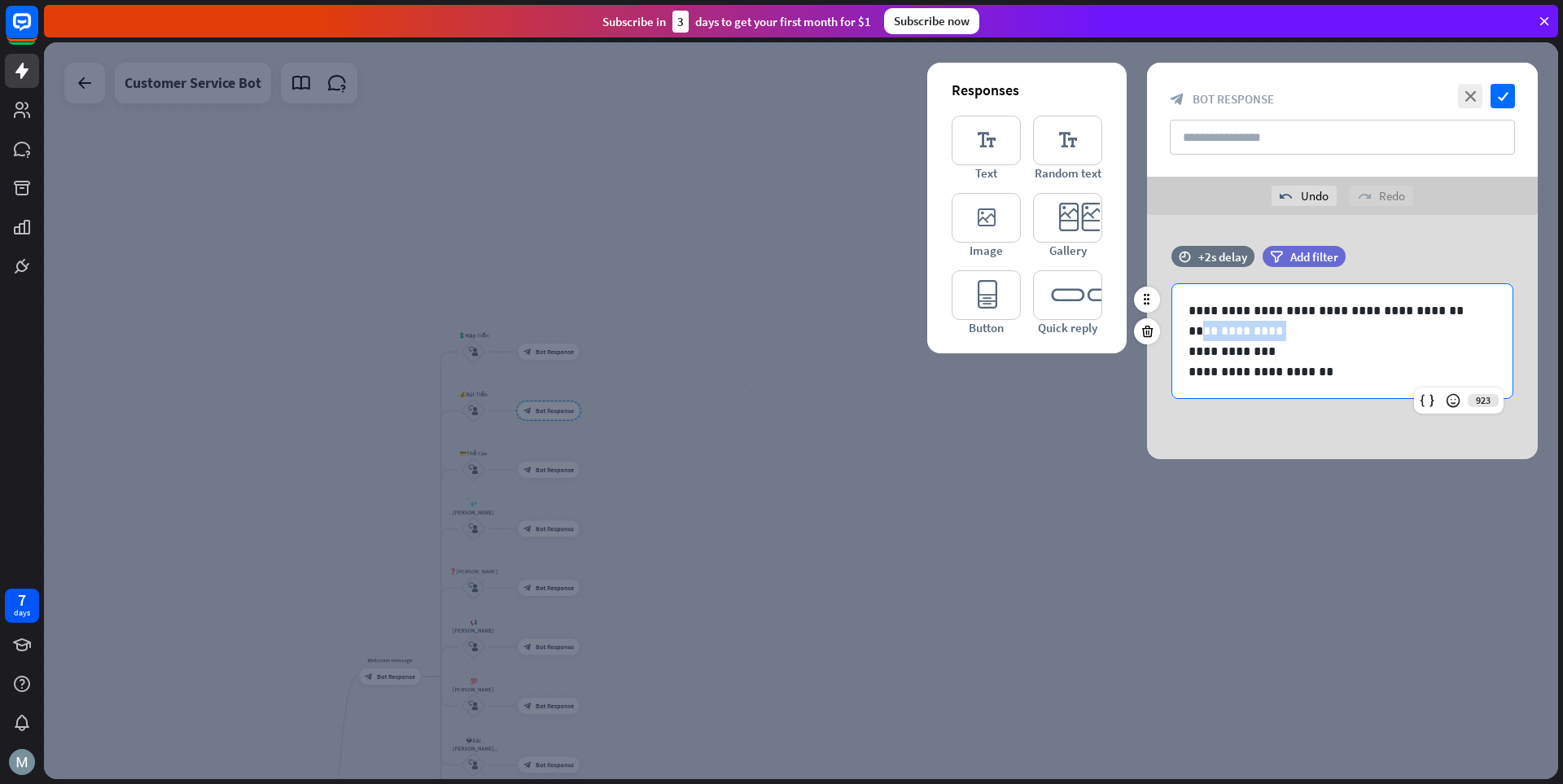
drag, startPoint x: 1288, startPoint y: 332, endPoint x: 1196, endPoint y: 329, distance: 92.0
click at [1087, 329] on p "**********" at bounding box center [1343, 331] width 308 height 21
click at [1087, 347] on p "**********" at bounding box center [1343, 351] width 308 height 21
click at [1087, 332] on p "**********" at bounding box center [1343, 331] width 308 height 21
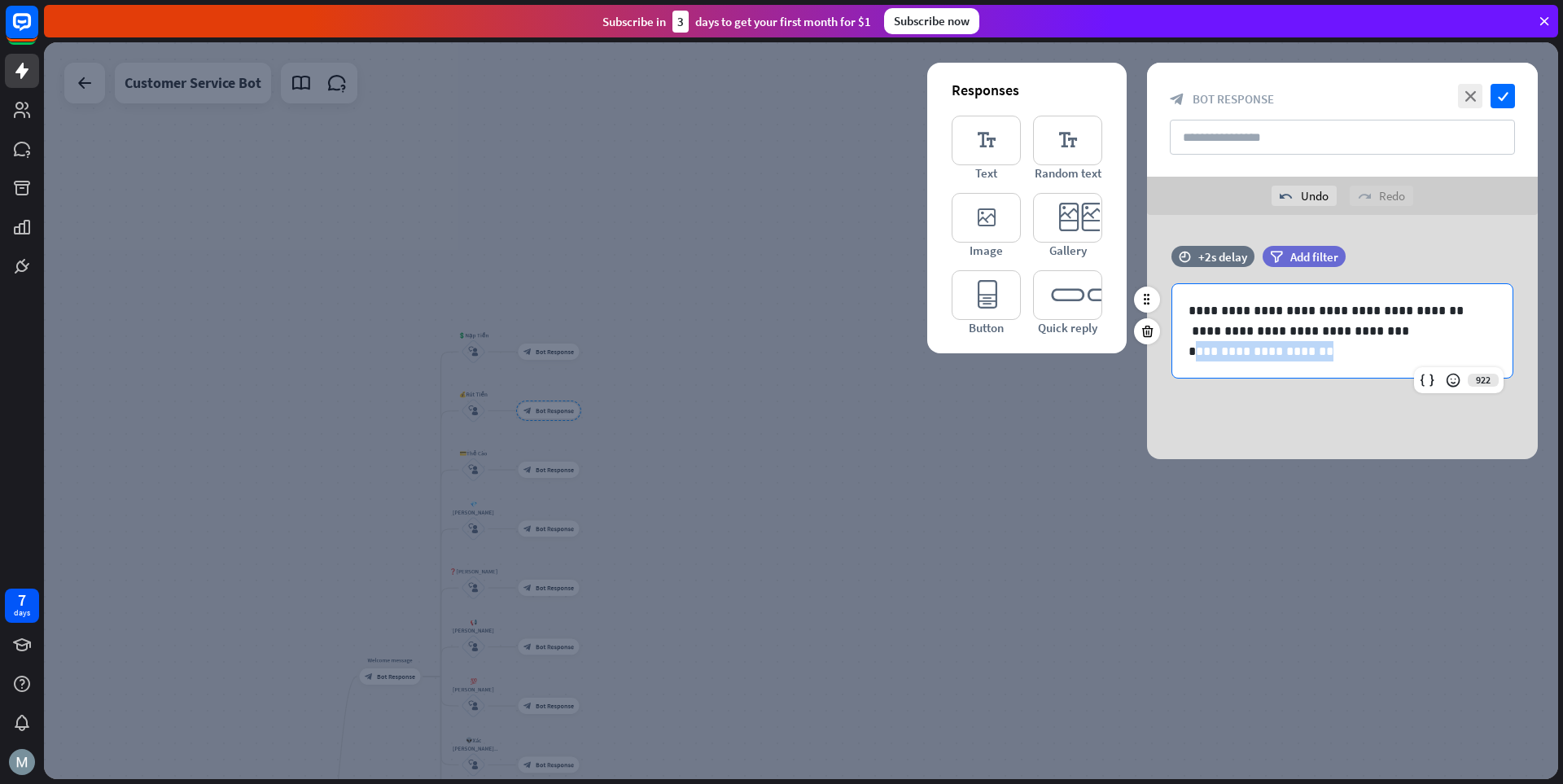
drag, startPoint x: 1330, startPoint y: 355, endPoint x: 1194, endPoint y: 354, distance: 136.0
click at [1087, 354] on p "**********" at bounding box center [1343, 351] width 308 height 21
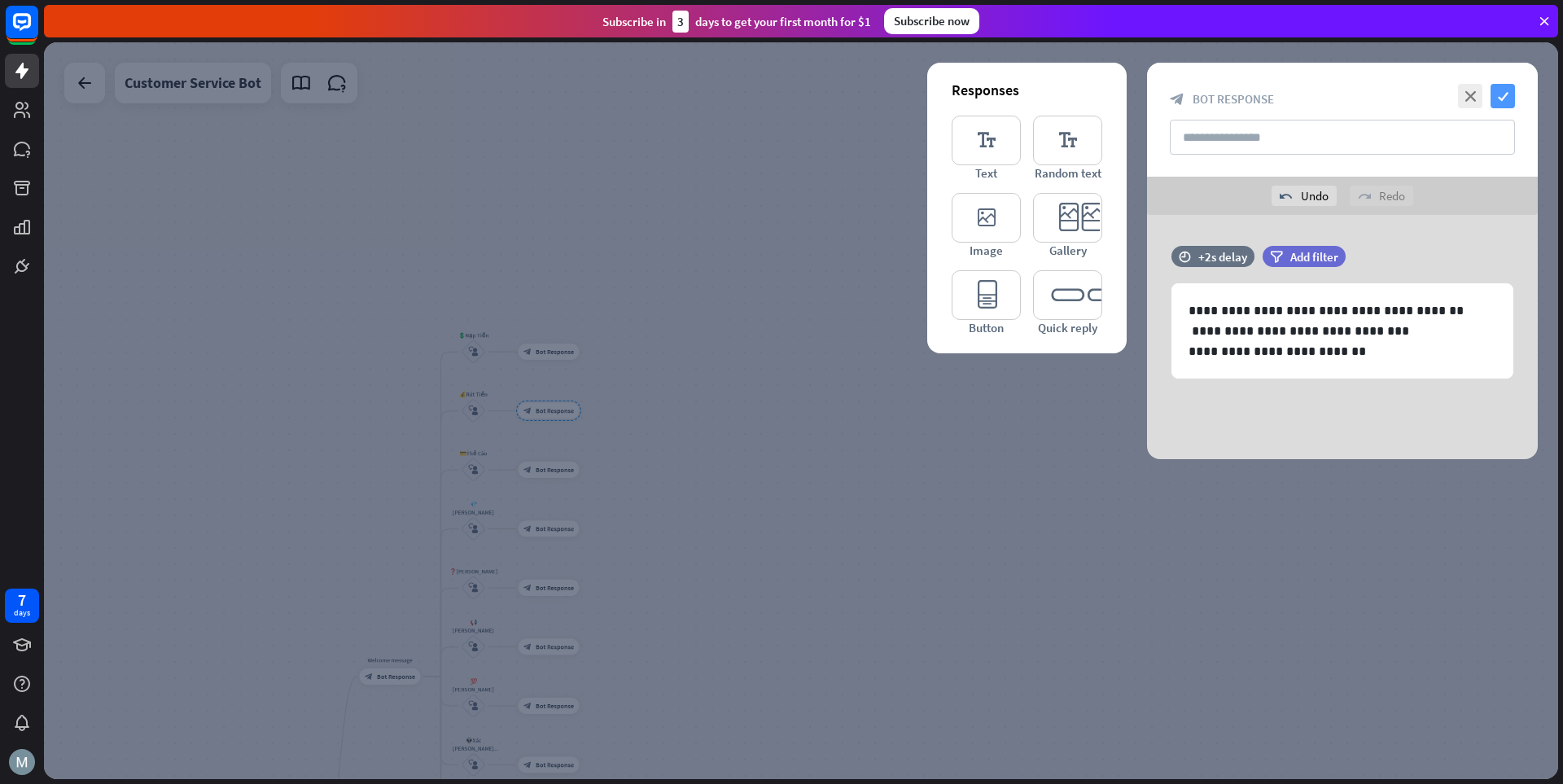
click at [1087, 94] on icon "check" at bounding box center [1503, 96] width 25 height 25
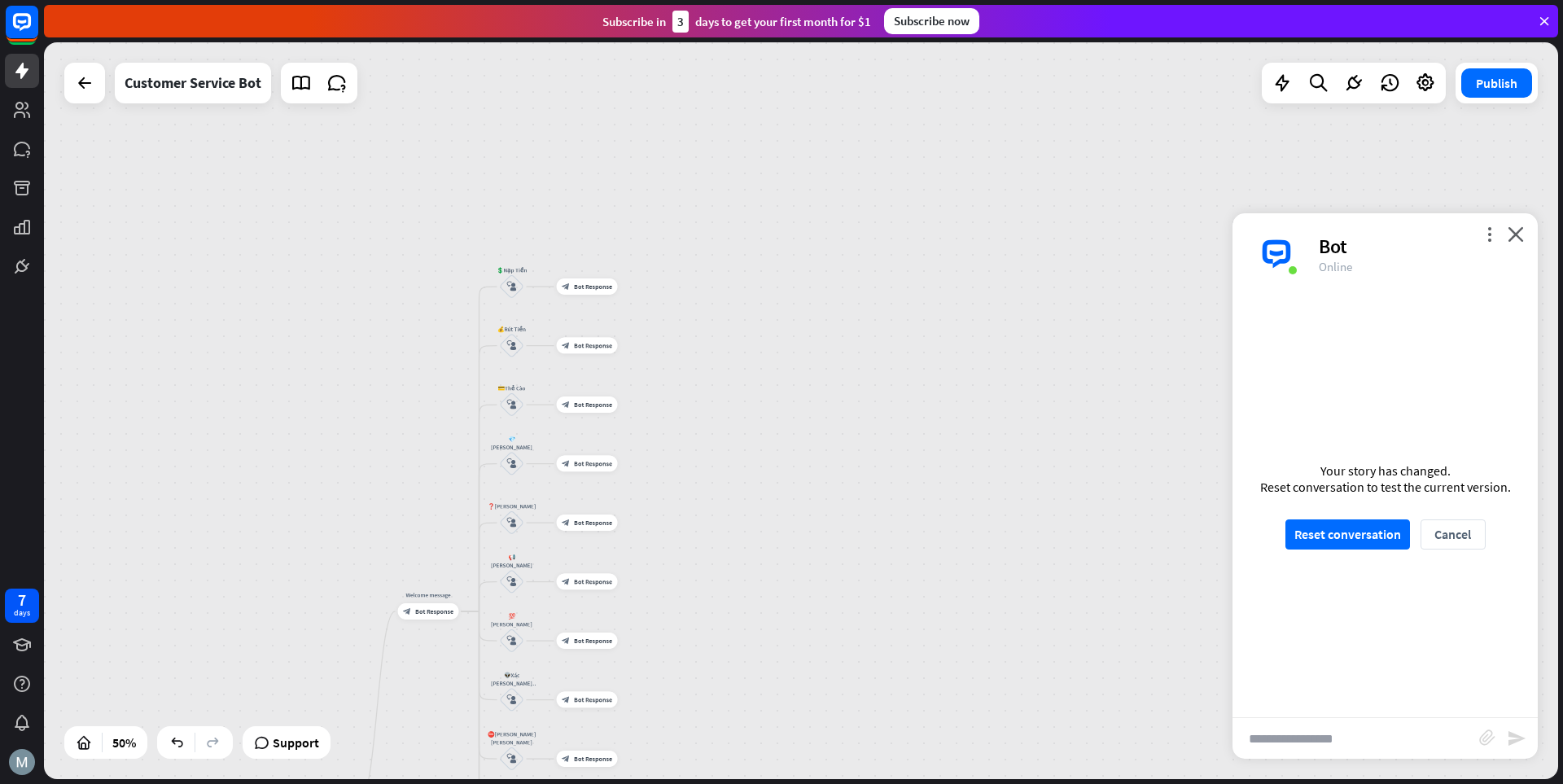
drag, startPoint x: 695, startPoint y: 519, endPoint x: 721, endPoint y: 452, distance: 71.9
click at [733, 452] on div "home_2 Start point Welcome message block_bot_response Bot Response 💲Nạp Tiền bl…" at bounding box center [801, 410] width 1514 height 737
click at [589, 399] on span "Bot Response" at bounding box center [593, 403] width 38 height 8
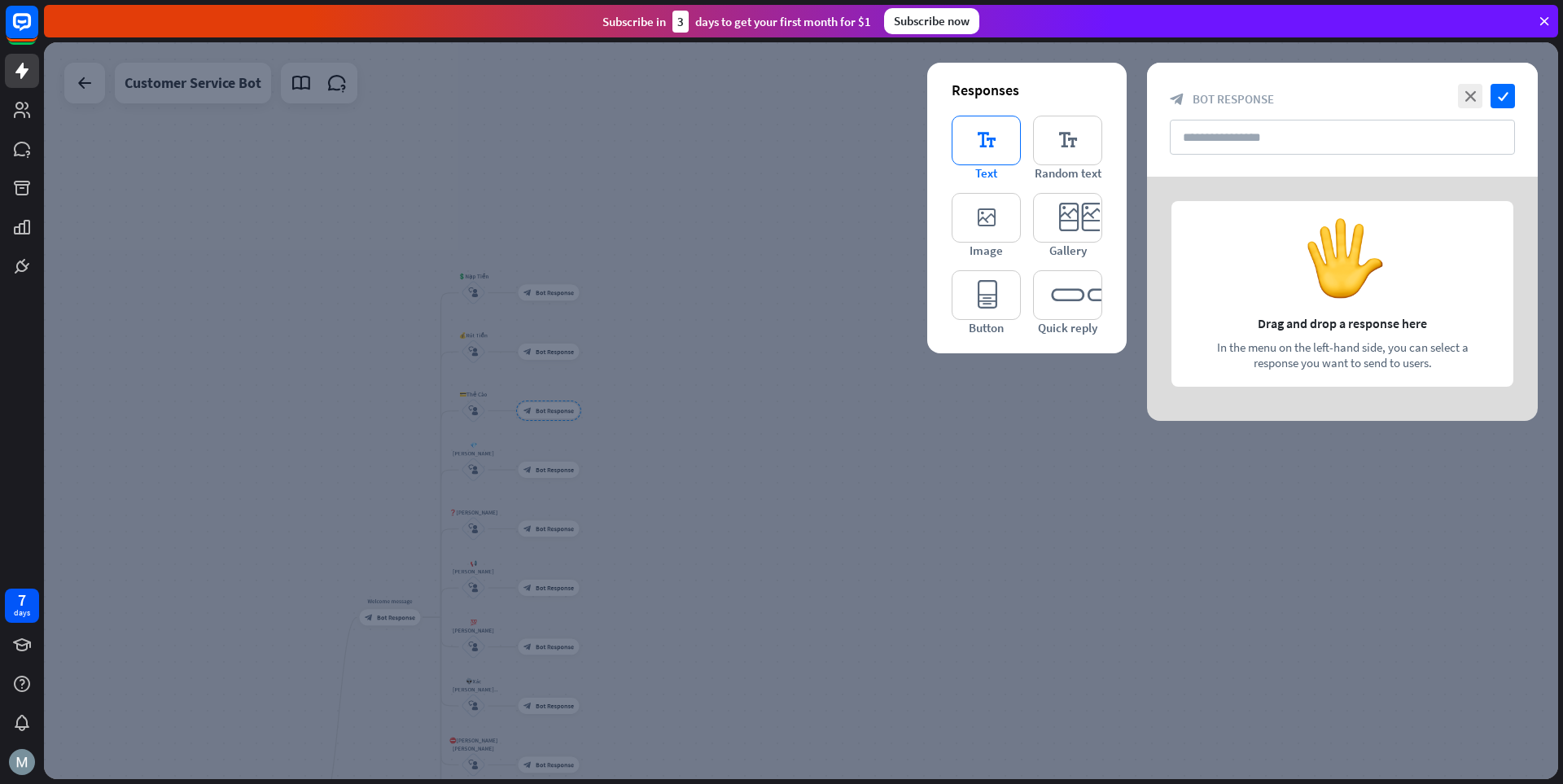
click at [969, 158] on icon "editor_text" at bounding box center [986, 141] width 70 height 50
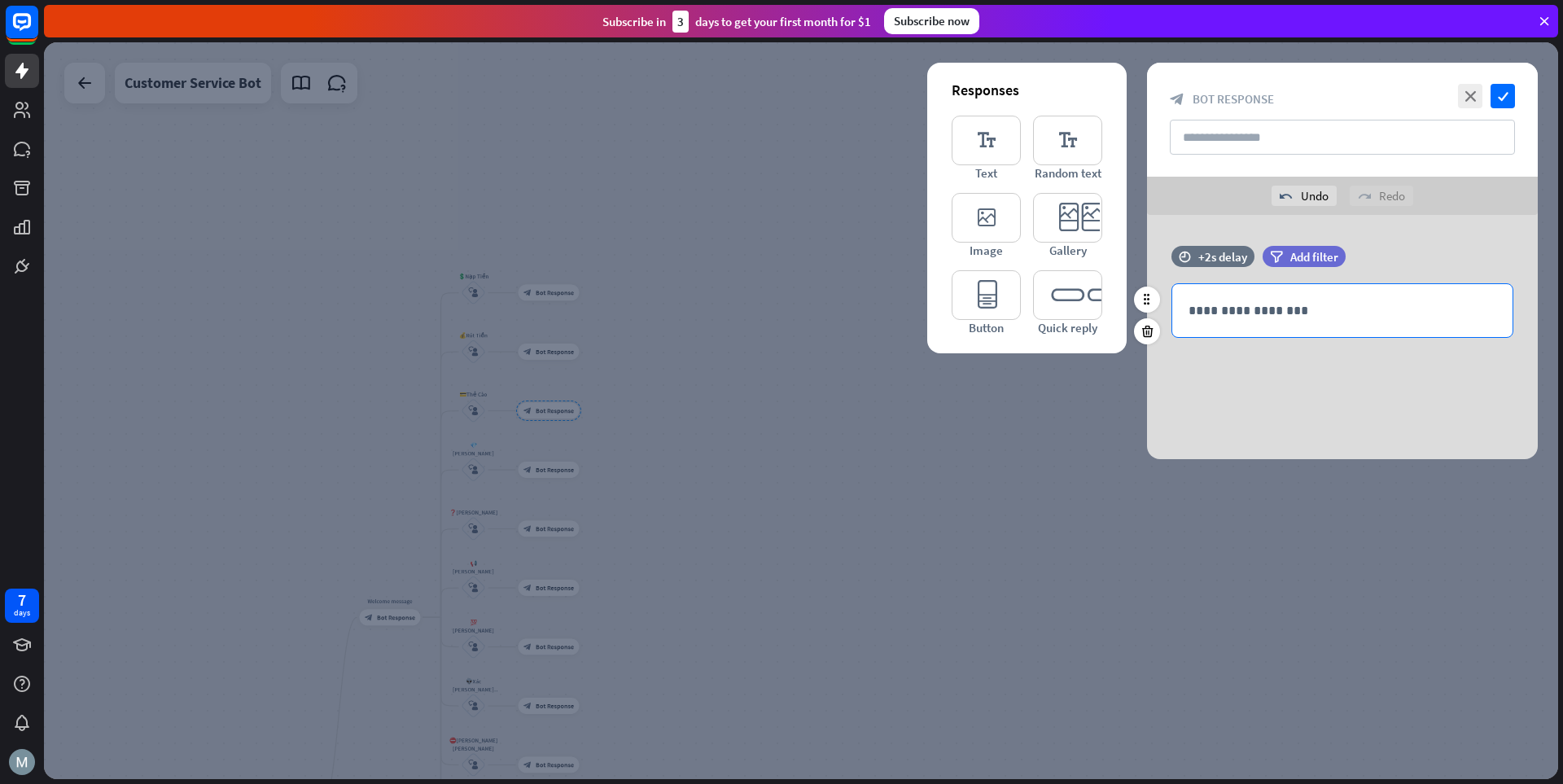
click at [1087, 298] on div "**********" at bounding box center [1342, 310] width 340 height 53
click at [1087, 308] on p "**********" at bounding box center [1343, 310] width 308 height 21
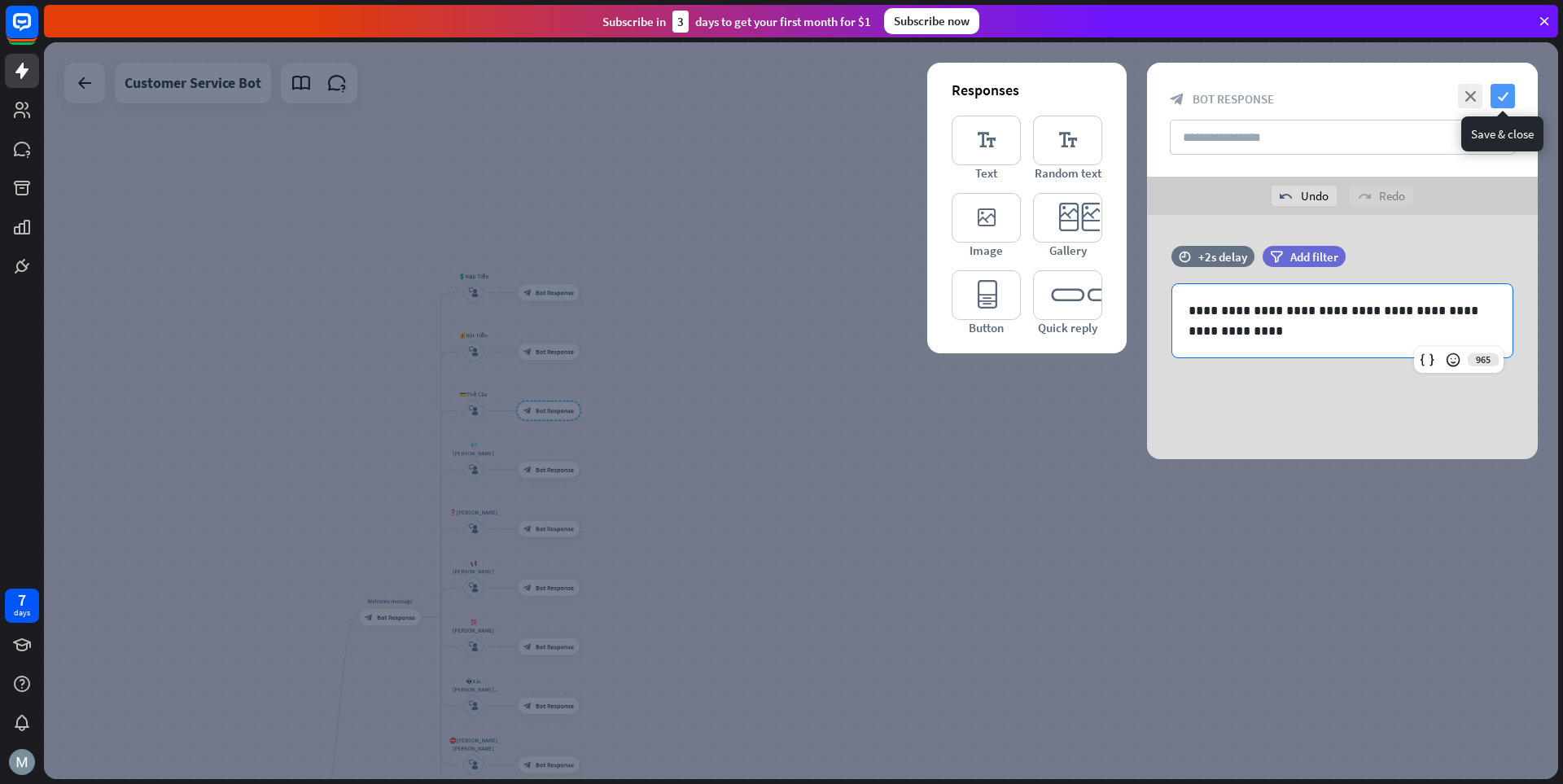
click at [1087, 98] on icon "check" at bounding box center [1503, 96] width 25 height 25
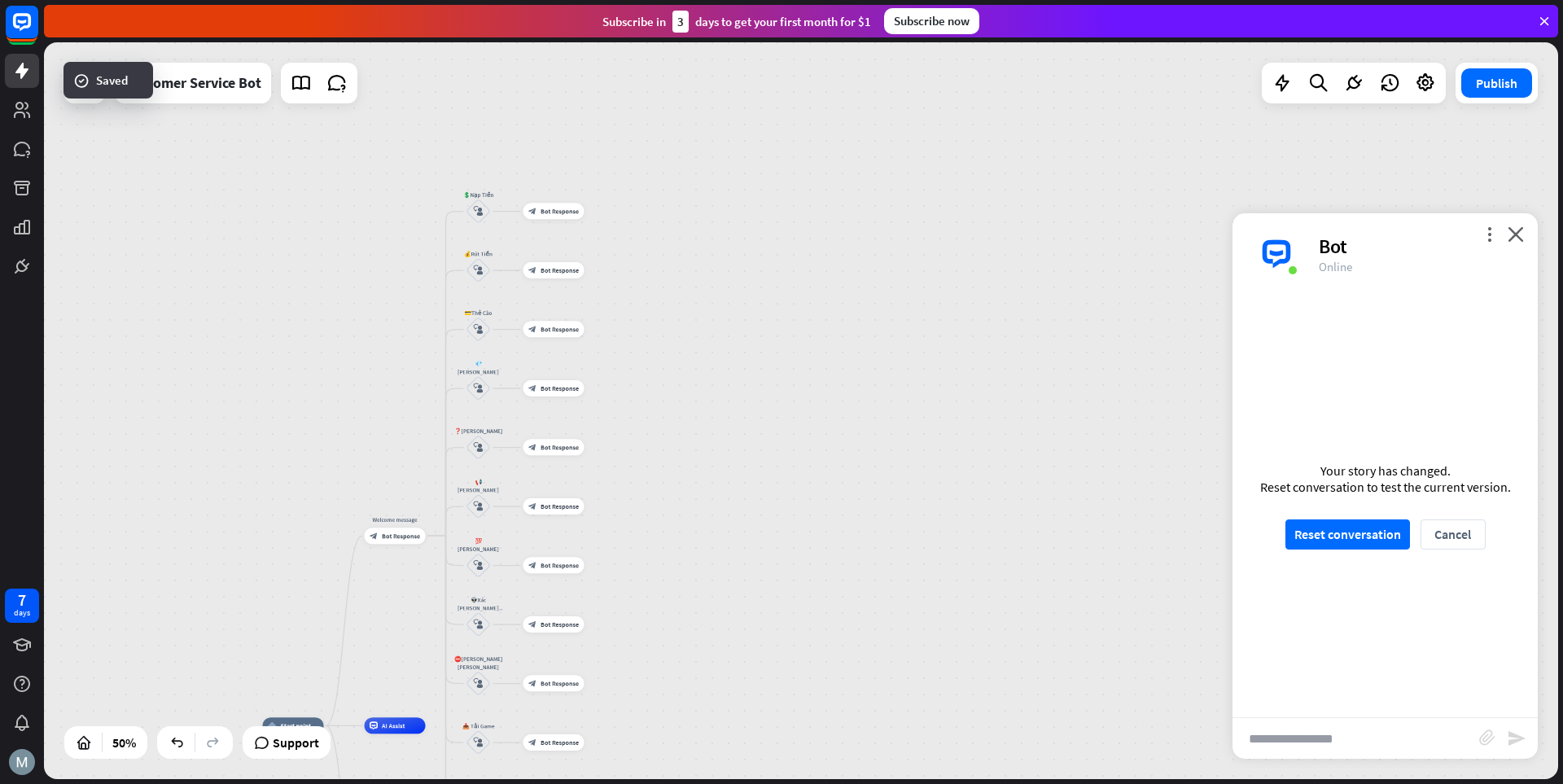
drag, startPoint x: 779, startPoint y: 480, endPoint x: 784, endPoint y: 416, distance: 64.2
click at [784, 416] on div "home_2 Start point Welcome message block_bot_response Bot Response 💲Nạp Tiền bl…" at bounding box center [801, 410] width 1514 height 737
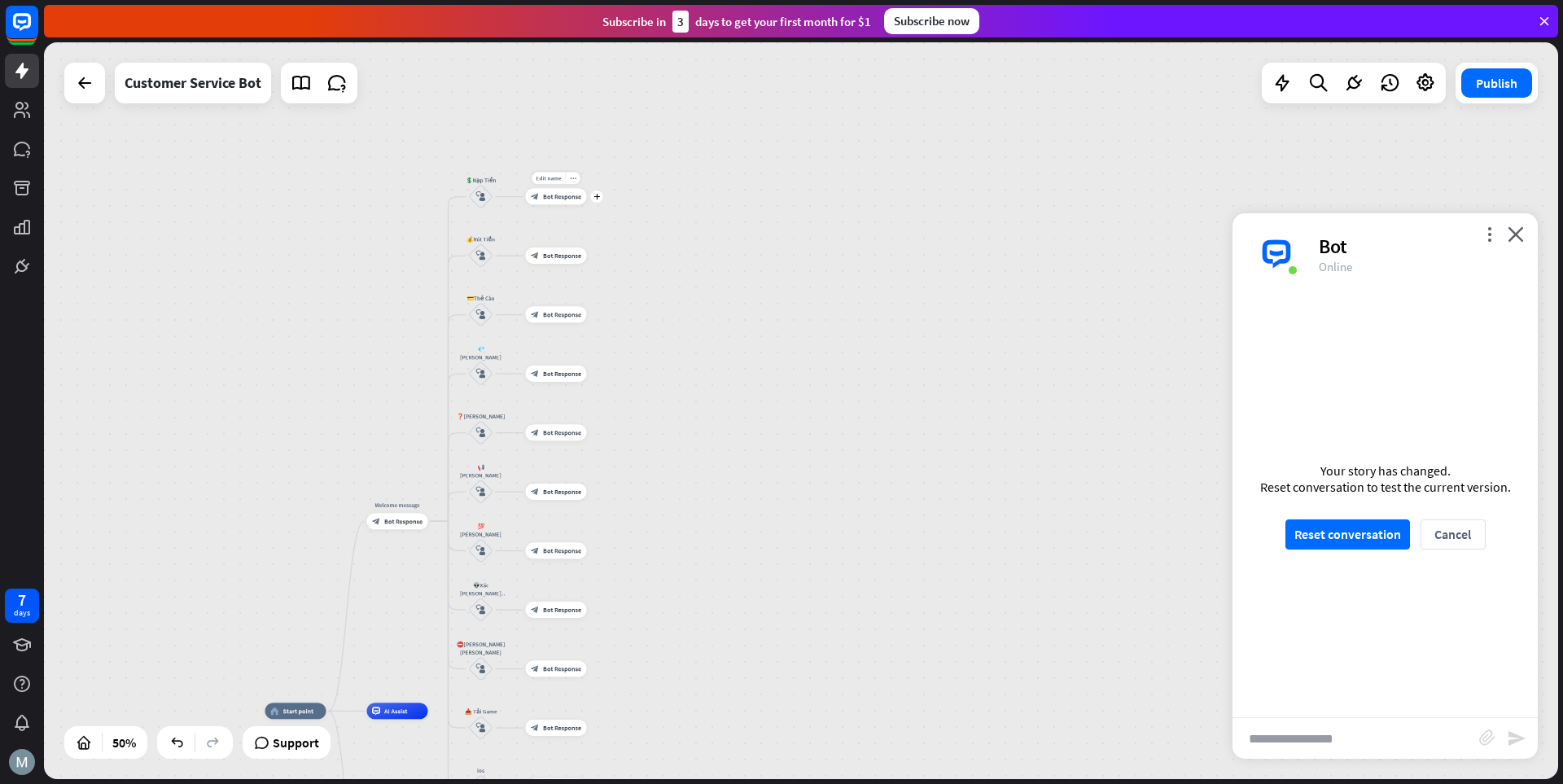
click at [550, 198] on span "Bot Response" at bounding box center [562, 197] width 38 height 8
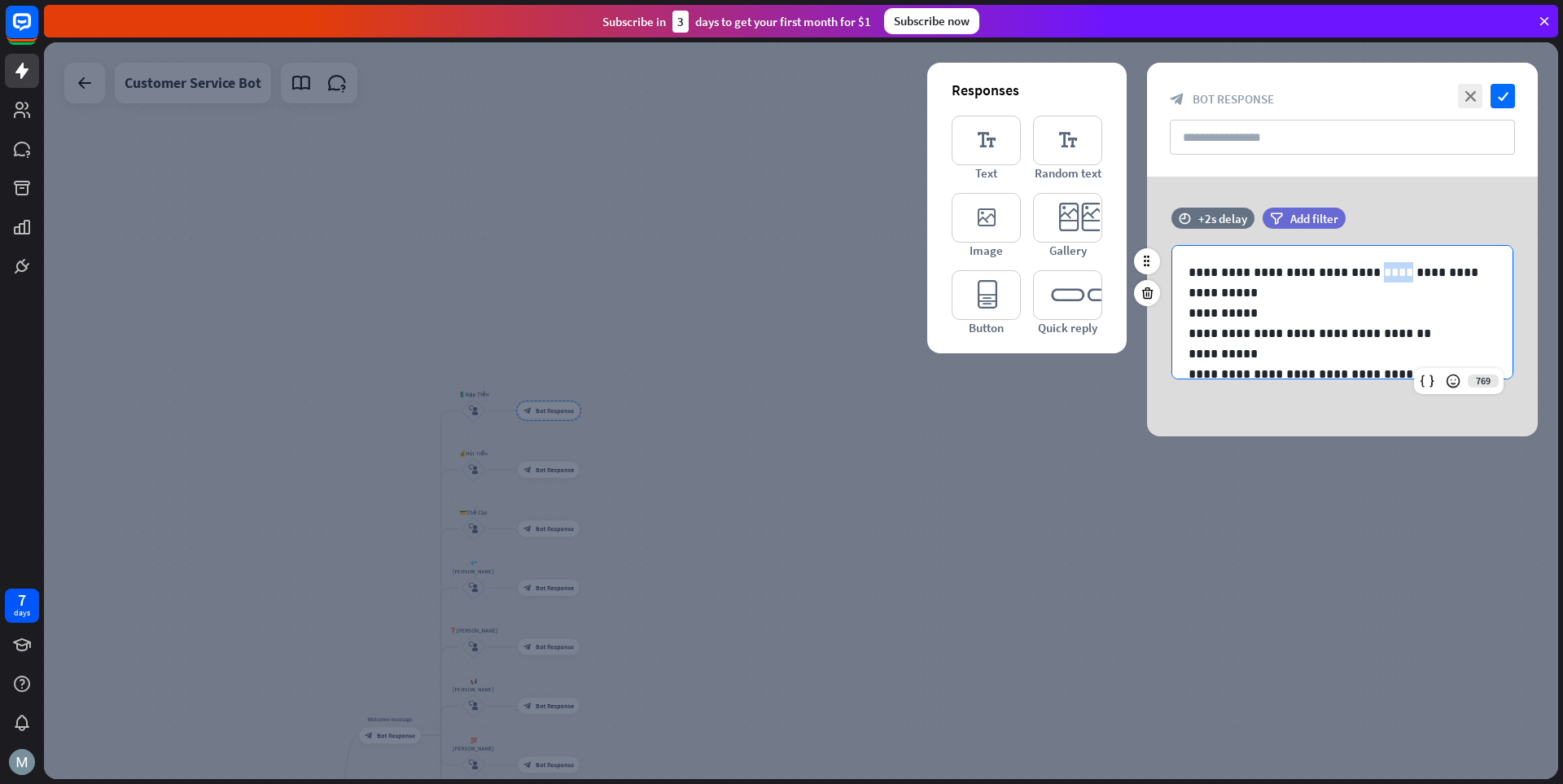
drag, startPoint x: 1391, startPoint y: 270, endPoint x: 1363, endPoint y: 275, distance: 28.4
click at [1087, 275] on p "**********" at bounding box center [1336, 282] width 295 height 41
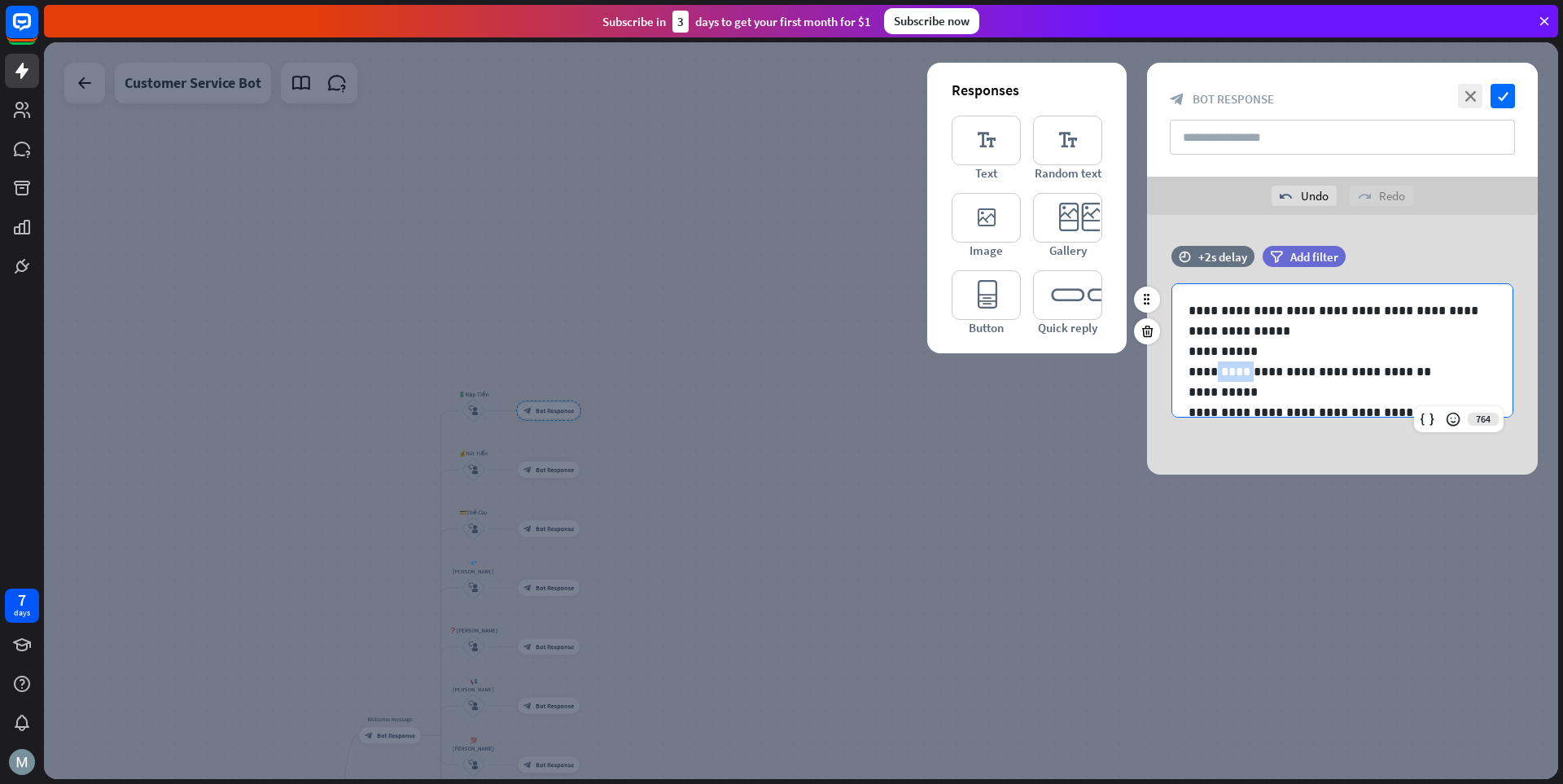
drag, startPoint x: 1247, startPoint y: 370, endPoint x: 1213, endPoint y: 371, distance: 34.0
click at [1087, 371] on p "**********" at bounding box center [1336, 371] width 295 height 21
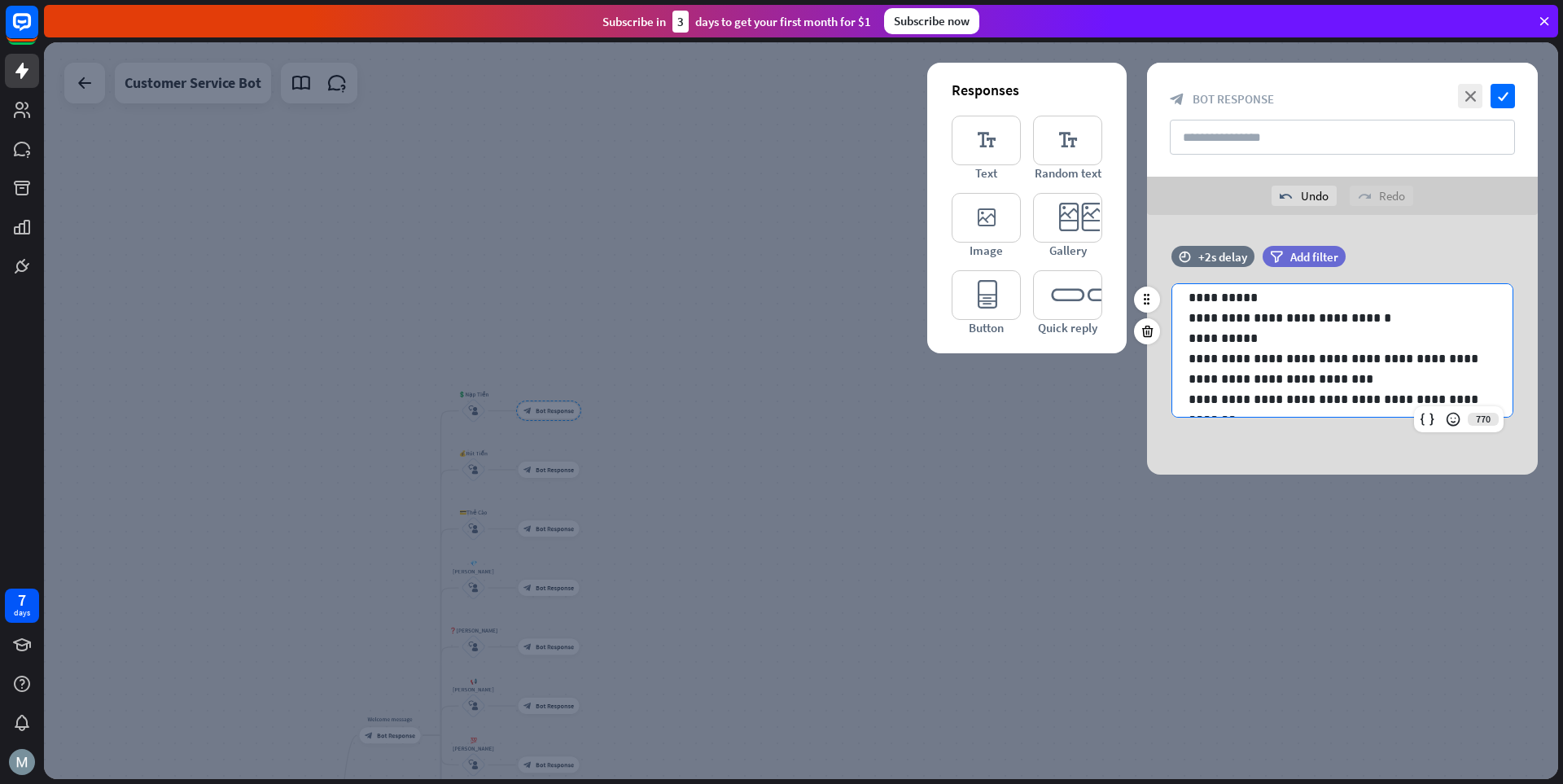
scroll to position [81, 0]
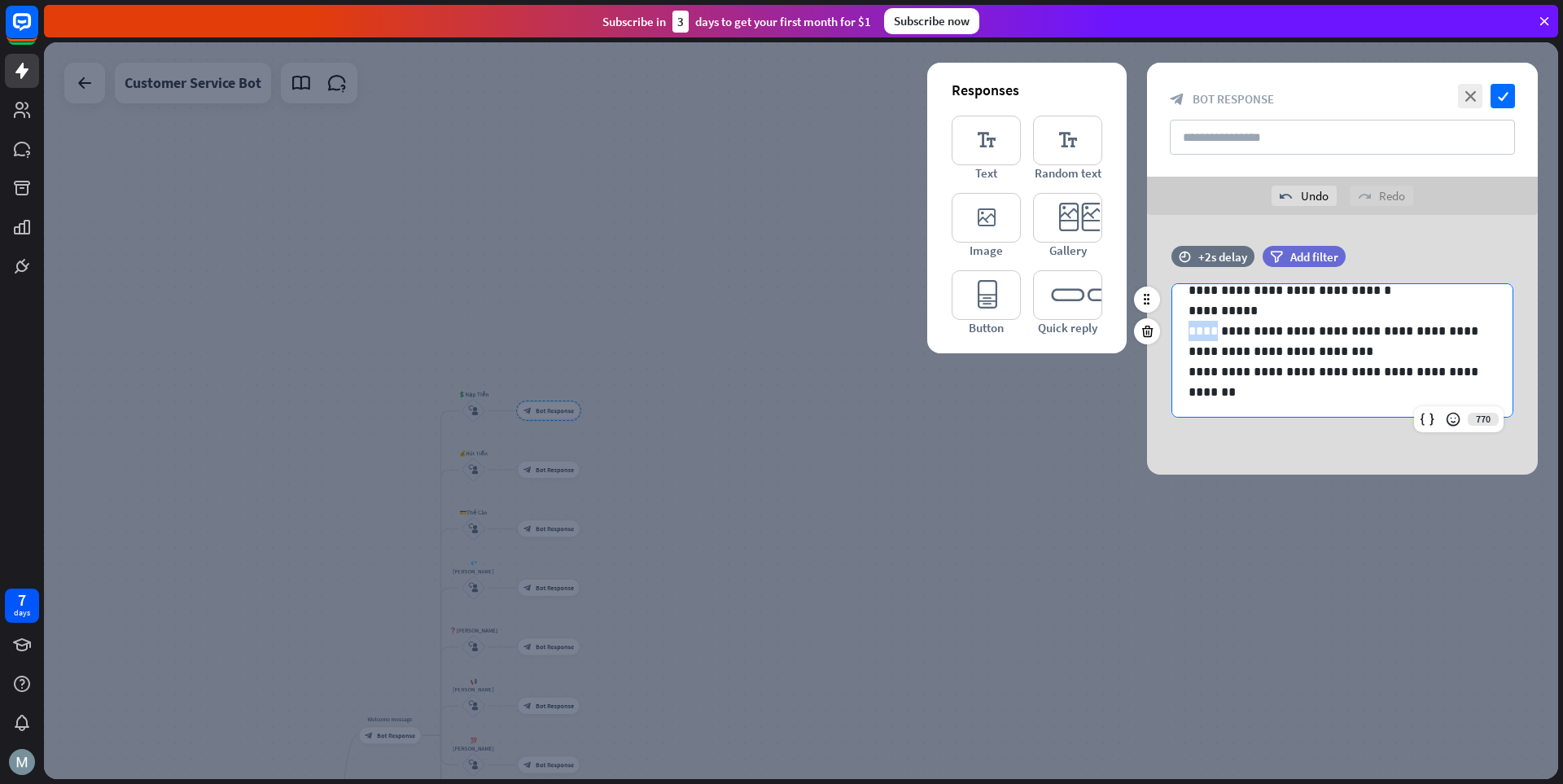
drag, startPoint x: 1211, startPoint y: 332, endPoint x: 1180, endPoint y: 332, distance: 31.0
click at [1087, 332] on div "**********" at bounding box center [1342, 310] width 340 height 216
click at [1087, 99] on icon "check" at bounding box center [1503, 96] width 25 height 25
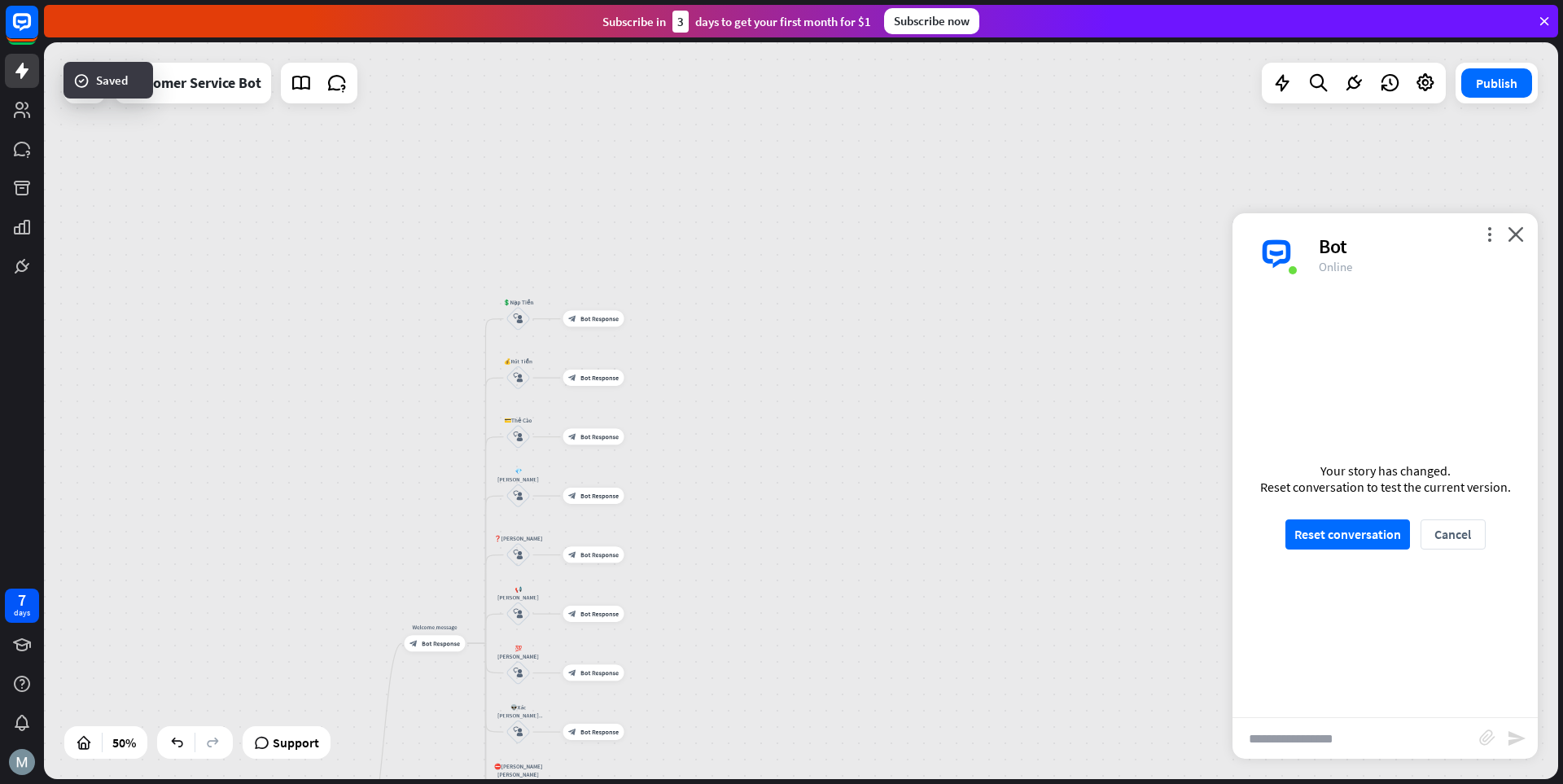
drag, startPoint x: 763, startPoint y: 439, endPoint x: 779, endPoint y: 390, distance: 51.5
click at [779, 390] on div "home_2 Start point Welcome message block_bot_response Bot Response 💲Nạp Tiền bl…" at bounding box center [801, 410] width 1514 height 737
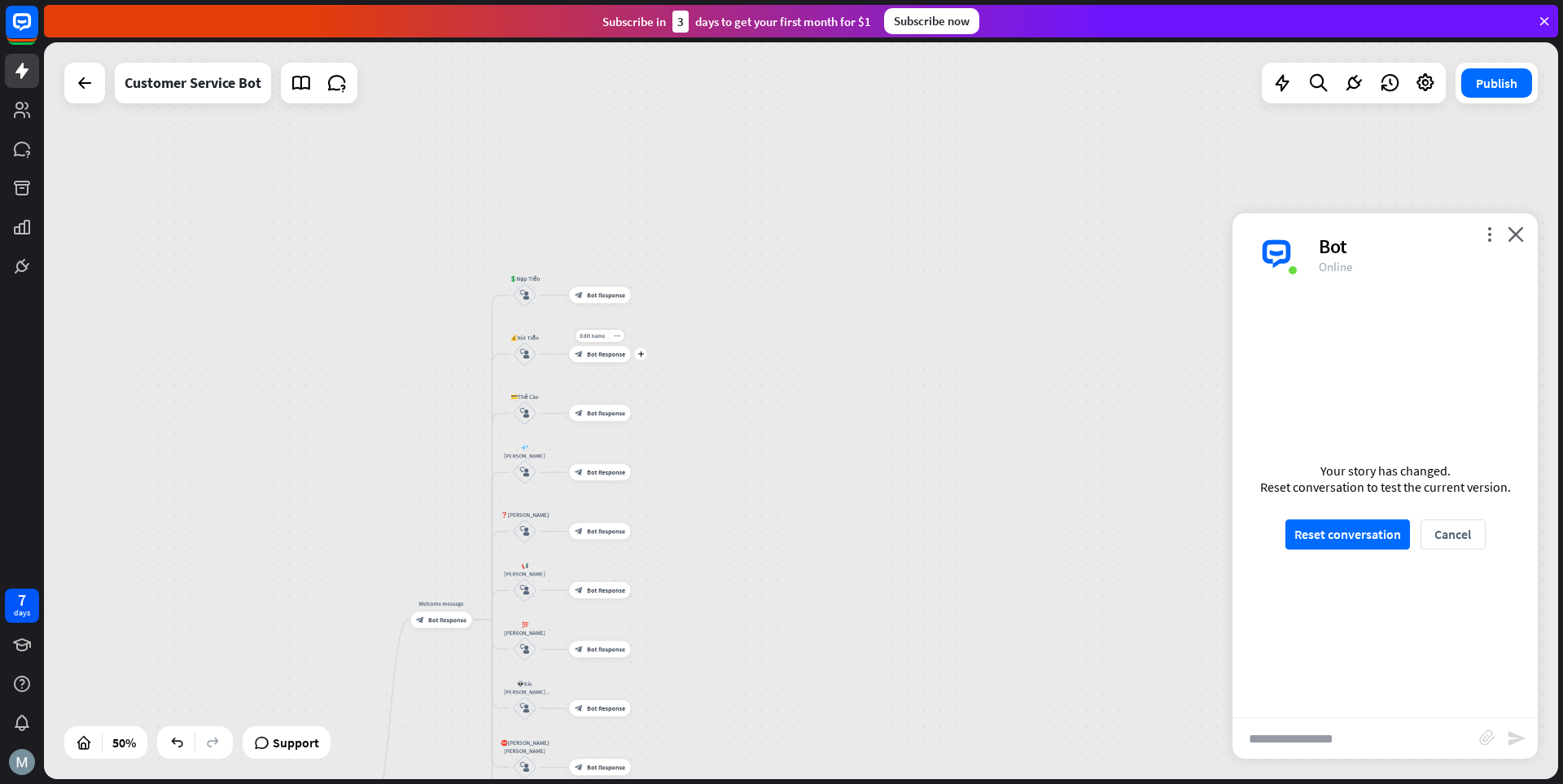
click at [597, 355] on span "Bot Response" at bounding box center [607, 354] width 38 height 8
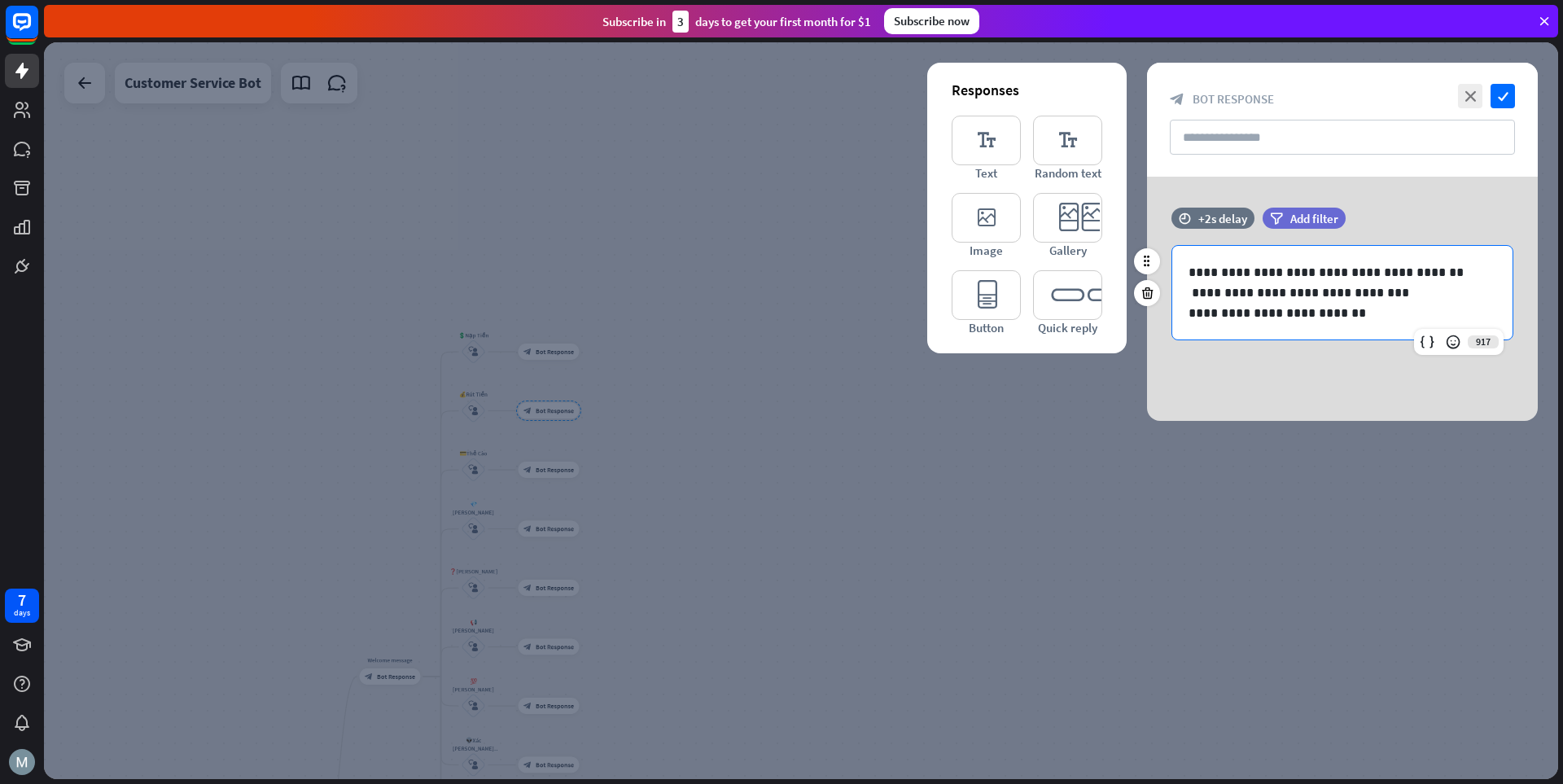
click at [1087, 272] on div "**********" at bounding box center [1342, 292] width 340 height 93
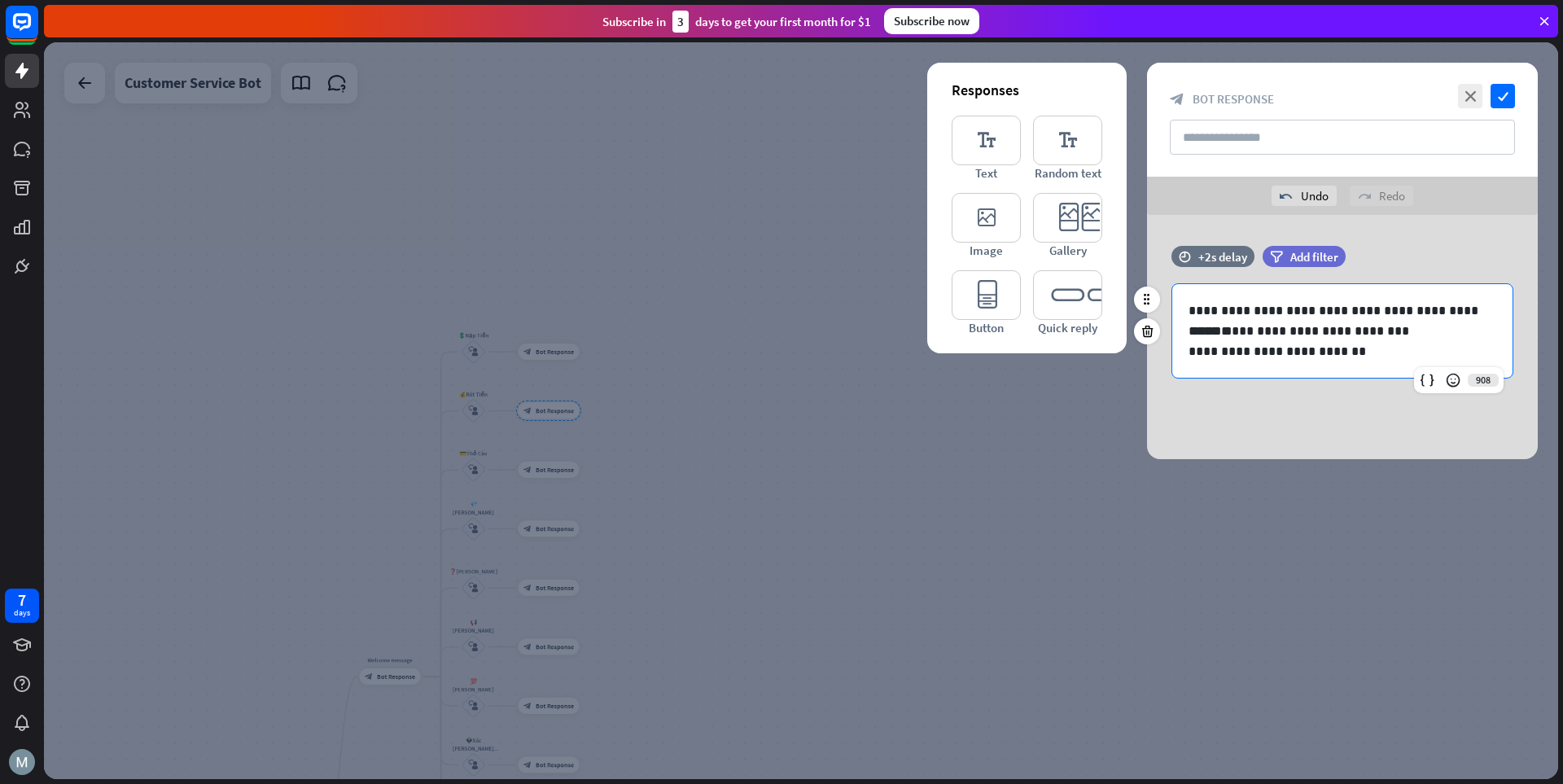
click at [1087, 311] on p "**********" at bounding box center [1343, 310] width 308 height 21
click at [1087, 85] on icon "check" at bounding box center [1503, 96] width 25 height 25
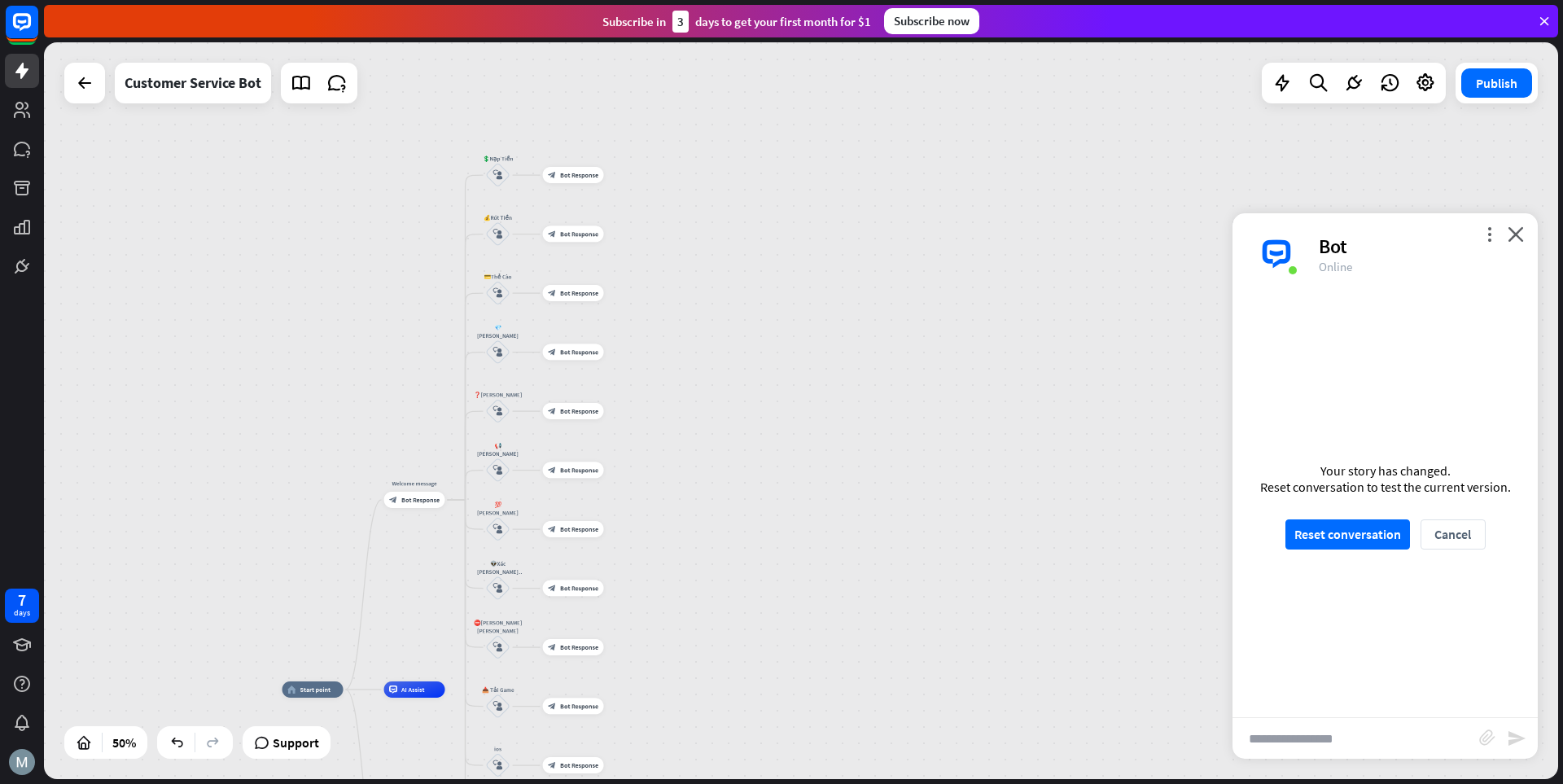
drag, startPoint x: 967, startPoint y: 525, endPoint x: 995, endPoint y: 332, distance: 195.0
click at [995, 332] on div "home_2 Start point Welcome message block_bot_response Bot Response 💲Nạp Tiền bl…" at bounding box center [801, 410] width 1514 height 737
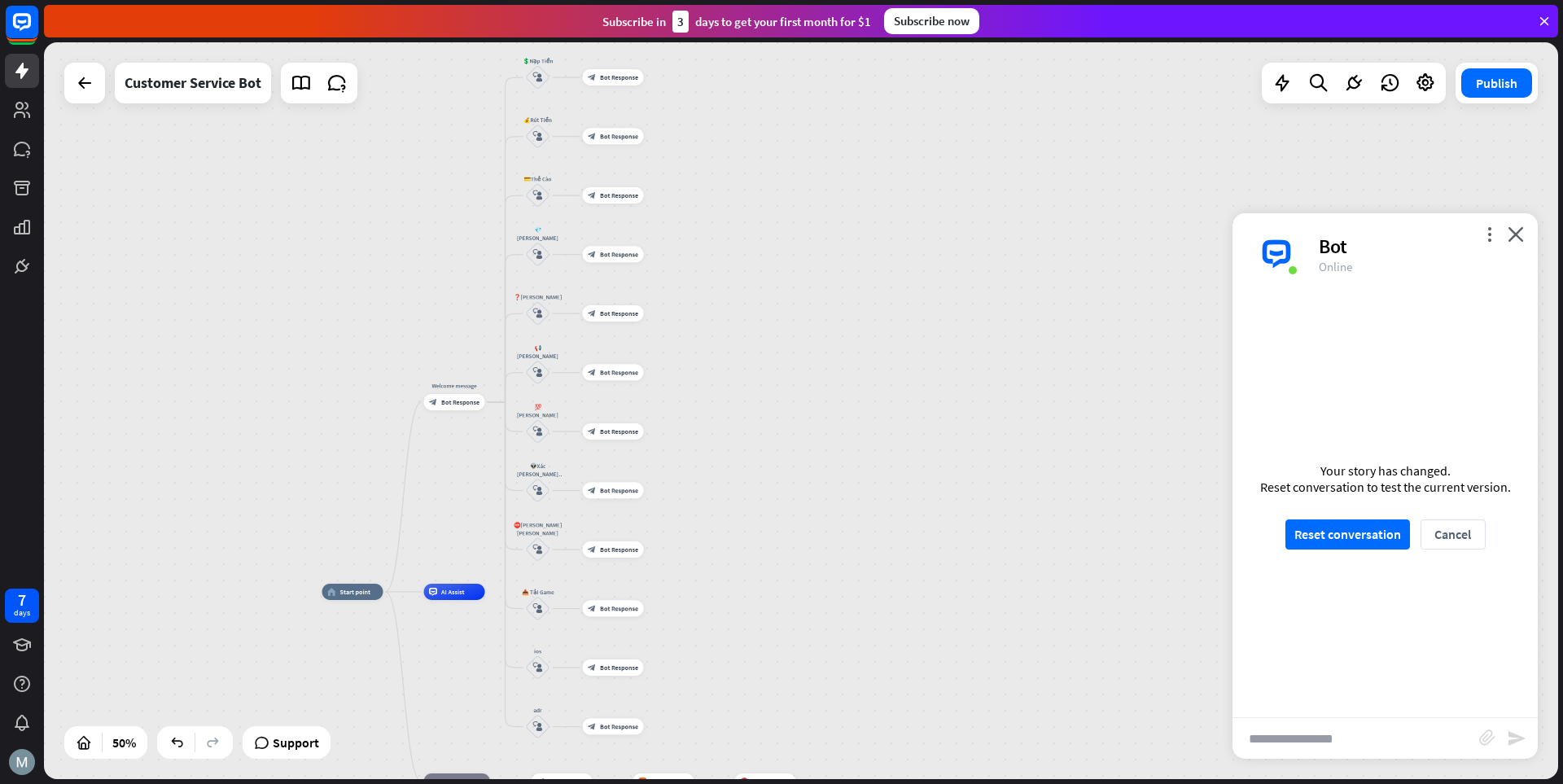
drag, startPoint x: 803, startPoint y: 468, endPoint x: 840, endPoint y: 387, distance: 89.1
click at [840, 387] on div "home_2 Start point Welcome message block_bot_response Bot Response 💲Nạp Tiền bl…" at bounding box center [801, 410] width 1514 height 737
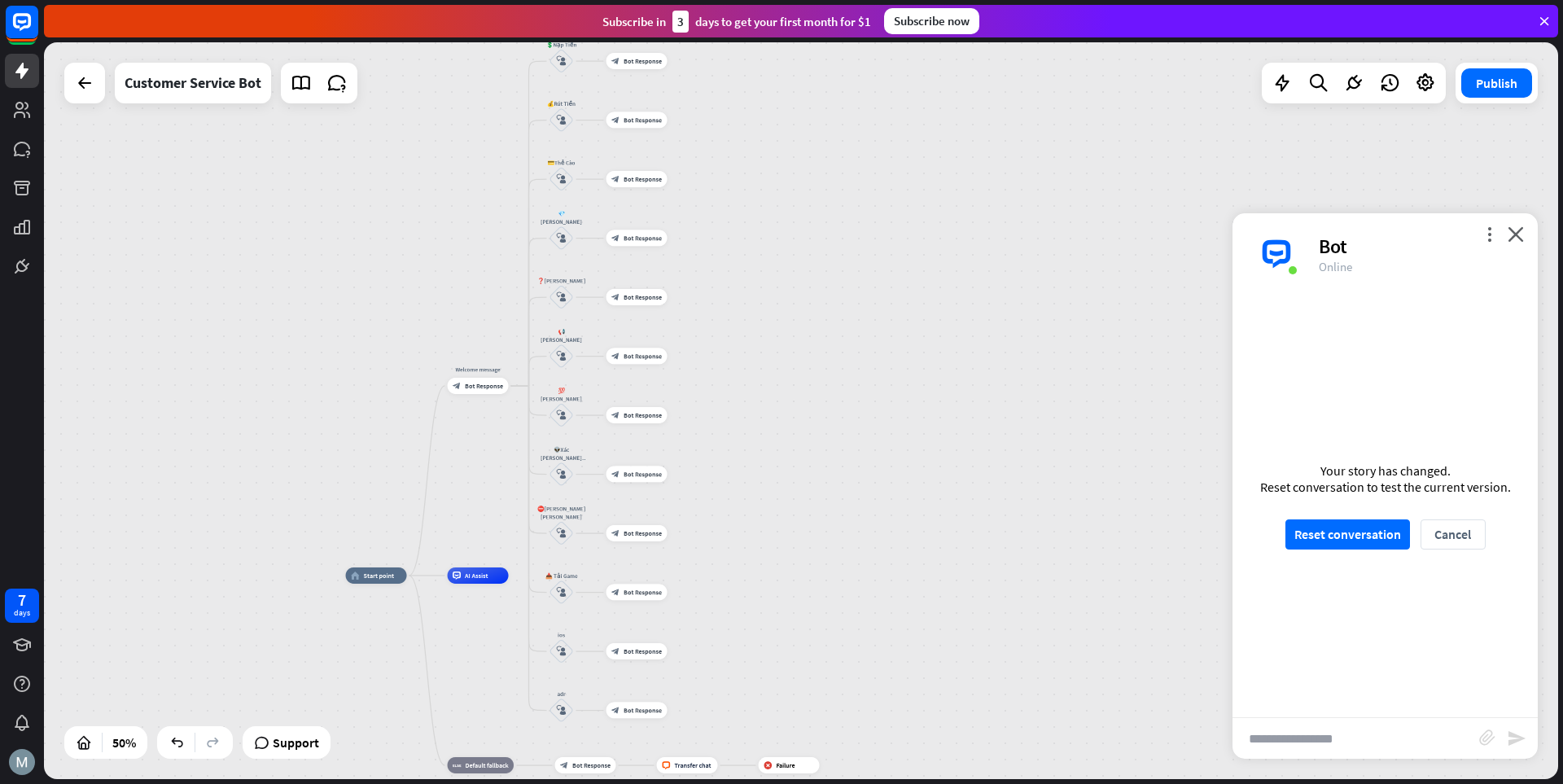
drag, startPoint x: 798, startPoint y: 205, endPoint x: 832, endPoint y: 181, distance: 41.6
click at [832, 181] on div "home_2 Start point Welcome message block_bot_response Bot Response 💲Nạp Tiền bl…" at bounding box center [801, 410] width 1514 height 737
click at [572, 230] on icon "block_user_input" at bounding box center [573, 232] width 10 height 10
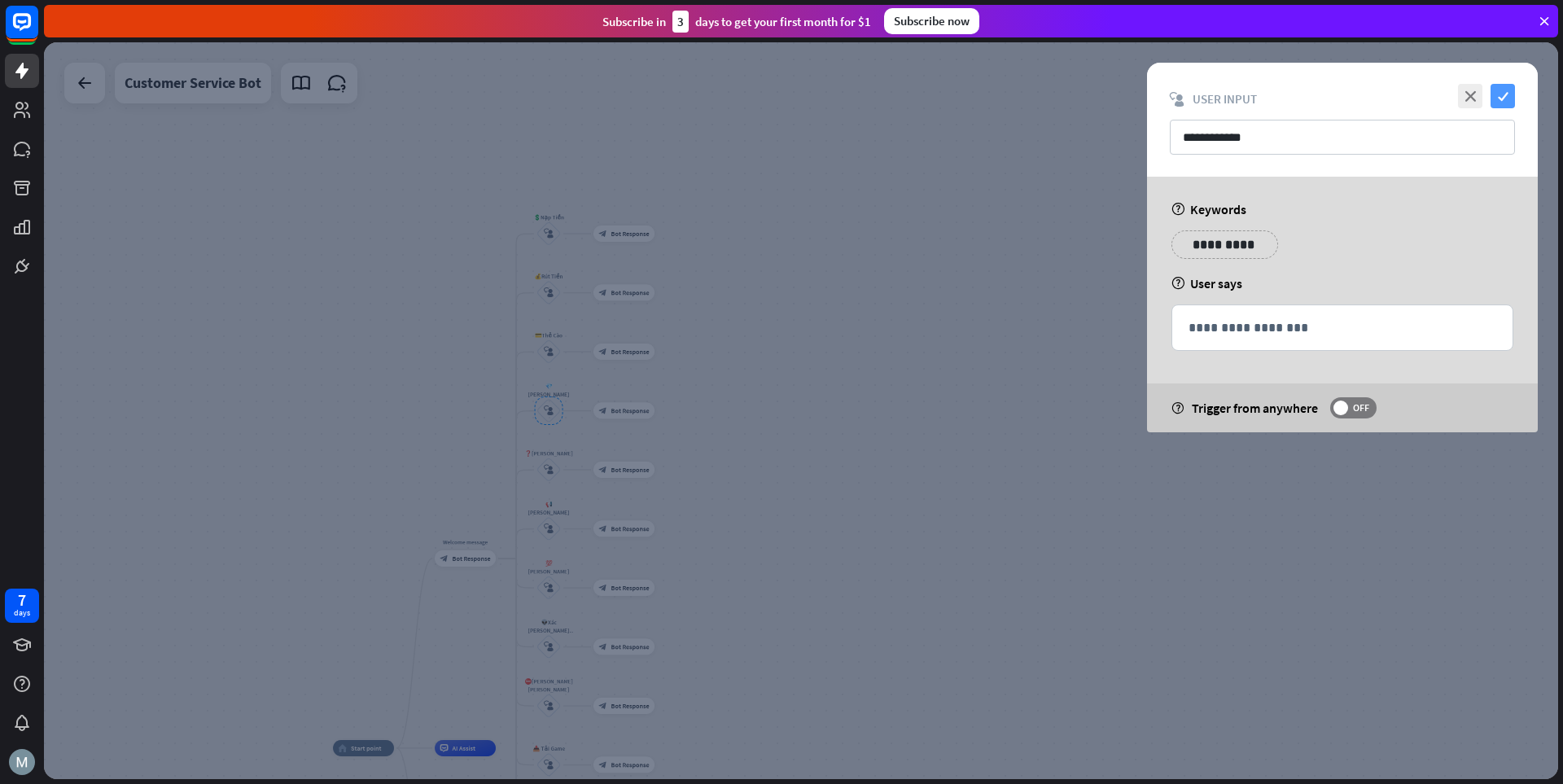
click at [1087, 93] on icon "check" at bounding box center [1503, 96] width 25 height 25
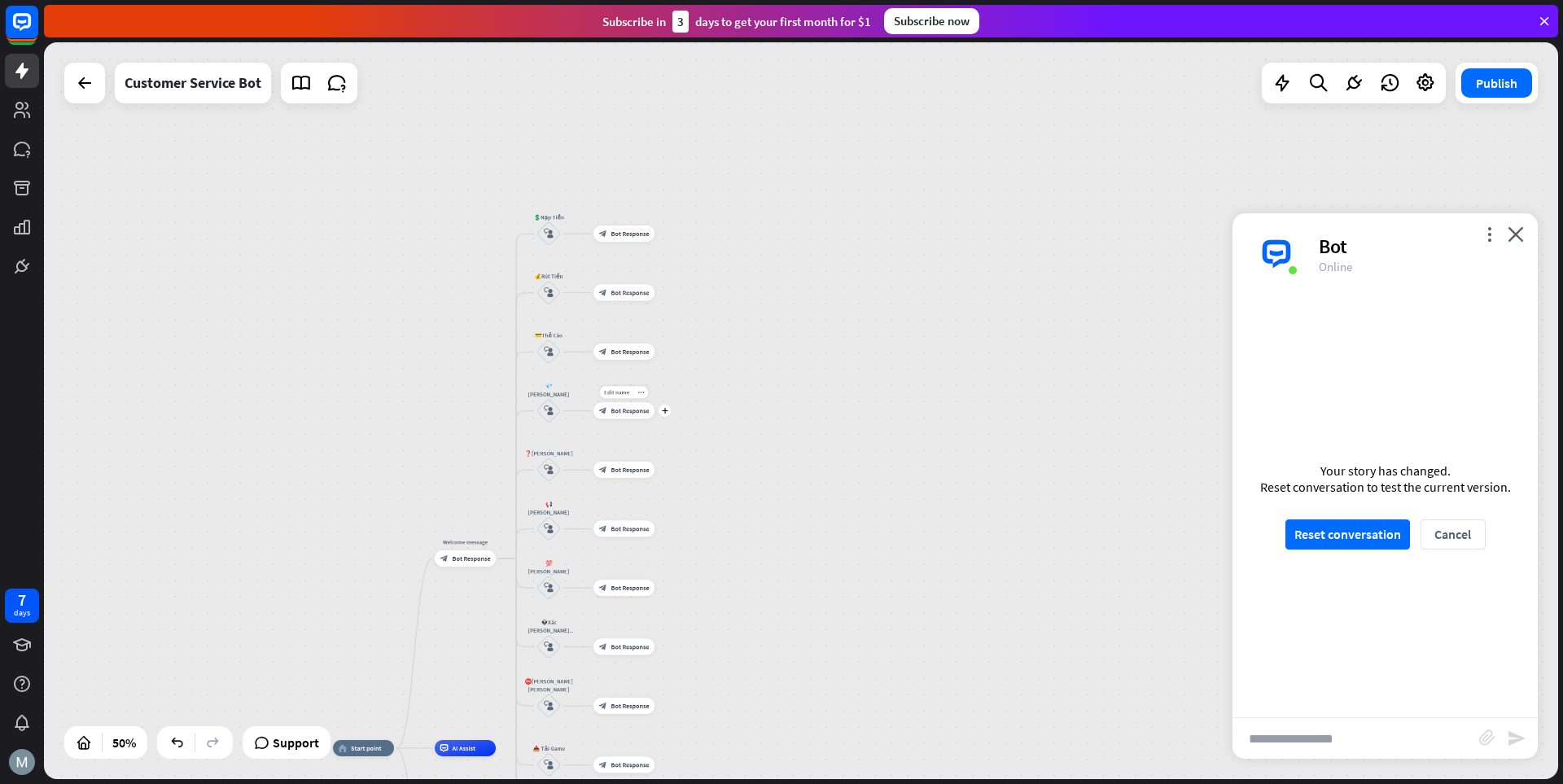
click at [628, 408] on span "Bot Response" at bounding box center [630, 411] width 38 height 8
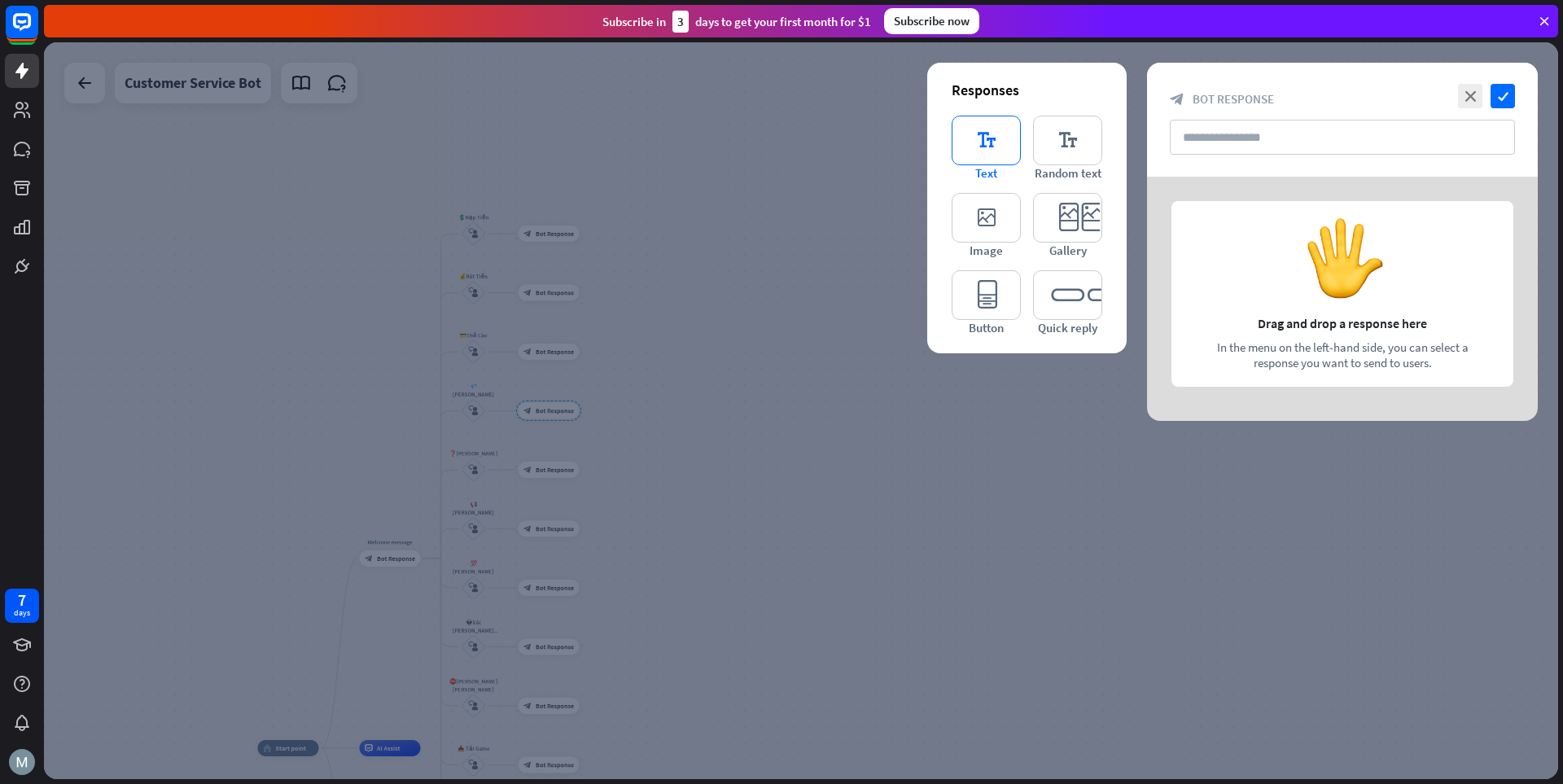
click at [990, 151] on icon "editor_text" at bounding box center [986, 141] width 70 height 50
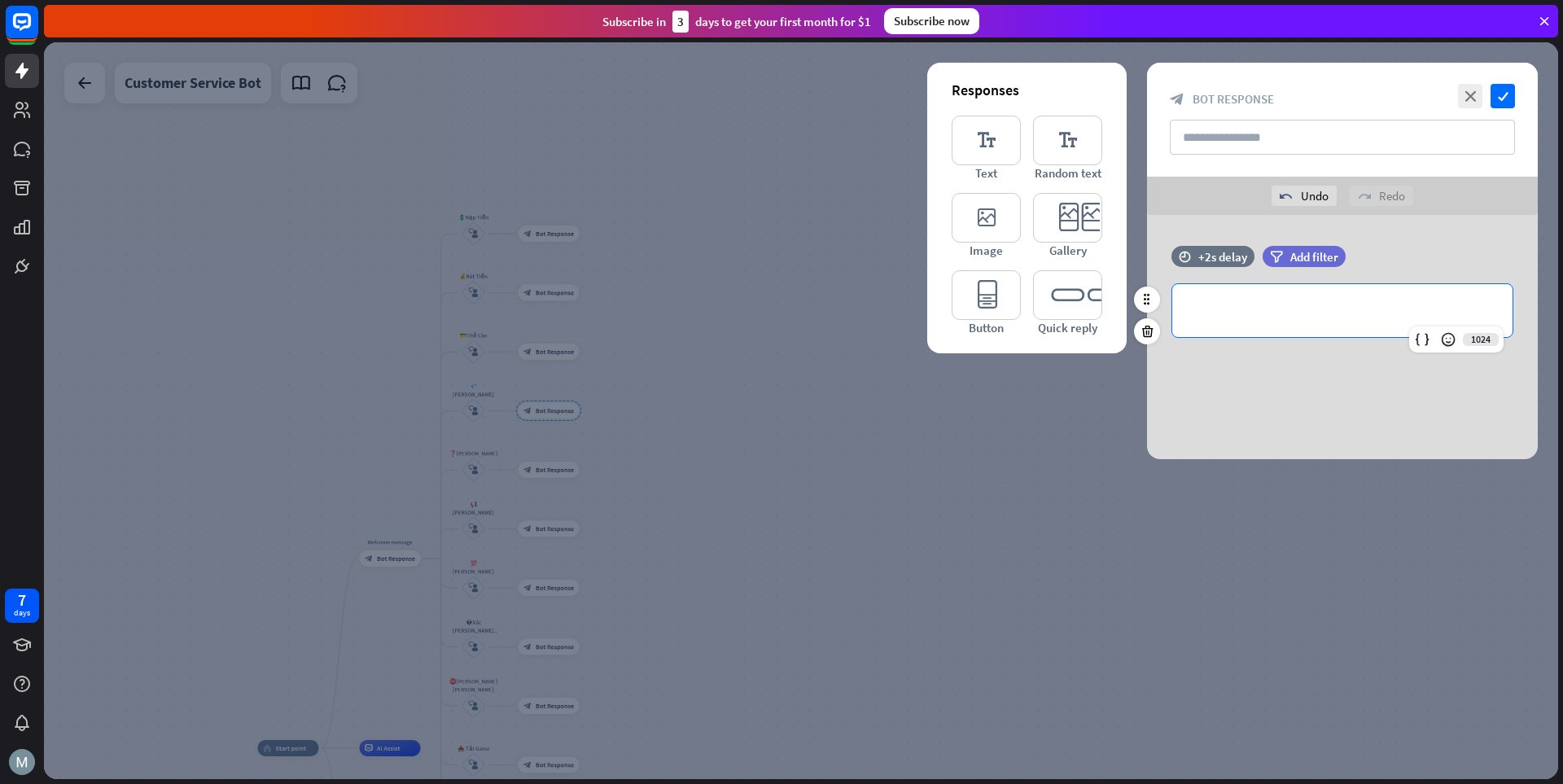
click at [1087, 324] on div "**********" at bounding box center [1342, 310] width 340 height 53
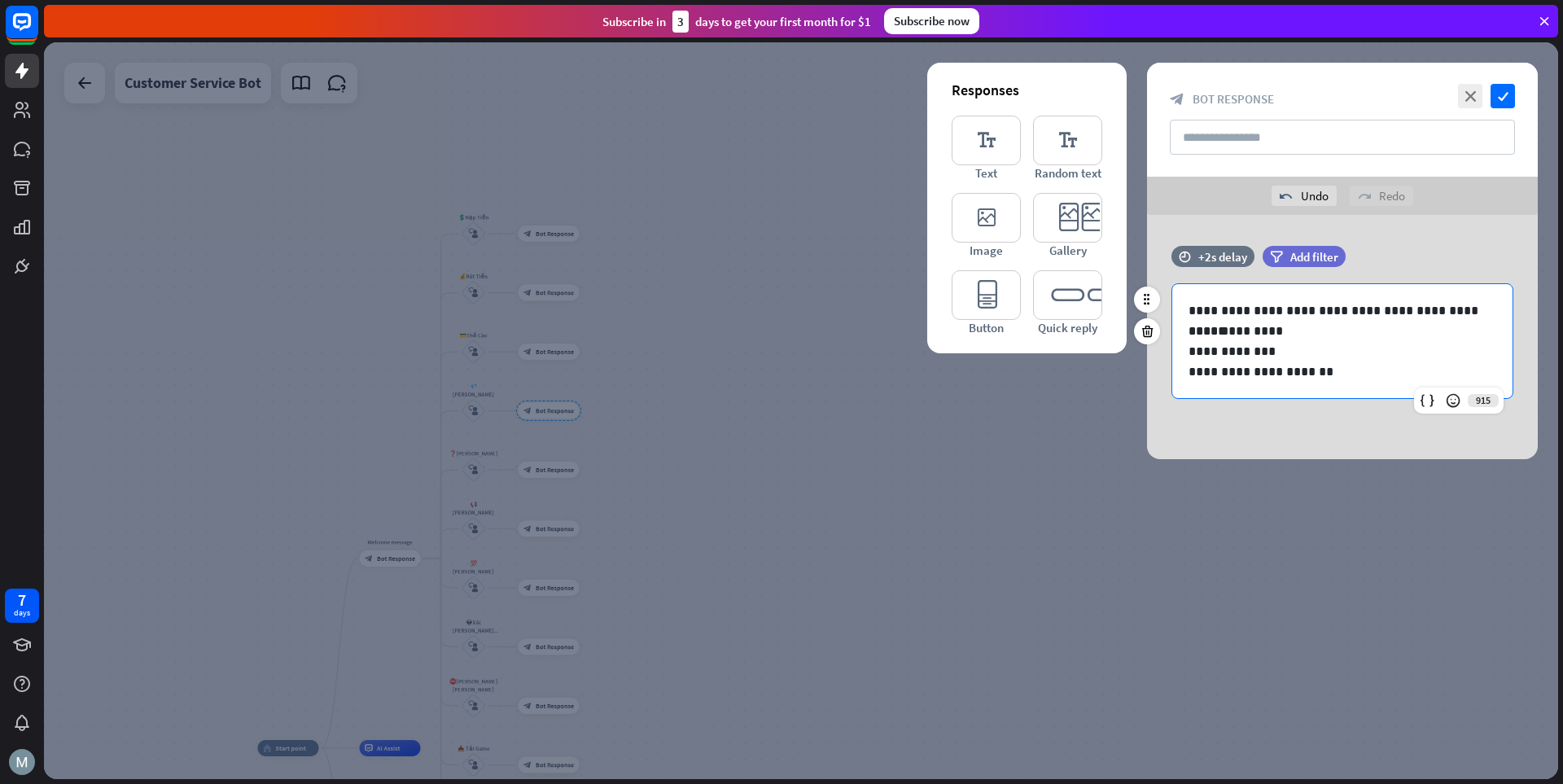
click at [1087, 309] on p "**********" at bounding box center [1343, 310] width 308 height 21
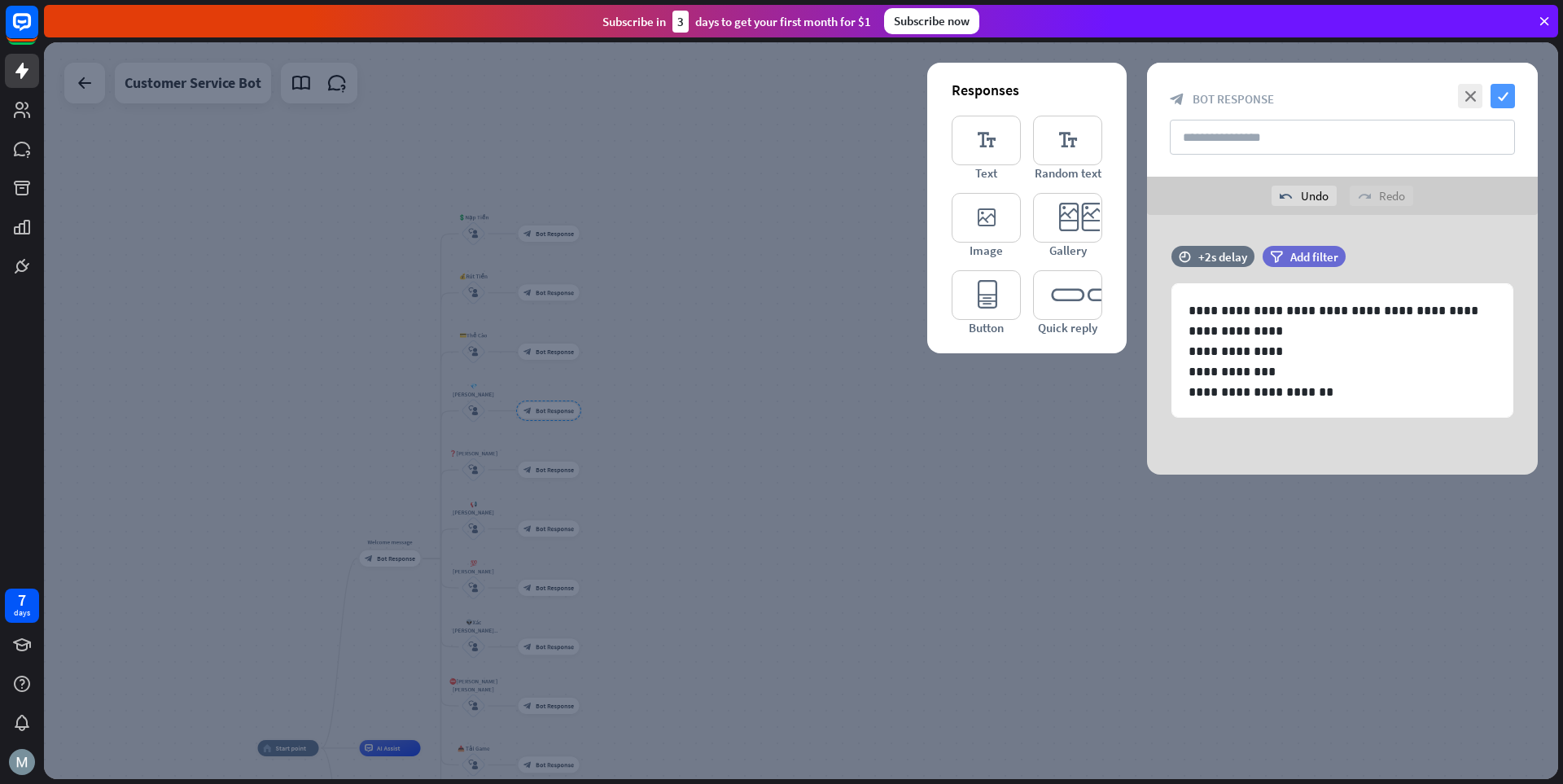
click at [1087, 93] on icon "check" at bounding box center [1503, 96] width 25 height 25
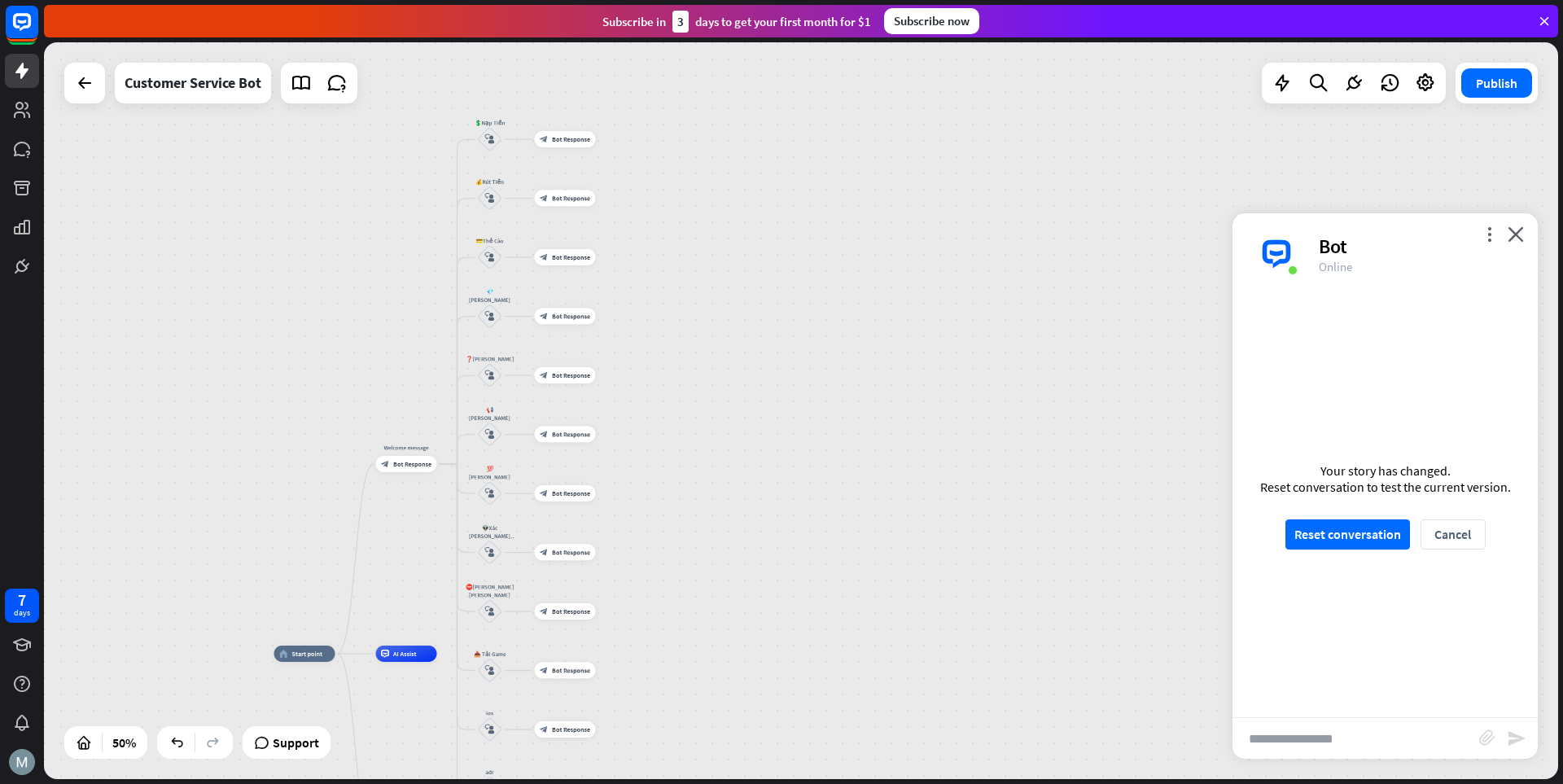
drag, startPoint x: 745, startPoint y: 495, endPoint x: 752, endPoint y: 418, distance: 77.3
click at [752, 418] on div "home_2 Start point Welcome message block_bot_response Bot Response 💲Nạp Tiền bl…" at bounding box center [801, 410] width 1514 height 737
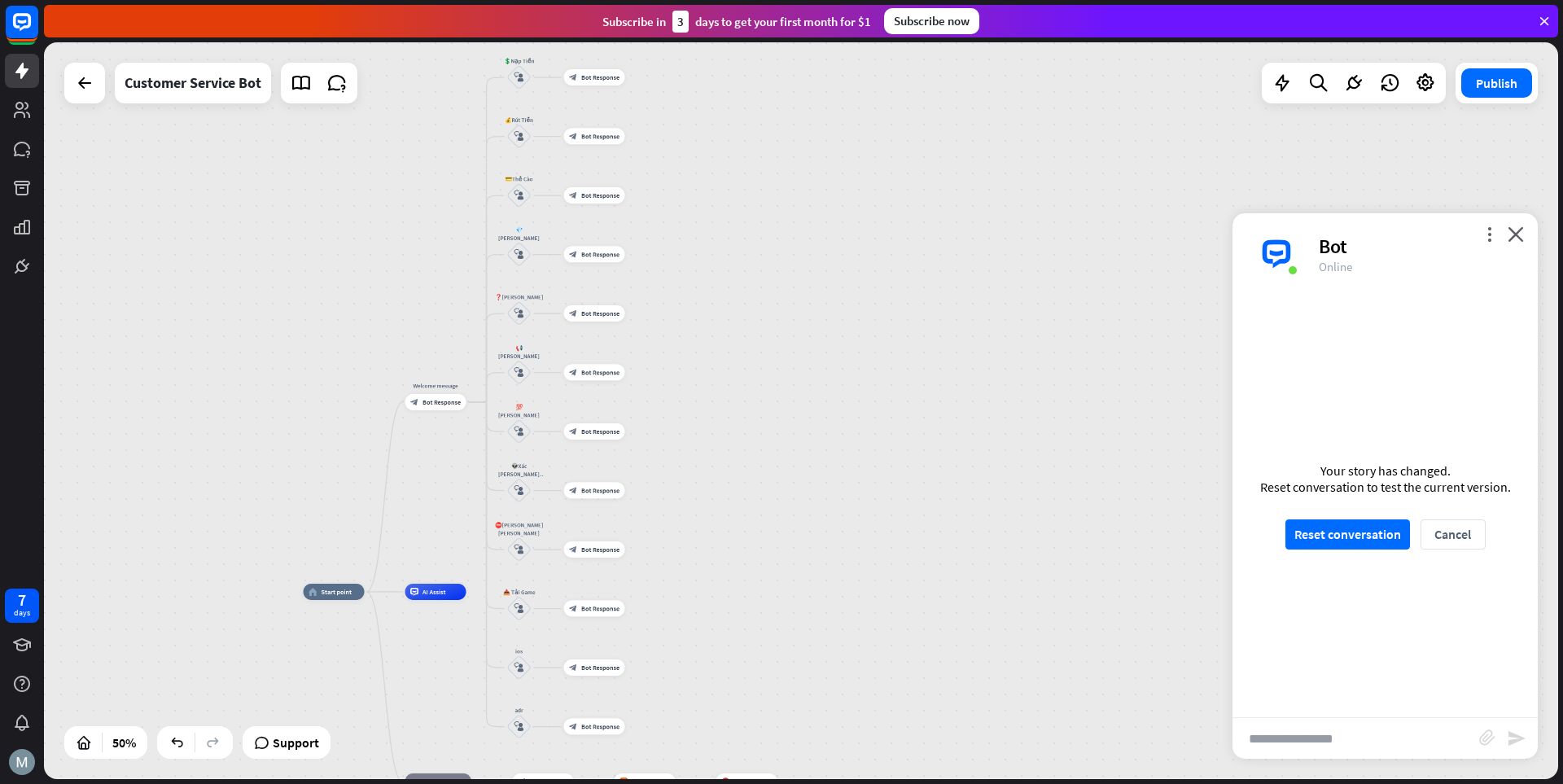
drag, startPoint x: 819, startPoint y: 387, endPoint x: 847, endPoint y: 332, distance: 61.7
click at [847, 332] on div "home_2 Start point Welcome message block_bot_response Bot Response 💲Nạp Tiền bl…" at bounding box center [801, 410] width 1514 height 737
click at [592, 367] on span "Bot Response" at bounding box center [602, 369] width 38 height 8
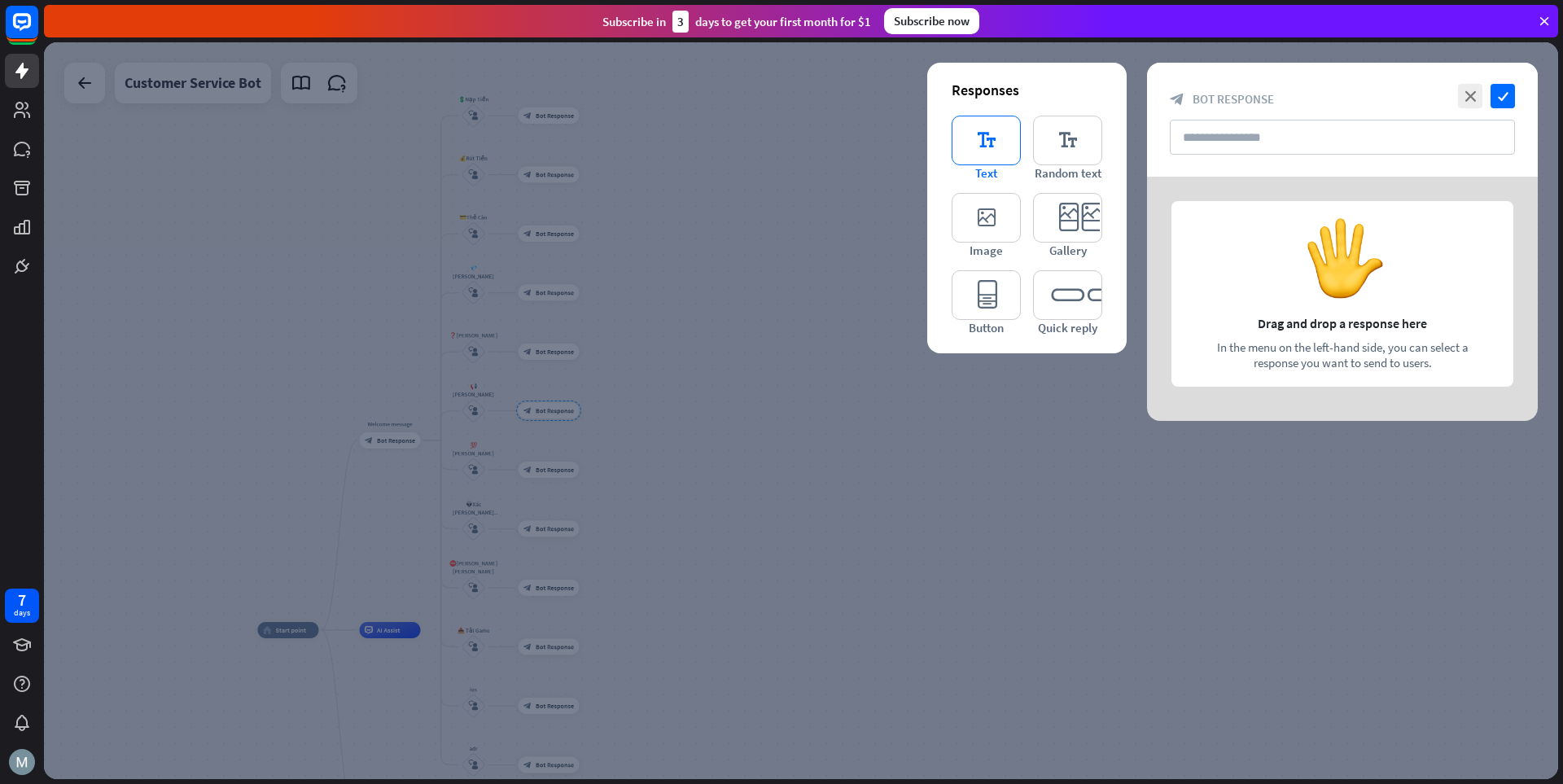
click at [985, 130] on icon "editor_text" at bounding box center [986, 141] width 70 height 50
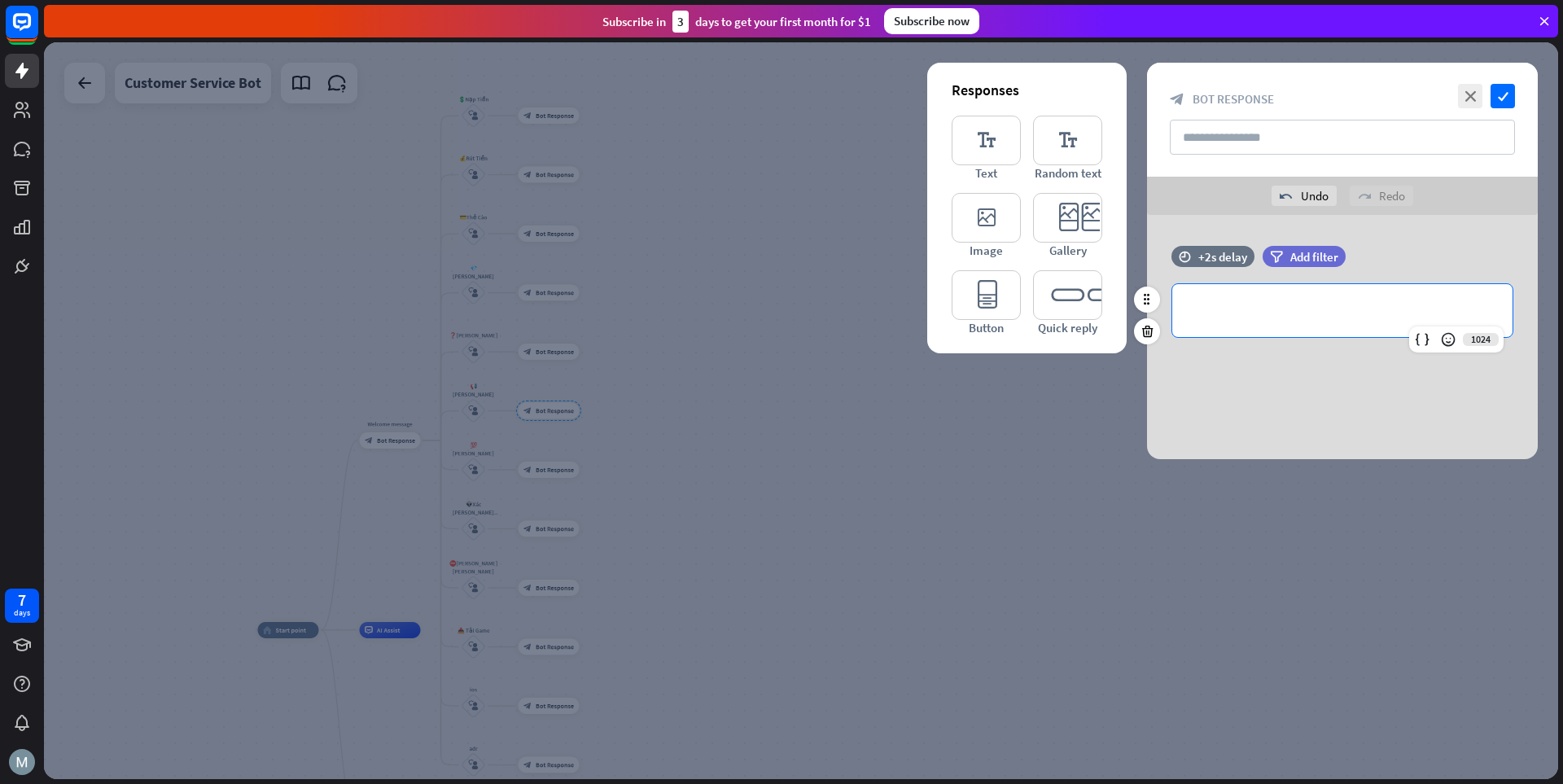
click at [1087, 296] on div "**********" at bounding box center [1342, 310] width 340 height 53
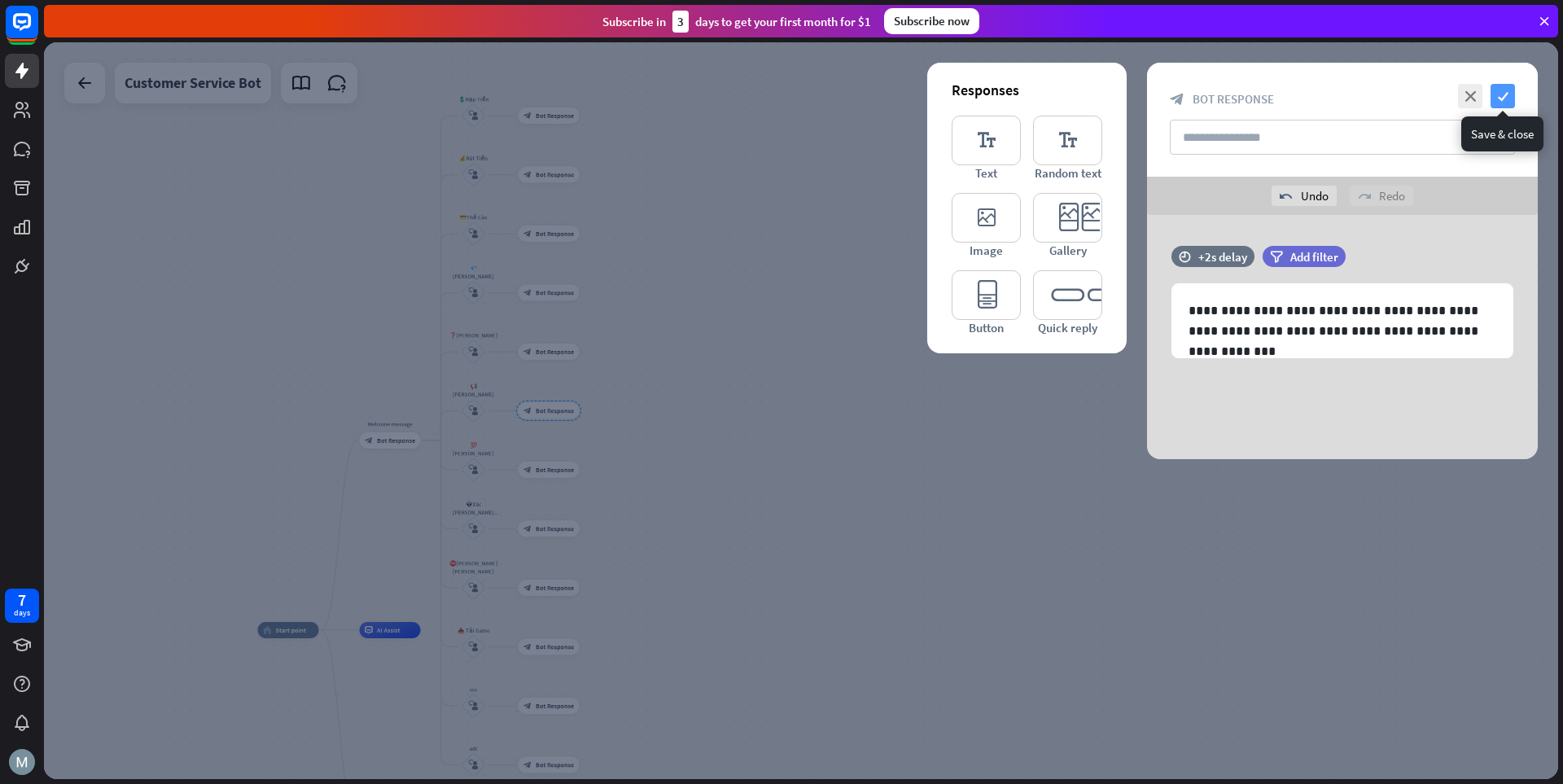
click at [1087, 91] on icon "check" at bounding box center [1503, 96] width 25 height 25
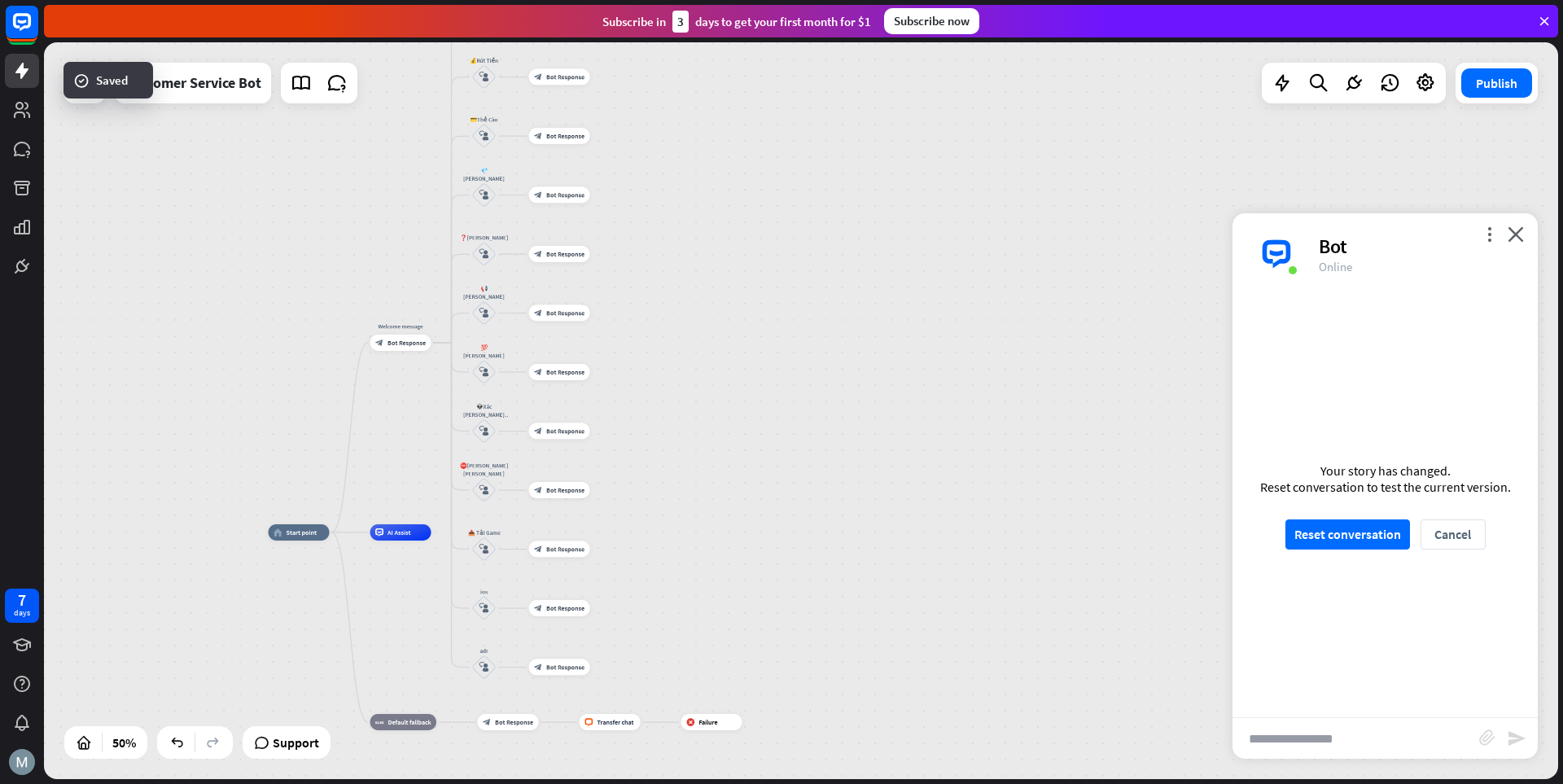
drag, startPoint x: 828, startPoint y: 488, endPoint x: 839, endPoint y: 396, distance: 92.7
click at [837, 399] on div "home_2 Start point Welcome message block_bot_response Bot Response 💲Nạp Tiền bl…" at bounding box center [801, 410] width 1514 height 737
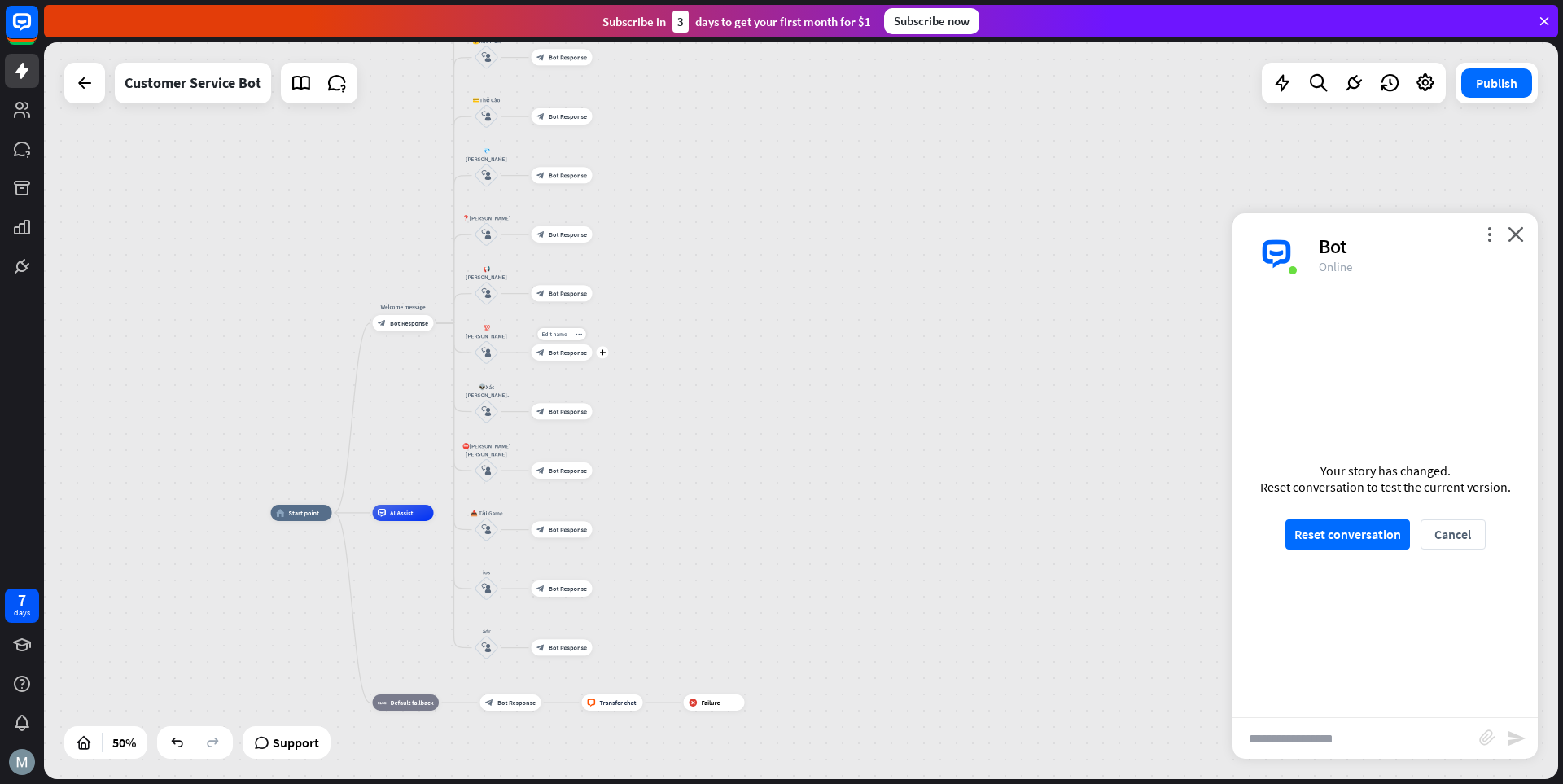
click at [556, 350] on span "Bot Response" at bounding box center [568, 352] width 38 height 8
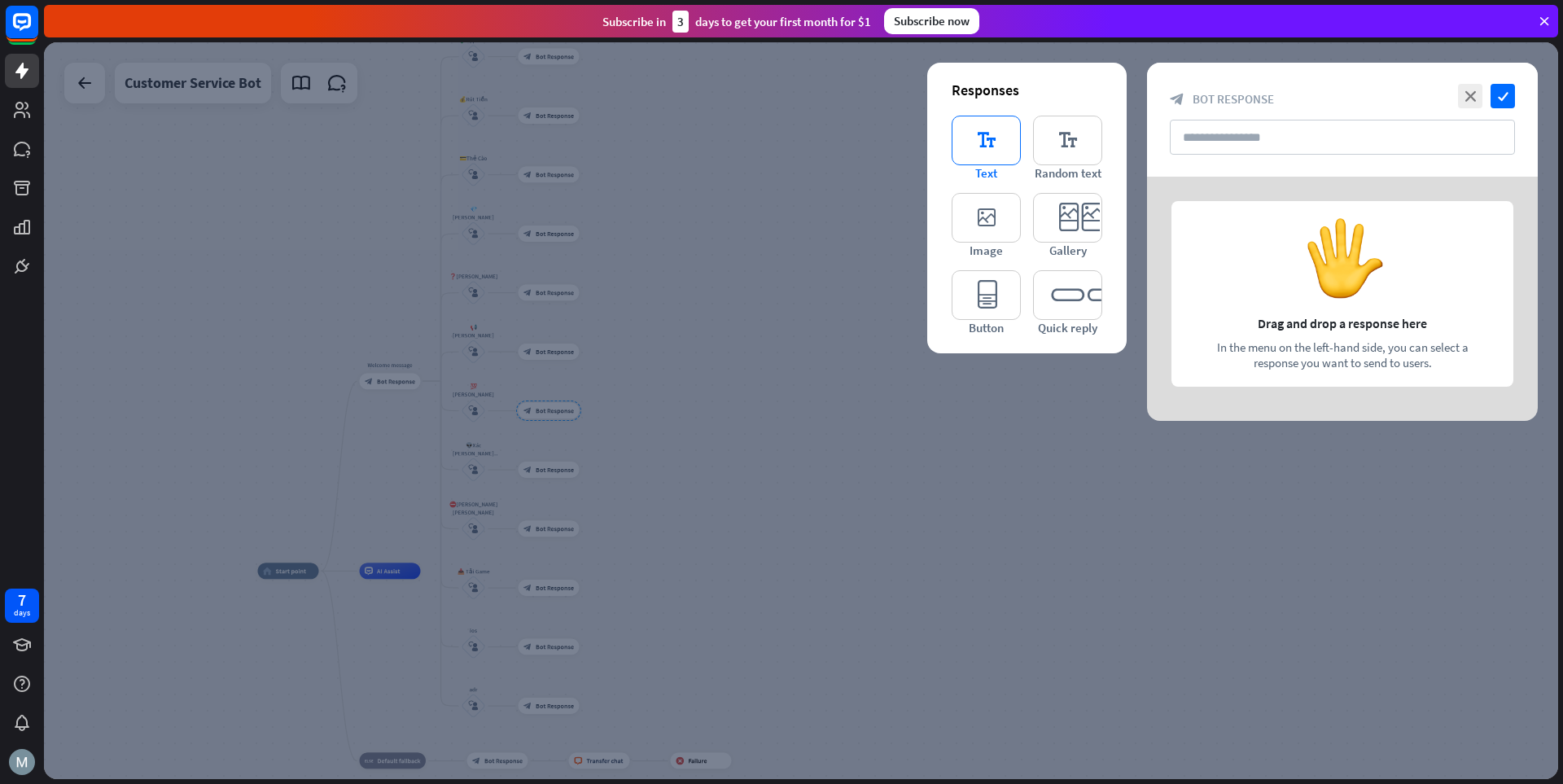
click at [986, 153] on icon "editor_text" at bounding box center [986, 141] width 70 height 50
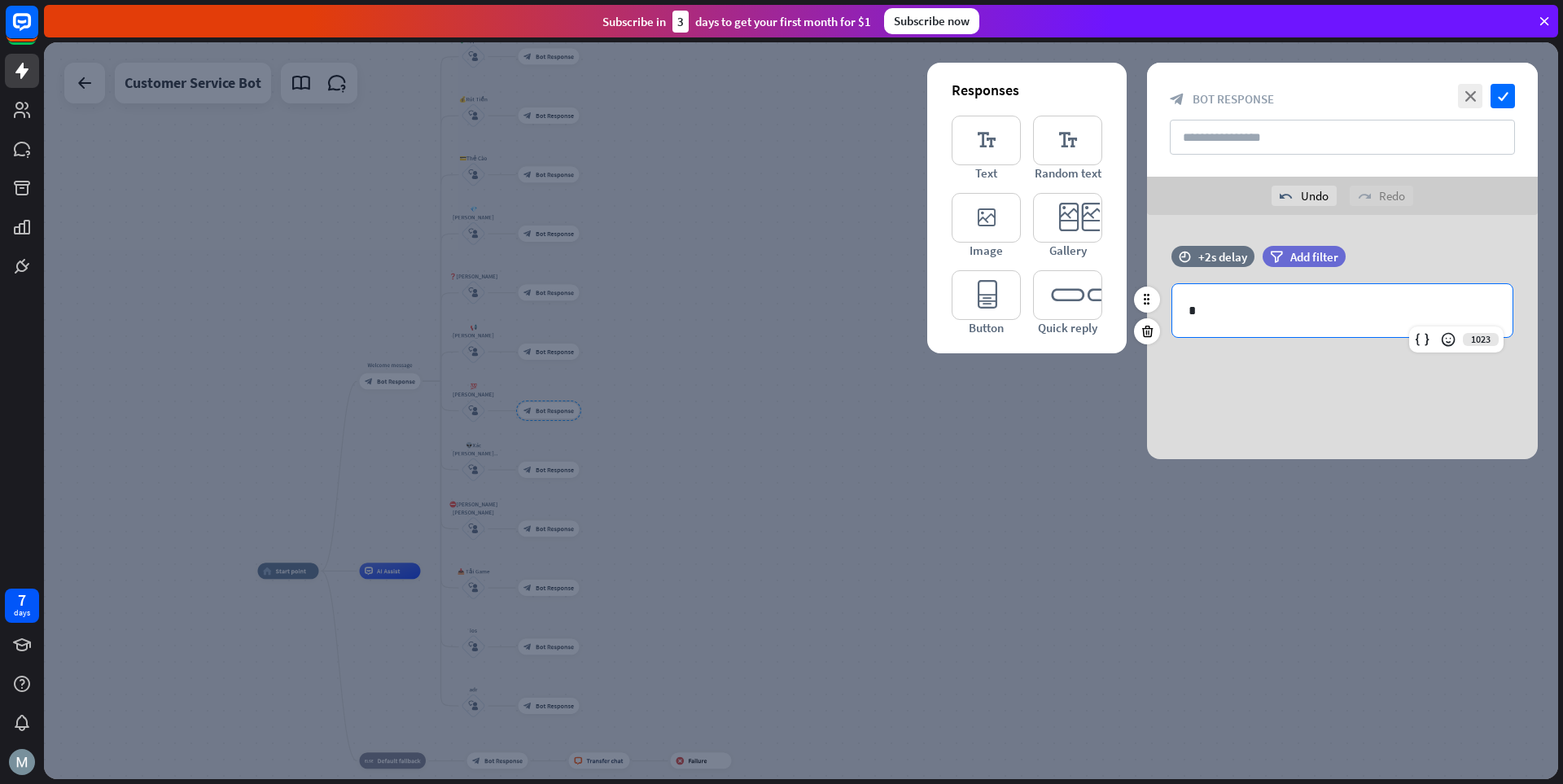
click at [1087, 307] on p "*" at bounding box center [1343, 310] width 308 height 21
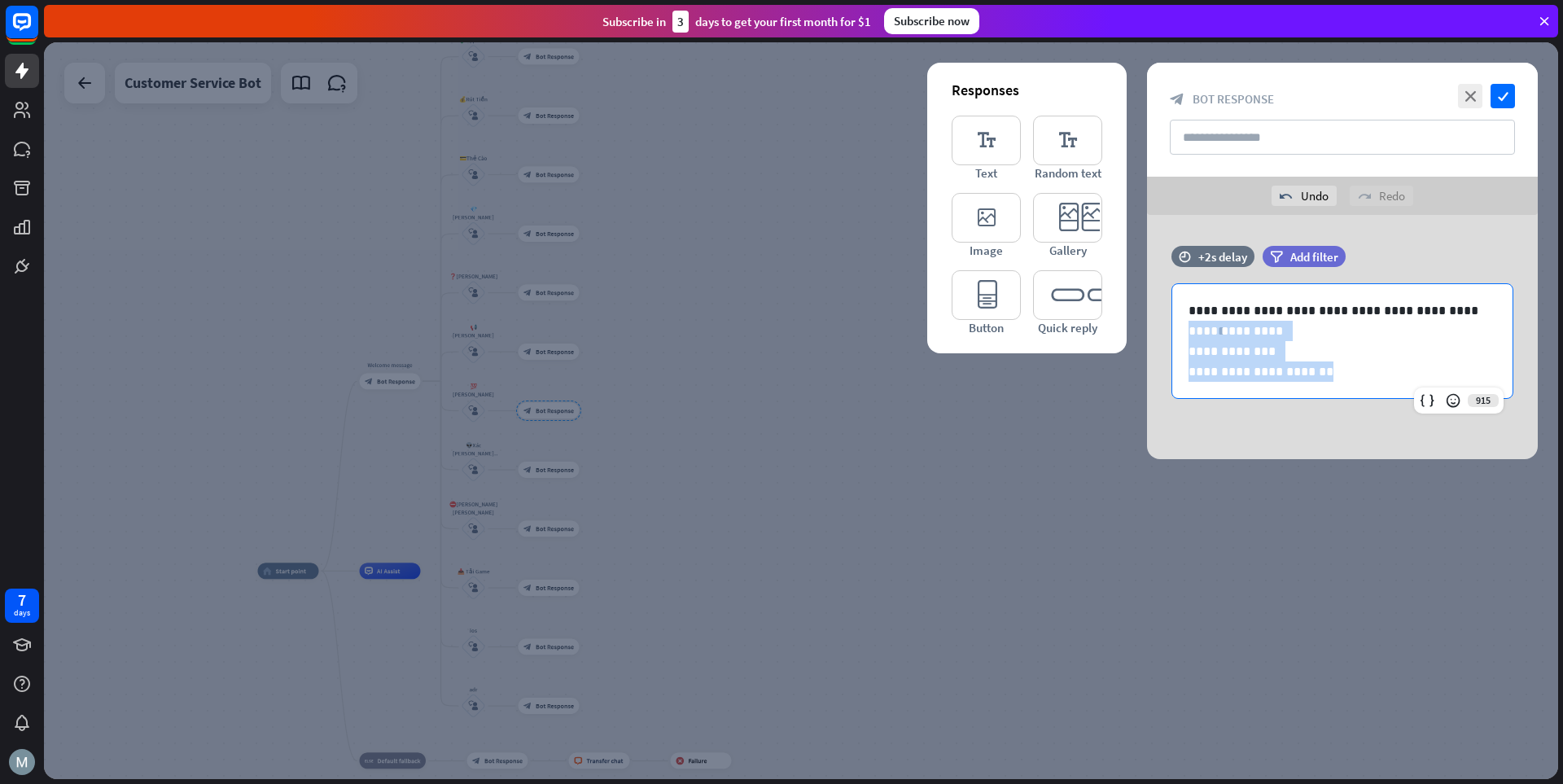
drag, startPoint x: 1347, startPoint y: 374, endPoint x: 1129, endPoint y: 325, distance: 223.4
click at [1087, 325] on div "**********" at bounding box center [1343, 337] width 432 height 244
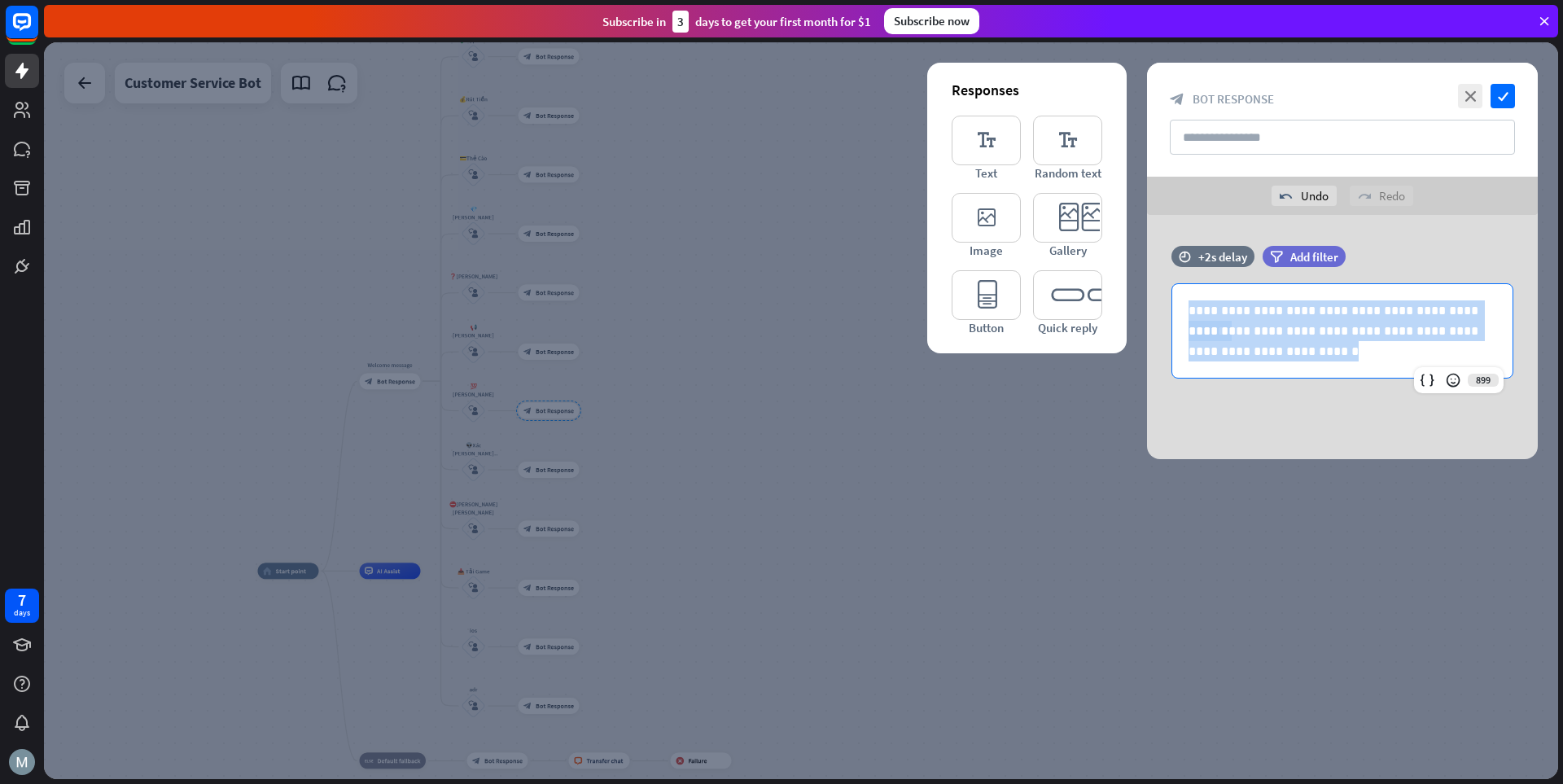
drag, startPoint x: 1329, startPoint y: 363, endPoint x: 1134, endPoint y: 256, distance: 222.4
click at [1087, 256] on div "**********" at bounding box center [1343, 337] width 432 height 244
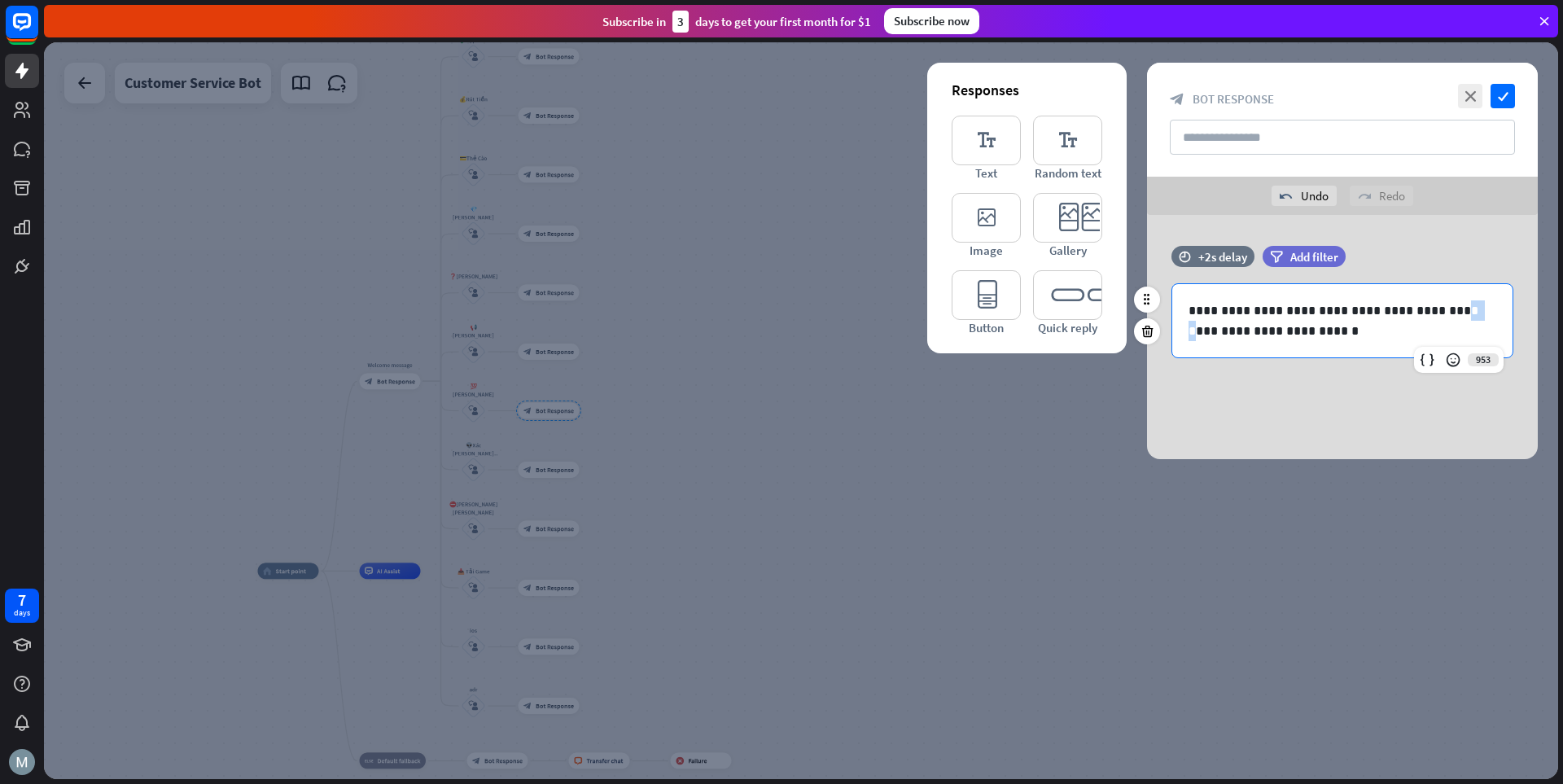
drag, startPoint x: 1448, startPoint y: 310, endPoint x: 1427, endPoint y: 313, distance: 21.2
click at [1087, 313] on p "**********" at bounding box center [1343, 320] width 308 height 41
click at [1087, 90] on icon "check" at bounding box center [1503, 96] width 25 height 25
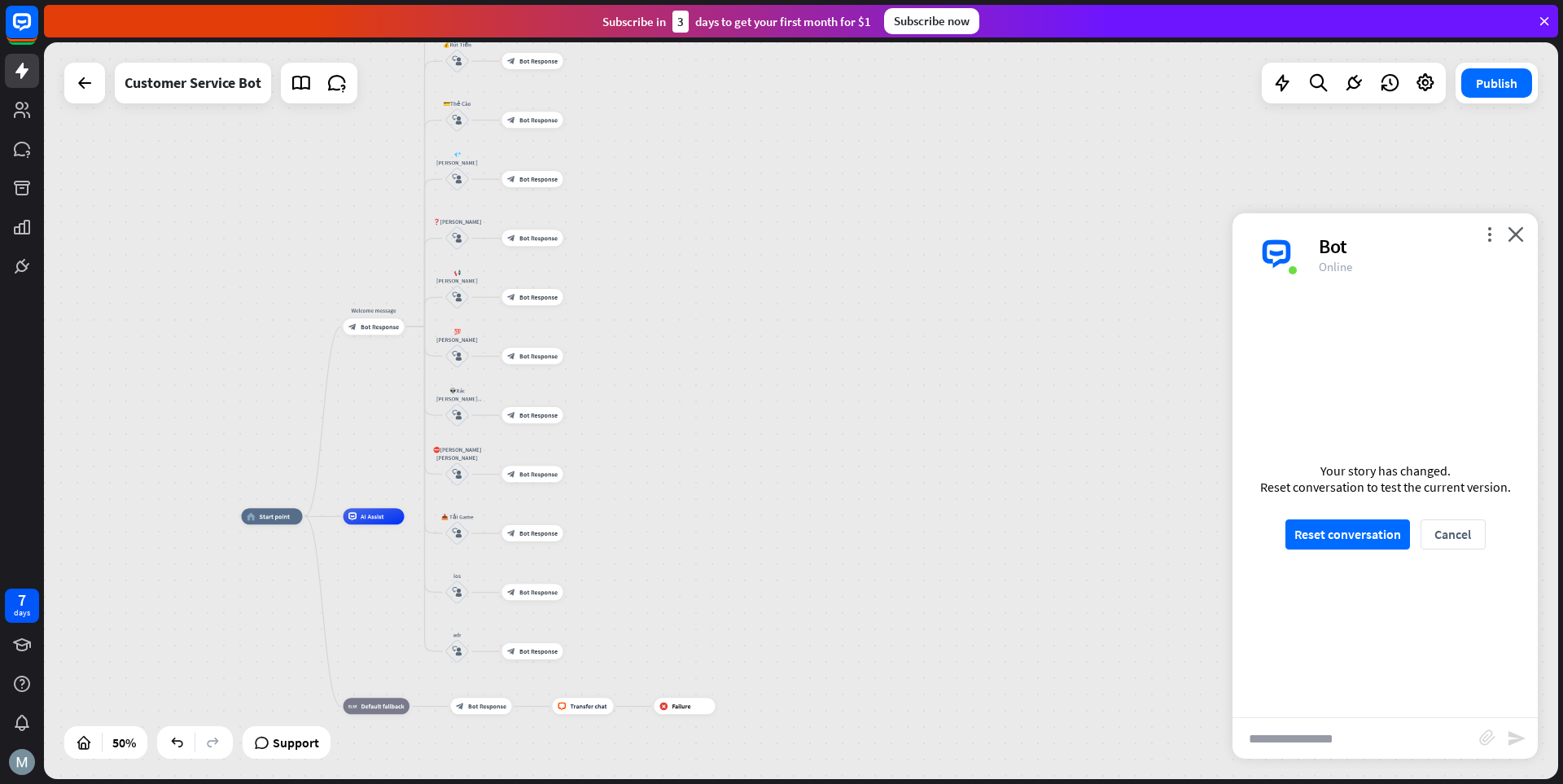
drag, startPoint x: 800, startPoint y: 504, endPoint x: 784, endPoint y: 437, distance: 68.9
click at [784, 437] on div "home_2 Start point Welcome message block_bot_response Bot Response 💲Nạp Tiền bl…" at bounding box center [801, 410] width 1514 height 737
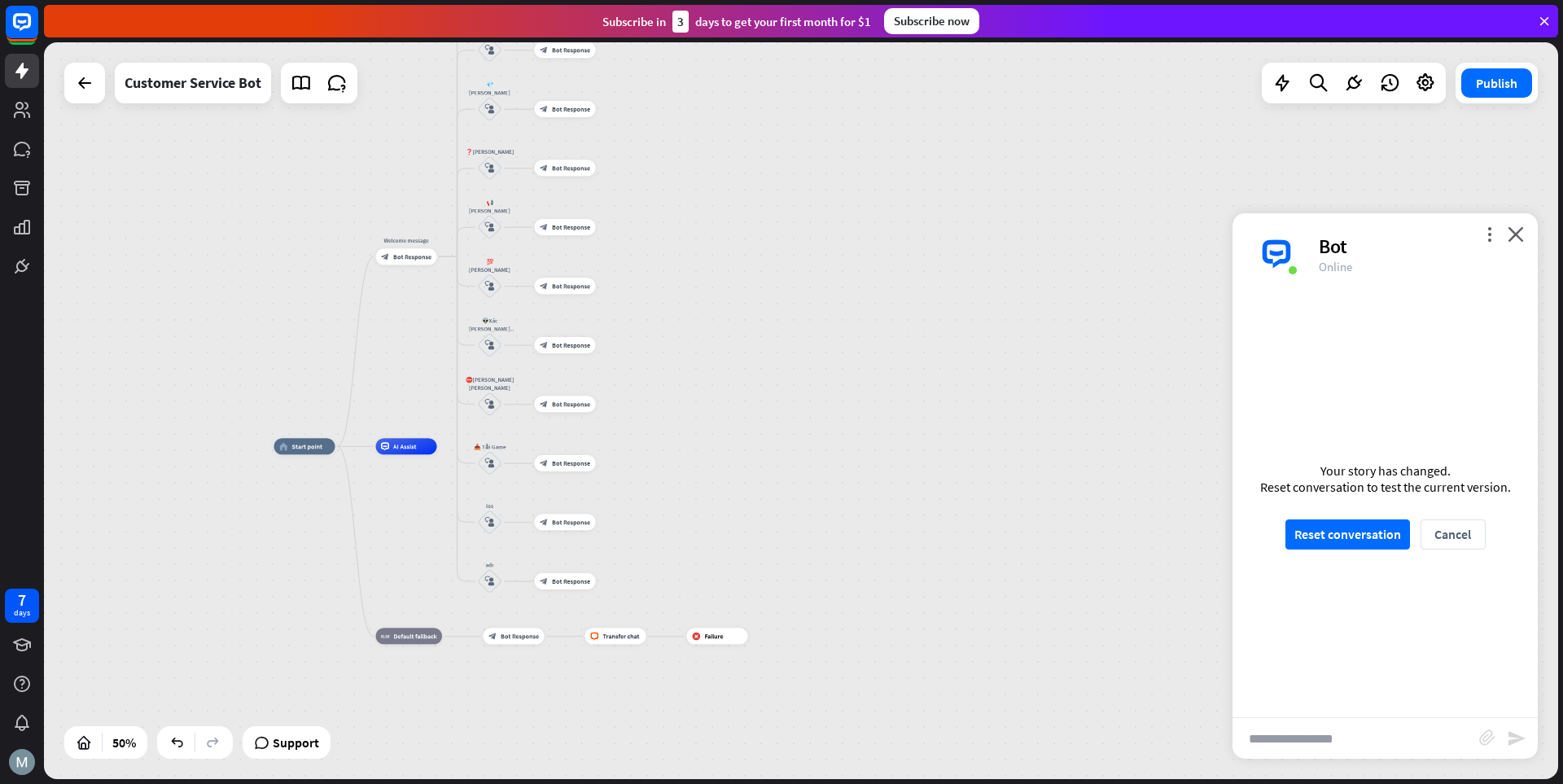
drag, startPoint x: 736, startPoint y: 429, endPoint x: 753, endPoint y: 389, distance: 43.5
click at [753, 389] on div "home_2 Start point Welcome message block_bot_response Bot Response 💲Nạp Tiền bl…" at bounding box center [801, 410] width 1514 height 737
click at [1087, 541] on button "Reset conversation" at bounding box center [1348, 534] width 125 height 30
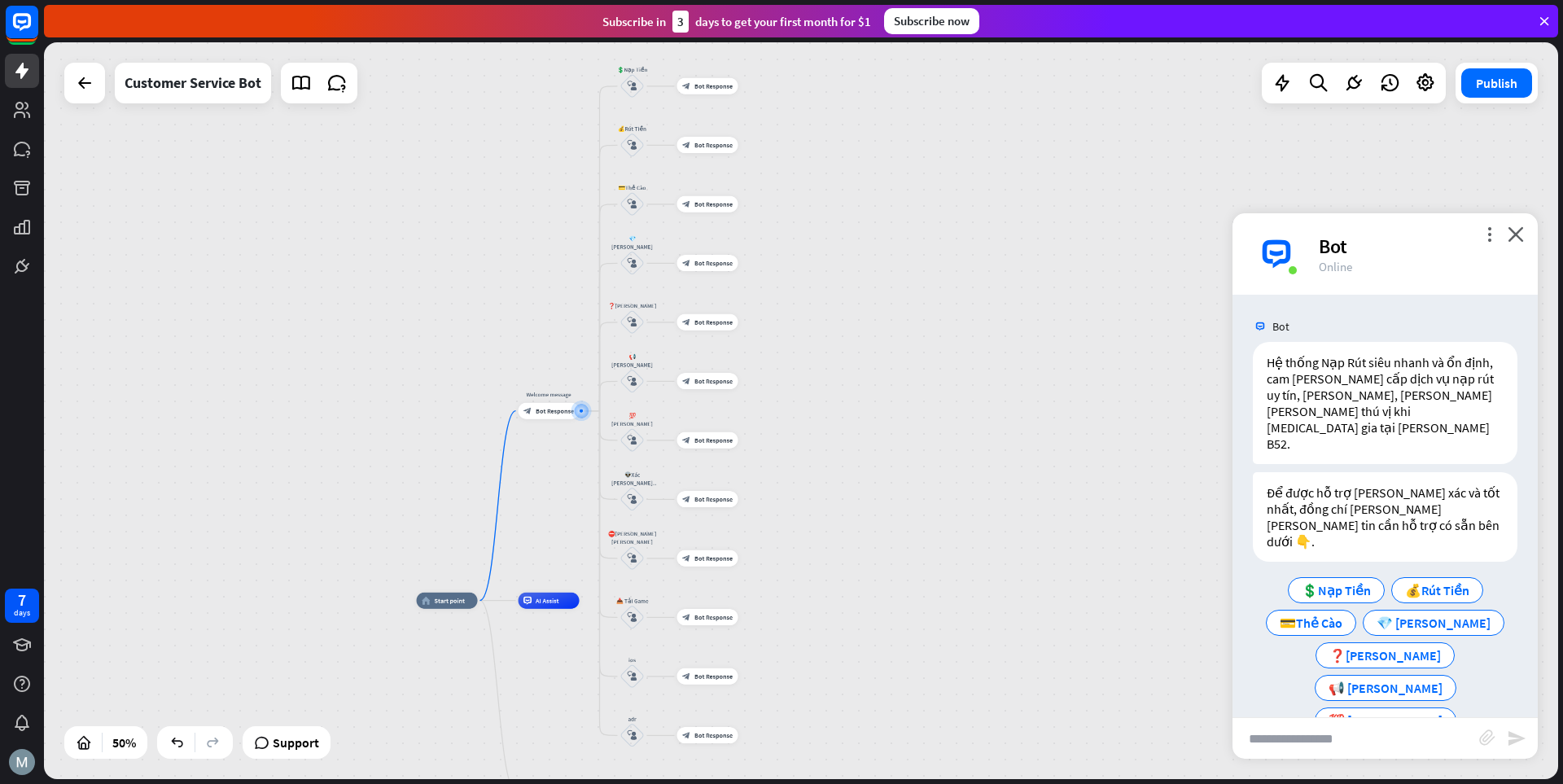
scroll to position [60, 0]
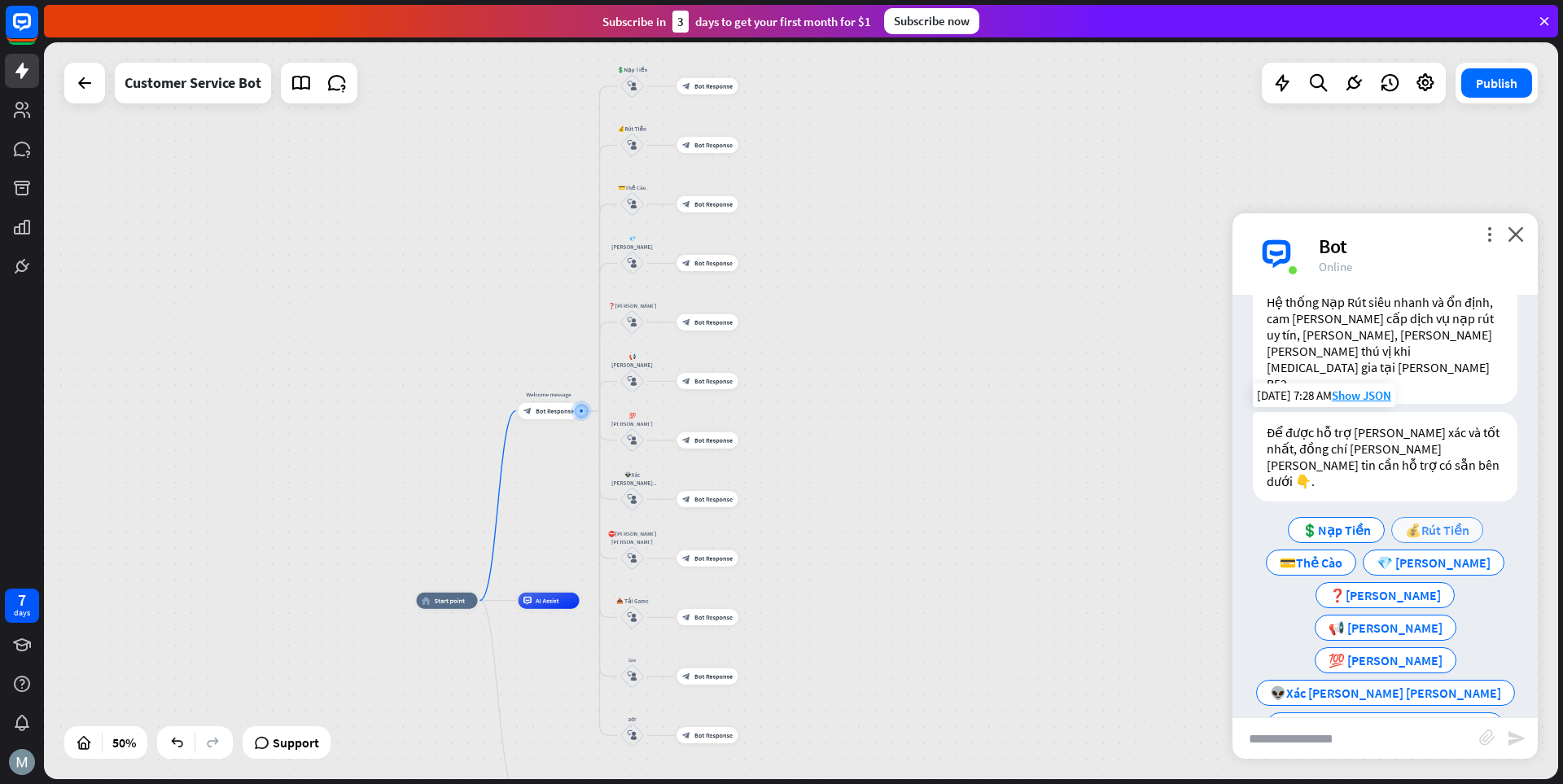
click at [1087, 522] on span "💰Rút Tiền" at bounding box center [1438, 530] width 65 height 17
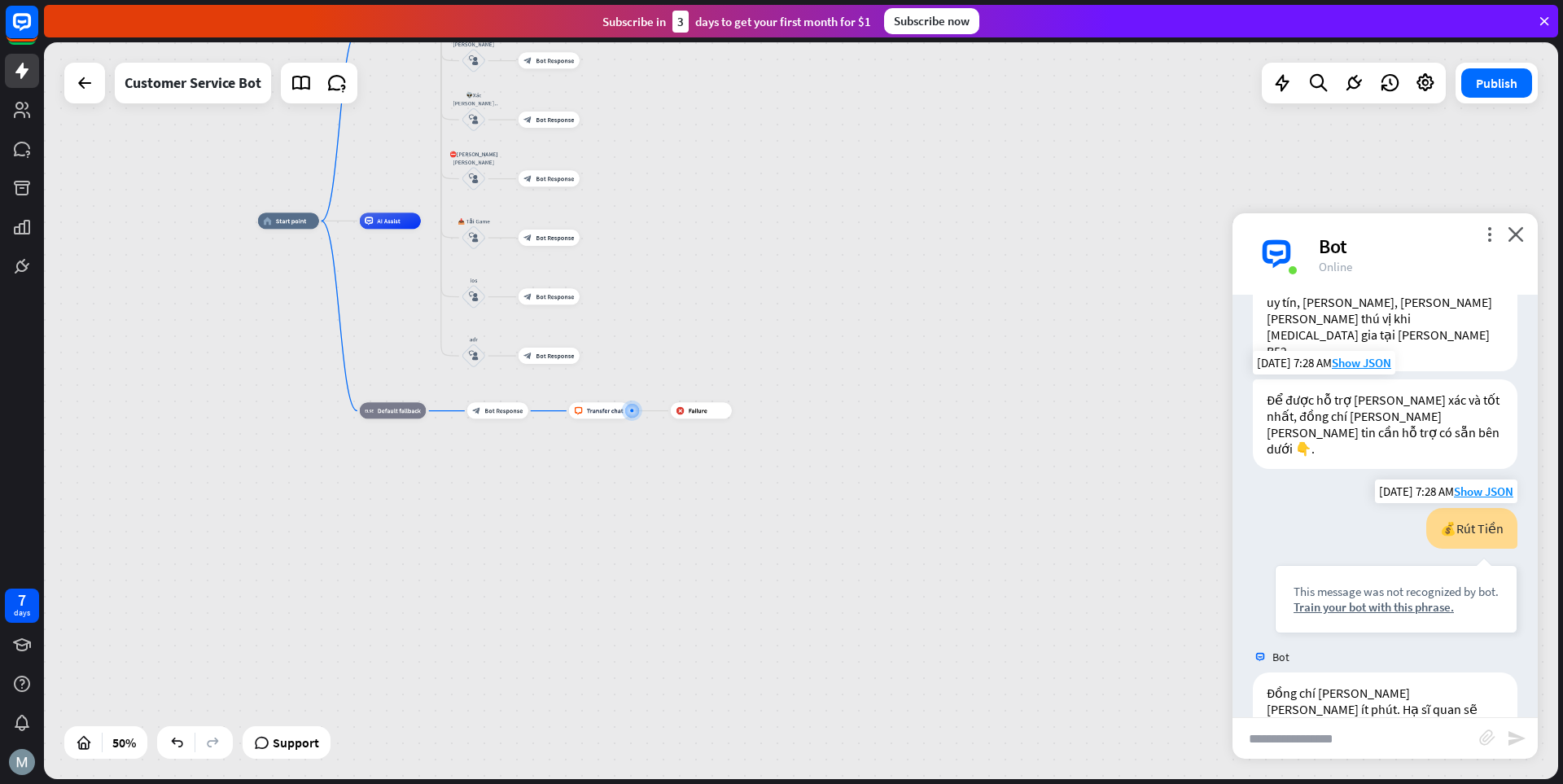
scroll to position [97, 0]
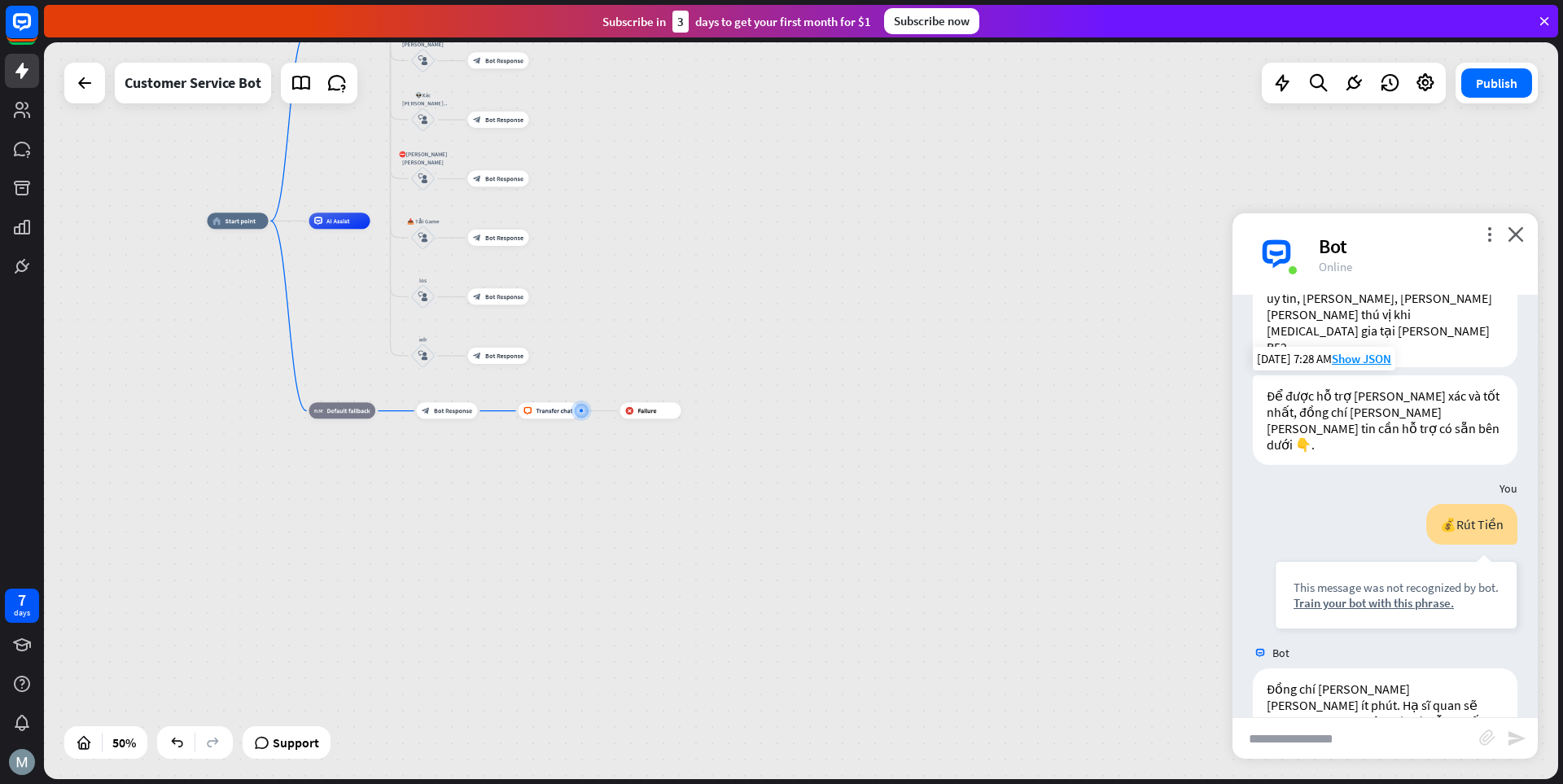
click at [1087, 737] on input "text" at bounding box center [1356, 738] width 247 height 41
type input "*"
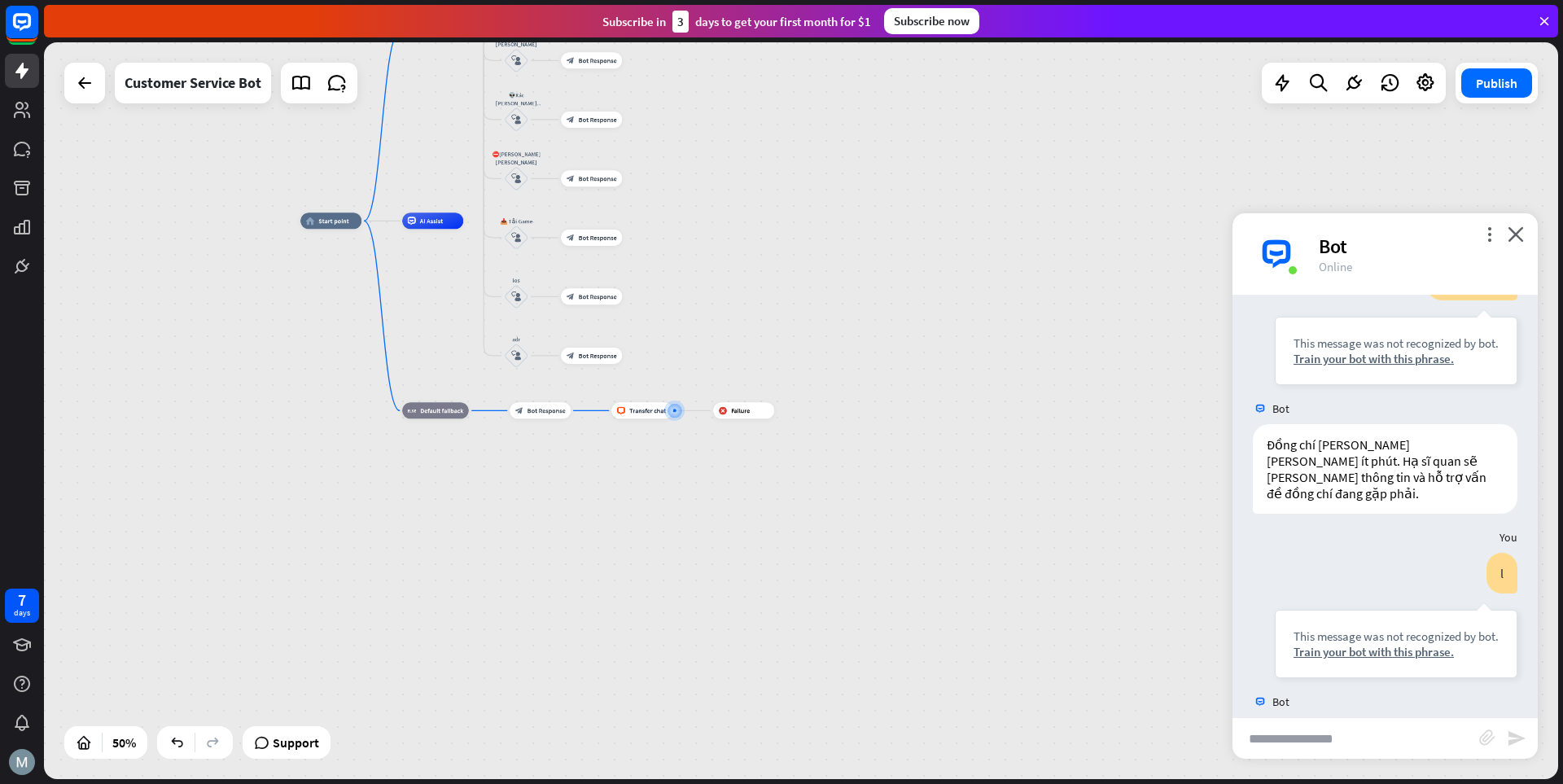
scroll to position [374, 0]
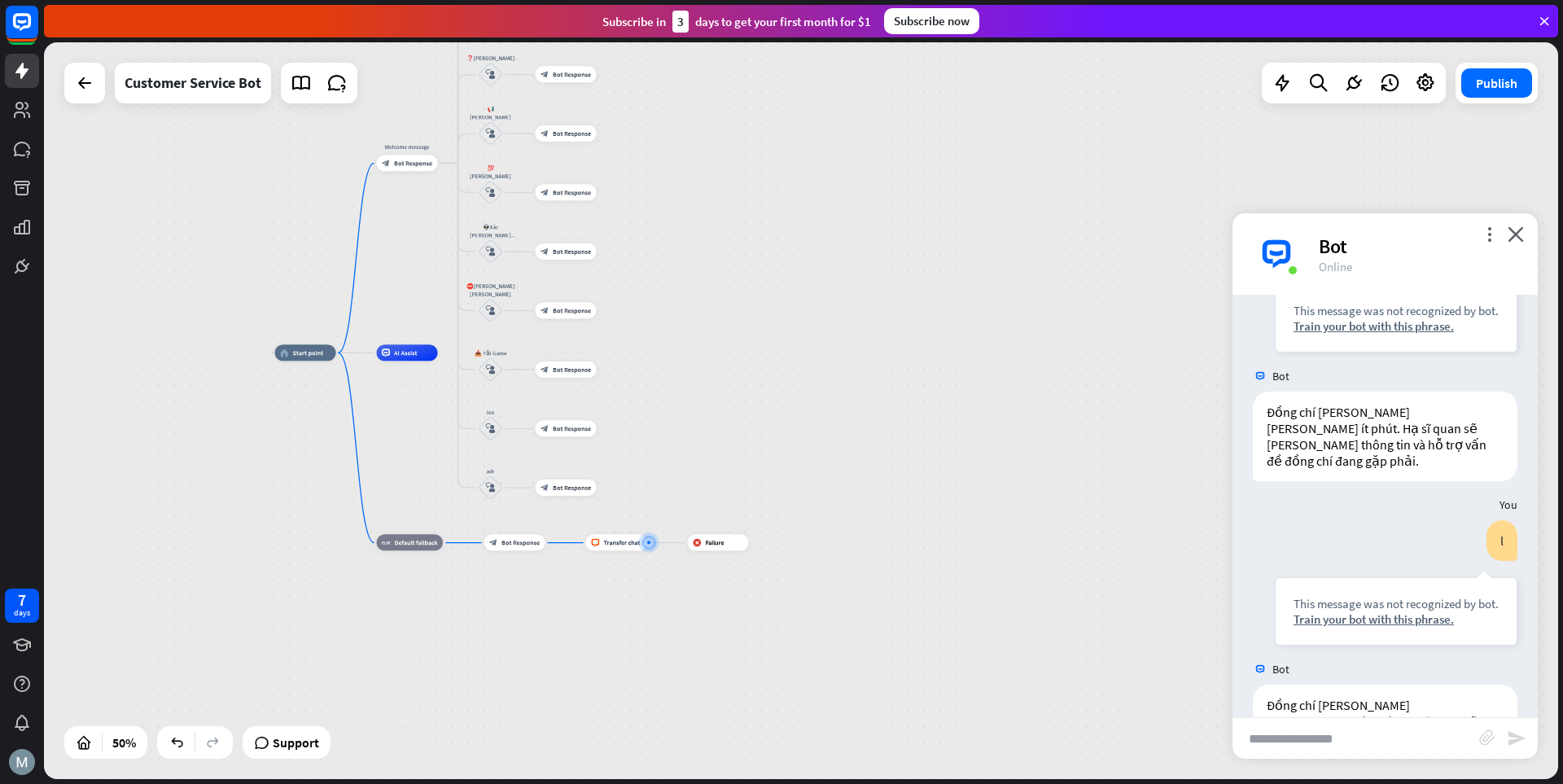
drag, startPoint x: 863, startPoint y: 424, endPoint x: 938, endPoint y: 578, distance: 171.3
click at [938, 578] on div "home_2 Start point Welcome message block_bot_response Bot Response 💲Nạp Tiền bl…" at bounding box center [654, 537] width 757 height 369
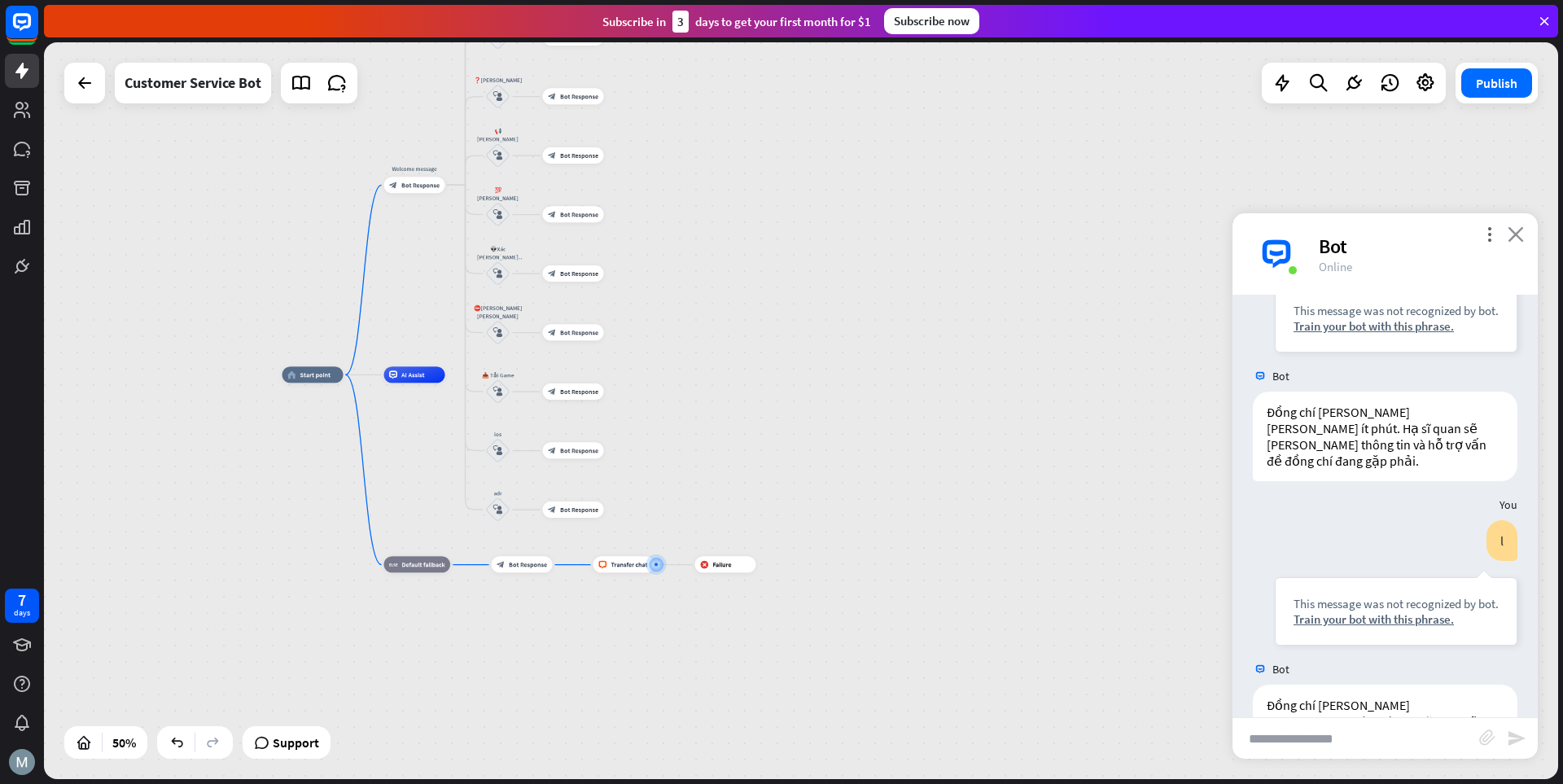
click at [1087, 237] on icon "close" at bounding box center [1517, 234] width 17 height 16
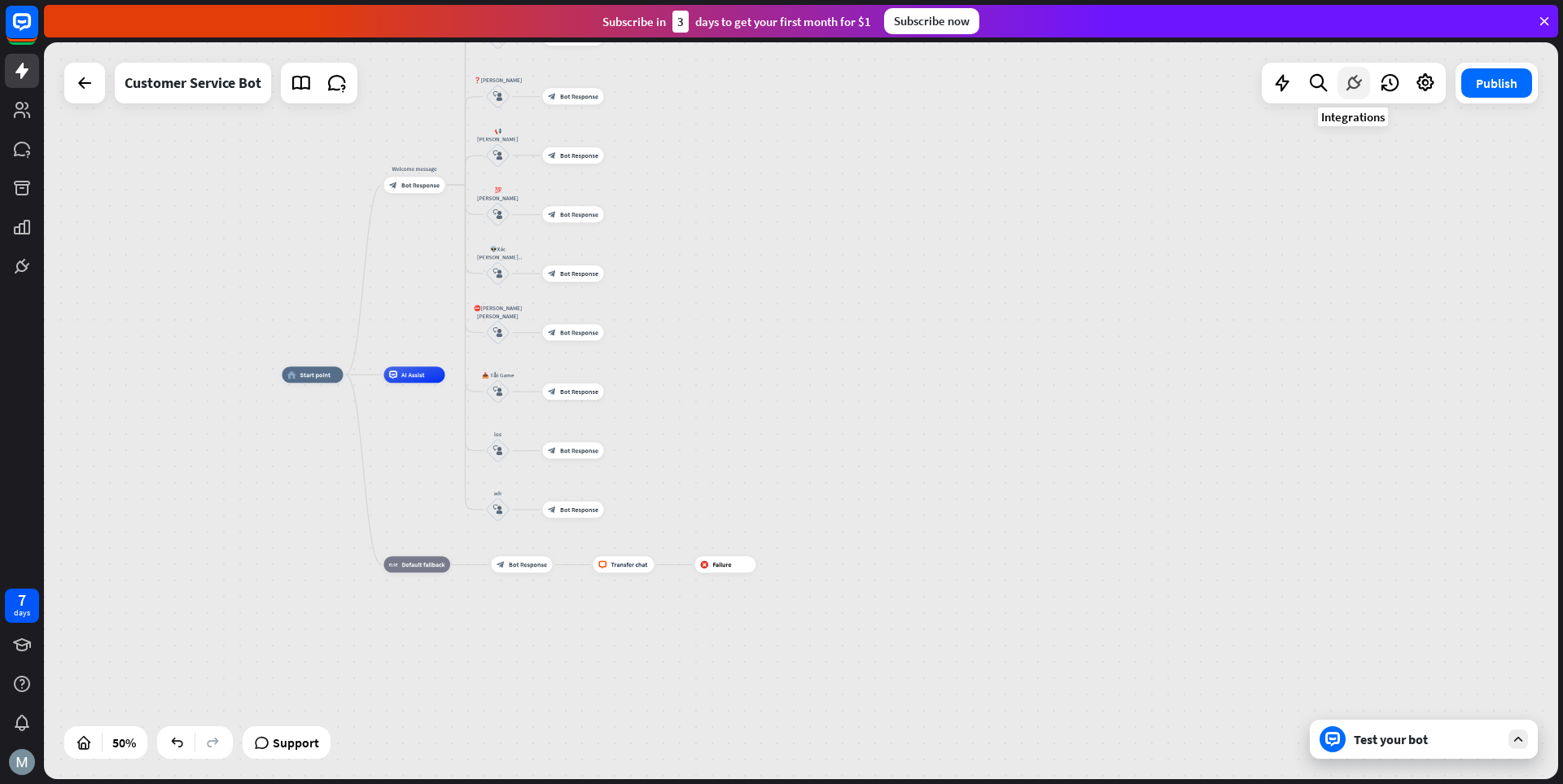
click at [1087, 80] on icon at bounding box center [1354, 84] width 22 height 22
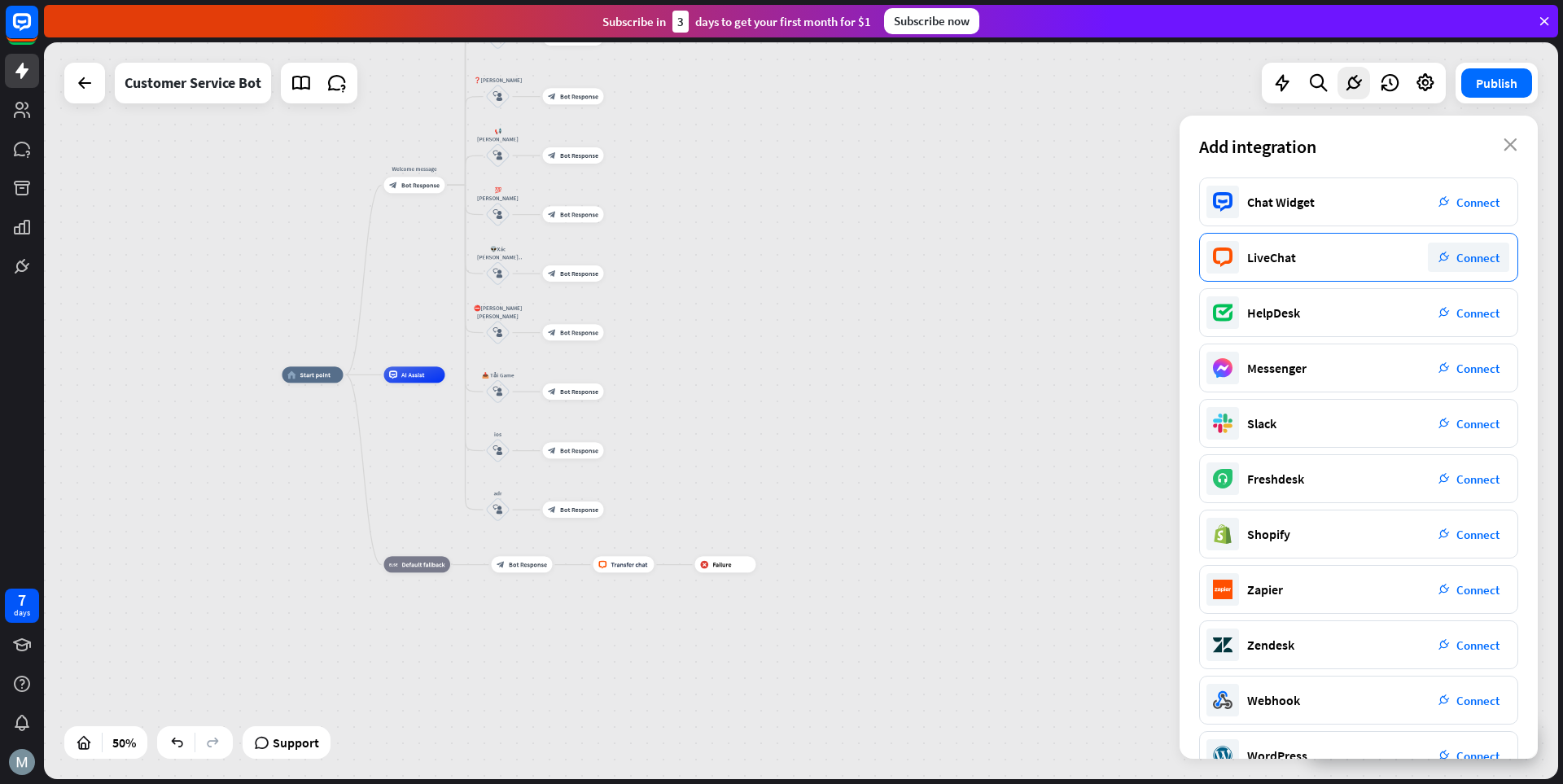
click at [1087, 264] on div "LiveChat plug_integration Connect" at bounding box center [1359, 256] width 319 height 49
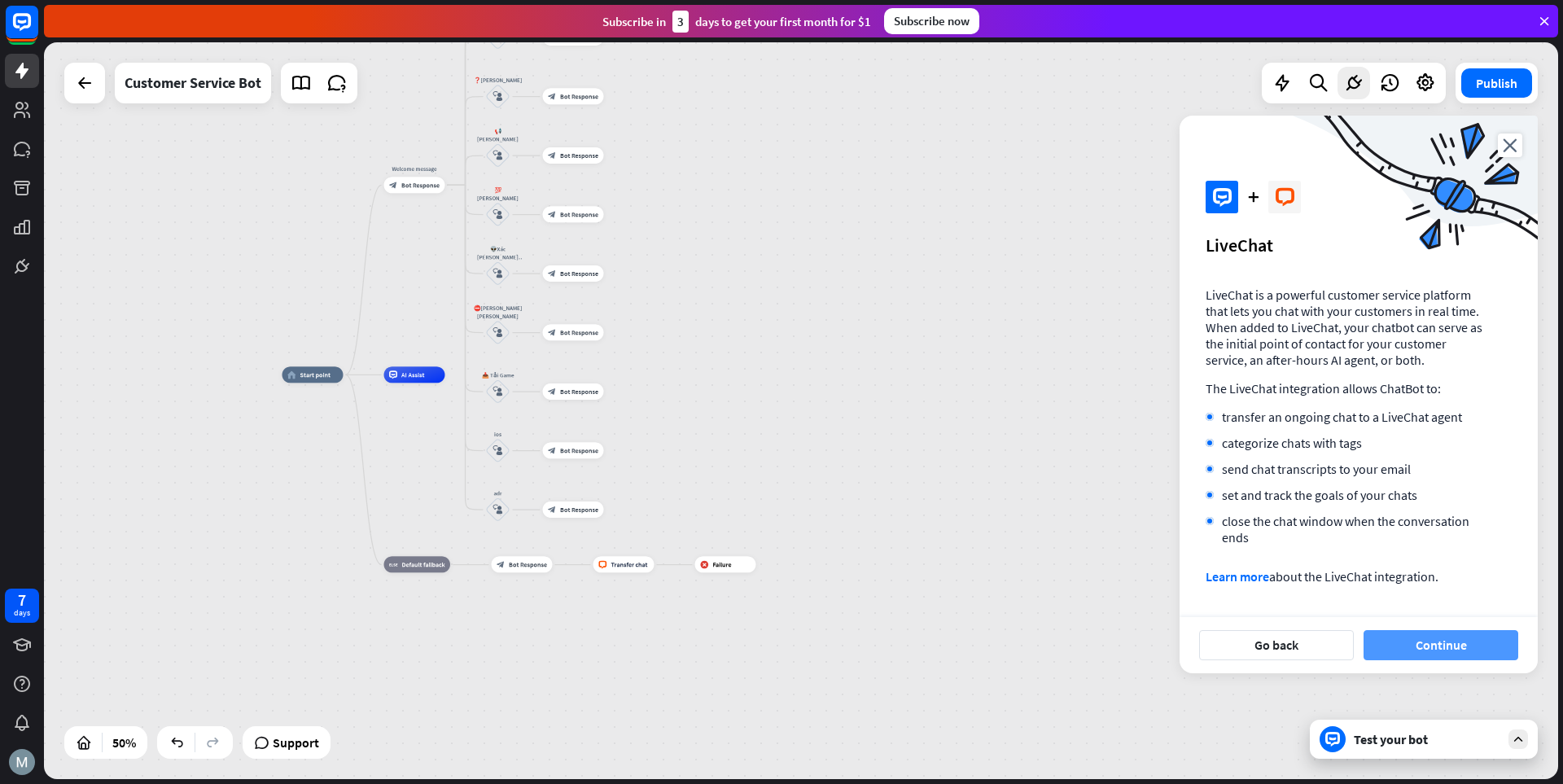
click at [1087, 657] on button "Continue" at bounding box center [1441, 645] width 155 height 30
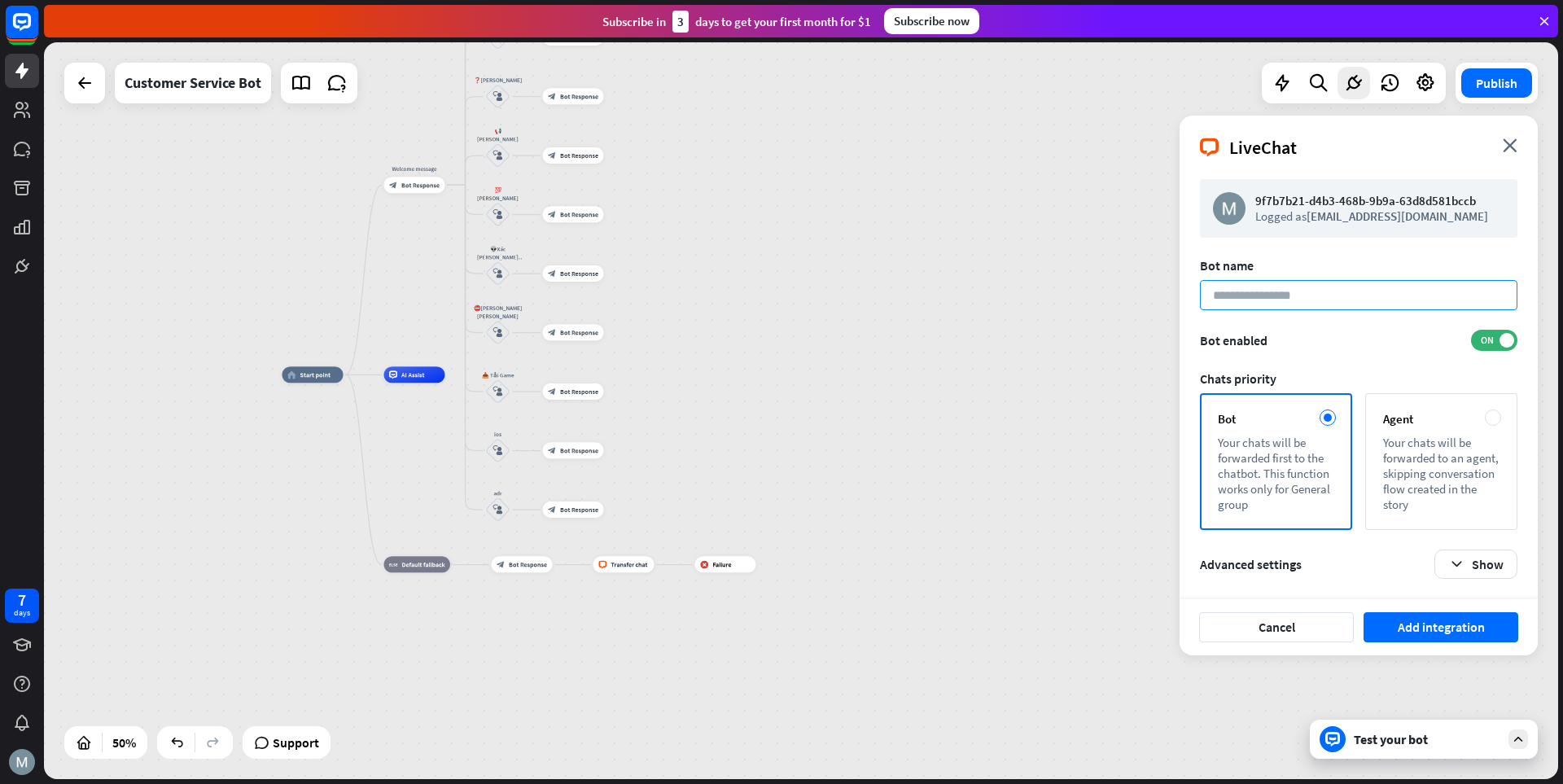
click at [1087, 303] on input at bounding box center [1359, 295] width 318 height 30
paste input "**********"
type input "**********"
click at [1087, 626] on button "Add integration" at bounding box center [1441, 627] width 155 height 30
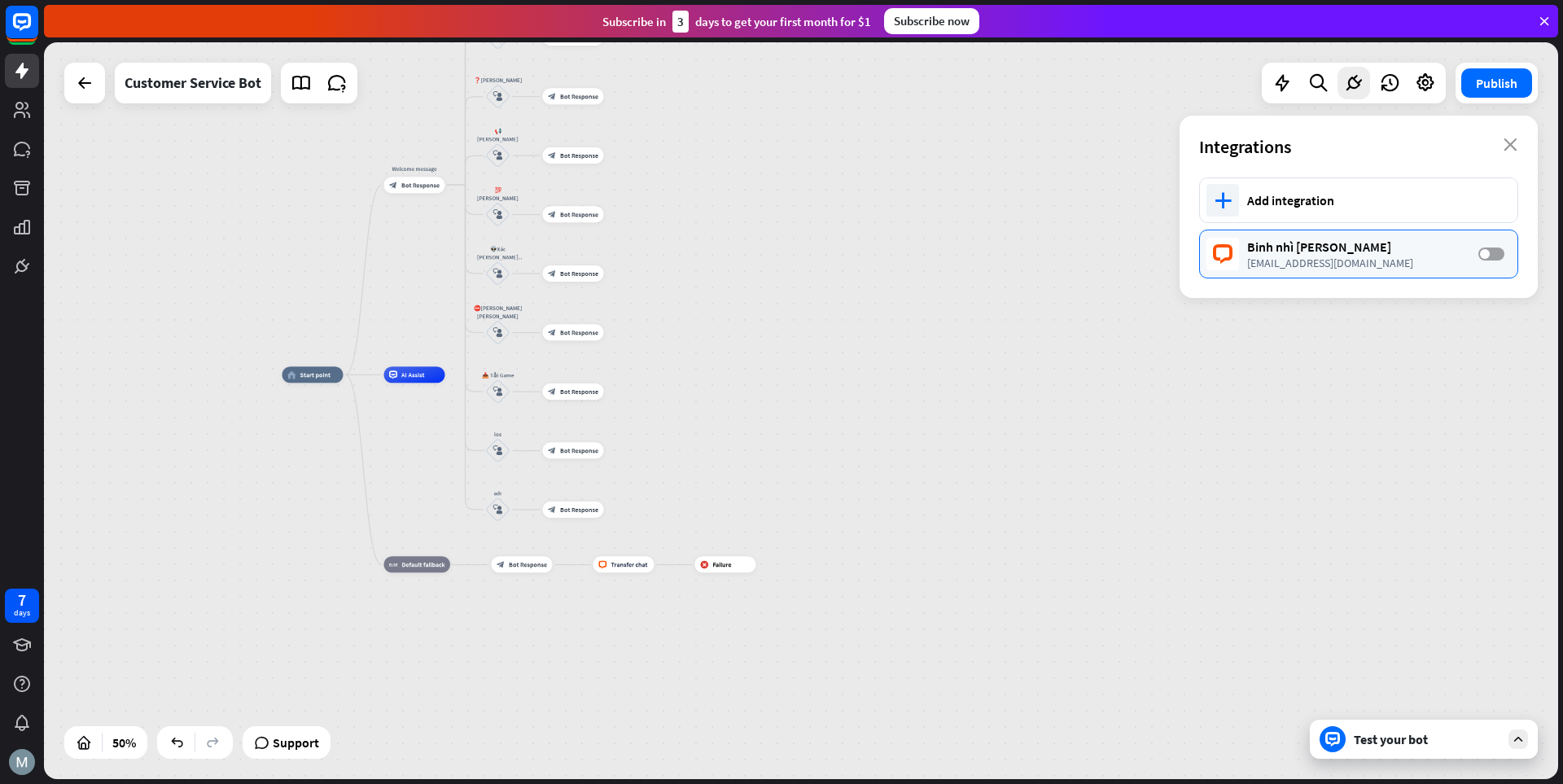
click at [1087, 251] on span at bounding box center [1485, 254] width 10 height 10
click at [25, 33] on rect at bounding box center [22, 22] width 36 height 36
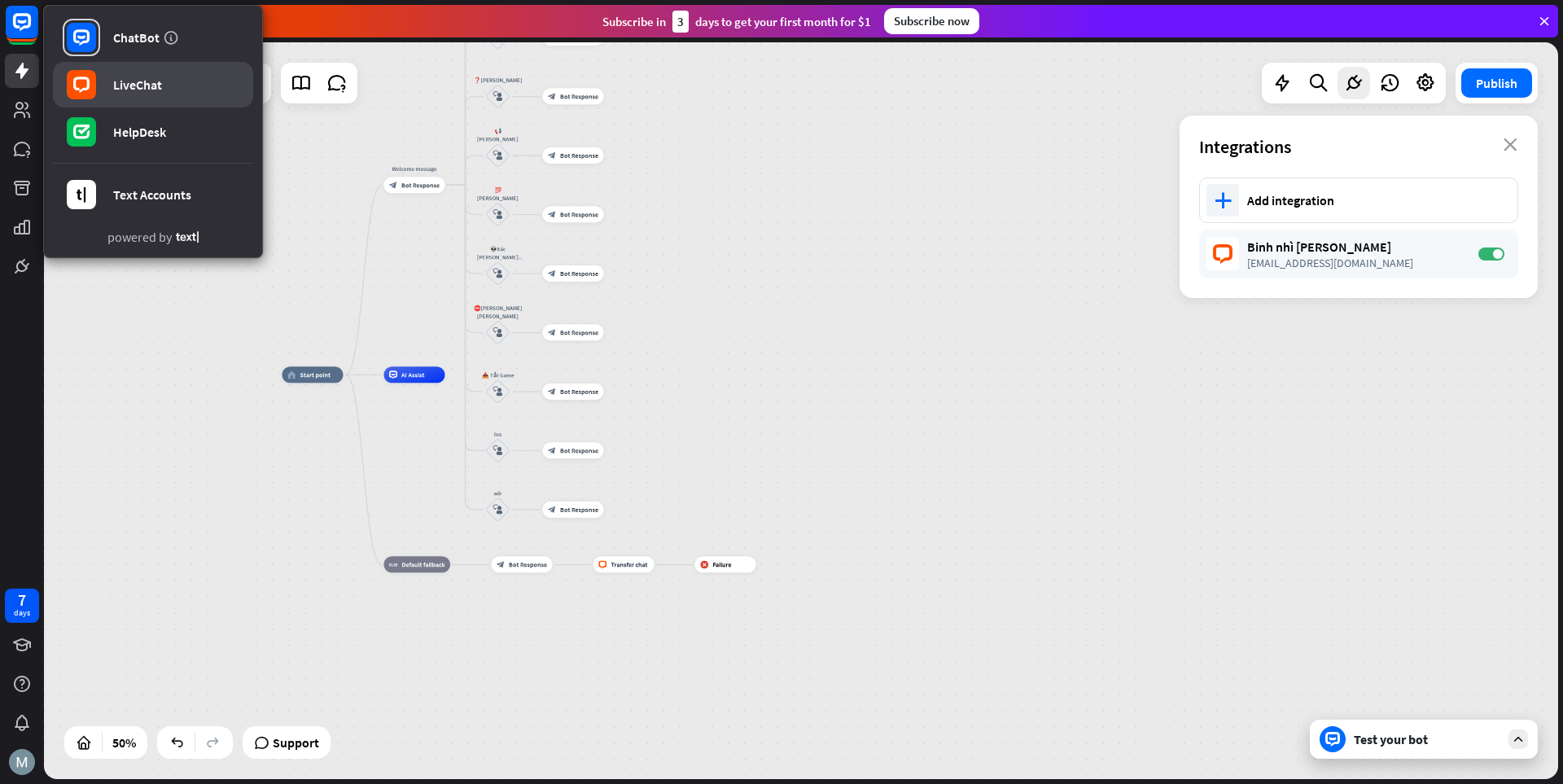
click at [133, 82] on div "LiveChat" at bounding box center [137, 85] width 49 height 17
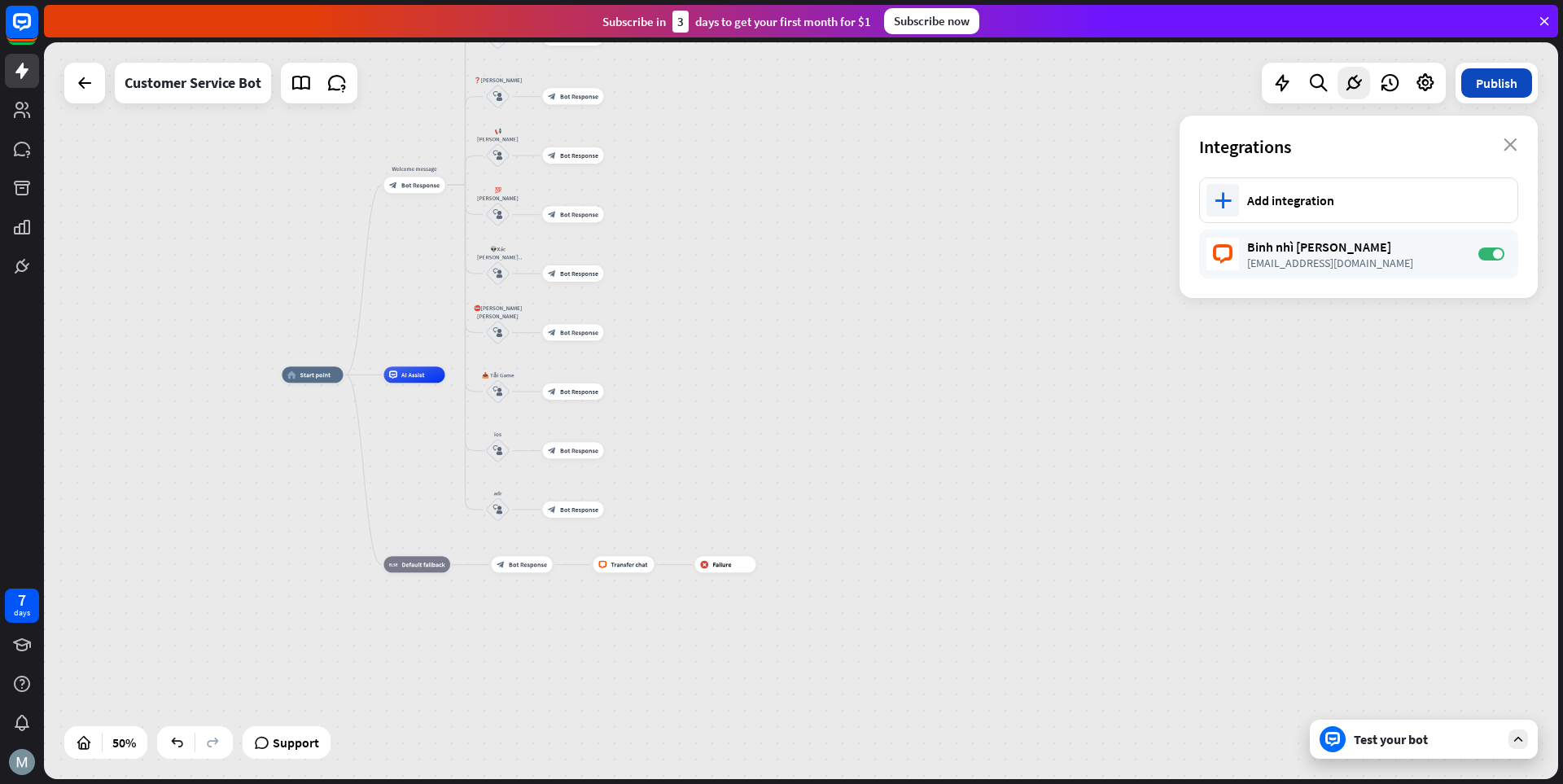
click at [1087, 84] on button "Publish" at bounding box center [1497, 83] width 71 height 29
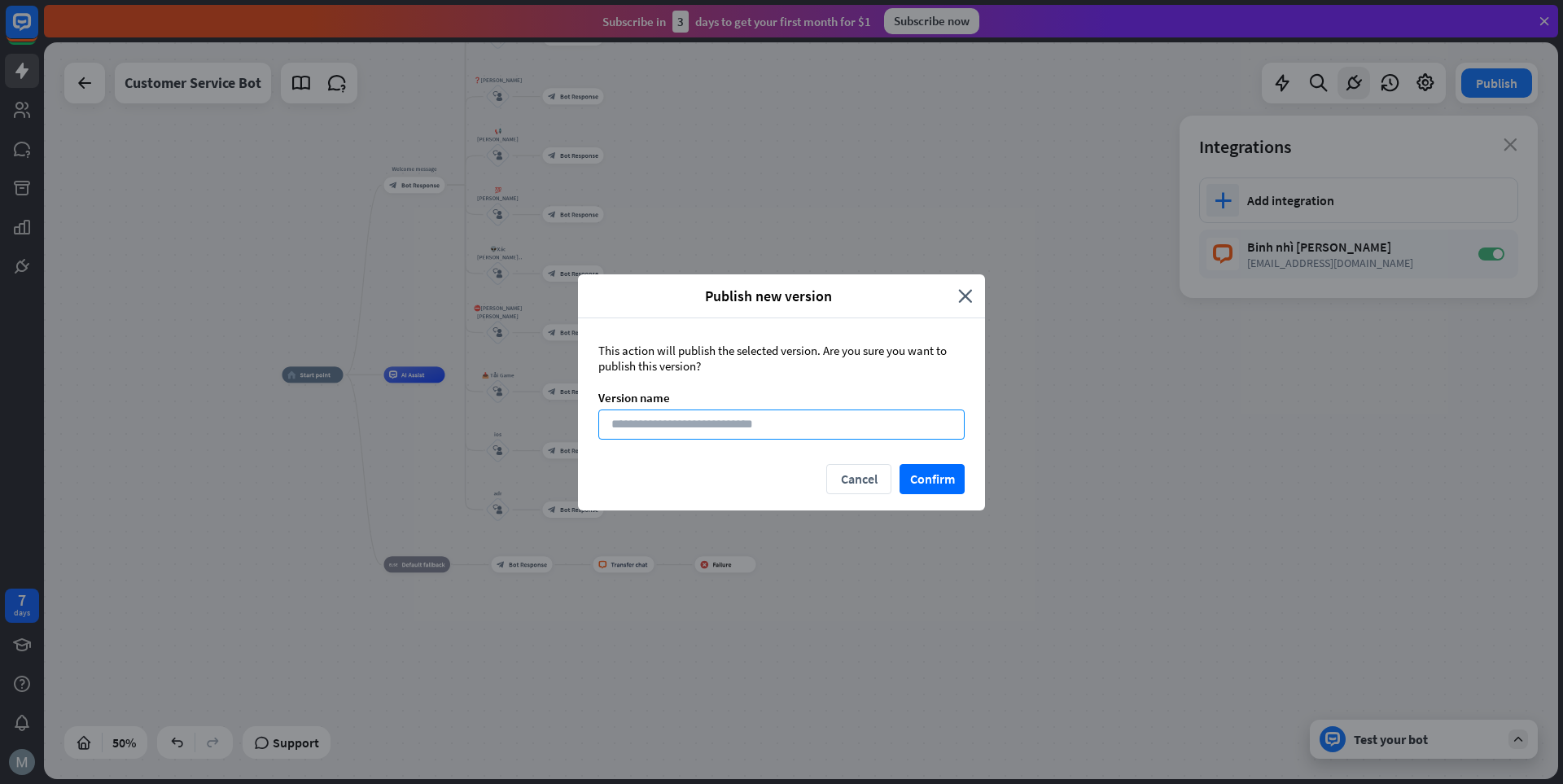
click at [717, 424] on input at bounding box center [781, 424] width 367 height 30
paste input "**********"
type input "**********"
click at [943, 476] on button "Confirm" at bounding box center [932, 479] width 65 height 30
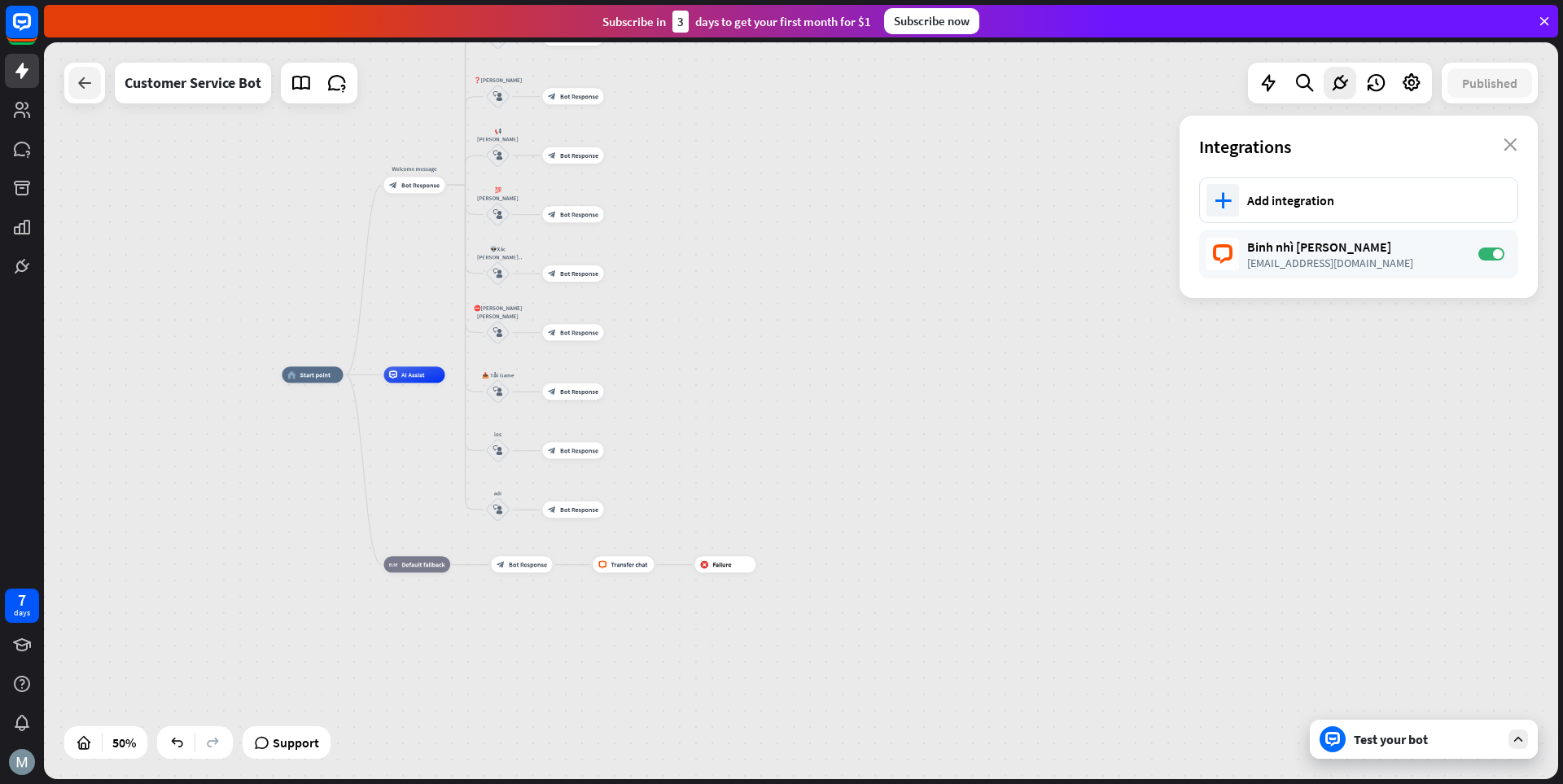
click at [84, 76] on icon at bounding box center [85, 84] width 20 height 20
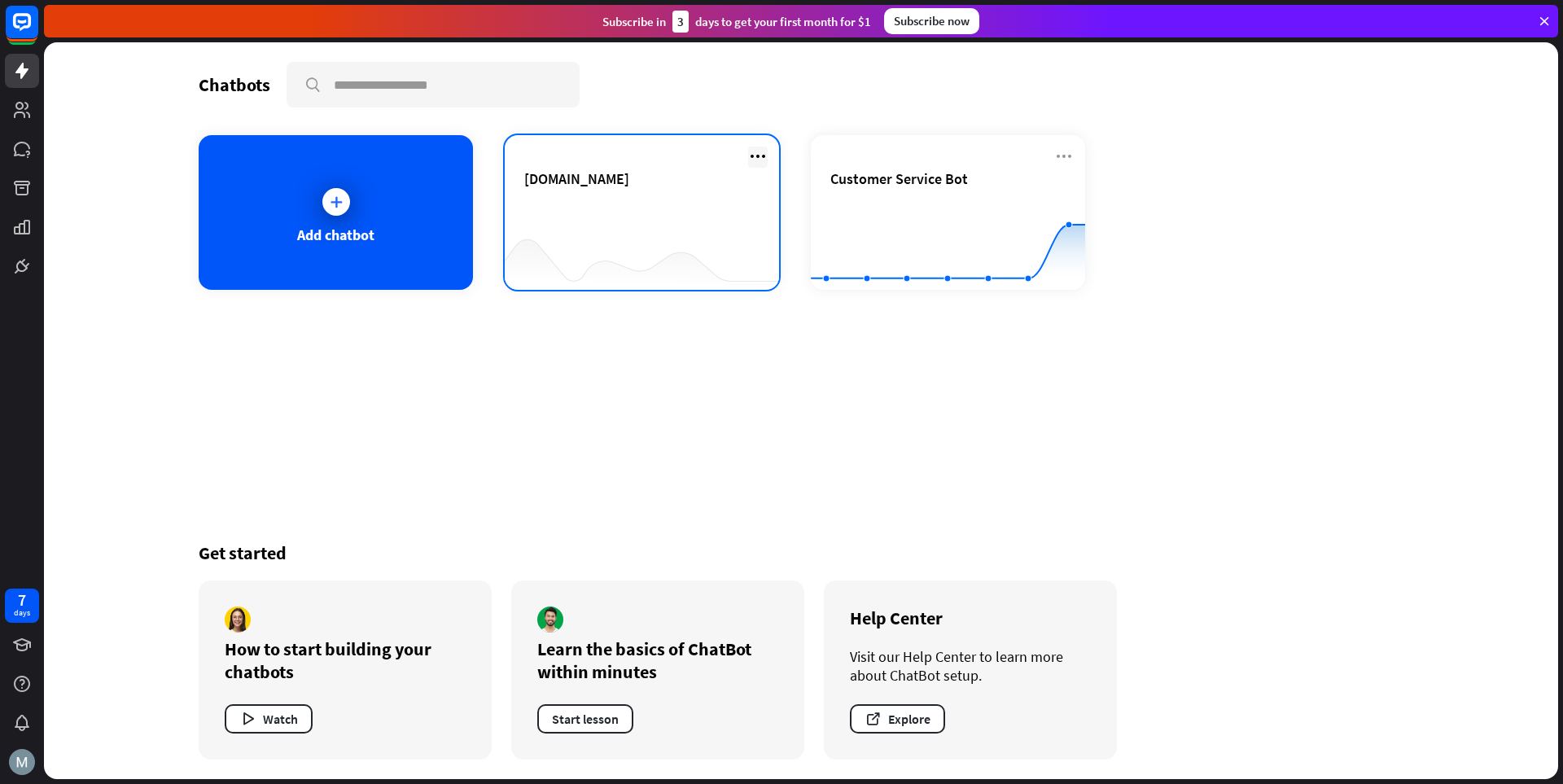
click at [755, 151] on icon at bounding box center [758, 156] width 20 height 20
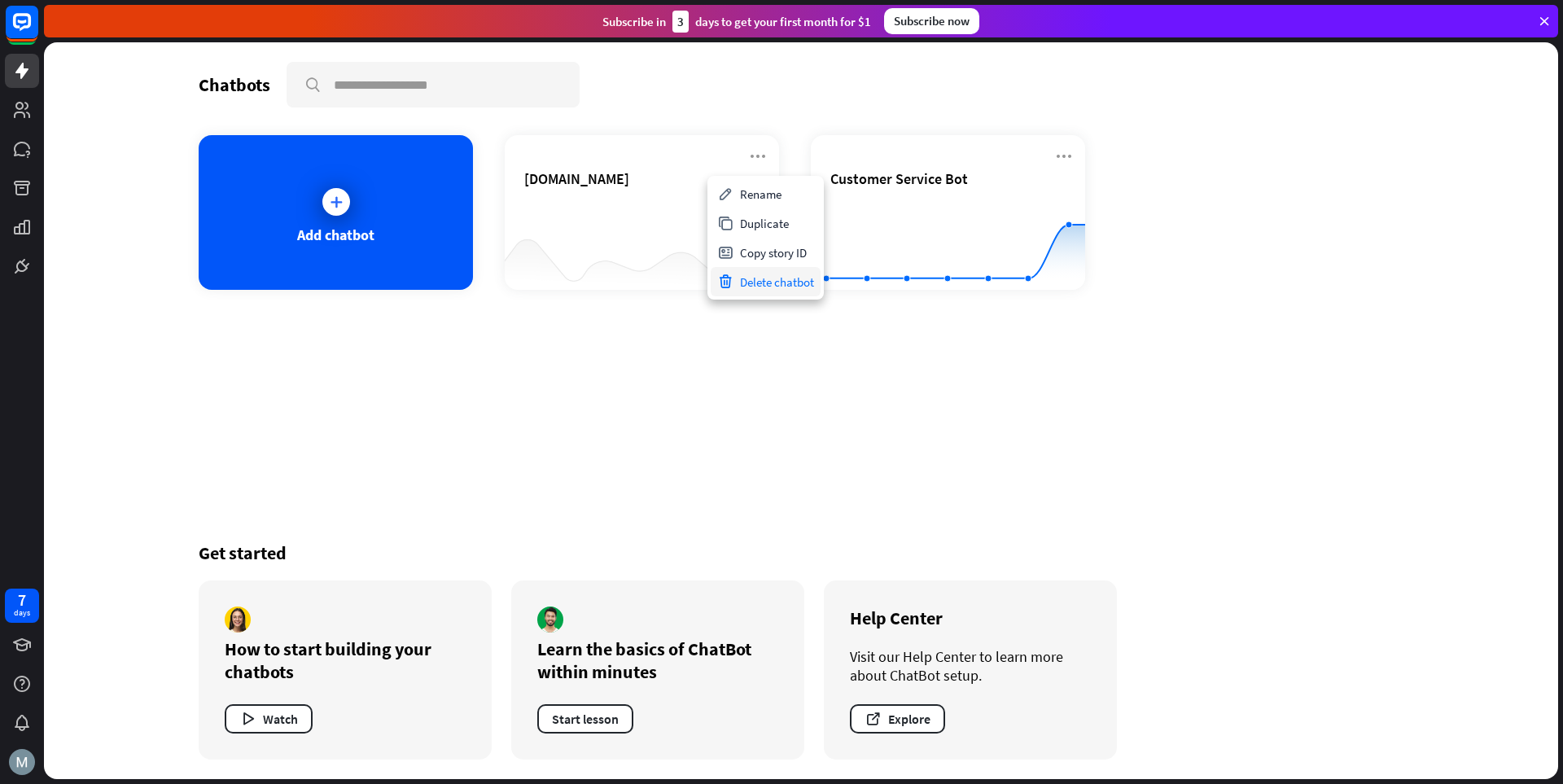
click at [743, 279] on div "Delete chatbot" at bounding box center [765, 281] width 110 height 29
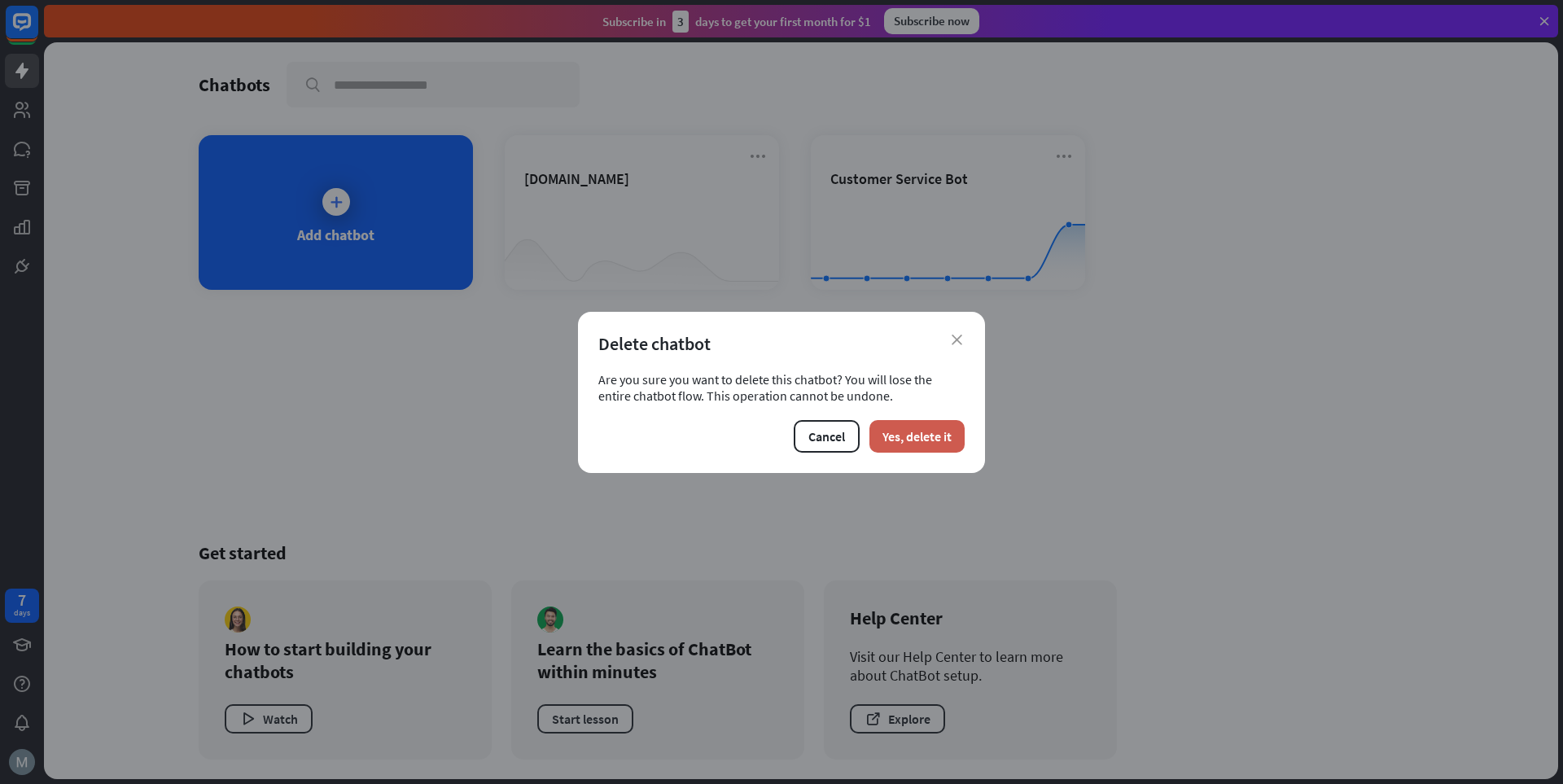
click at [934, 434] on button "Yes, delete it" at bounding box center [917, 436] width 95 height 32
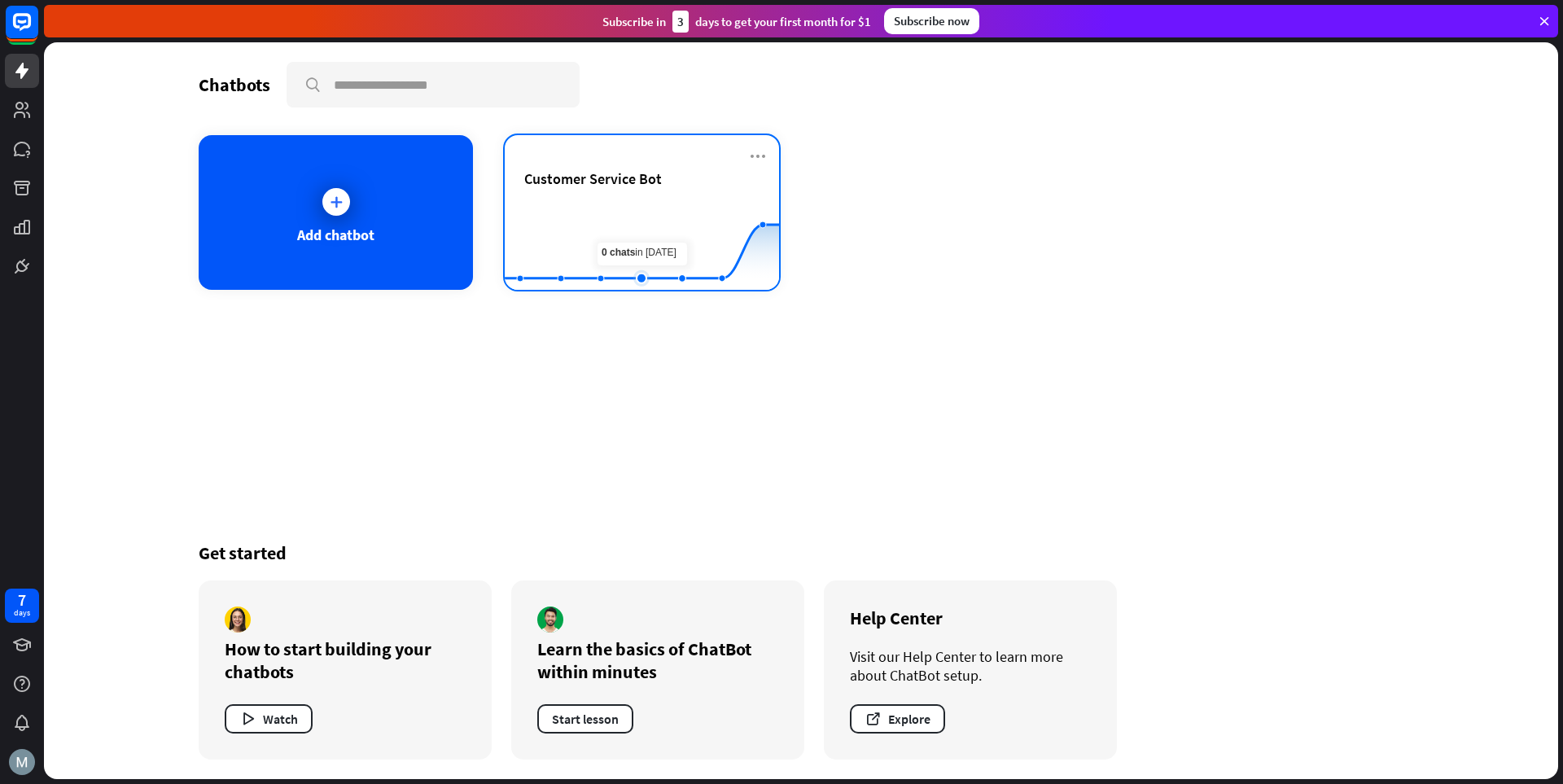
click at [643, 251] on rect at bounding box center [642, 249] width 275 height 102
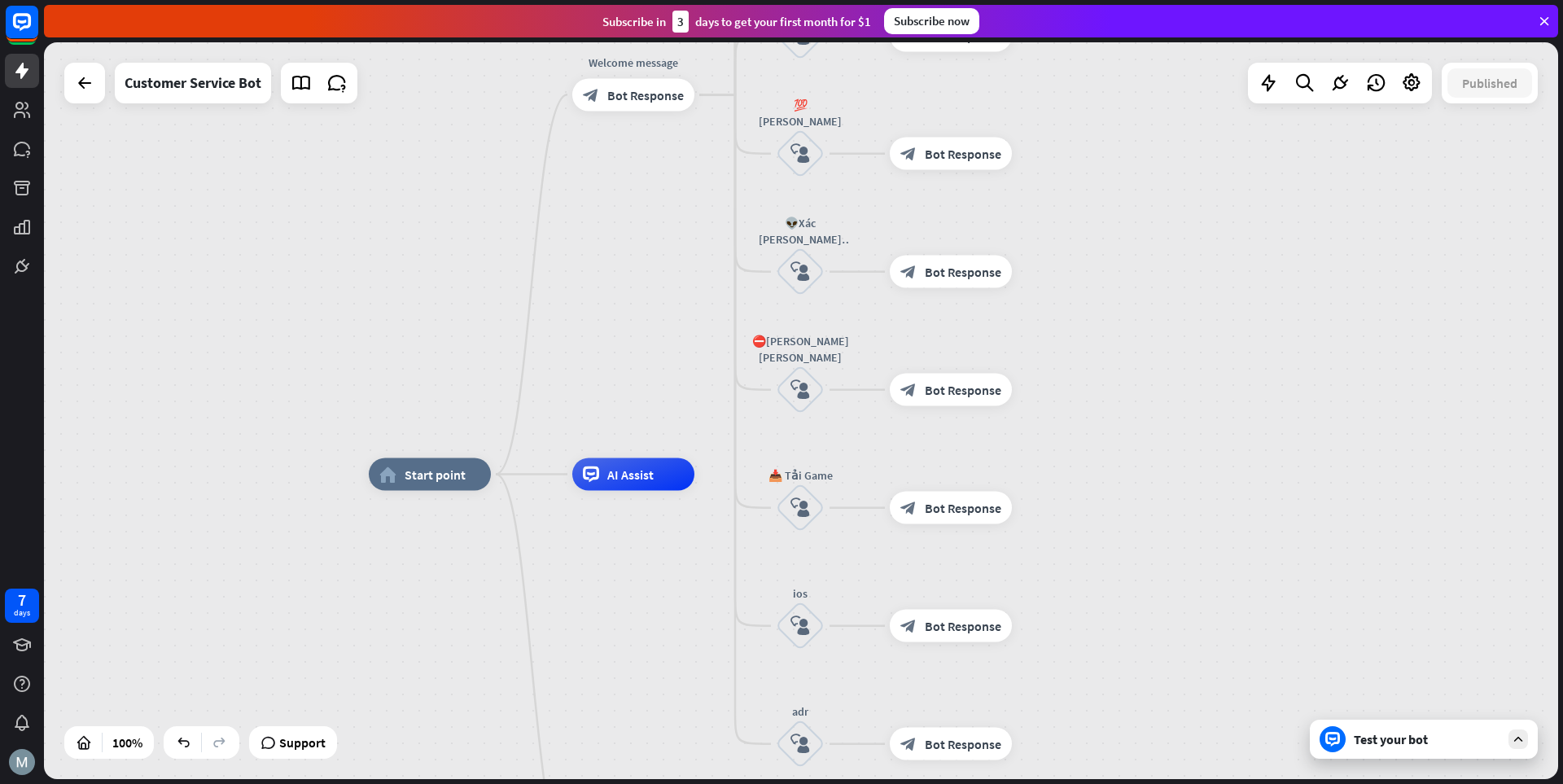
drag, startPoint x: 564, startPoint y: 221, endPoint x: 606, endPoint y: 438, distance: 221.0
click at [607, 438] on div "home_2 Start point Welcome message block_bot_response Bot Response 💲Nạp Tiền bl…" at bounding box center [801, 410] width 1514 height 737
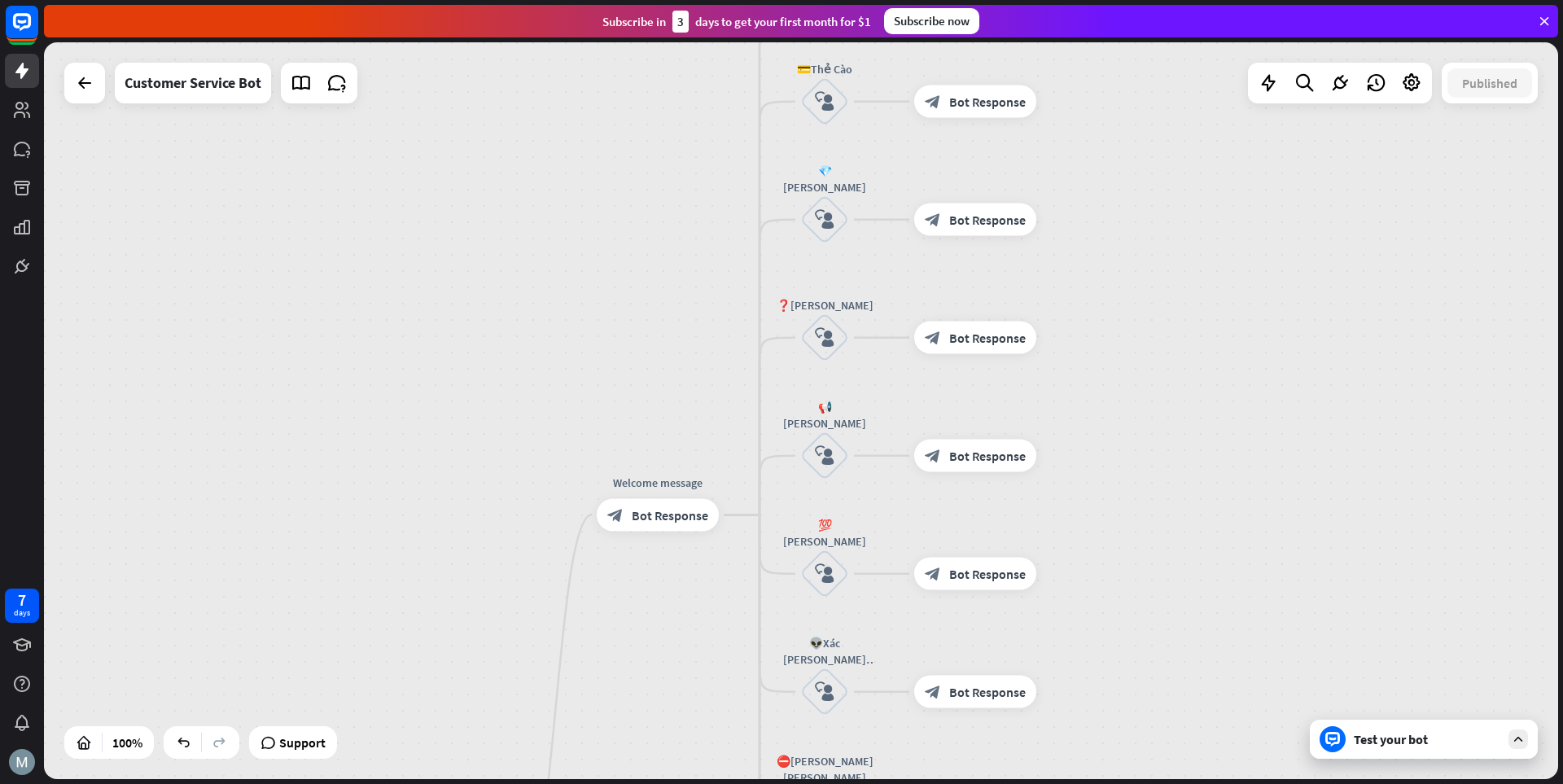
drag, startPoint x: 1181, startPoint y: 217, endPoint x: 1181, endPoint y: 495, distance: 278.0
click at [1087, 495] on div "home_2 Start point Welcome message block_bot_response Bot Response 💲Nạp Tiền bl…" at bounding box center [801, 410] width 1514 height 737
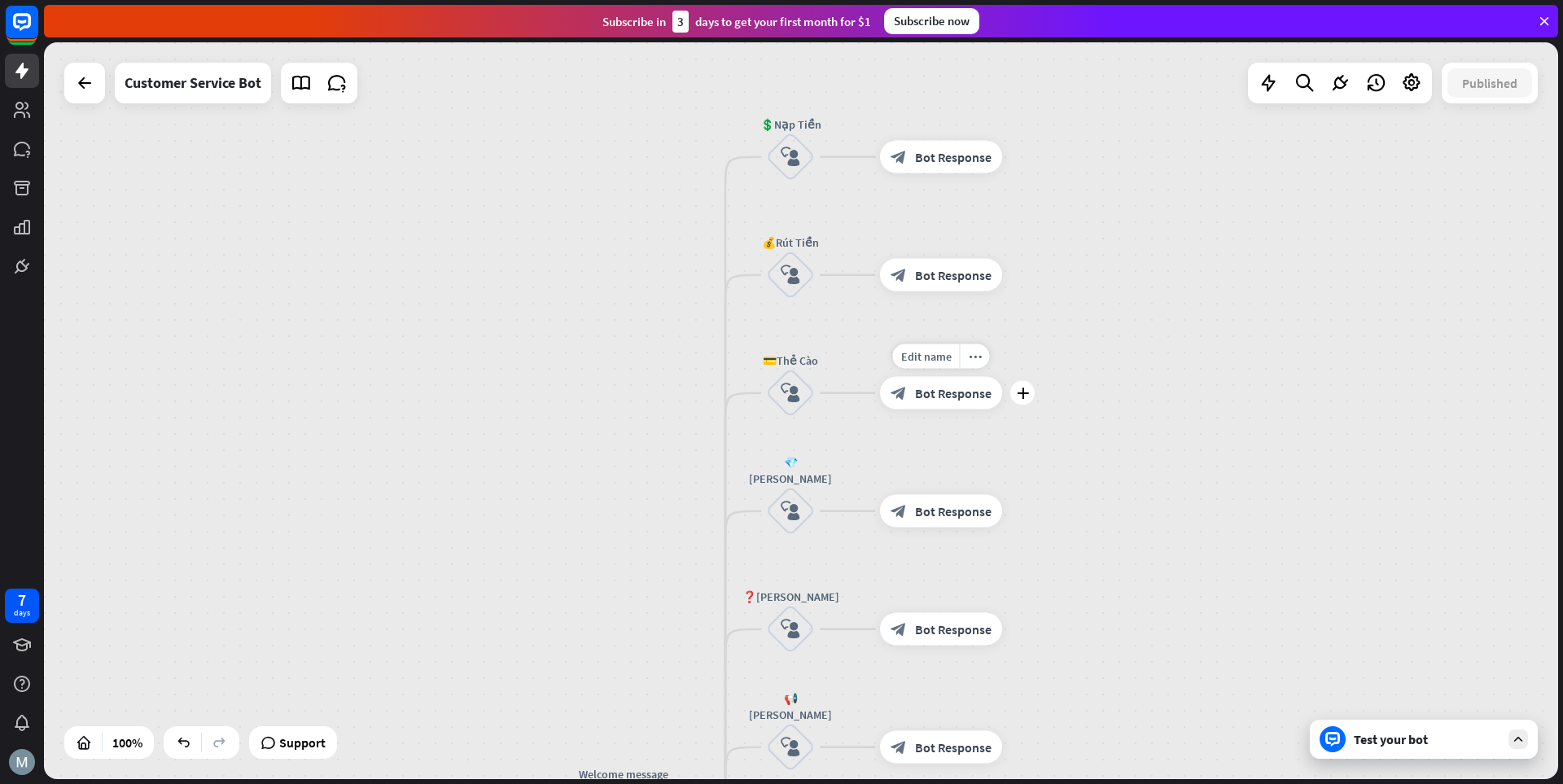
drag, startPoint x: 952, startPoint y: 203, endPoint x: 924, endPoint y: 431, distance: 229.7
click at [925, 409] on div "Edit name more_horiz plus block_bot_response Bot Response" at bounding box center [942, 393] width 122 height 32
click at [932, 156] on span "Bot Response" at bounding box center [952, 158] width 77 height 17
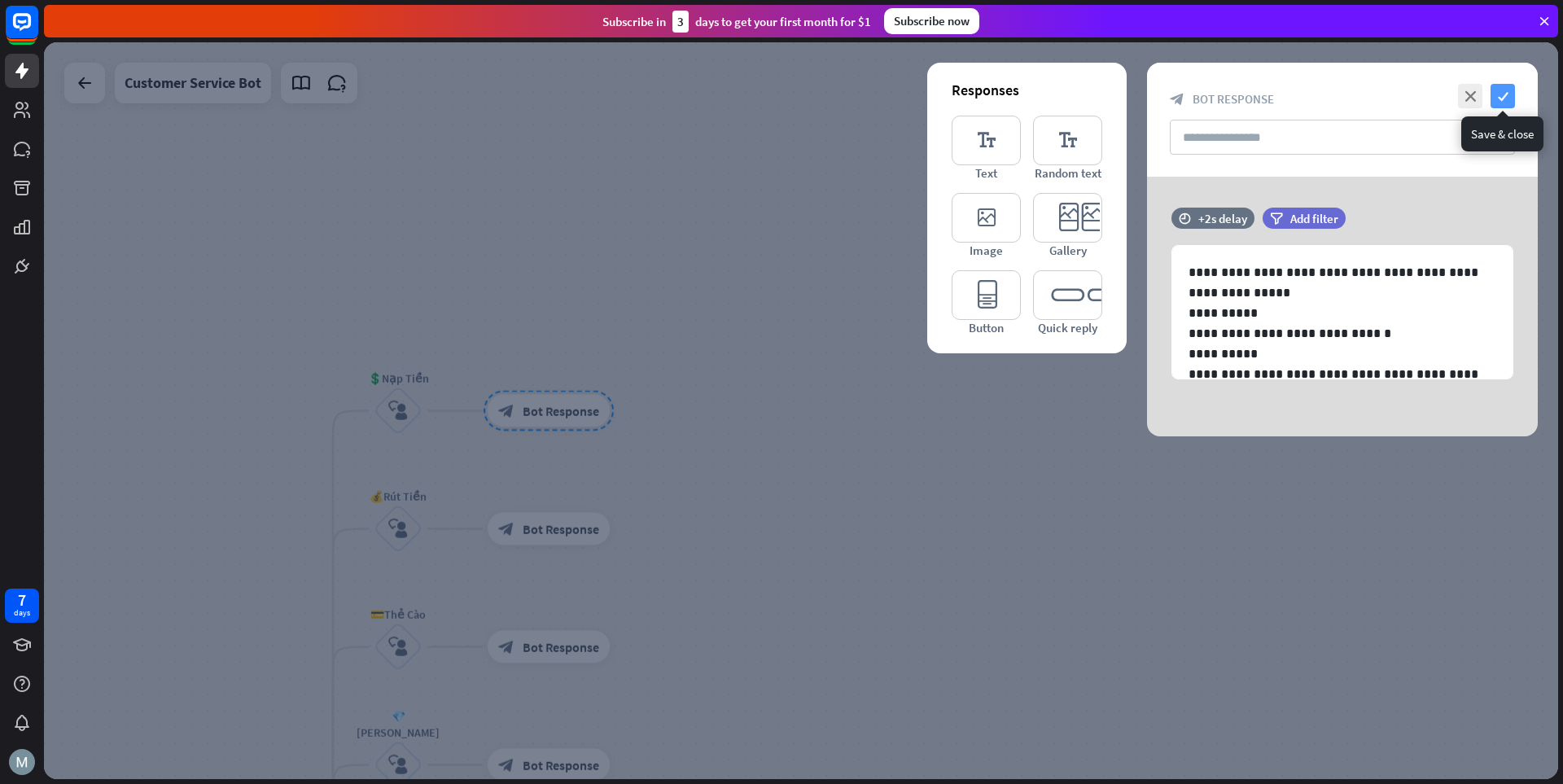
click at [1087, 86] on icon "check" at bounding box center [1503, 96] width 25 height 25
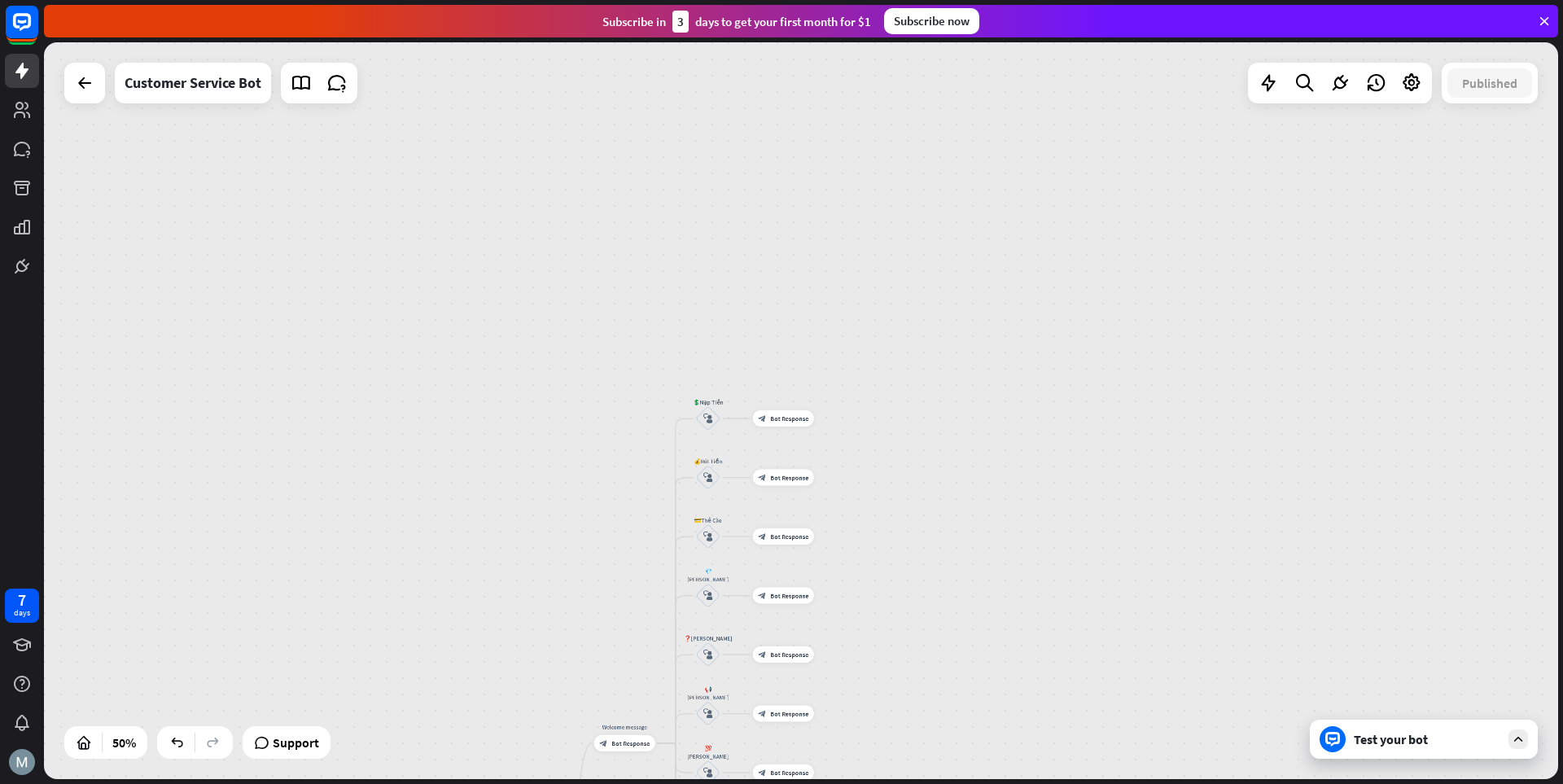
click at [1087, 745] on div "Test your bot" at bounding box center [1427, 739] width 146 height 17
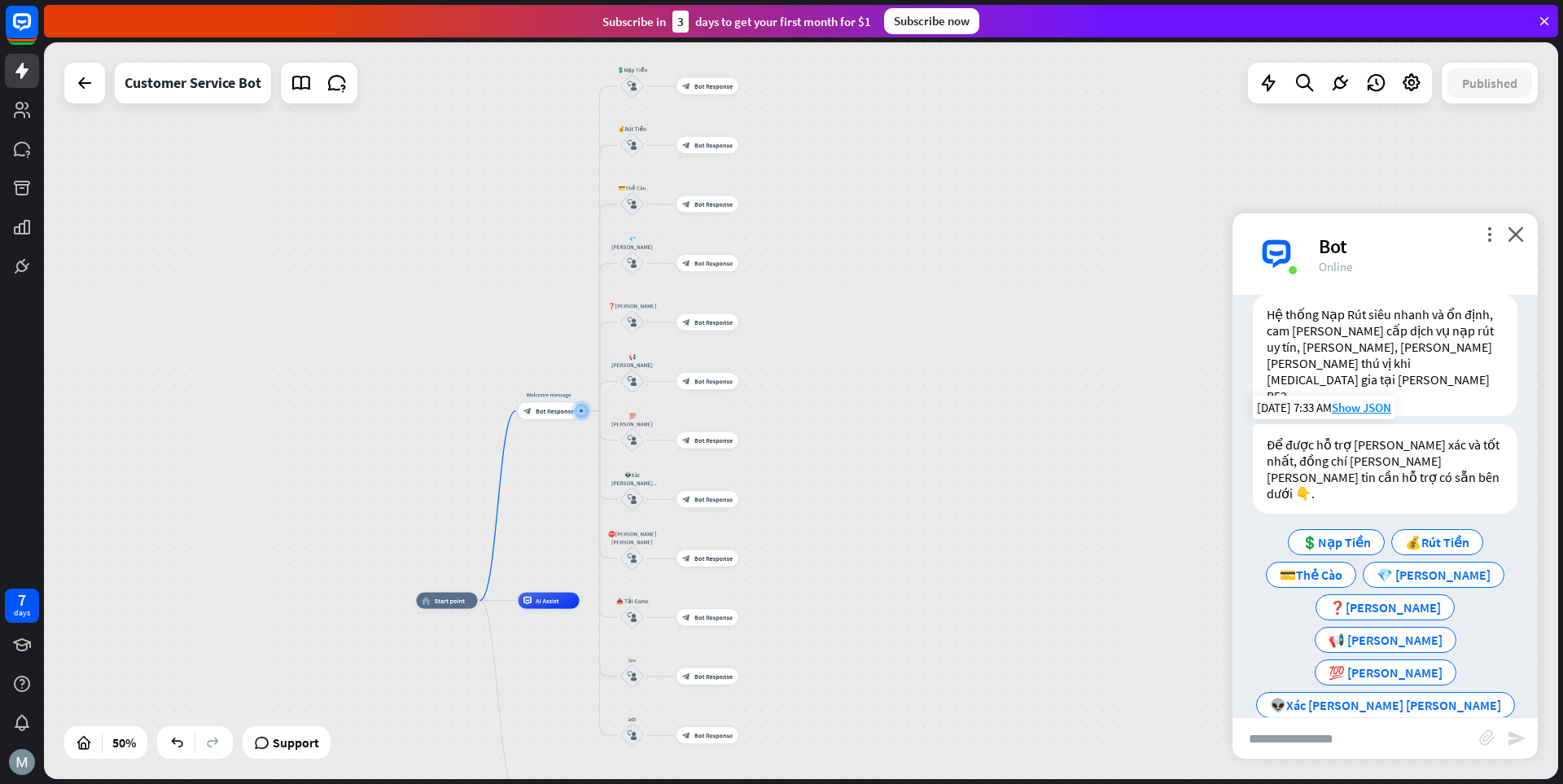
scroll to position [60, 0]
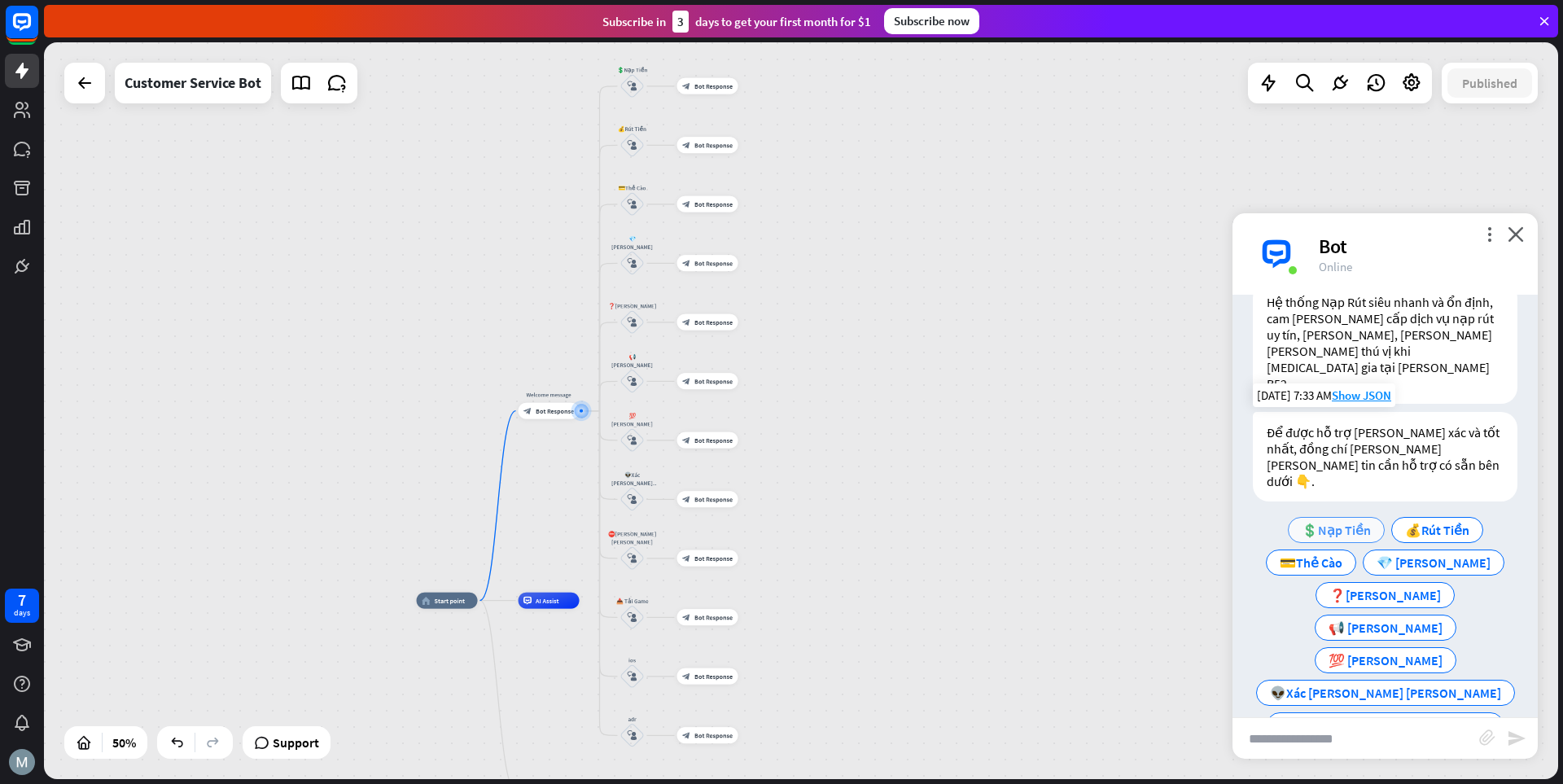
click at [1087, 522] on span "💲Nạp Tiền" at bounding box center [1337, 530] width 70 height 17
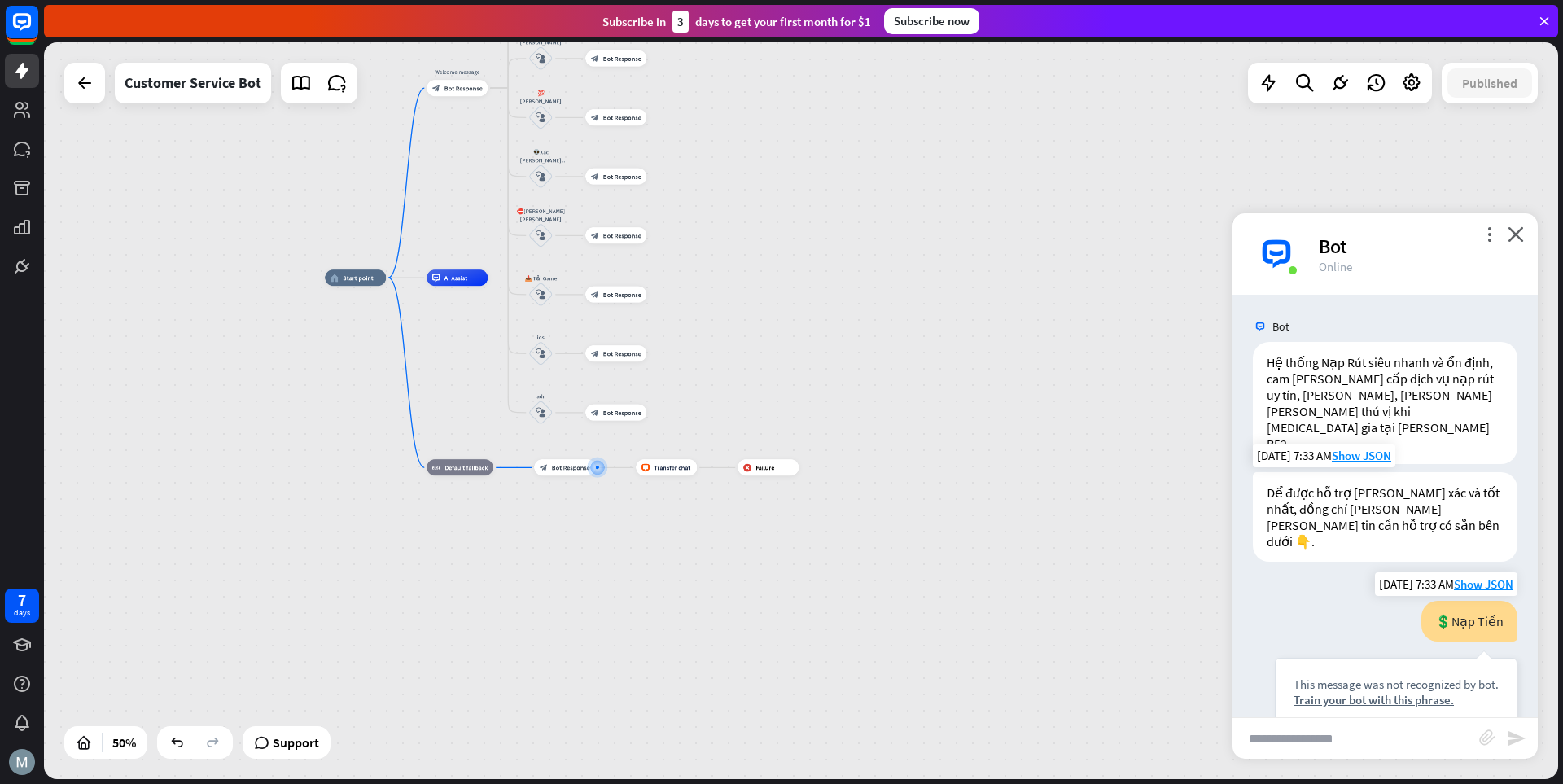
scroll to position [65, 0]
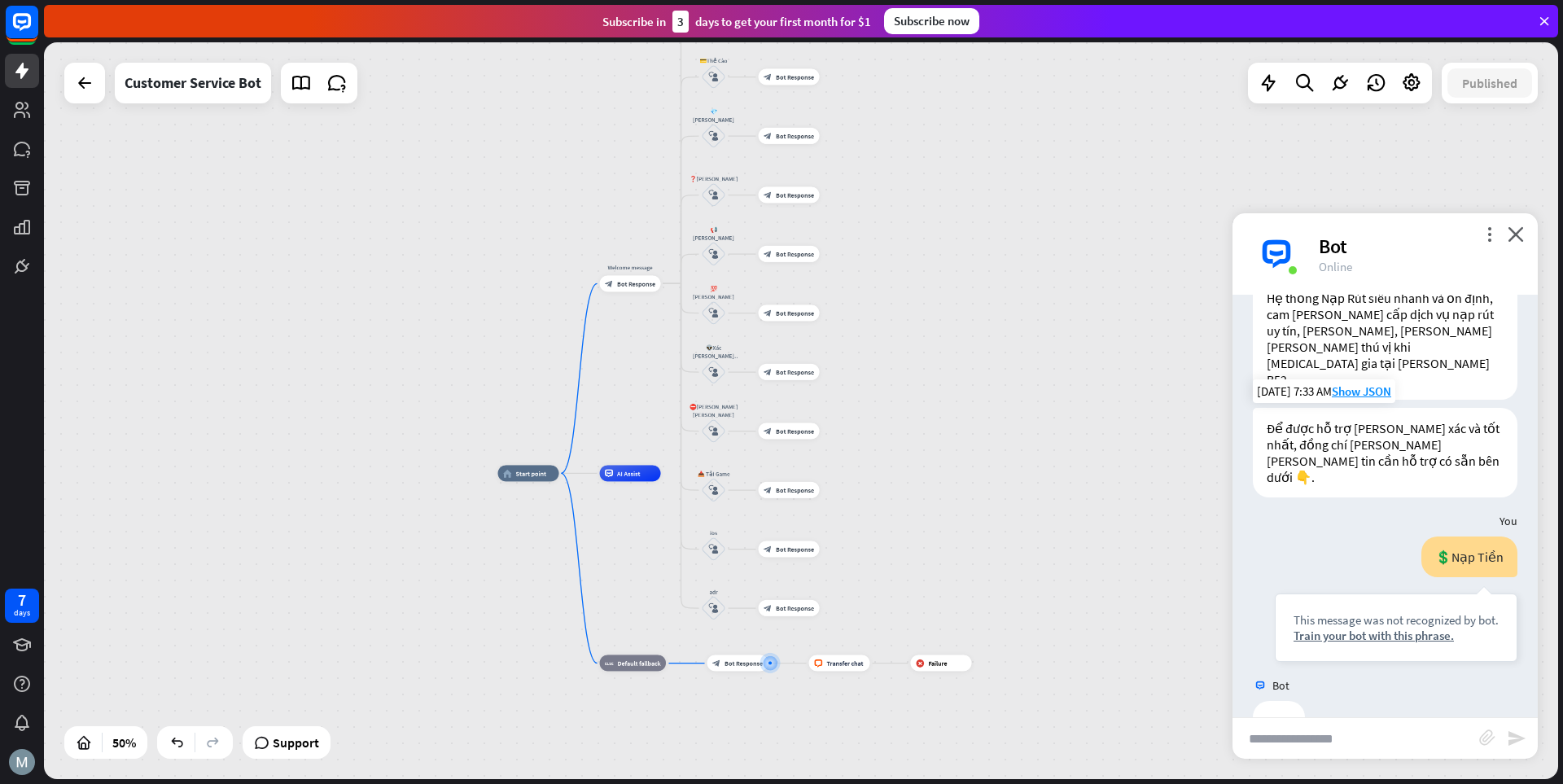
drag, startPoint x: 863, startPoint y: 312, endPoint x: 1031, endPoint y: 547, distance: 288.9
click at [1043, 552] on div "home_2 Start point Welcome message block_bot_response Bot Response 💲Nạp Tiền bl…" at bounding box center [876, 657] width 757 height 369
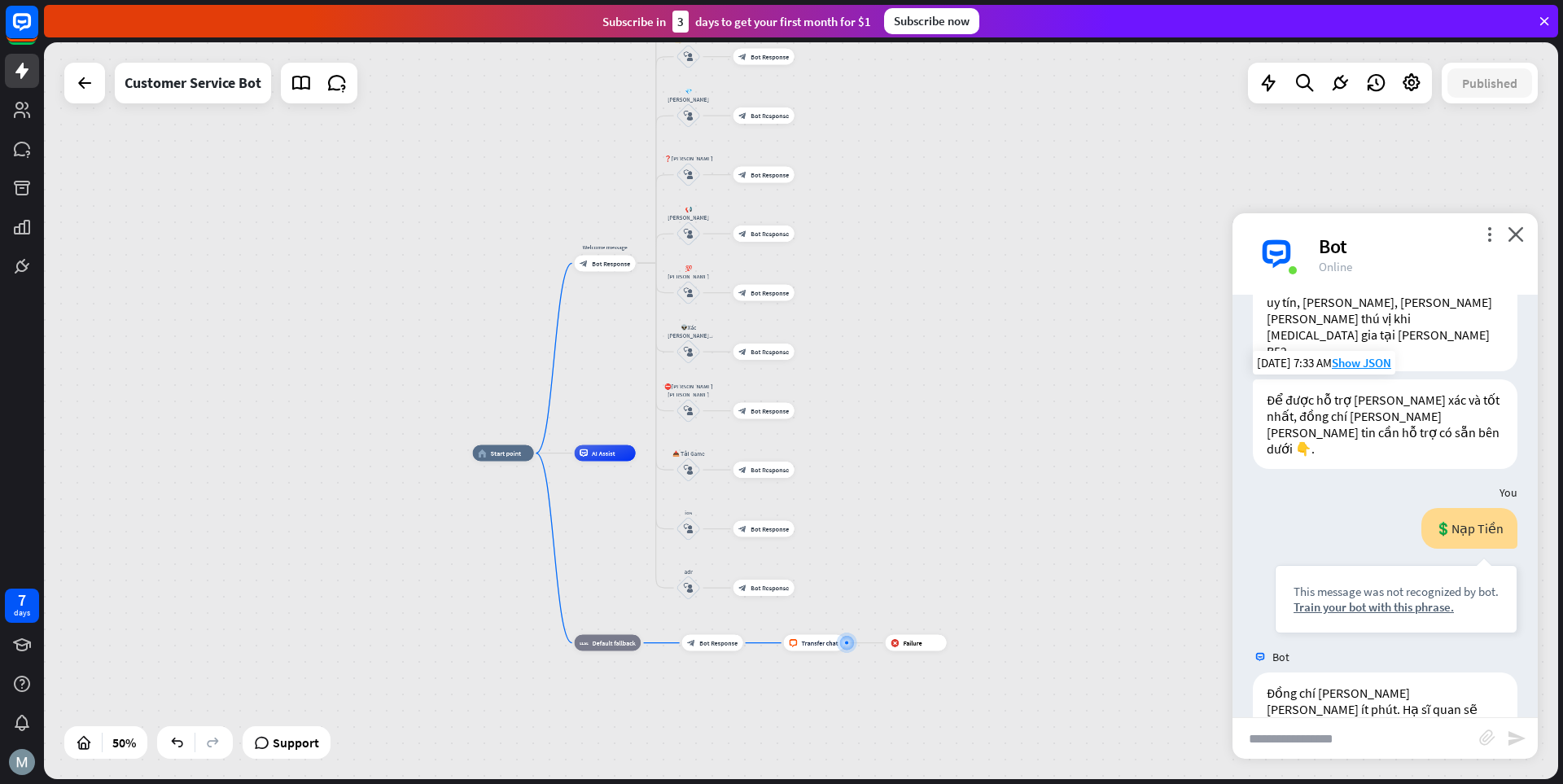
scroll to position [97, 0]
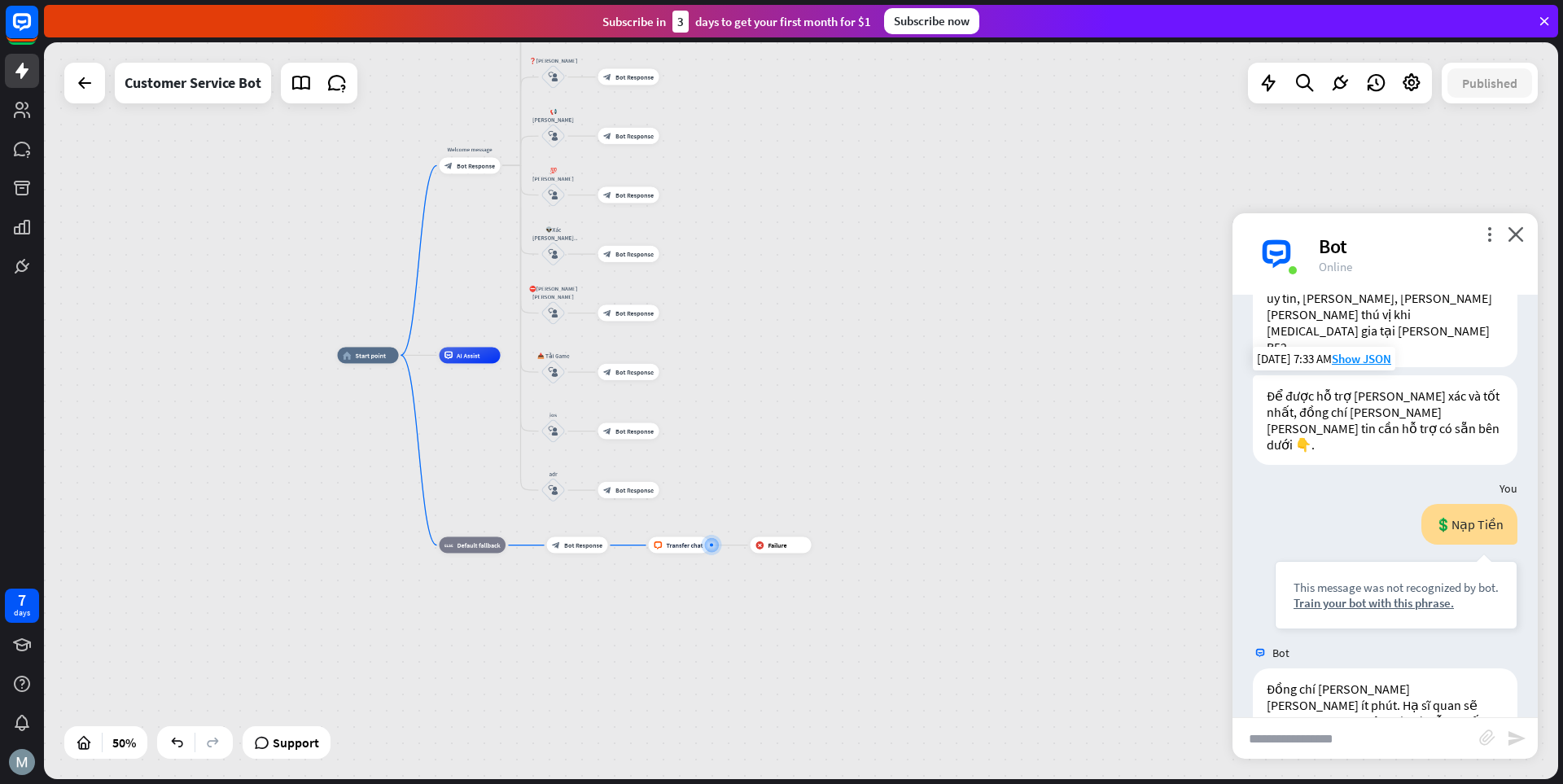
drag, startPoint x: 648, startPoint y: 261, endPoint x: 832, endPoint y: 442, distance: 258.1
click at [832, 442] on div "home_2 Start point Welcome message block_bot_response Bot Response 💲Nạp Tiền bl…" at bounding box center [716, 539] width 757 height 369
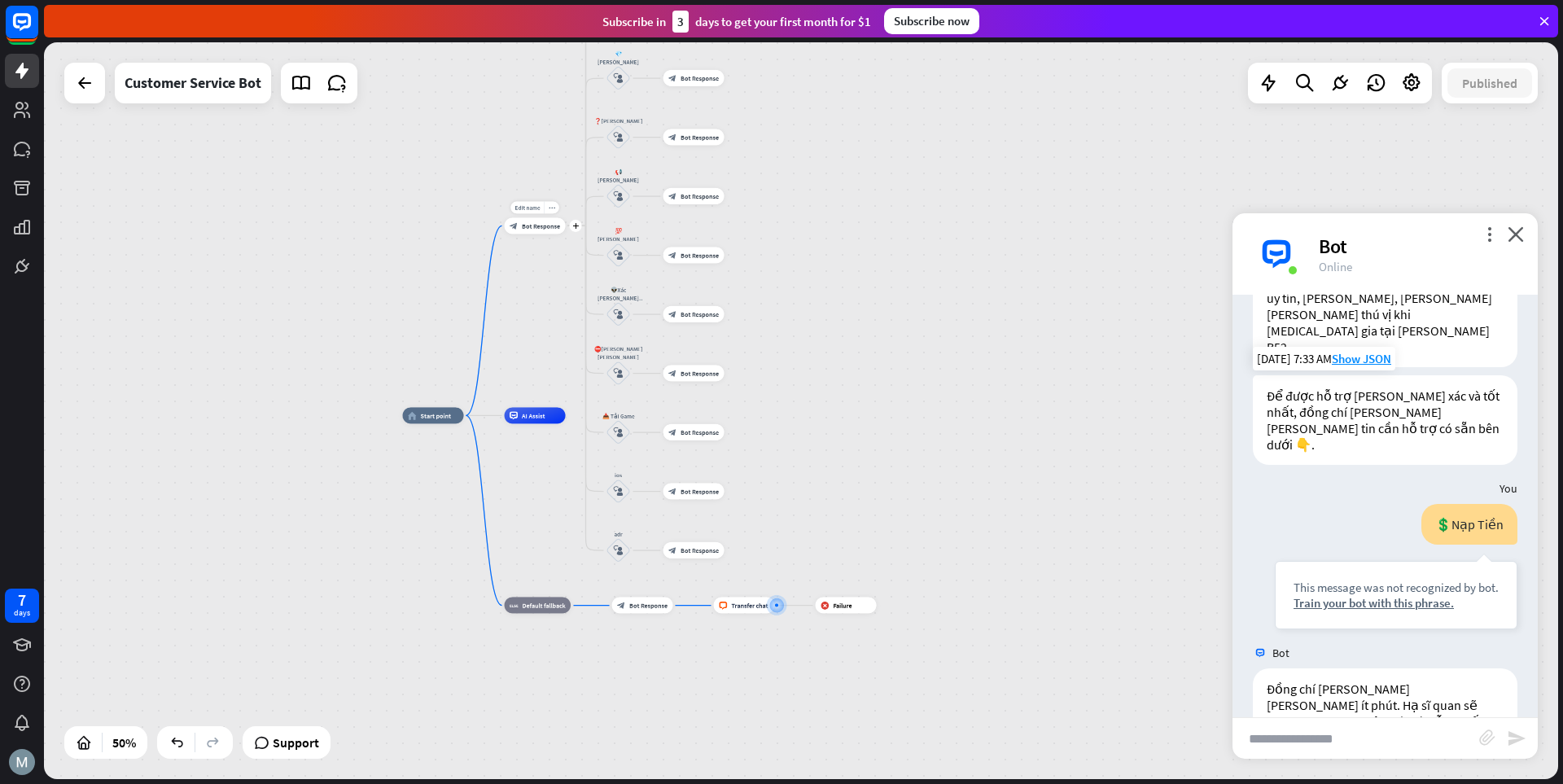
click at [530, 230] on span "Bot Response" at bounding box center [541, 226] width 38 height 8
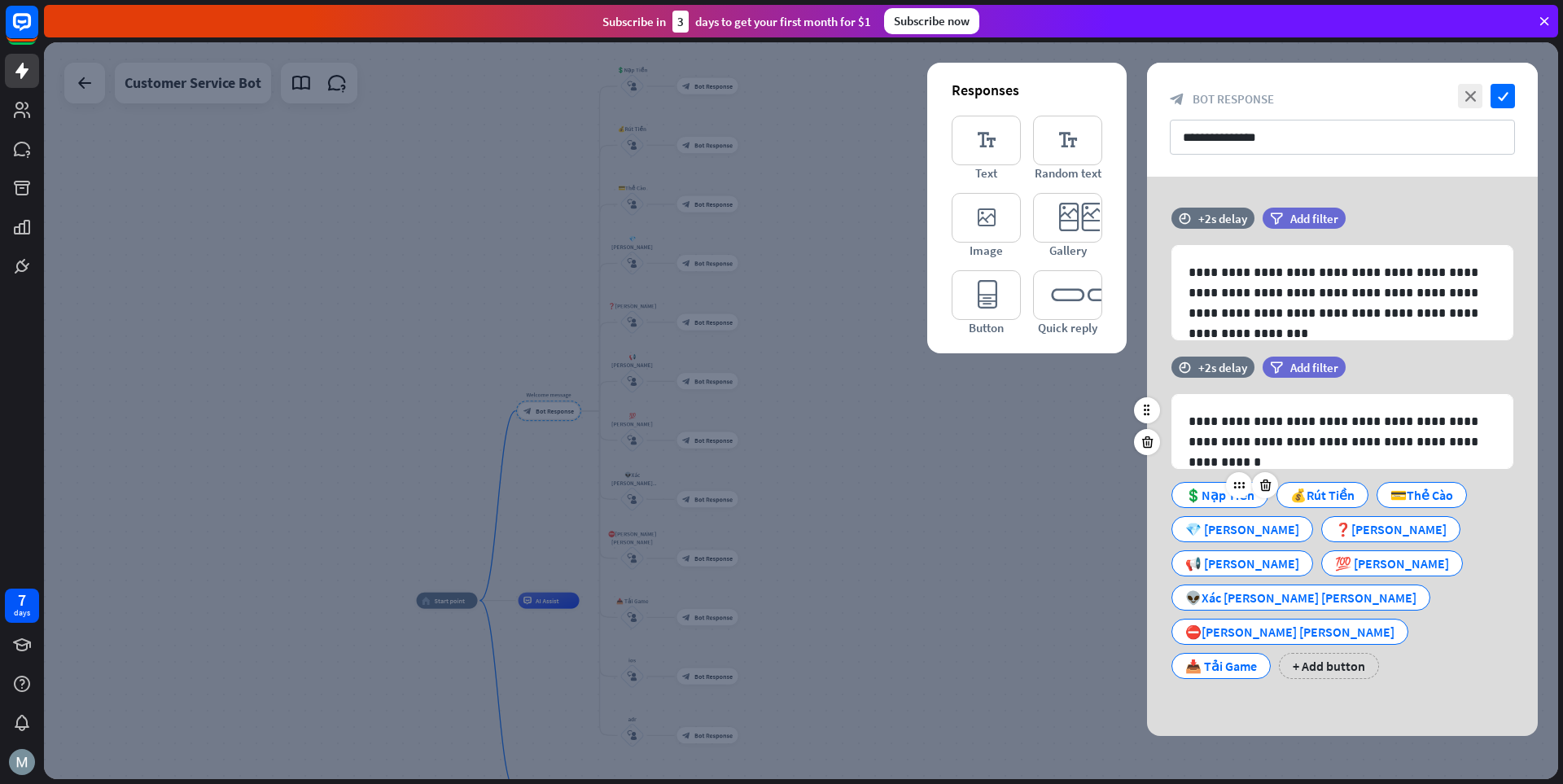
click at [1087, 497] on div "💲Nạp Tiền" at bounding box center [1220, 495] width 70 height 25
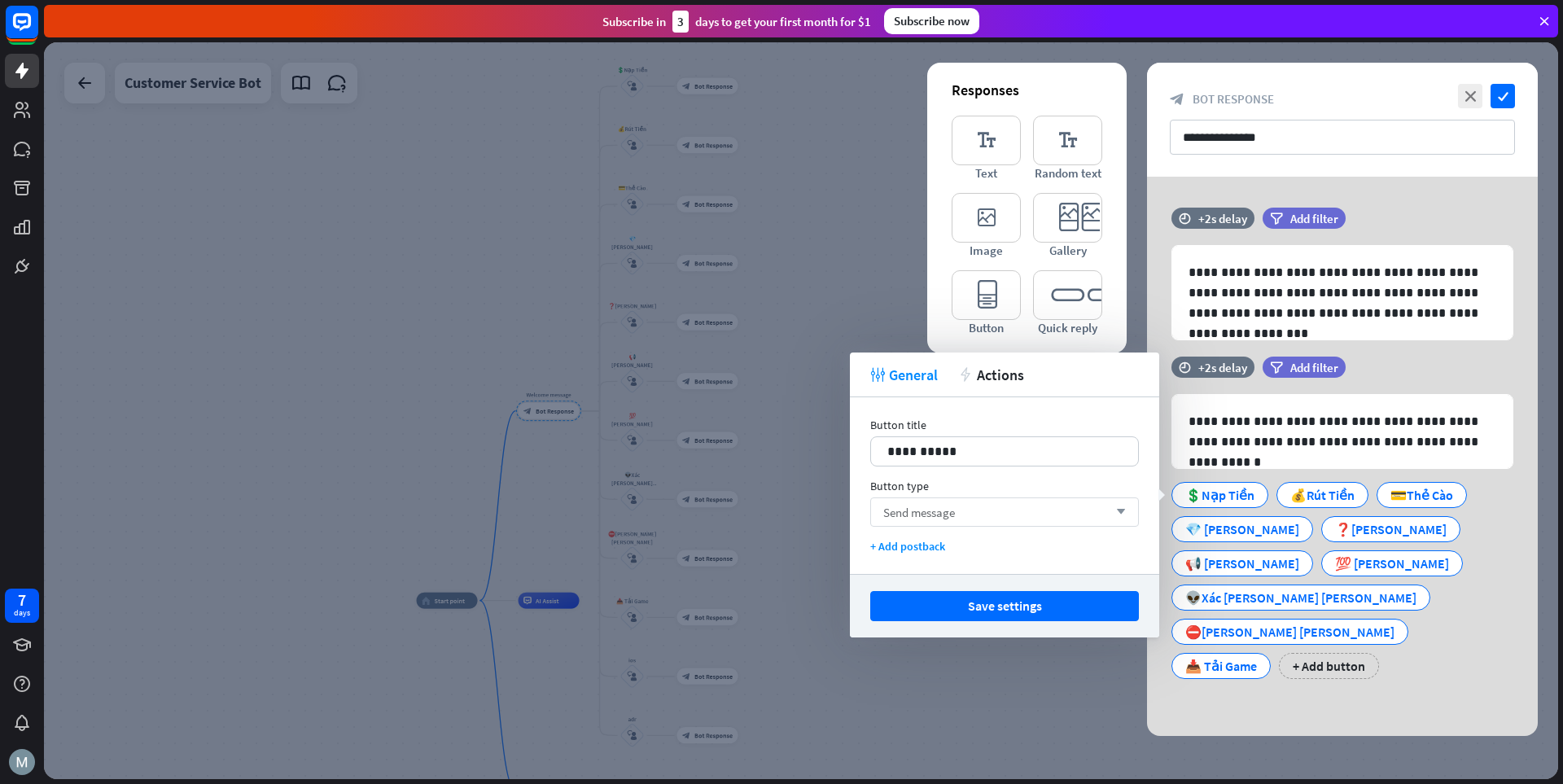
click at [959, 509] on div "Send message arrow_down" at bounding box center [1004, 511] width 269 height 29
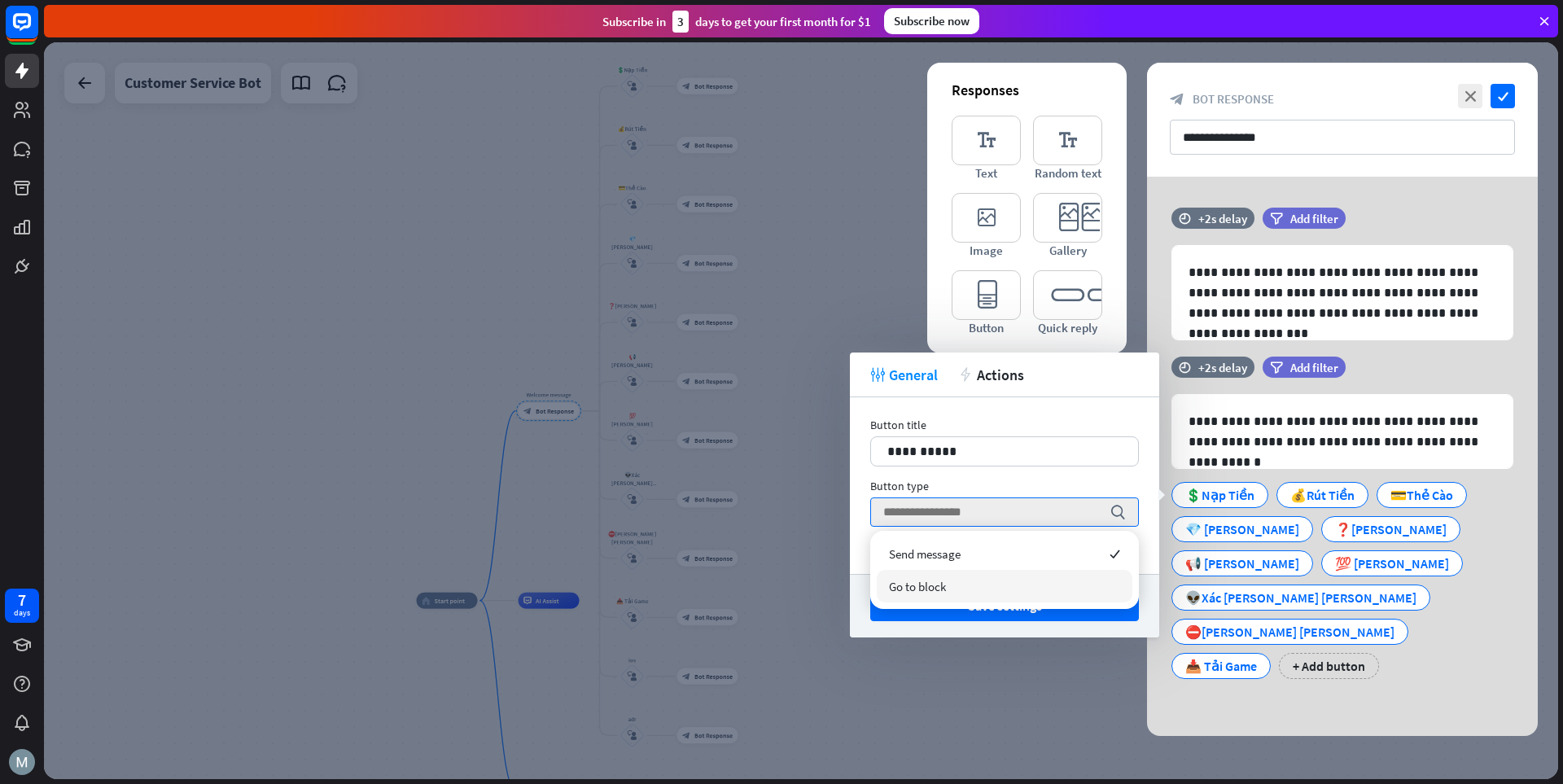
click at [932, 590] on span "Go to block" at bounding box center [918, 586] width 57 height 16
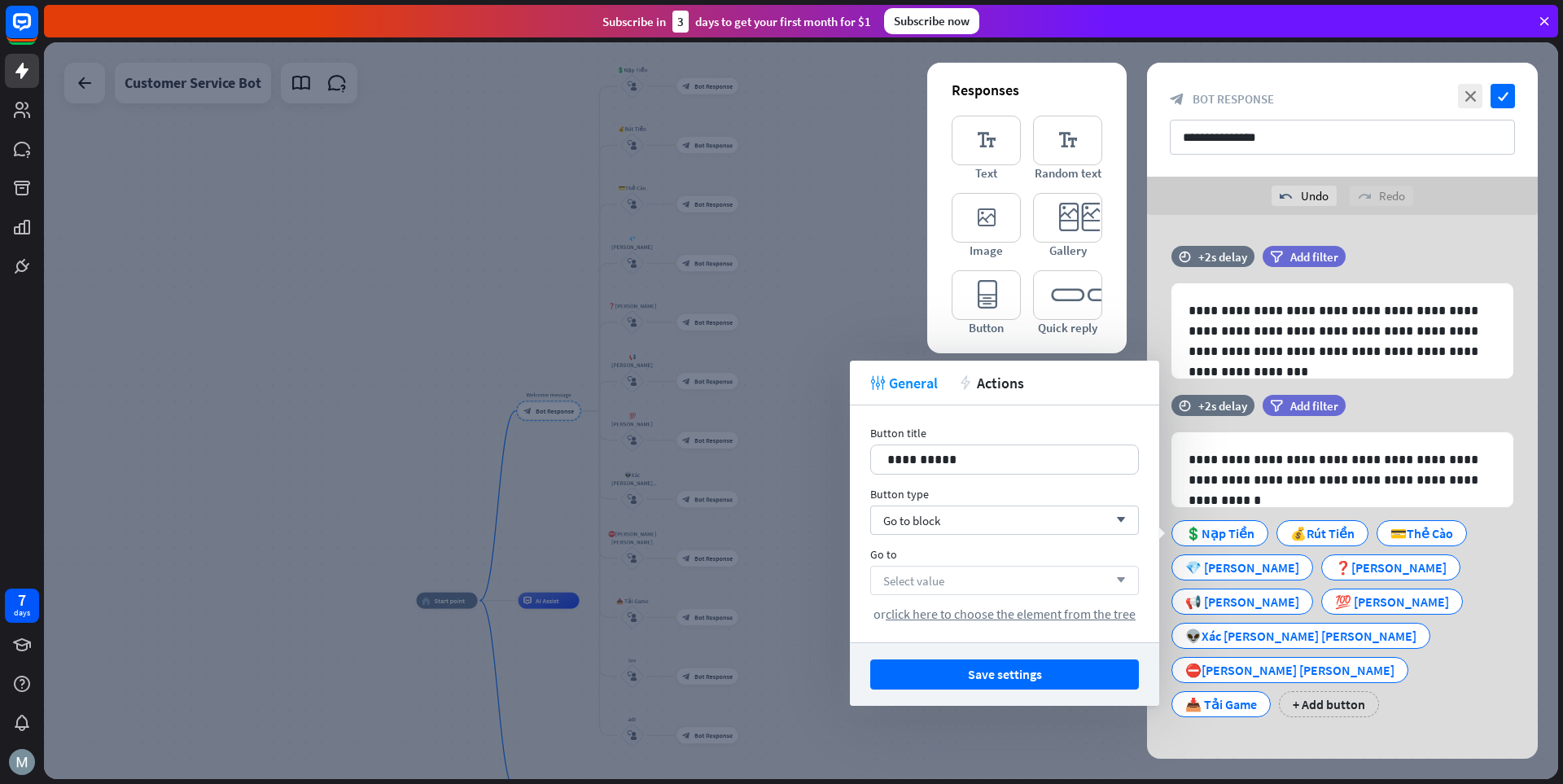
click at [948, 586] on div "Select value arrow_down" at bounding box center [1004, 580] width 269 height 29
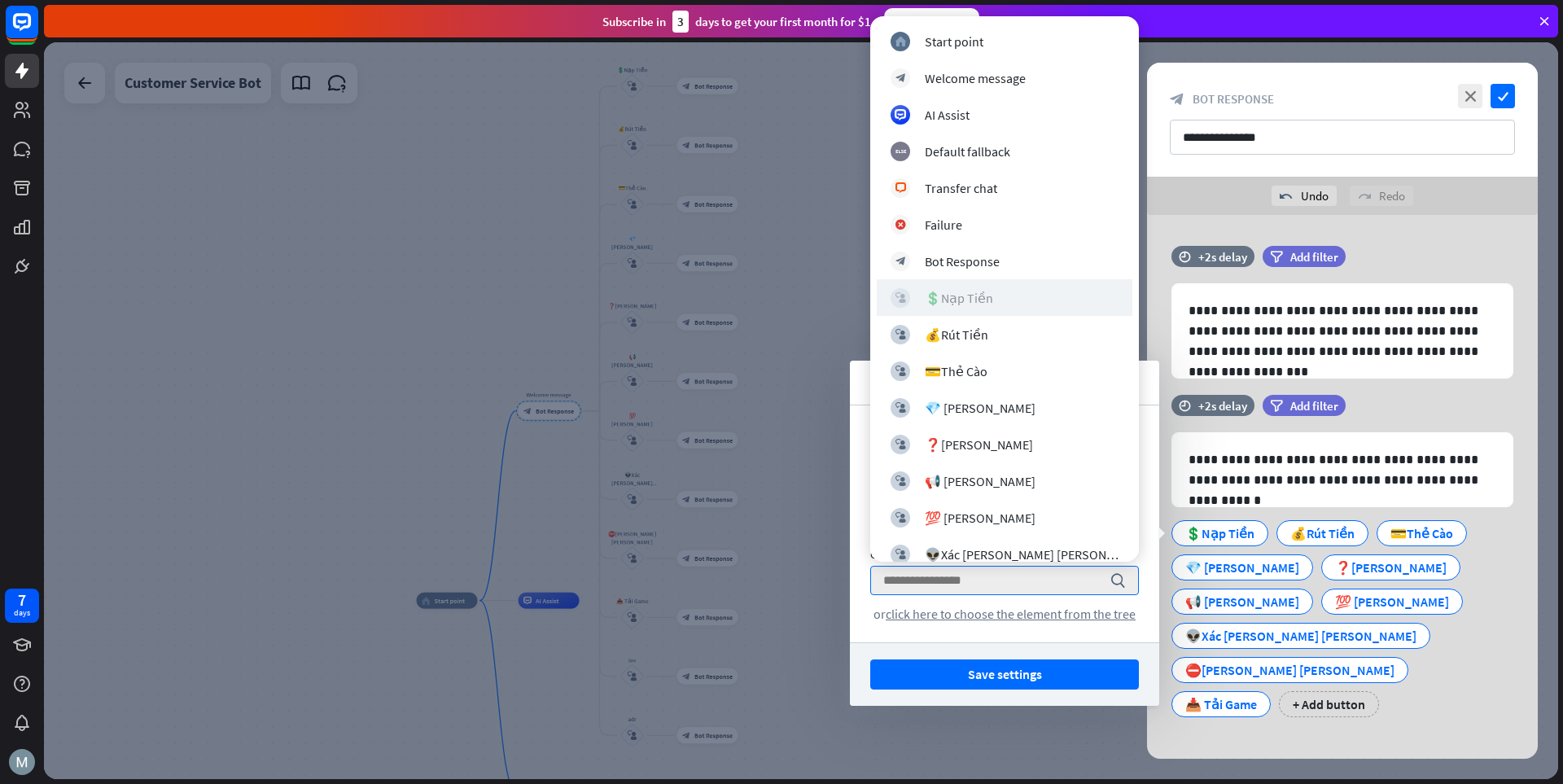
click at [977, 289] on div "💲Nạp Tiền" at bounding box center [959, 298] width 69 height 17
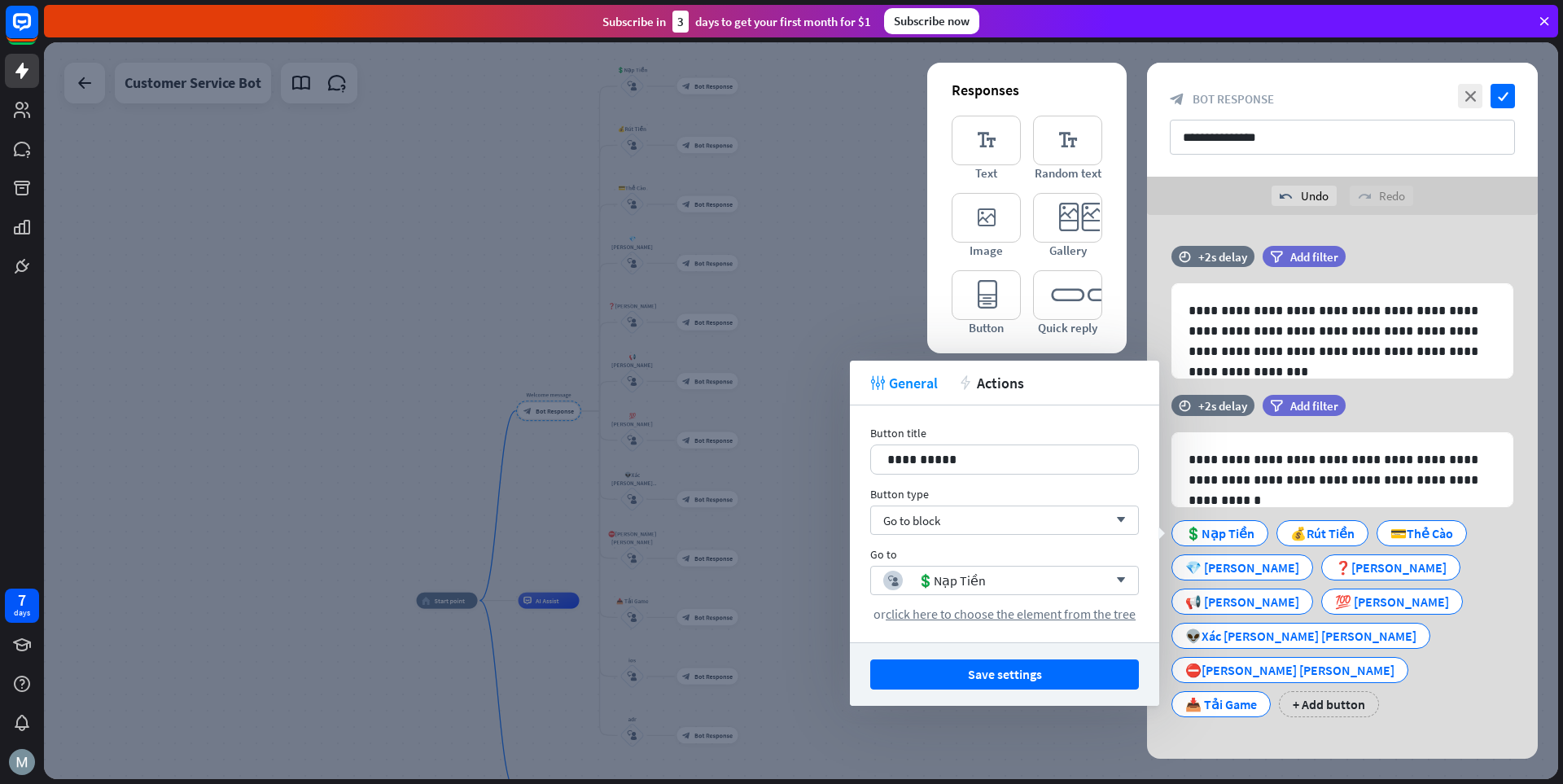
click at [1006, 671] on button "Save settings" at bounding box center [1004, 674] width 269 height 30
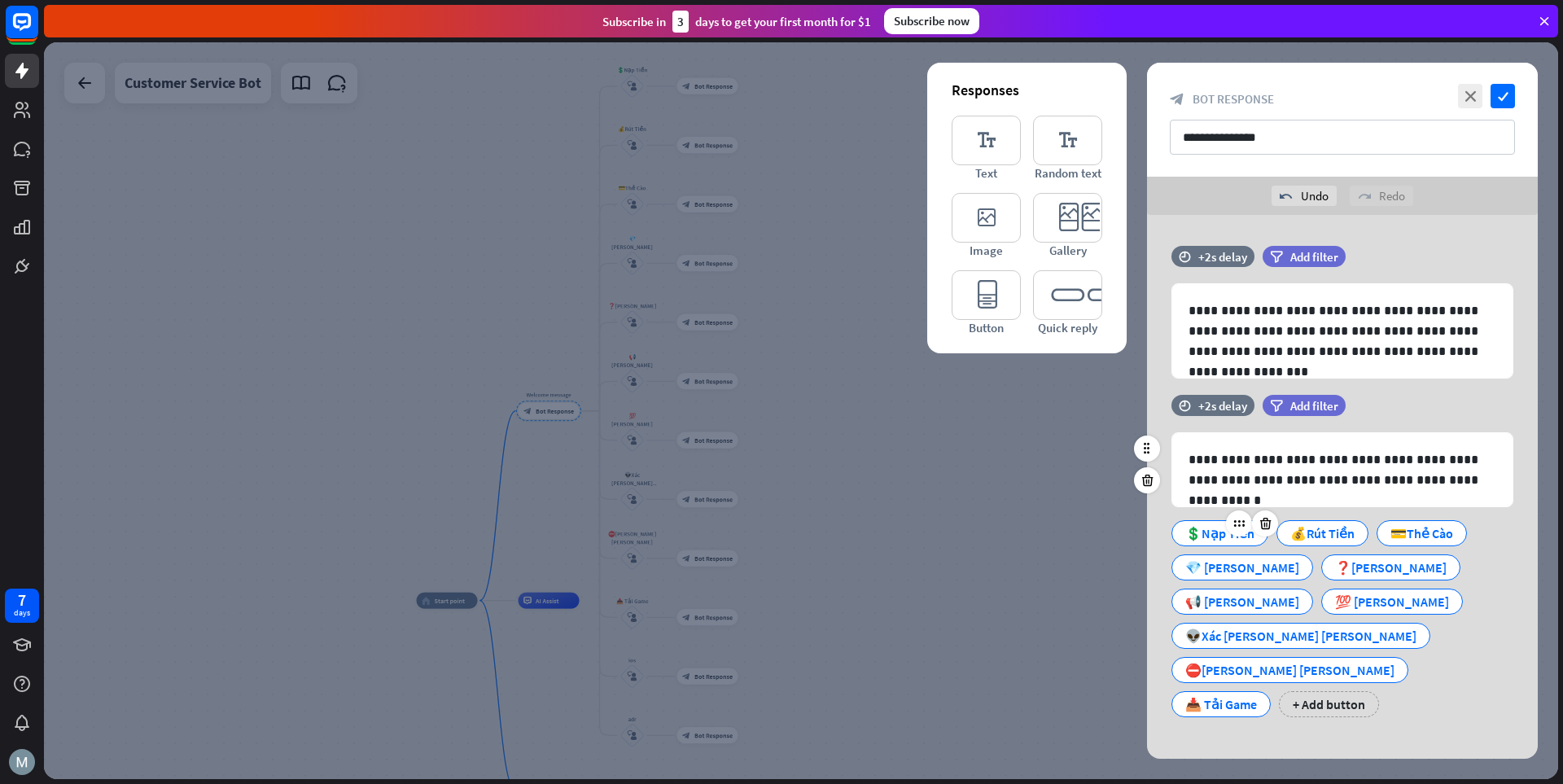
click at [1087, 528] on div "💲Nạp Tiền" at bounding box center [1220, 533] width 70 height 25
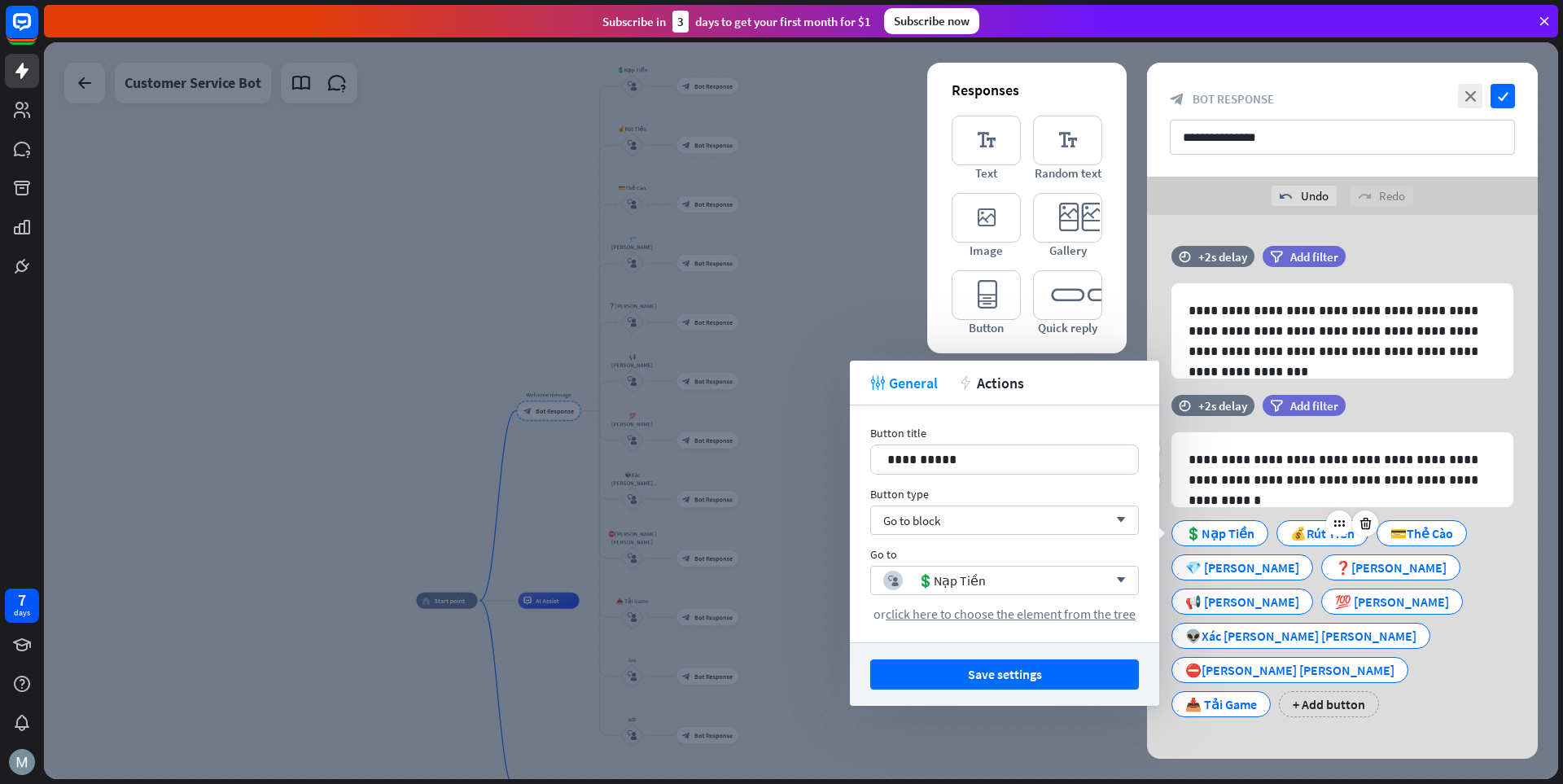
click at [1087, 532] on div "💰Rút Tiền" at bounding box center [1323, 533] width 65 height 25
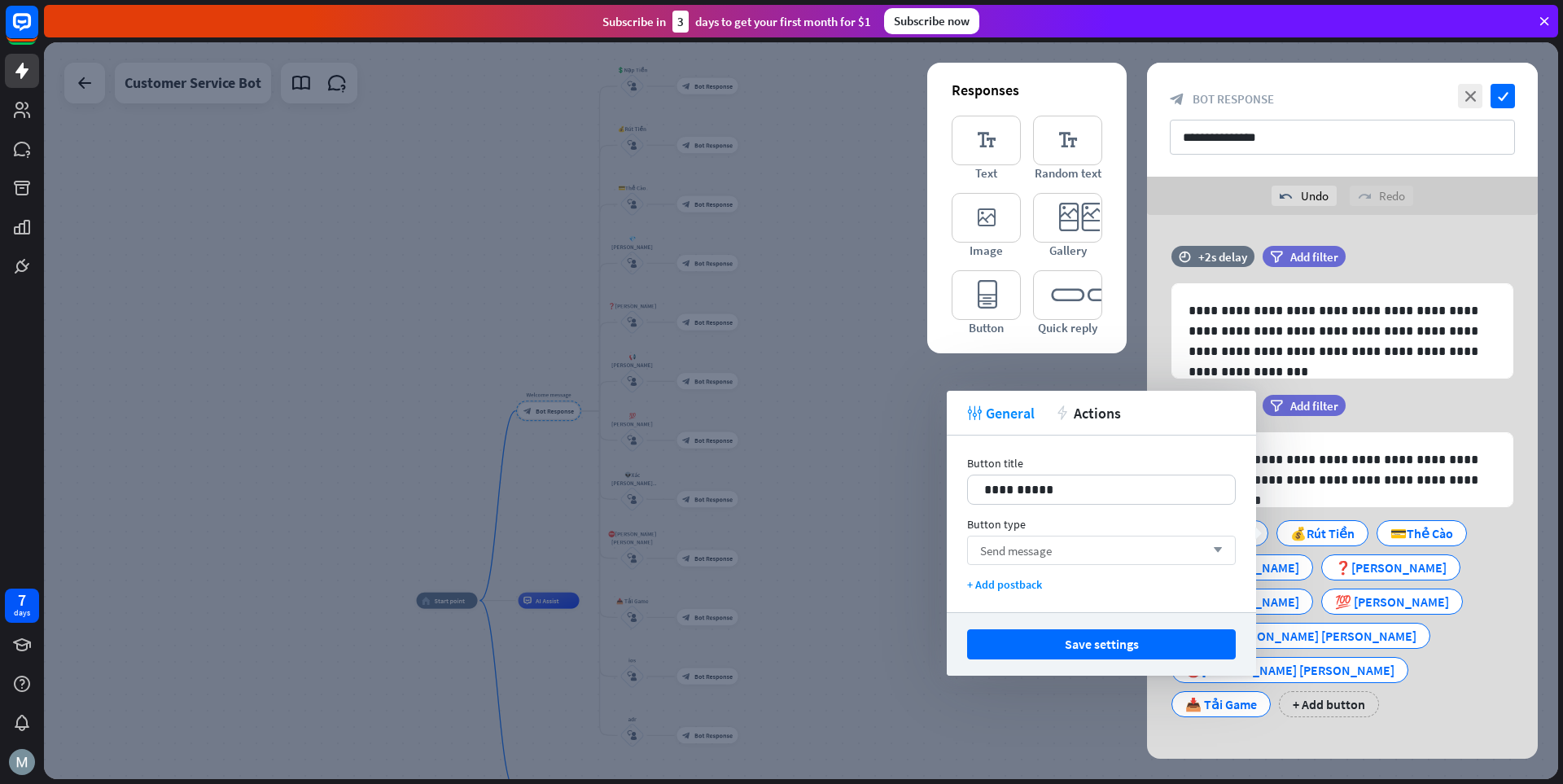
click at [1087, 547] on div "Send message arrow_down" at bounding box center [1101, 550] width 269 height 29
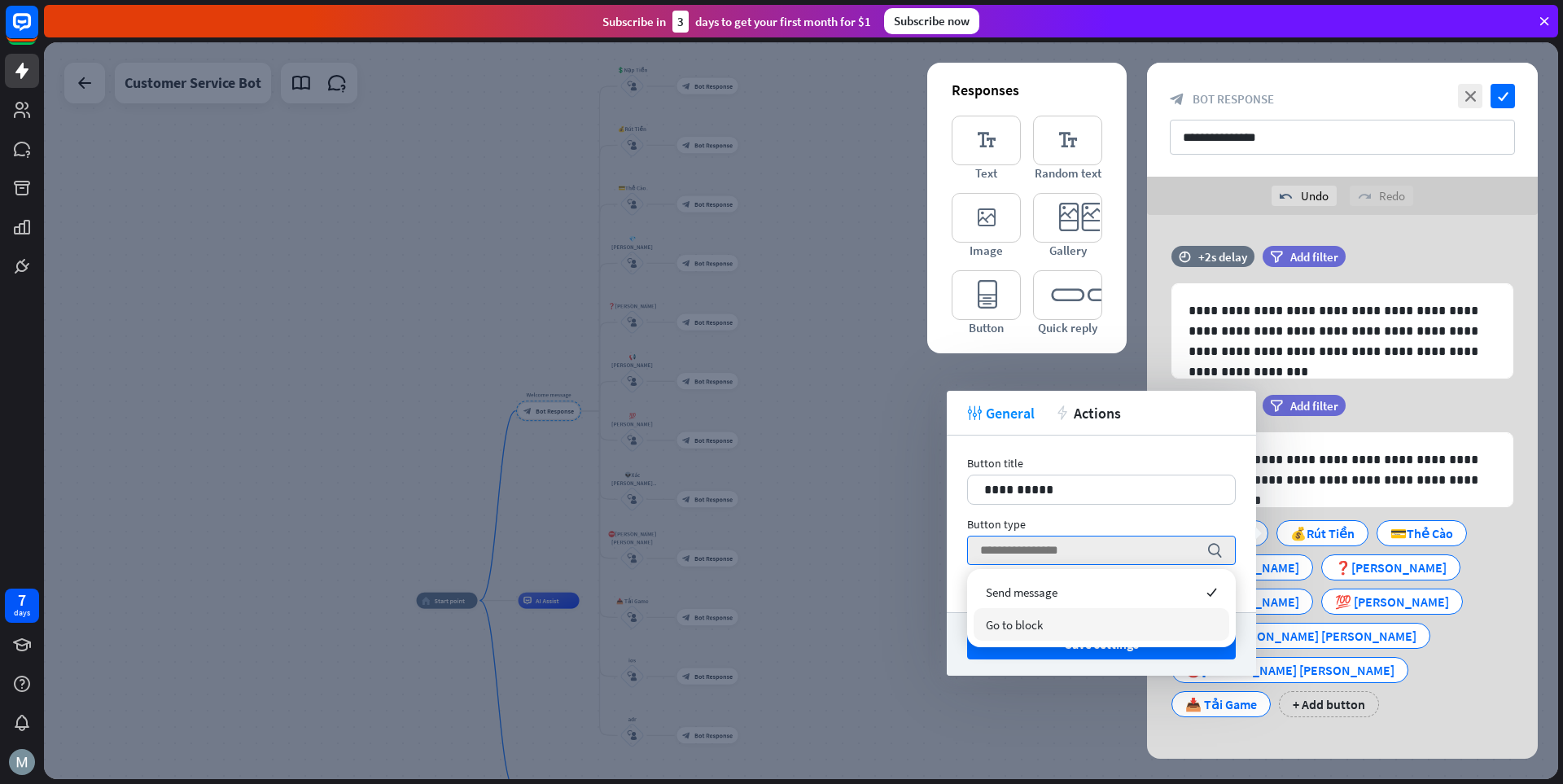
click at [1043, 621] on span "Go to block" at bounding box center [1014, 624] width 57 height 16
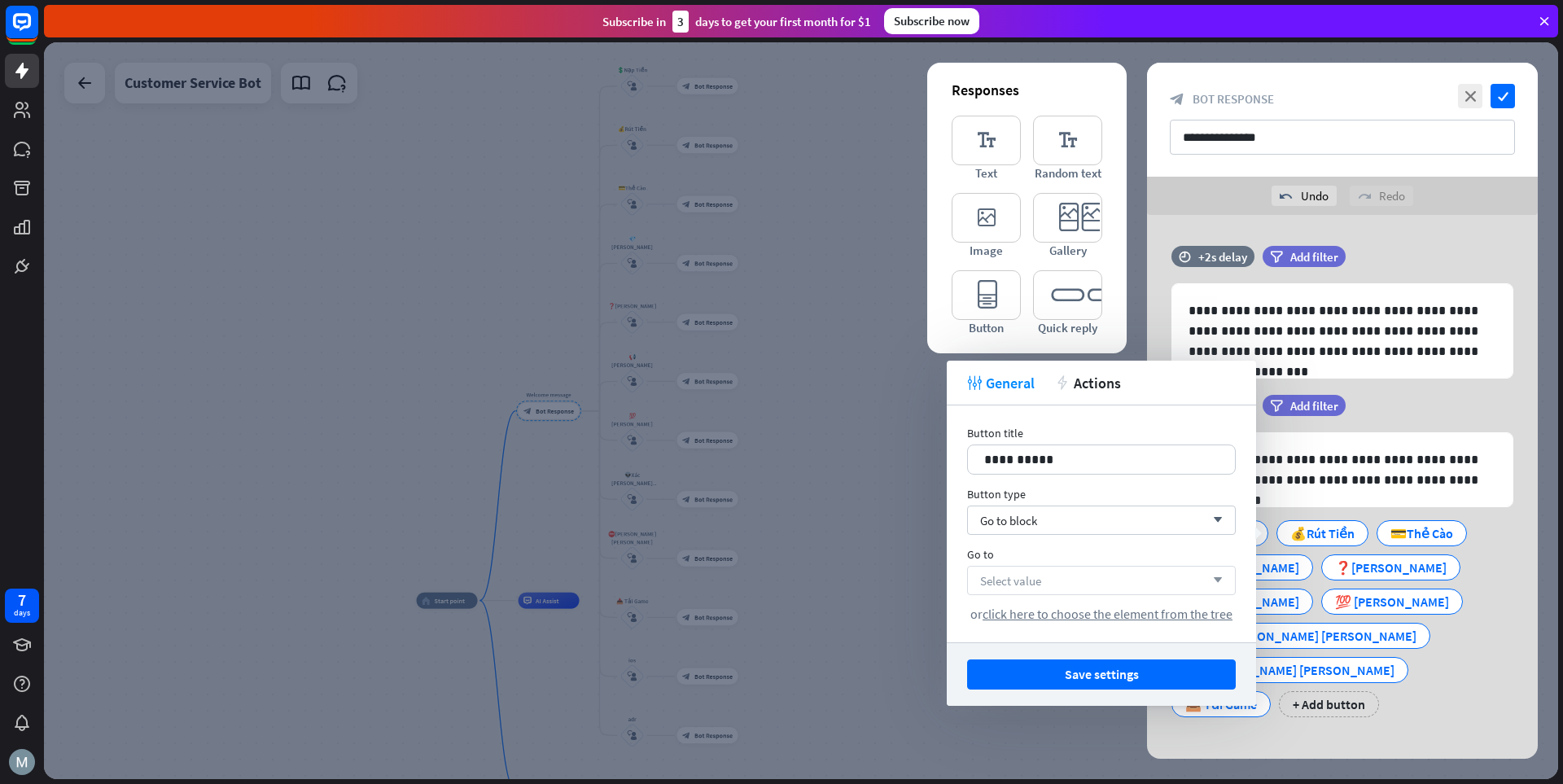
click at [1064, 585] on div "Select value arrow_down" at bounding box center [1101, 580] width 269 height 29
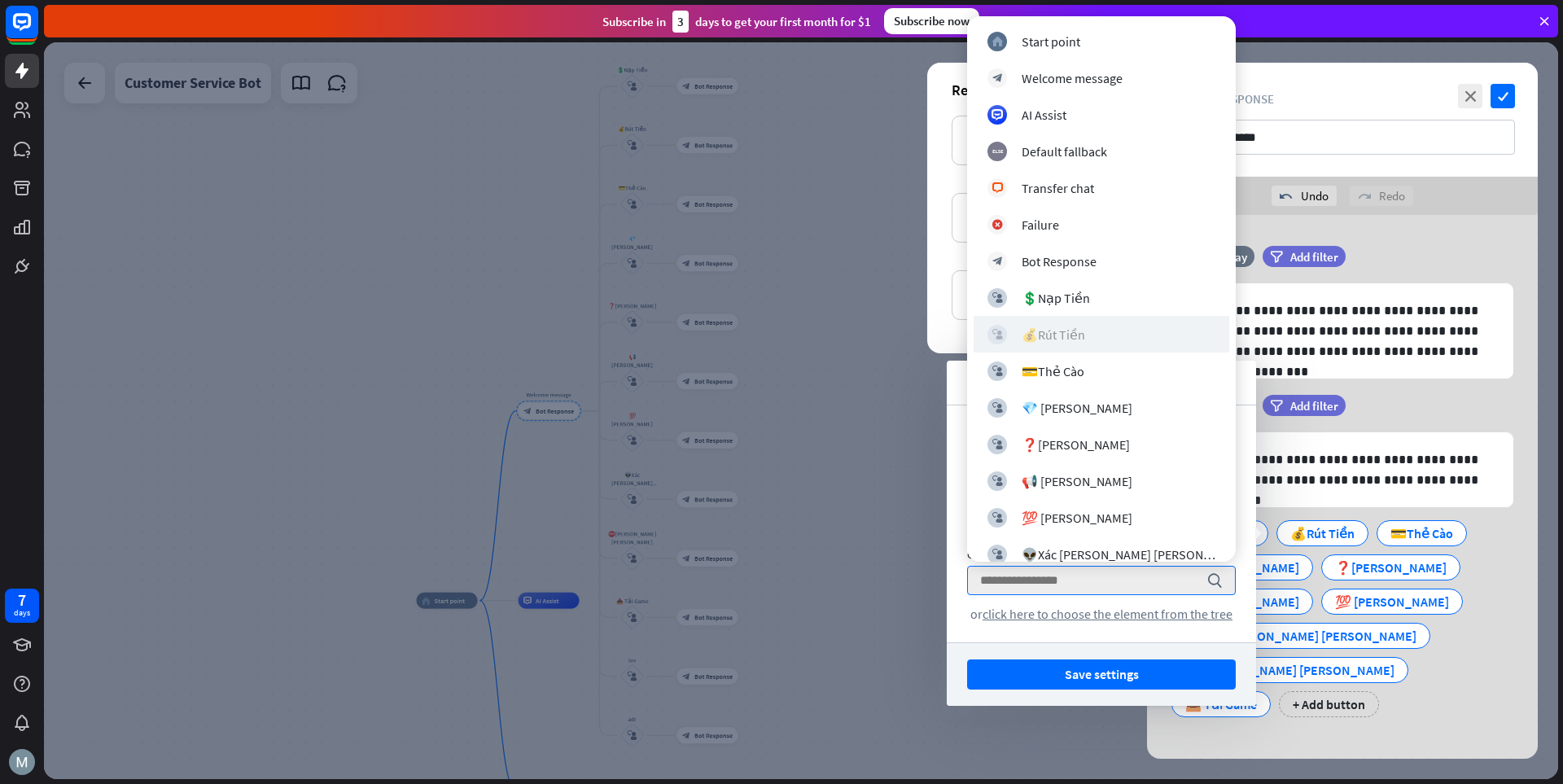
click at [1087, 328] on div "block_user_input 💰Rút Tiền" at bounding box center [1102, 335] width 228 height 20
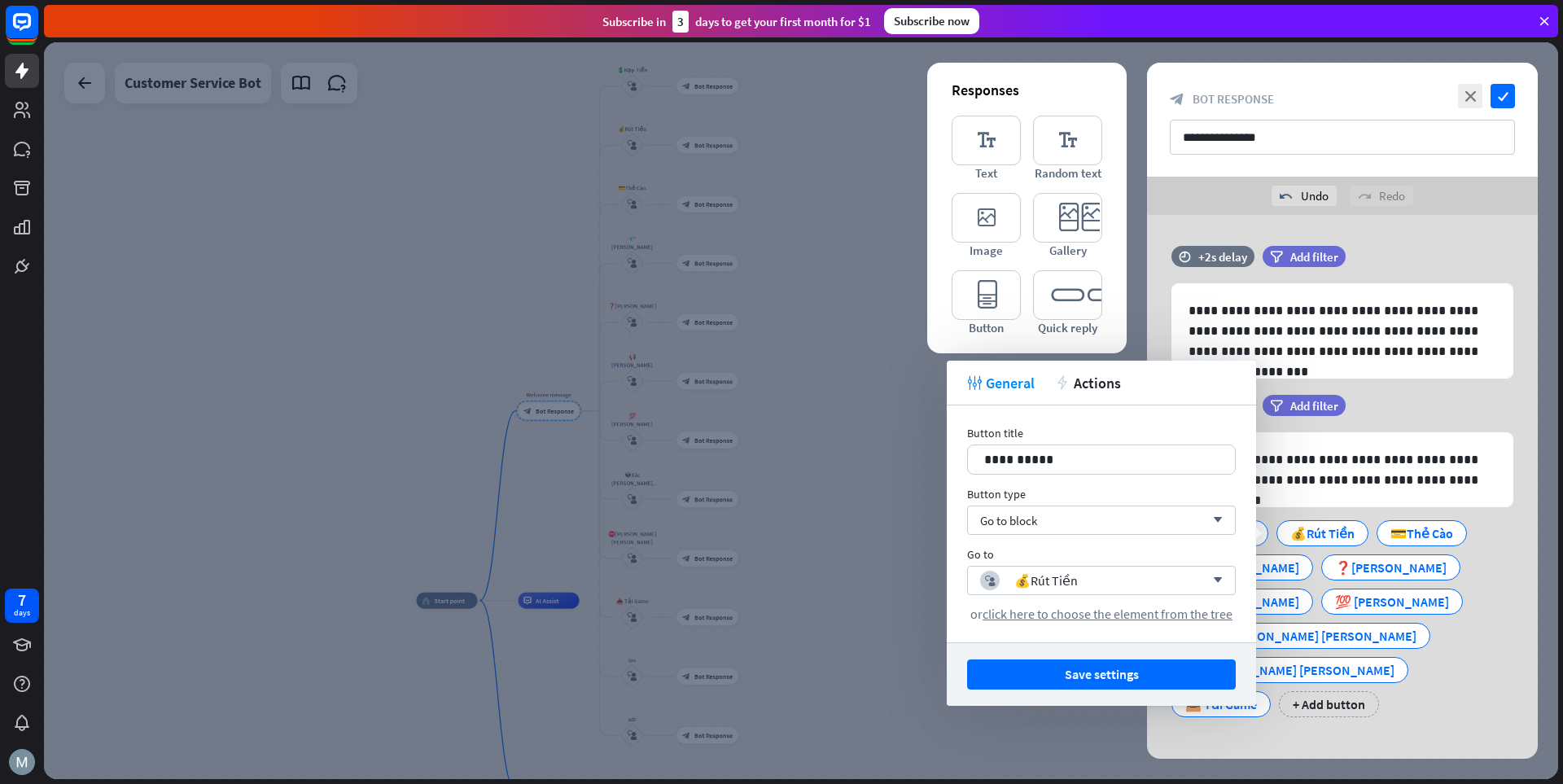
click at [1087, 677] on button "Save settings" at bounding box center [1101, 674] width 269 height 30
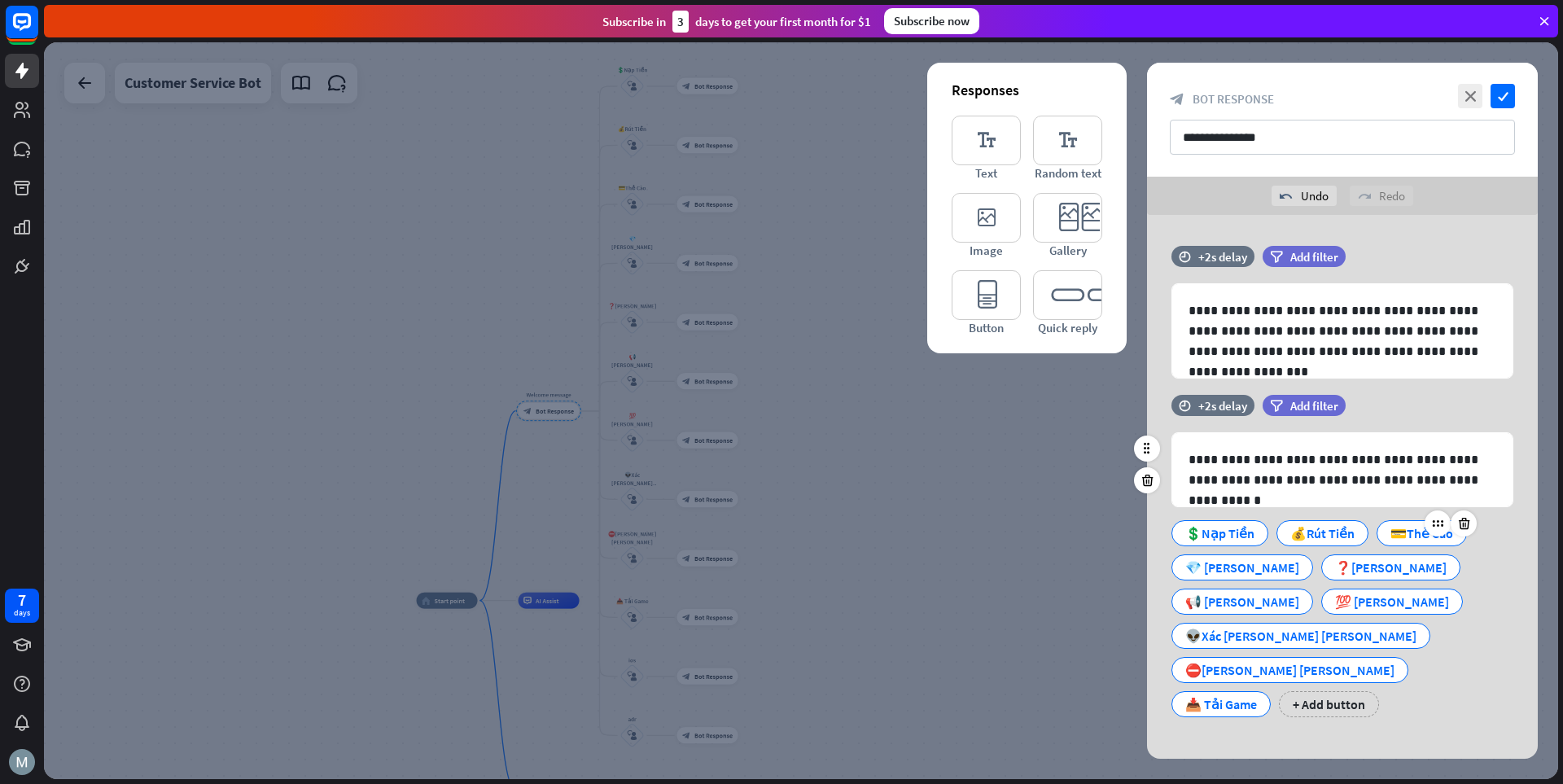
click at [1087, 533] on div "💳Thẻ Cào" at bounding box center [1422, 533] width 63 height 25
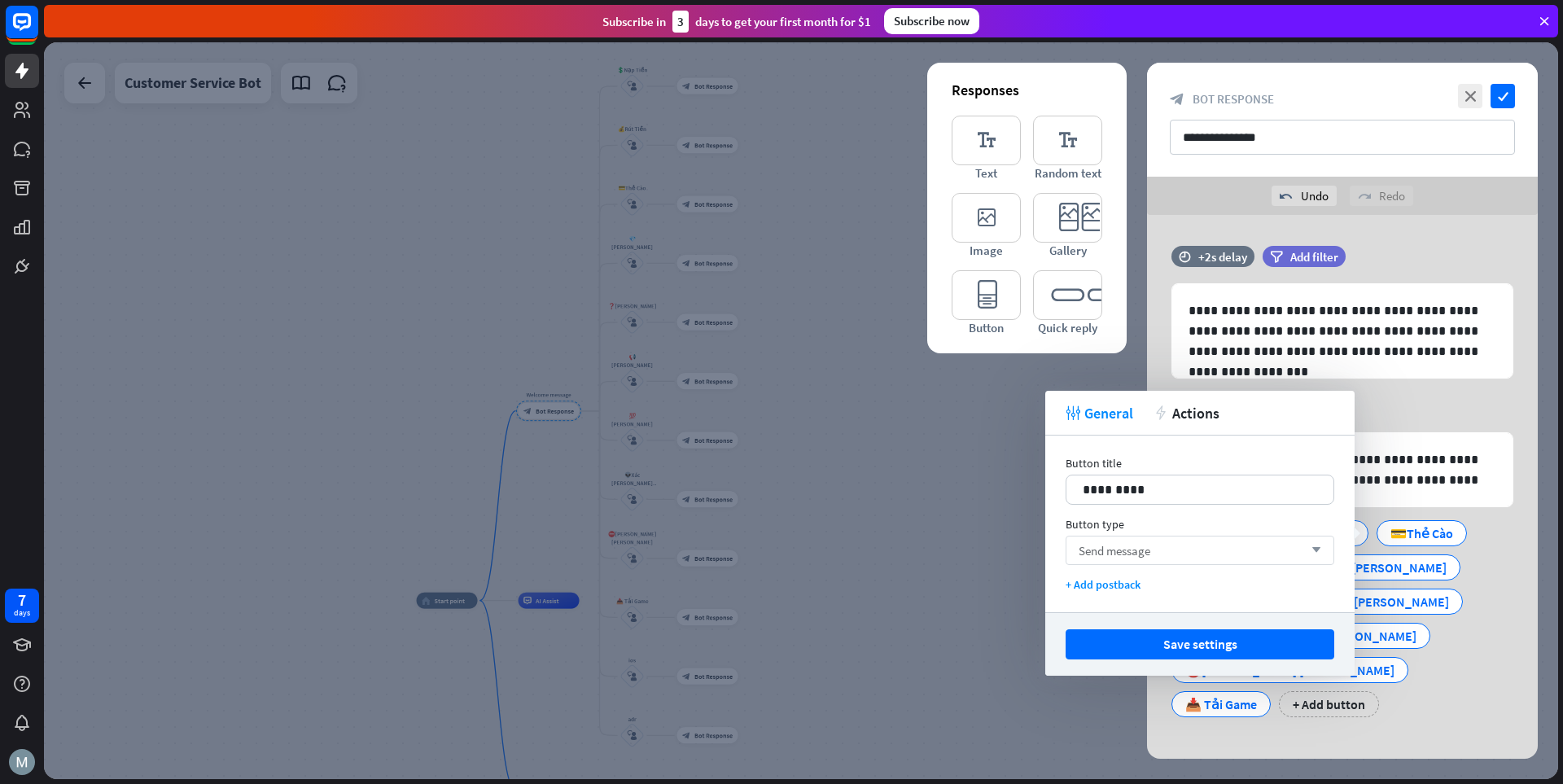
click at [1087, 556] on div "Send message arrow_down" at bounding box center [1200, 550] width 269 height 29
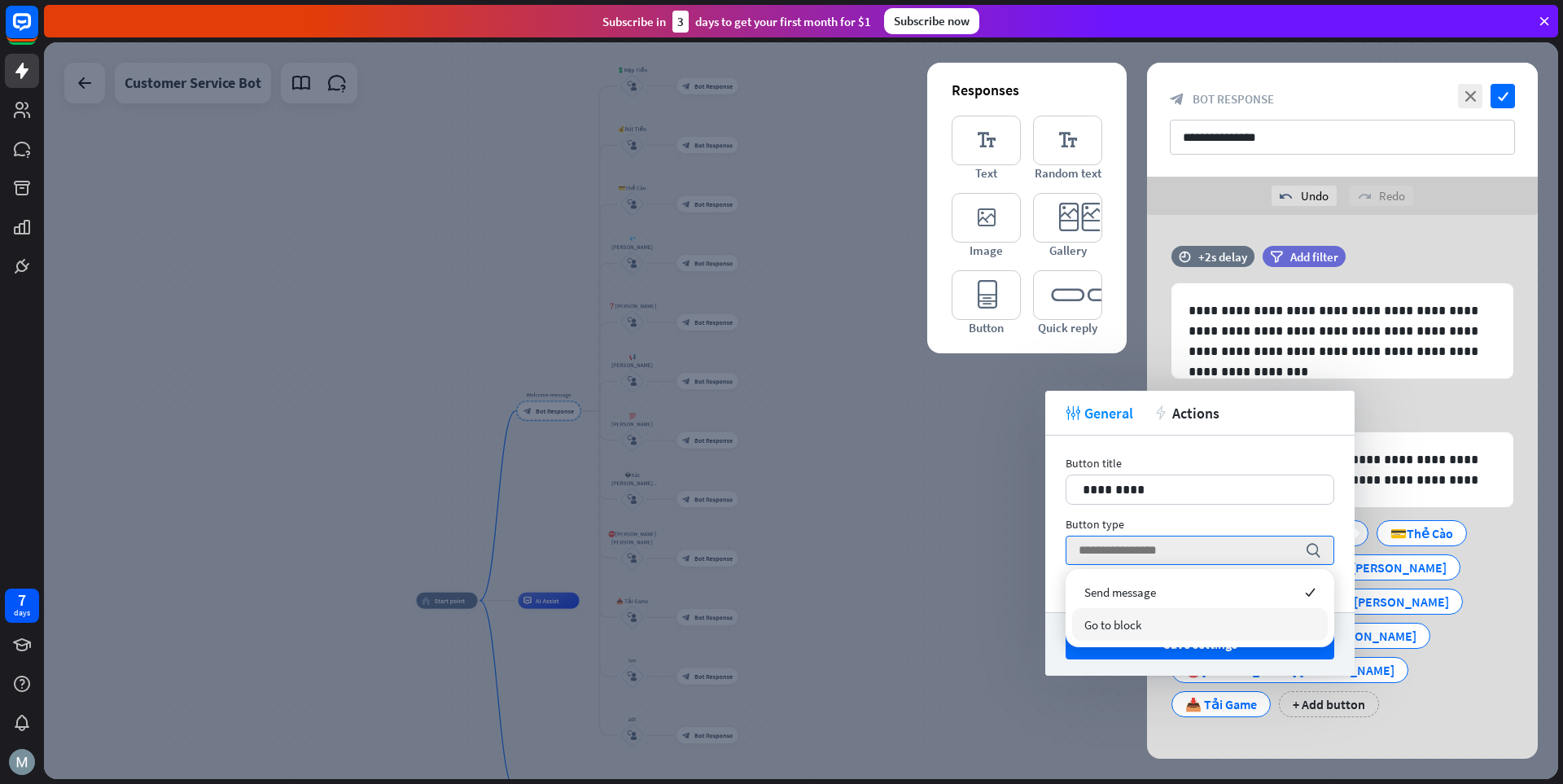
click at [1087, 621] on div "Go to block" at bounding box center [1200, 624] width 256 height 32
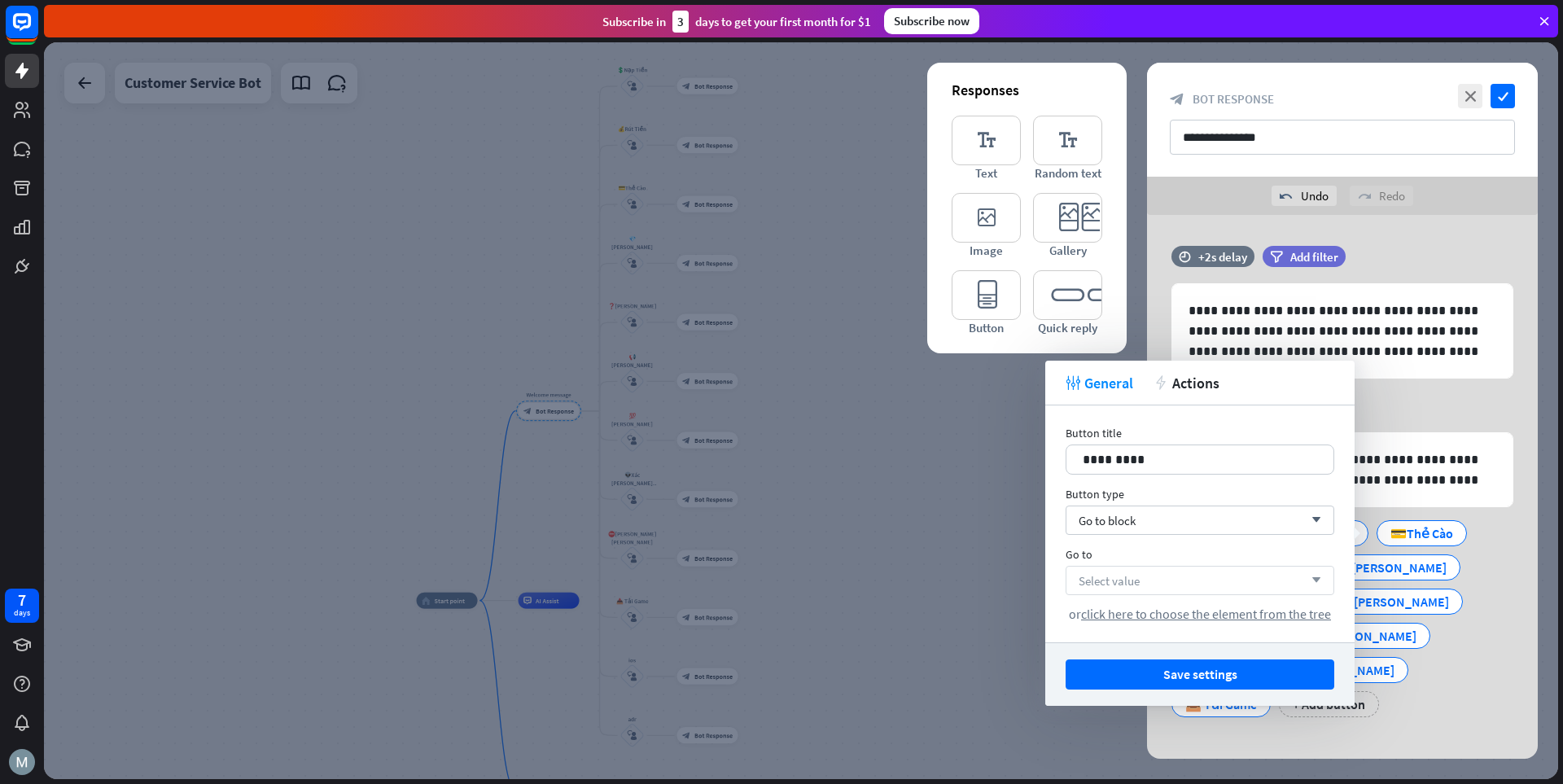
click at [1087, 577] on div "Select value arrow_down" at bounding box center [1200, 580] width 269 height 29
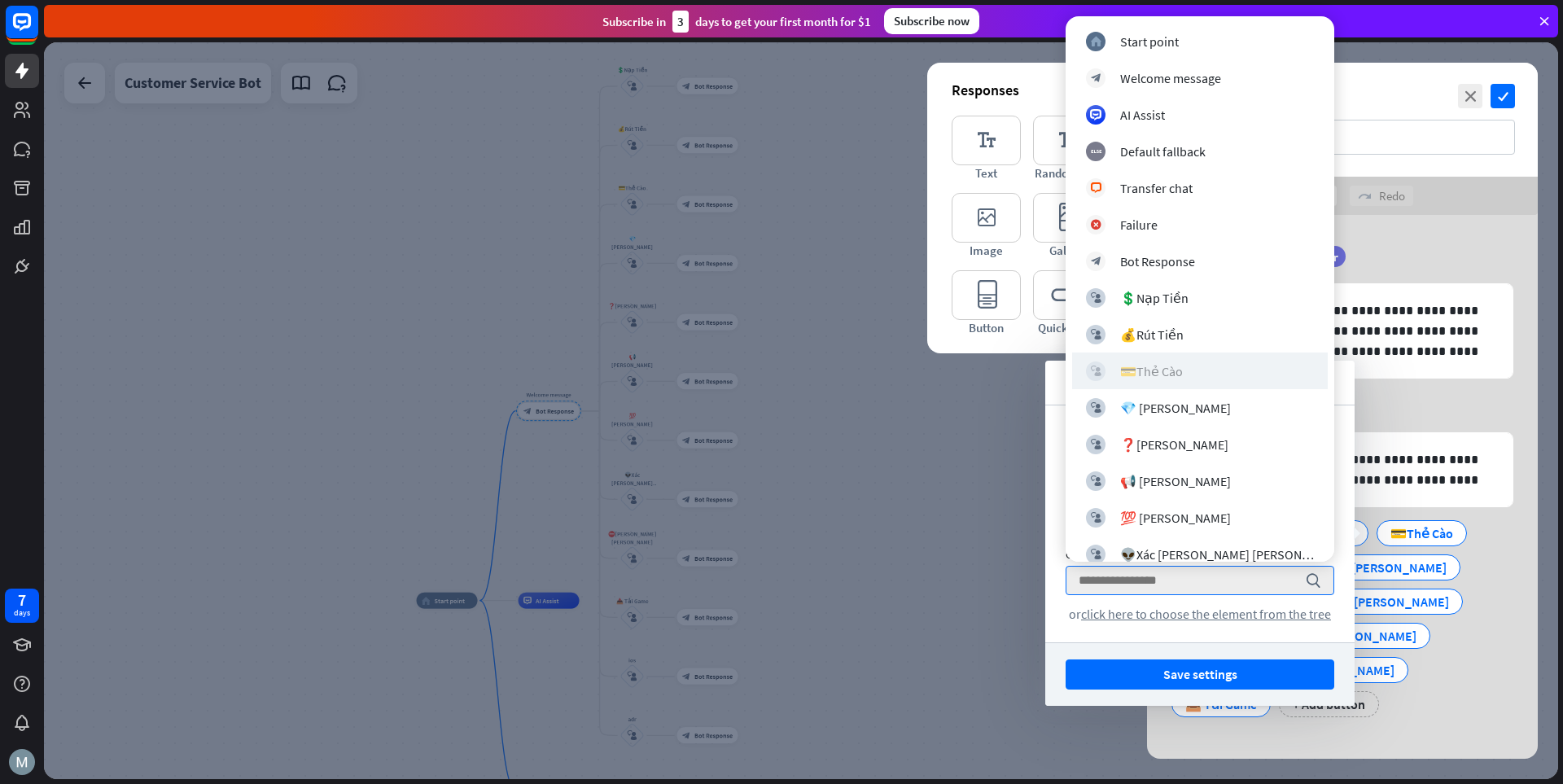
click at [1087, 368] on div "💳Thẻ Cào" at bounding box center [1152, 371] width 63 height 17
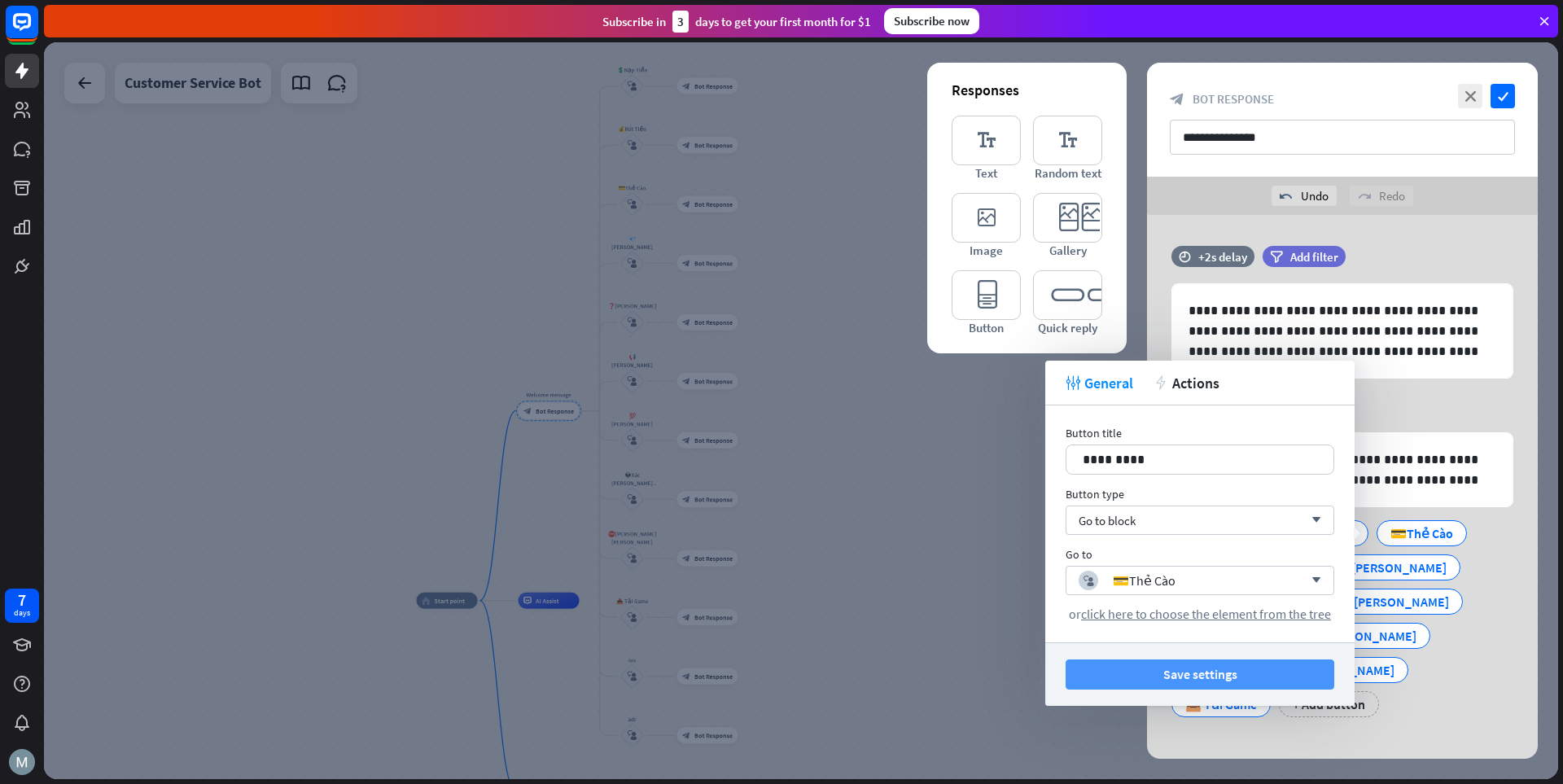
click at [1087, 665] on button "Save settings" at bounding box center [1200, 674] width 269 height 30
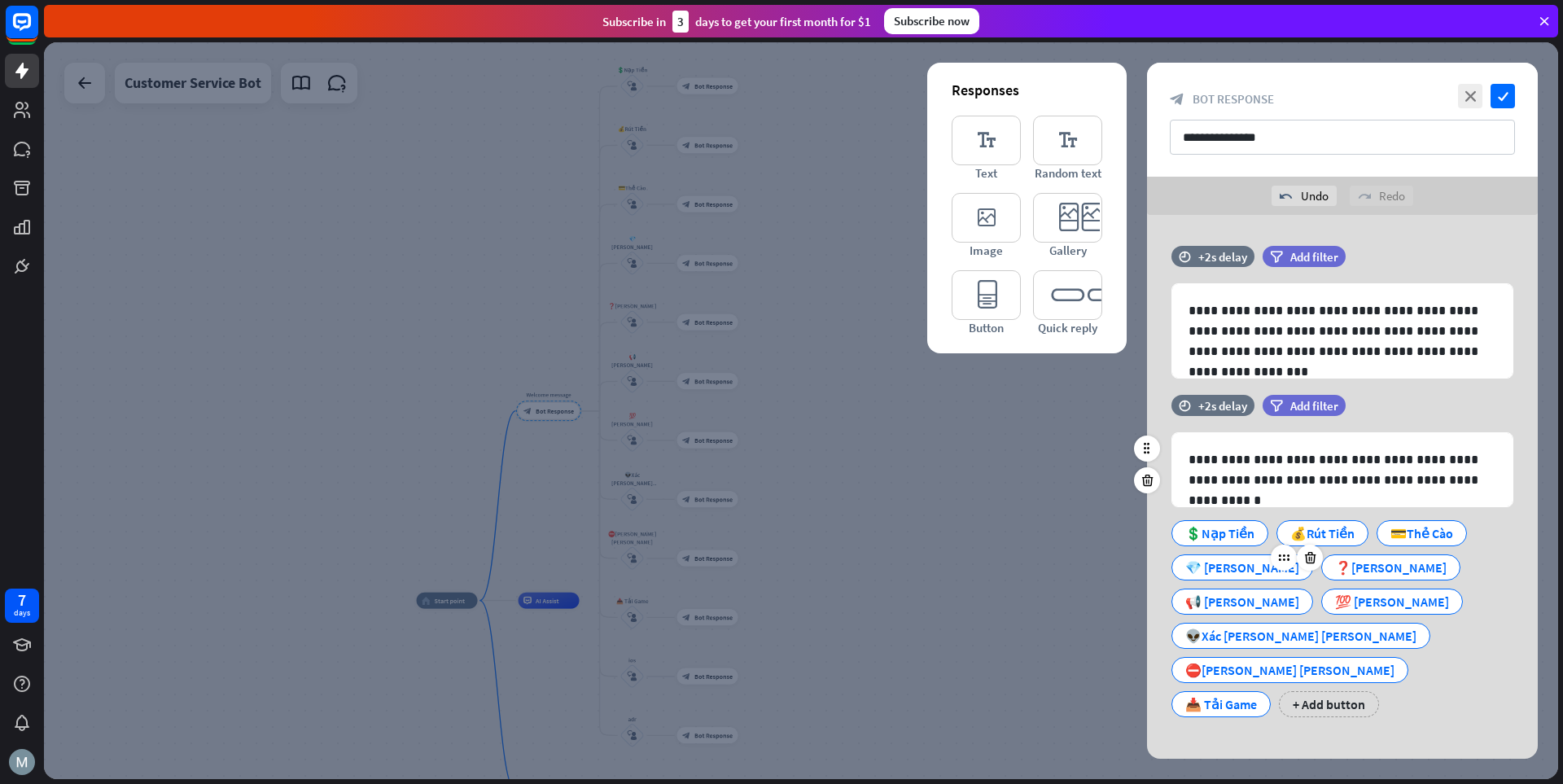
click at [1087, 564] on div "💎 [PERSON_NAME]" at bounding box center [1243, 567] width 114 height 25
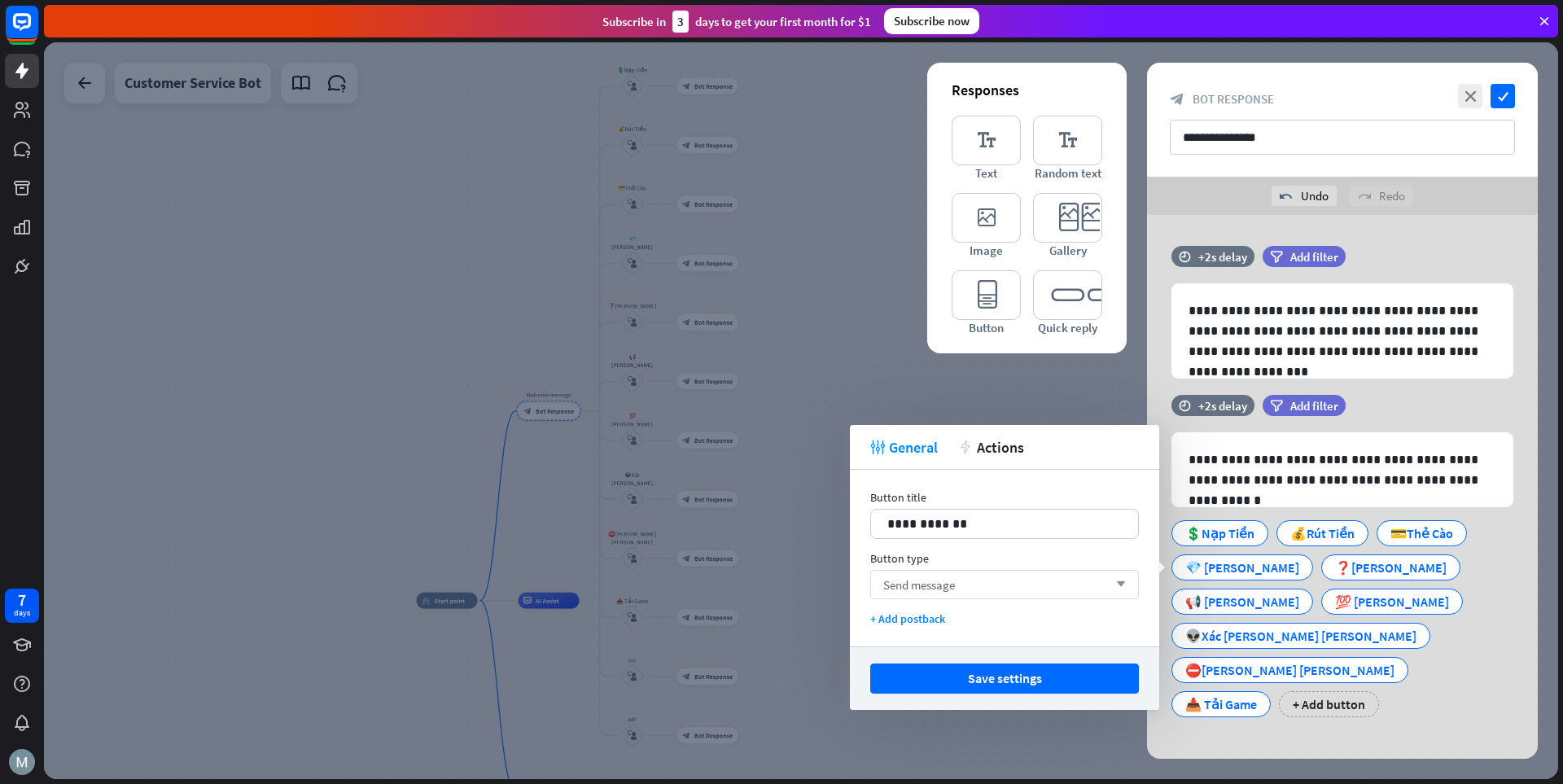
click at [994, 577] on div "Send message arrow_down" at bounding box center [1004, 584] width 269 height 29
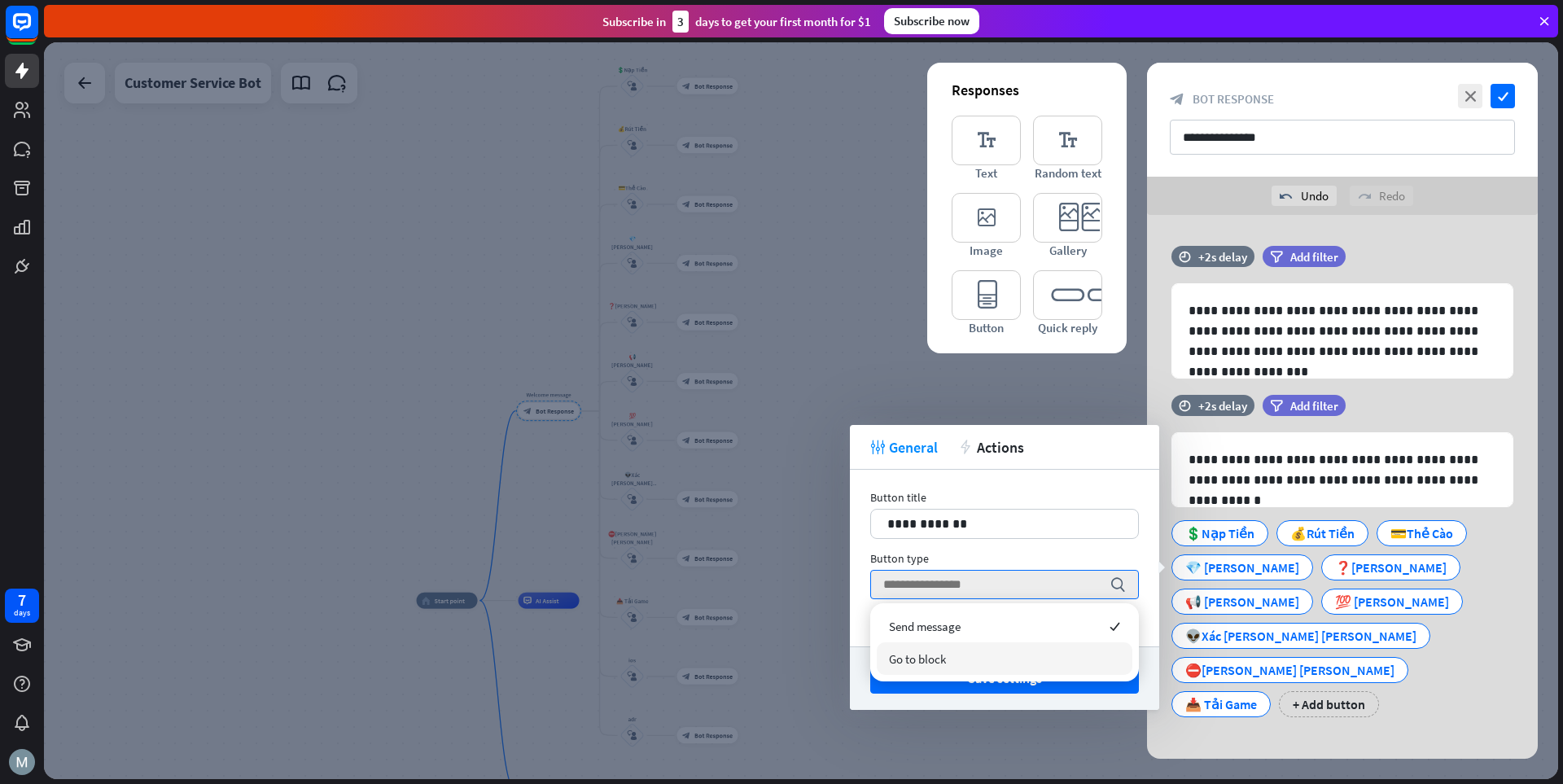
click at [949, 665] on div "Go to block" at bounding box center [1004, 657] width 256 height 32
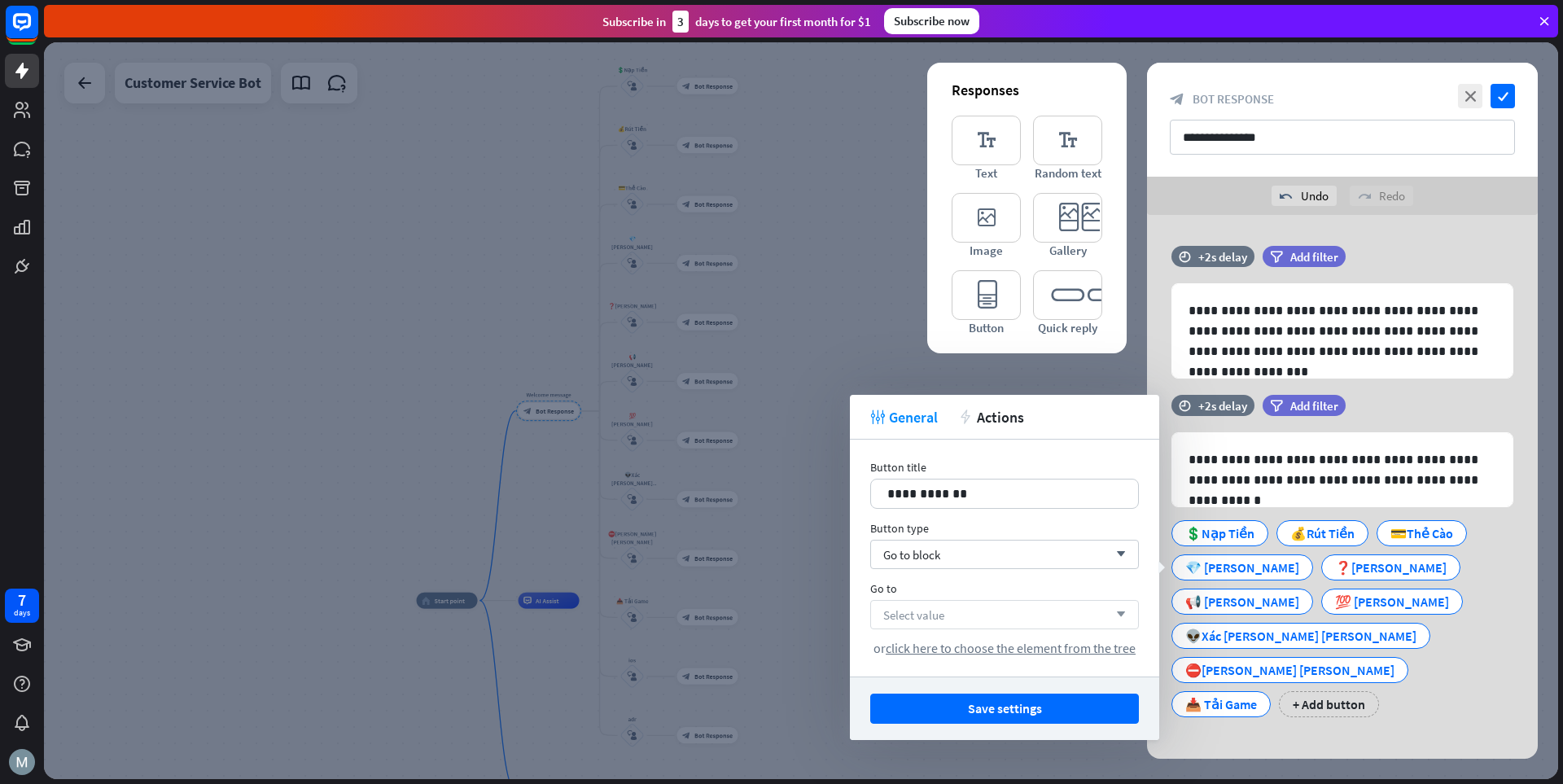
click at [991, 601] on div "Select value arrow_down" at bounding box center [1004, 614] width 269 height 29
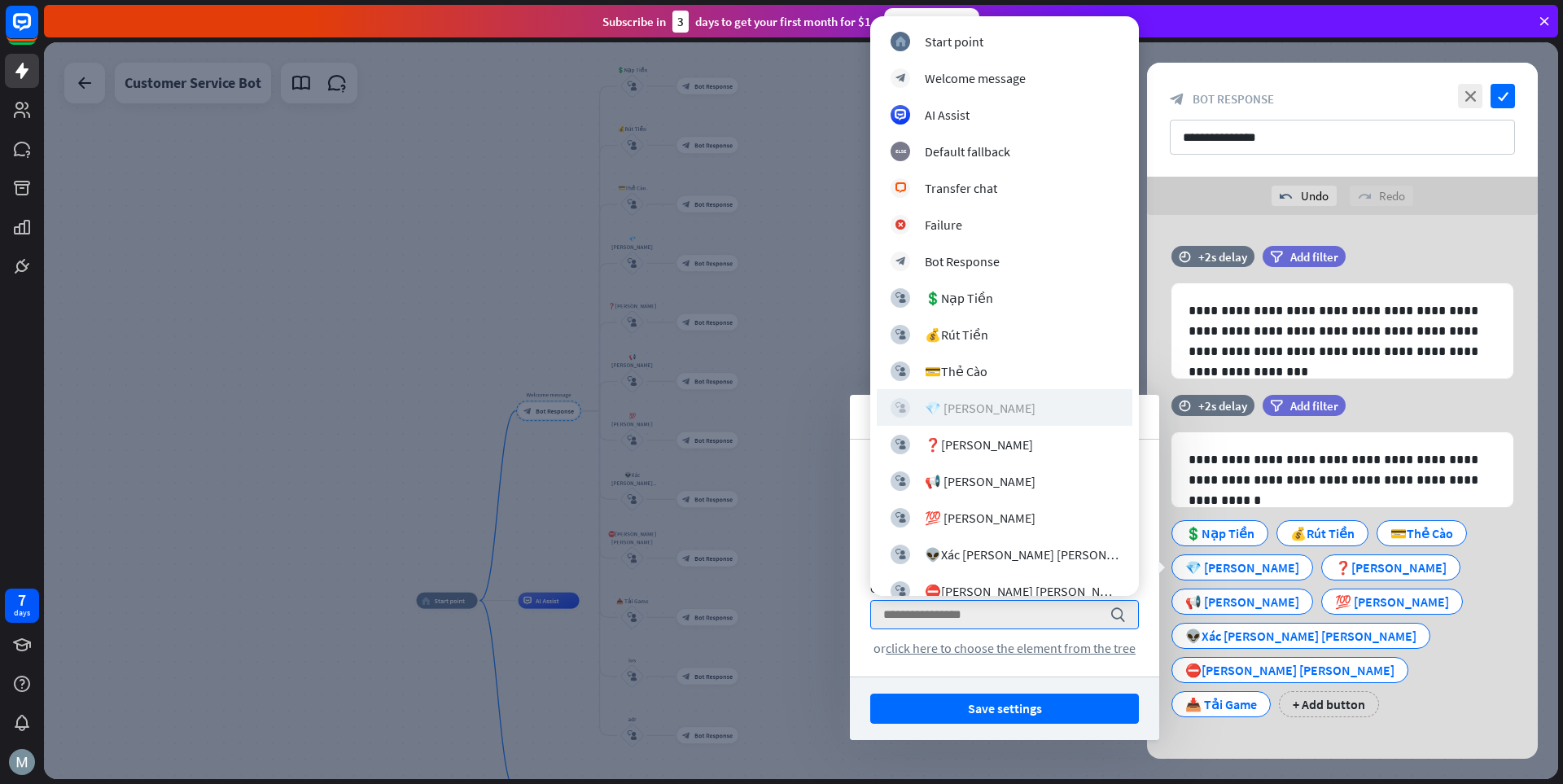
click at [968, 404] on div "💎 [PERSON_NAME]" at bounding box center [980, 408] width 111 height 17
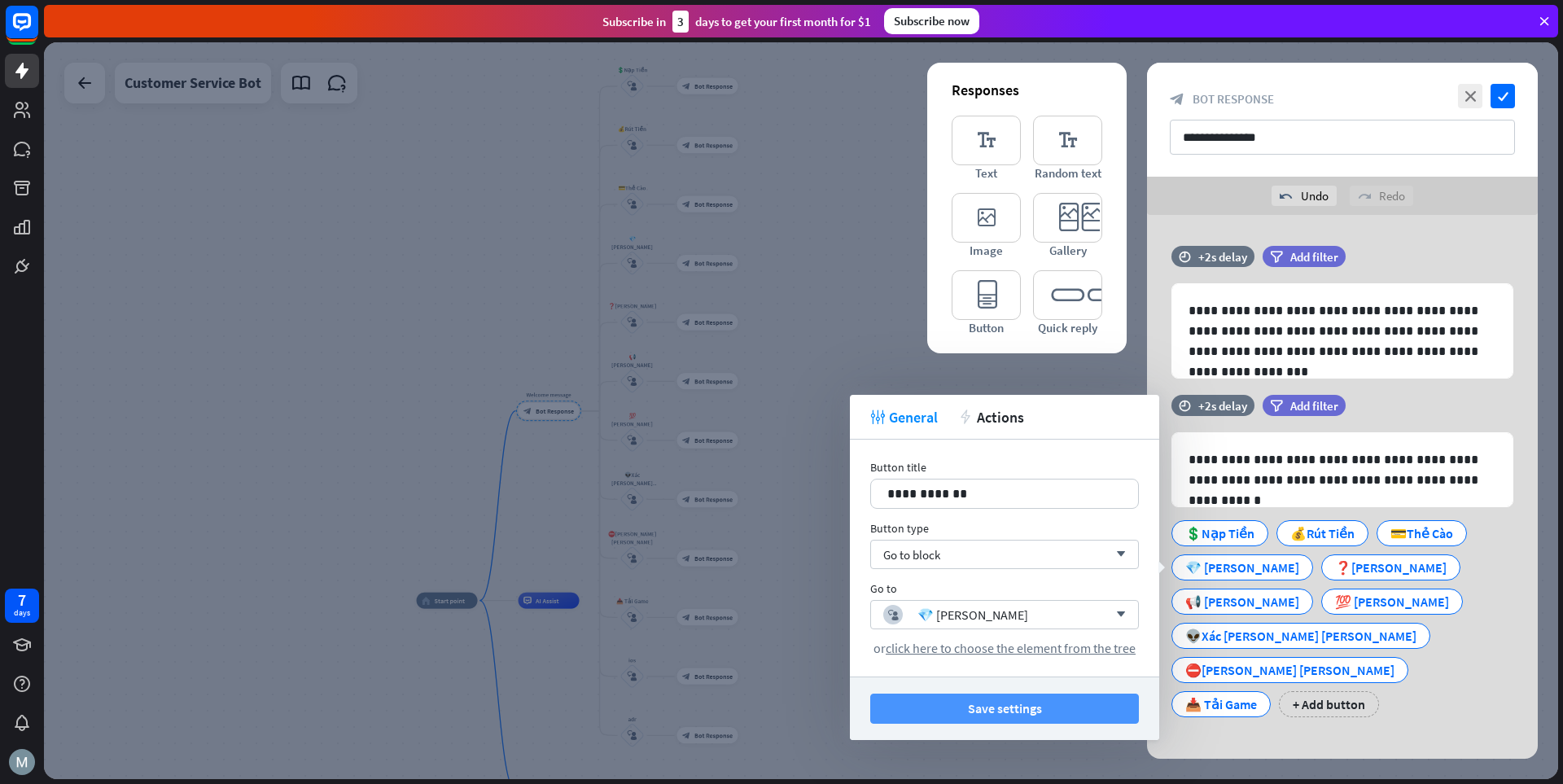
click at [1042, 702] on button "Save settings" at bounding box center [1004, 708] width 269 height 30
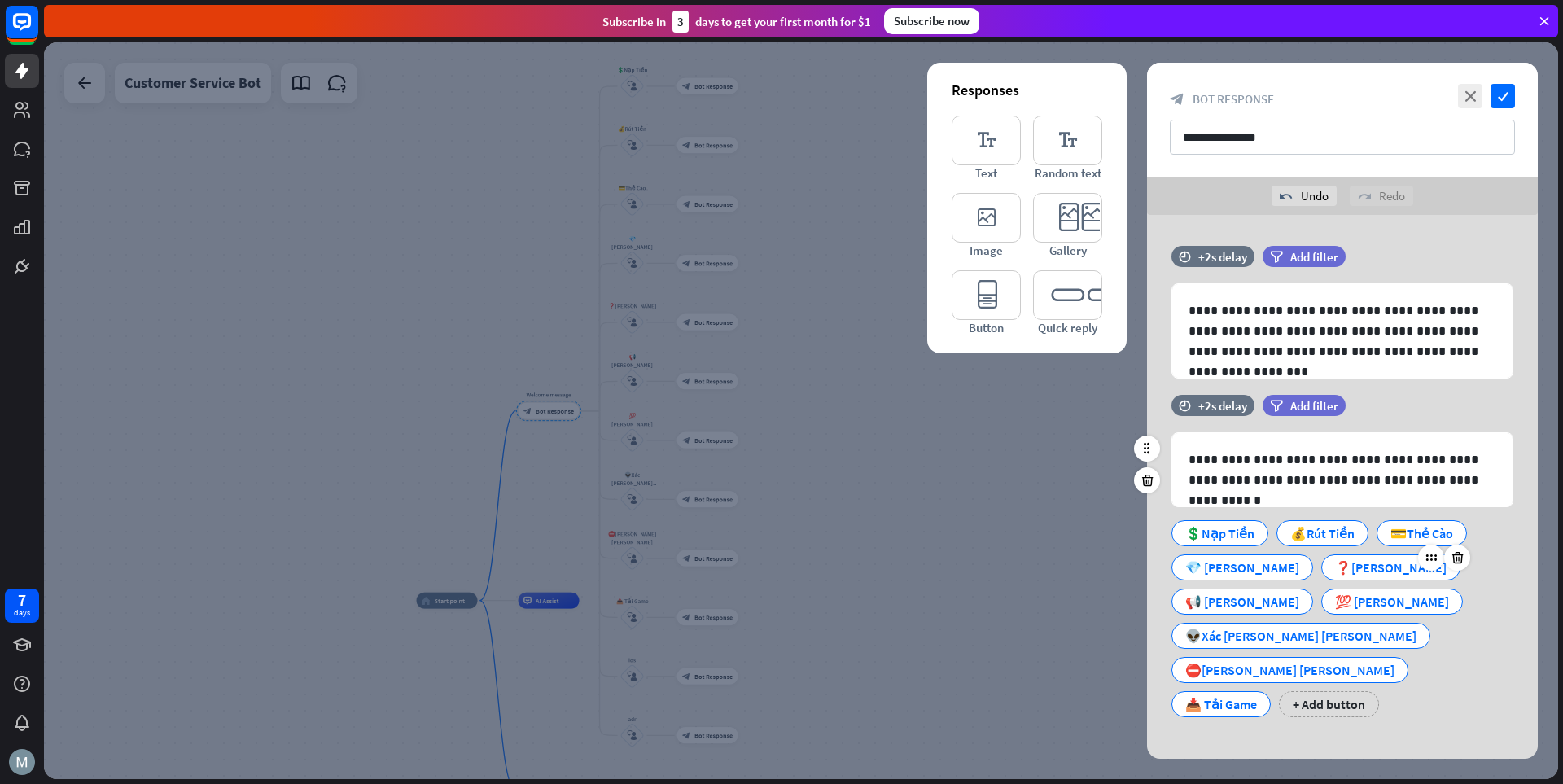
click at [1087, 563] on div "❓[PERSON_NAME]" at bounding box center [1391, 567] width 112 height 25
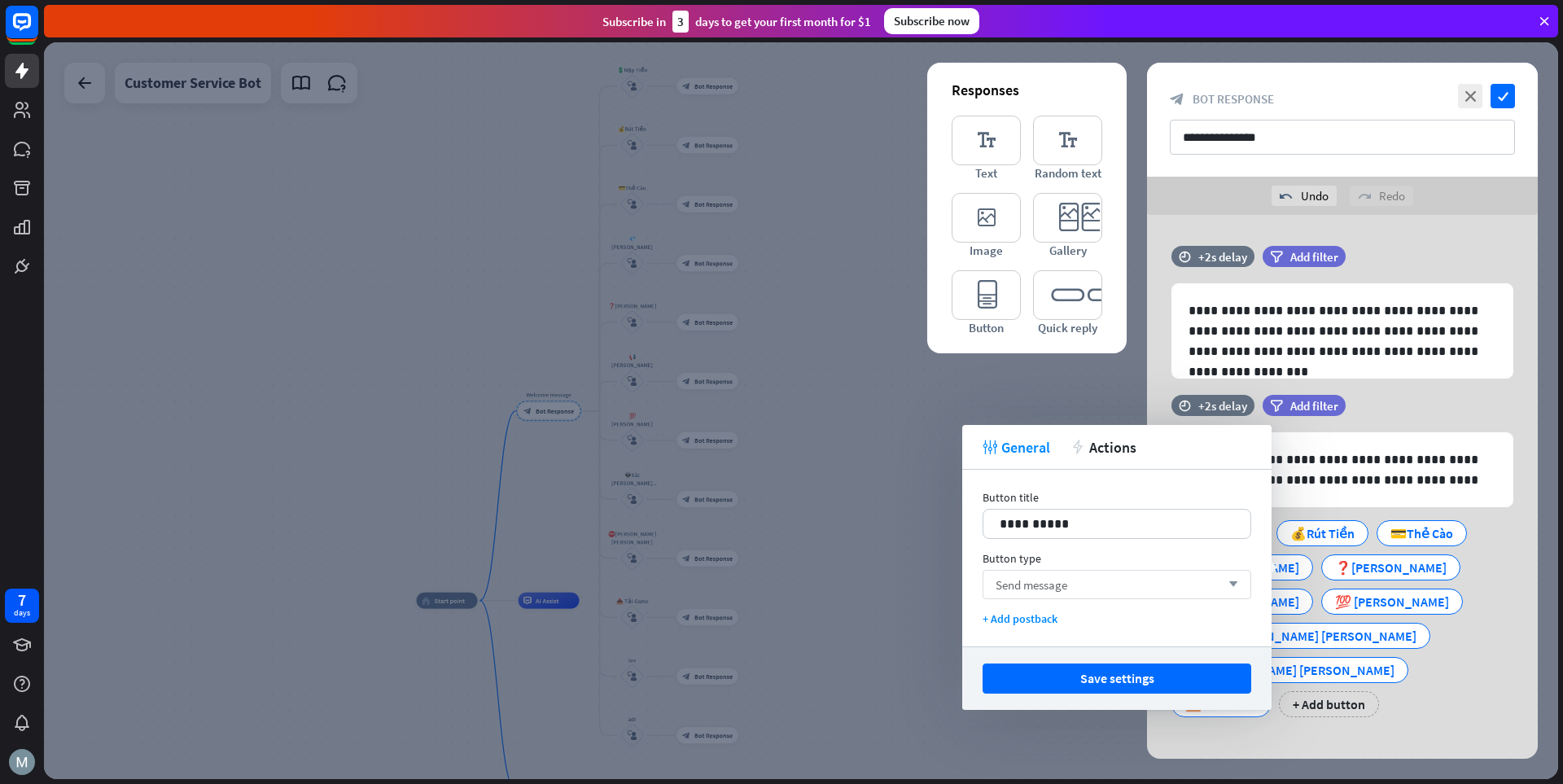
click at [1087, 590] on div "Send message arrow_down" at bounding box center [1117, 584] width 269 height 29
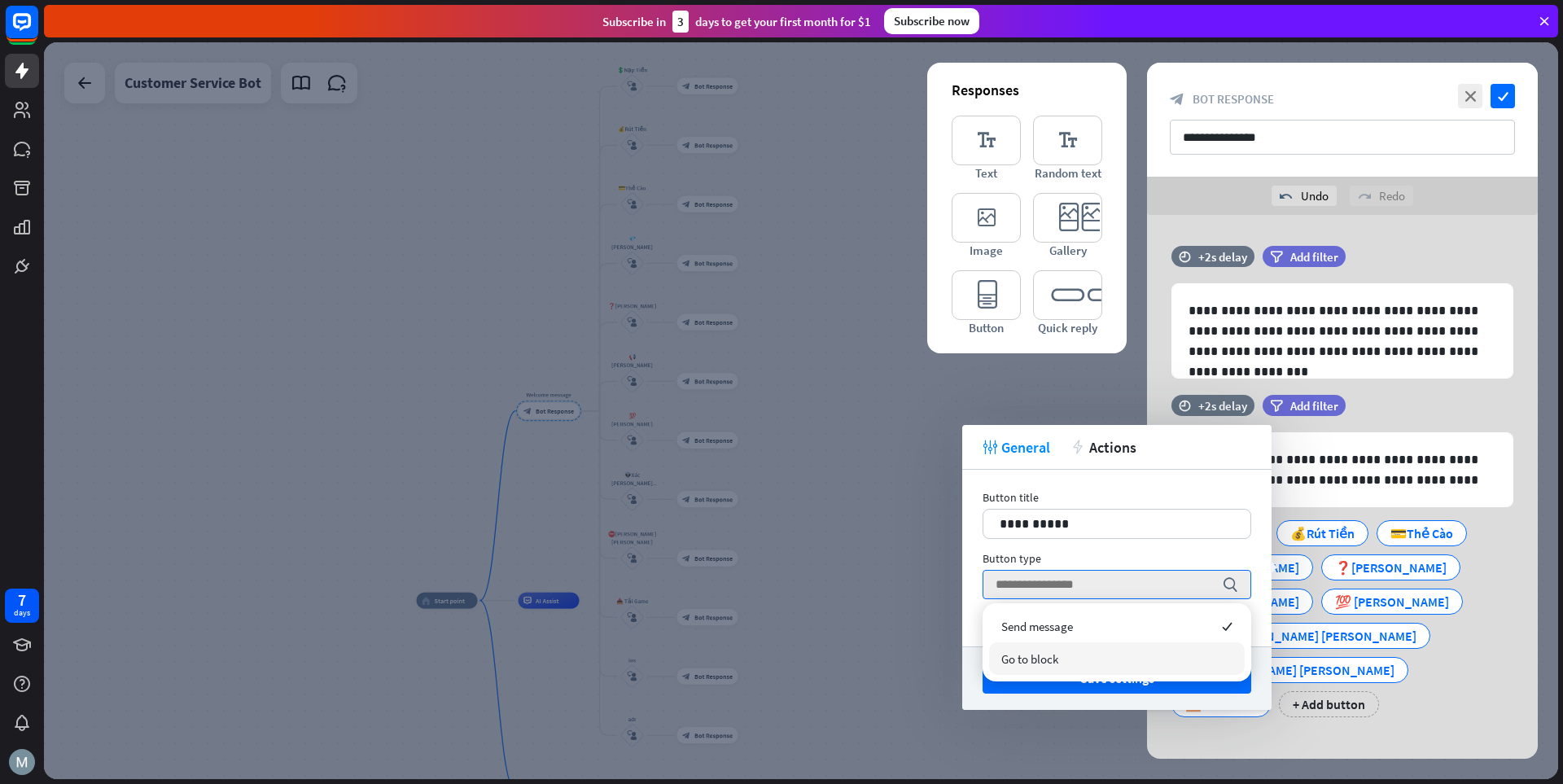
click at [1065, 669] on div "Go to block" at bounding box center [1117, 657] width 256 height 32
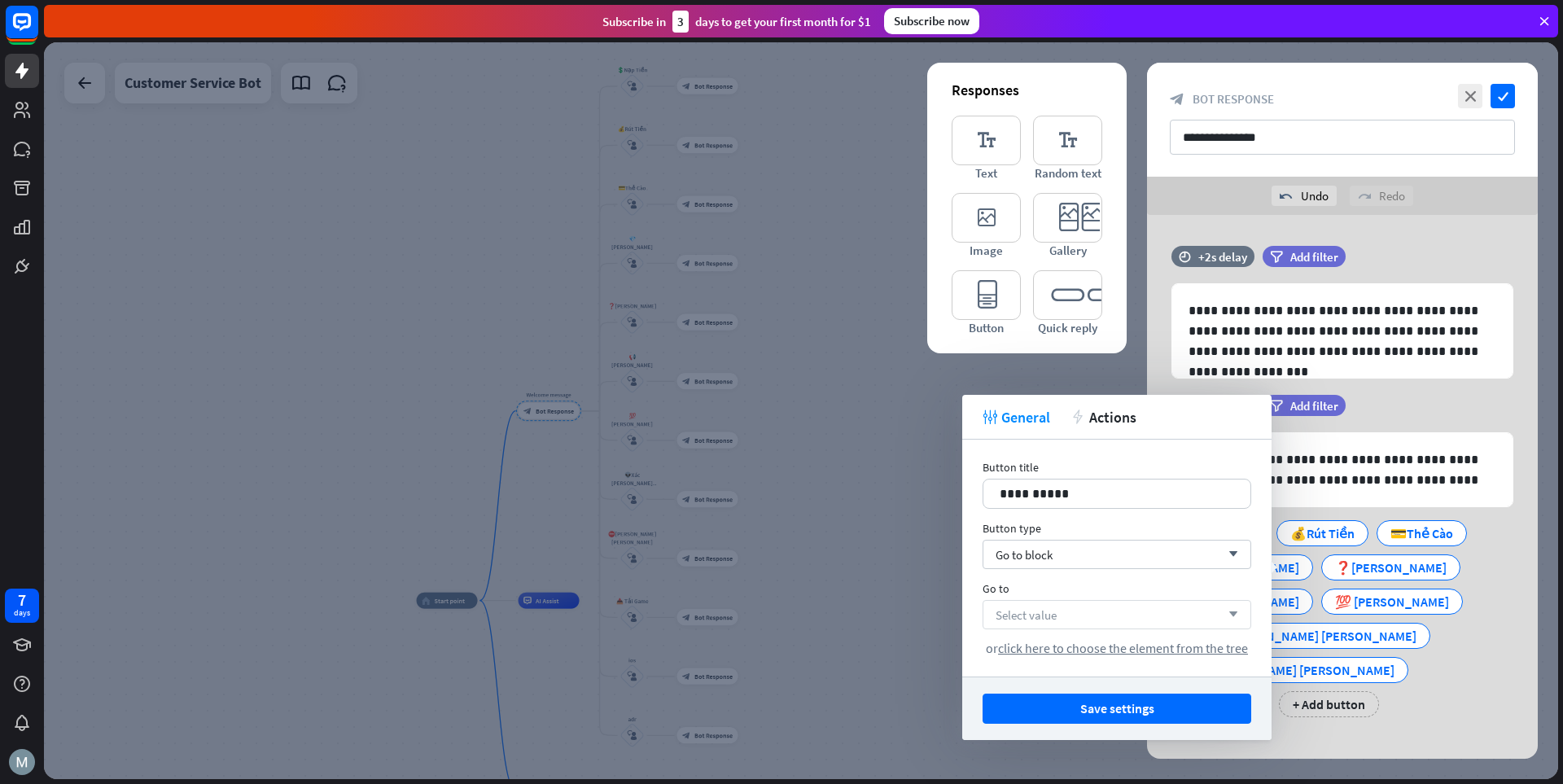
click at [1076, 604] on div "Select value arrow_down" at bounding box center [1117, 614] width 269 height 29
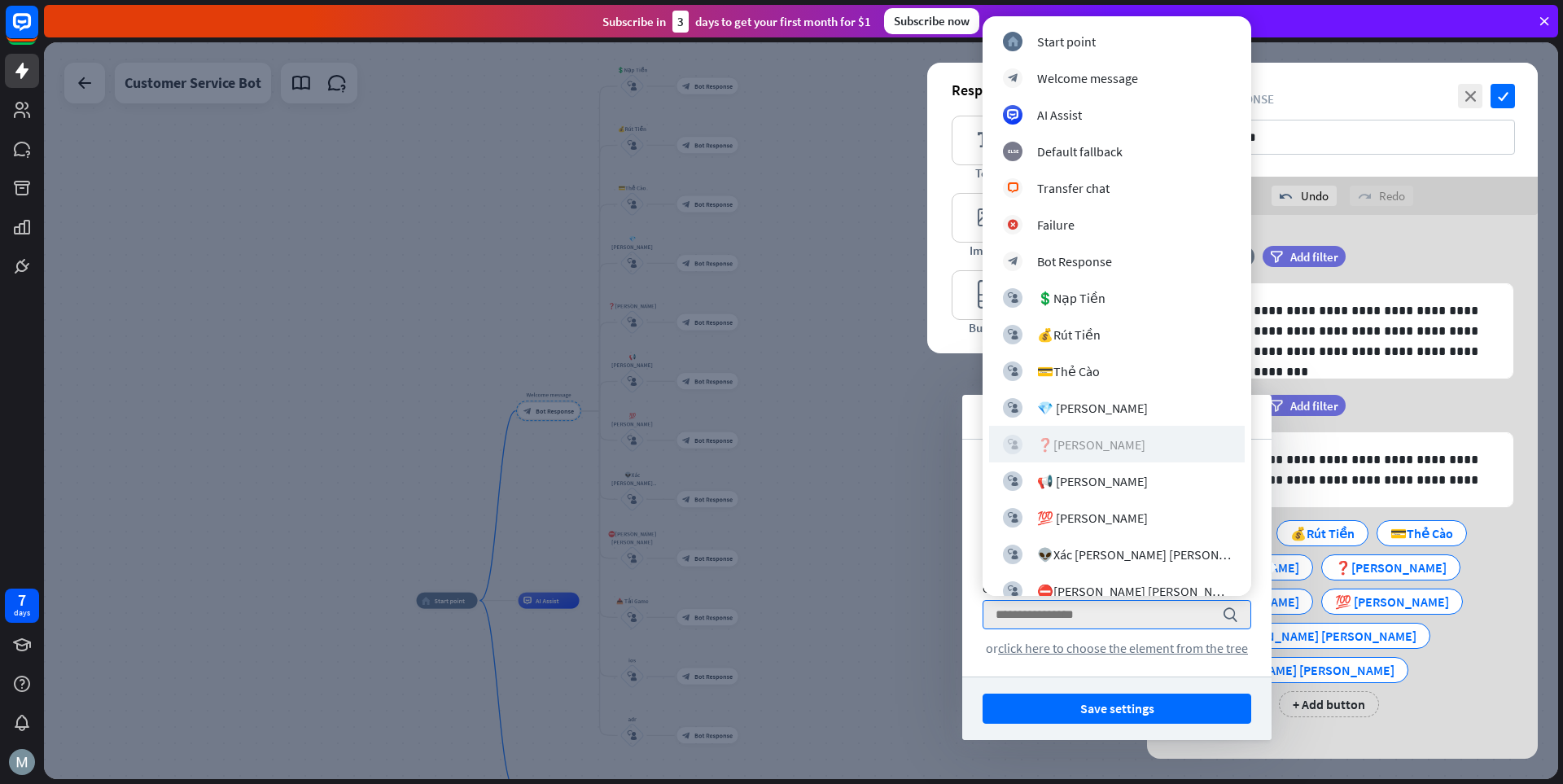
click at [1063, 441] on div "❓[PERSON_NAME]" at bounding box center [1091, 444] width 108 height 17
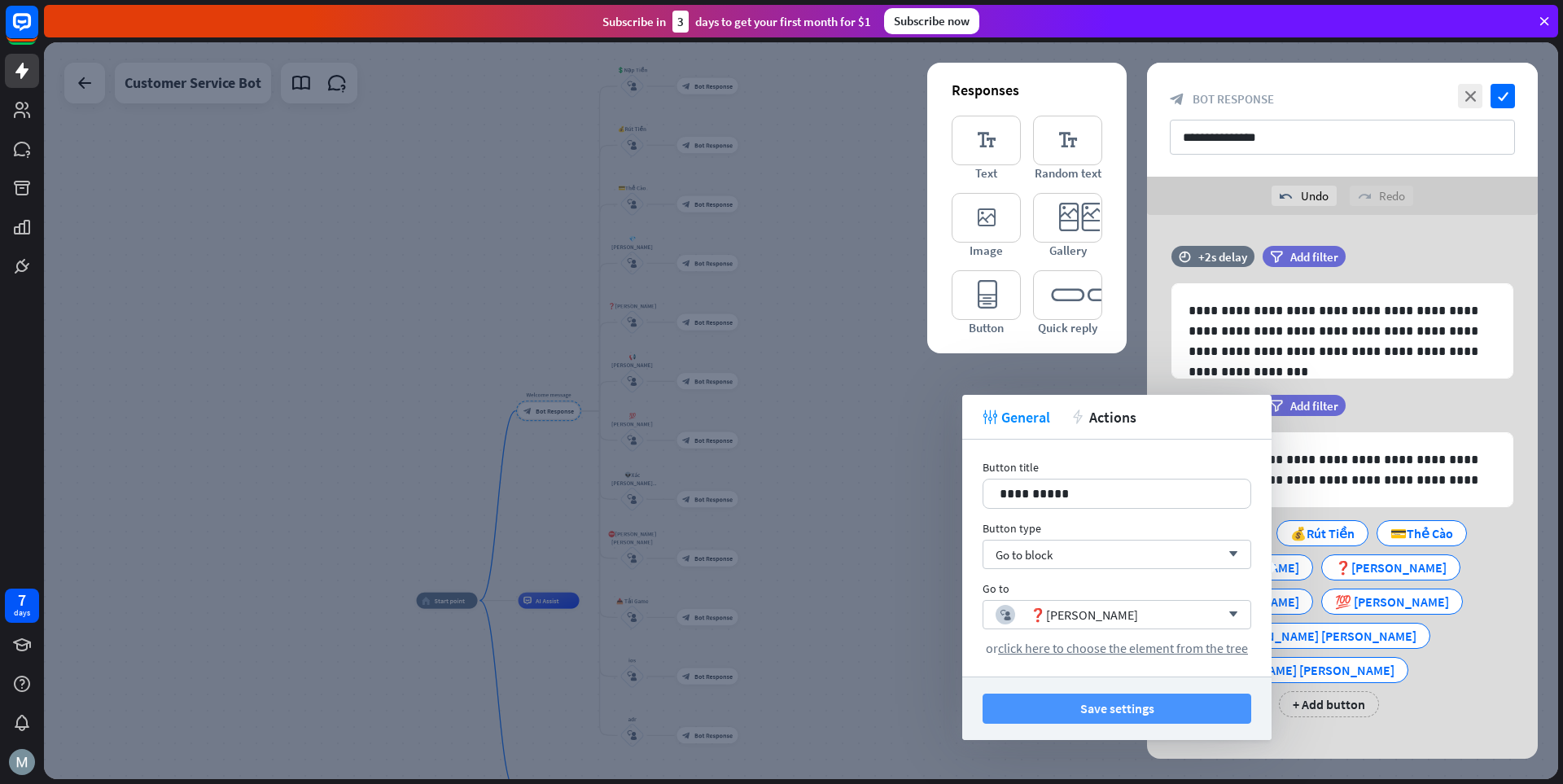
drag, startPoint x: 1081, startPoint y: 697, endPoint x: 1127, endPoint y: 675, distance: 51.0
click at [1082, 697] on button "Save settings" at bounding box center [1117, 708] width 269 height 30
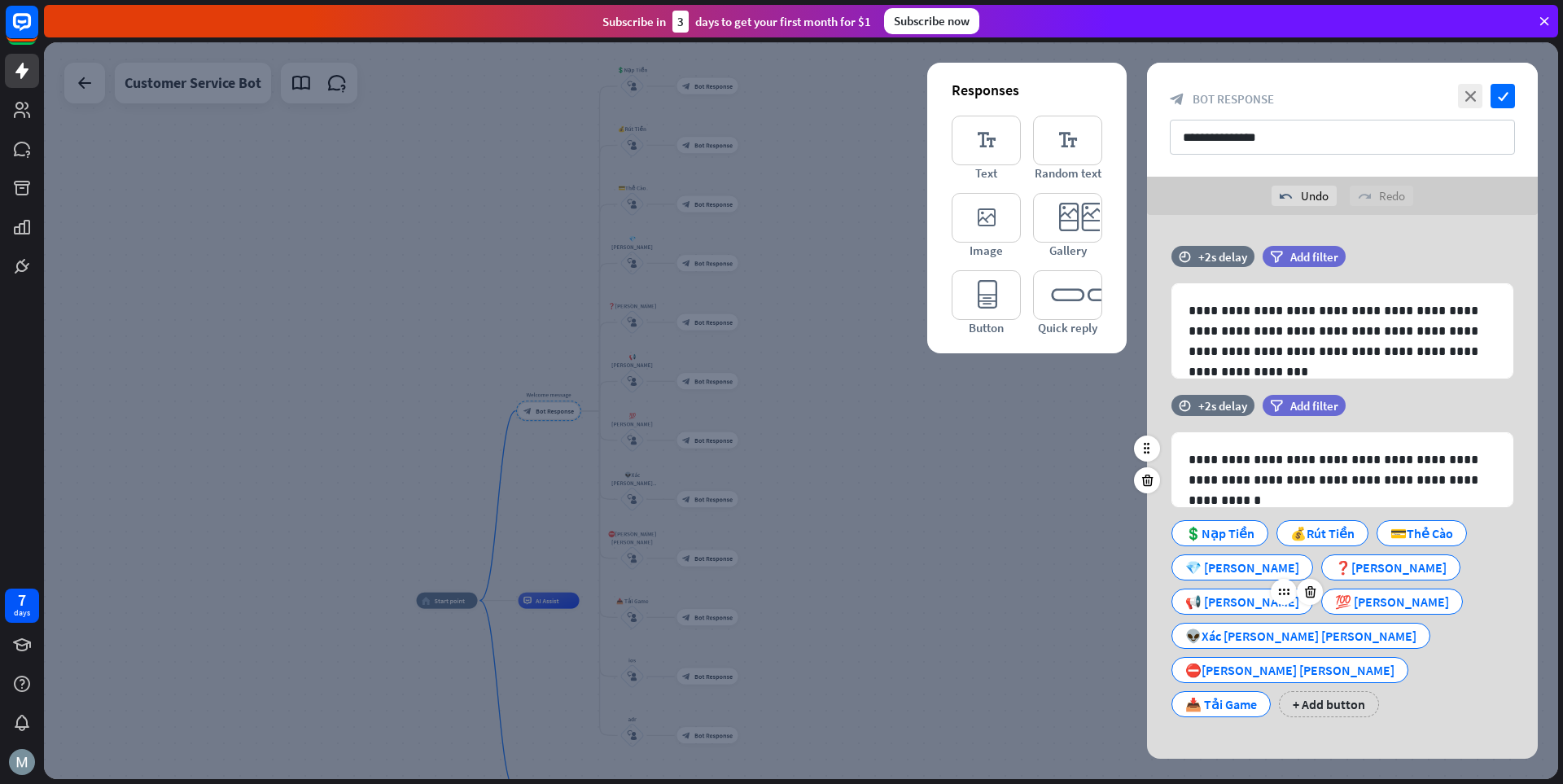
click at [1087, 589] on div "📢 [PERSON_NAME]" at bounding box center [1243, 601] width 114 height 25
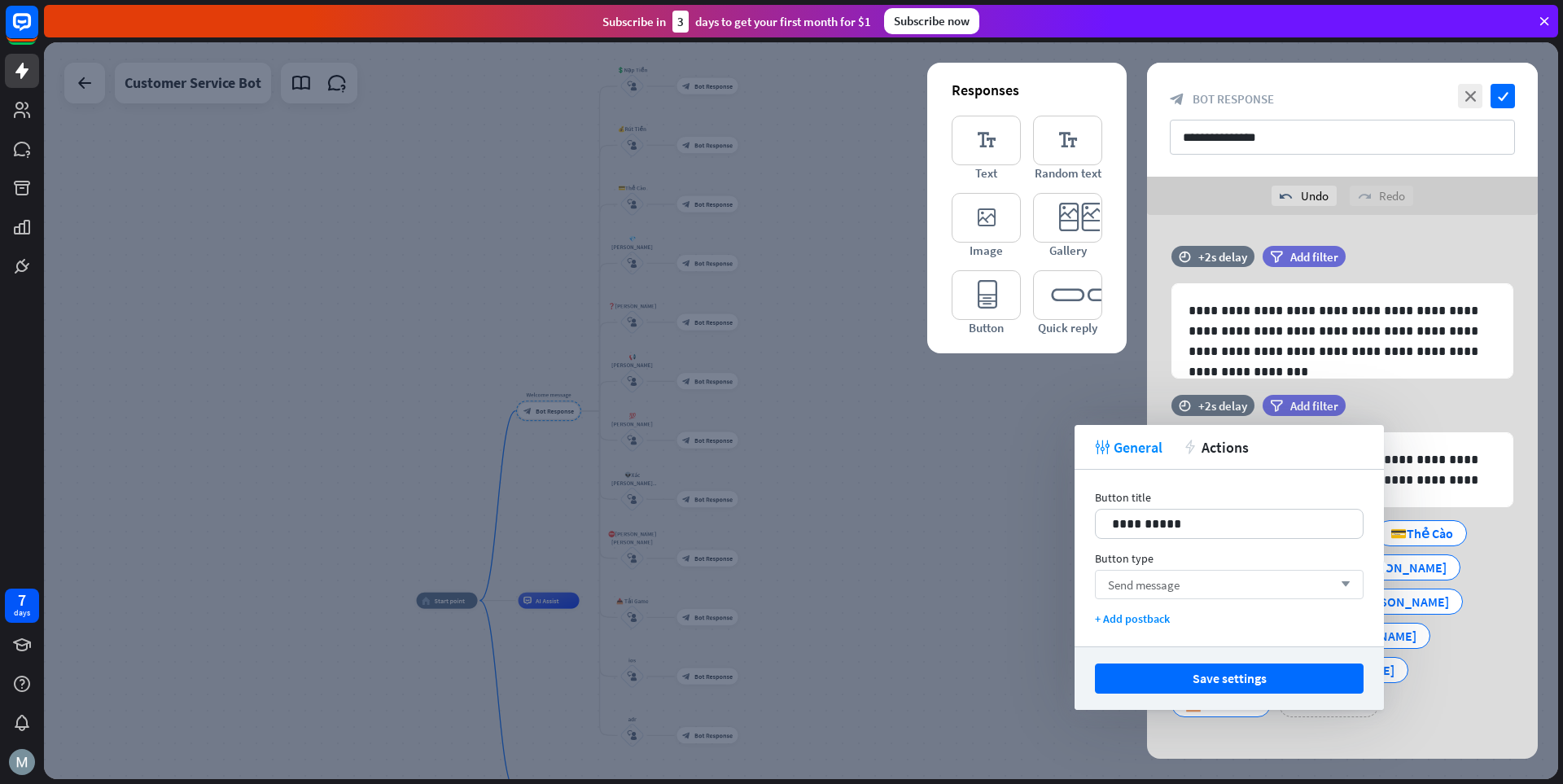
click at [1087, 587] on div "Send message arrow_down" at bounding box center [1230, 584] width 269 height 29
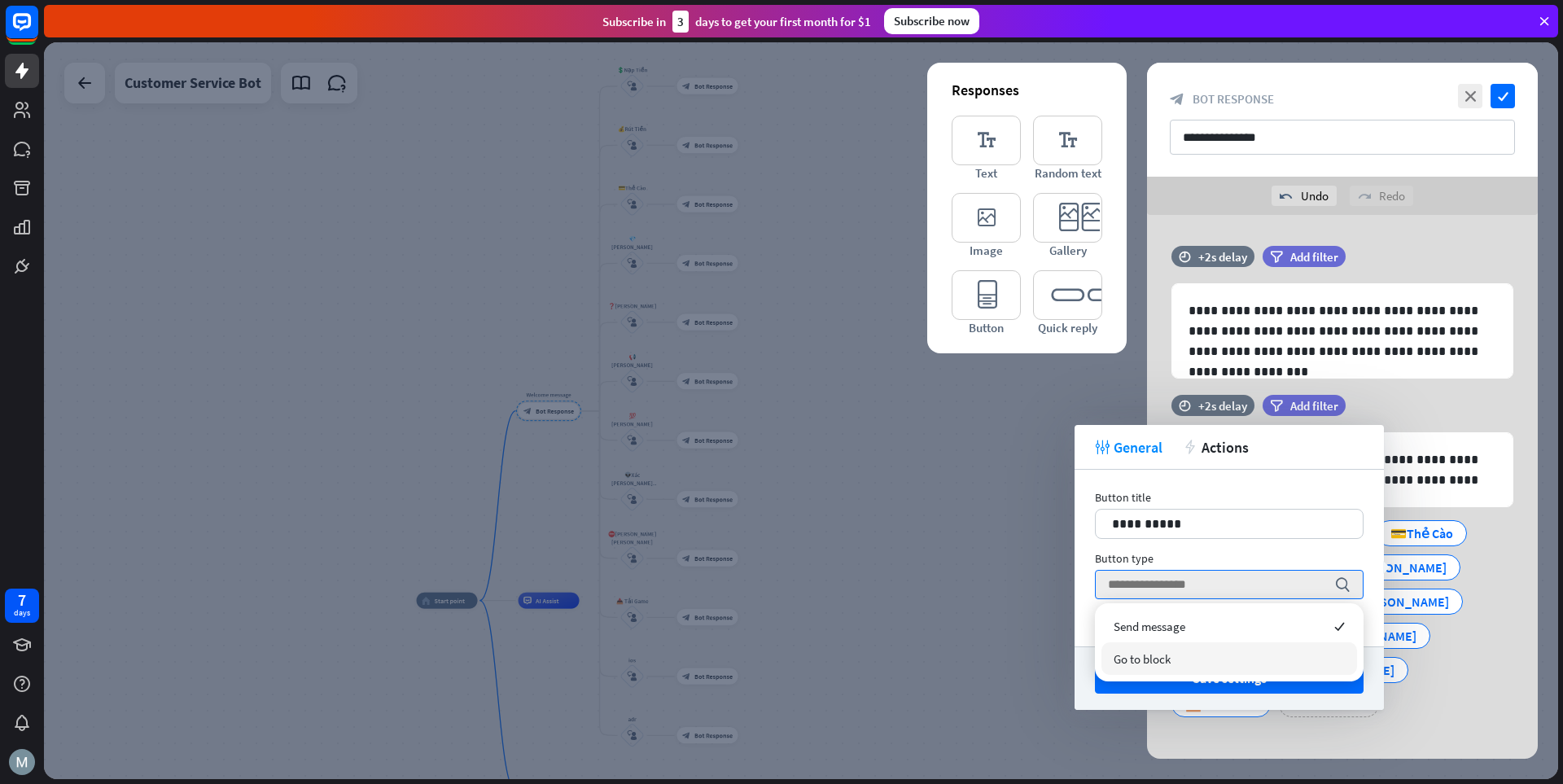
click at [1087, 660] on div "Go to block" at bounding box center [1229, 657] width 256 height 32
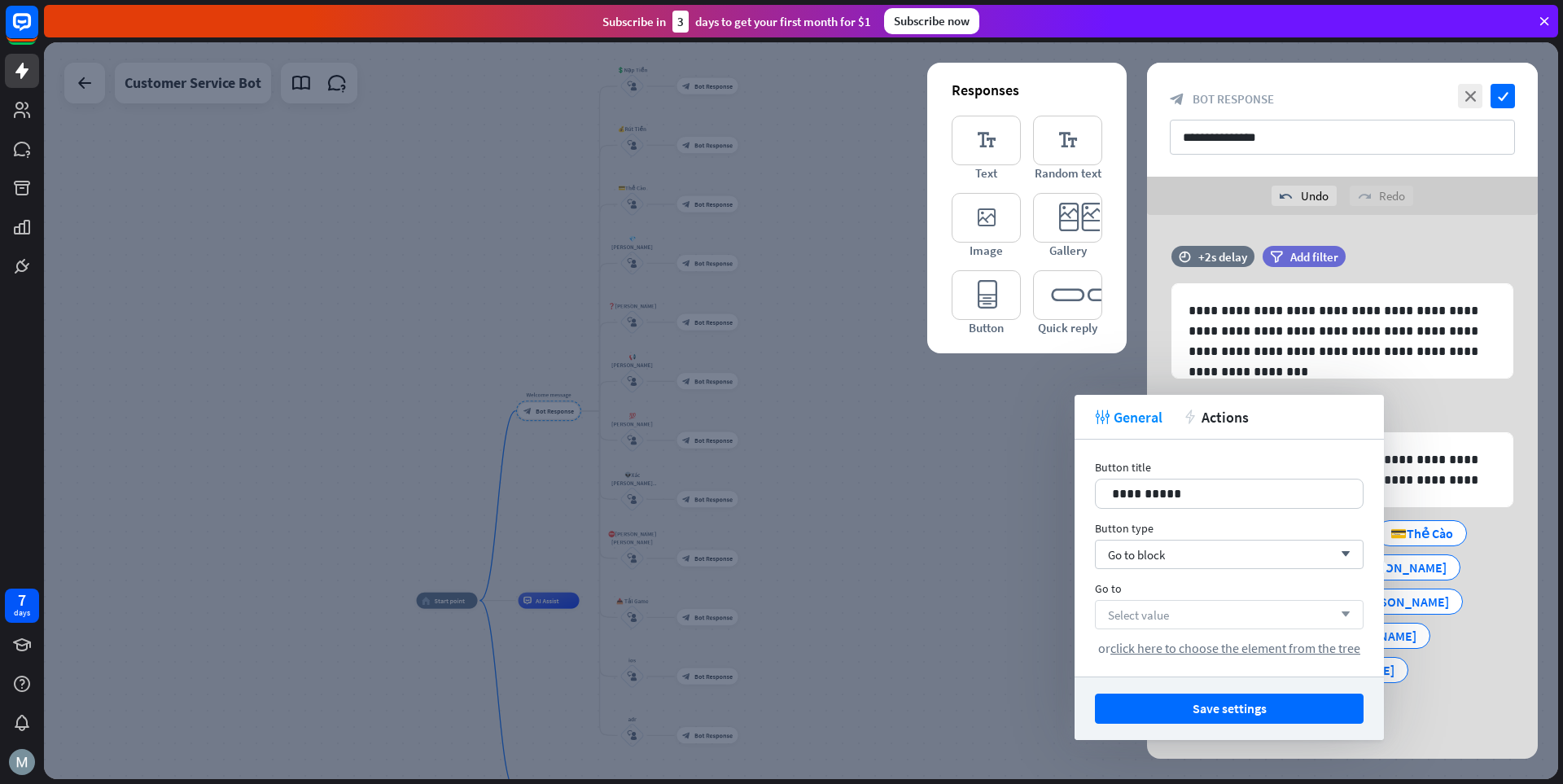
click at [1087, 604] on div "Select value arrow_down" at bounding box center [1230, 614] width 269 height 29
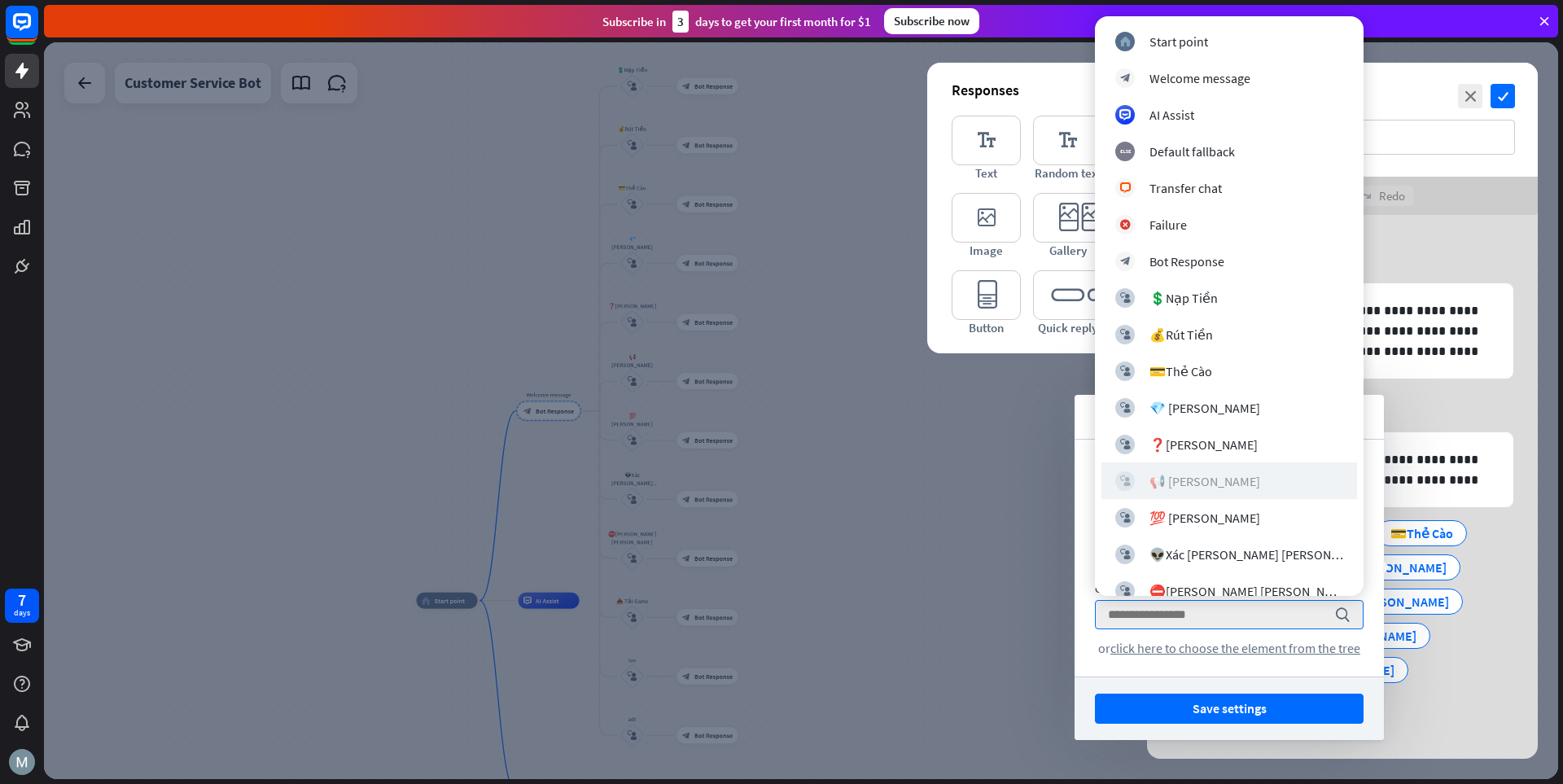
click at [1087, 474] on div "📢 [PERSON_NAME]" at bounding box center [1206, 481] width 111 height 17
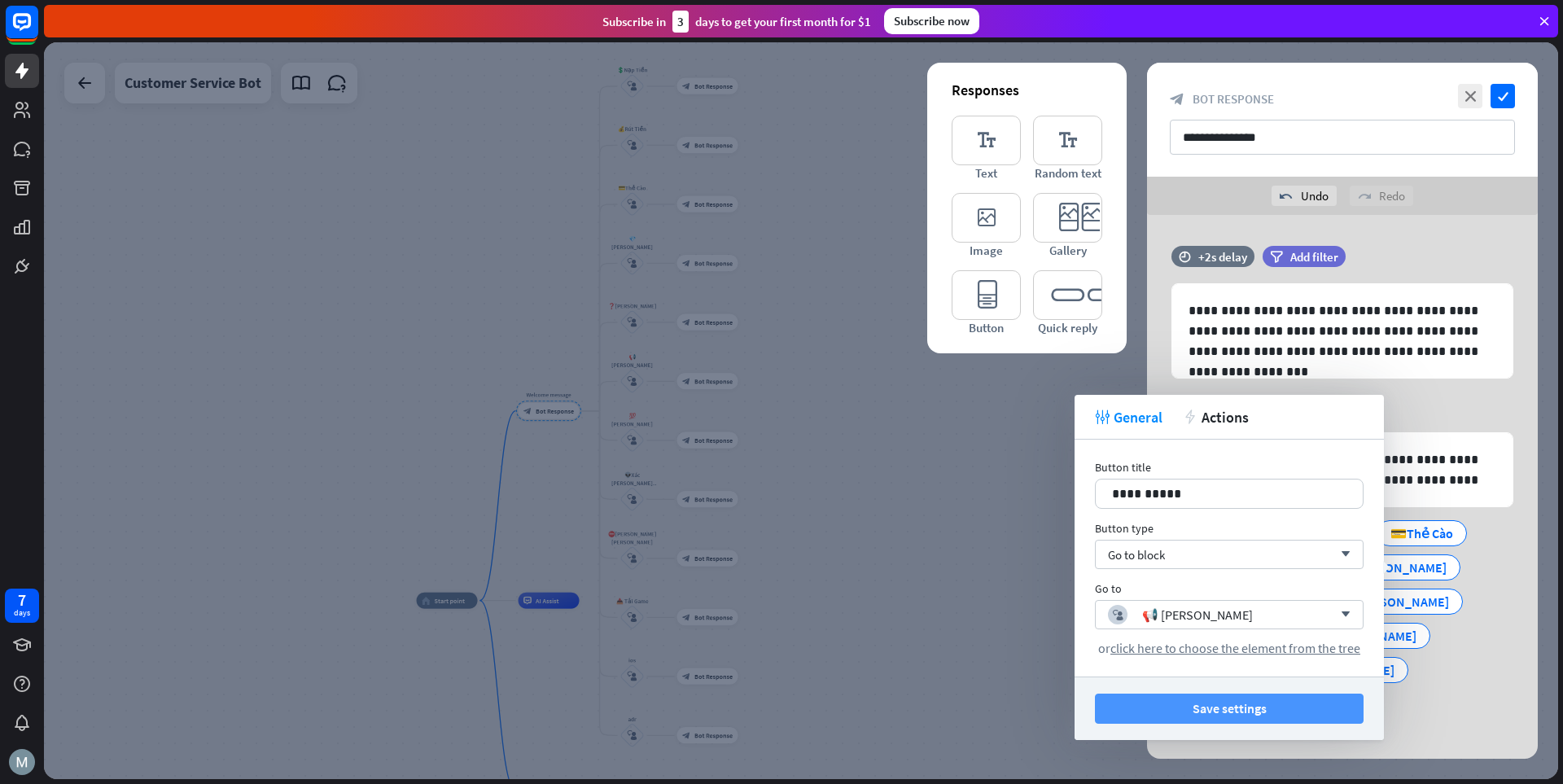
click at [1087, 705] on button "Save settings" at bounding box center [1230, 708] width 269 height 30
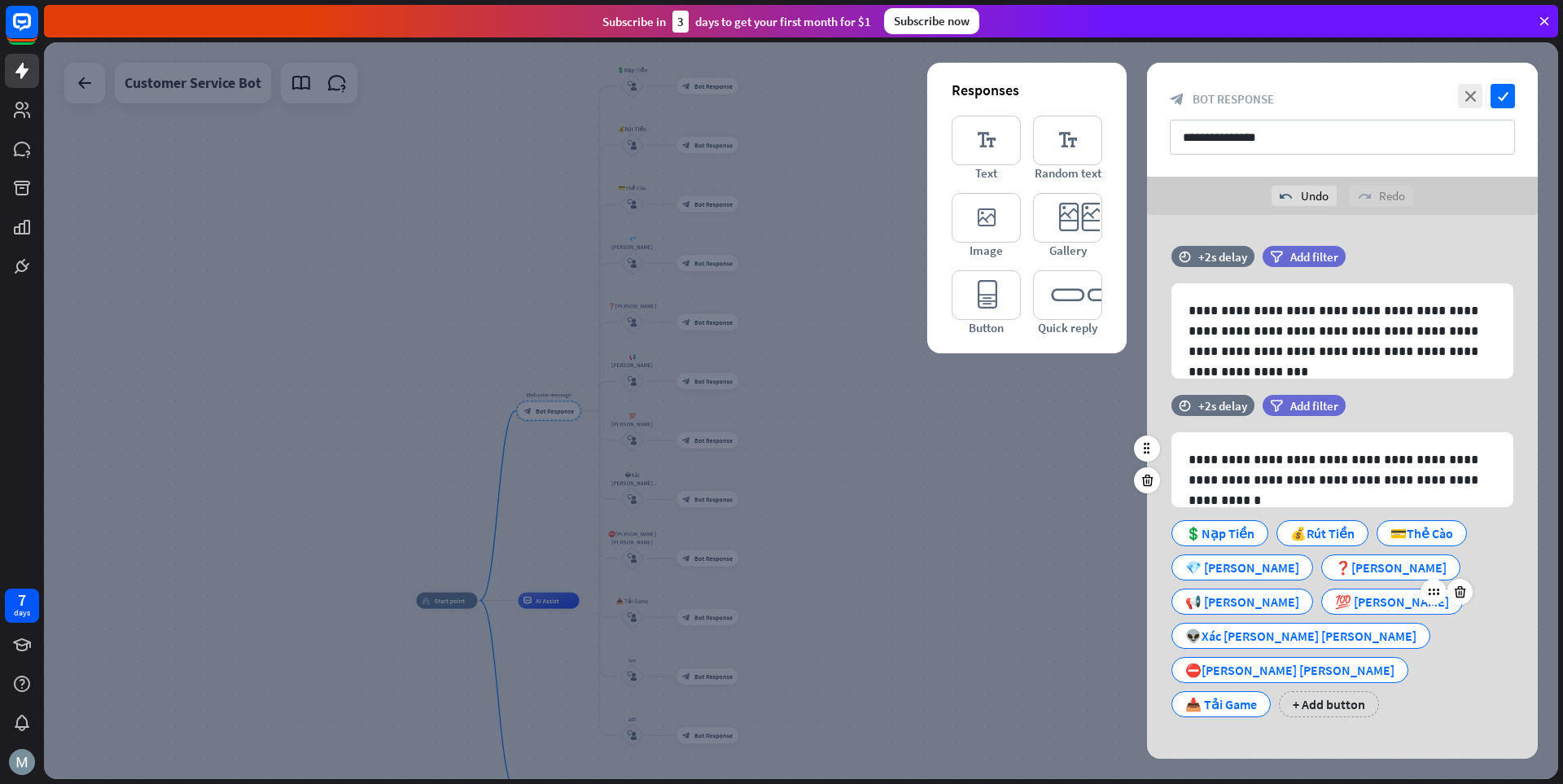
click at [1087, 606] on div "💯 [PERSON_NAME]" at bounding box center [1393, 601] width 114 height 25
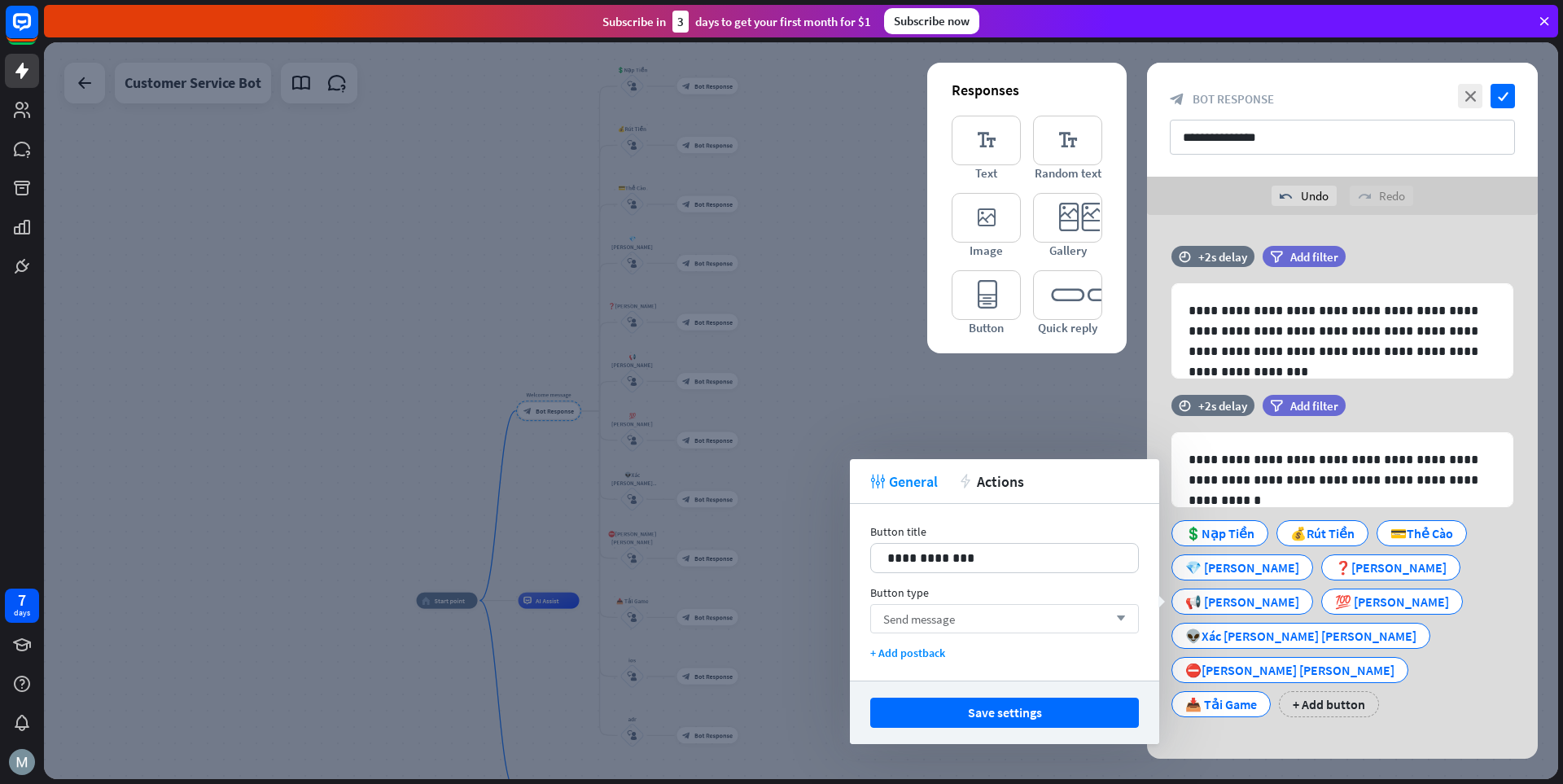
click at [1011, 621] on div "Send message arrow_down" at bounding box center [1004, 618] width 269 height 29
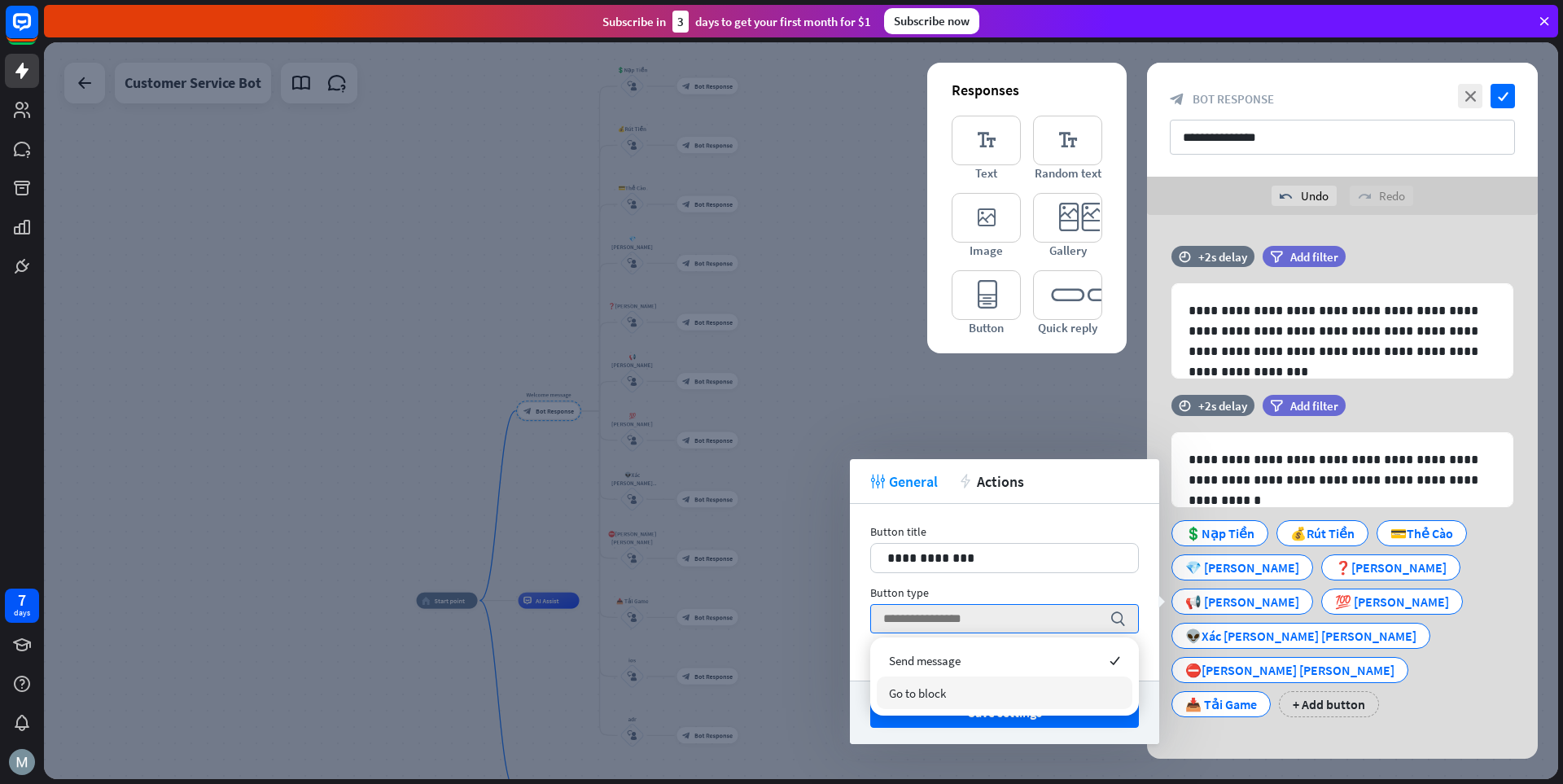
click at [971, 692] on div "Go to block" at bounding box center [1004, 692] width 256 height 32
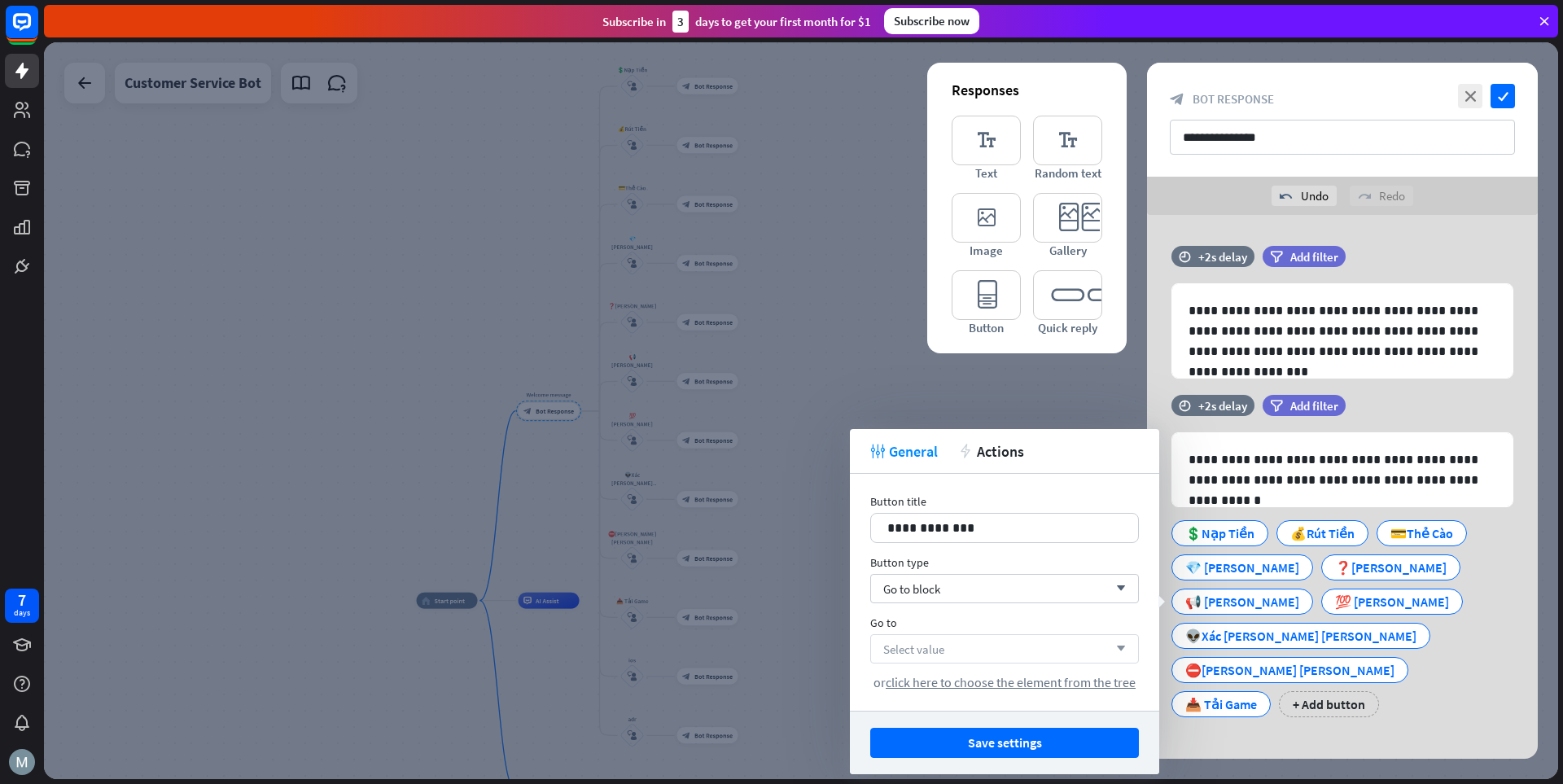
click at [999, 643] on div "Select value arrow_down" at bounding box center [1004, 648] width 269 height 29
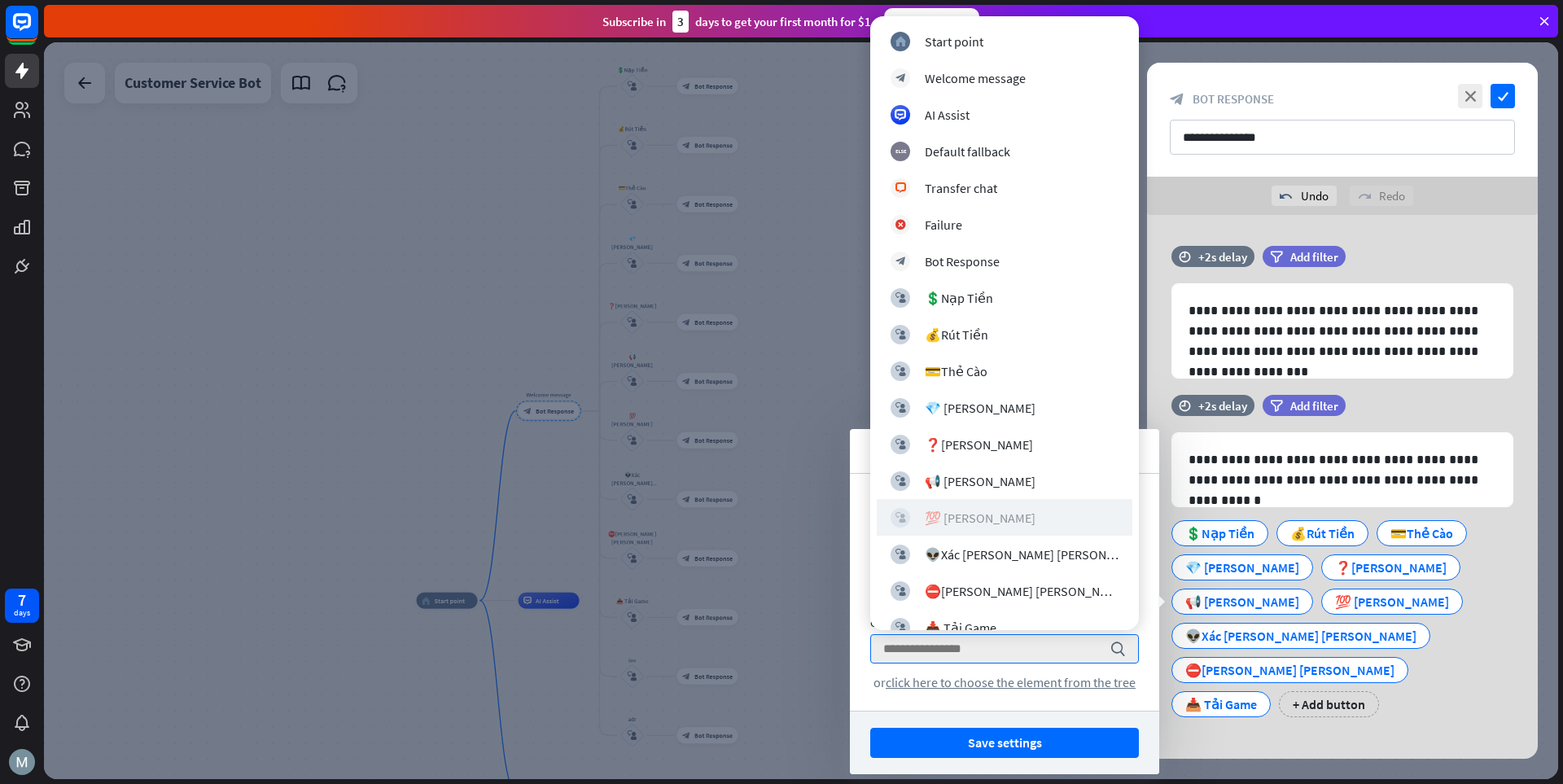
click at [1000, 508] on div "block_user_input 💯 [PERSON_NAME]" at bounding box center [1005, 518] width 228 height 20
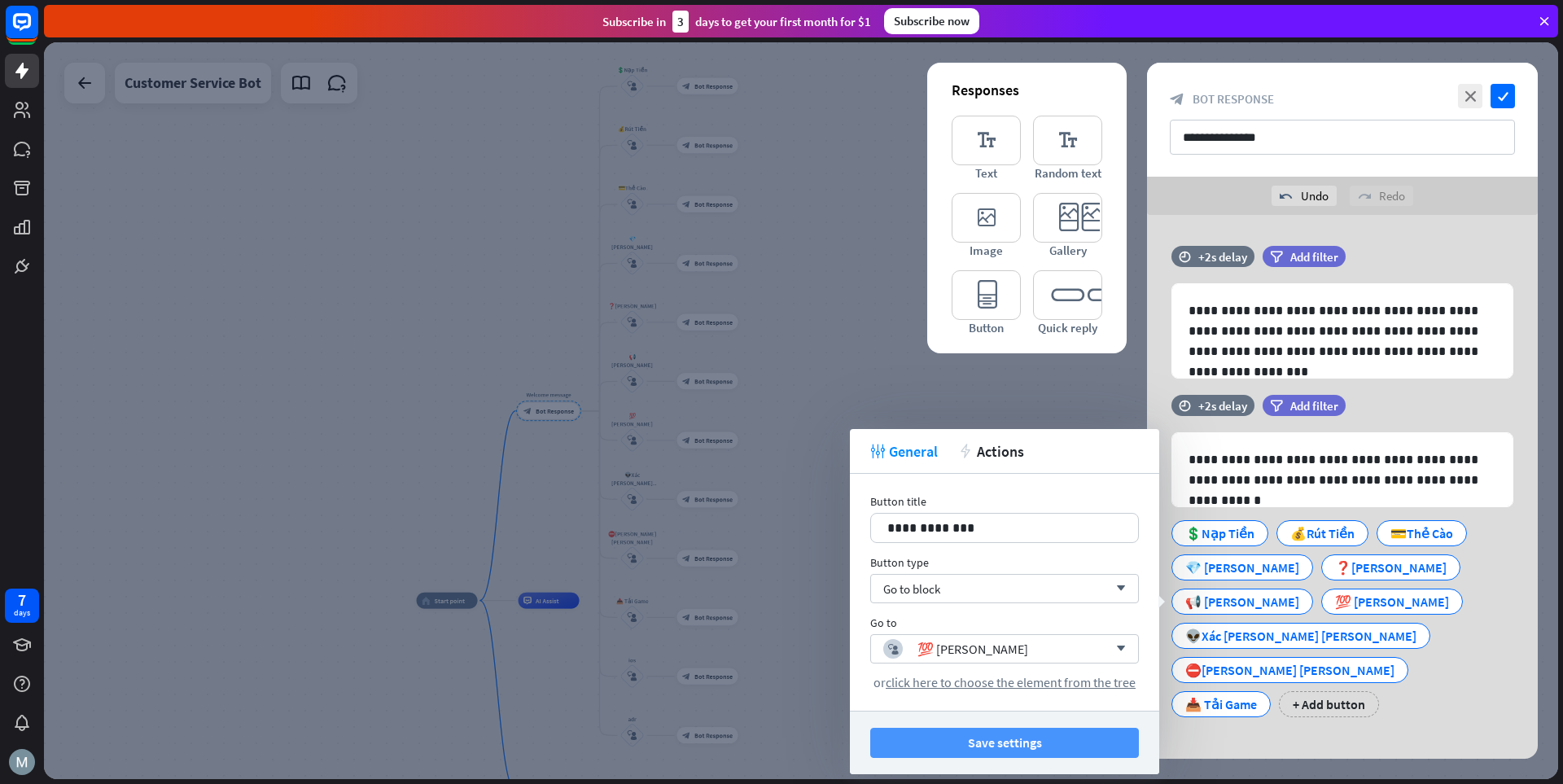
click at [1030, 738] on button "Save settings" at bounding box center [1004, 743] width 269 height 30
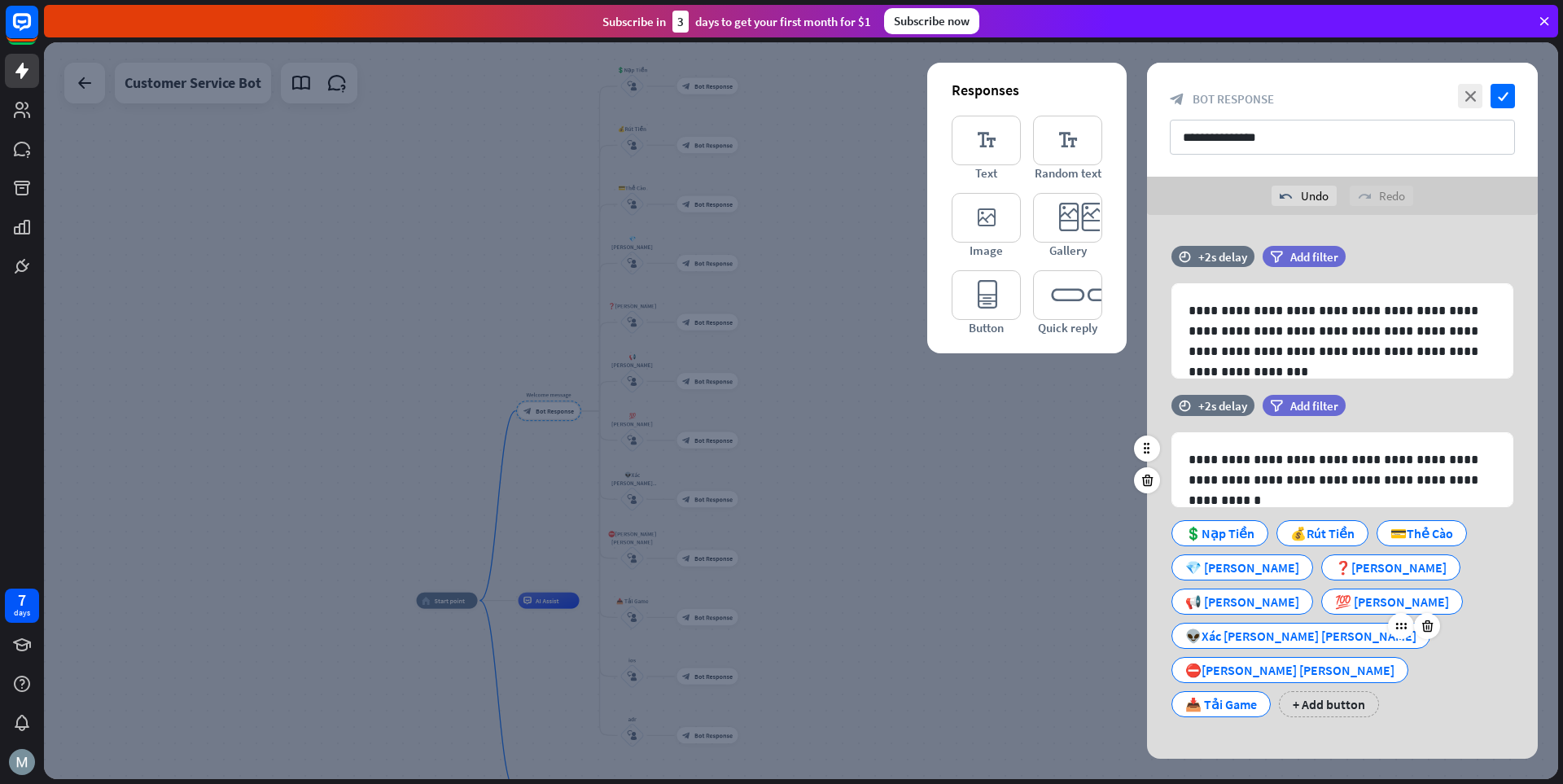
click at [1087, 624] on div "👽Xác [PERSON_NAME] [PERSON_NAME]" at bounding box center [1301, 636] width 231 height 25
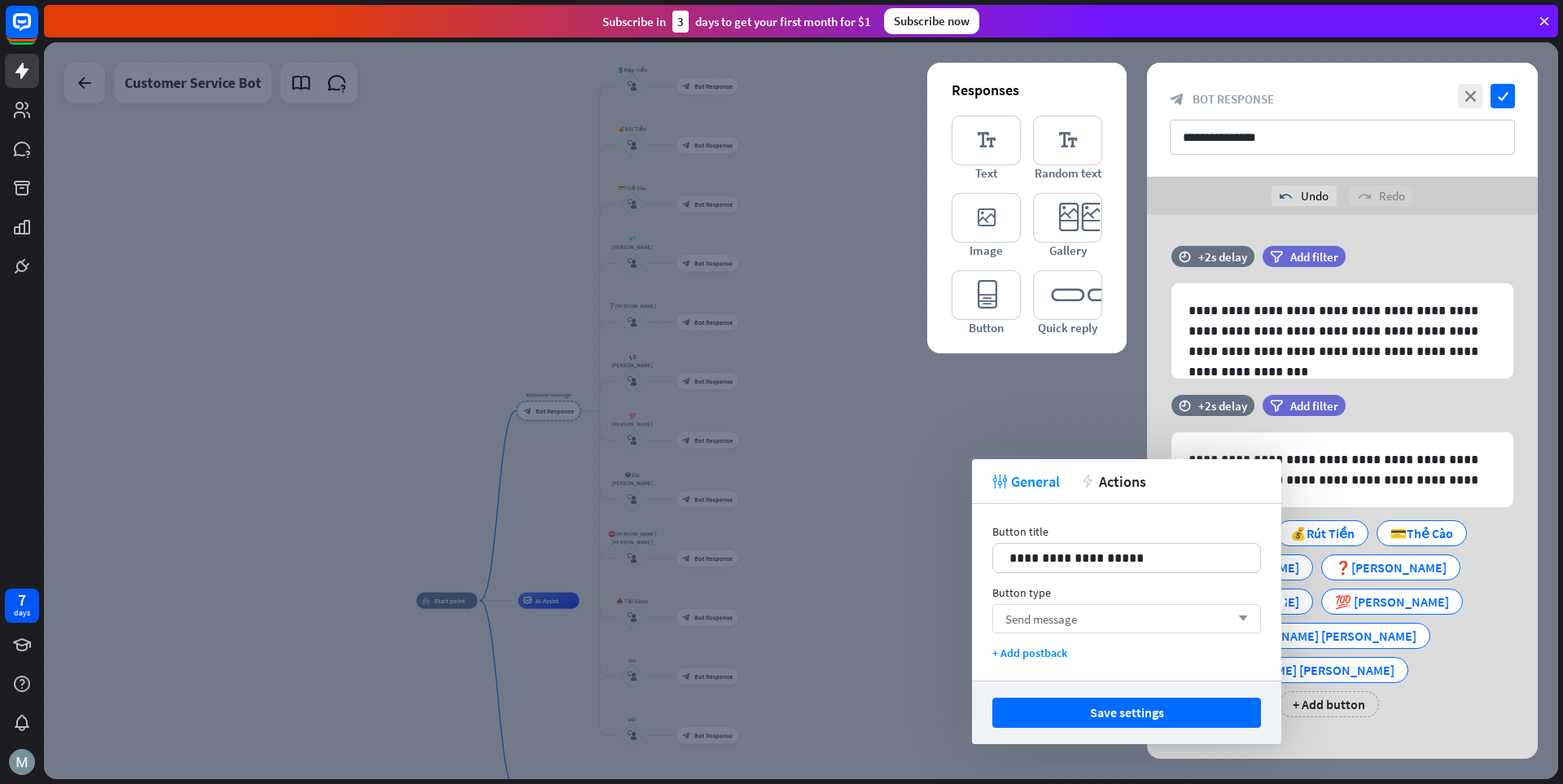
click at [1087, 626] on div "Send message arrow_down" at bounding box center [1127, 618] width 269 height 29
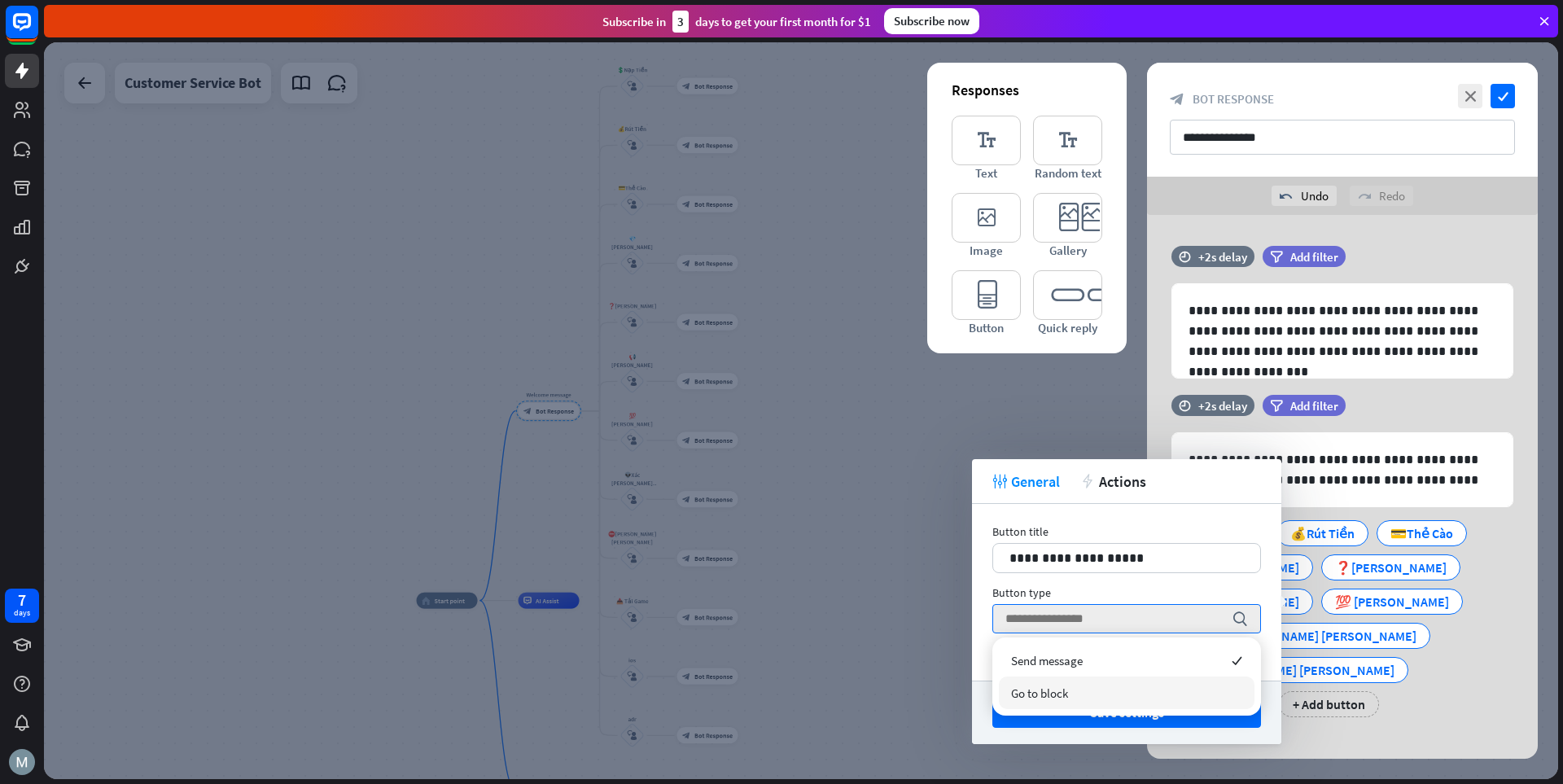
click at [1087, 688] on div "Go to block" at bounding box center [1126, 692] width 256 height 32
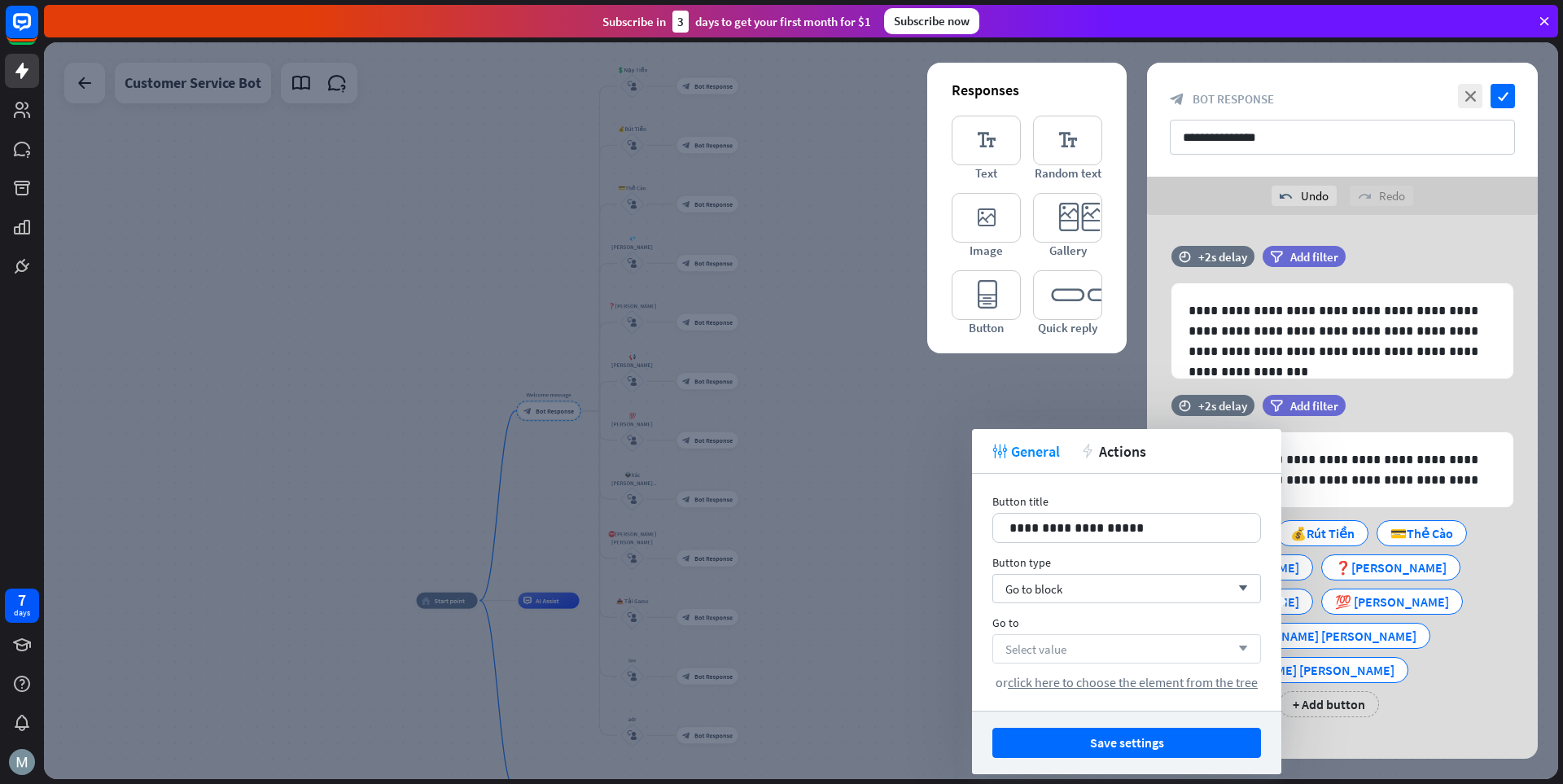
click at [1087, 643] on div "Select value arrow_down" at bounding box center [1127, 648] width 269 height 29
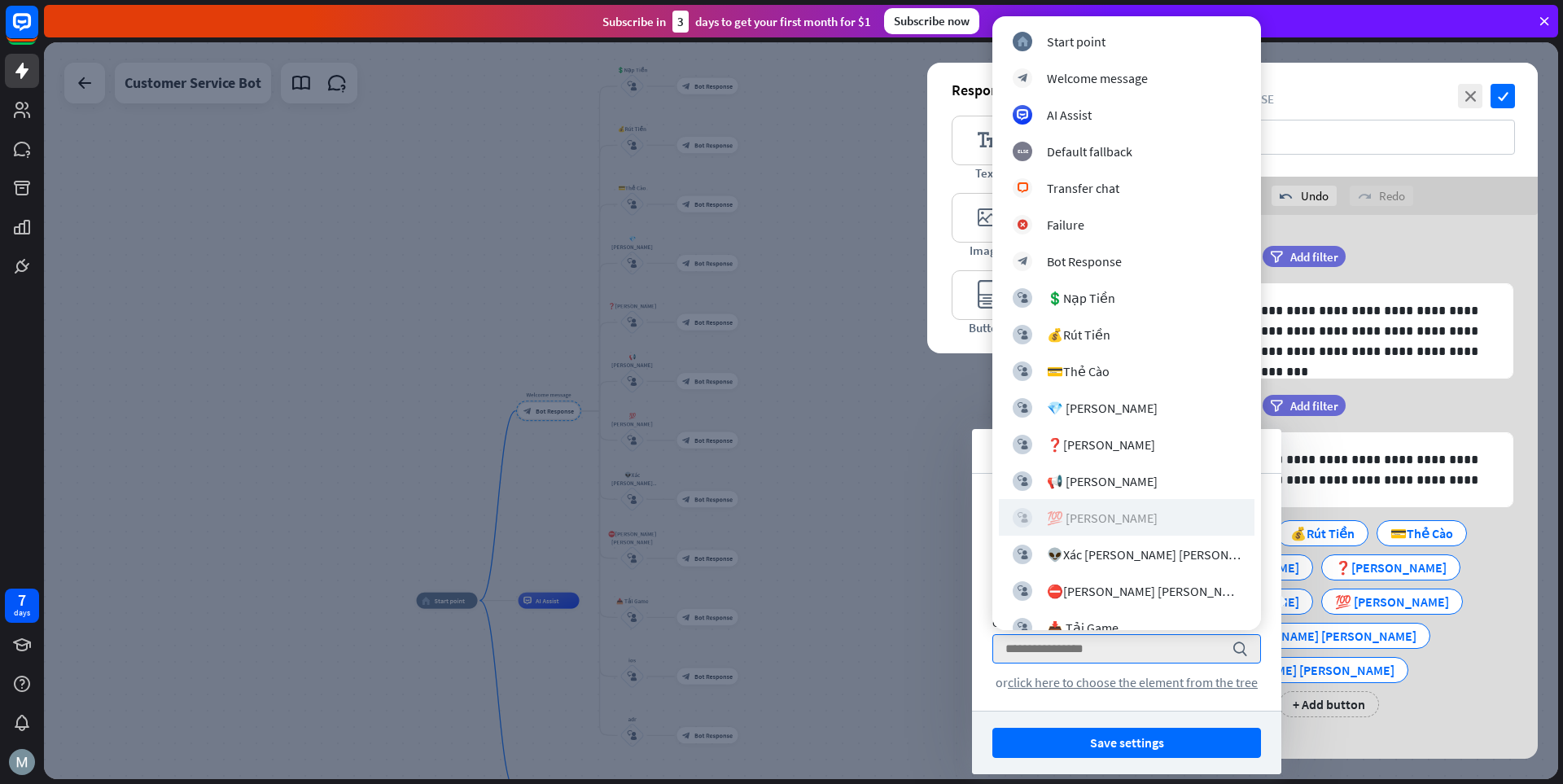
click at [1087, 523] on div "💯 [PERSON_NAME]" at bounding box center [1103, 518] width 111 height 17
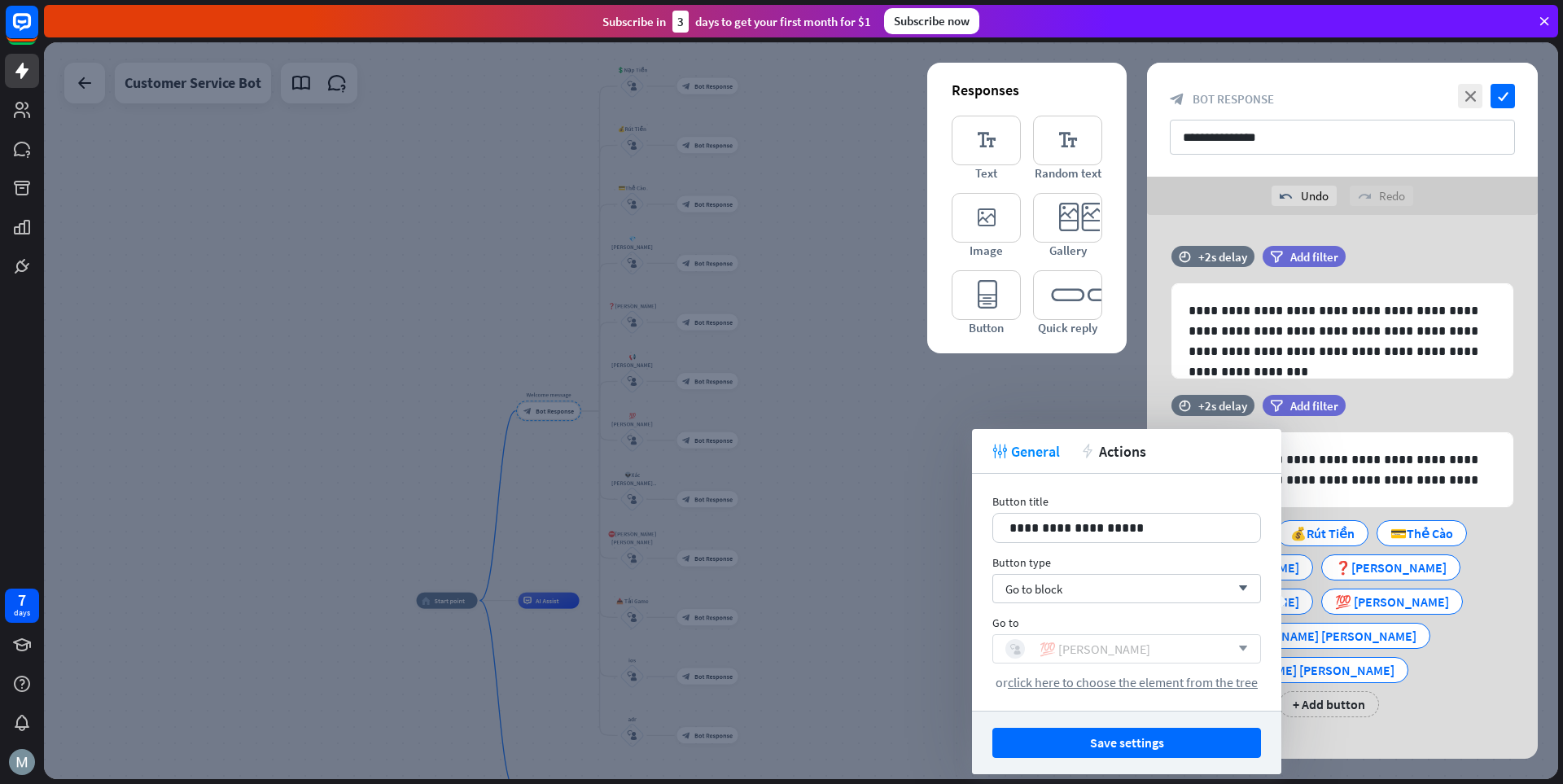
click at [1087, 647] on div "block_user_input 💯 [PERSON_NAME]" at bounding box center [1118, 649] width 225 height 20
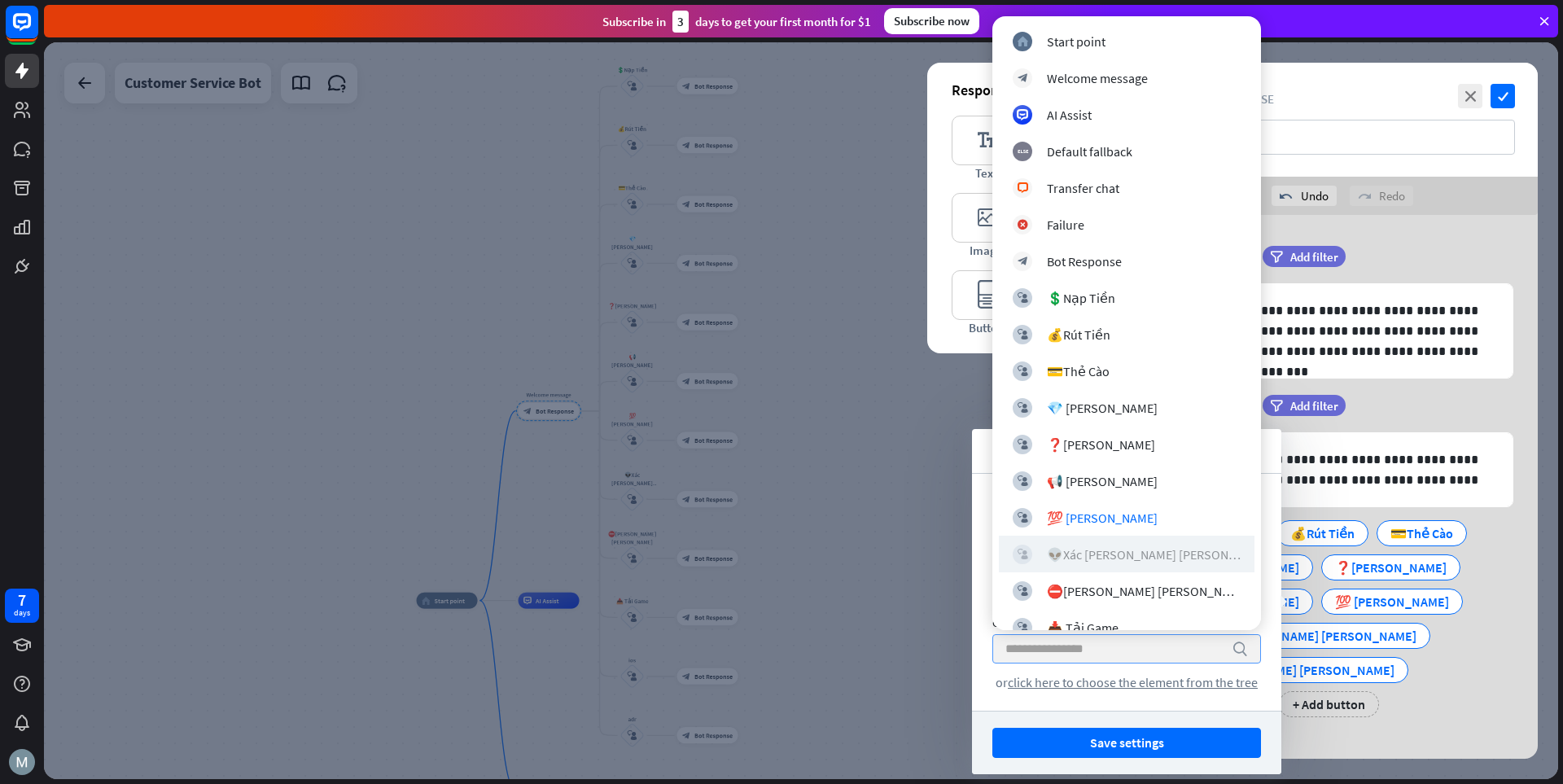
click at [1087, 557] on div "👽Xác [PERSON_NAME] [PERSON_NAME]" at bounding box center [1144, 554] width 194 height 17
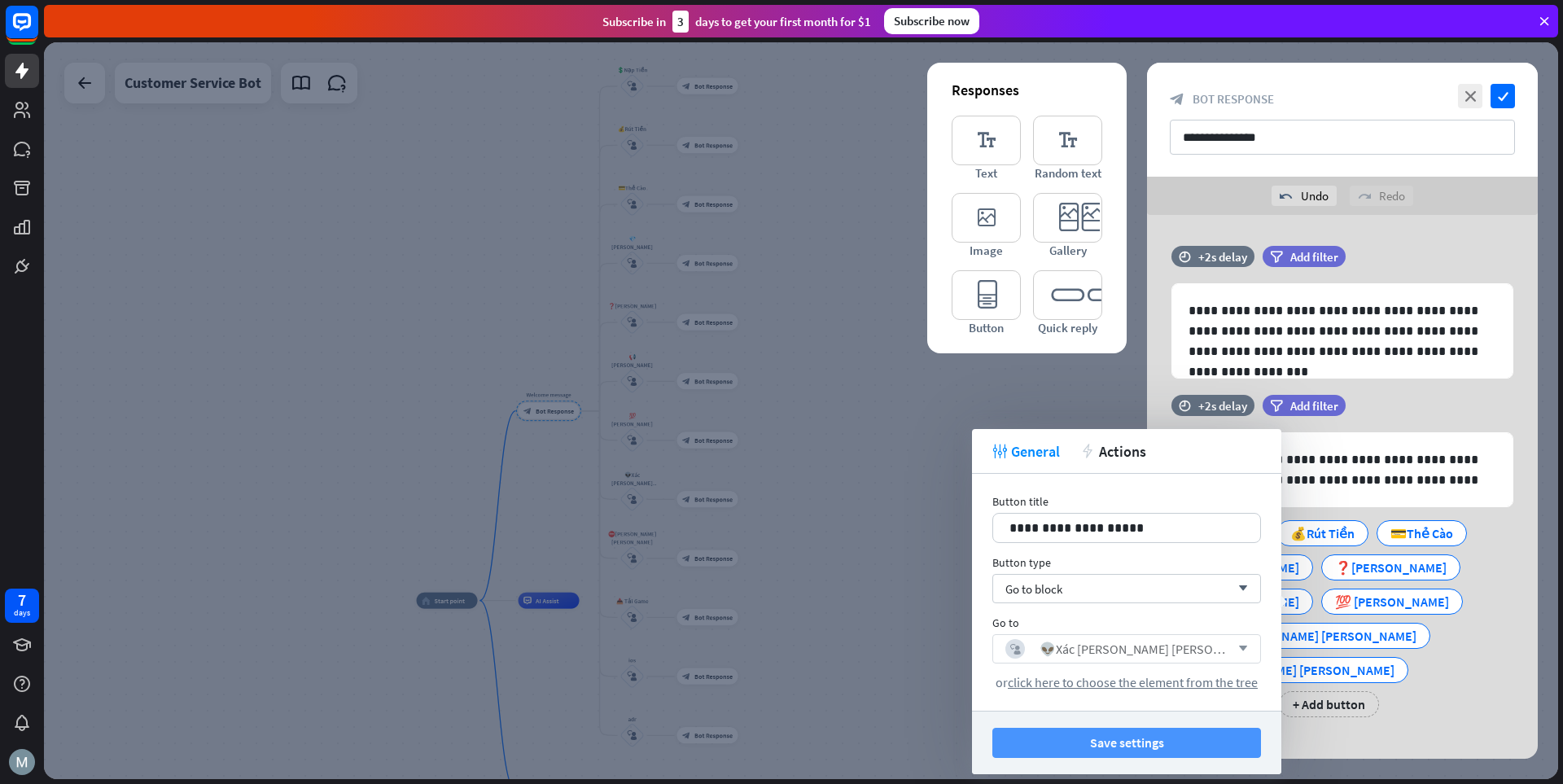
click at [1087, 748] on button "Save settings" at bounding box center [1127, 743] width 269 height 30
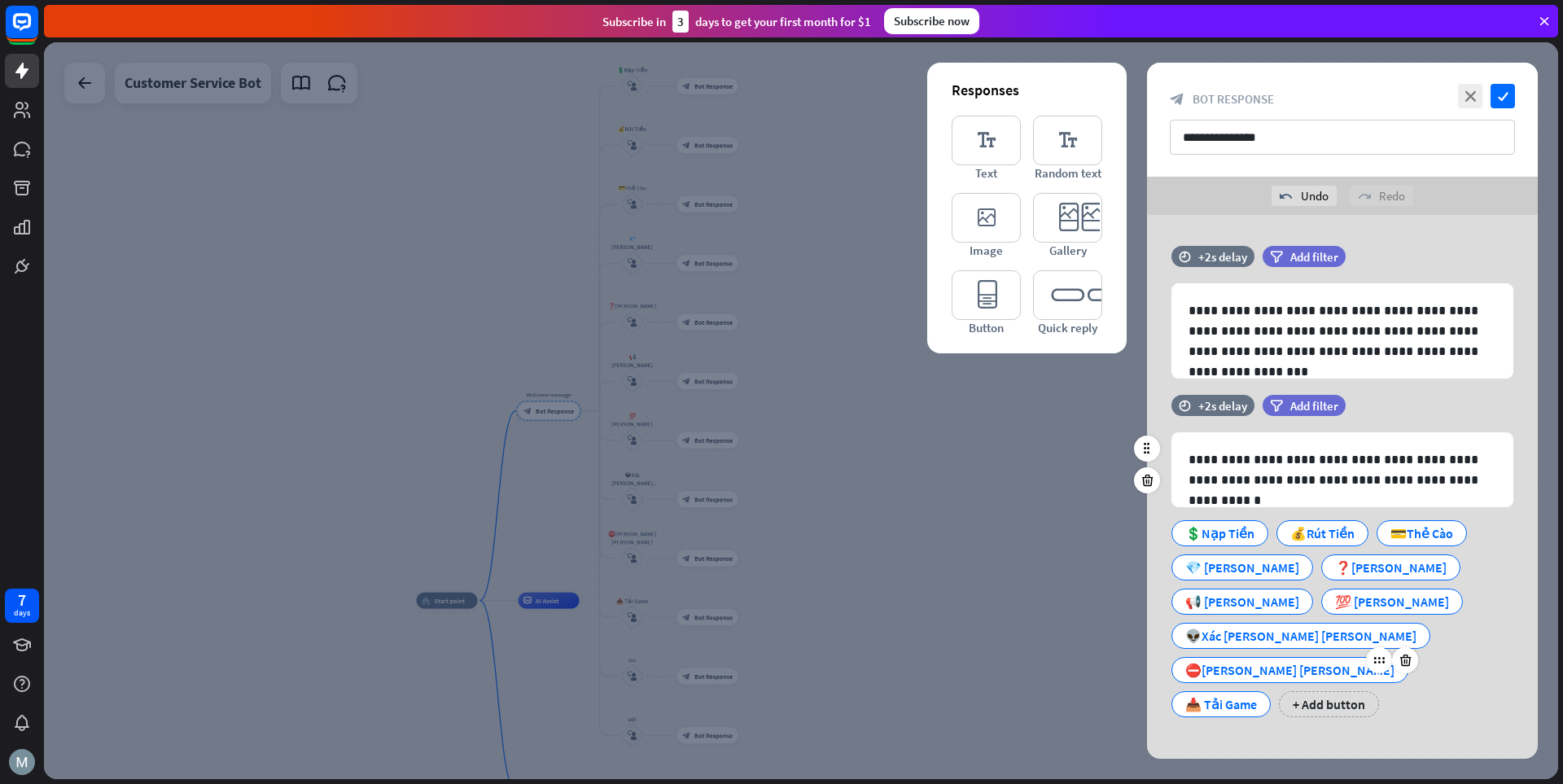
click at [1087, 657] on div "⛔️[PERSON_NAME] [PERSON_NAME]" at bounding box center [1290, 670] width 209 height 25
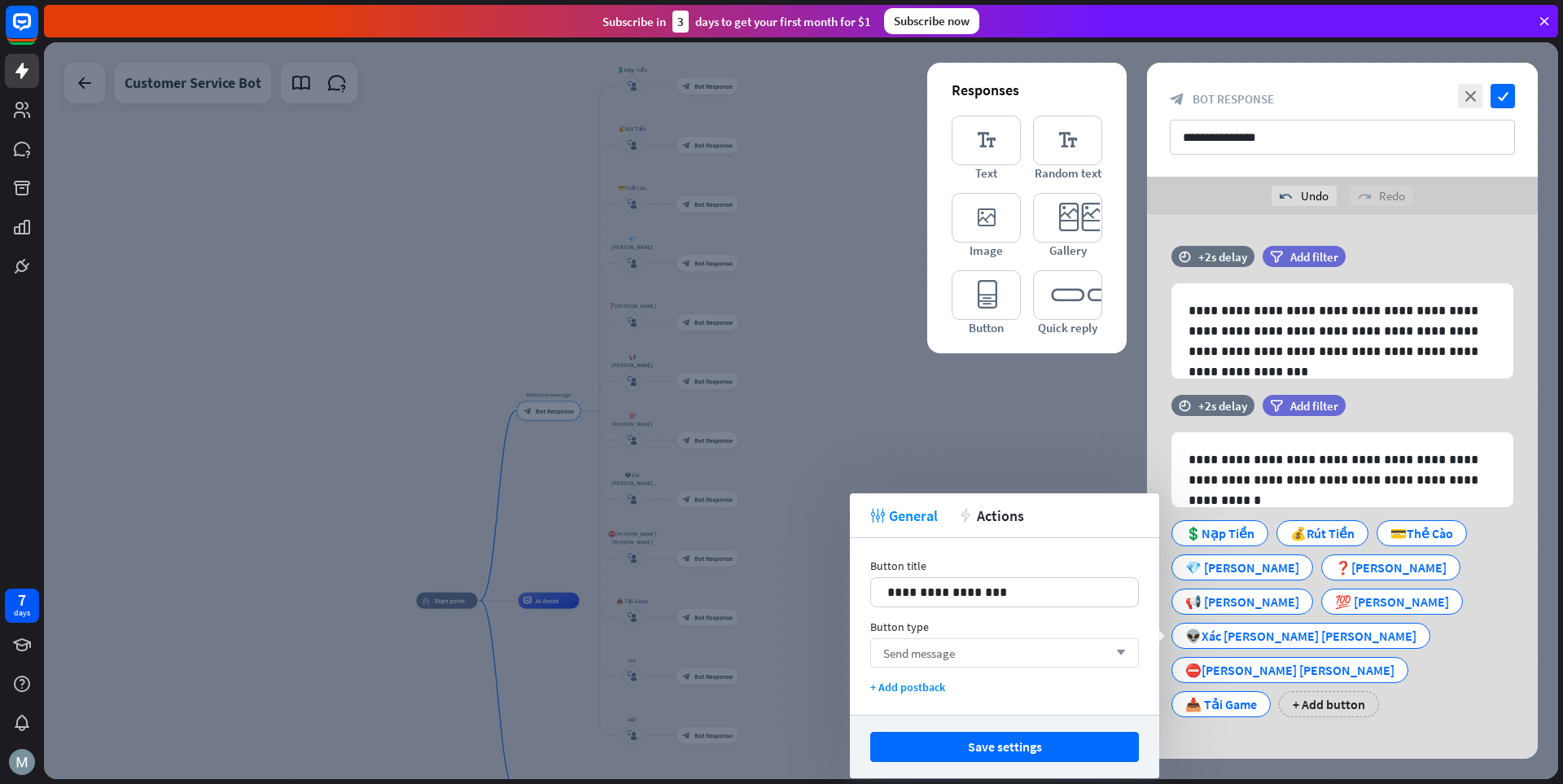
click at [985, 657] on div "Send message arrow_down" at bounding box center [1004, 653] width 269 height 29
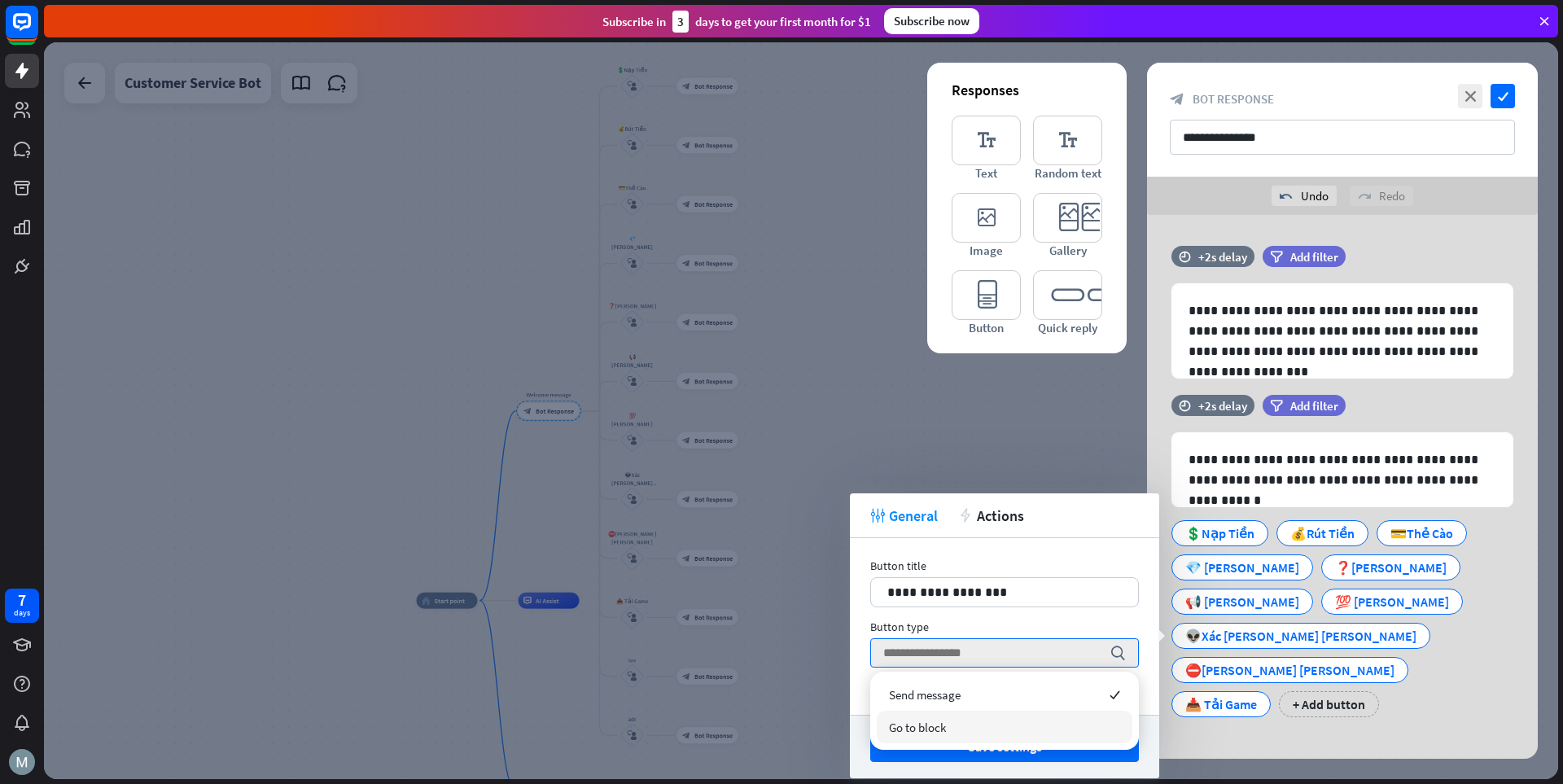
click at [952, 722] on div "Go to block" at bounding box center [1004, 726] width 256 height 32
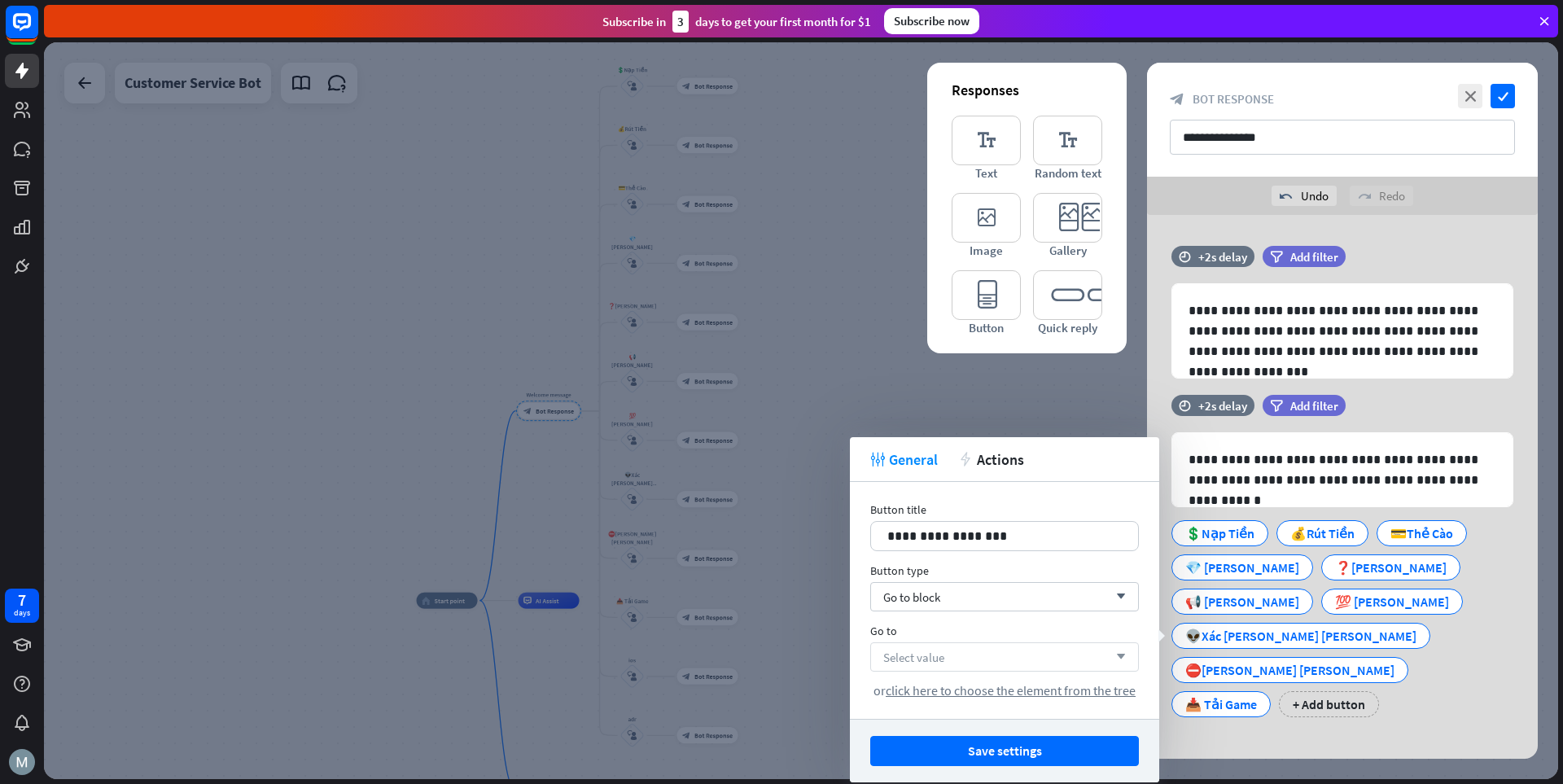
click at [1015, 658] on div "Select value arrow_down" at bounding box center [1004, 656] width 269 height 29
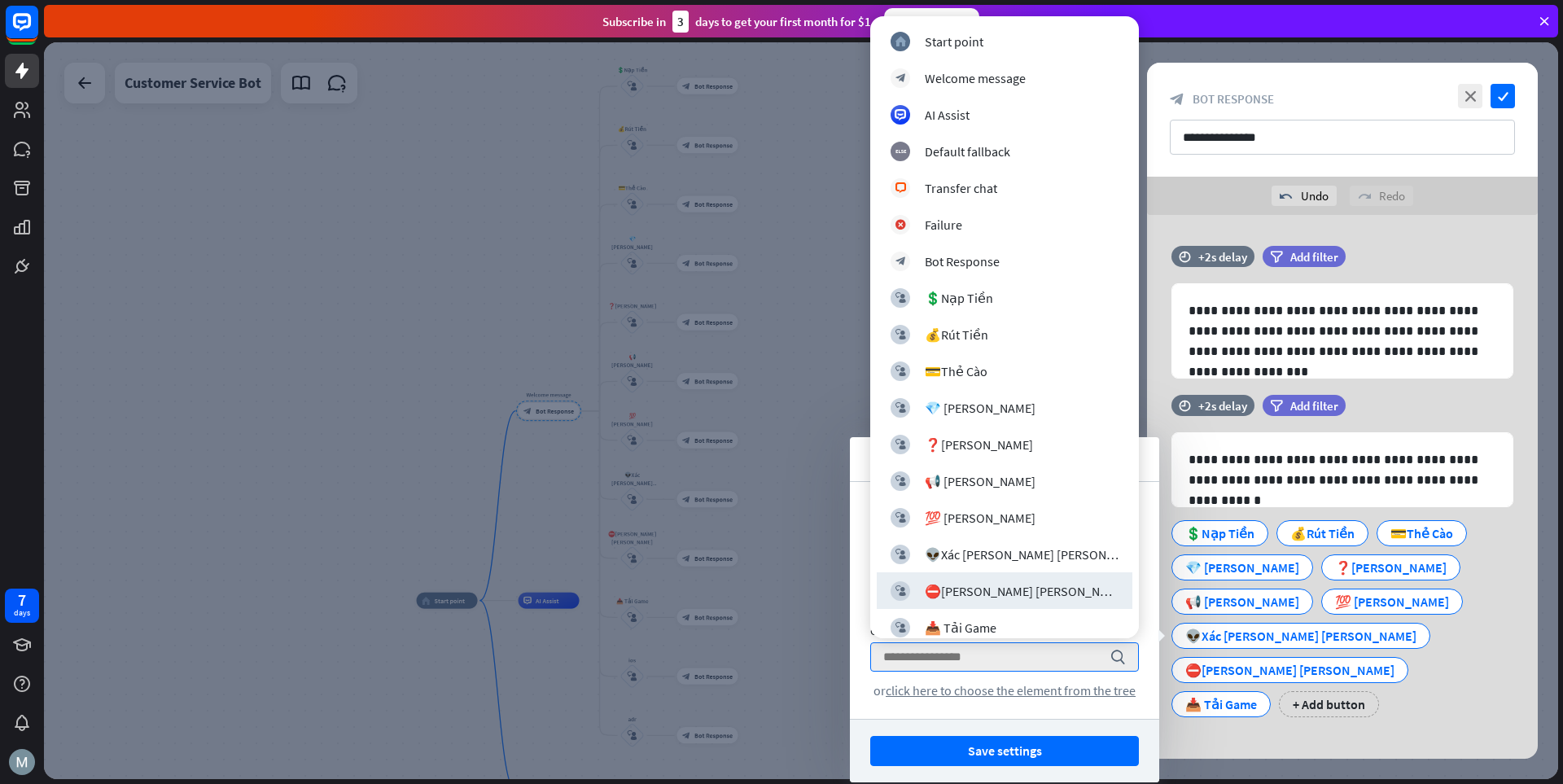
click at [1006, 590] on div "⛔️[PERSON_NAME] [PERSON_NAME]" at bounding box center [1022, 591] width 194 height 17
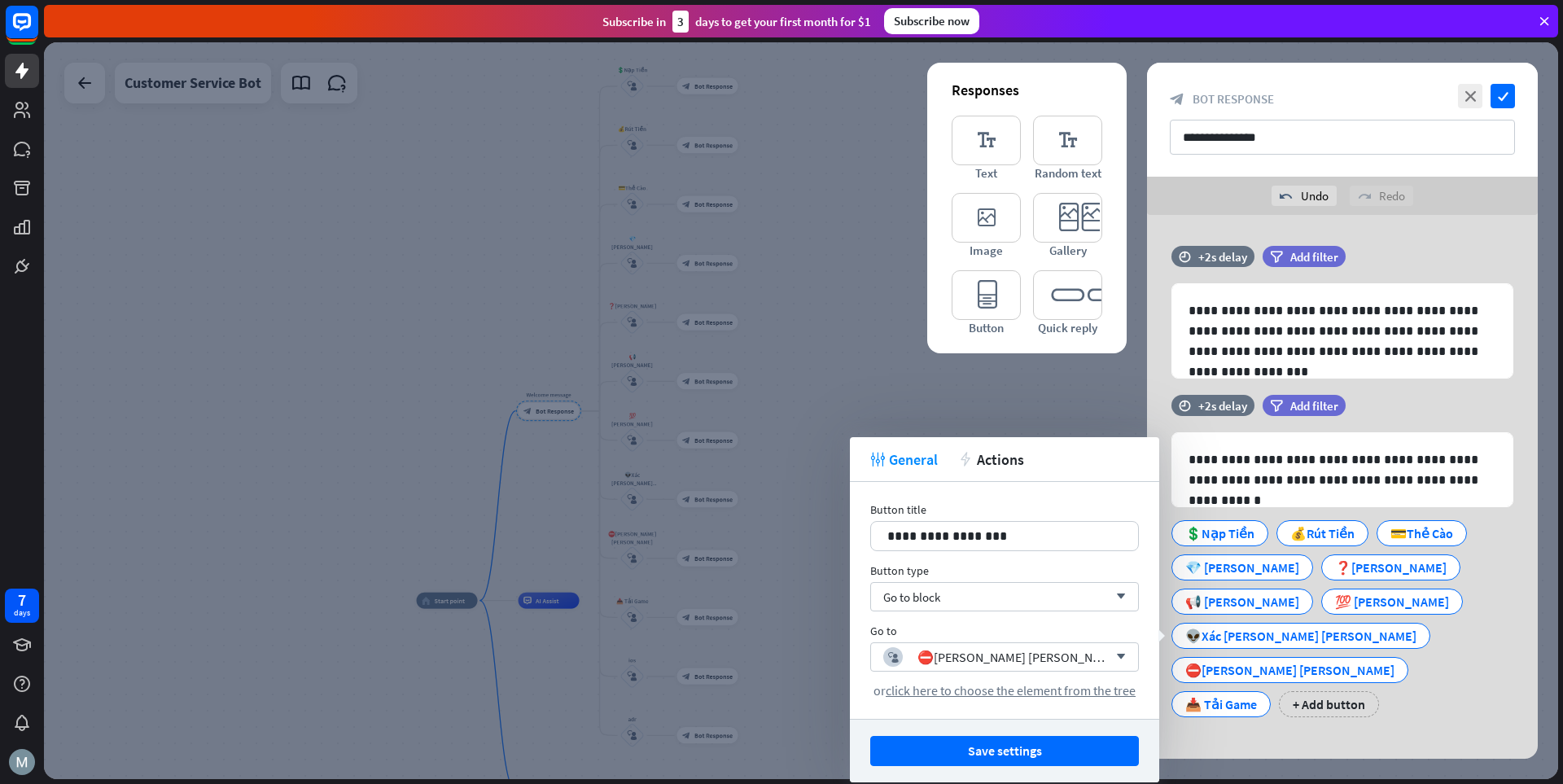
click at [1033, 751] on button "Save settings" at bounding box center [1004, 751] width 269 height 30
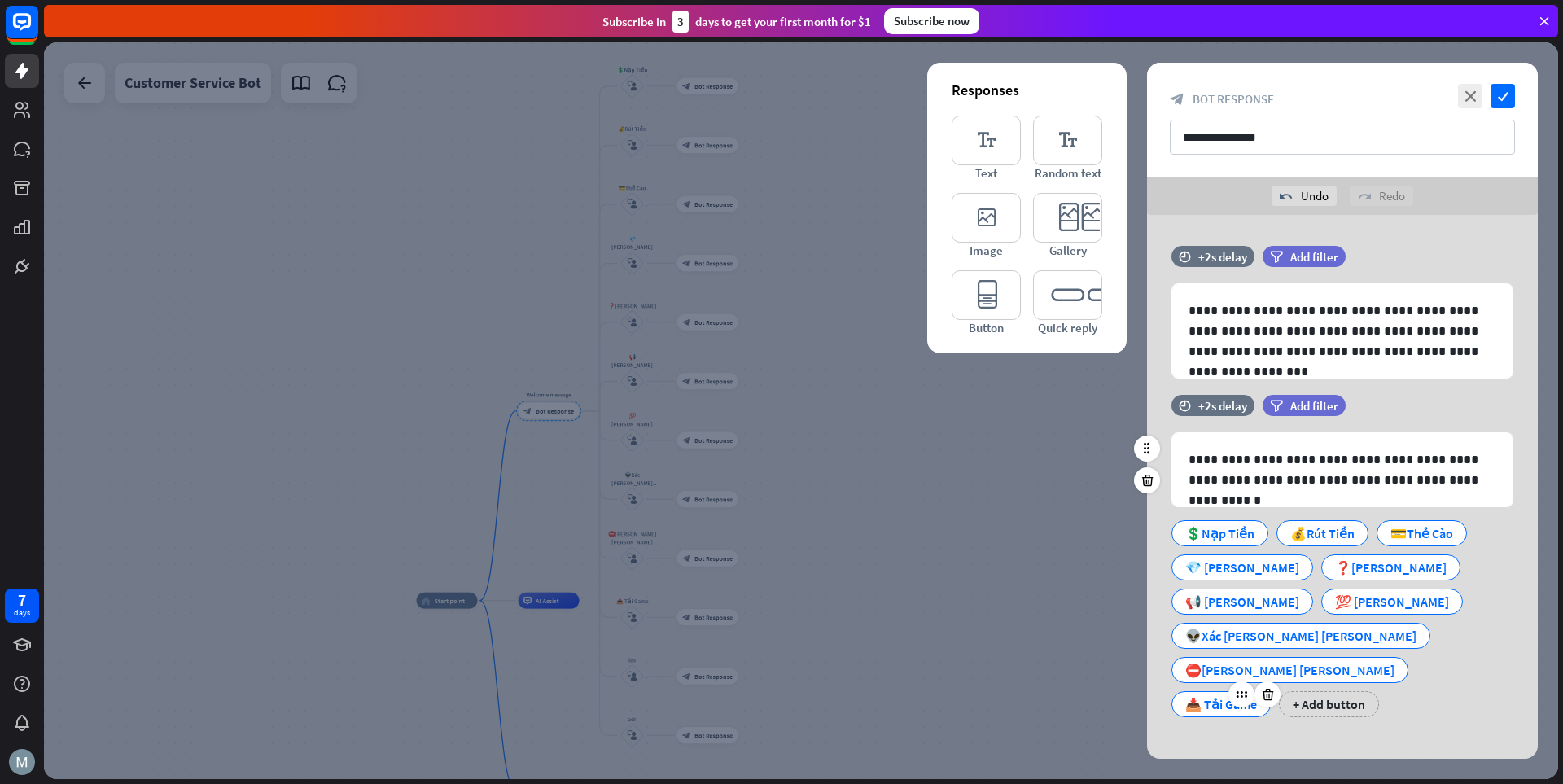
click at [1087, 691] on div "📥 Tải Game" at bounding box center [1221, 704] width 72 height 25
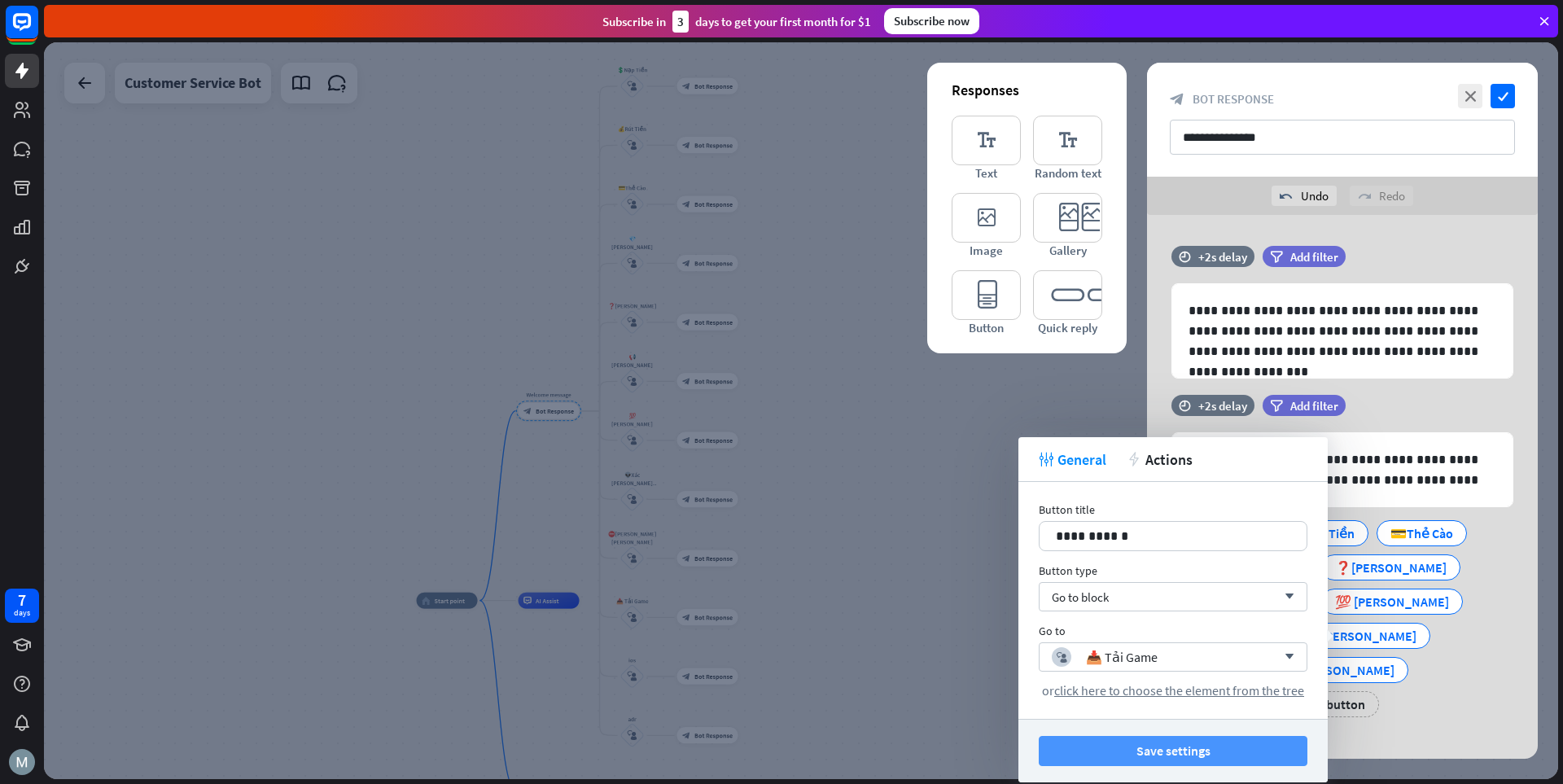
click at [1087, 748] on button "Save settings" at bounding box center [1173, 751] width 269 height 30
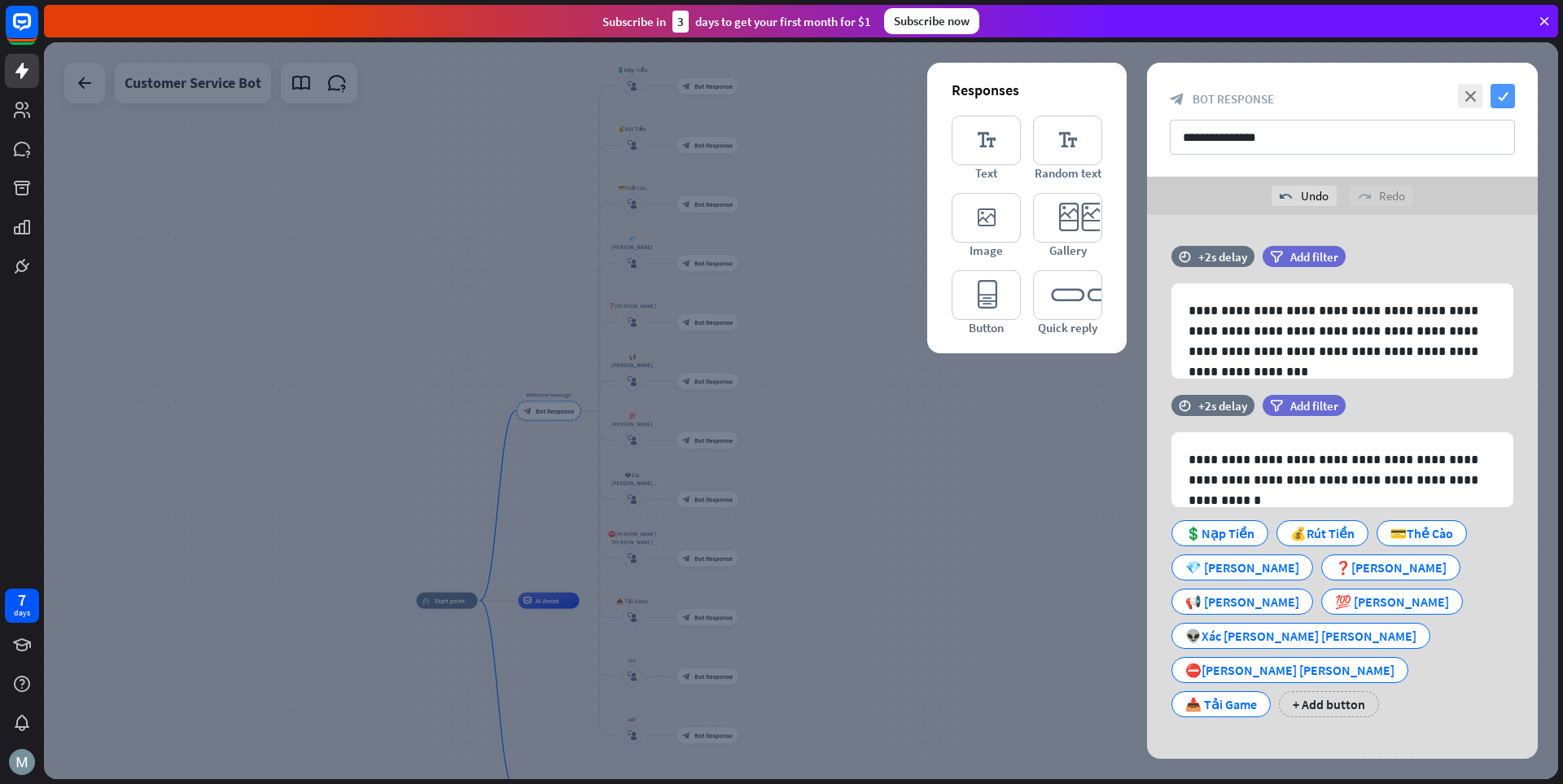
click at [1087, 97] on icon "check" at bounding box center [1503, 96] width 25 height 25
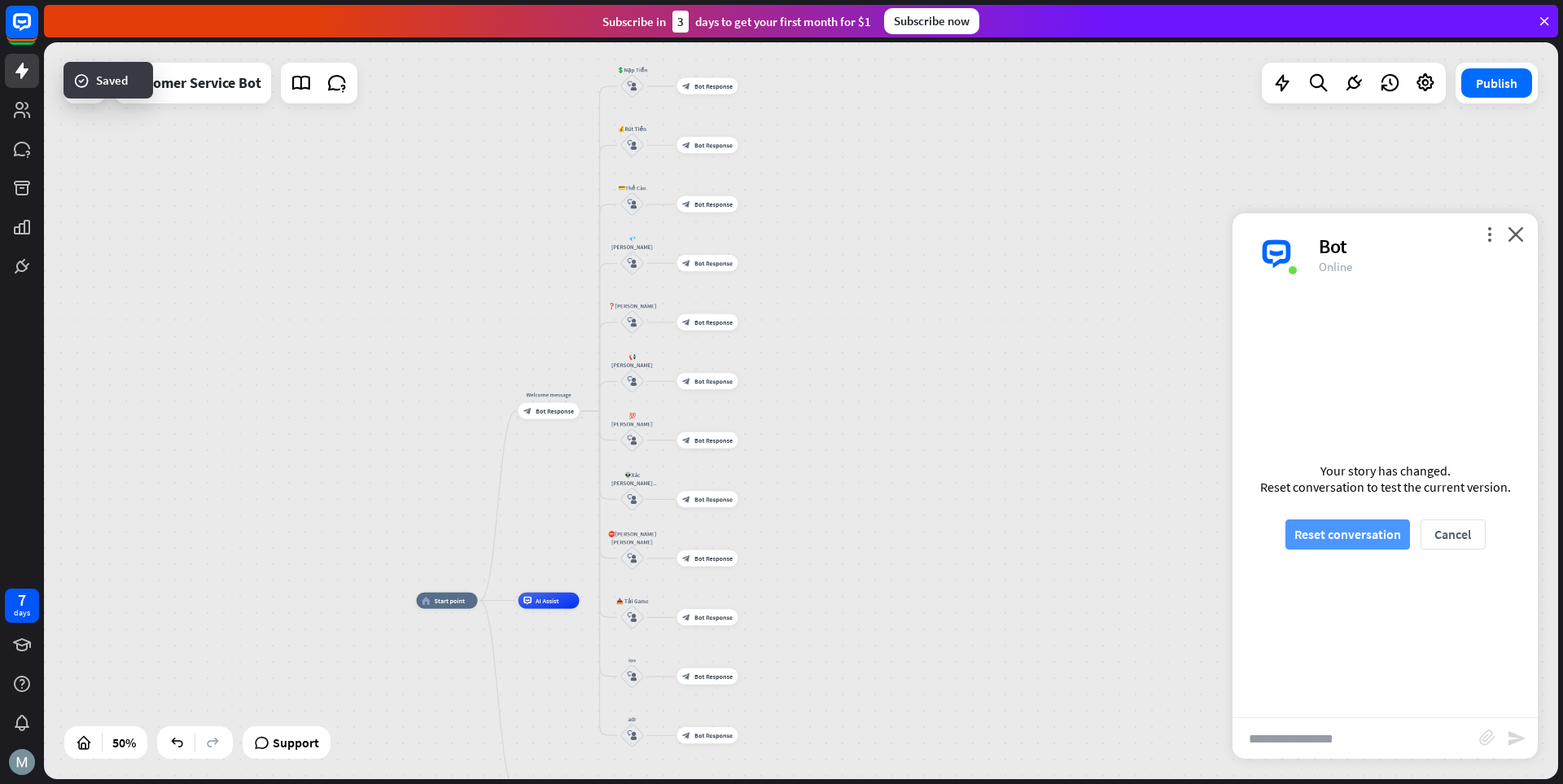
click at [1087, 533] on button "Reset conversation" at bounding box center [1348, 534] width 125 height 30
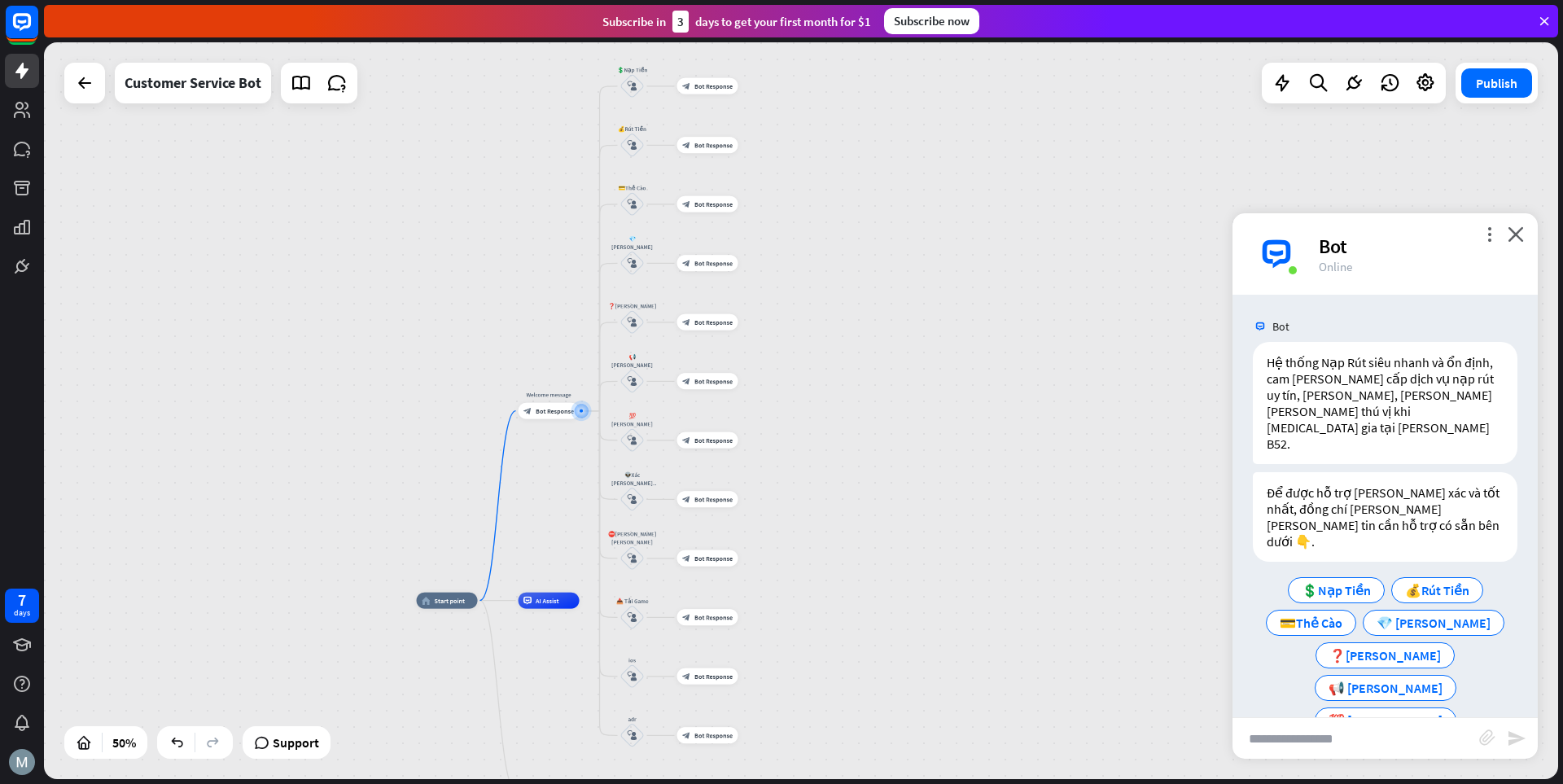
scroll to position [60, 0]
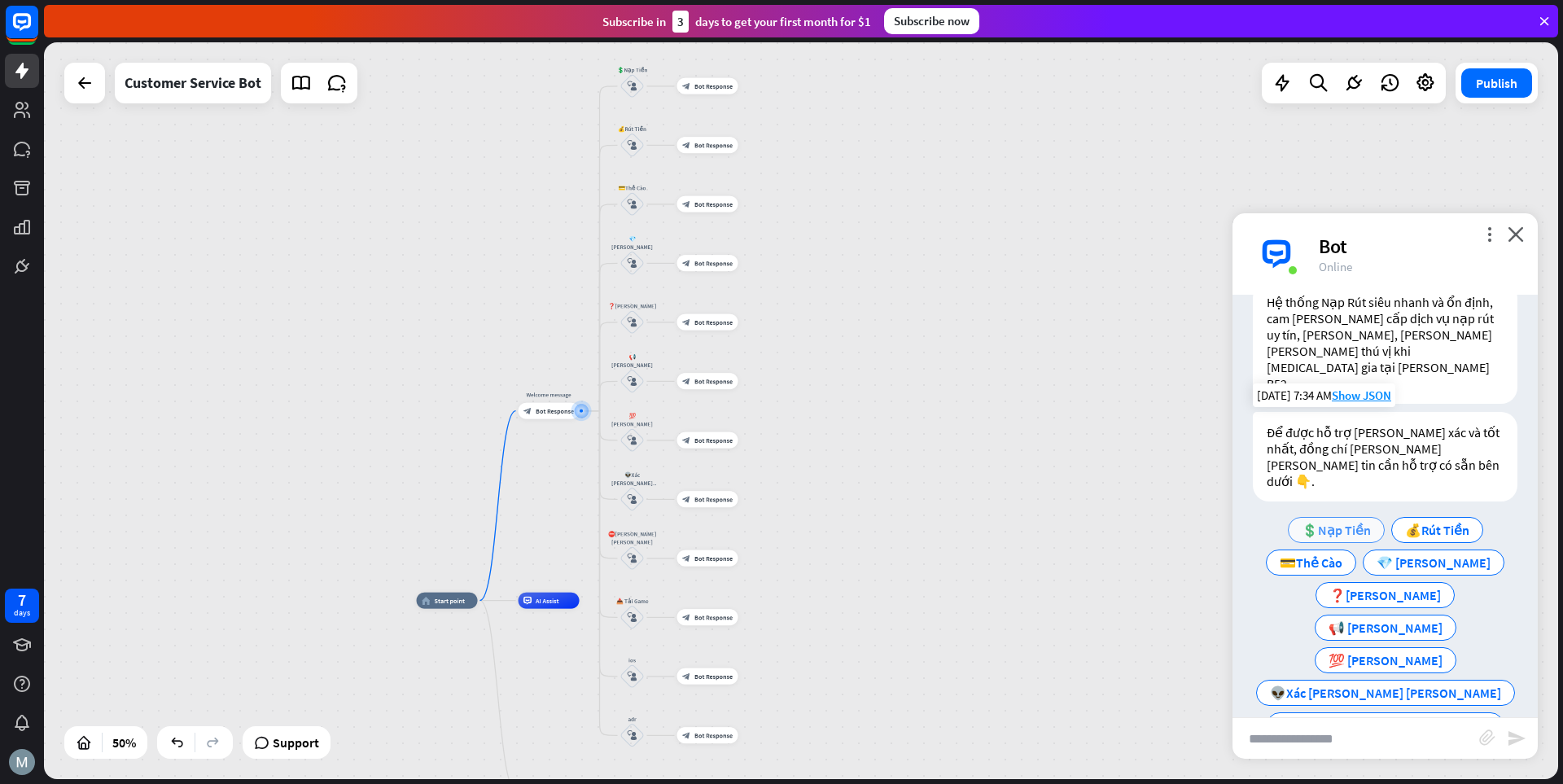
click at [1087, 522] on span "💲Nạp Tiền" at bounding box center [1337, 530] width 70 height 17
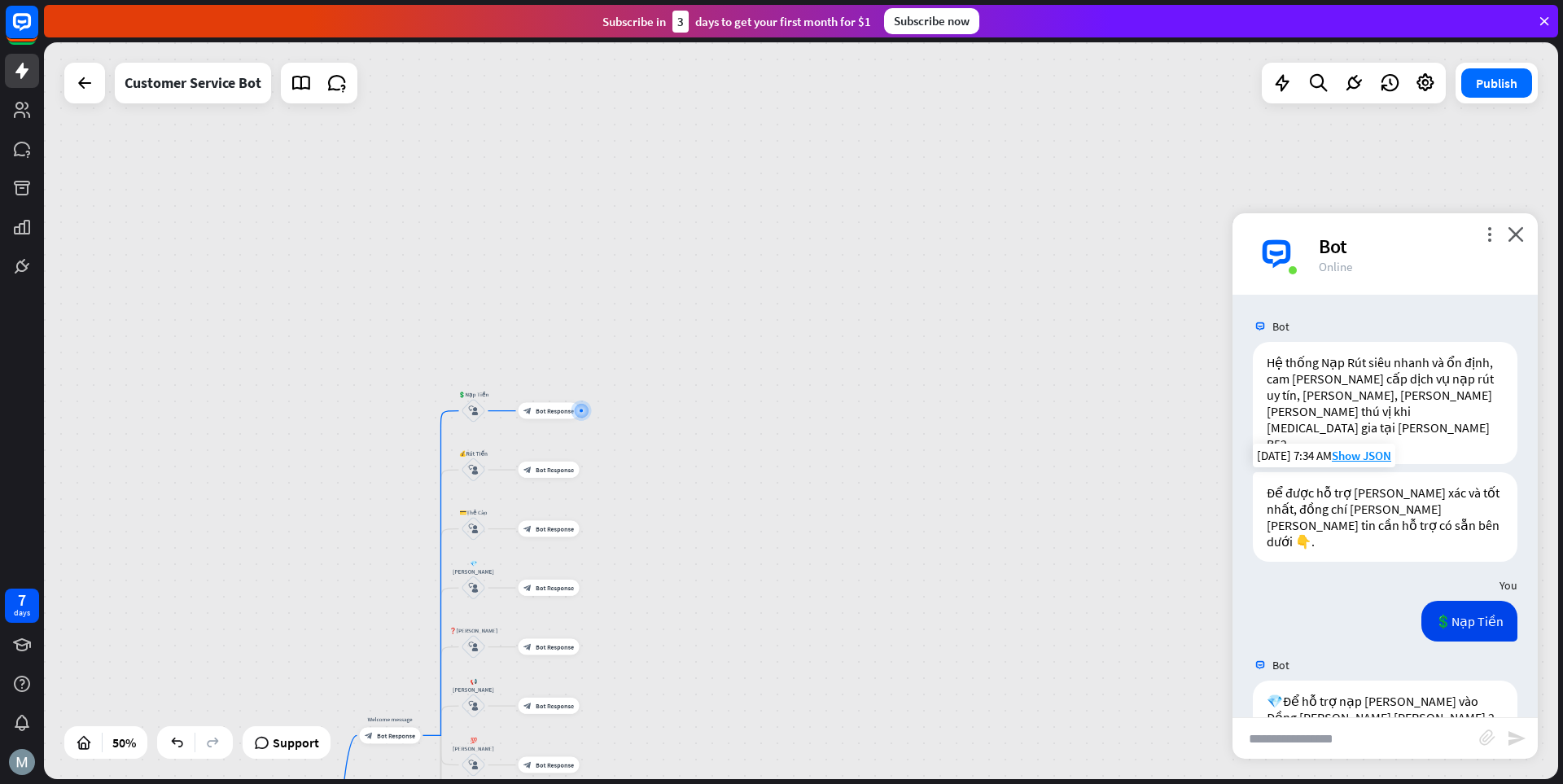
scroll to position [191, 0]
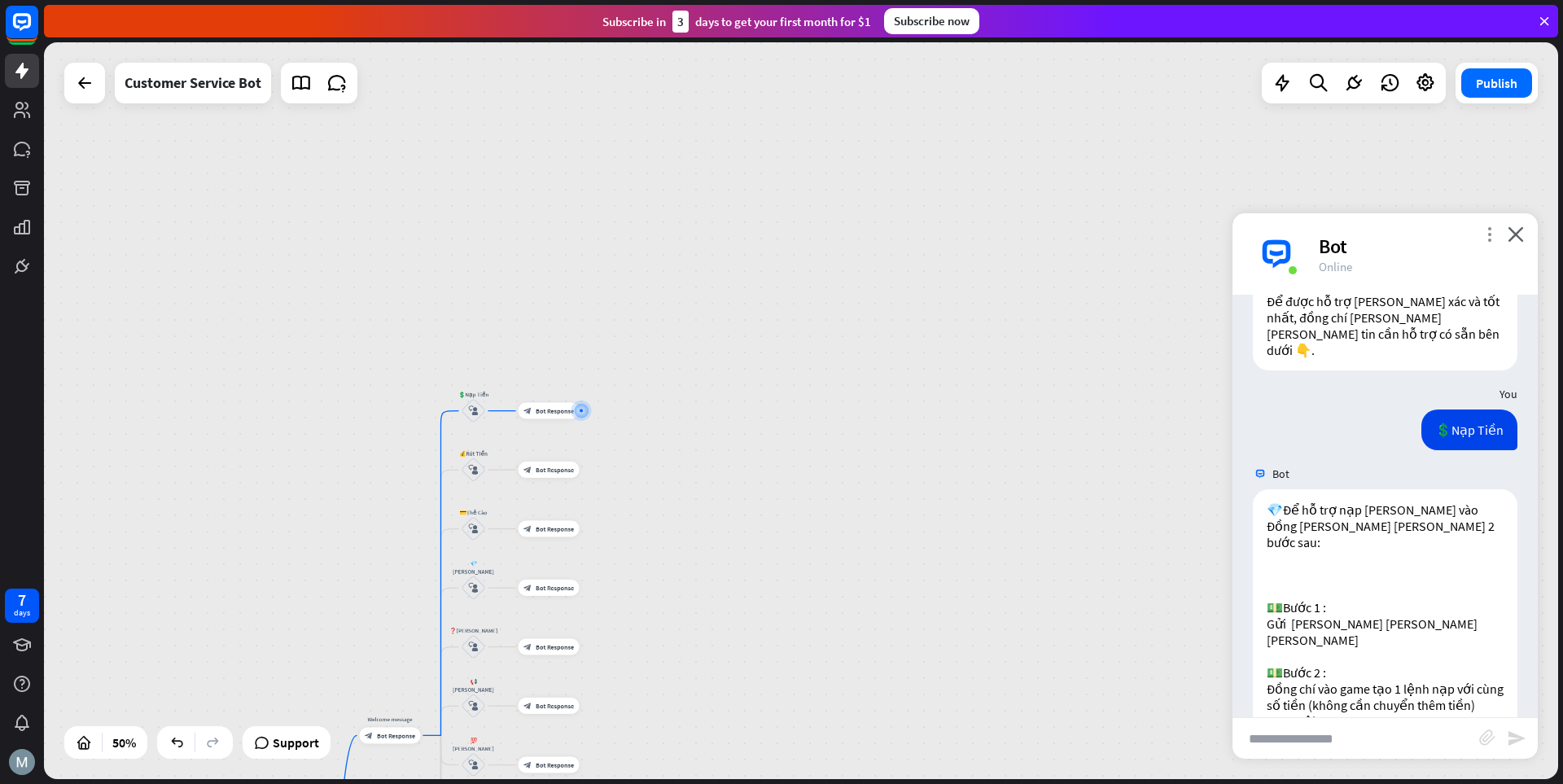
click at [1087, 230] on icon "more_vert" at bounding box center [1489, 234] width 16 height 16
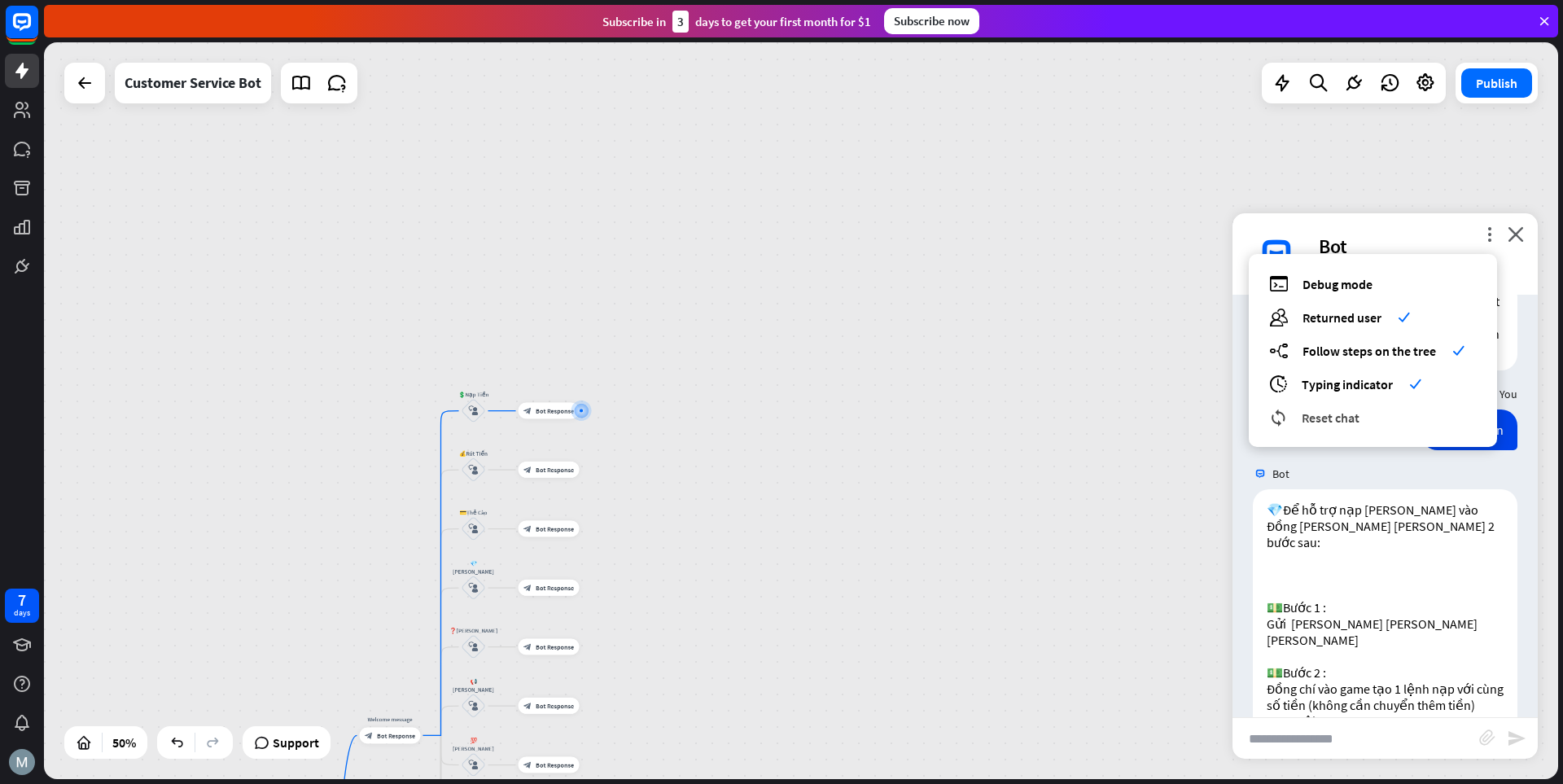
click at [1087, 417] on span "Reset chat" at bounding box center [1331, 418] width 58 height 17
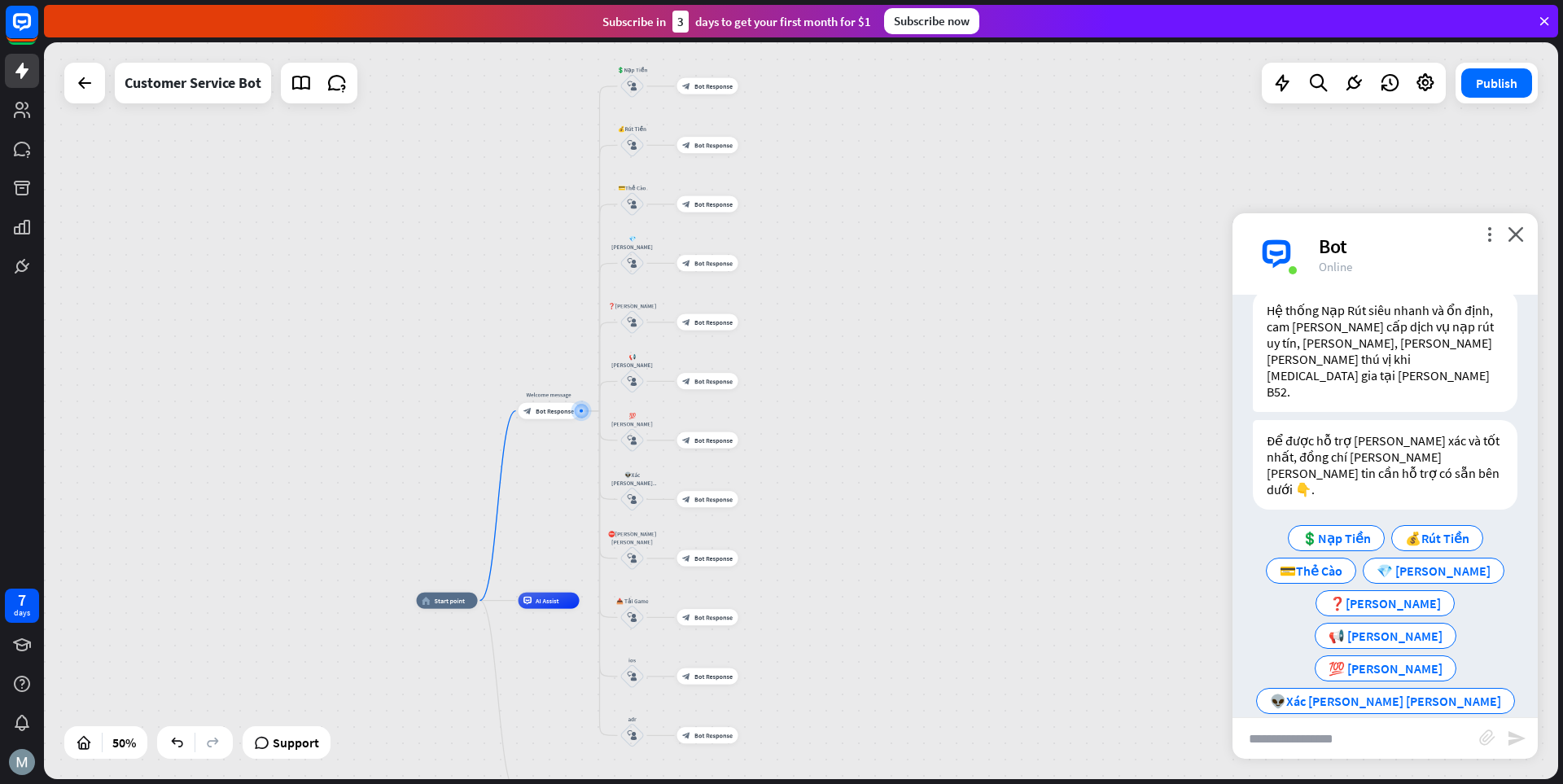
scroll to position [60, 0]
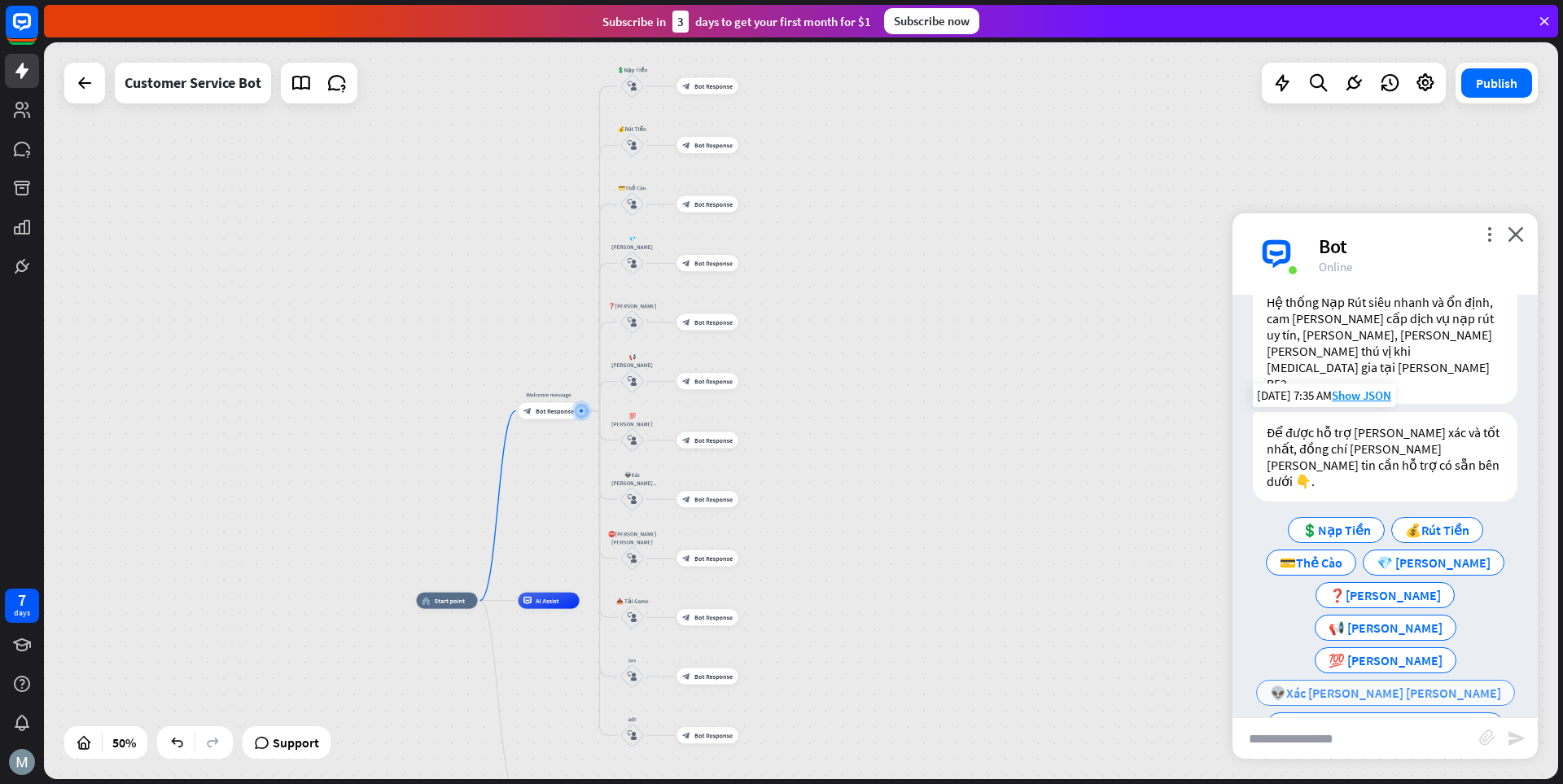
click at [1087, 685] on span "👽Xác [PERSON_NAME] [PERSON_NAME]" at bounding box center [1385, 693] width 231 height 17
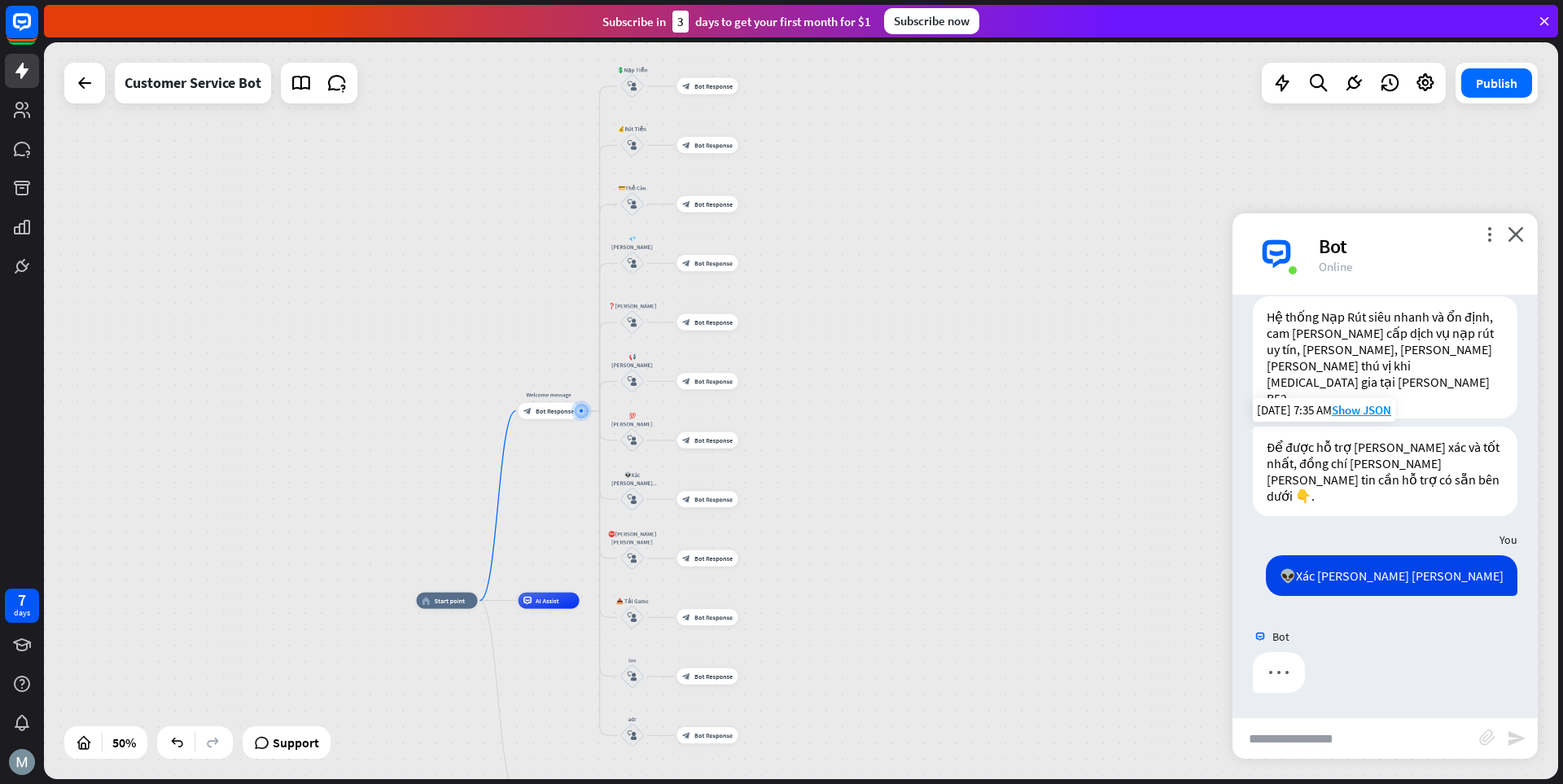
scroll to position [0, 0]
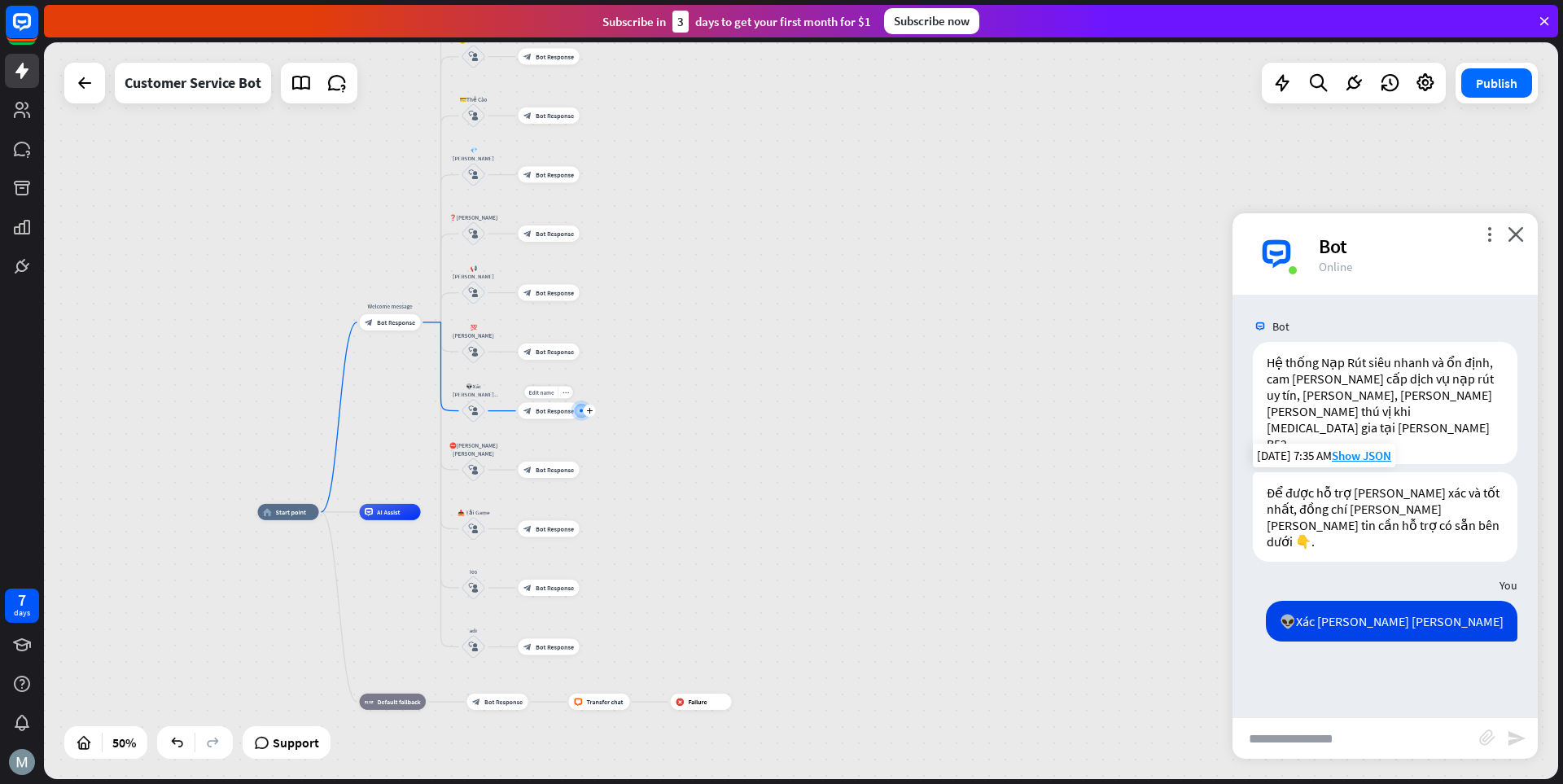
click at [551, 412] on span "Bot Response" at bounding box center [555, 411] width 38 height 8
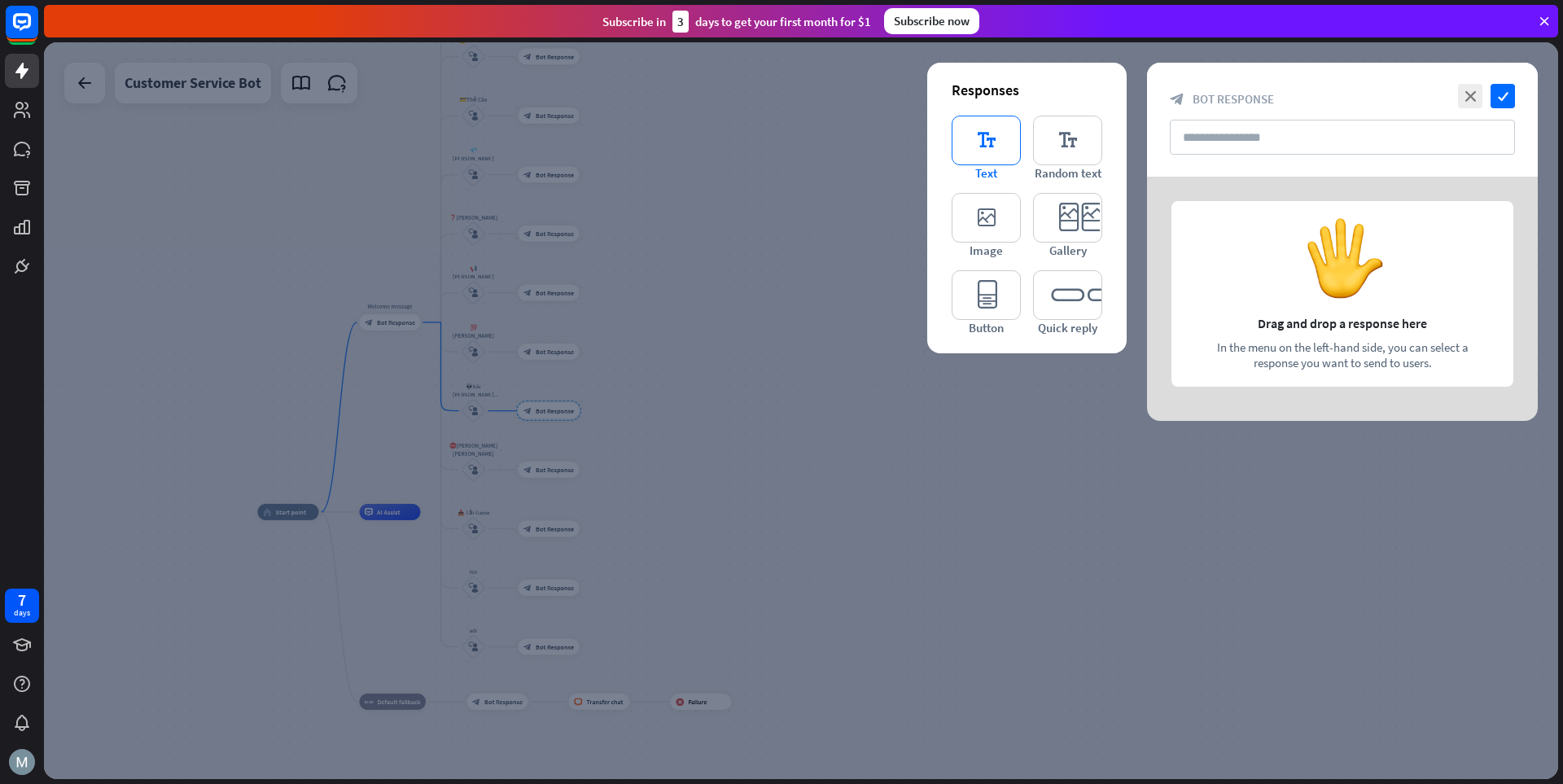
click at [978, 146] on icon "editor_text" at bounding box center [986, 141] width 70 height 50
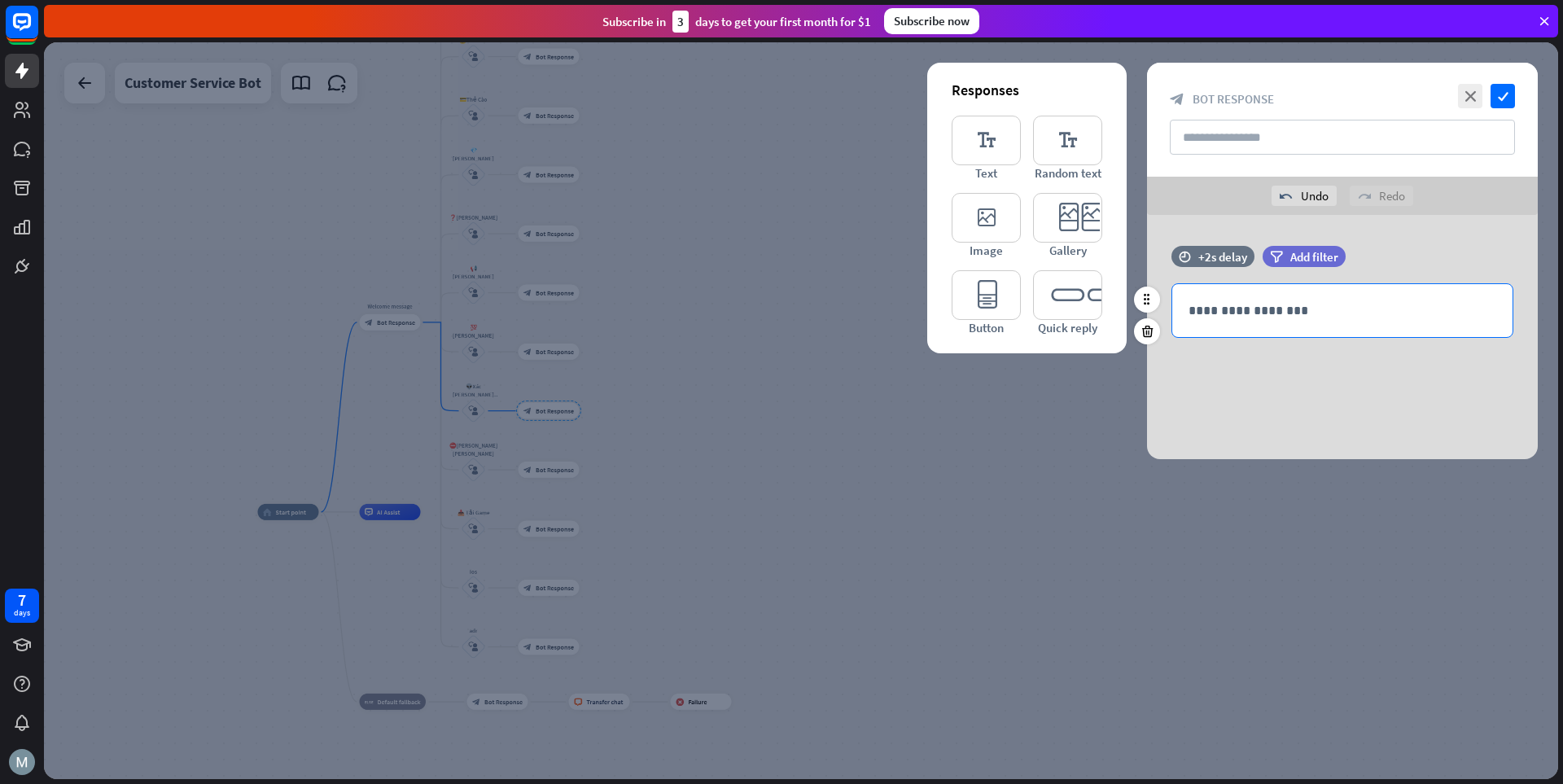
click at [1087, 315] on p "**********" at bounding box center [1343, 310] width 308 height 21
click at [1087, 96] on icon "check" at bounding box center [1503, 96] width 25 height 25
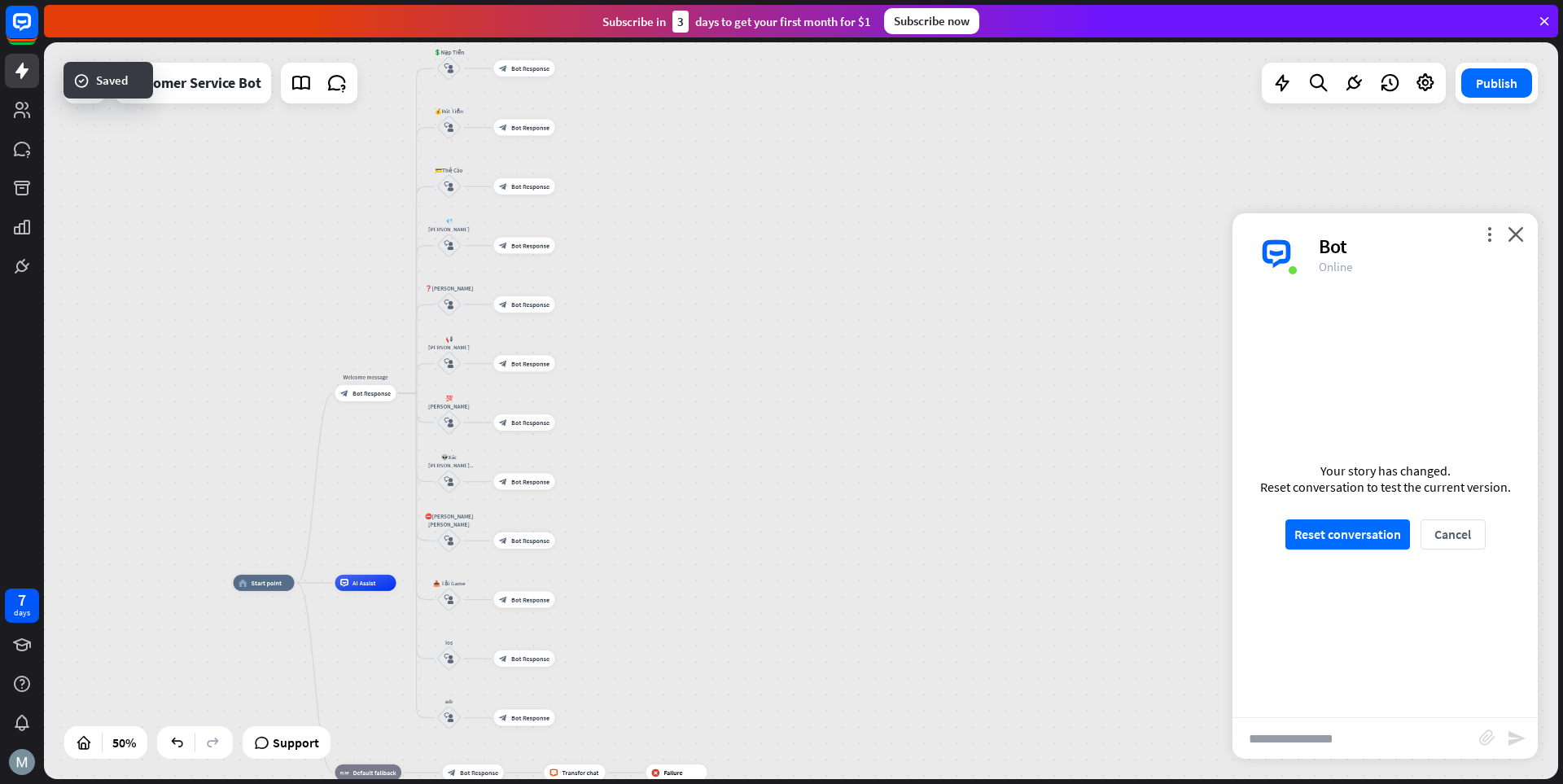
drag, startPoint x: 751, startPoint y: 246, endPoint x: 669, endPoint y: 253, distance: 82.3
click at [726, 318] on div "home_2 Start point Welcome message block_bot_response Bot Response 💲Nạp Tiền bl…" at bounding box center [801, 410] width 1514 height 737
click at [532, 255] on div "Edit name more_horiz plus block_bot_response Bot Response" at bounding box center [524, 246] width 61 height 17
click at [524, 240] on div "block_bot_response Bot Response" at bounding box center [524, 246] width 61 height 17
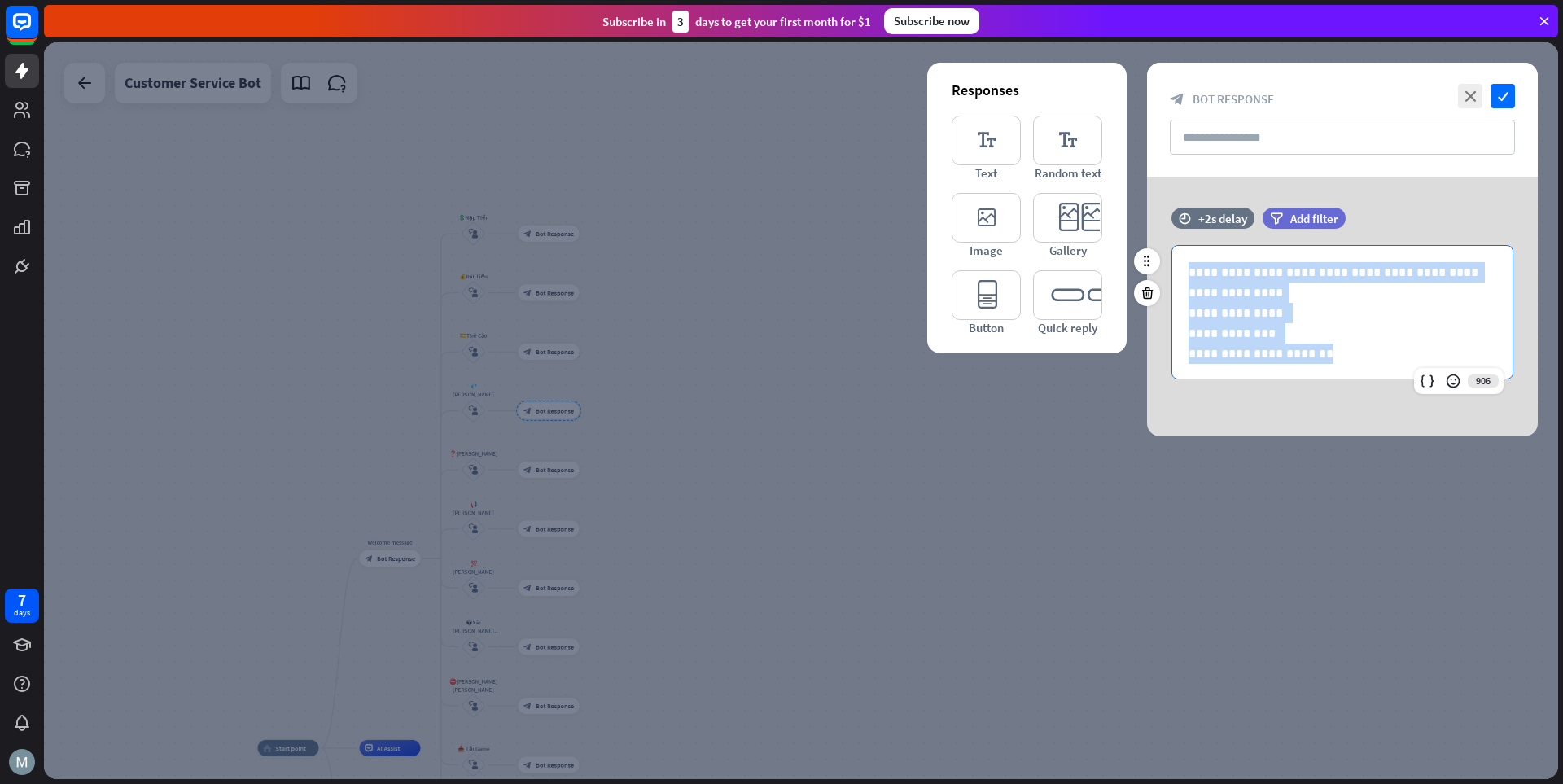
drag, startPoint x: 1339, startPoint y: 356, endPoint x: 1185, endPoint y: 261, distance: 180.9
click at [1087, 261] on div "**********" at bounding box center [1342, 313] width 340 height 134
copy div "**********"
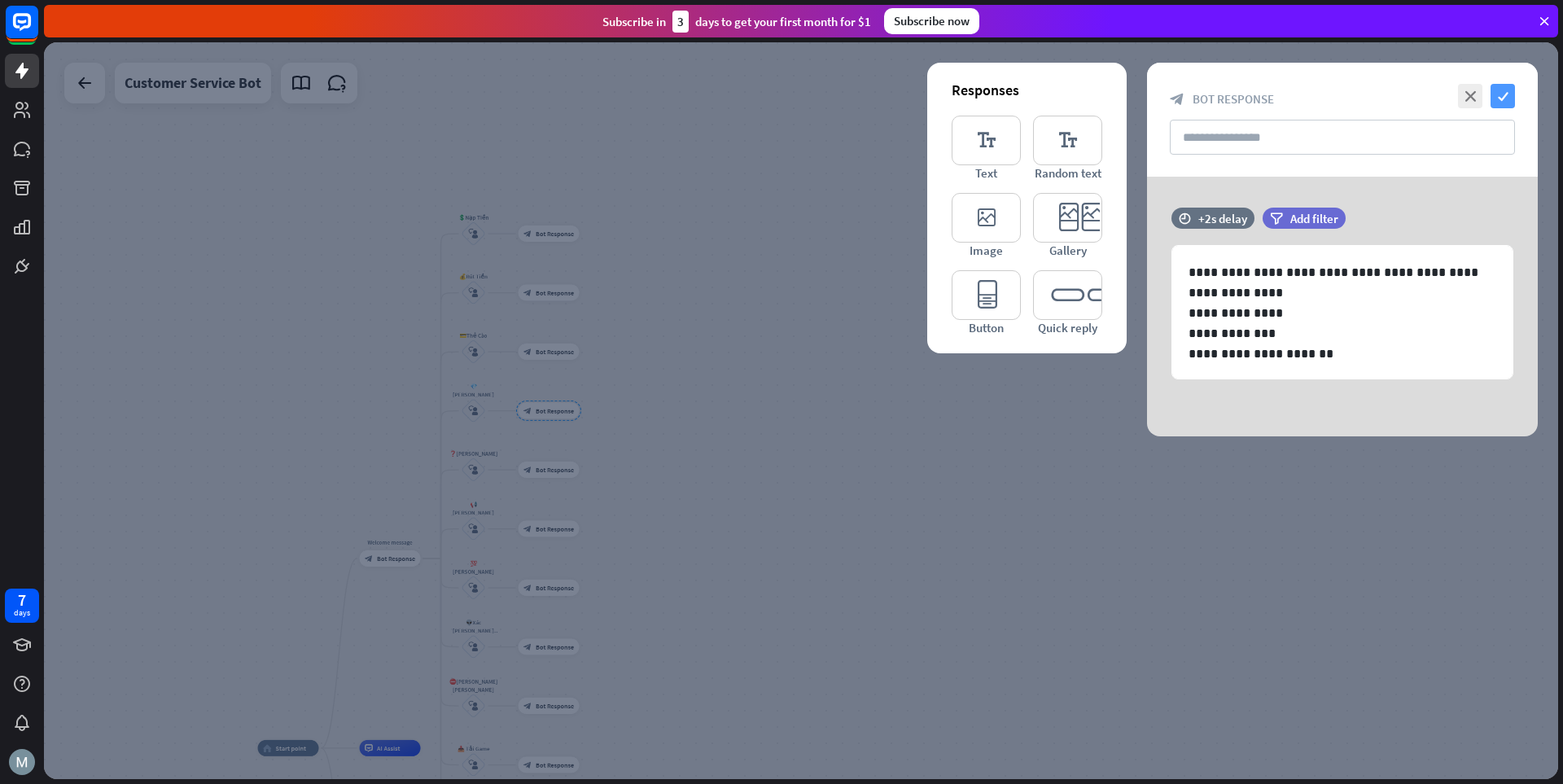
click at [1087, 84] on icon "check" at bounding box center [1503, 96] width 25 height 25
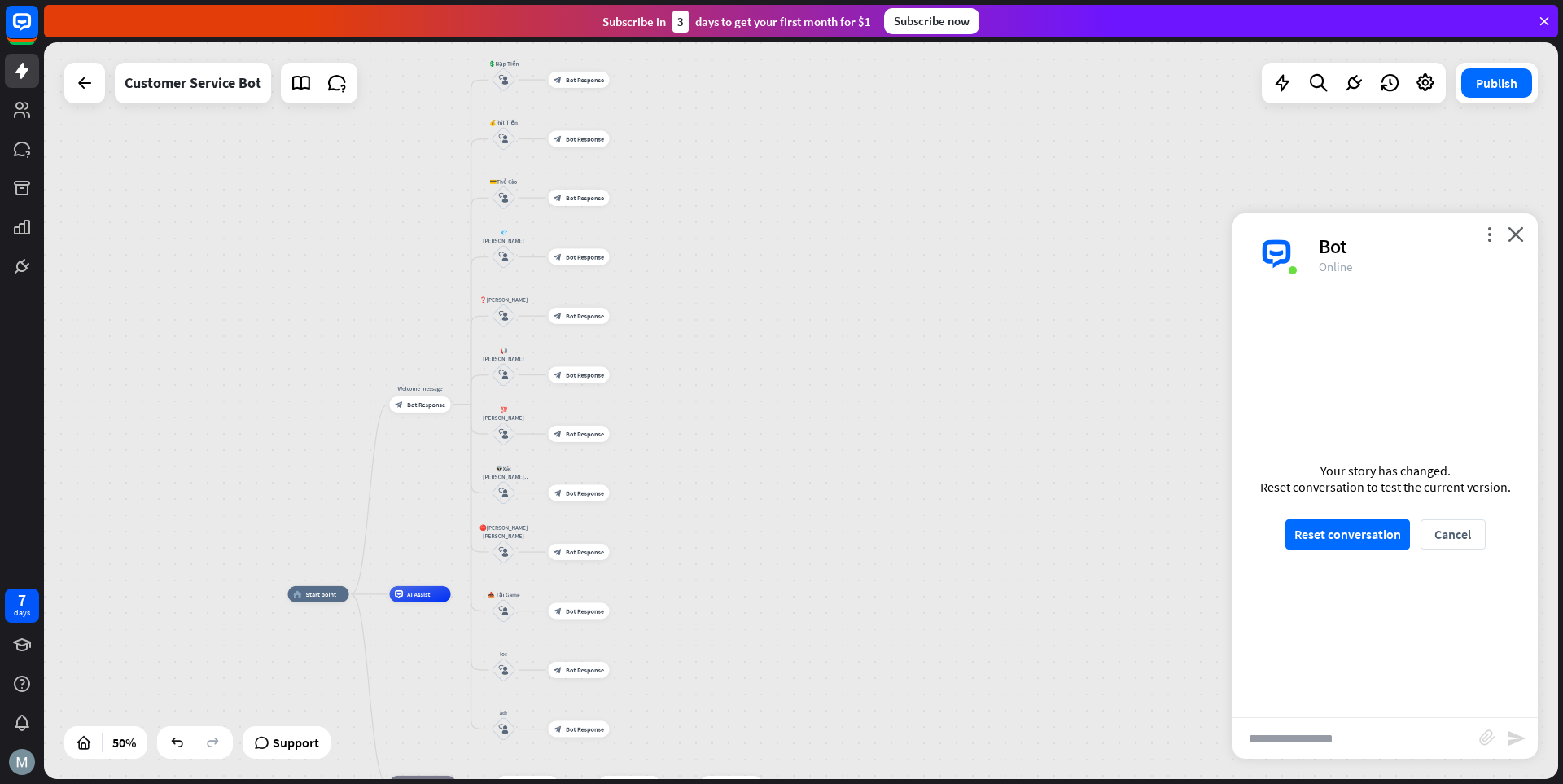
drag, startPoint x: 788, startPoint y: 636, endPoint x: 827, endPoint y: 464, distance: 176.4
click at [827, 464] on div "home_2 Start point Welcome message block_bot_response Bot Response 💲Nạp Tiền bl…" at bounding box center [801, 410] width 1514 height 737
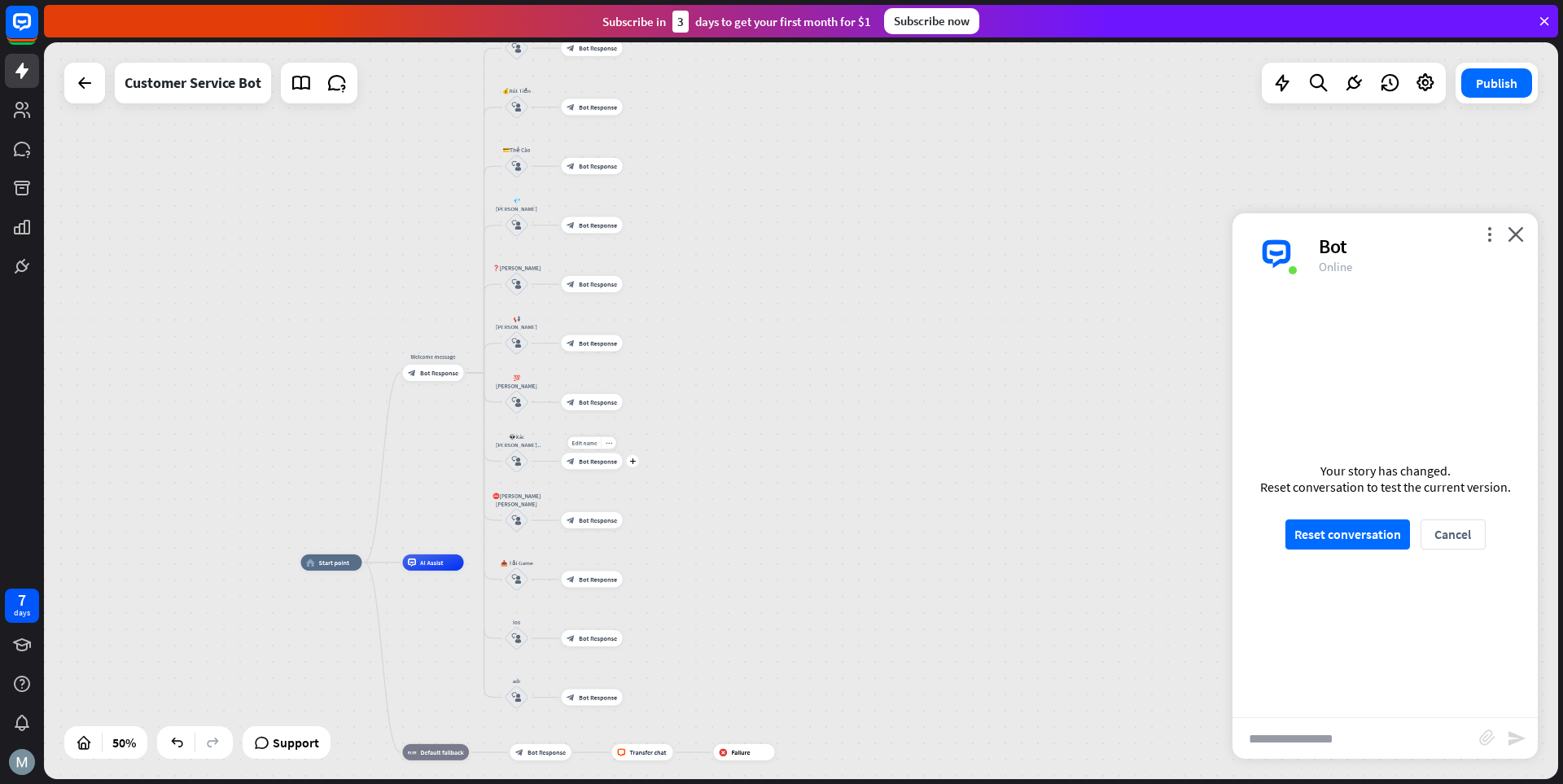
click at [592, 463] on span "Bot Response" at bounding box center [598, 461] width 38 height 8
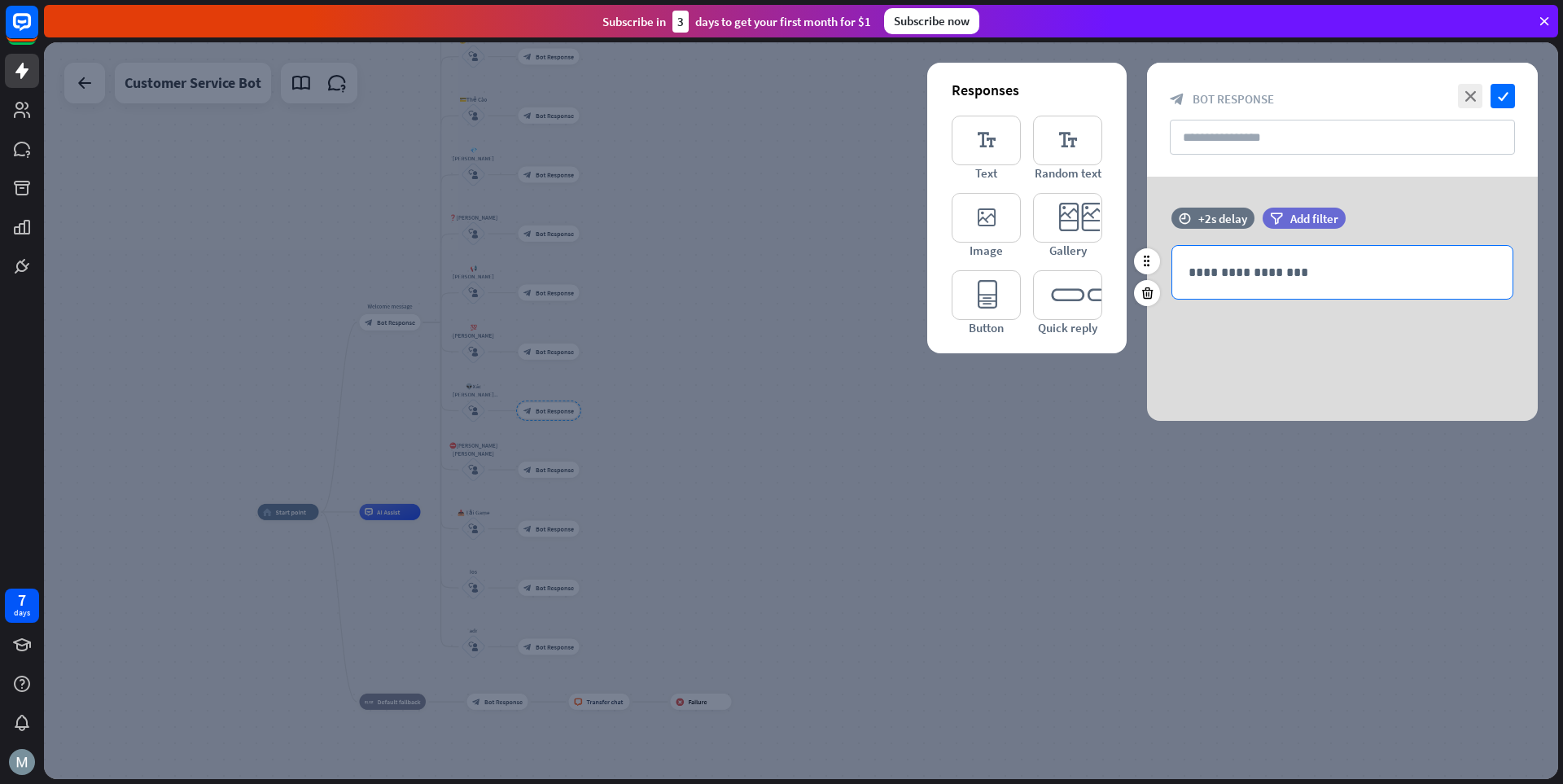
click at [1087, 271] on p "**********" at bounding box center [1343, 272] width 308 height 21
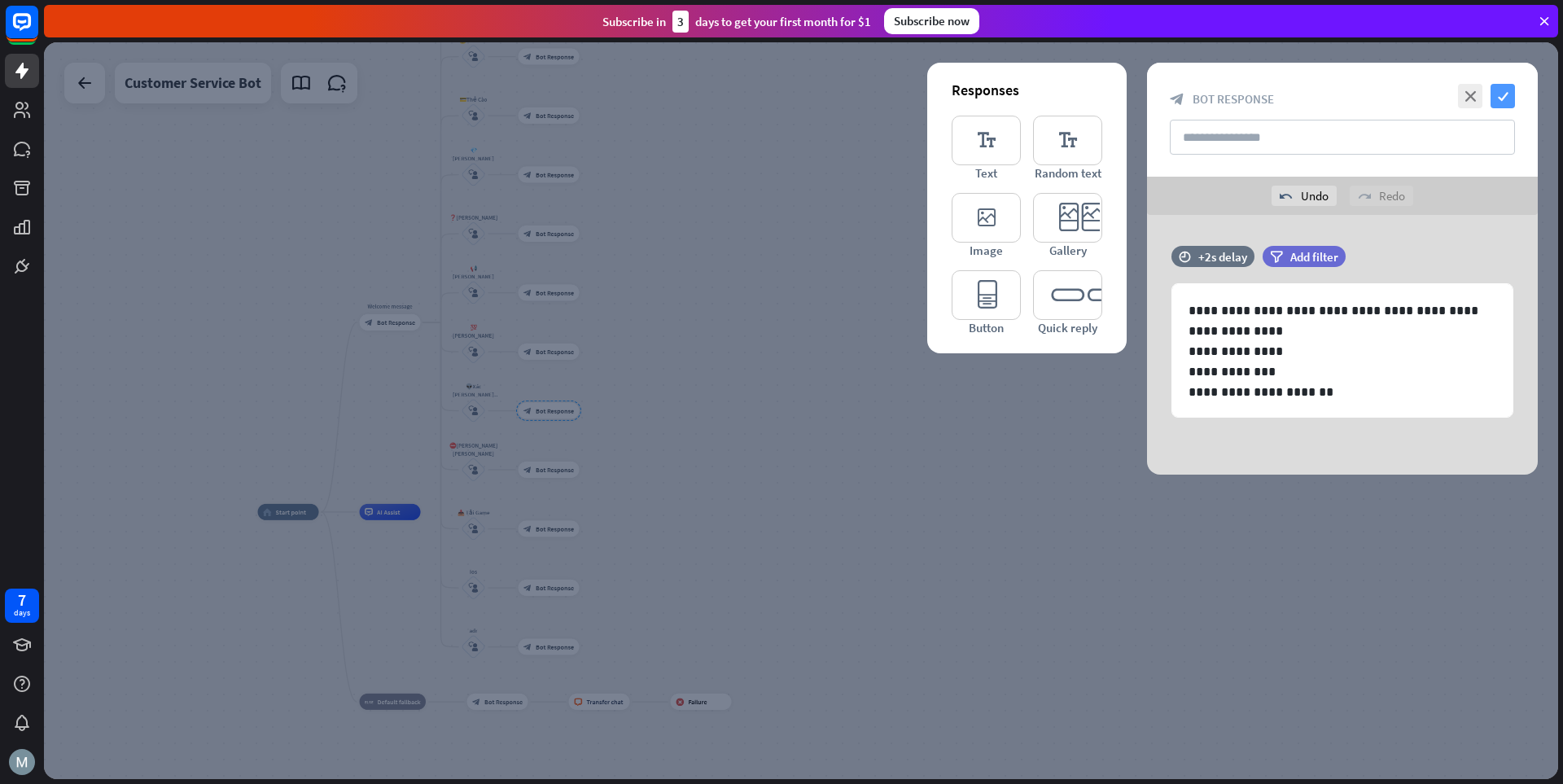
click at [1087, 95] on icon "check" at bounding box center [1503, 96] width 25 height 25
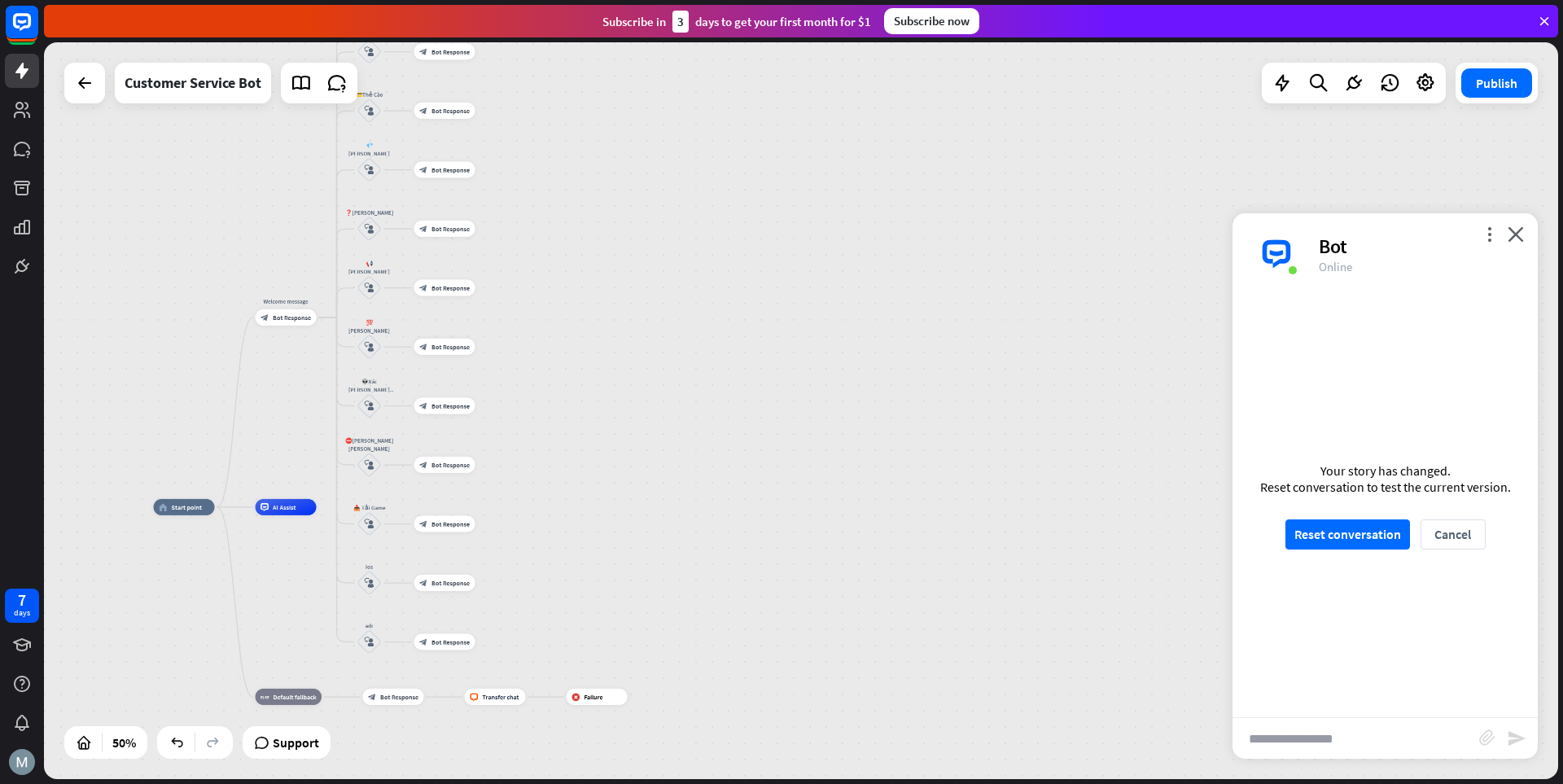
drag, startPoint x: 194, startPoint y: 359, endPoint x: 88, endPoint y: 351, distance: 106.3
click at [89, 351] on div "home_2 Start point Welcome message block_bot_response Bot Response 💲Nạp Tiền bl…" at bounding box center [801, 410] width 1514 height 737
click at [428, 464] on span "Bot Response" at bounding box center [432, 464] width 38 height 8
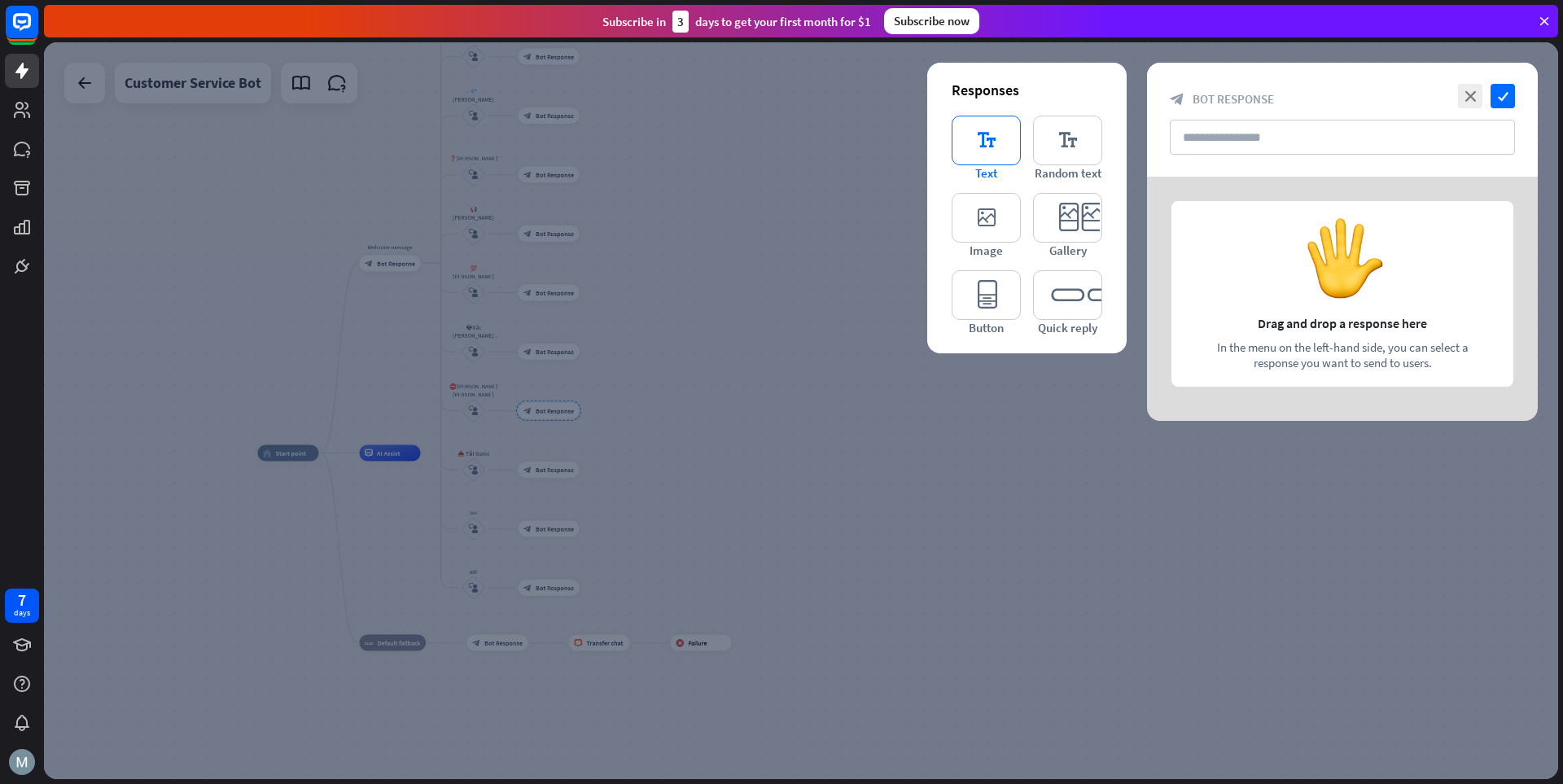
click at [985, 158] on icon "editor_text" at bounding box center [986, 141] width 70 height 50
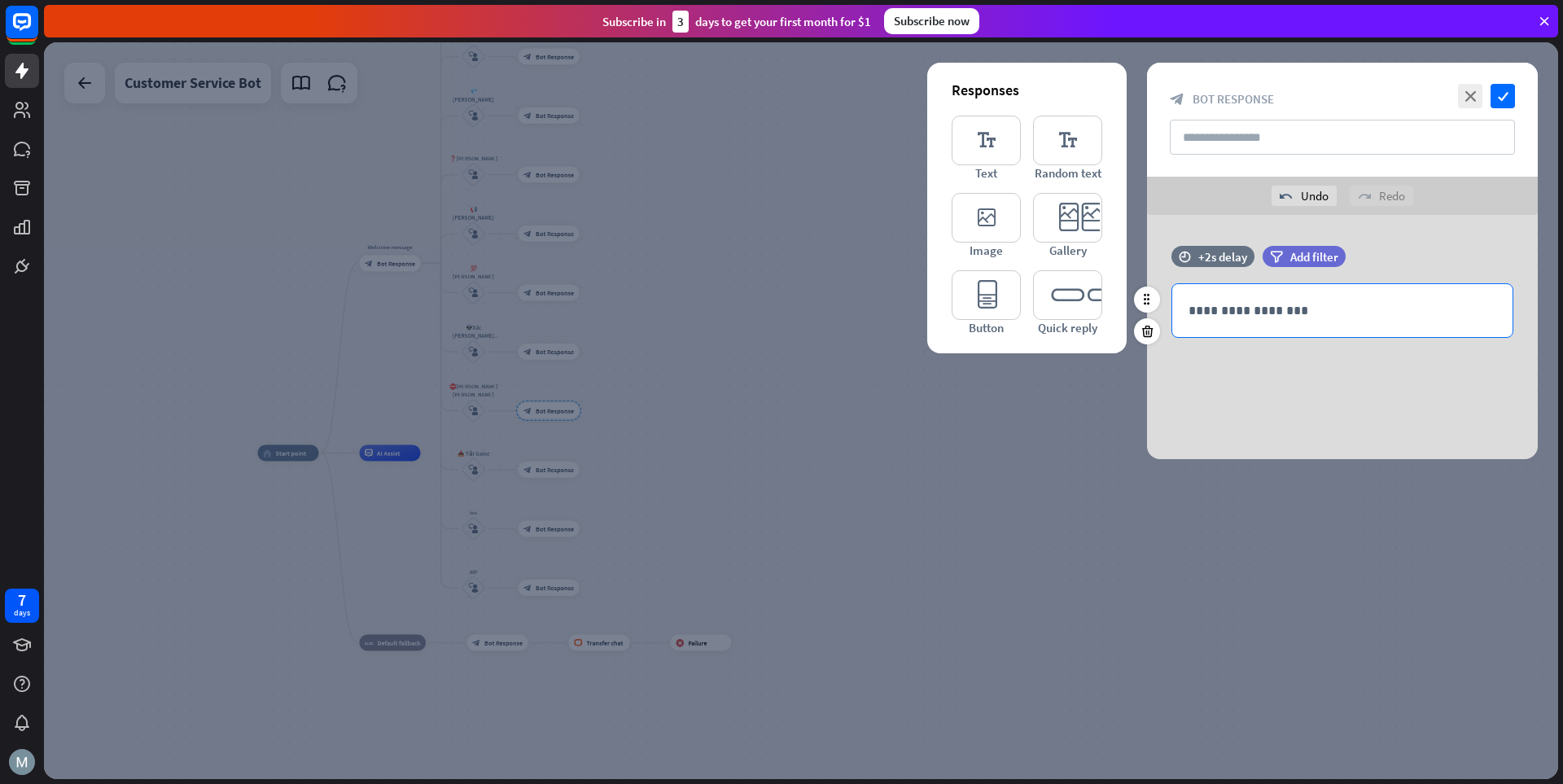
click at [1087, 294] on div "**********" at bounding box center [1342, 310] width 340 height 53
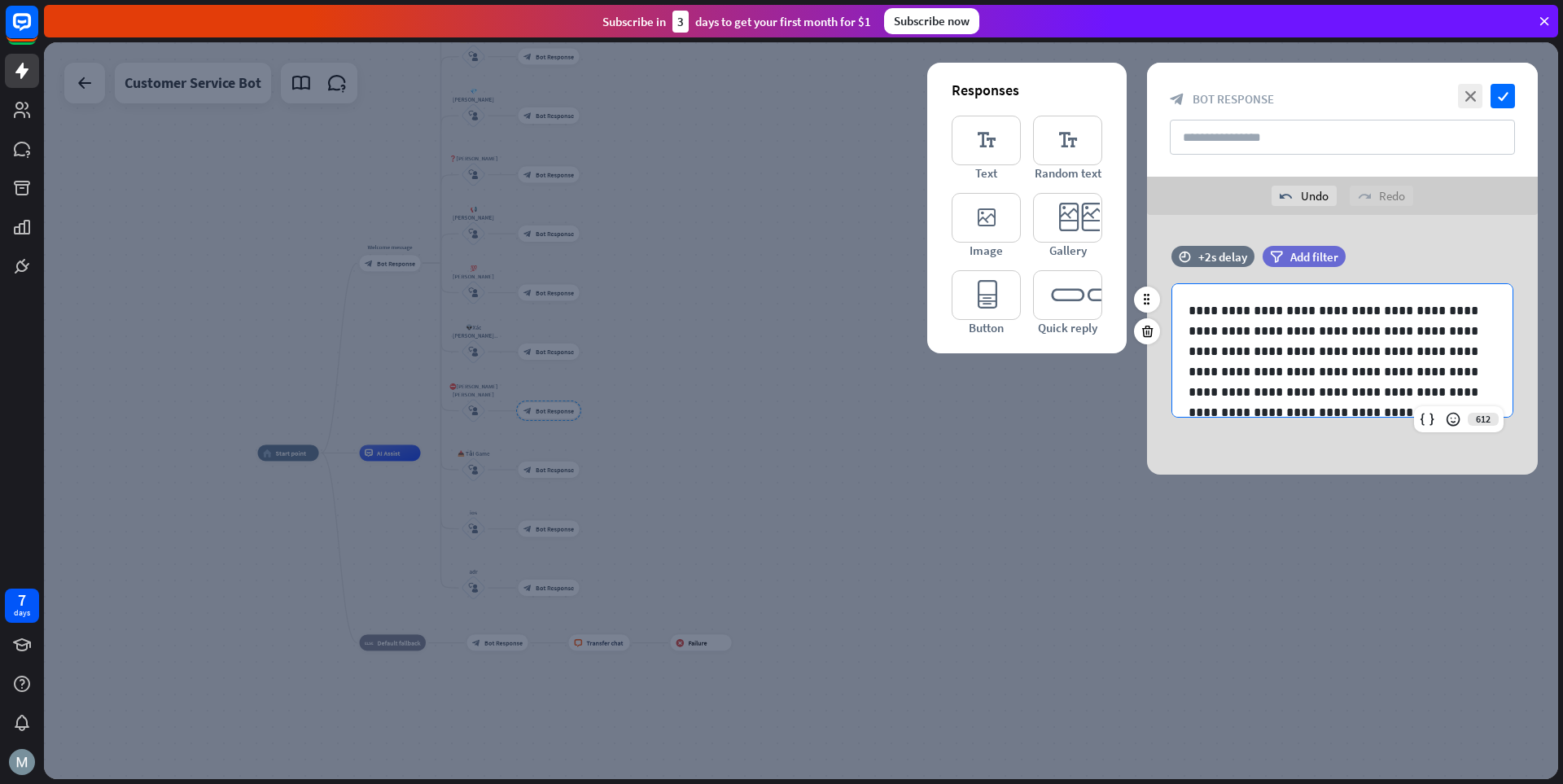
click at [1087, 328] on p "**********" at bounding box center [1336, 381] width 295 height 163
drag, startPoint x: 1197, startPoint y: 350, endPoint x: 1358, endPoint y: 371, distance: 162.4
click at [1087, 371] on p "**********" at bounding box center [1336, 381] width 295 height 163
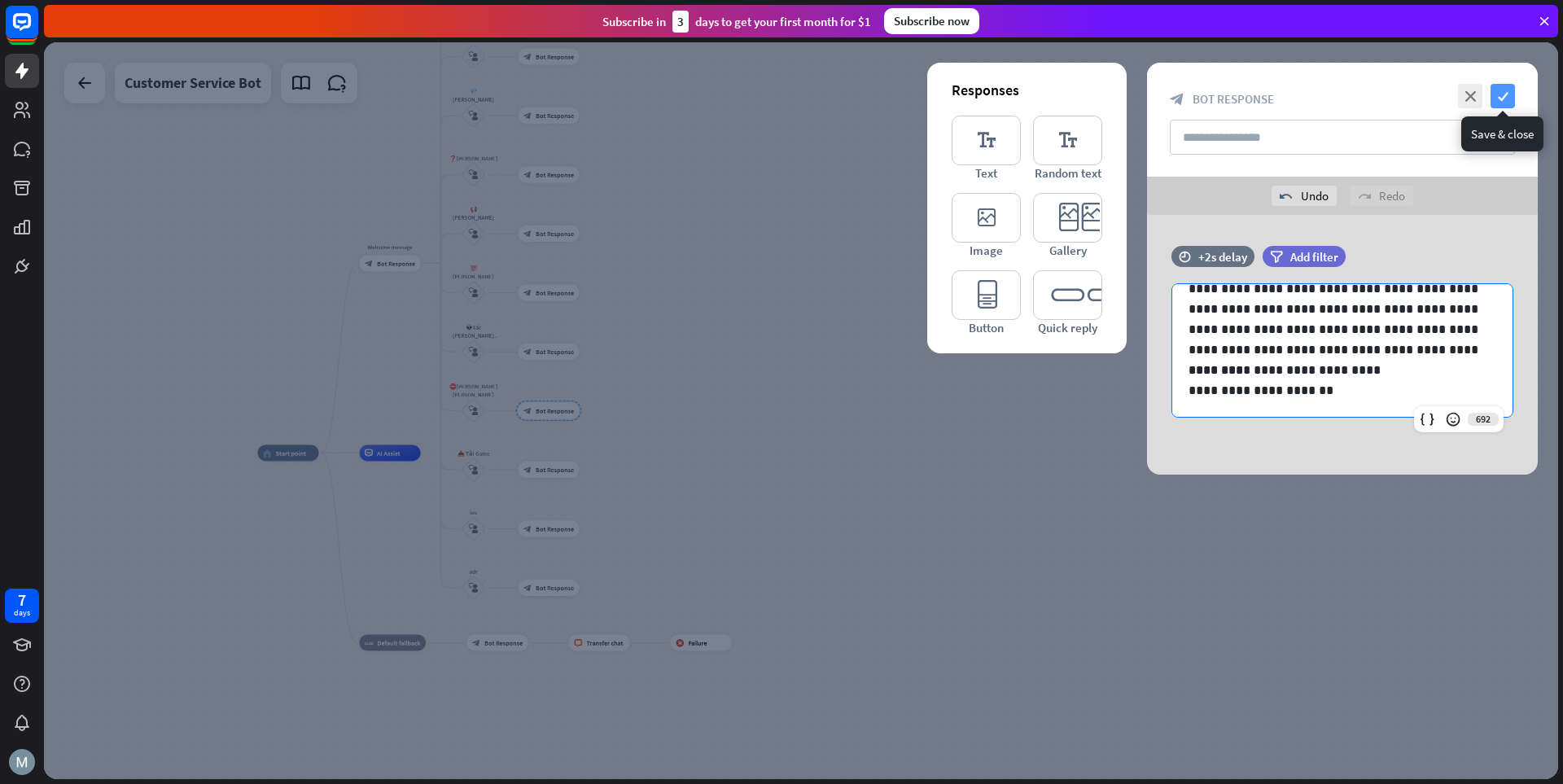
click at [1087, 90] on icon "check" at bounding box center [1503, 96] width 25 height 25
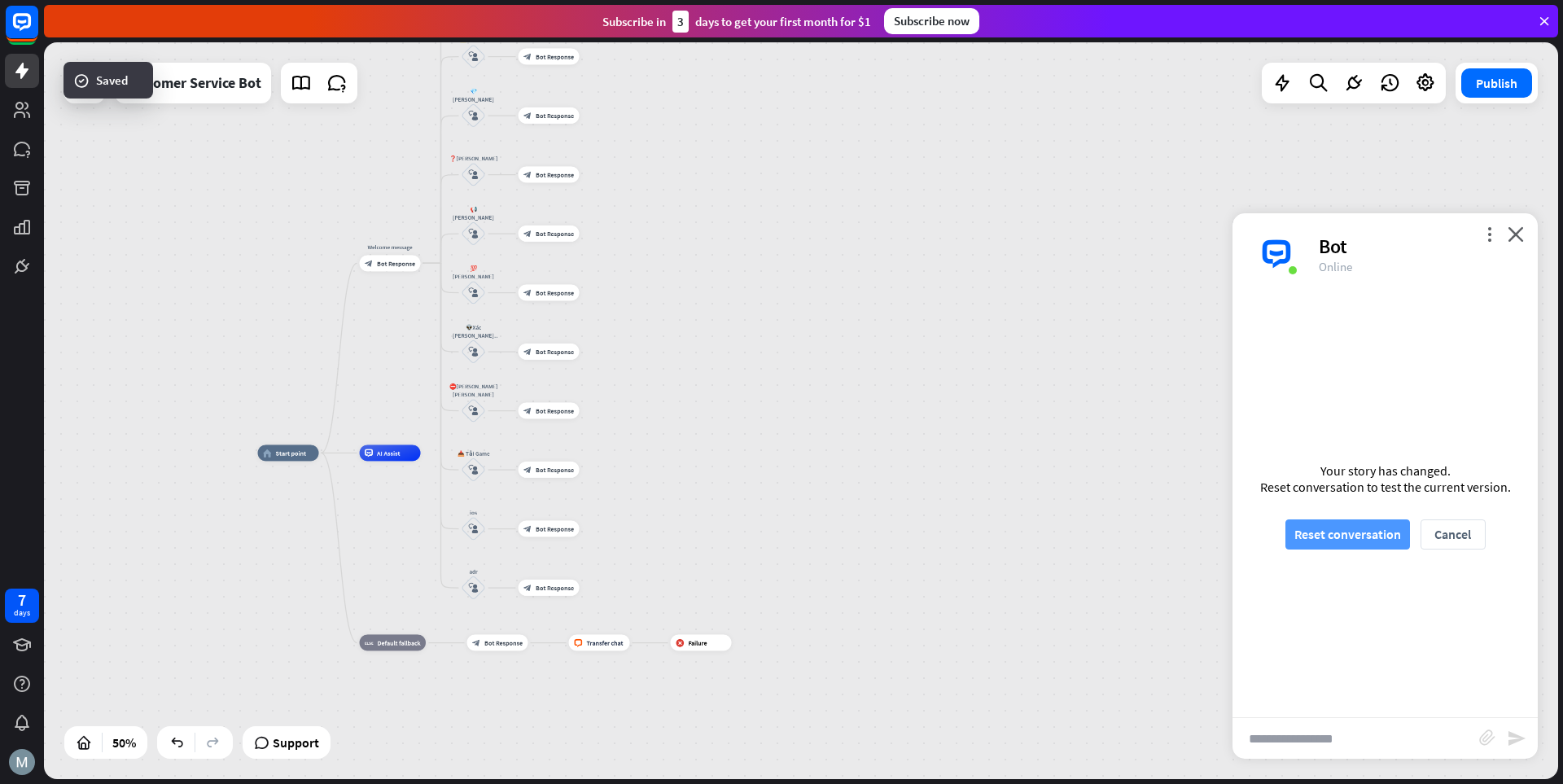
click at [1087, 530] on button "Reset conversation" at bounding box center [1348, 534] width 125 height 30
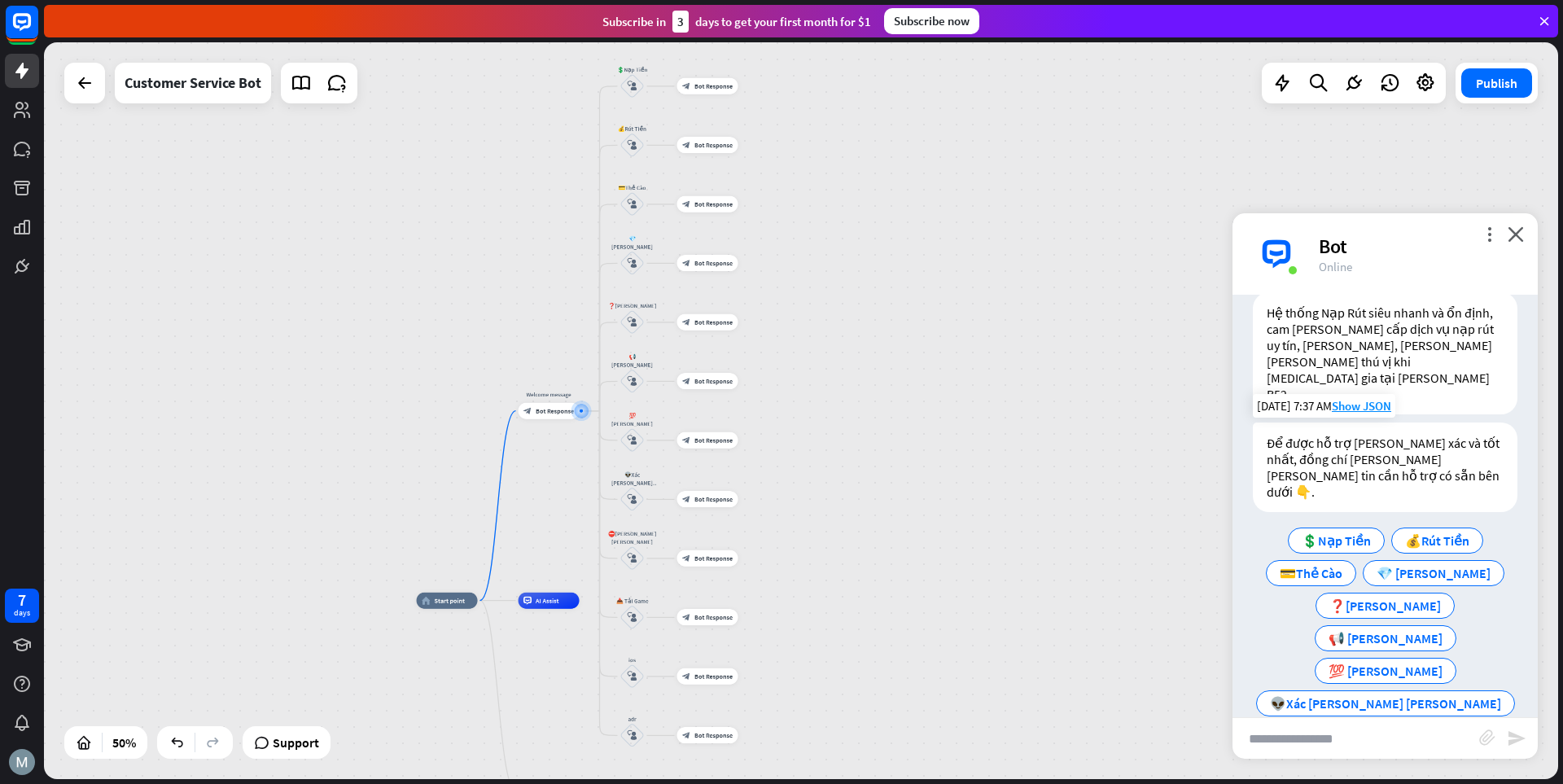
scroll to position [60, 0]
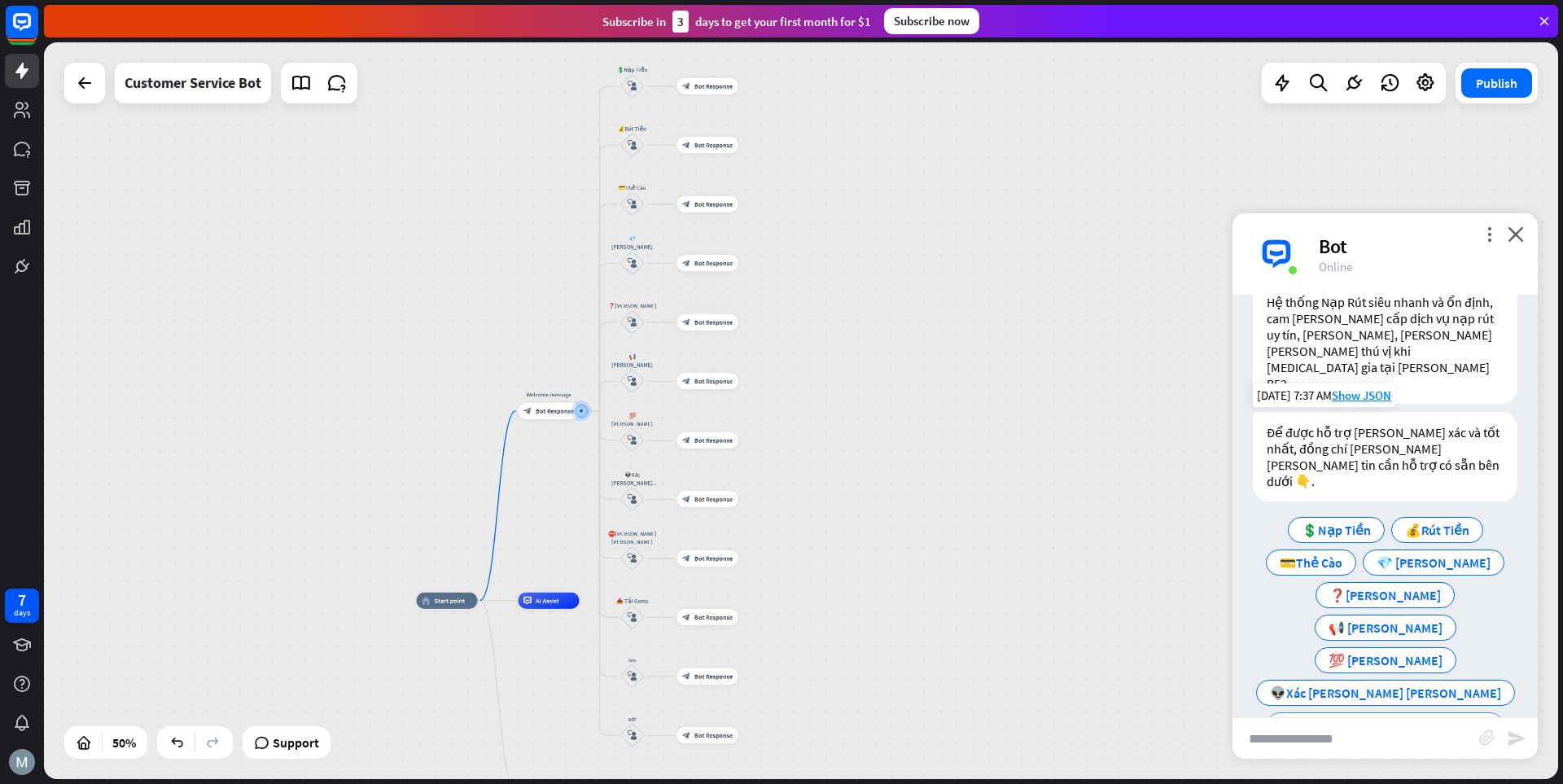
click at [1087, 717] on span "⛔️[PERSON_NAME] [PERSON_NAME]" at bounding box center [1385, 725] width 209 height 17
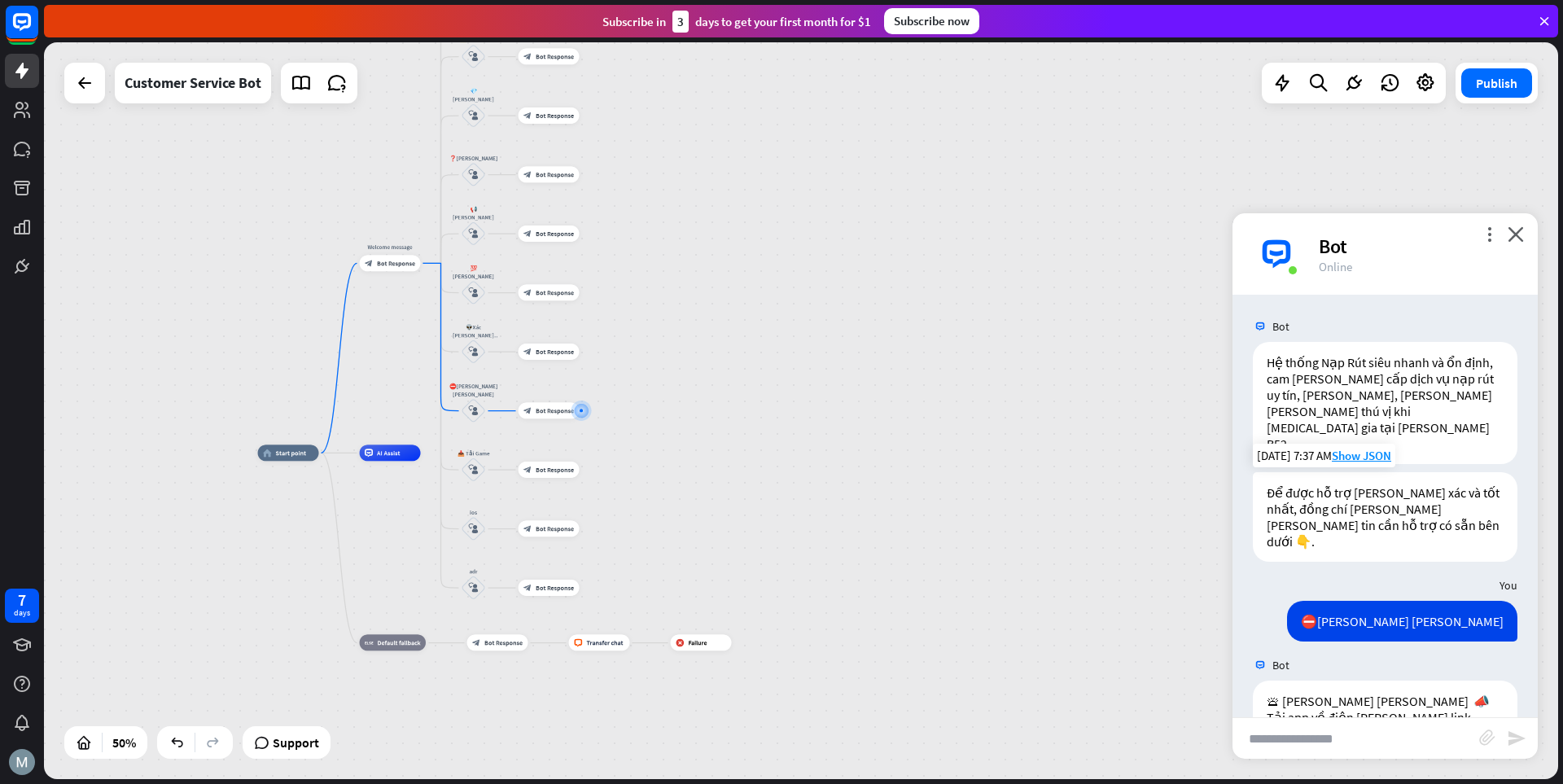
scroll to position [142, 0]
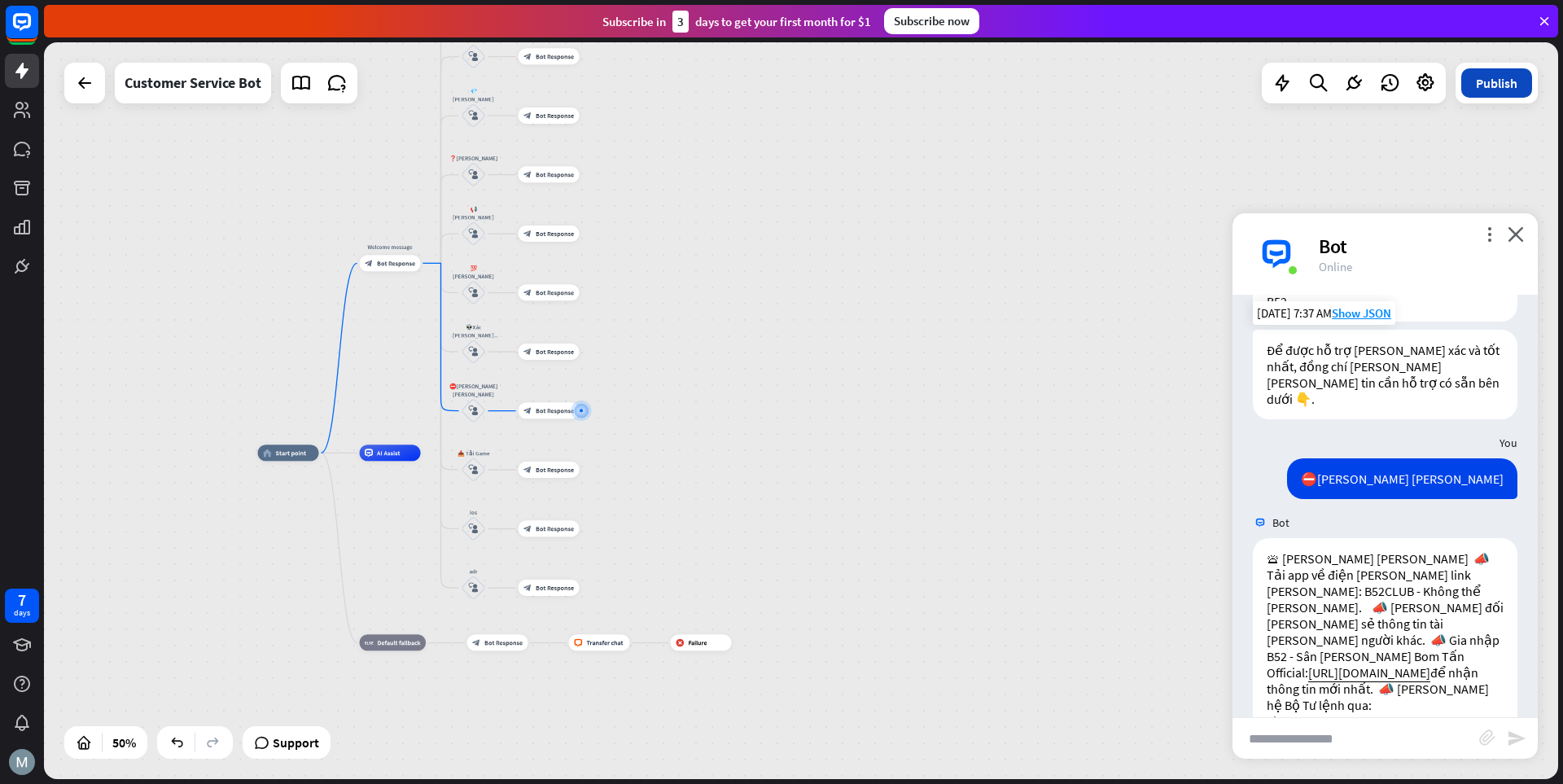
click at [1087, 88] on button "Publish" at bounding box center [1497, 83] width 71 height 29
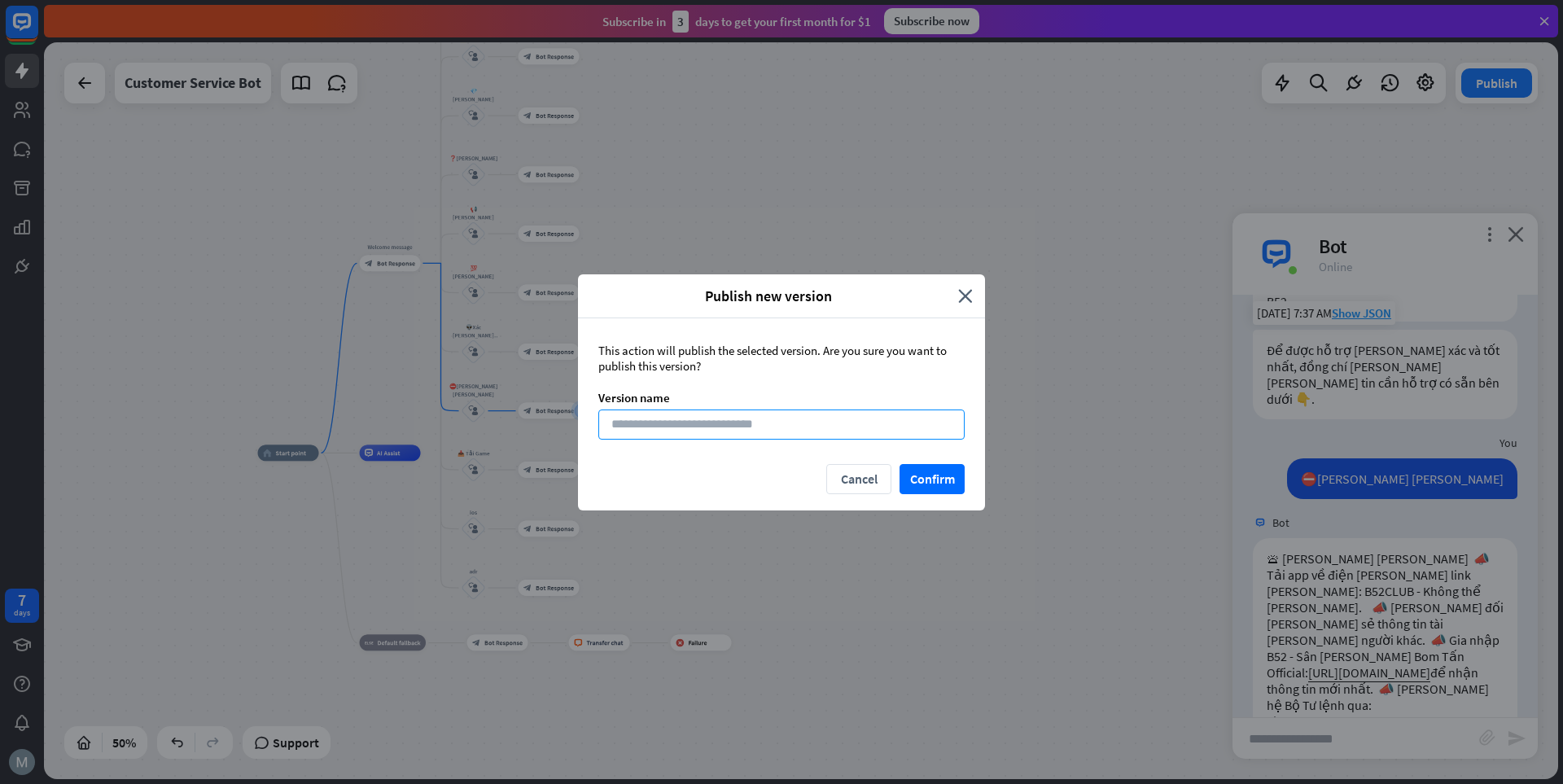
click at [768, 427] on input at bounding box center [781, 424] width 367 height 30
click at [742, 419] on input at bounding box center [781, 424] width 367 height 30
paste input "**********"
type input "**********"
click at [943, 477] on button "Confirm" at bounding box center [932, 479] width 65 height 30
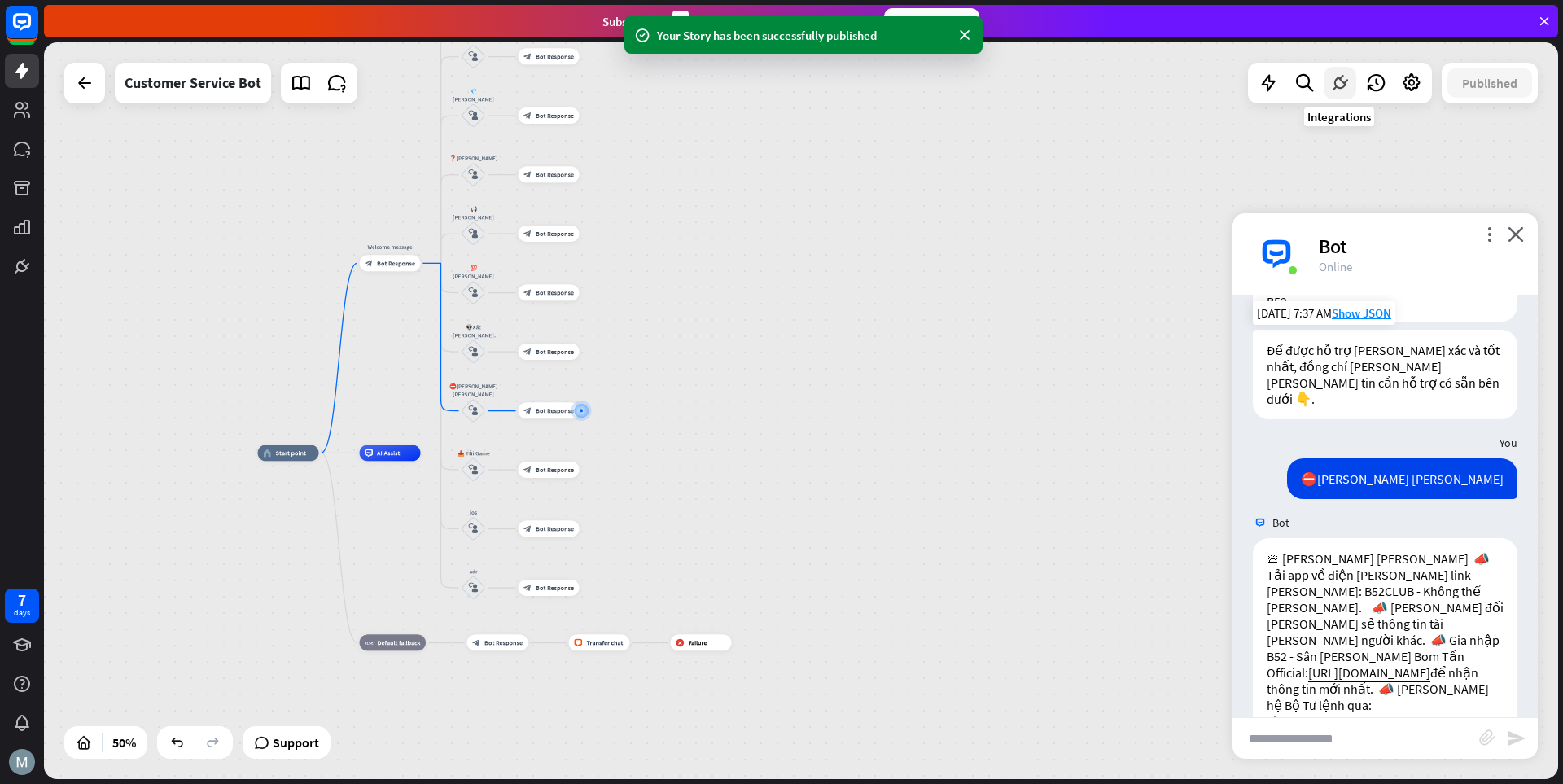
click at [1087, 80] on icon at bounding box center [1340, 84] width 22 height 22
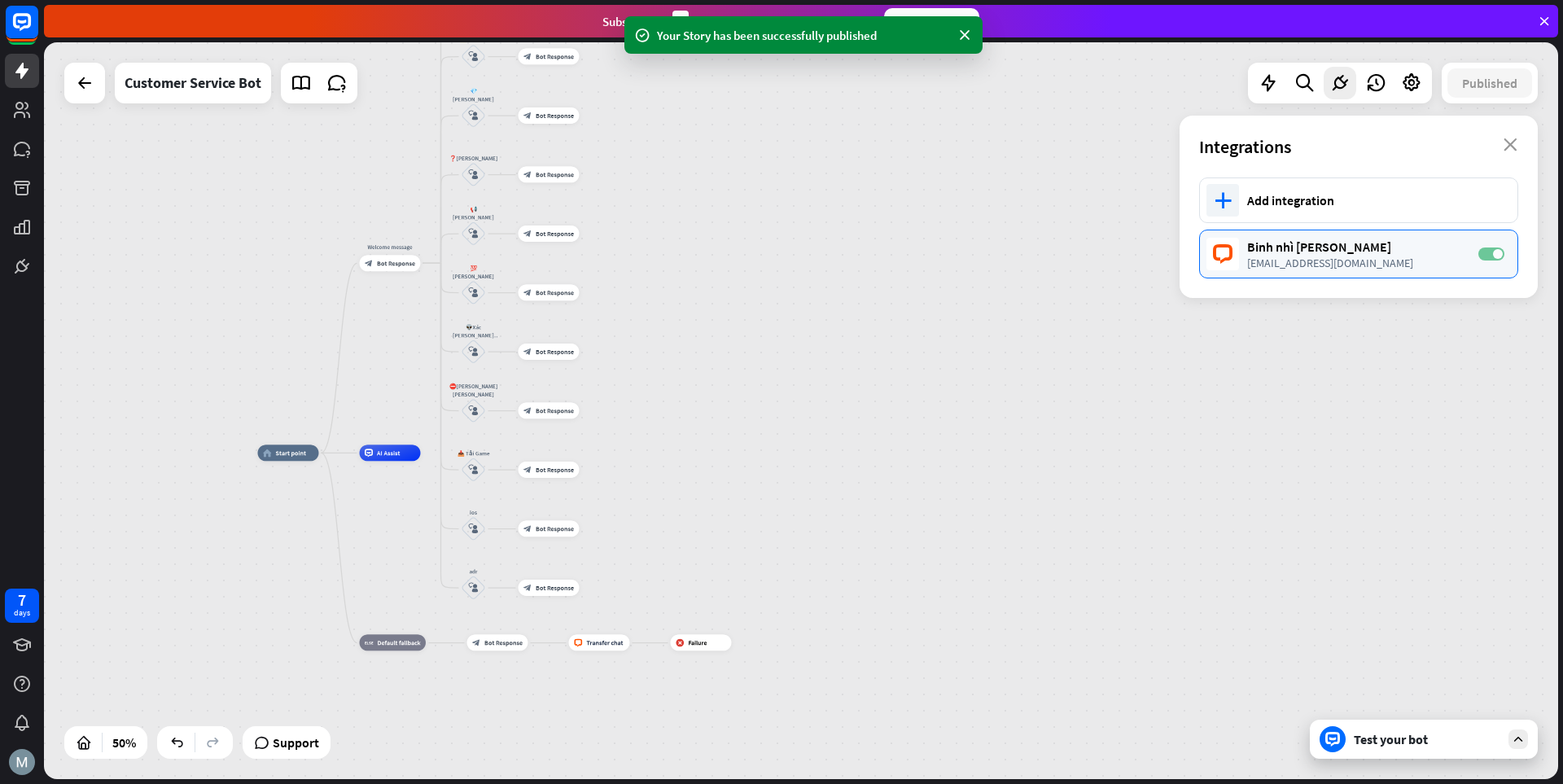
click at [1087, 250] on label "ON" at bounding box center [1491, 254] width 26 height 13
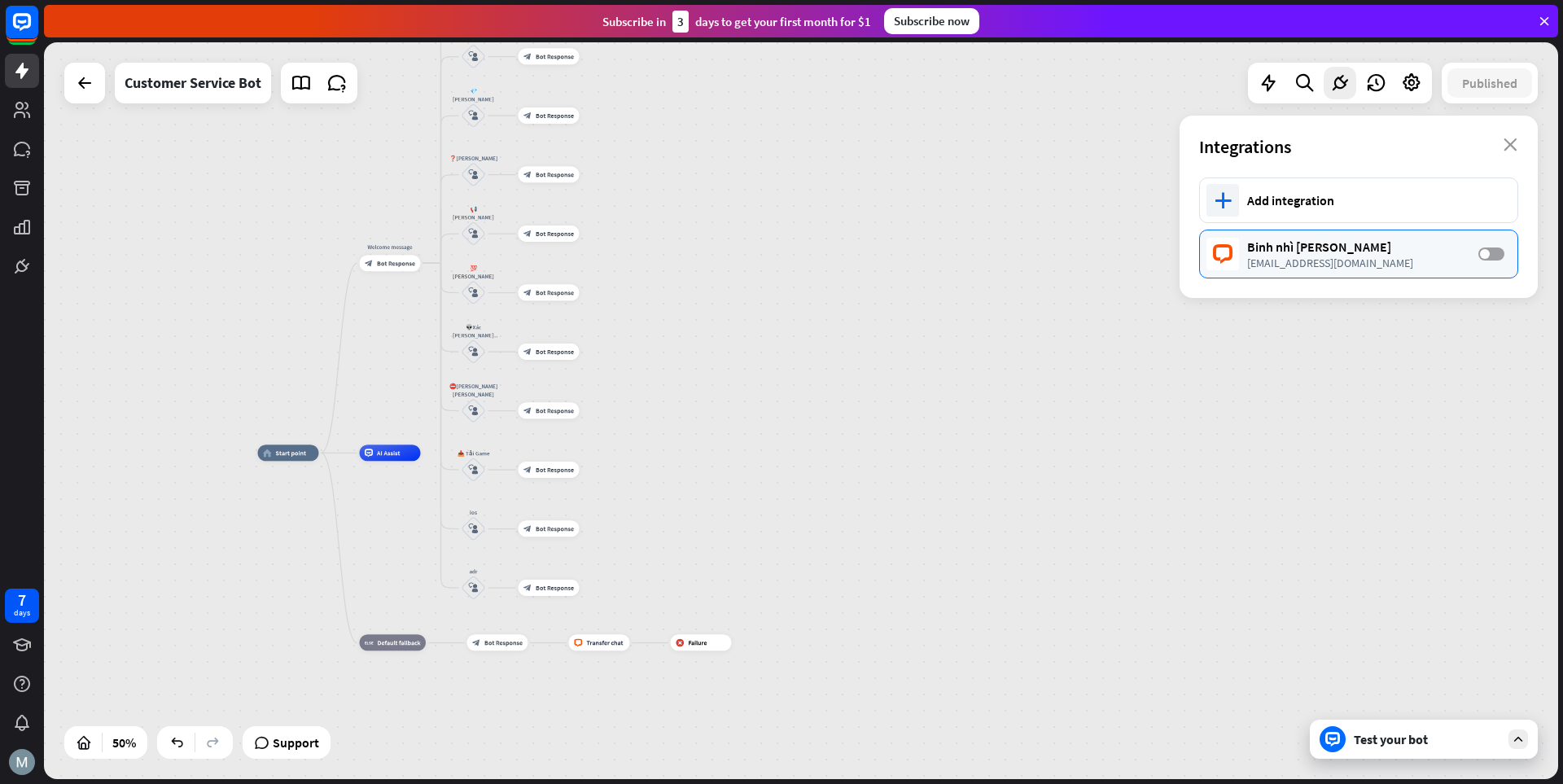
click at [1087, 255] on label "OFF" at bounding box center [1491, 254] width 26 height 13
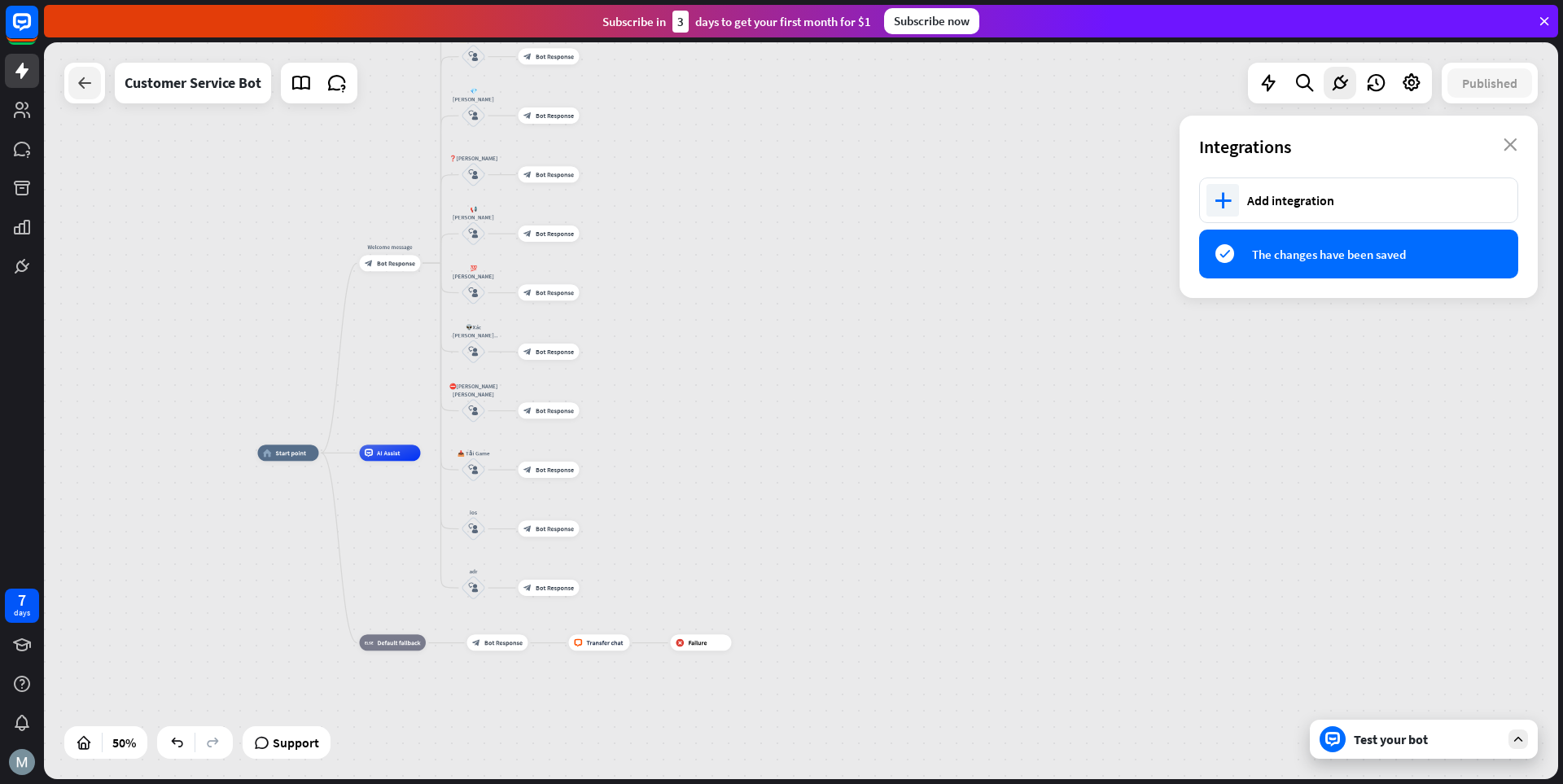
click at [89, 79] on icon at bounding box center [85, 84] width 20 height 20
